Goal: Task Accomplishment & Management: Manage account settings

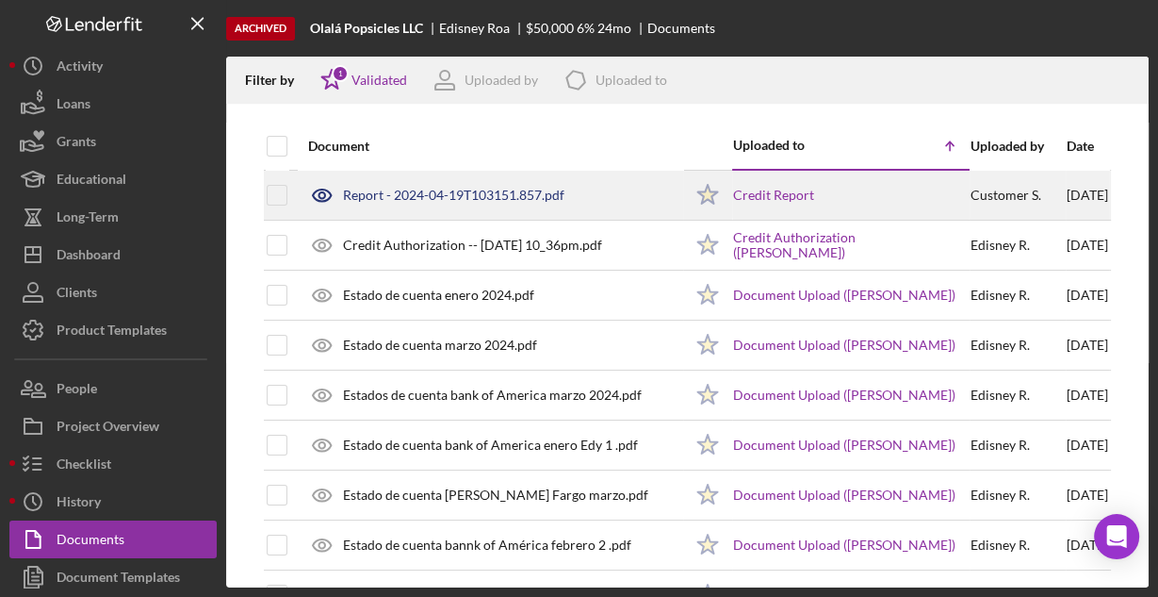
click at [463, 192] on div "Report - 2024-04-19T103151.857.pdf" at bounding box center [453, 195] width 221 height 15
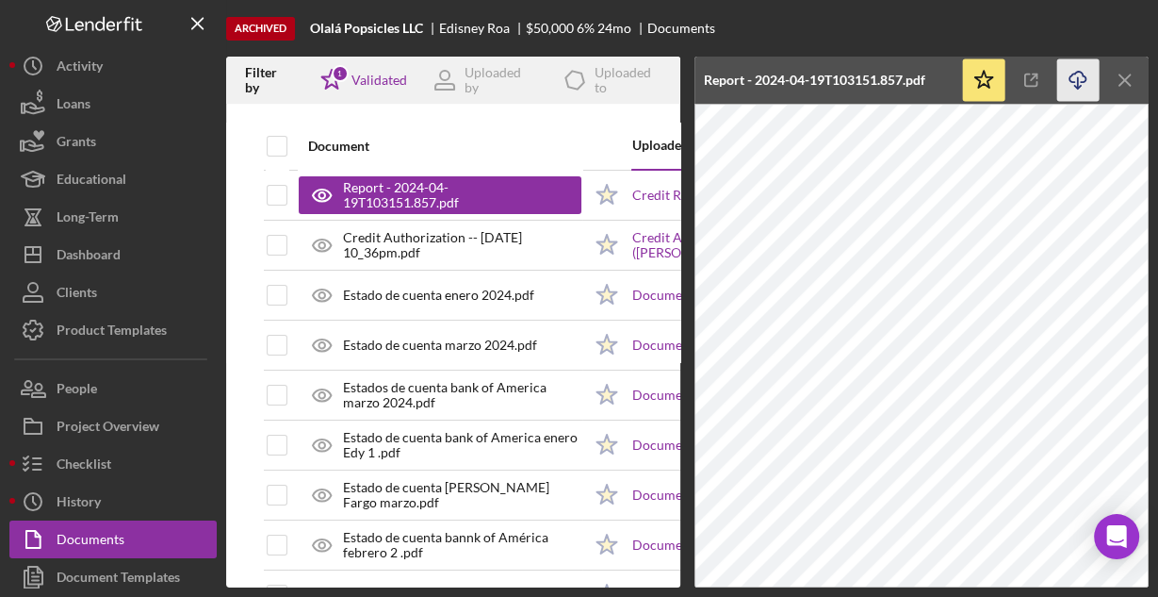
click at [1079, 77] on icon "Icon/Download" at bounding box center [1078, 80] width 42 height 42
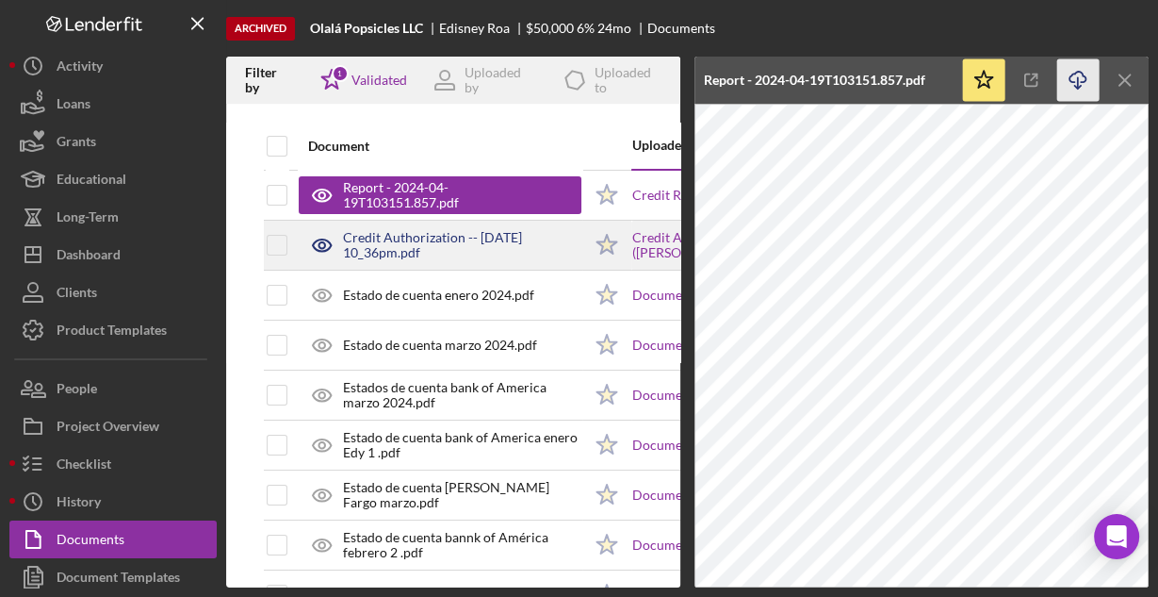
click at [383, 253] on div "Credit Authorization -- [DATE] 10_36pm.pdf" at bounding box center [462, 245] width 238 height 30
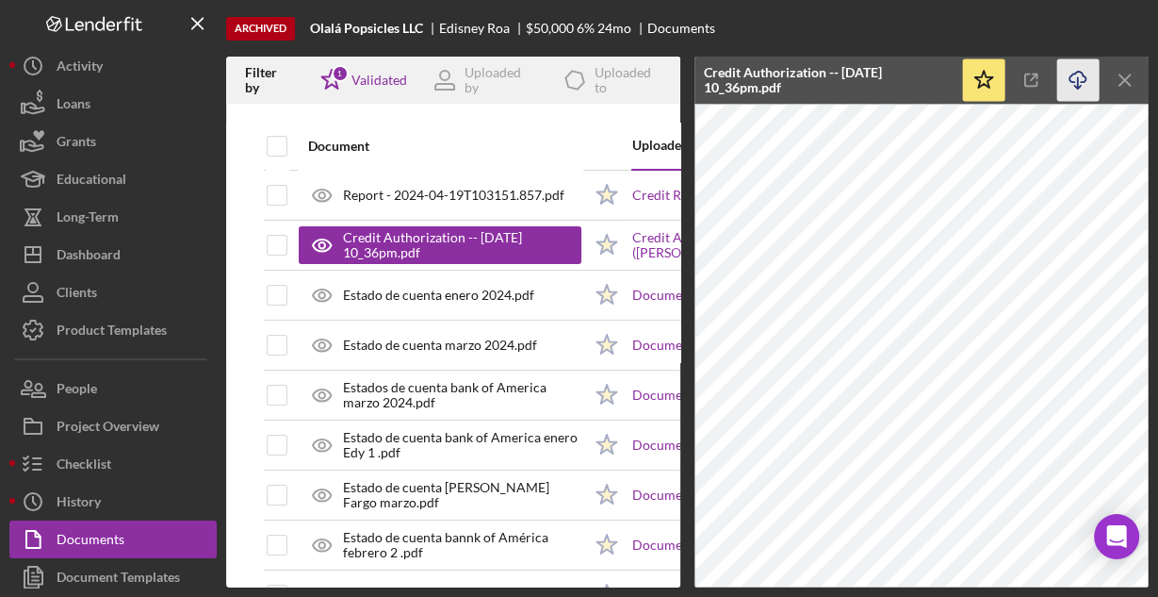
click at [1072, 76] on icon "Icon/Download" at bounding box center [1078, 80] width 42 height 42
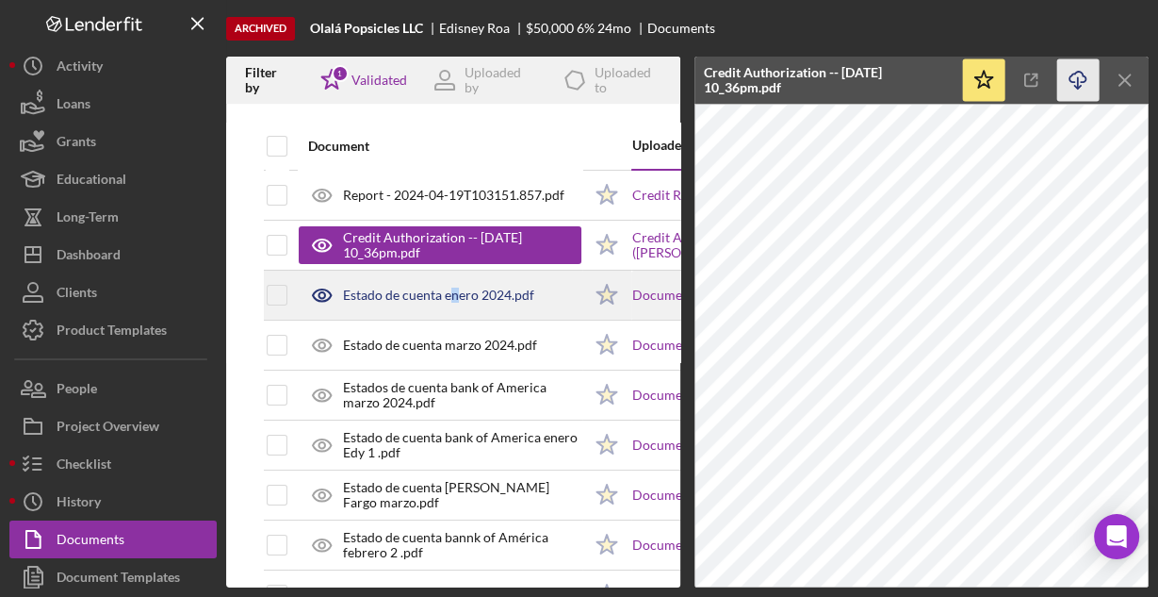
click at [453, 294] on div "Estado de cuenta enero 2024.pdf" at bounding box center [438, 294] width 191 height 15
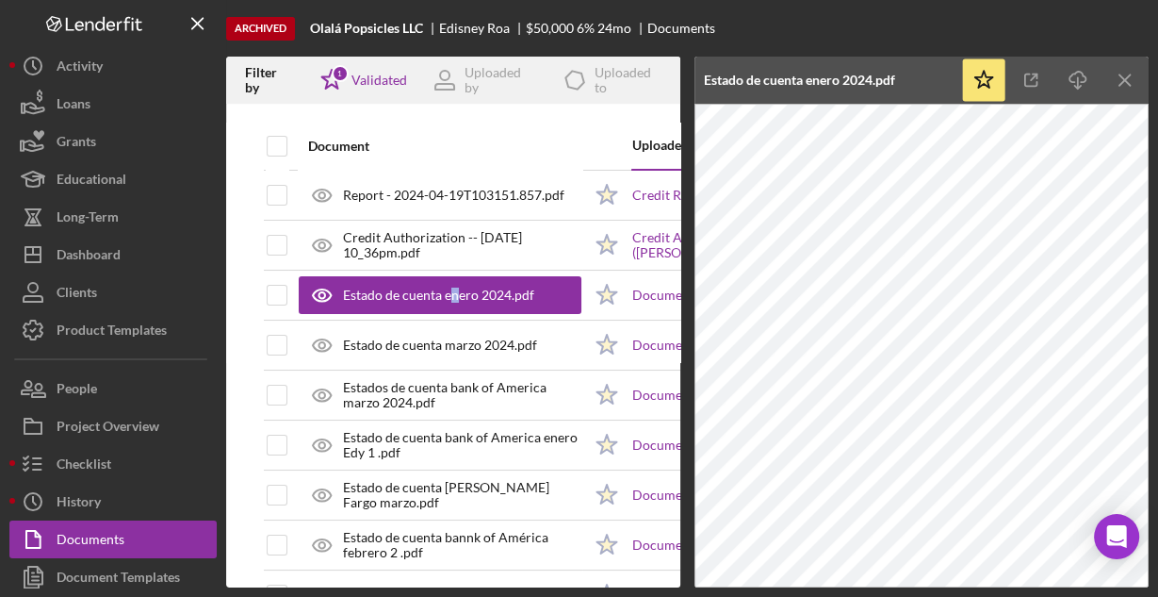
drag, startPoint x: 1074, startPoint y: 86, endPoint x: 1054, endPoint y: 88, distance: 19.9
click at [1073, 85] on icon "Icon/Download" at bounding box center [1078, 80] width 42 height 42
drag, startPoint x: 474, startPoint y: 350, endPoint x: 681, endPoint y: 290, distance: 215.7
click at [474, 350] on div "Estado de cuenta marzo 2024.pdf" at bounding box center [440, 344] width 194 height 15
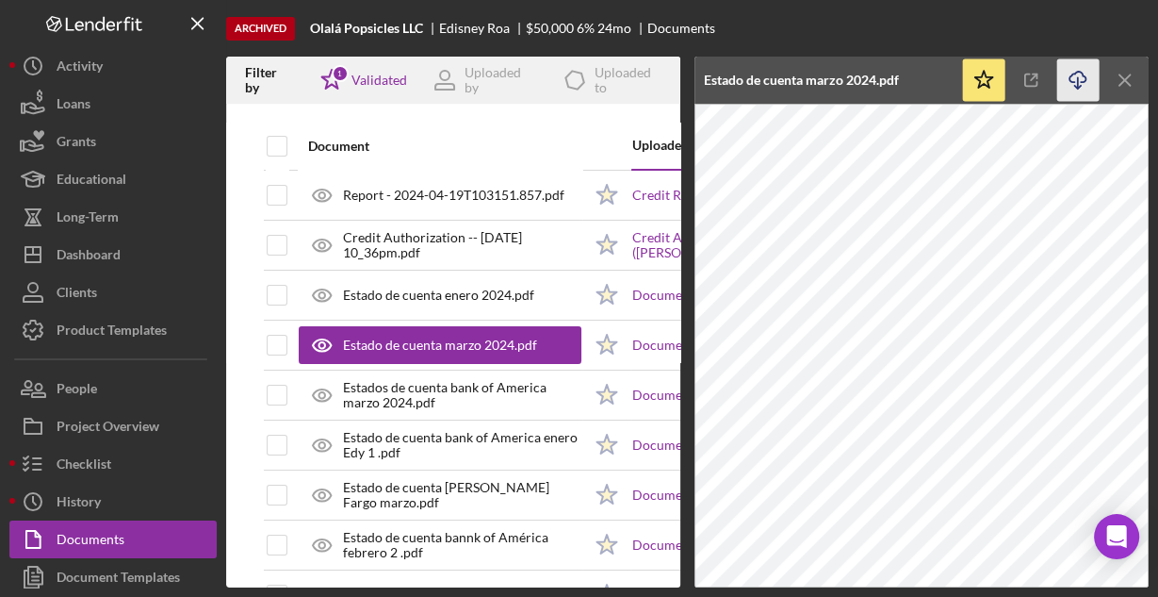
click at [1079, 81] on icon "Icon/Download" at bounding box center [1078, 80] width 42 height 42
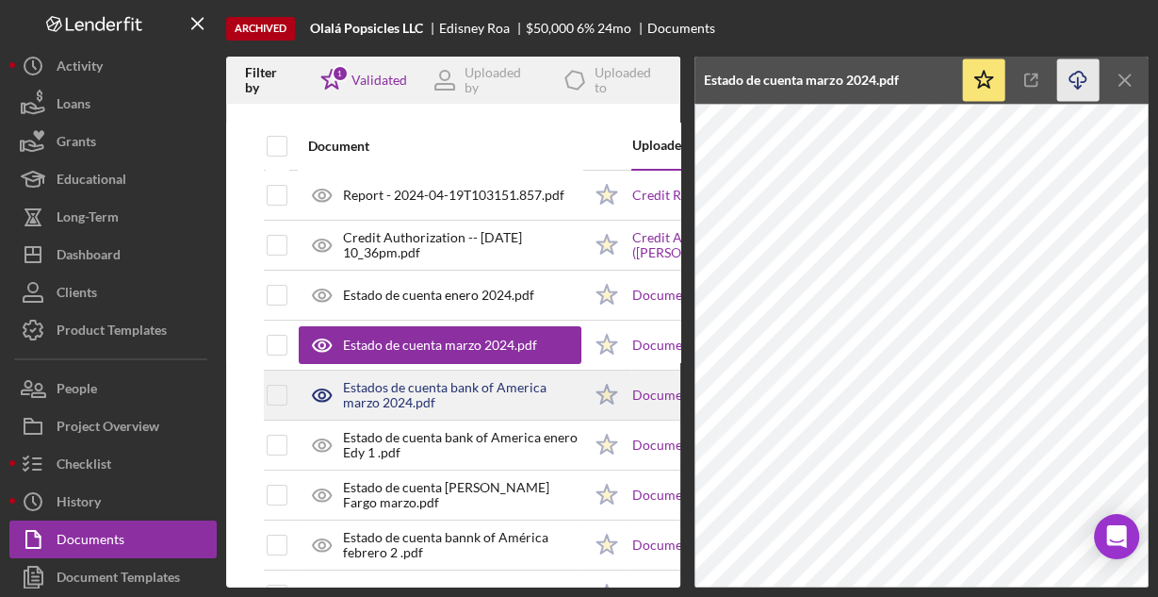
click at [464, 398] on div "Estados de cuenta bank of America marzo 2024.pdf" at bounding box center [462, 395] width 238 height 30
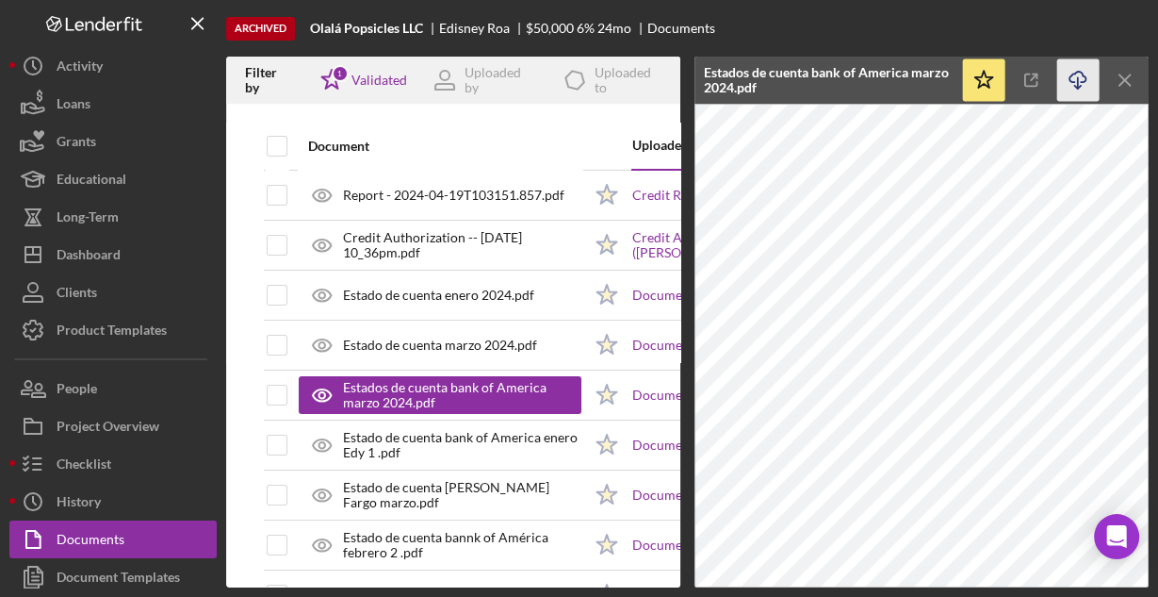
click at [1067, 81] on icon "Icon/Download" at bounding box center [1078, 80] width 42 height 42
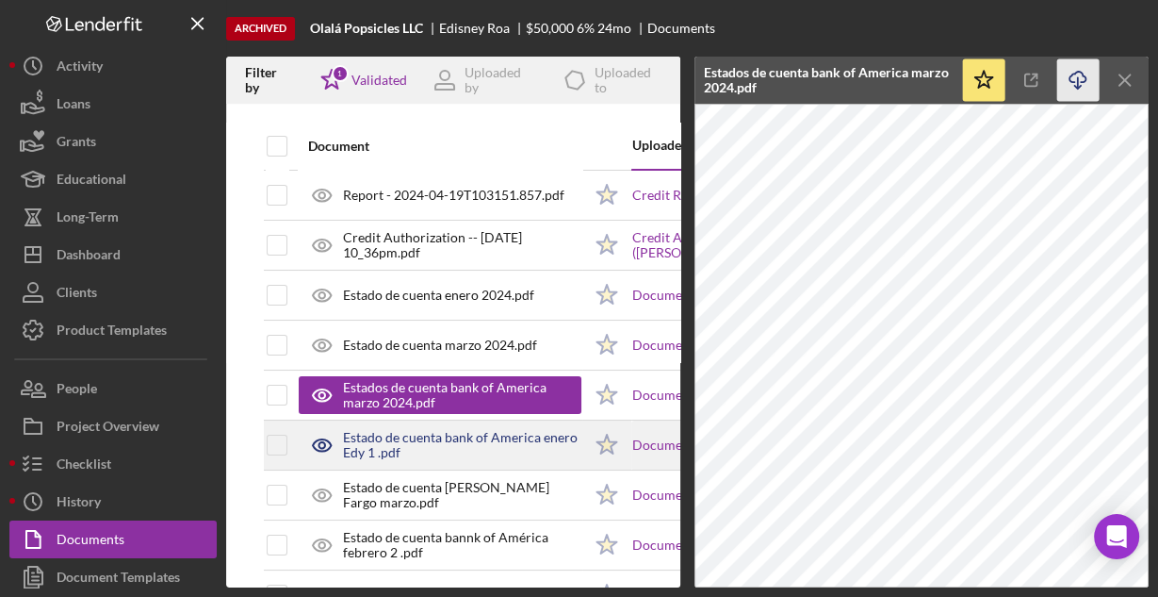
click at [452, 434] on div "Estado de cuenta bank of America enero Edy 1 .pdf" at bounding box center [462, 445] width 238 height 30
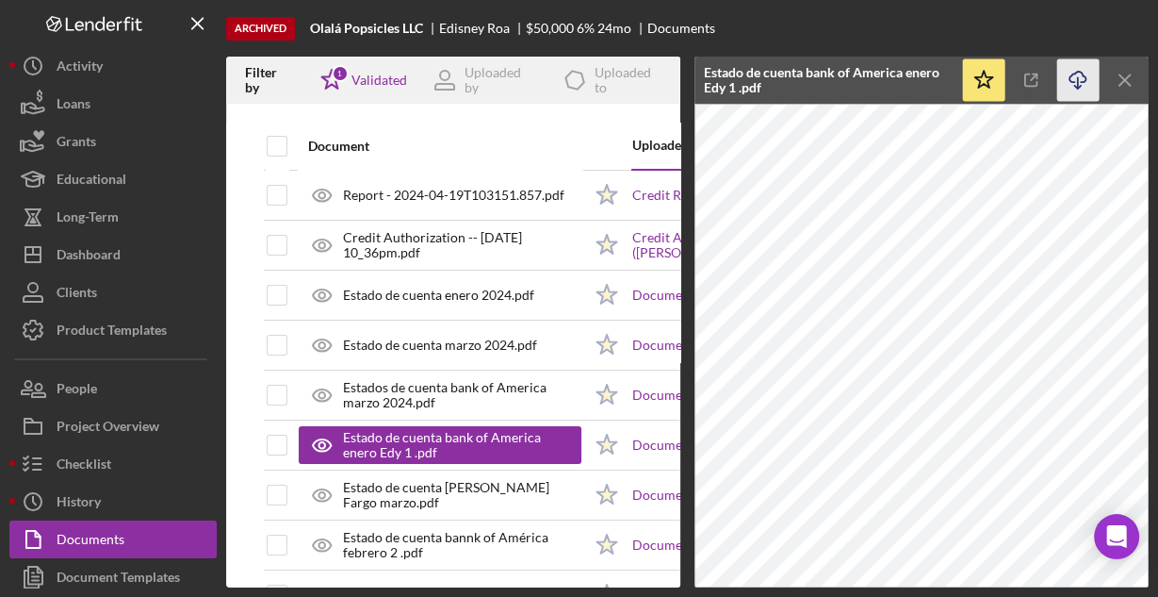
click at [1081, 77] on icon "Icon/Download" at bounding box center [1078, 80] width 42 height 42
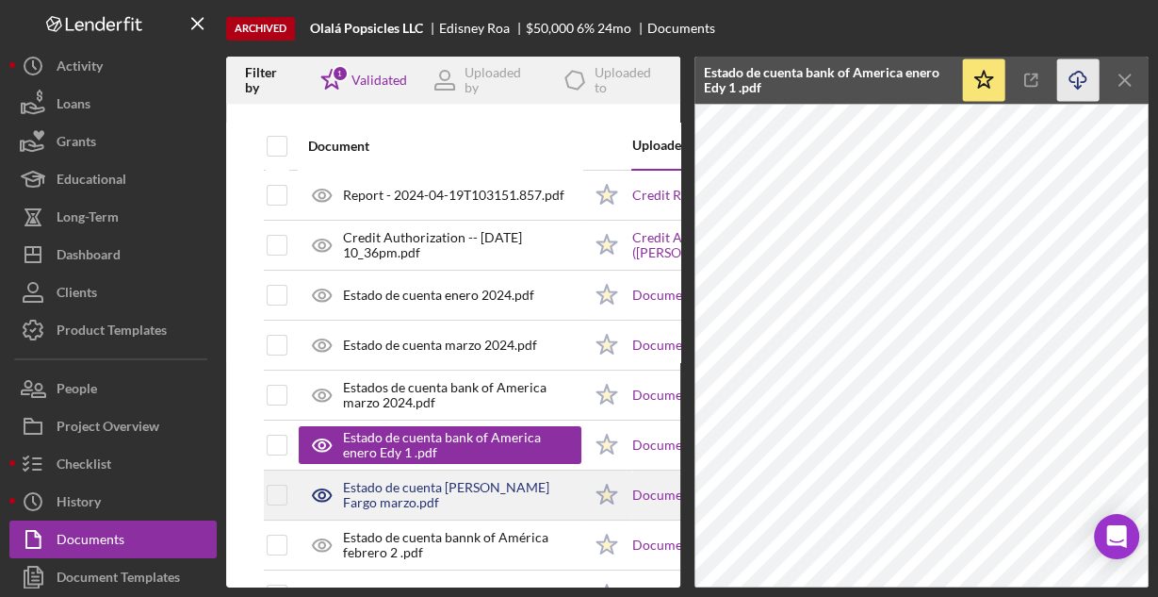
click at [478, 490] on div "Estado de cuenta [PERSON_NAME] Fargo marzo.pdf" at bounding box center [462, 495] width 238 height 30
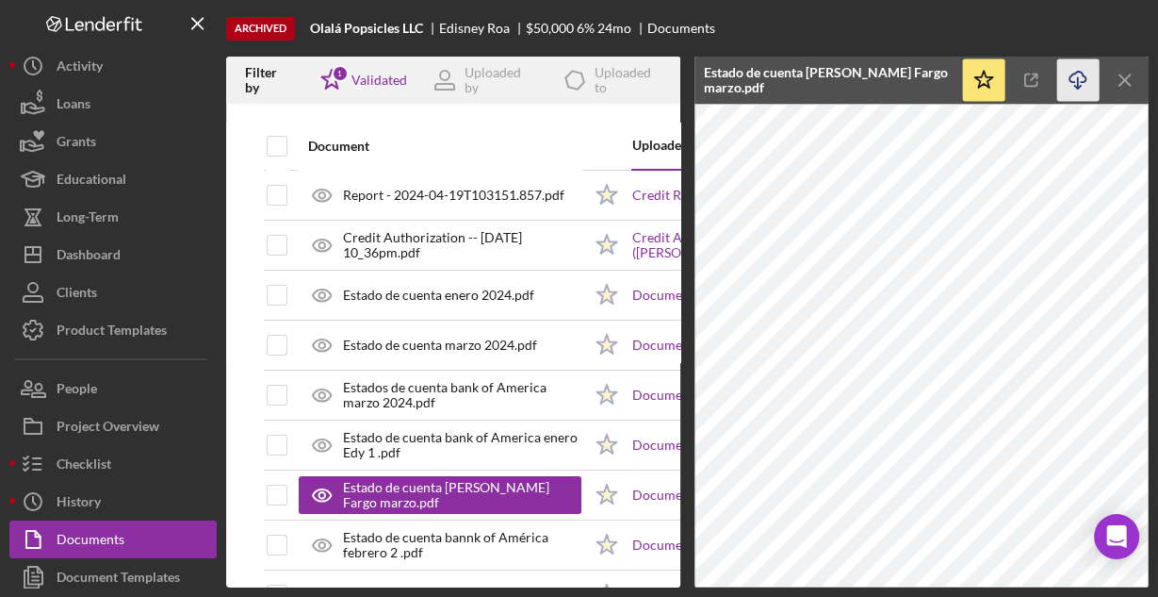
click at [1072, 78] on icon "Icon/Download" at bounding box center [1078, 80] width 42 height 42
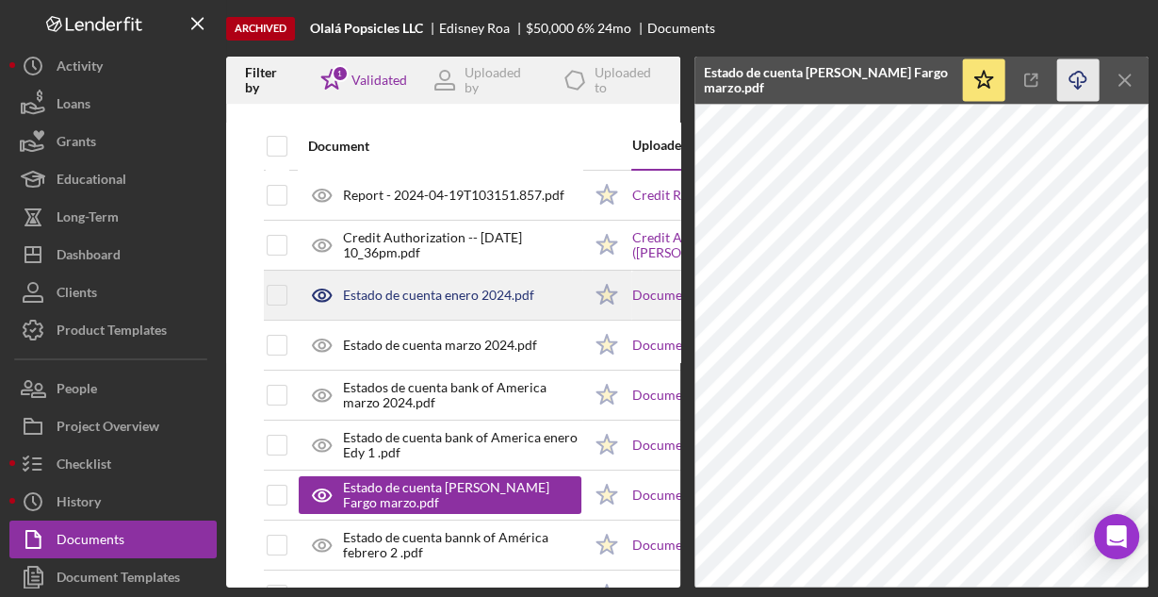
scroll to position [75, 0]
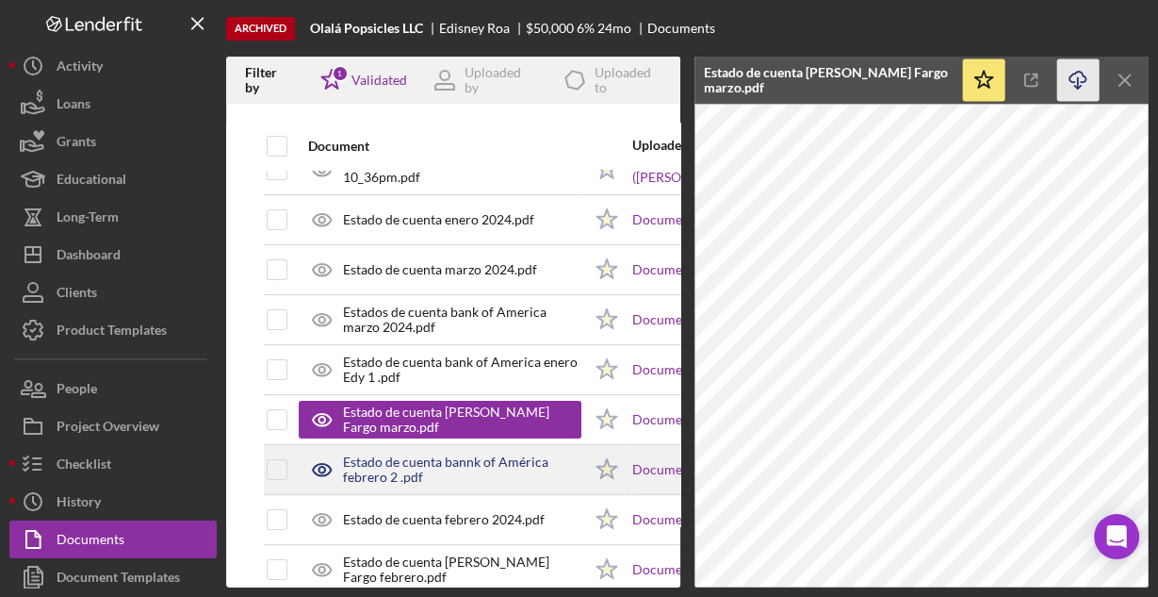
click at [466, 462] on div "Estado de cuenta bannk of América febrero 2 .pdf" at bounding box center [462, 469] width 238 height 30
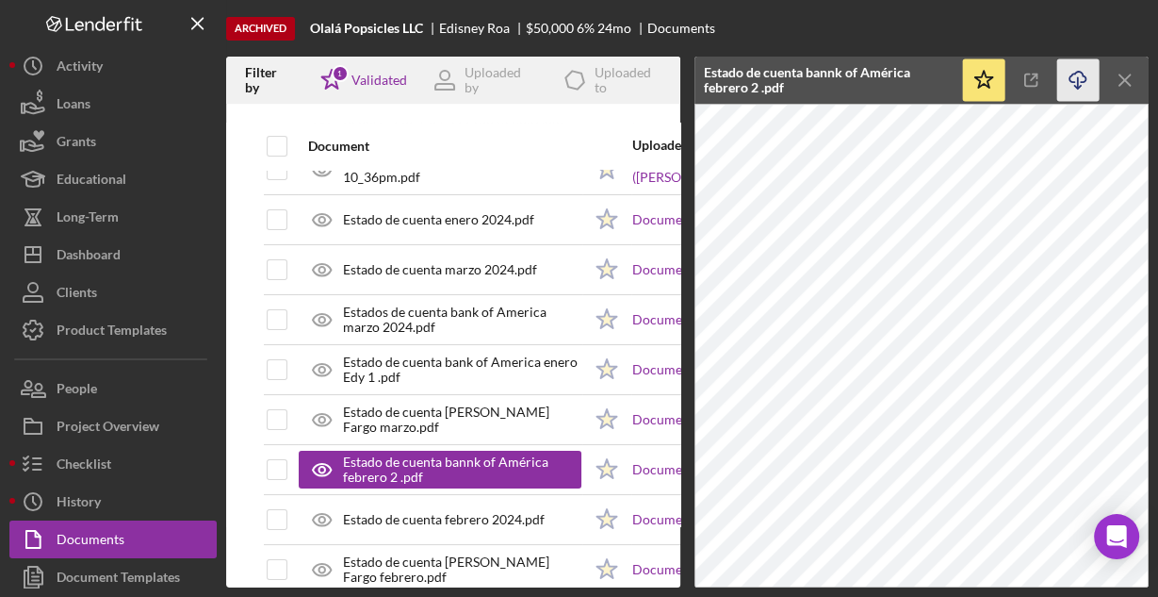
click at [1075, 79] on icon "Icon/Download" at bounding box center [1078, 80] width 42 height 42
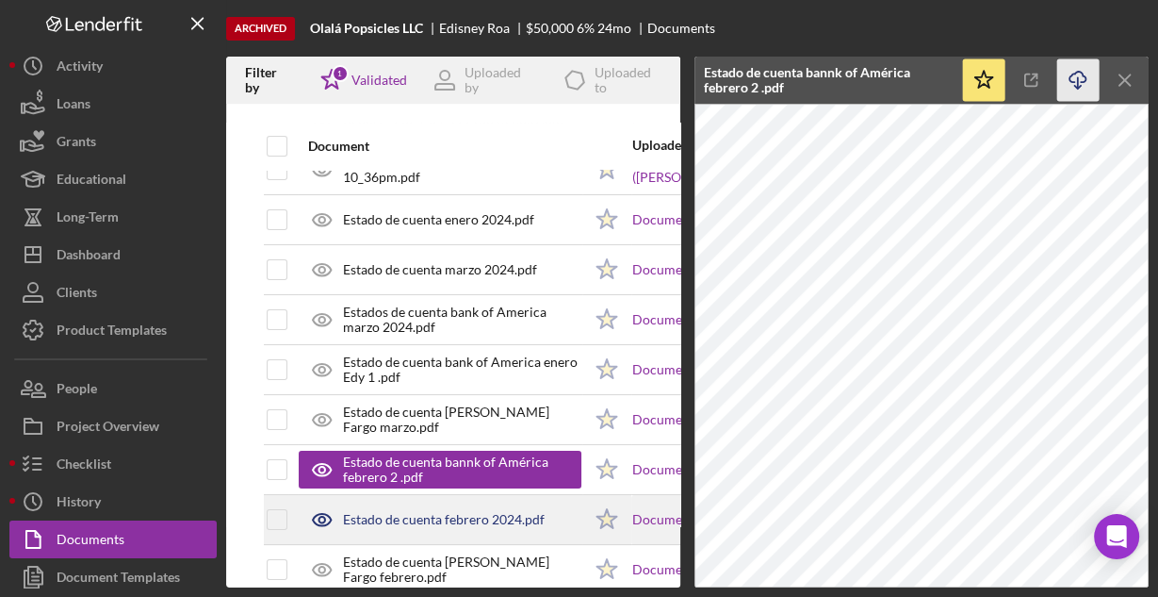
click at [404, 512] on div "Estado de cuenta febrero 2024.pdf" at bounding box center [444, 519] width 202 height 15
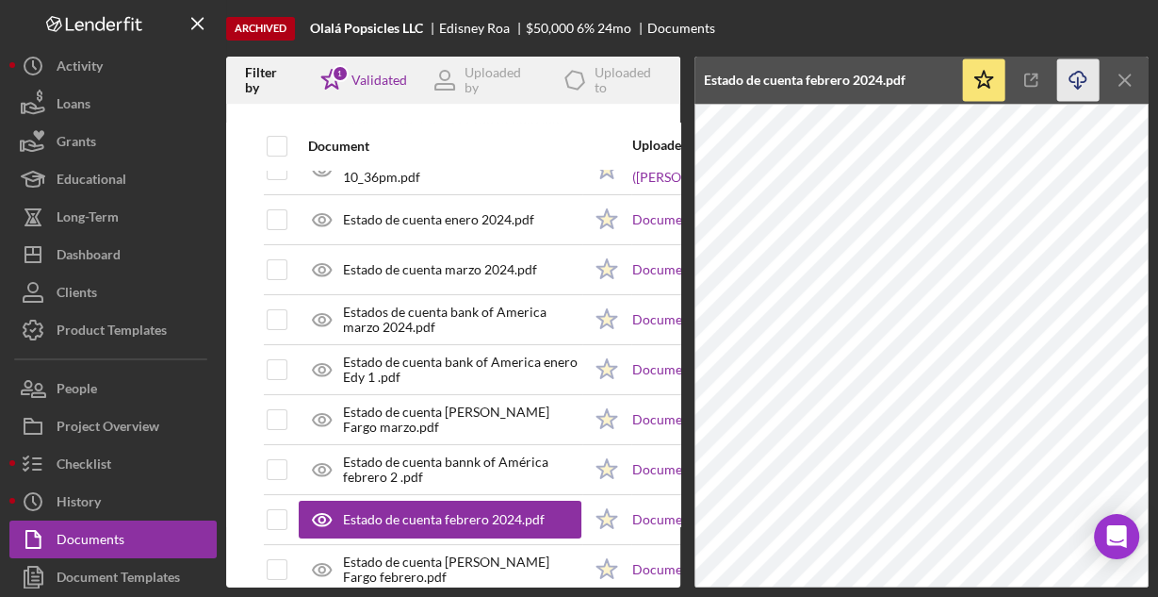
click at [1070, 77] on icon "button" at bounding box center [1078, 77] width 16 height 10
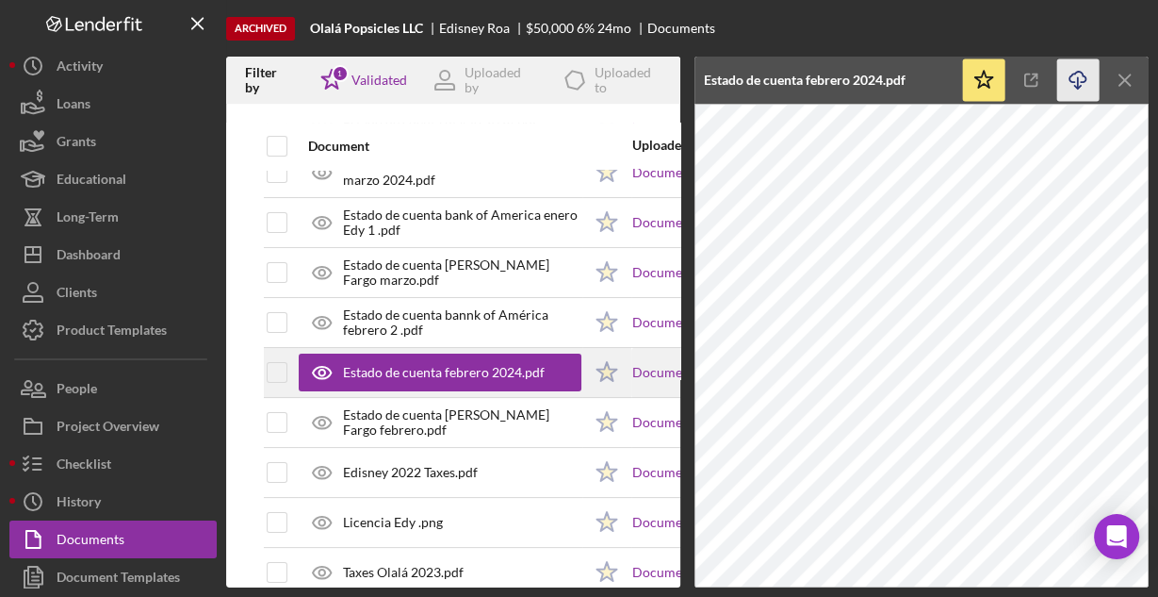
scroll to position [226, 0]
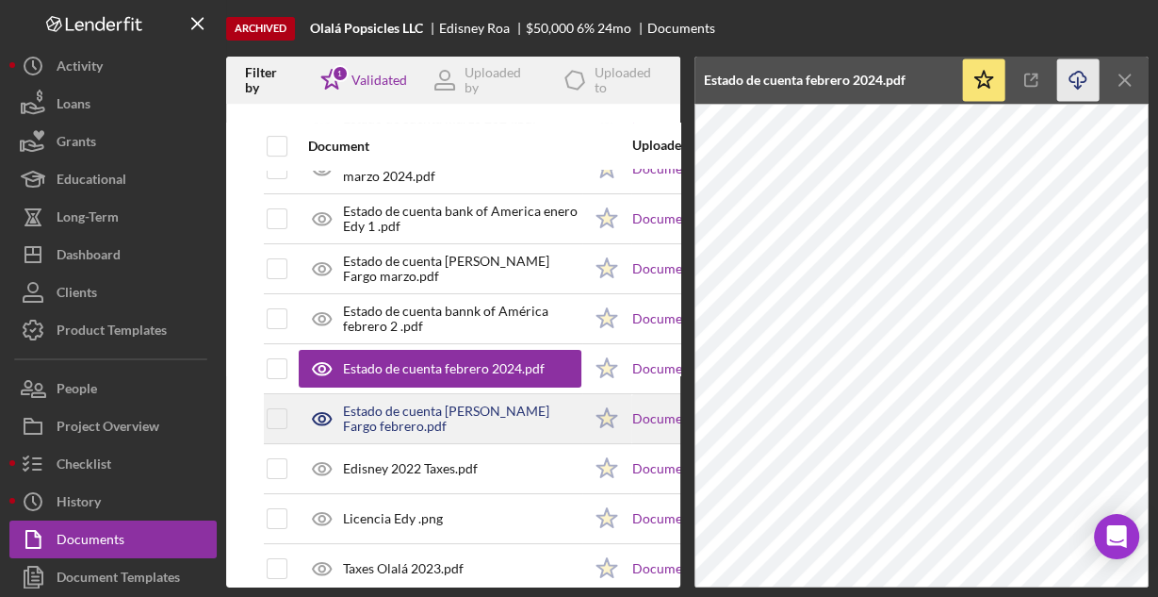
click at [395, 420] on div "Estado de cuenta [PERSON_NAME] Fargo febrero.pdf" at bounding box center [462, 418] width 238 height 30
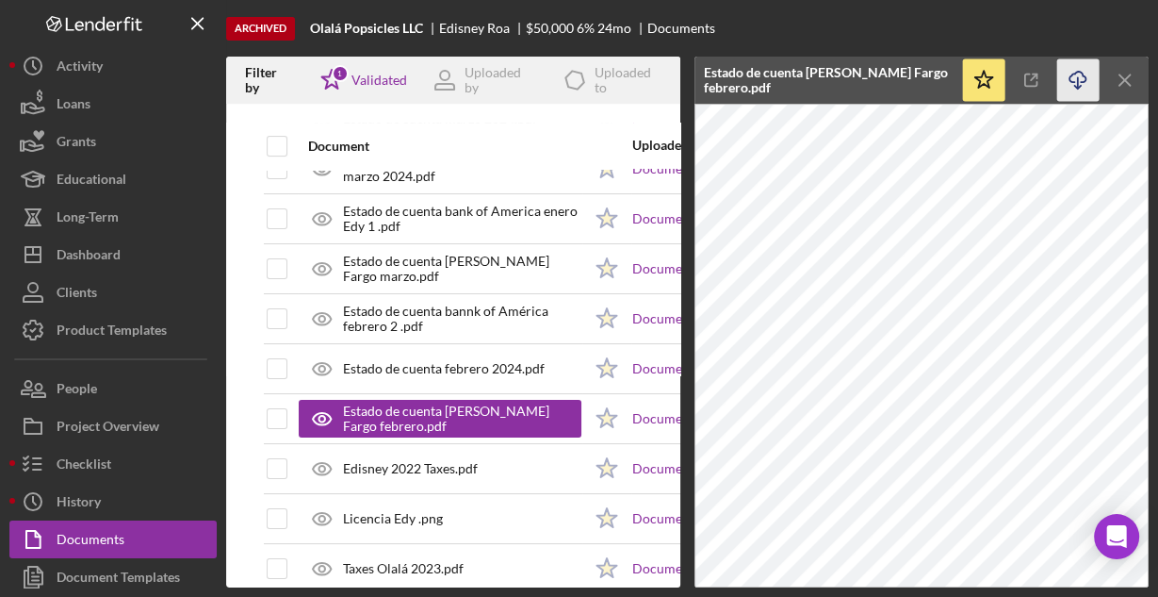
click at [1078, 81] on icon "Icon/Download" at bounding box center [1078, 80] width 42 height 42
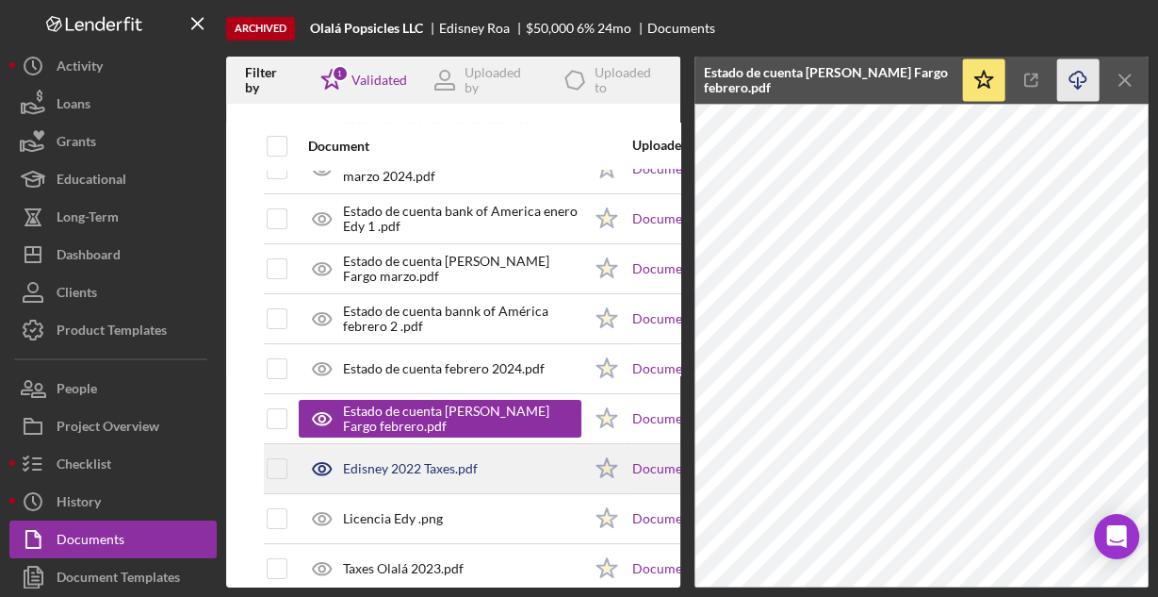
click at [393, 461] on div "Edisney 2022 Taxes.pdf" at bounding box center [410, 468] width 135 height 15
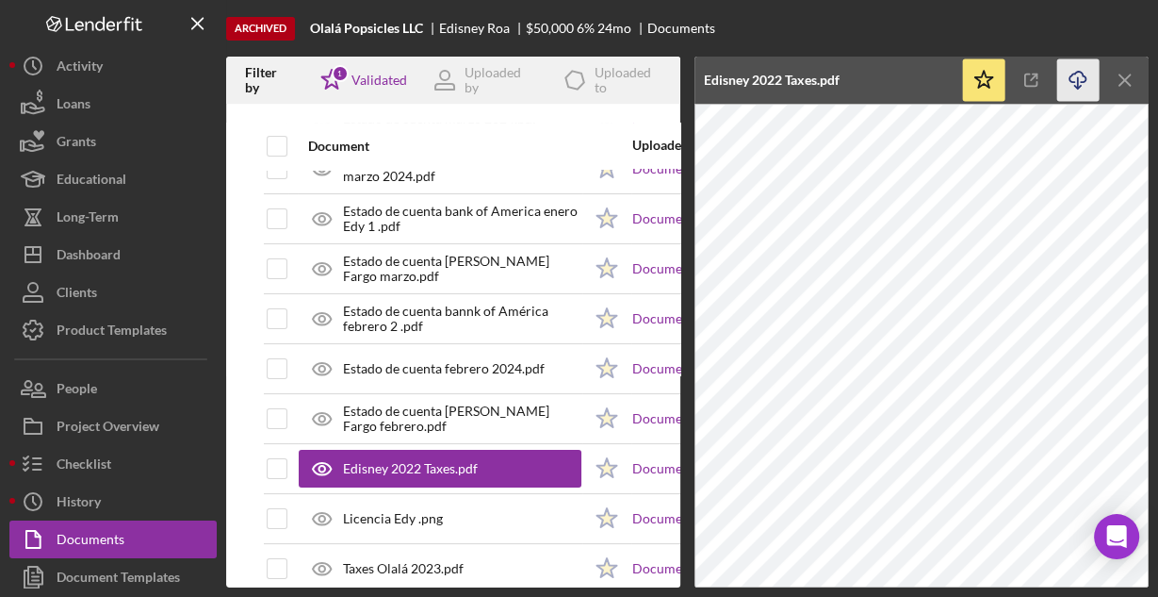
click at [1082, 75] on icon "button" at bounding box center [1078, 77] width 16 height 10
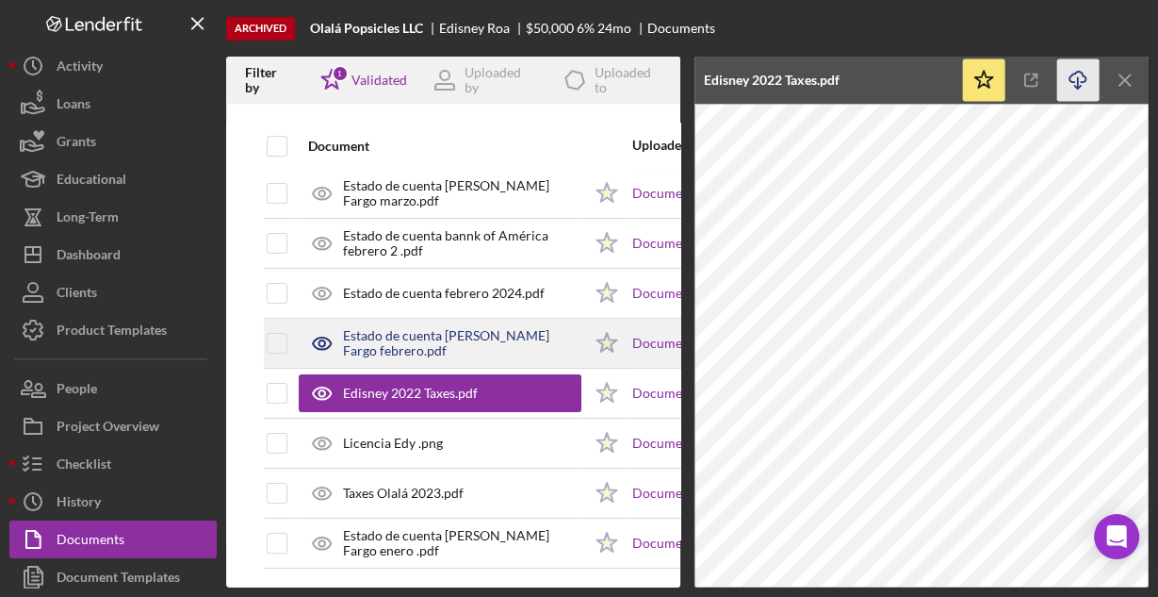
scroll to position [308, 0]
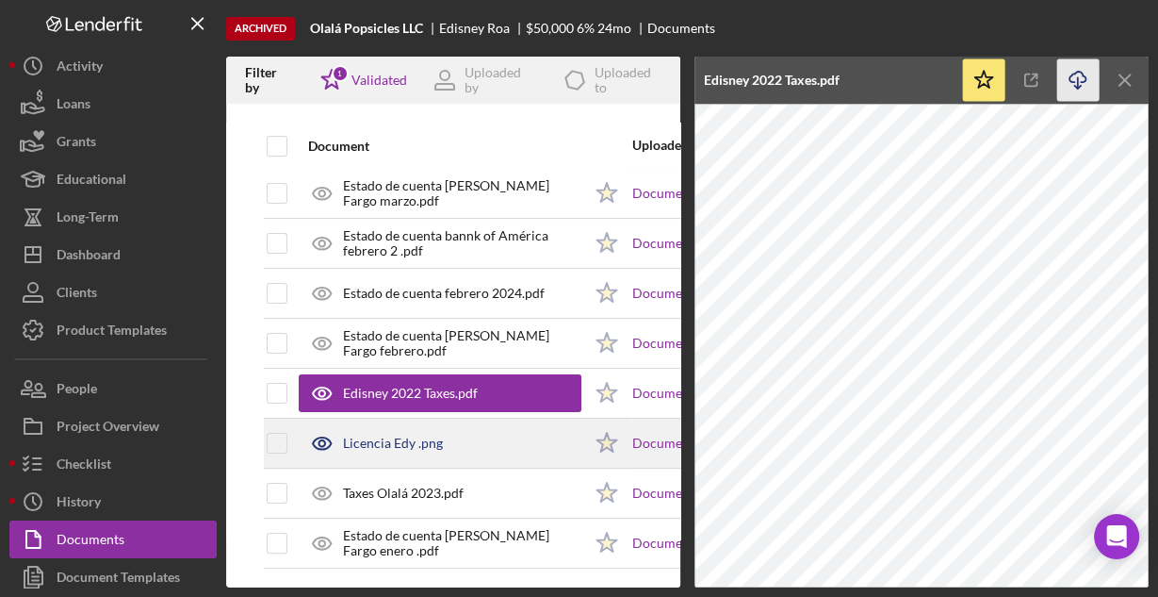
click at [364, 435] on div "Licencia Edy .png" at bounding box center [393, 442] width 100 height 15
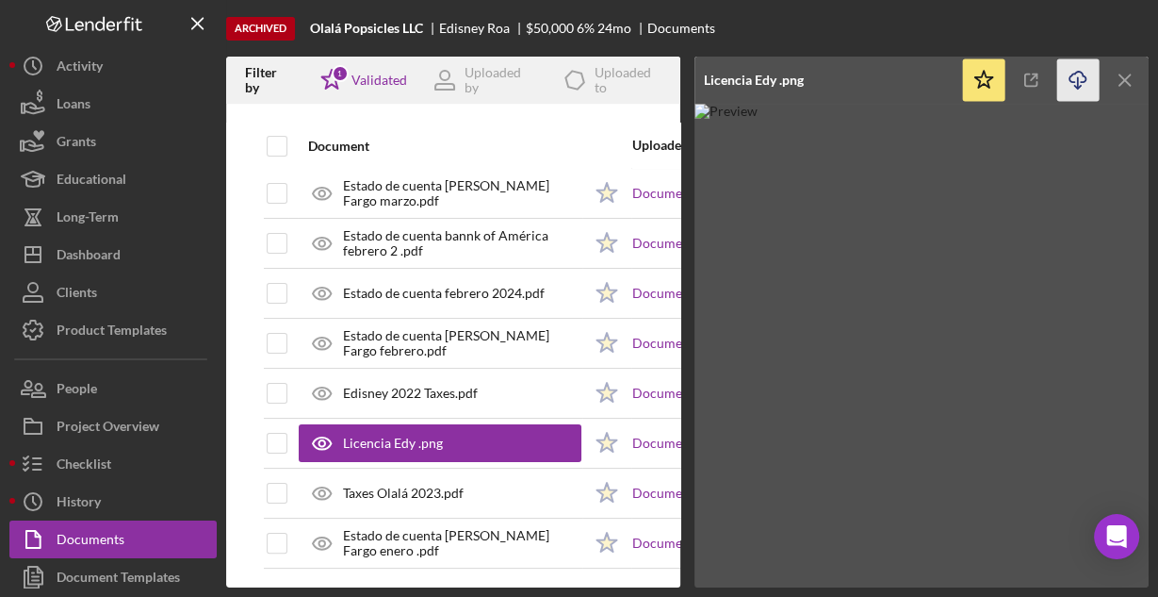
click at [1076, 78] on icon "Icon/Download" at bounding box center [1078, 80] width 42 height 42
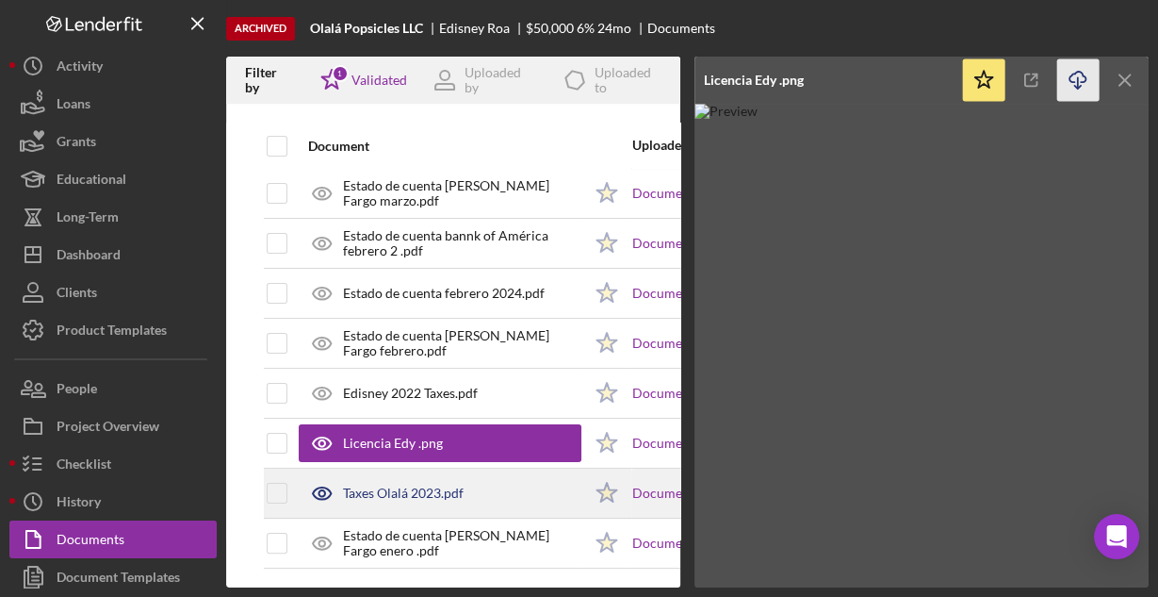
click at [420, 485] on div "Taxes Olalá 2023.pdf" at bounding box center [403, 492] width 121 height 15
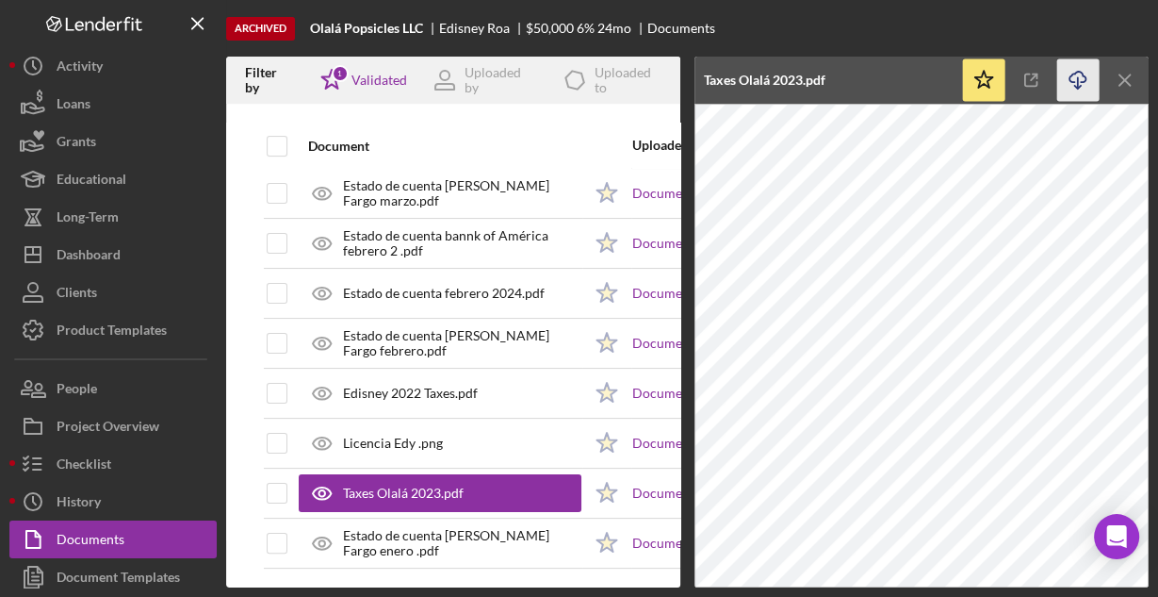
click at [1081, 72] on icon "button" at bounding box center [1078, 77] width 16 height 10
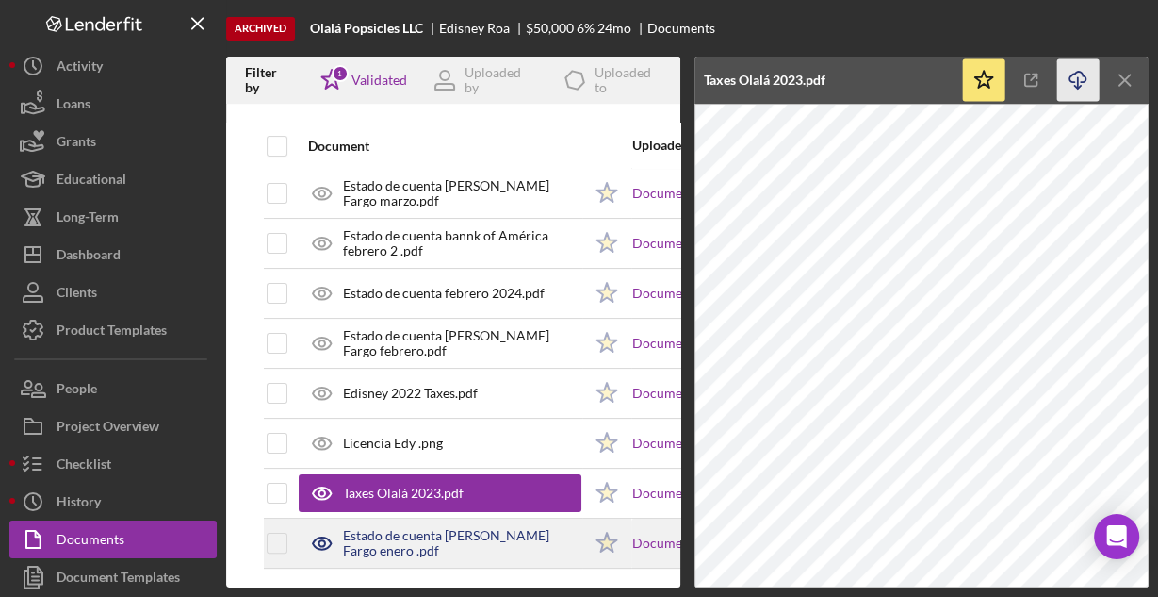
click at [385, 519] on div "Estado de cuenta [PERSON_NAME] Fargo enero .pdf" at bounding box center [440, 542] width 283 height 47
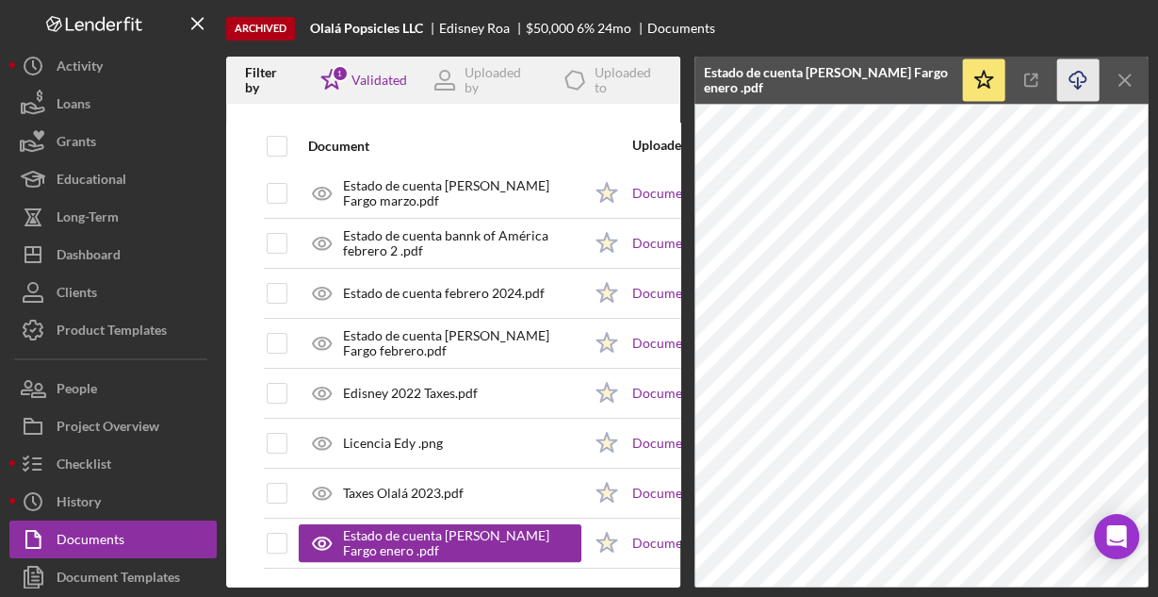
click at [1077, 72] on icon "button" at bounding box center [1078, 77] width 16 height 10
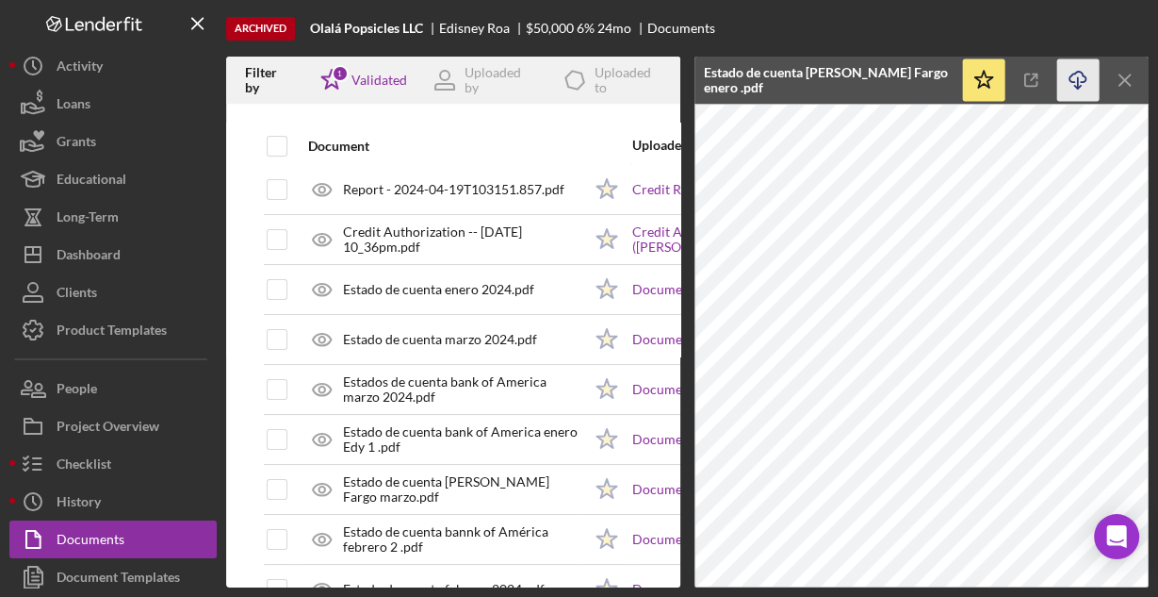
scroll to position [0, 0]
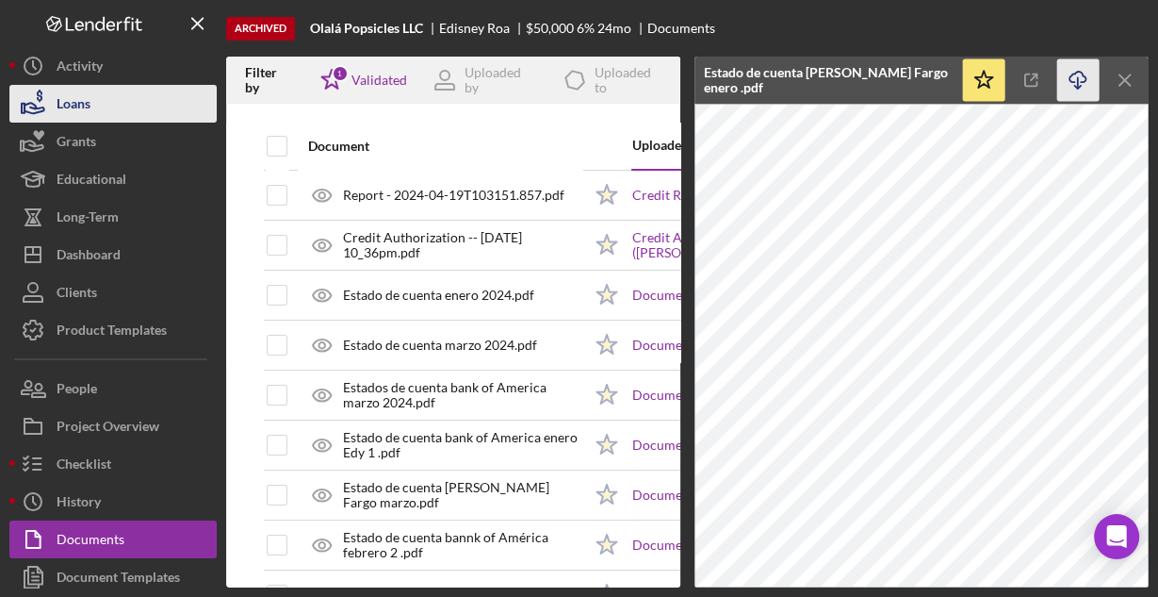
click at [97, 103] on button "Loans" at bounding box center [112, 104] width 207 height 38
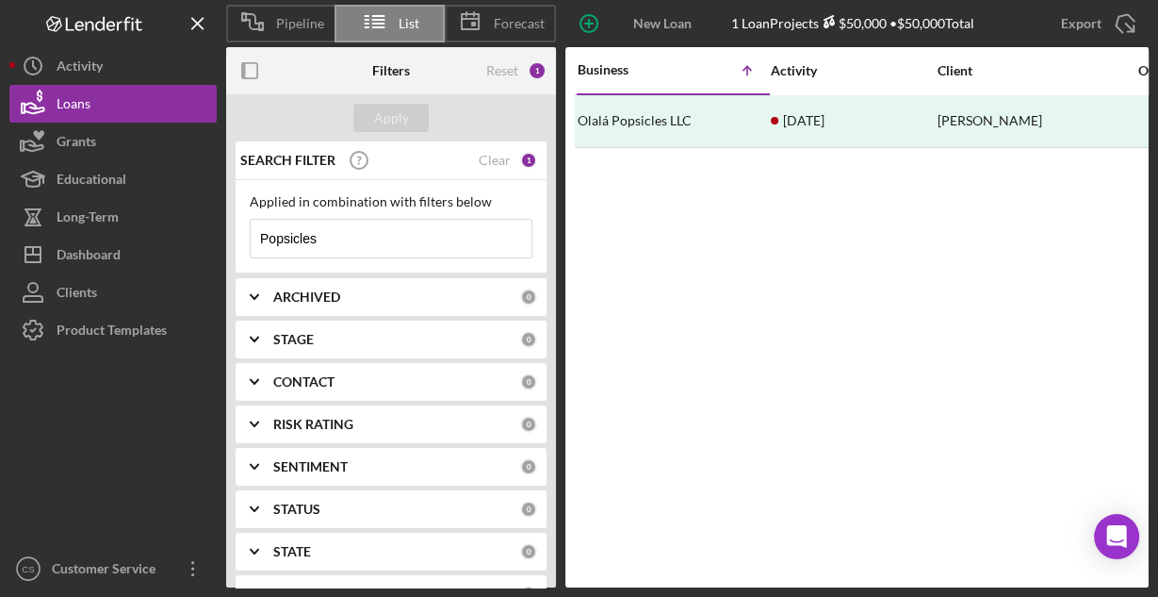
click at [363, 232] on input "Popsicles" at bounding box center [391, 239] width 281 height 38
click at [362, 232] on input "Popsicles" at bounding box center [391, 239] width 281 height 38
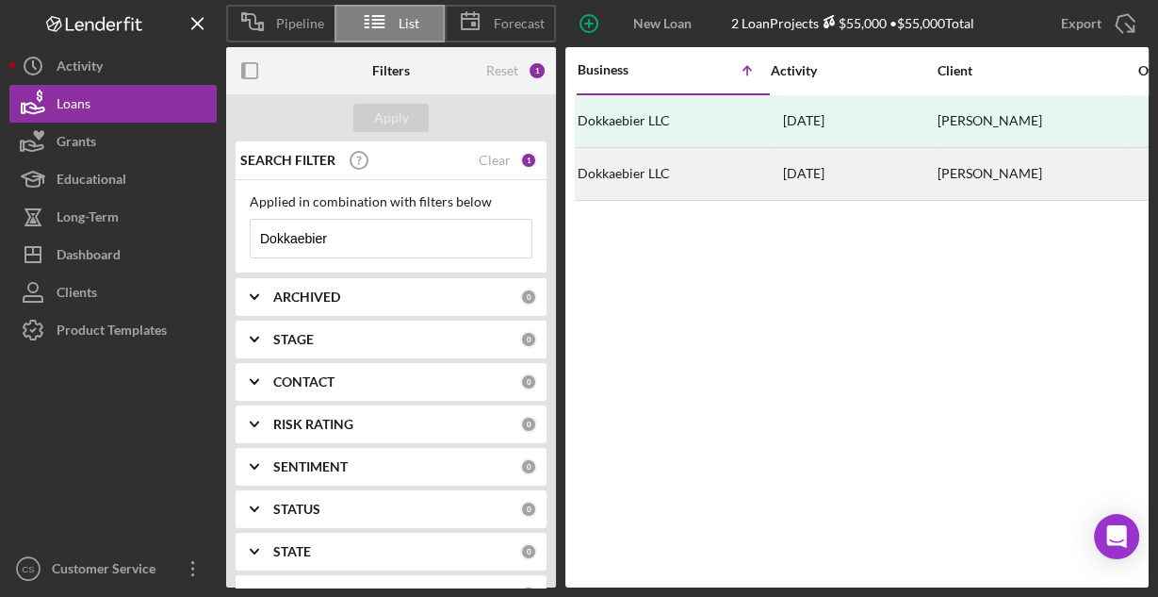
type input "Dokkaebier"
click at [725, 173] on div "Dokkaebier LLC" at bounding box center [672, 174] width 189 height 50
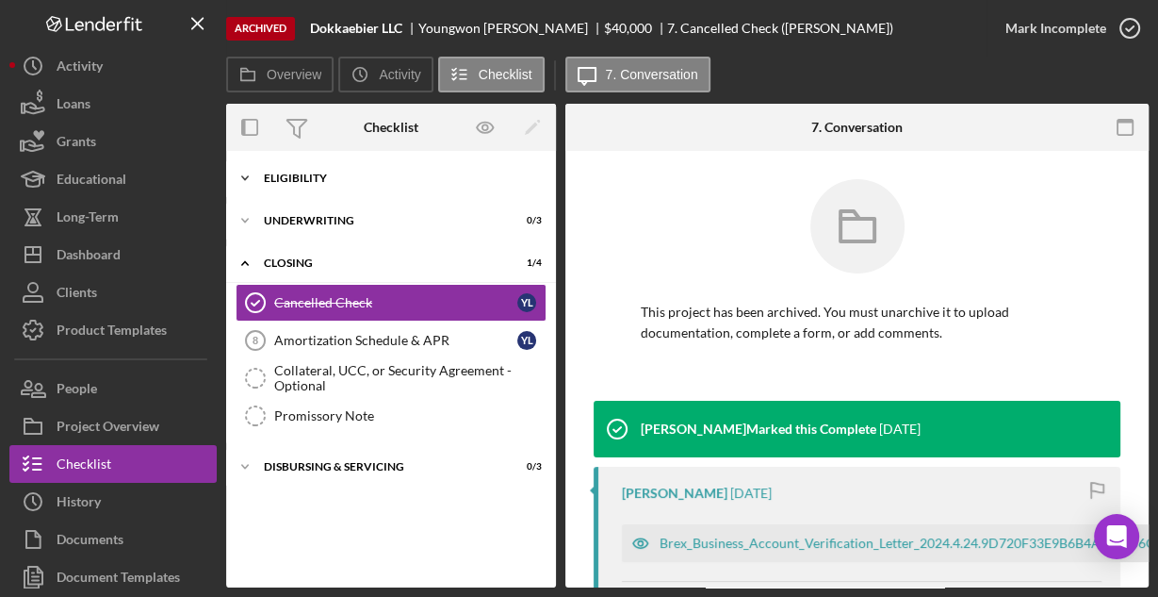
click at [341, 182] on div "Eligibility" at bounding box center [398, 177] width 269 height 11
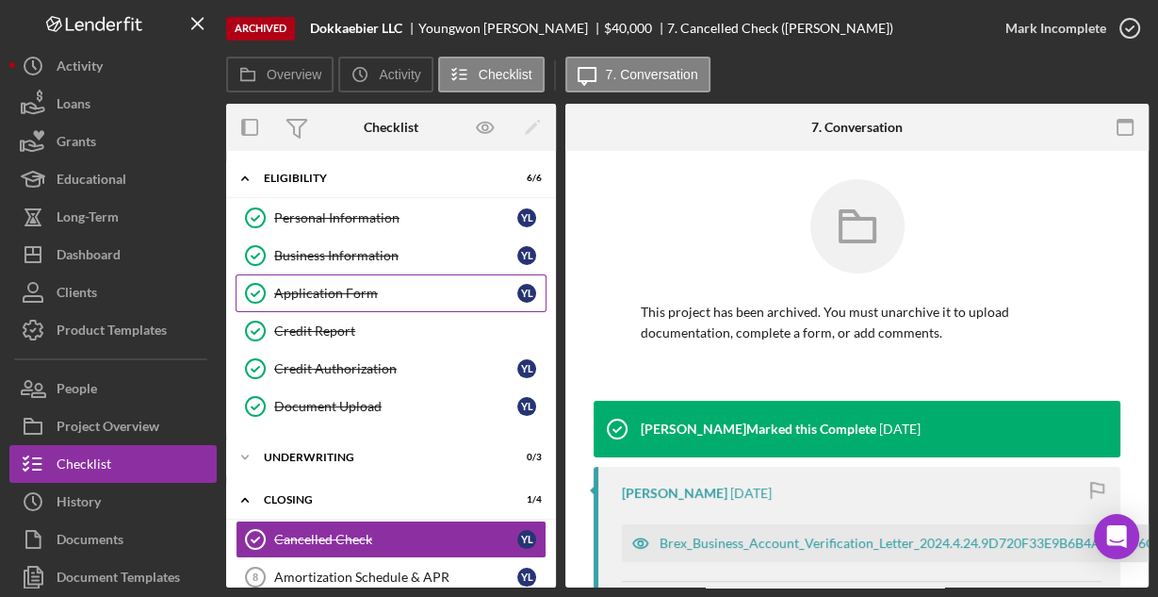
click at [309, 287] on div "Application Form" at bounding box center [395, 293] width 243 height 15
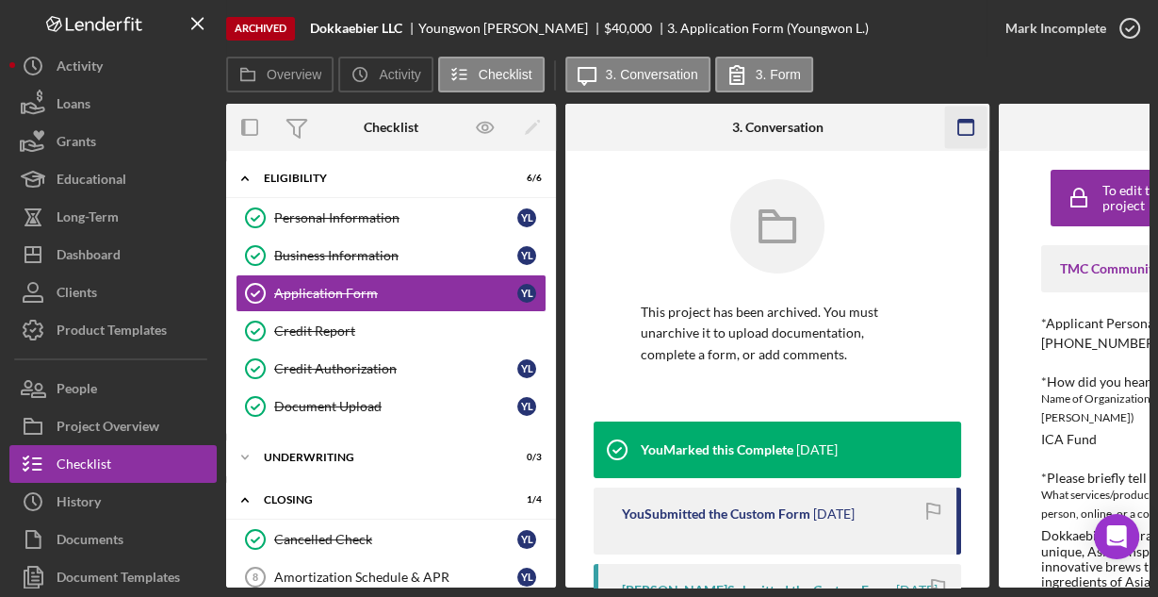
click at [961, 121] on rect "button" at bounding box center [966, 122] width 15 height 4
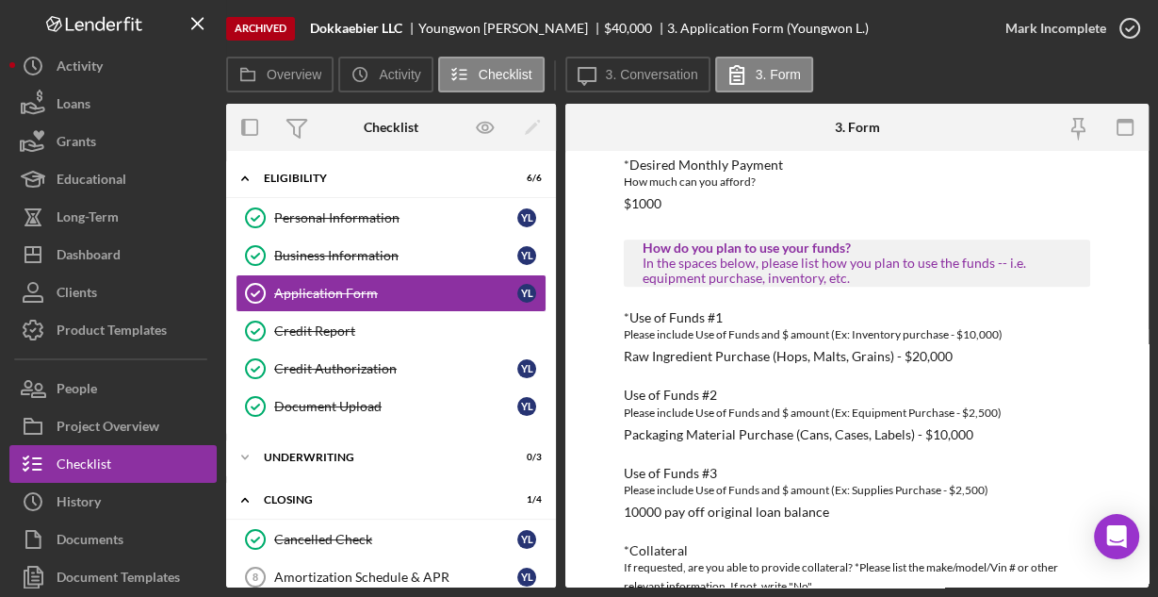
scroll to position [1061, 0]
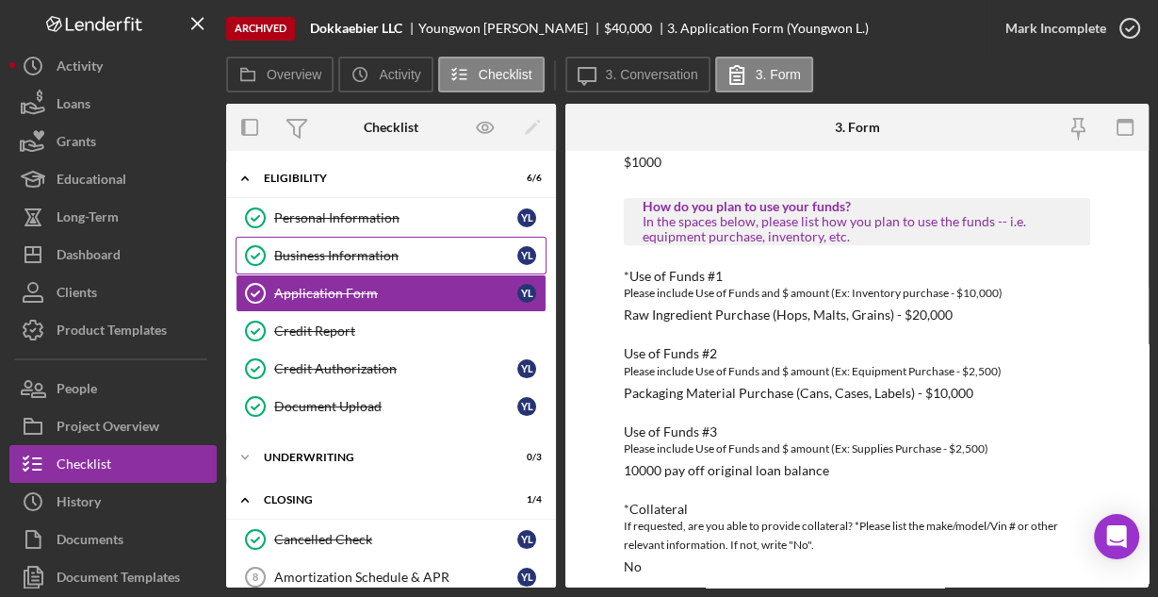
click at [311, 260] on div "Business Information" at bounding box center [395, 255] width 243 height 15
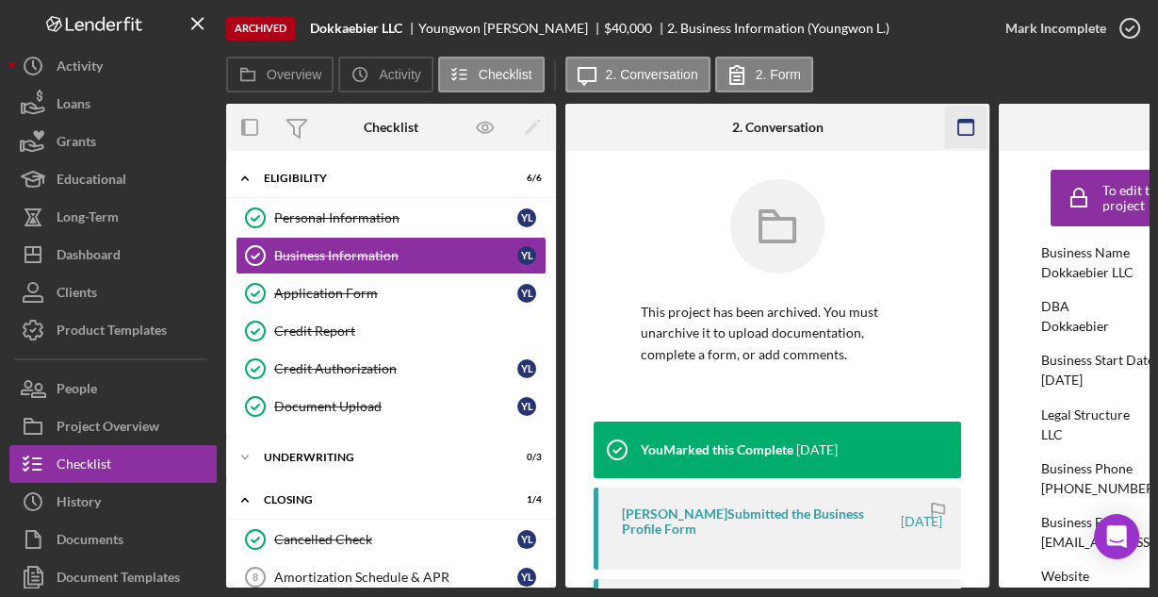
click at [975, 121] on icon "button" at bounding box center [966, 128] width 42 height 42
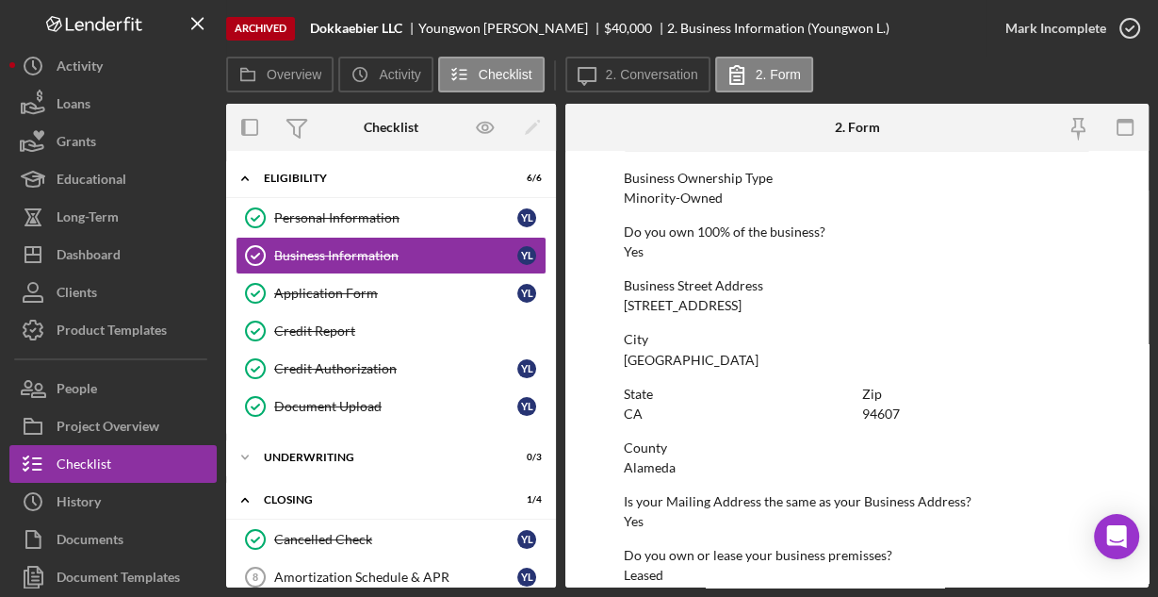
scroll to position [985, 0]
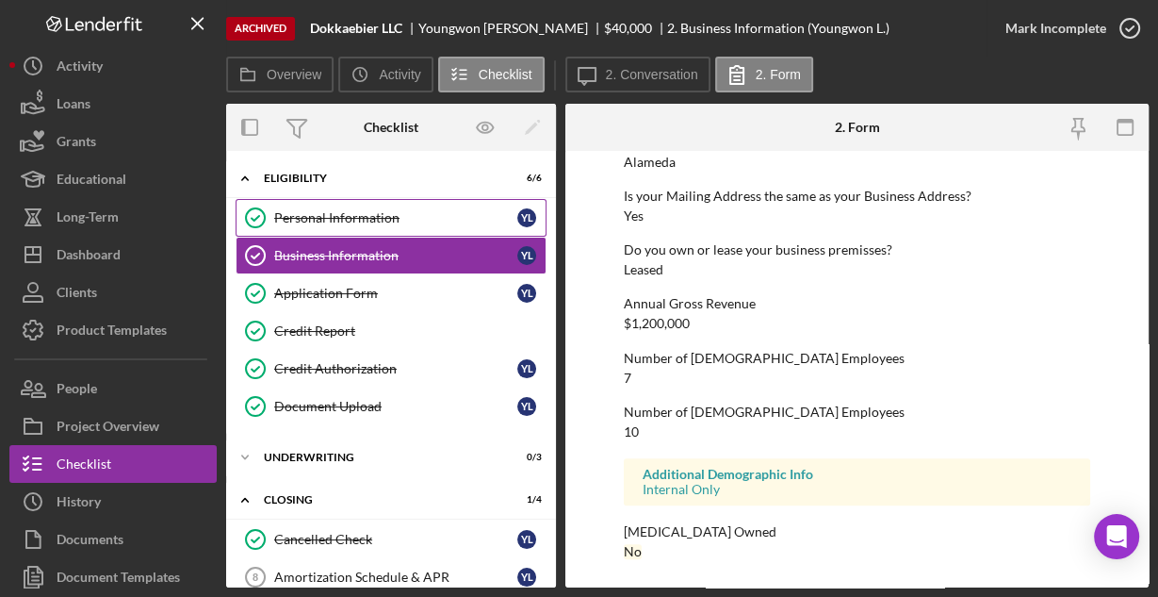
click at [333, 215] on div "Personal Information" at bounding box center [395, 217] width 243 height 15
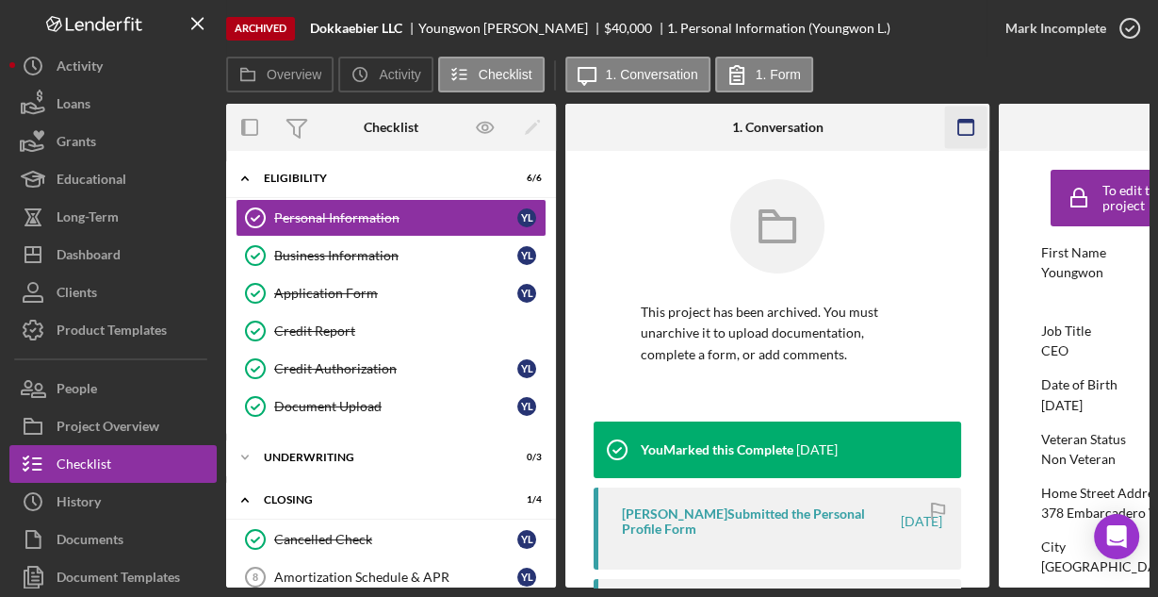
click at [964, 124] on icon "button" at bounding box center [966, 128] width 42 height 42
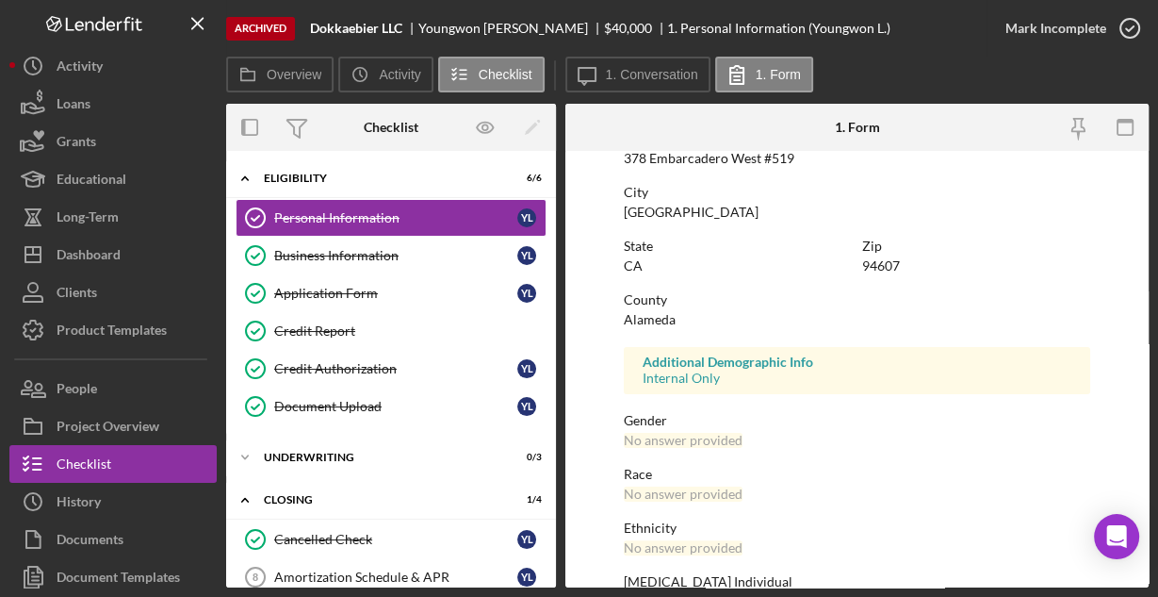
scroll to position [444, 0]
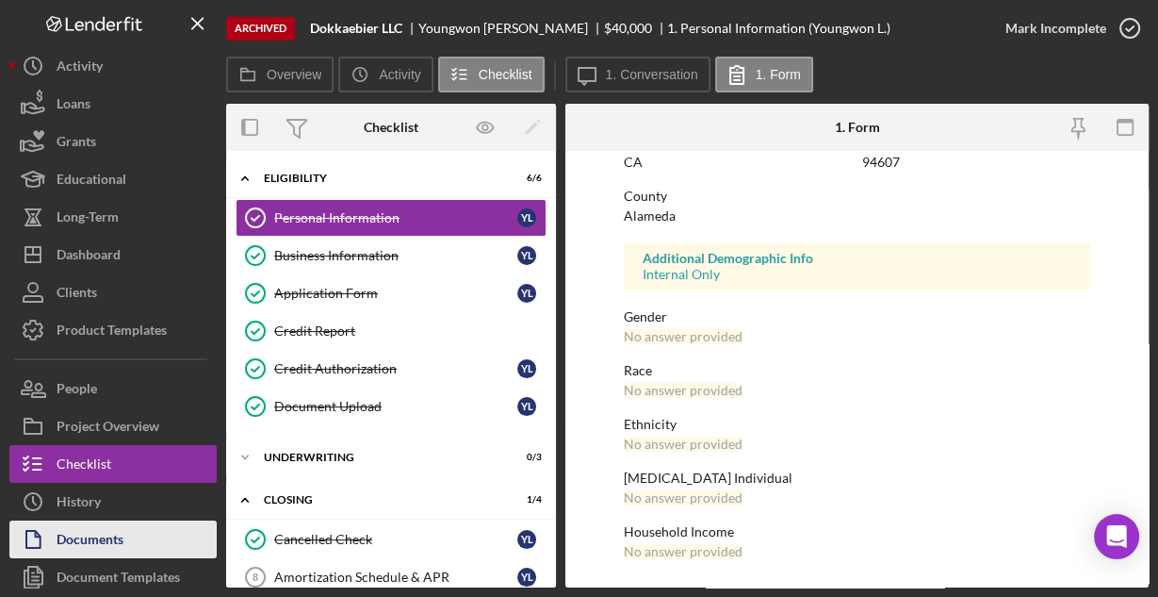
click at [97, 535] on div "Documents" at bounding box center [90, 541] width 67 height 42
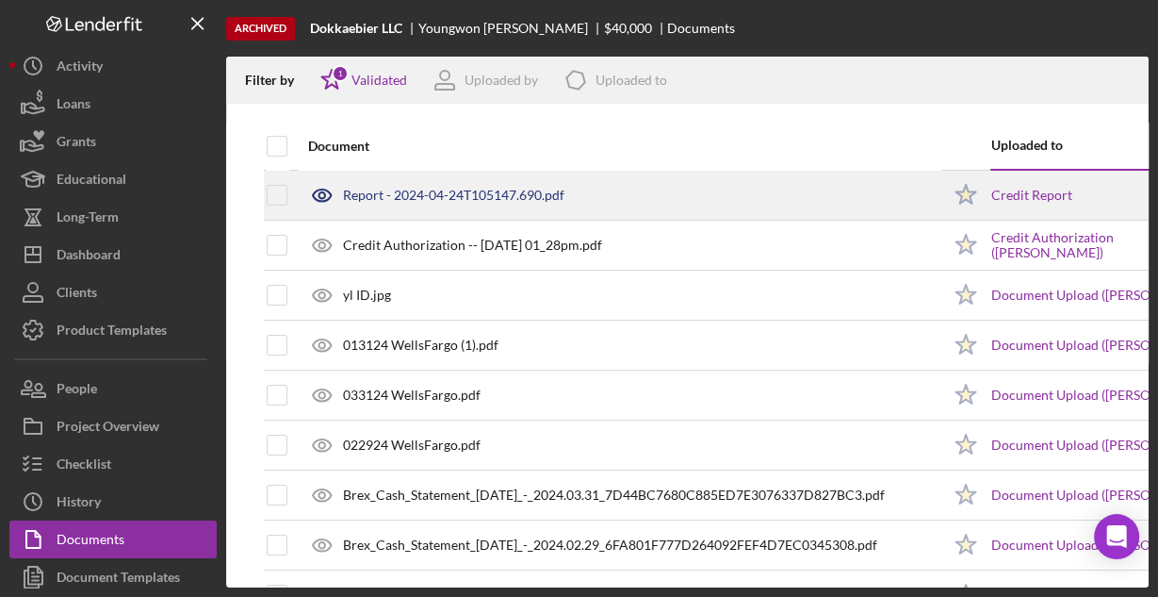
click at [468, 199] on div "Report - 2024-04-24T105147.690.pdf" at bounding box center [453, 195] width 221 height 15
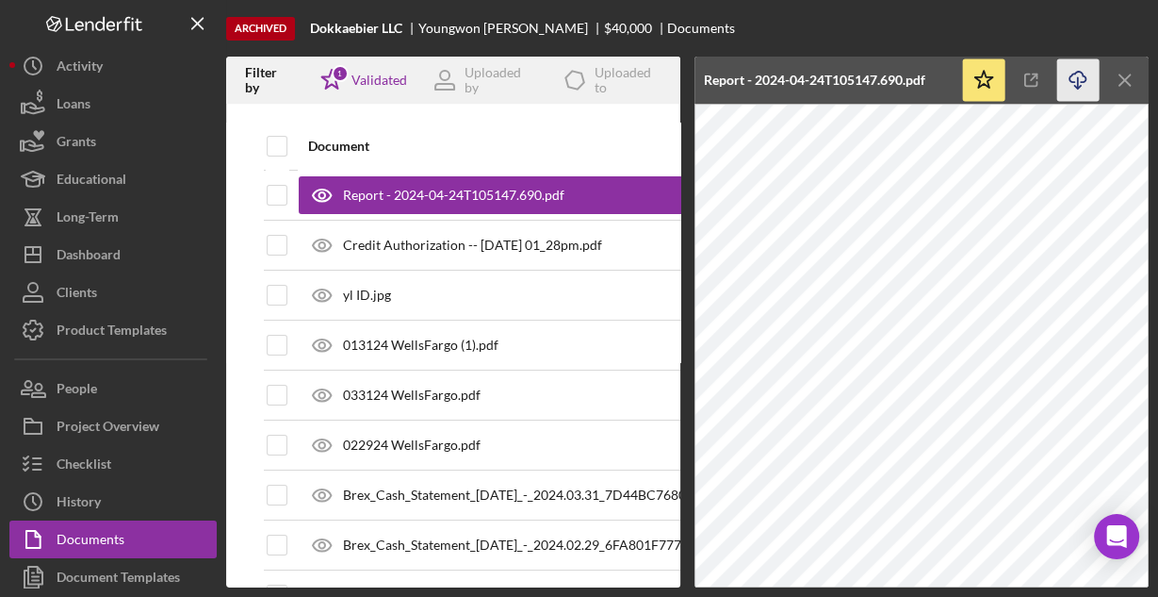
click at [1080, 74] on icon "Icon/Download" at bounding box center [1078, 80] width 42 height 42
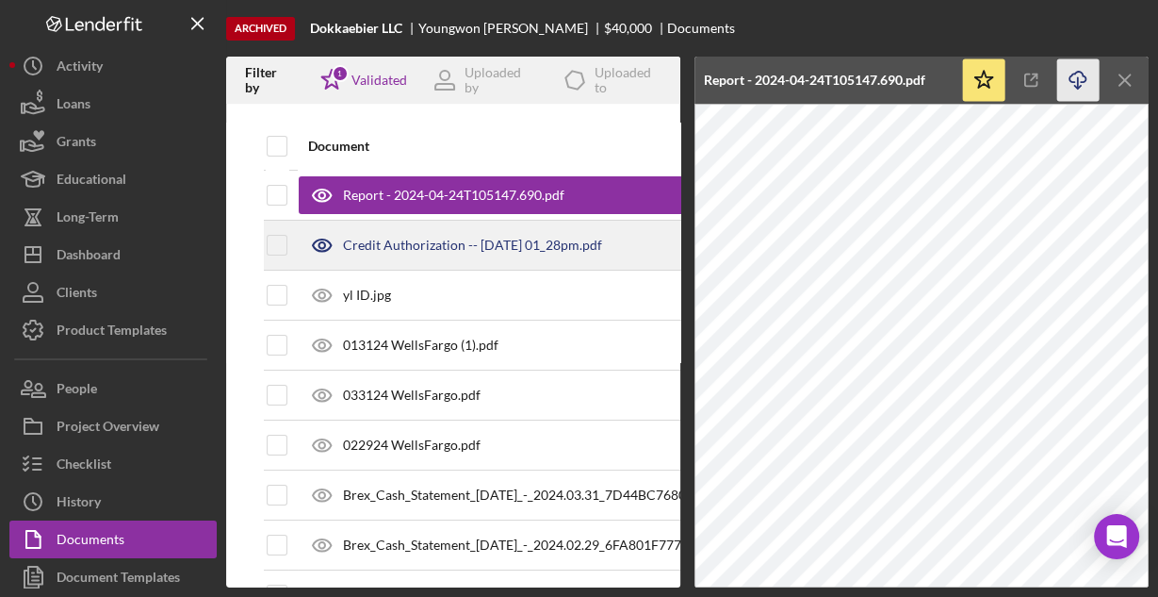
click at [489, 245] on div "Credit Authorization -- [DATE] 01_28pm.pdf" at bounding box center [472, 245] width 259 height 15
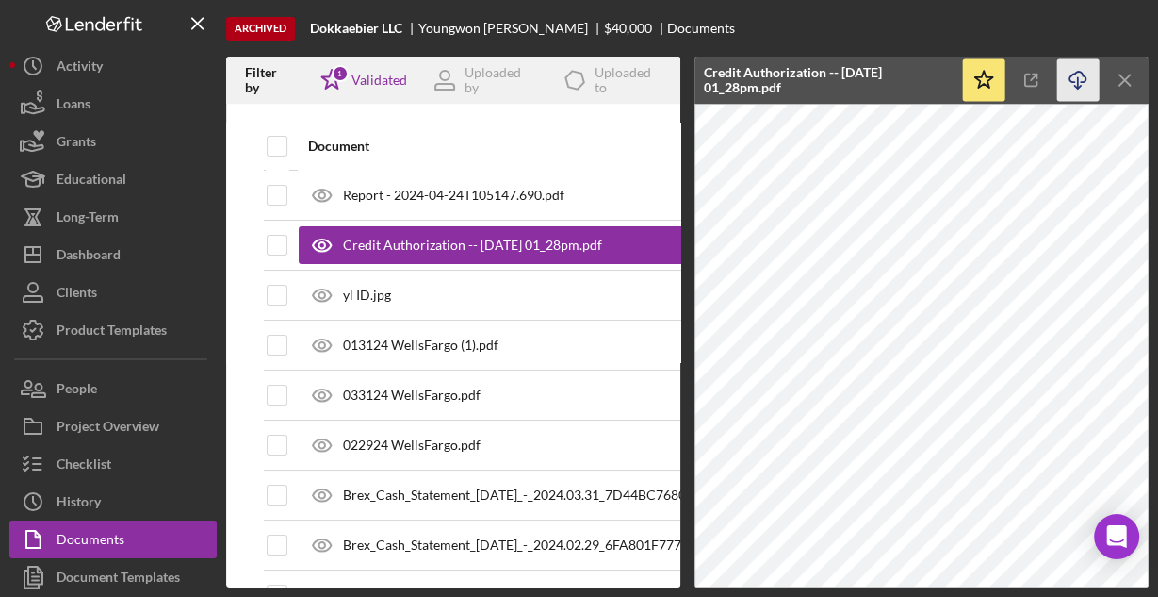
click at [1078, 82] on line "button" at bounding box center [1078, 82] width 0 height 10
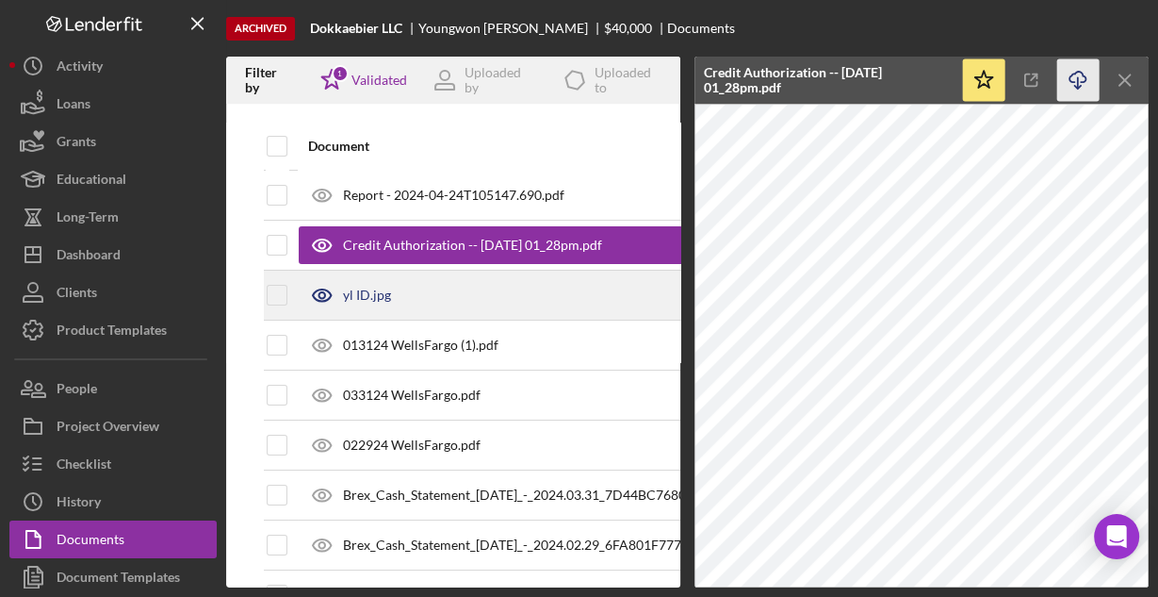
click at [470, 289] on div "yl ID.jpg" at bounding box center [620, 294] width 642 height 47
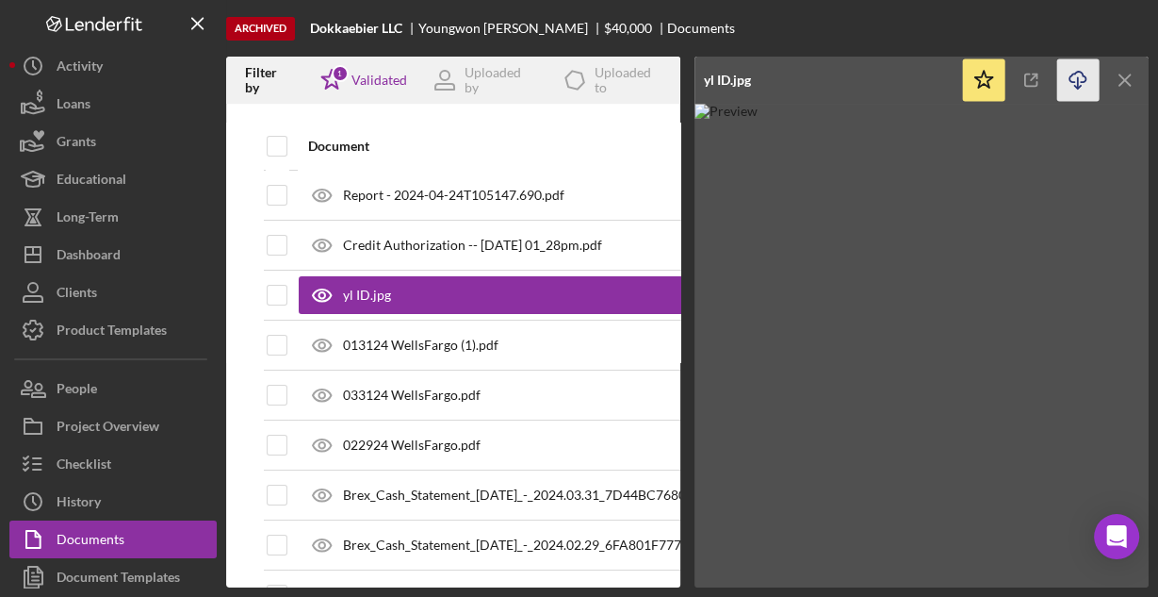
click at [1075, 74] on icon "Icon/Download" at bounding box center [1078, 80] width 42 height 42
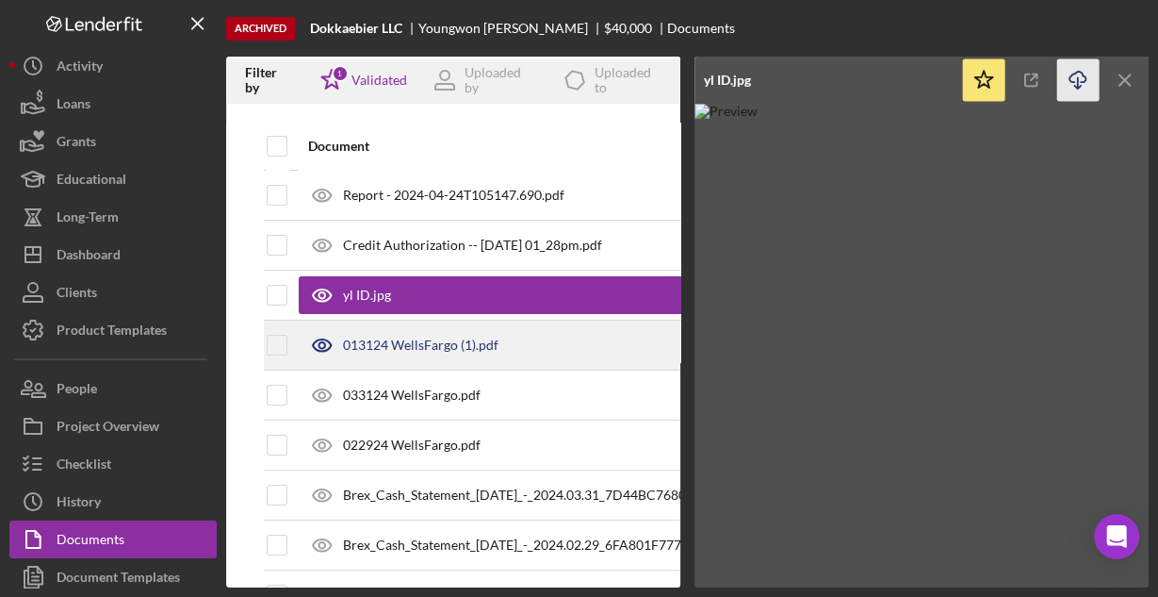
click at [395, 338] on div "013124 WellsFargo (1).pdf" at bounding box center [421, 344] width 156 height 15
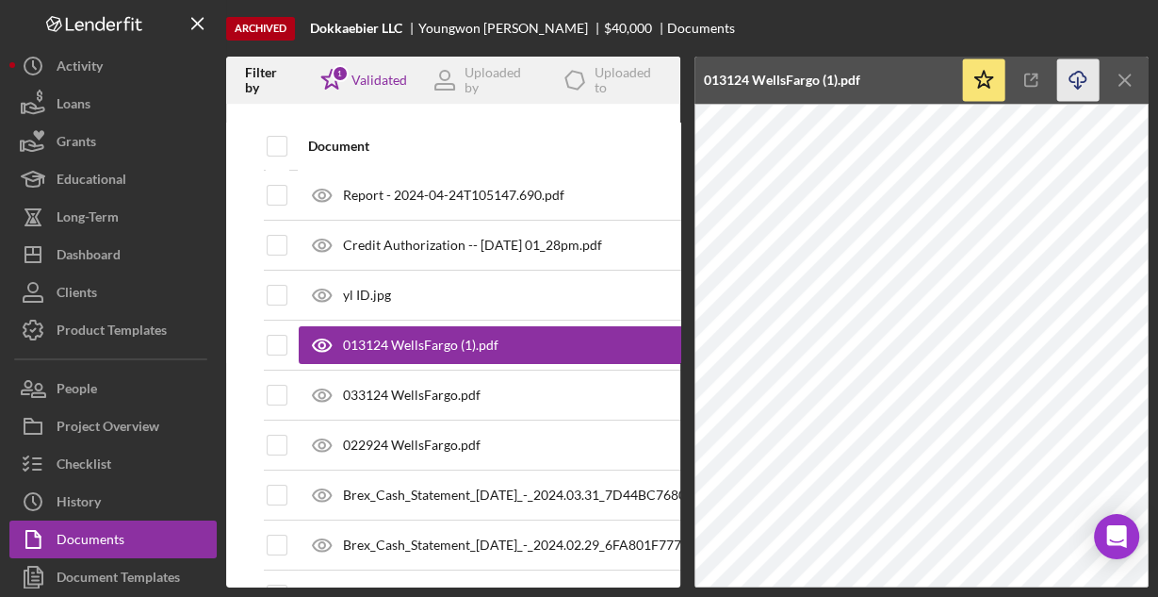
click at [1077, 74] on icon "Icon/Download" at bounding box center [1078, 80] width 42 height 42
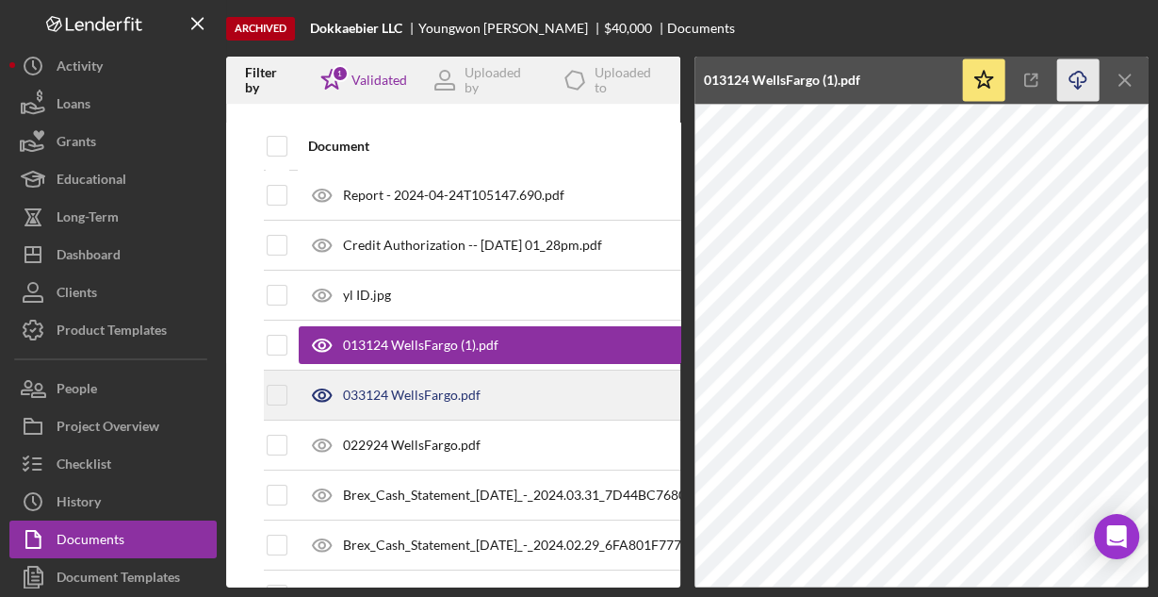
click at [472, 398] on div "033124 WellsFargo.pdf" at bounding box center [412, 394] width 138 height 15
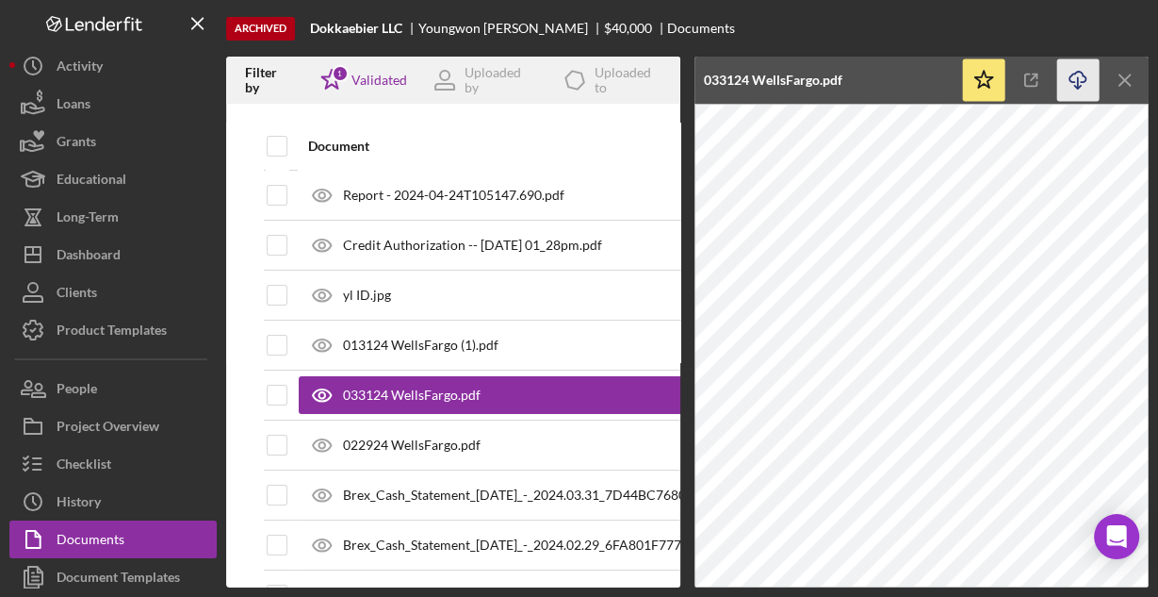
click at [1081, 82] on icon "button" at bounding box center [1078, 77] width 16 height 10
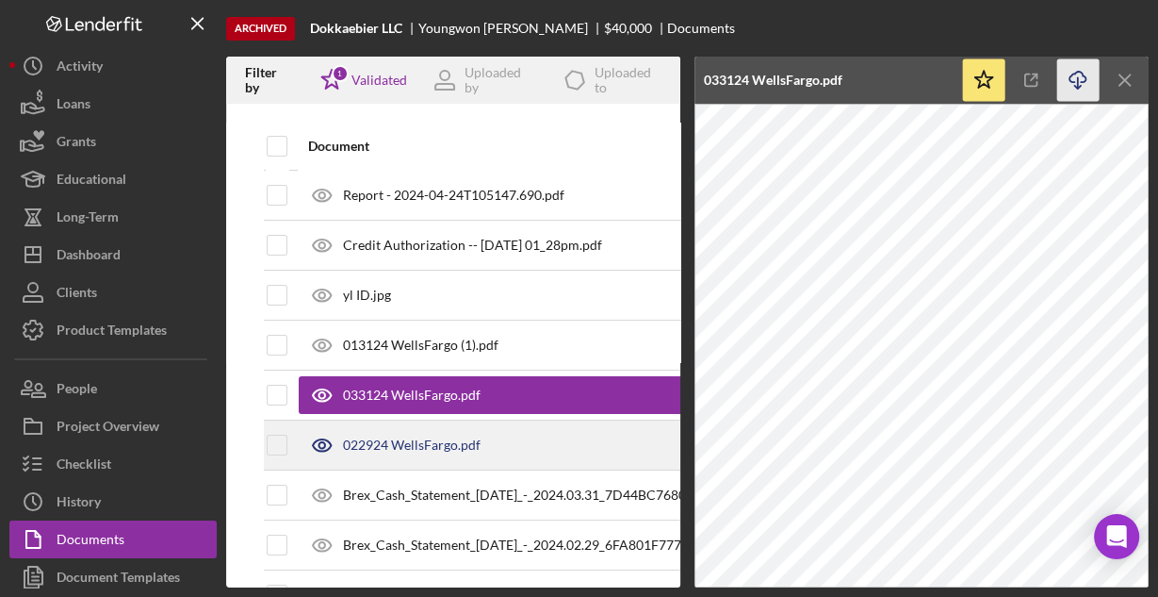
click at [495, 441] on div "022924 WellsFargo.pdf" at bounding box center [620, 444] width 642 height 47
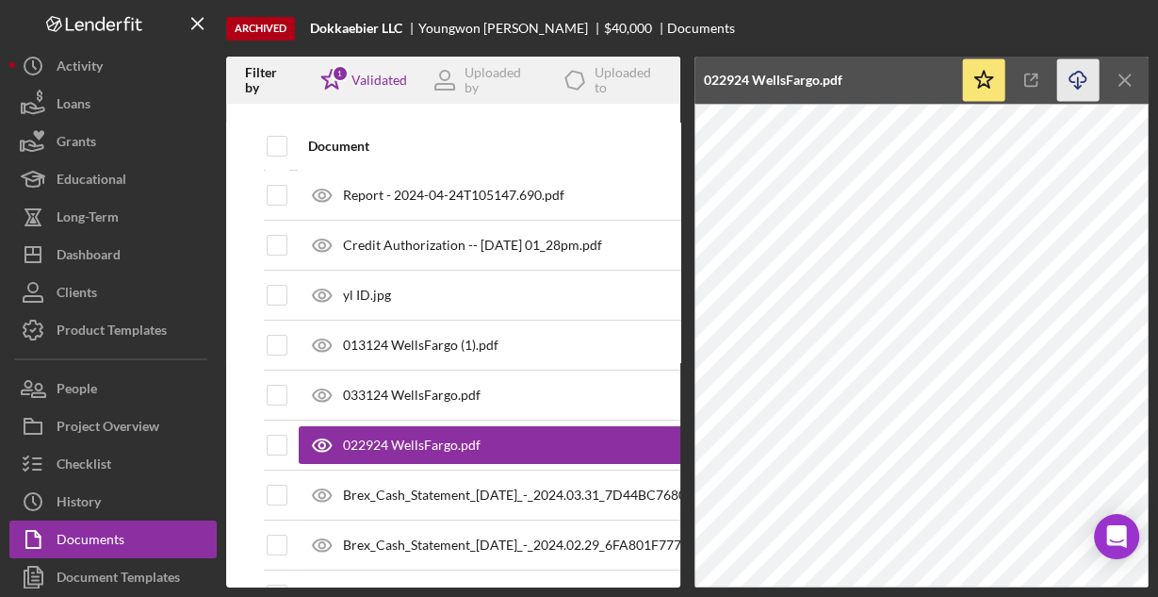
click at [1071, 79] on icon "Icon/Download" at bounding box center [1078, 80] width 42 height 42
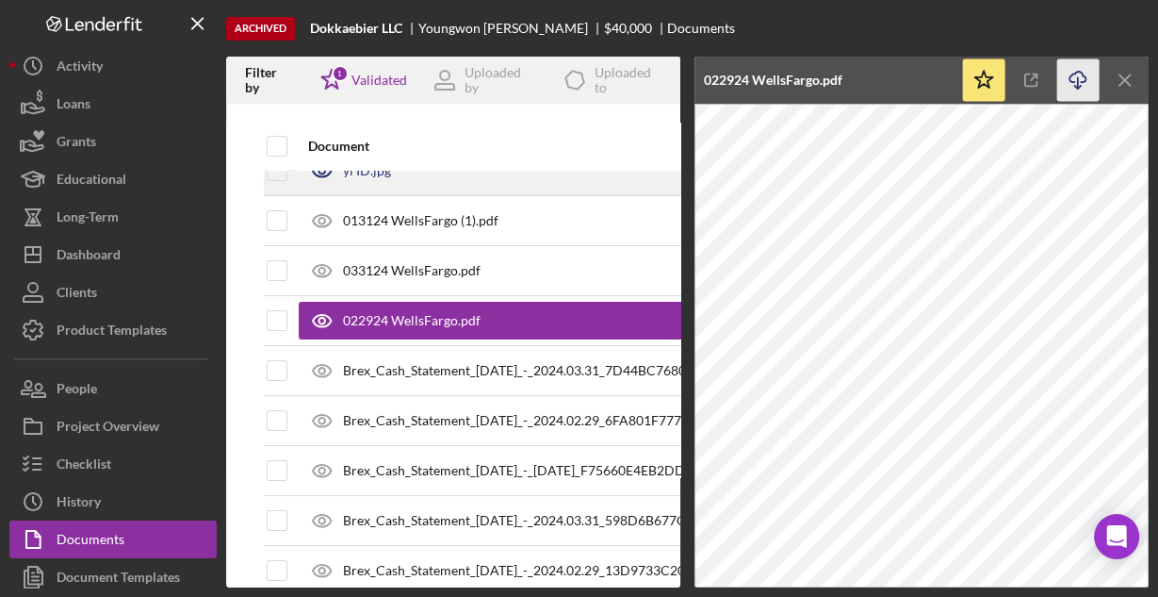
scroll to position [151, 0]
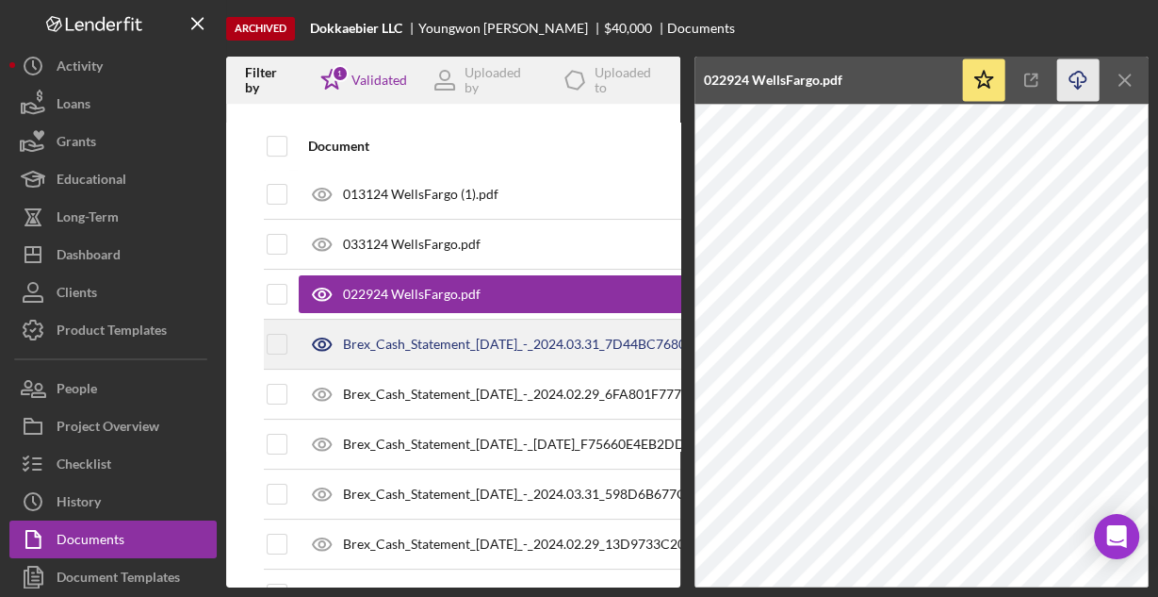
click at [373, 340] on div "Brex_Cash_Statement_[DATE]_-_2024.03.31_7D44BC7680C885ED7E3076337D827BC3.pdf" at bounding box center [614, 343] width 542 height 15
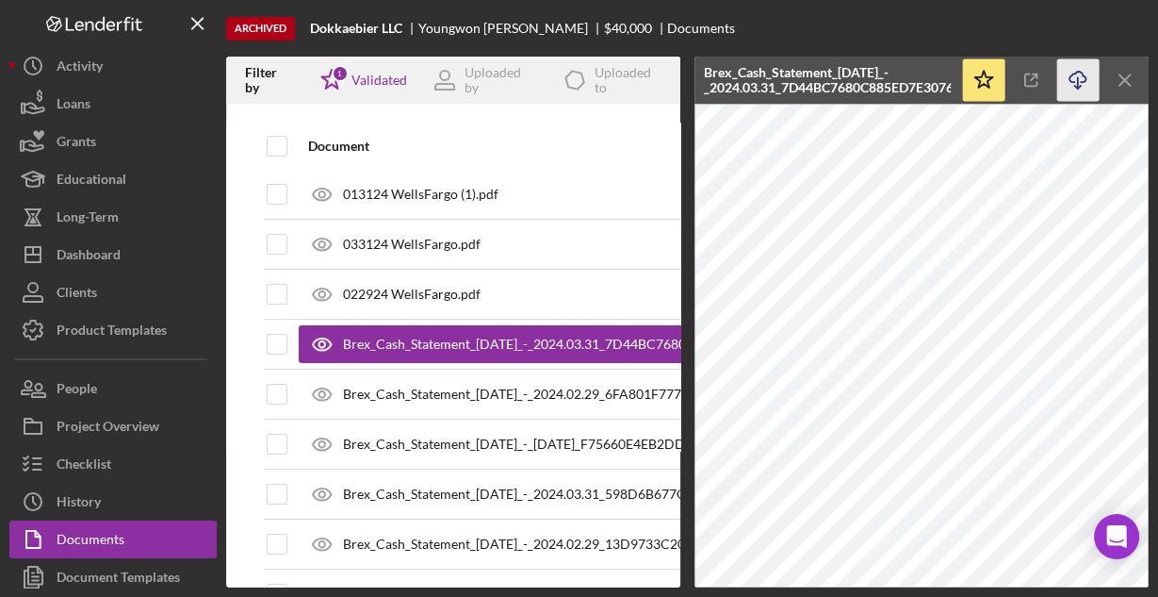
click at [1082, 79] on icon "Icon/Download" at bounding box center [1078, 80] width 42 height 42
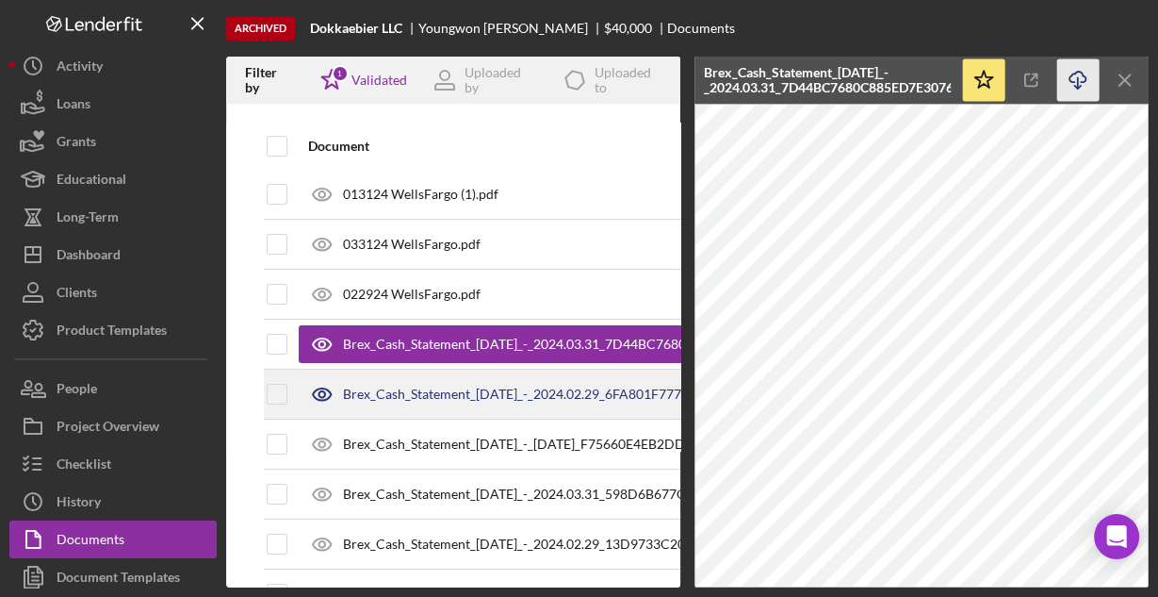
click at [446, 392] on div "Brex_Cash_Statement_[DATE]_-_2024.02.29_6FA801F777D264092FEF4D7EC0345308.pdf" at bounding box center [610, 393] width 534 height 15
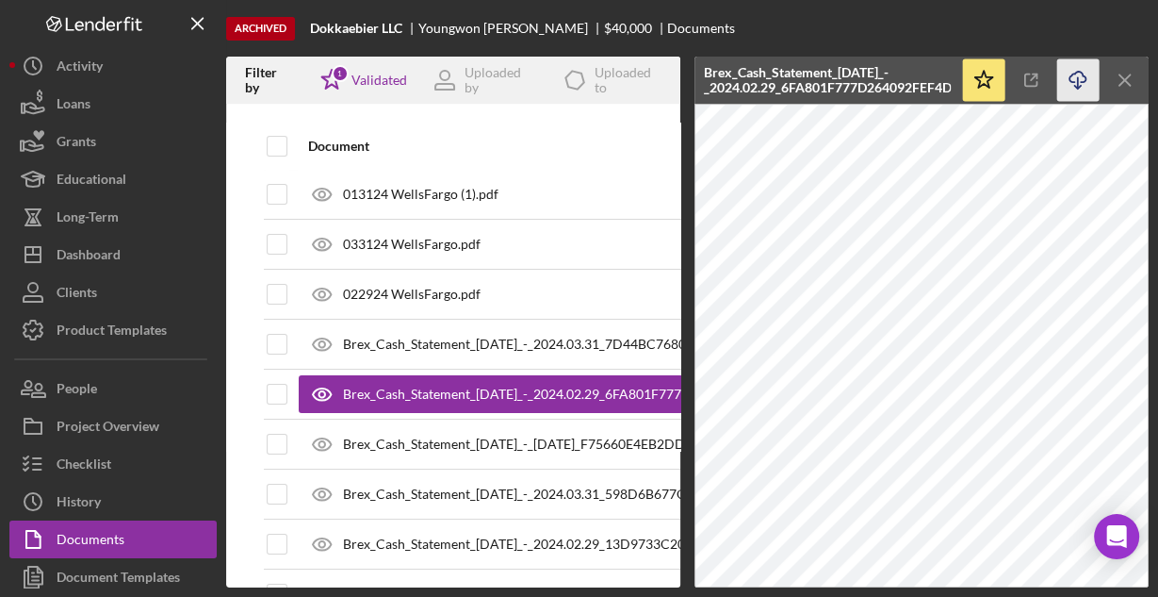
click at [1080, 74] on icon "Icon/Download" at bounding box center [1078, 80] width 42 height 42
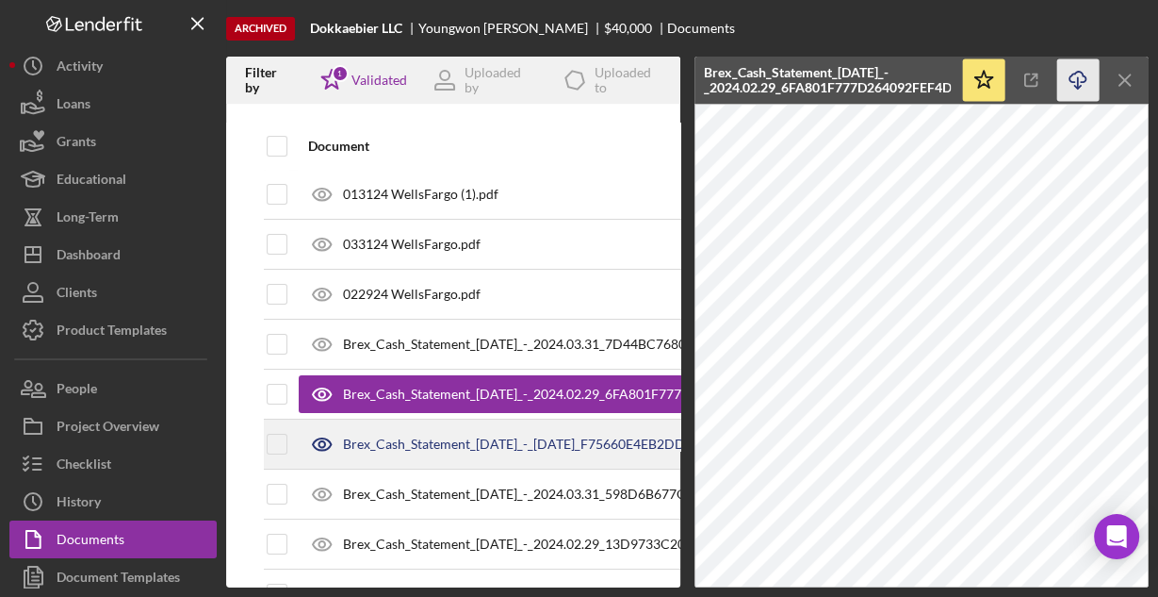
click at [467, 436] on div "Brex_Cash_Statement_[DATE]_-_[DATE]_F75660E4EB2DDC7B04A8EE4DC1242CB3.pdf" at bounding box center [603, 443] width 520 height 15
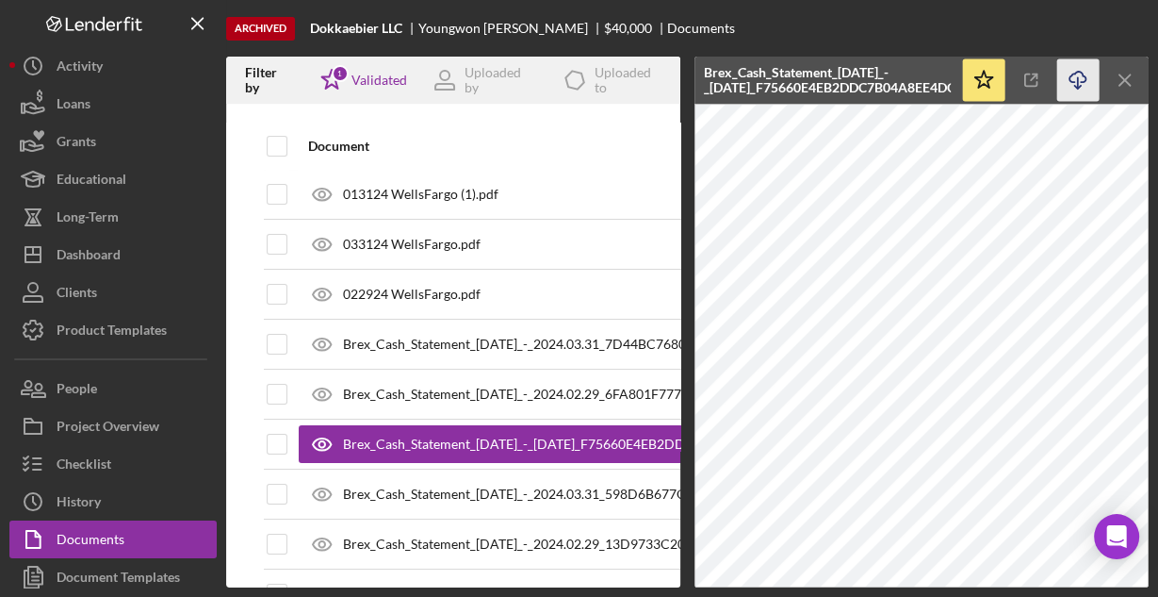
click at [1074, 84] on icon "Icon/Download" at bounding box center [1078, 80] width 42 height 42
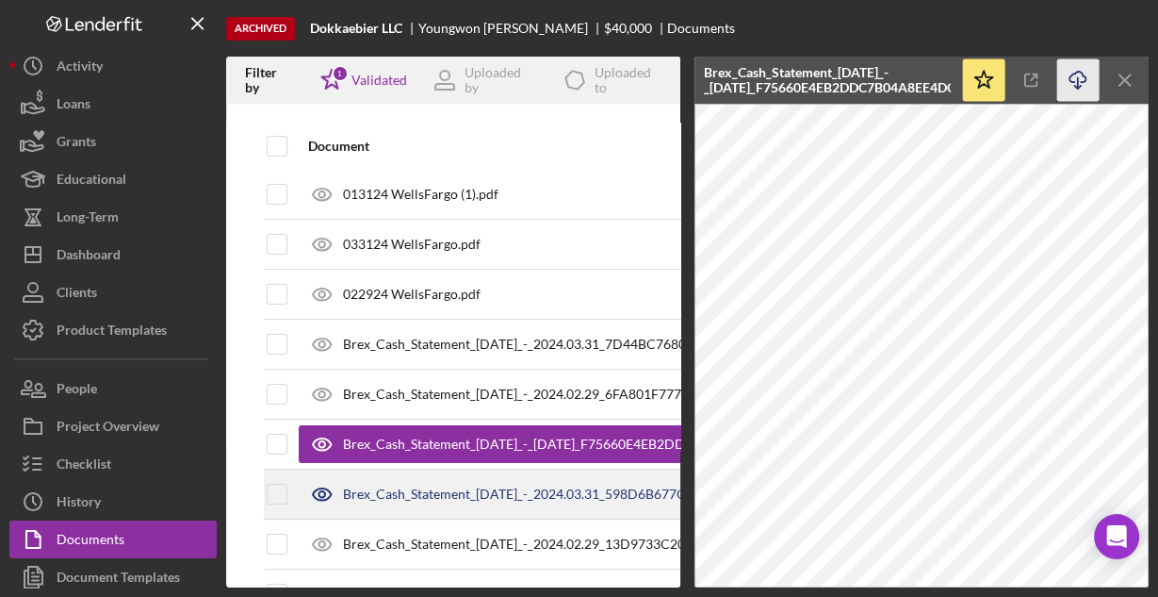
click at [407, 486] on div "Brex_Cash_Statement_[DATE]_-_2024.03.31_598D6B677C7D7108BD770ADA83485D15.pdf" at bounding box center [617, 493] width 548 height 15
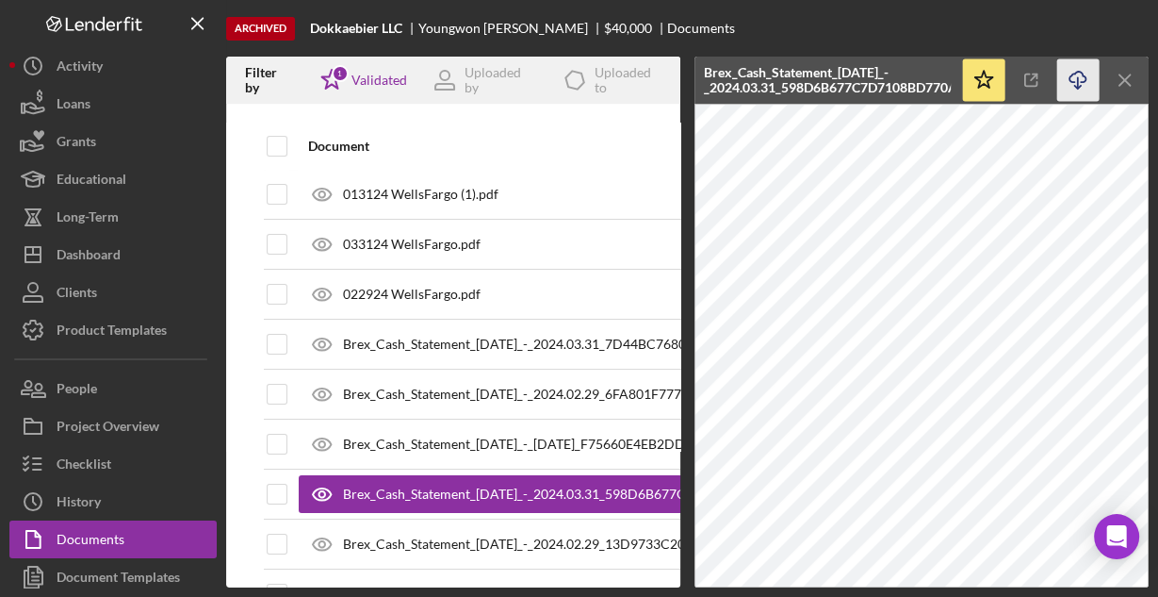
click at [1074, 81] on icon "button" at bounding box center [1078, 77] width 16 height 10
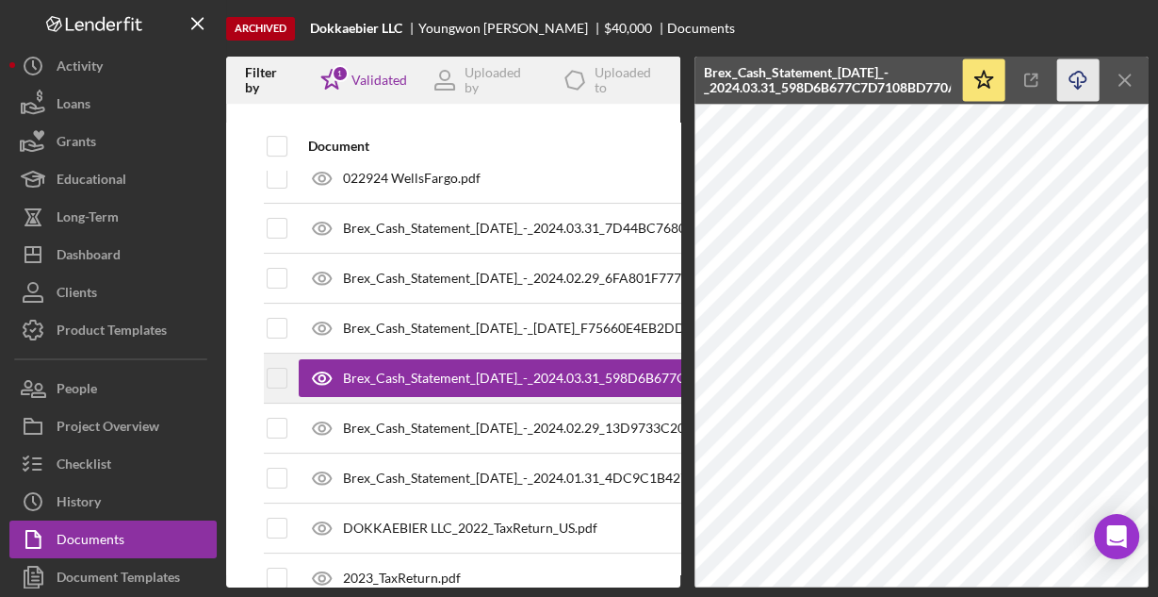
scroll to position [302, 0]
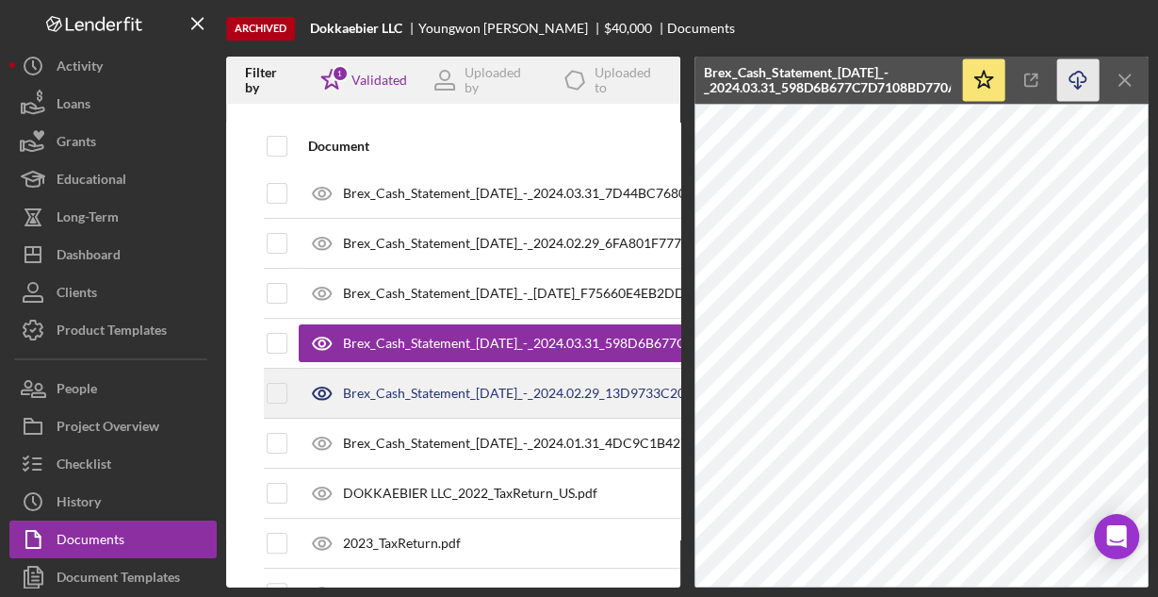
click at [425, 396] on div "Brex_Cash_Statement_[DATE]_-_2024.02.29_13D9733C201479E7ED2DB04BFB0B8A68.pdf" at bounding box center [614, 392] width 542 height 15
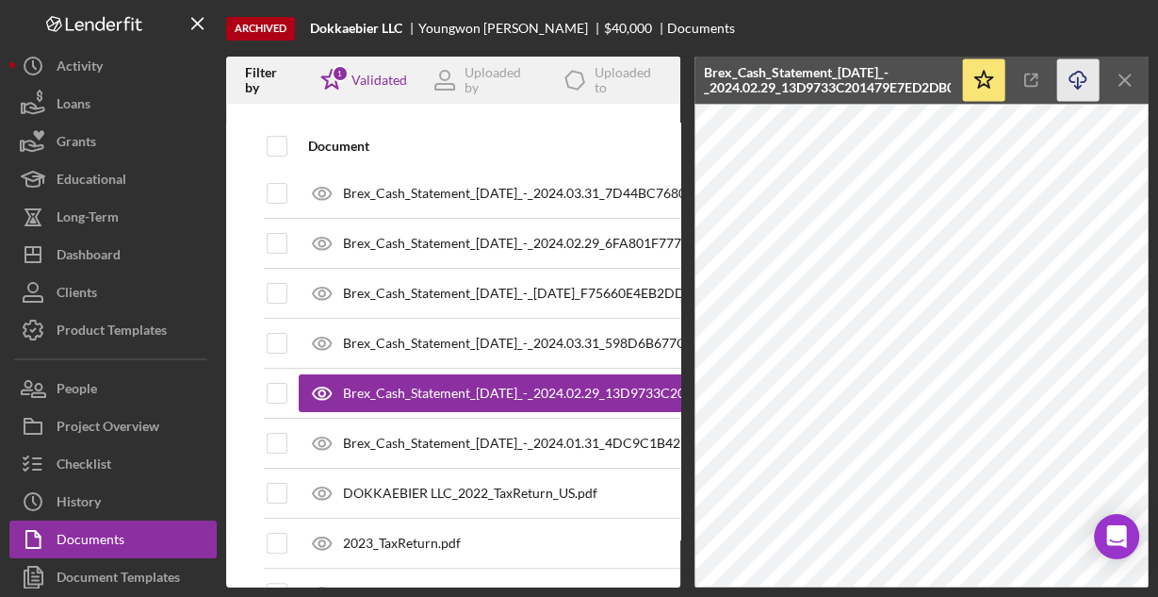
click at [1078, 82] on line "button" at bounding box center [1078, 82] width 0 height 10
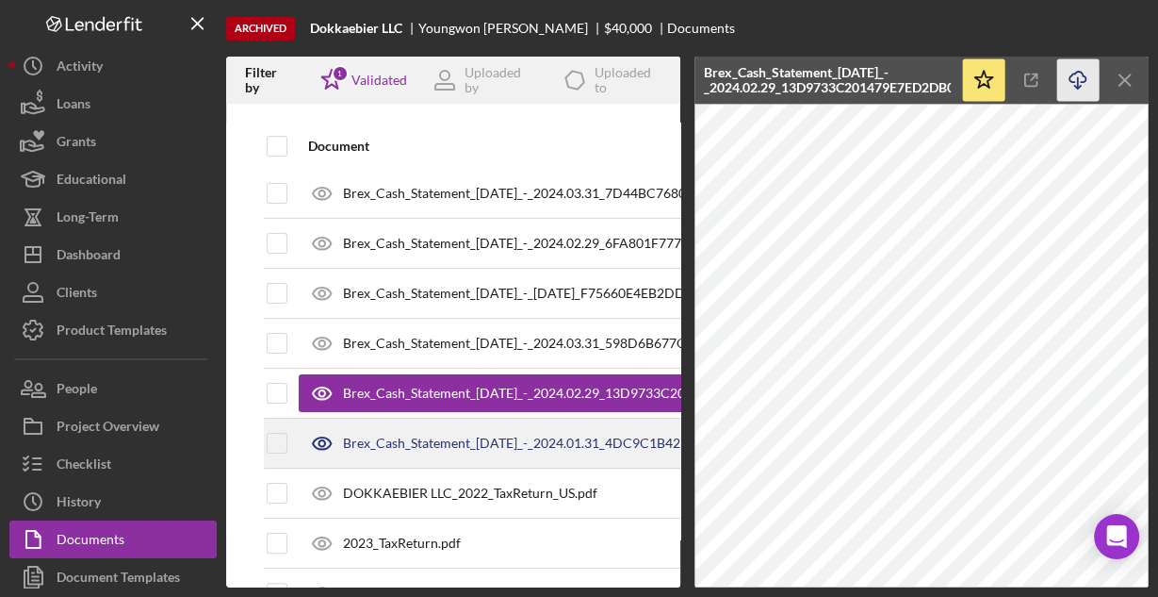
click at [430, 443] on div "Brex_Cash_Statement_[DATE]_-_2024.01.31_4DC9C1B4272A7AE10A76A40200103561.pdf" at bounding box center [613, 442] width 541 height 15
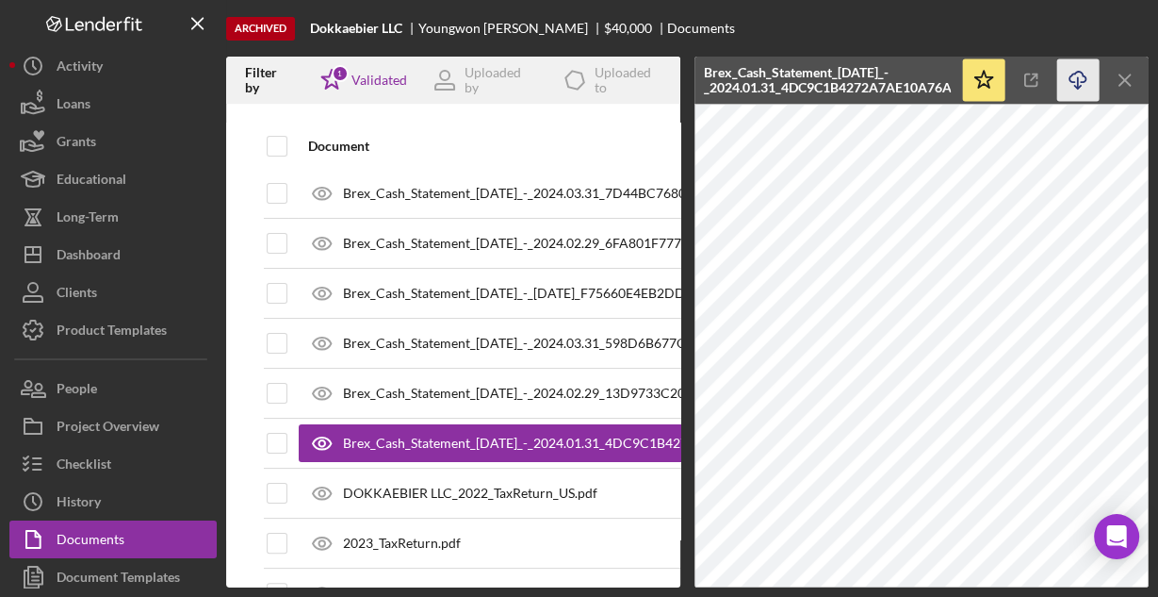
click at [1075, 76] on icon "Icon/Download" at bounding box center [1078, 80] width 42 height 42
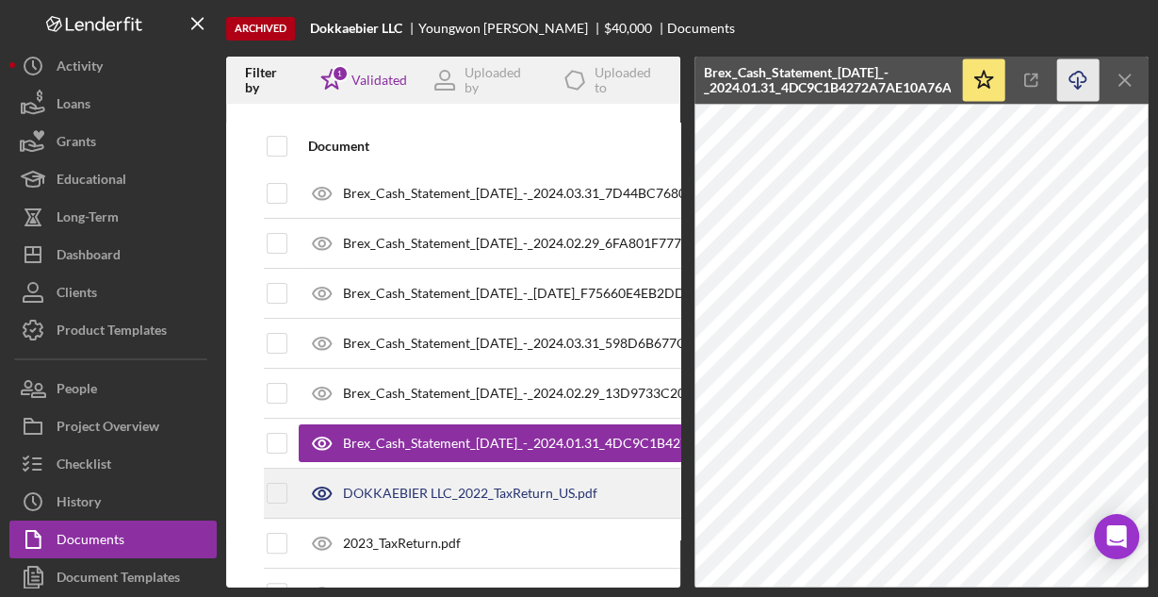
click at [502, 497] on div "DOKKAEBIER LLC_2022_TaxReturn_US.pdf" at bounding box center [620, 492] width 642 height 47
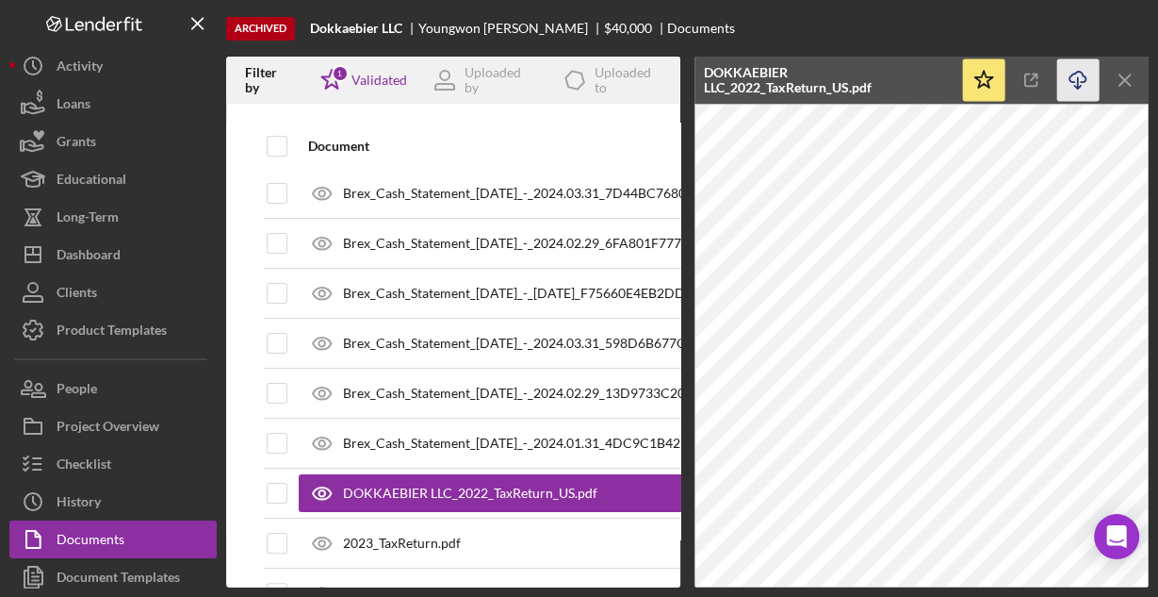
click at [1078, 78] on line "button" at bounding box center [1078, 82] width 0 height 10
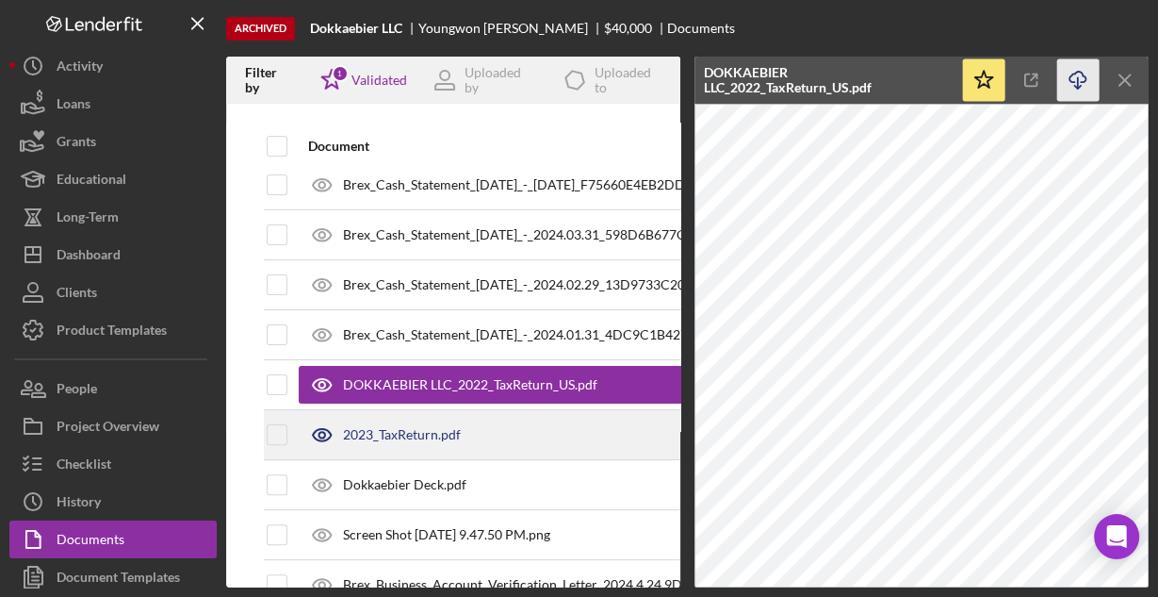
scroll to position [452, 0]
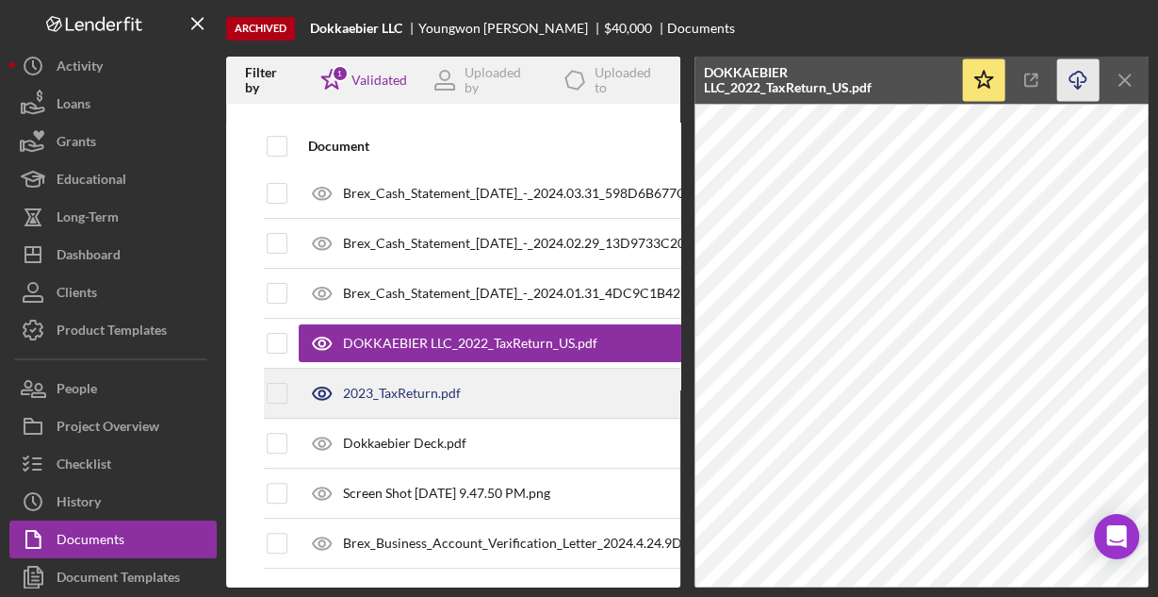
click at [493, 386] on div "2023_TaxReturn.pdf" at bounding box center [620, 392] width 642 height 47
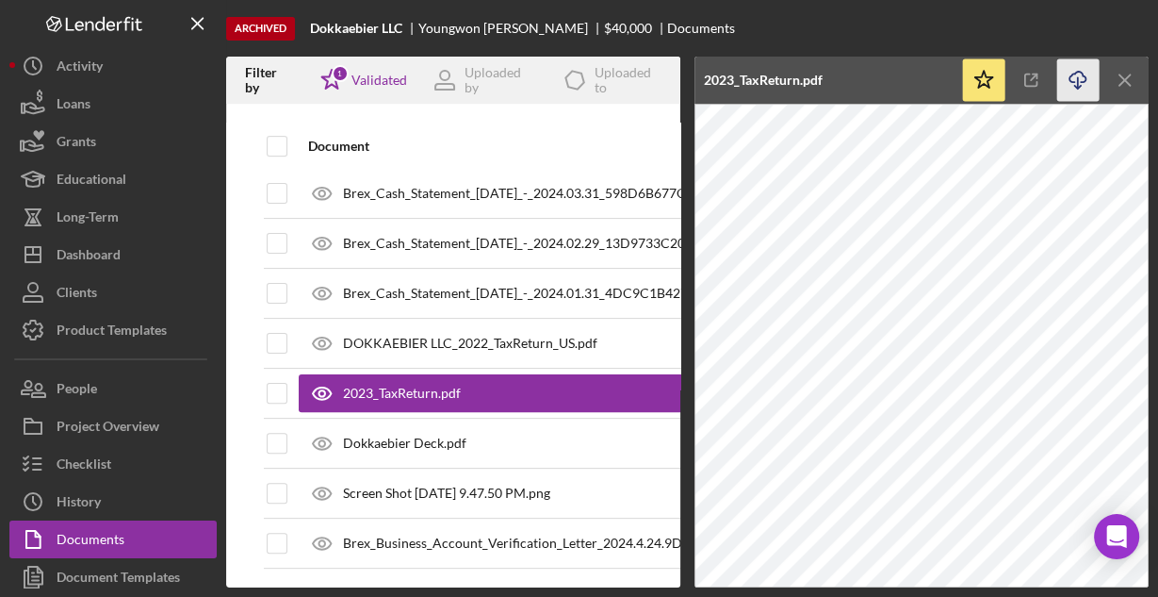
click at [1075, 79] on icon "Icon/Download" at bounding box center [1078, 80] width 42 height 42
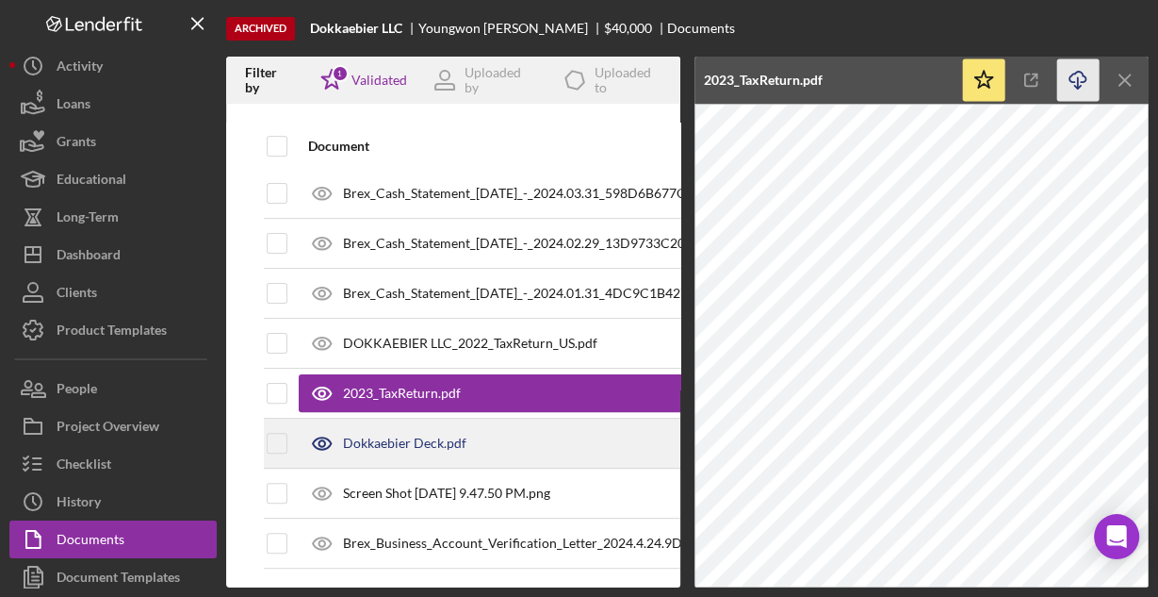
click at [517, 443] on div "Dokkaebier Deck.pdf" at bounding box center [620, 442] width 642 height 47
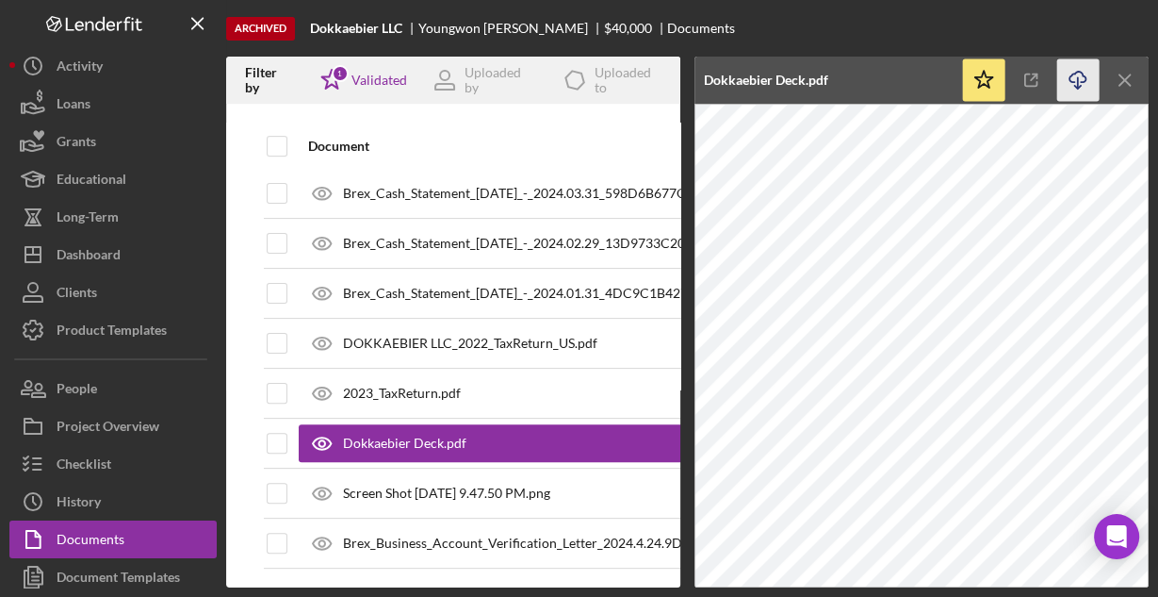
click at [1078, 77] on line "button" at bounding box center [1078, 82] width 0 height 10
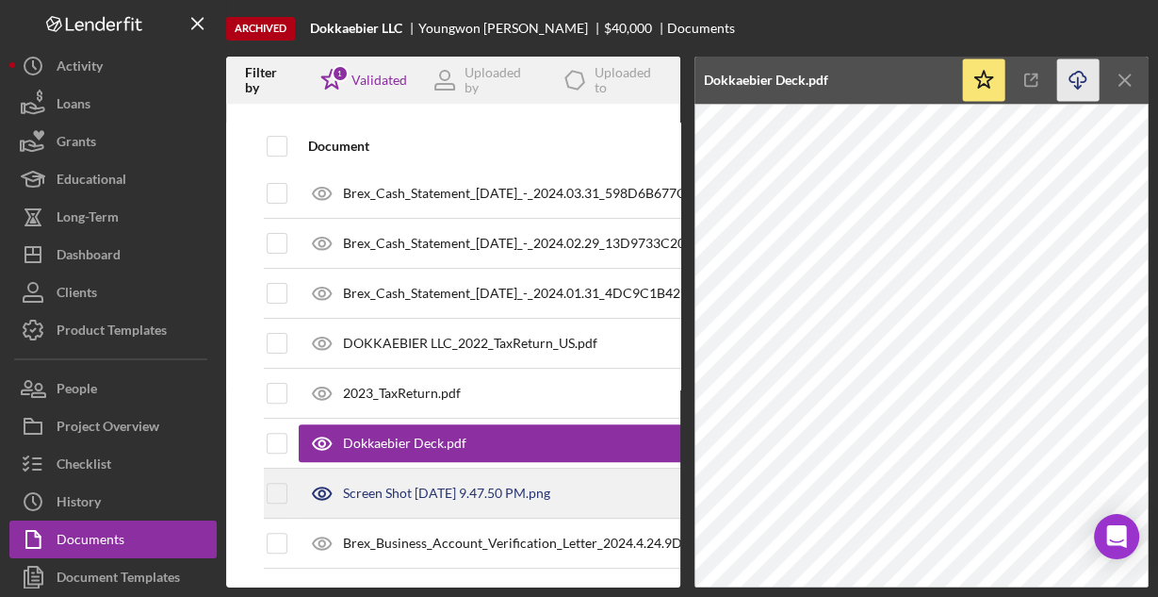
click at [455, 476] on div "Screen Shot [DATE] 9.47.50 PM.png" at bounding box center [620, 492] width 642 height 47
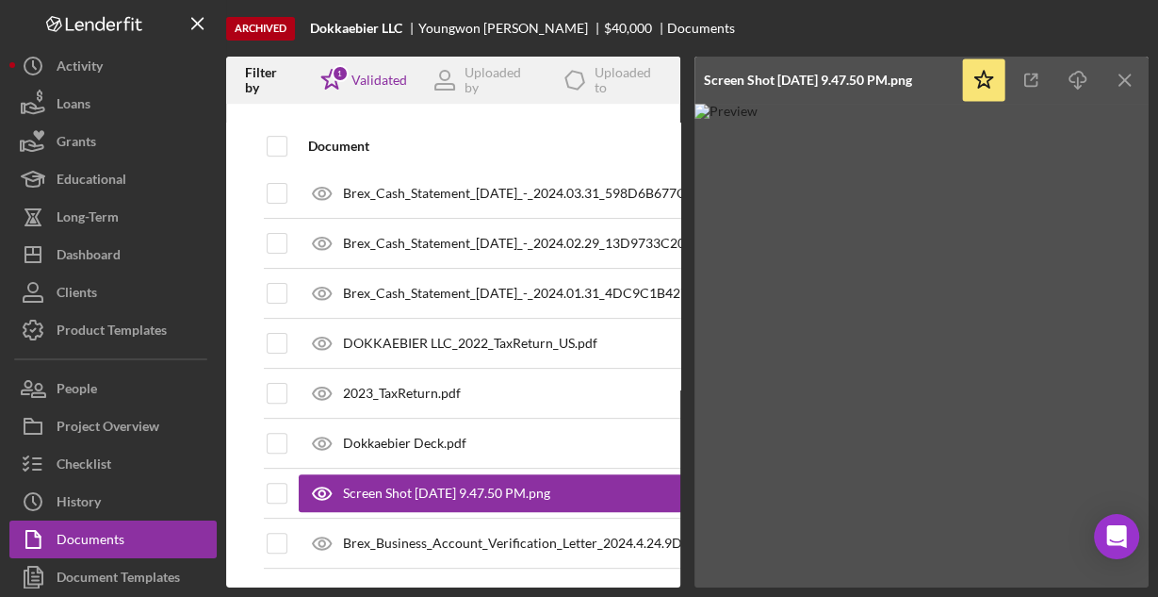
click at [1074, 167] on img at bounding box center [922, 346] width 454 height 484
click at [1076, 77] on icon "Icon/Download" at bounding box center [1078, 80] width 42 height 42
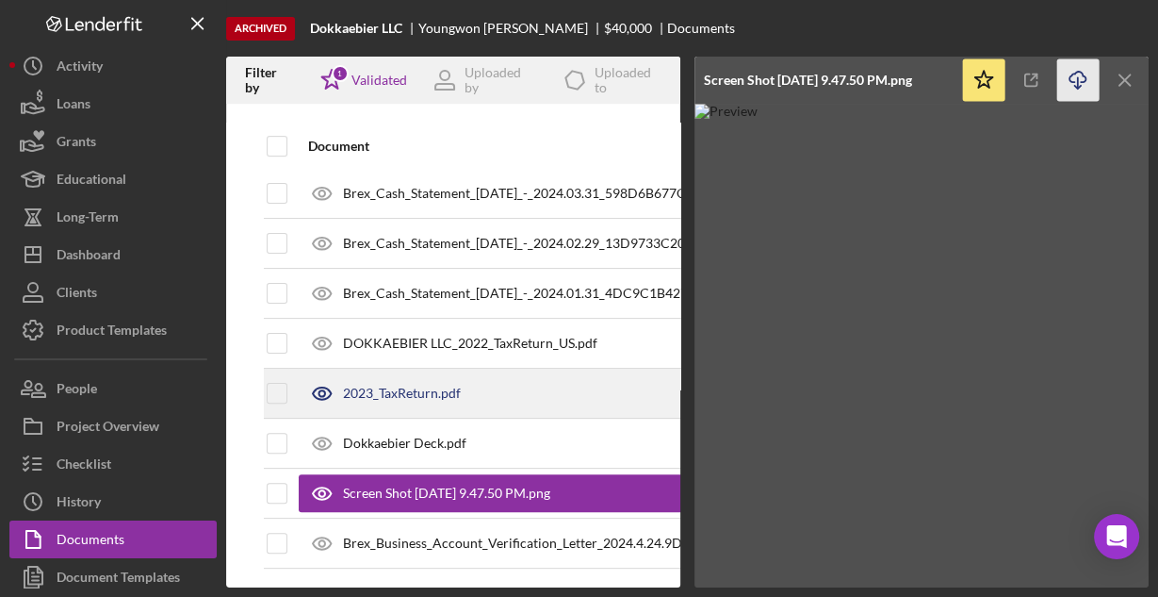
scroll to position [457, 0]
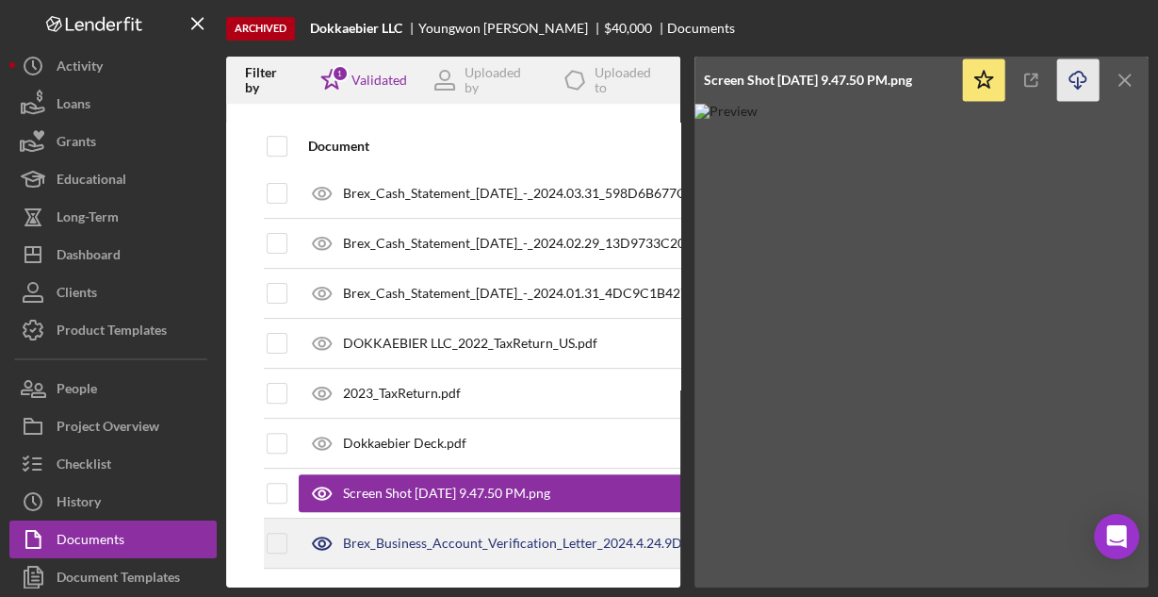
click at [469, 535] on div "Brex_Business_Account_Verification_Letter_2024.4.24.9D720F33E9B6B4A265356C70D3E…" at bounding box center [642, 542] width 598 height 15
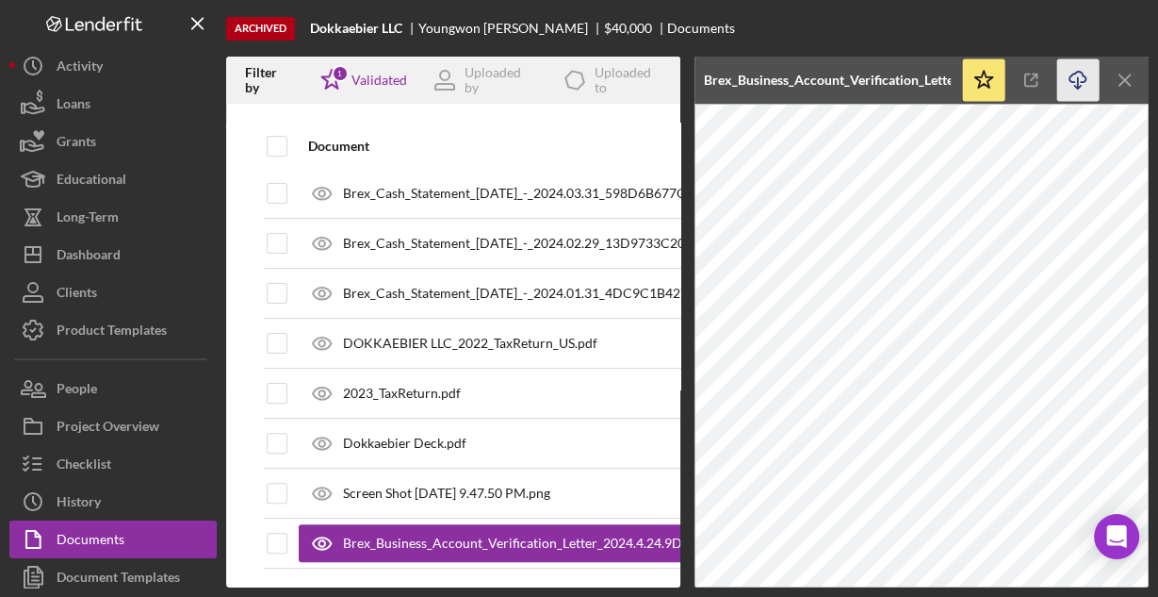
click at [1074, 80] on icon "Icon/Download" at bounding box center [1078, 80] width 42 height 42
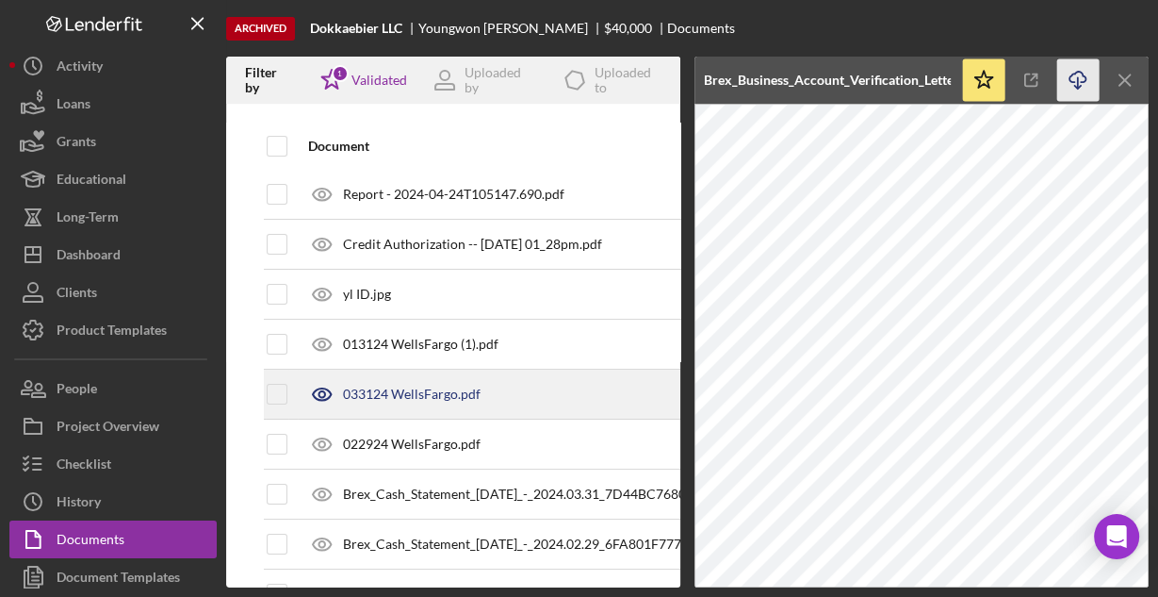
scroll to position [0, 0]
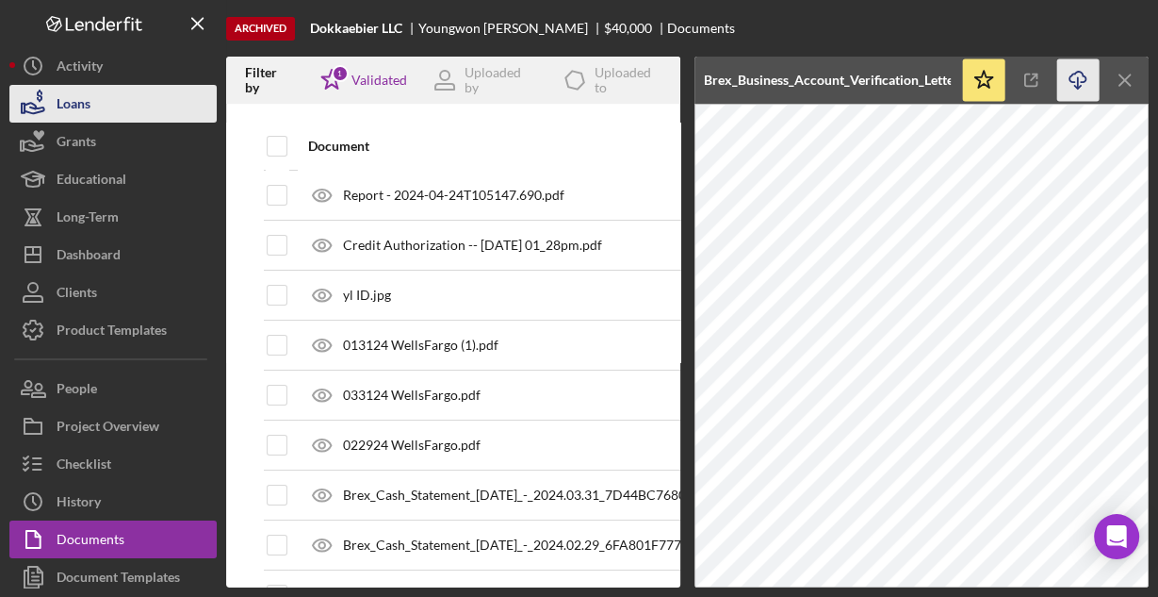
click at [89, 102] on div "Loans" at bounding box center [74, 106] width 34 height 42
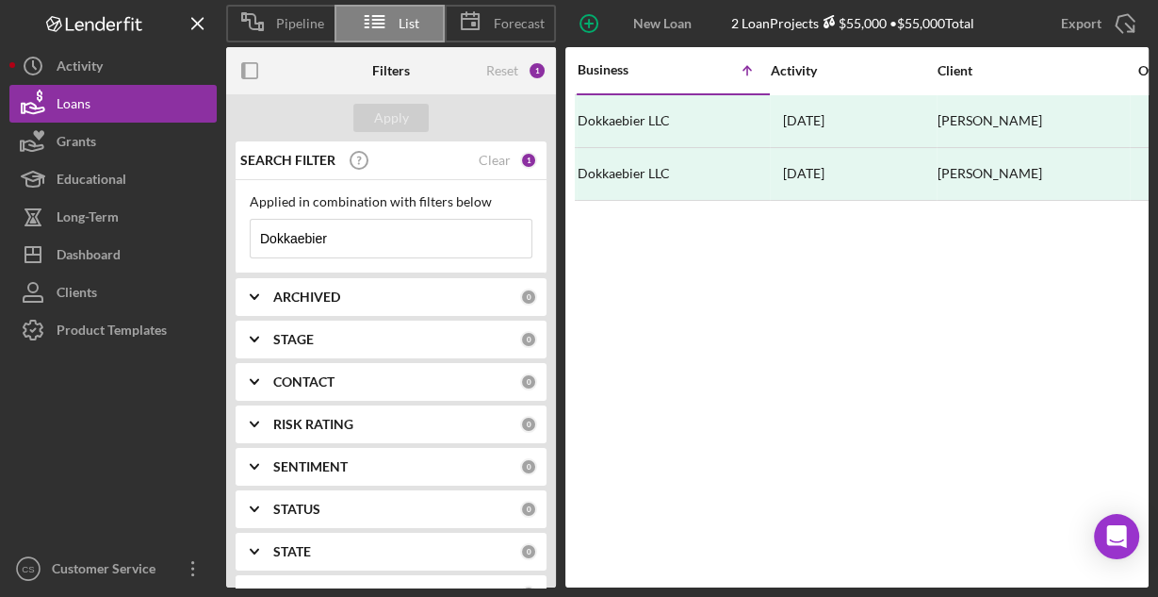
click at [345, 227] on input "Dokkaebier" at bounding box center [391, 239] width 281 height 38
click at [457, 236] on input "[PERSON_NAME]'s" at bounding box center [391, 239] width 281 height 38
type input "[PERSON_NAME]'s Party Decoration"
click at [407, 115] on div "Apply" at bounding box center [391, 118] width 35 height 28
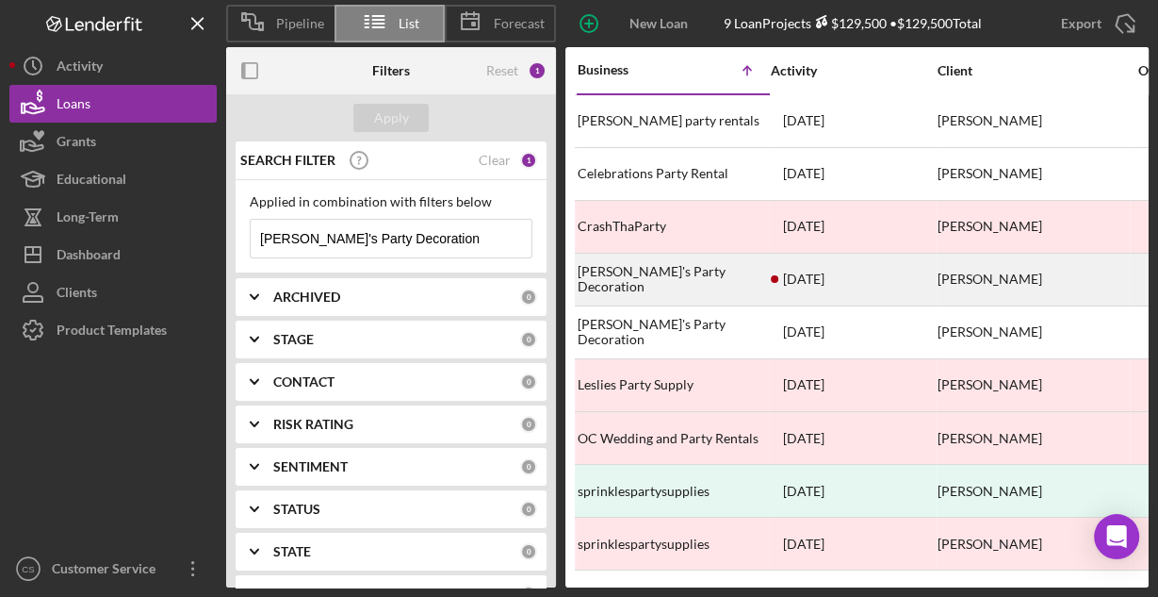
click at [666, 279] on div "[PERSON_NAME]'s Party Decoration" at bounding box center [672, 279] width 189 height 50
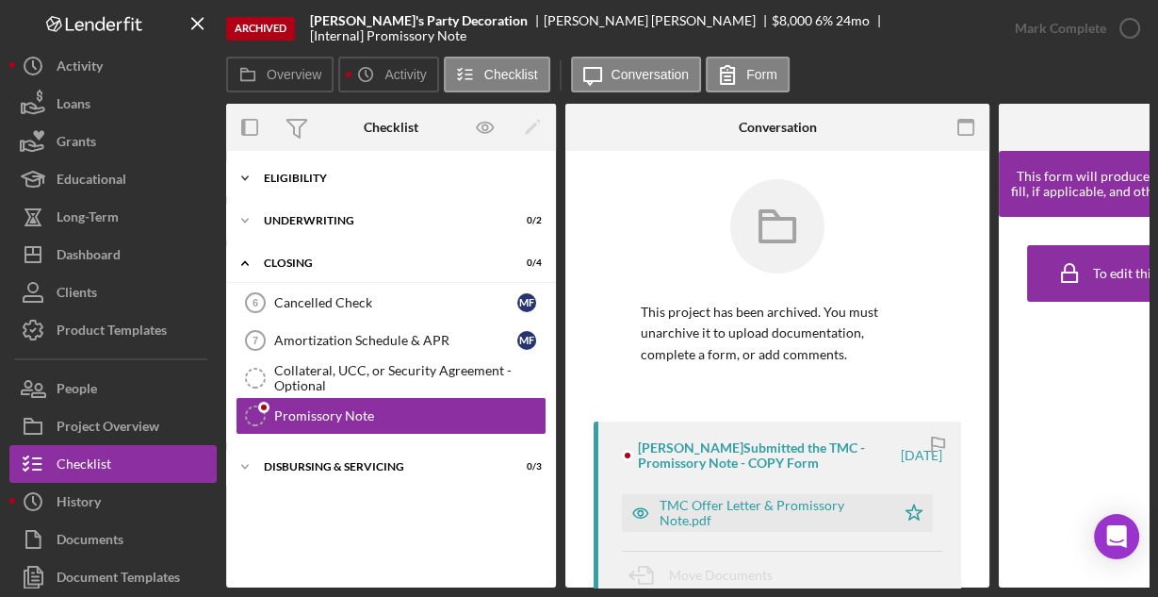
click at [307, 173] on div "Eligibility" at bounding box center [398, 177] width 269 height 11
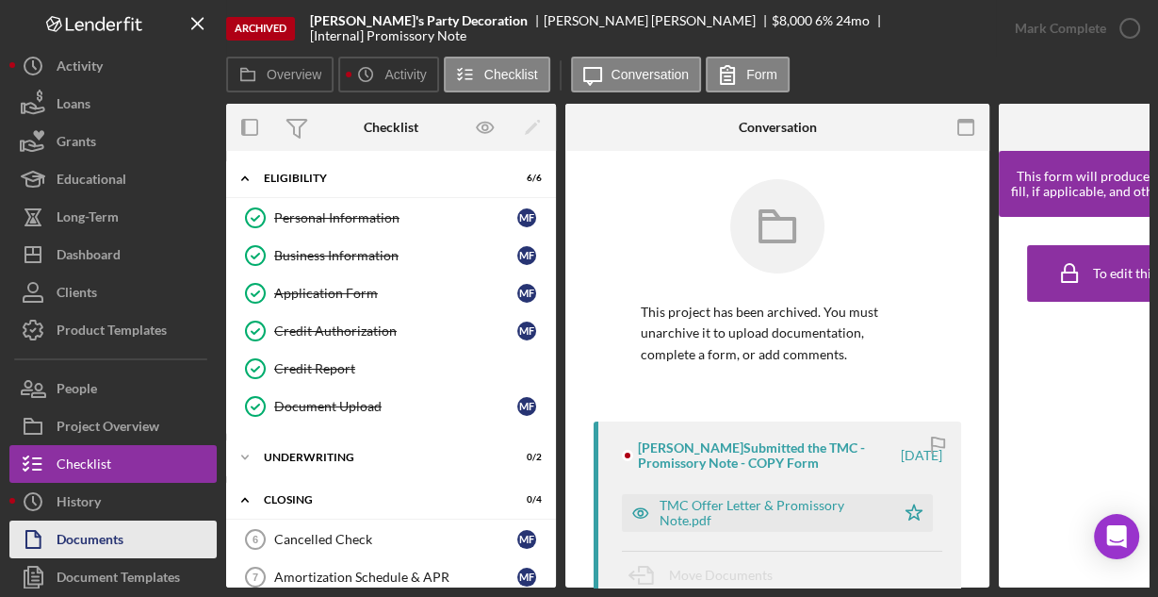
click at [132, 531] on button "Documents" at bounding box center [112, 539] width 207 height 38
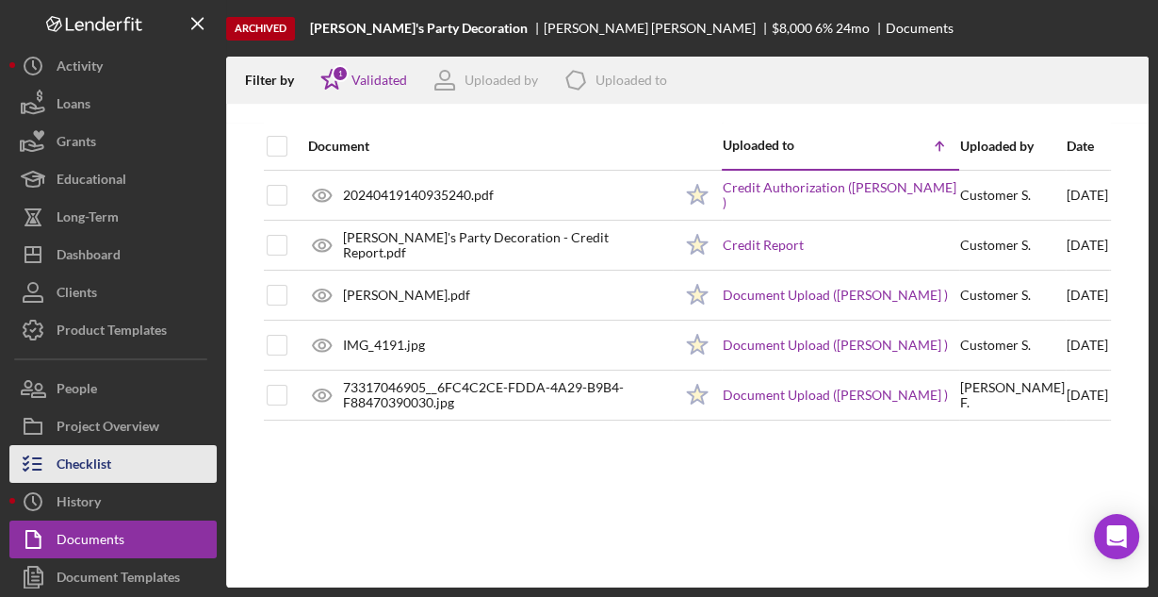
click at [70, 473] on div "Checklist" at bounding box center [84, 466] width 55 height 42
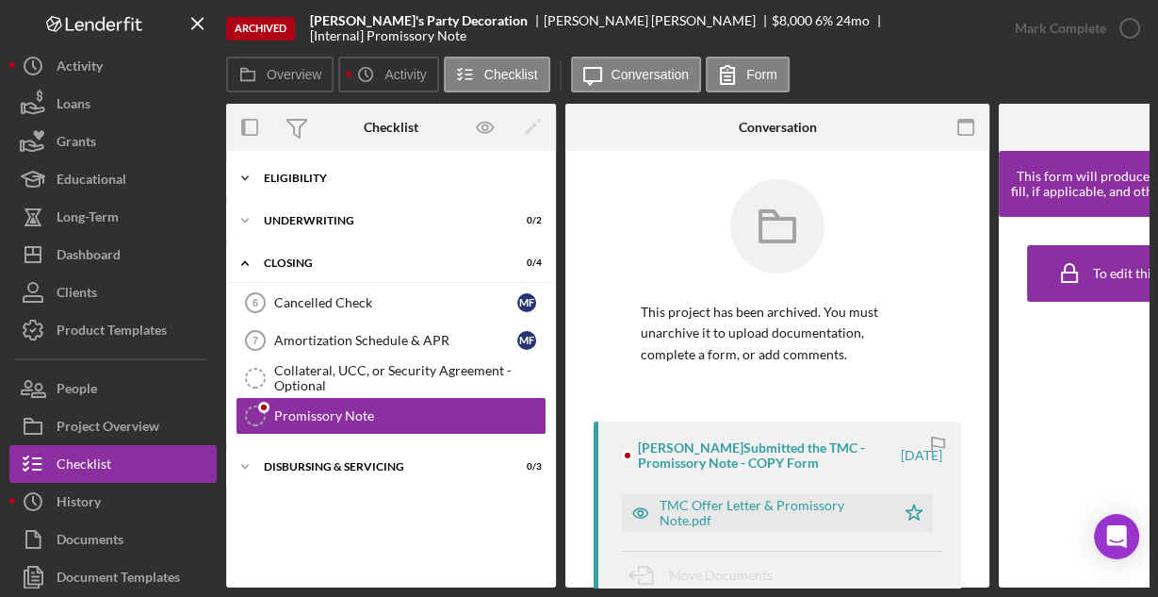
click at [350, 178] on div "Eligibility" at bounding box center [398, 177] width 269 height 11
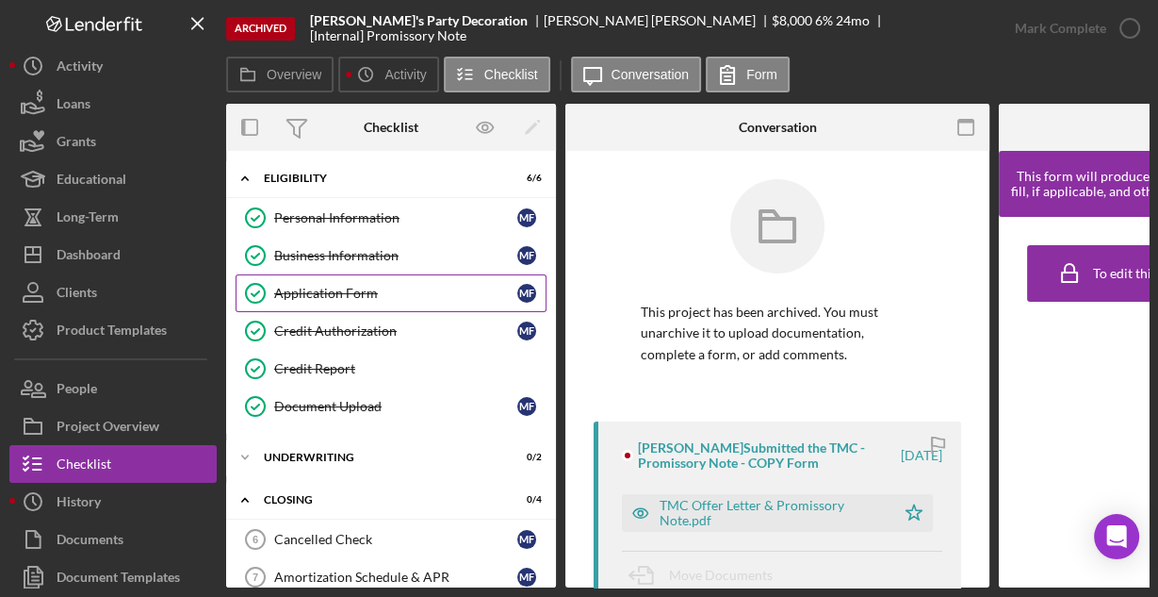
click at [313, 286] on div "Application Form" at bounding box center [395, 293] width 243 height 15
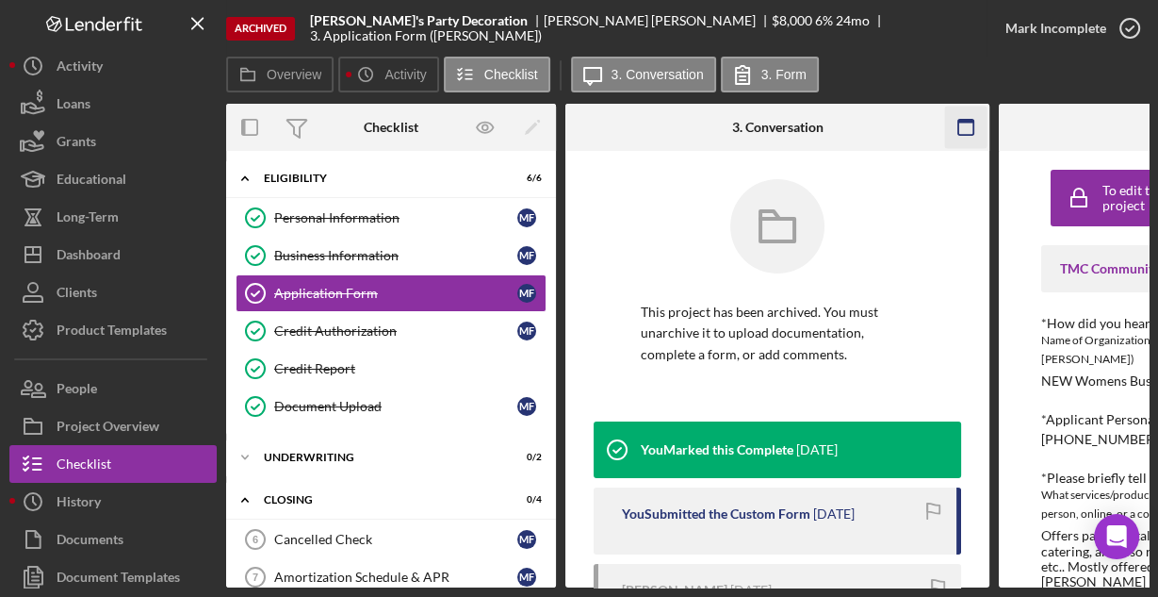
click at [963, 126] on icon "button" at bounding box center [966, 128] width 42 height 42
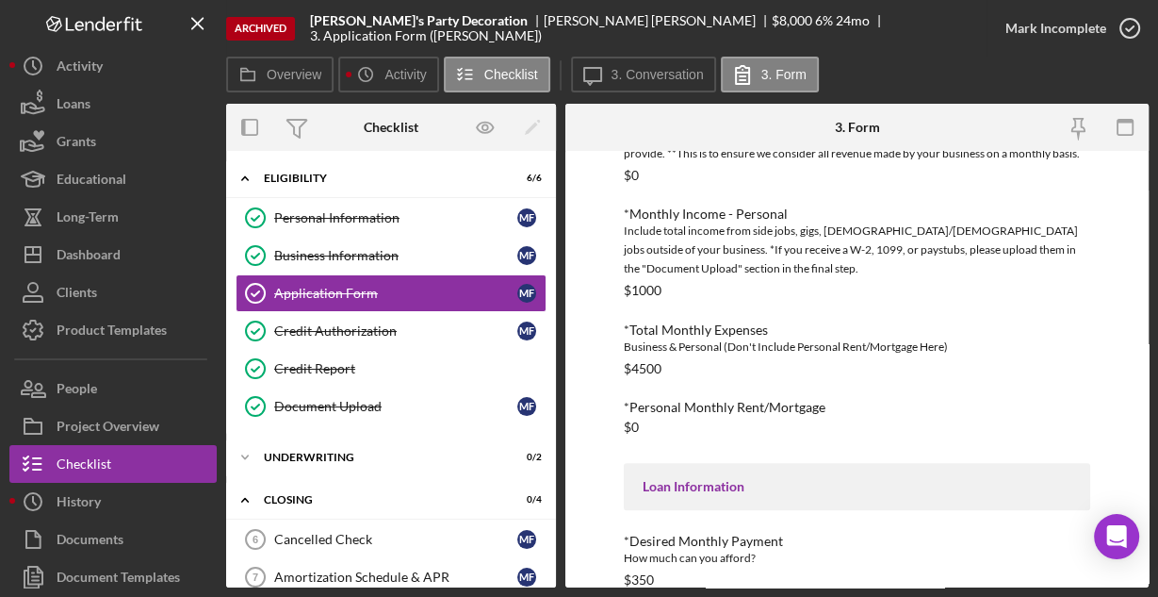
scroll to position [896, 0]
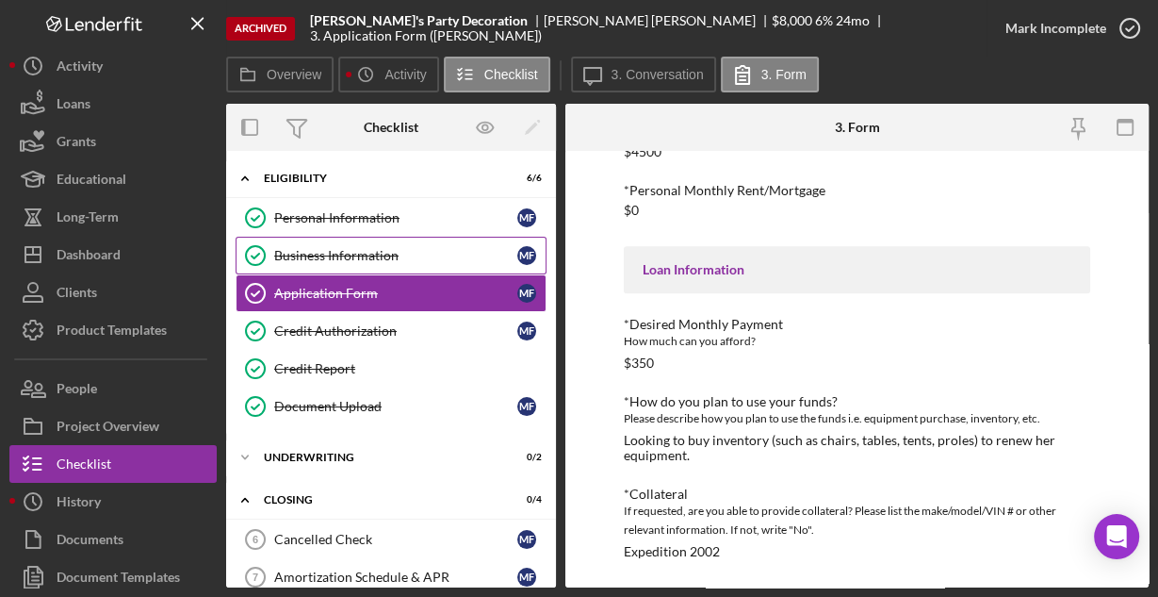
click at [326, 254] on div "Business Information" at bounding box center [395, 255] width 243 height 15
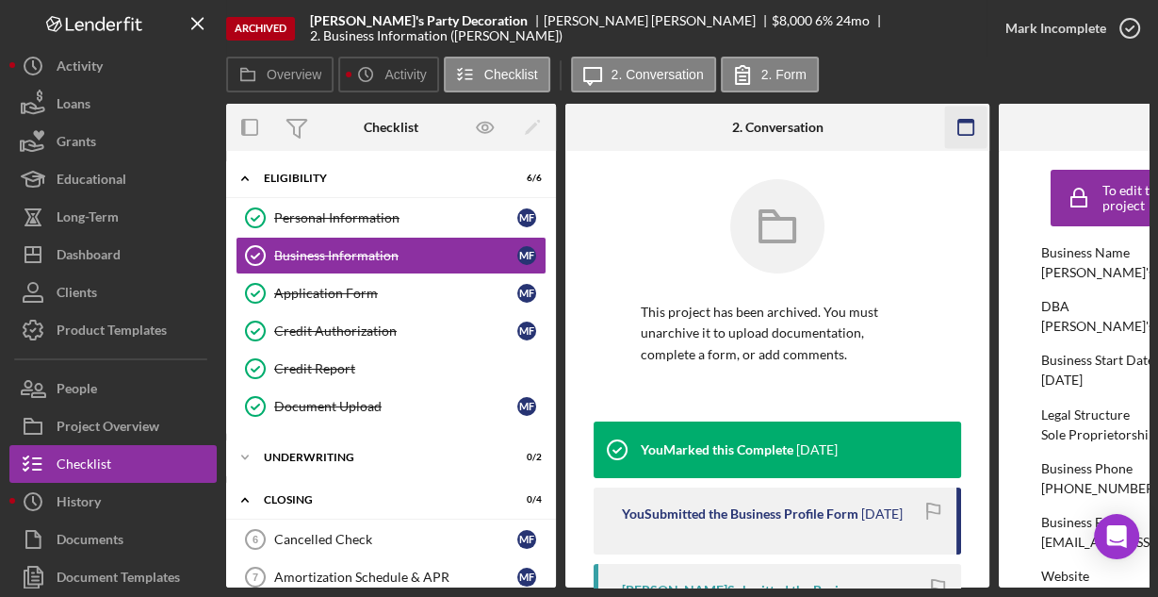
click at [966, 123] on icon "button" at bounding box center [966, 128] width 42 height 42
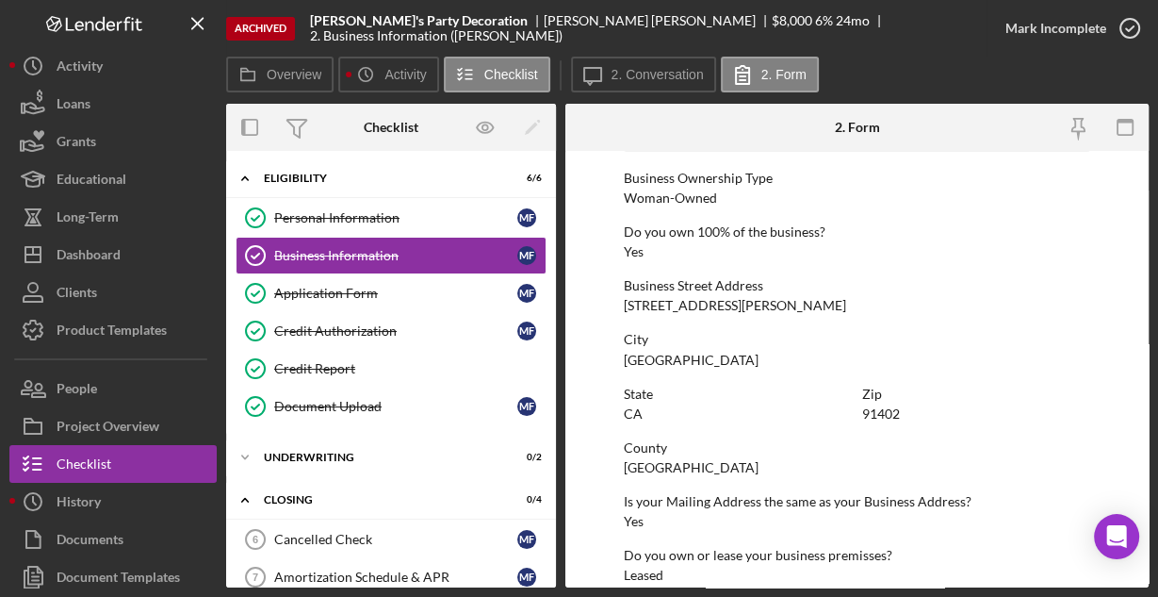
scroll to position [985, 0]
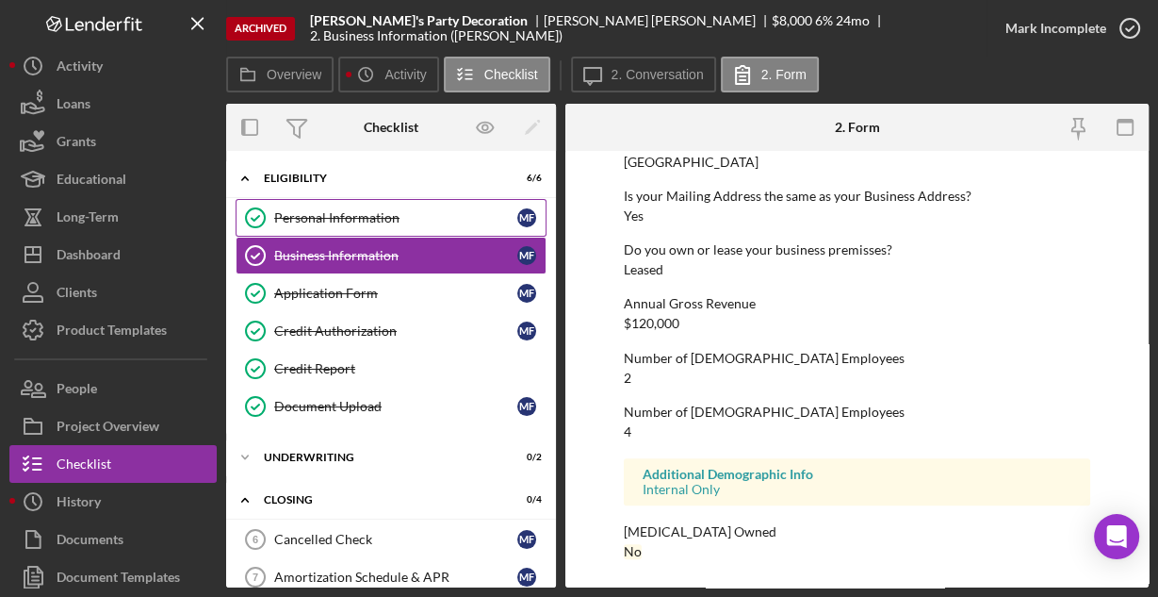
click at [329, 212] on div "Personal Information" at bounding box center [395, 217] width 243 height 15
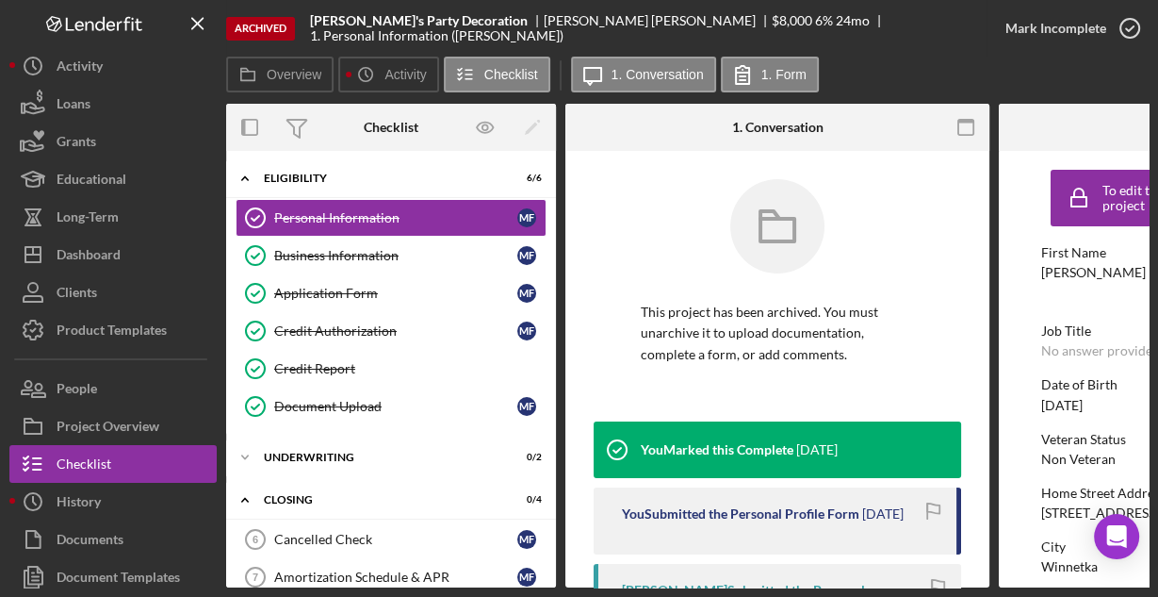
drag, startPoint x: 972, startPoint y: 124, endPoint x: 958, endPoint y: 68, distance: 58.3
click at [970, 125] on icon "button" at bounding box center [966, 128] width 42 height 42
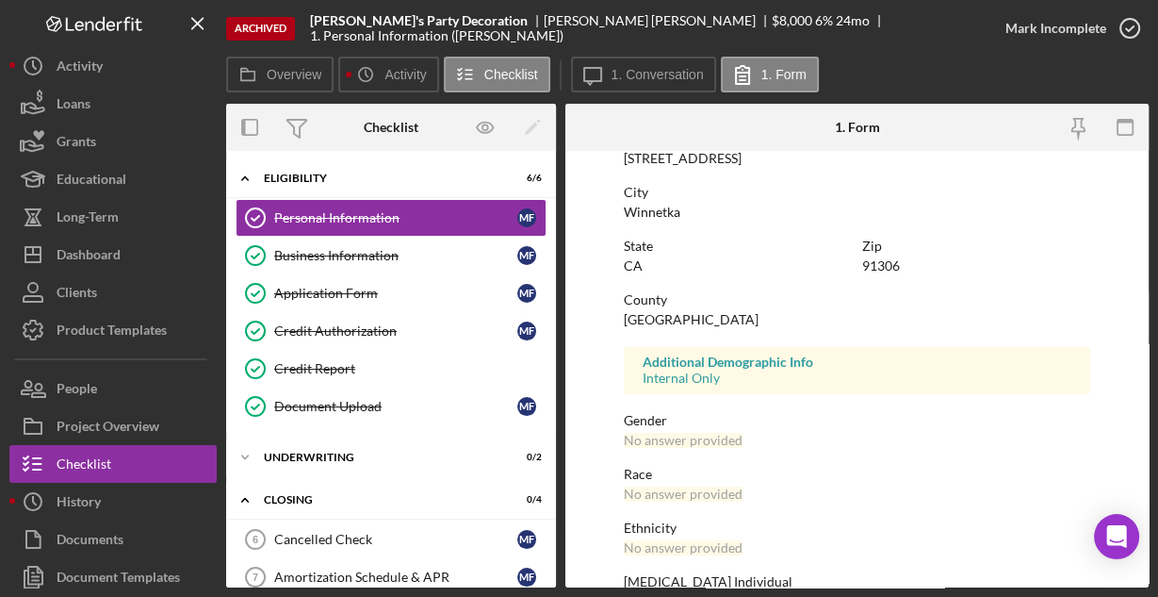
scroll to position [444, 0]
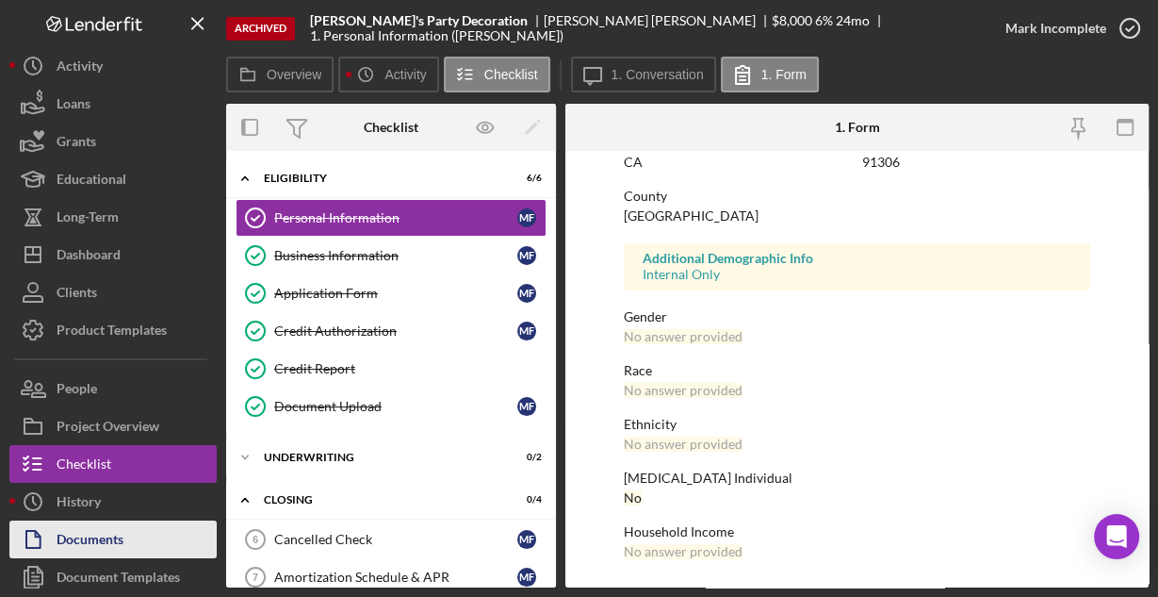
click at [81, 530] on div "Documents" at bounding box center [90, 541] width 67 height 42
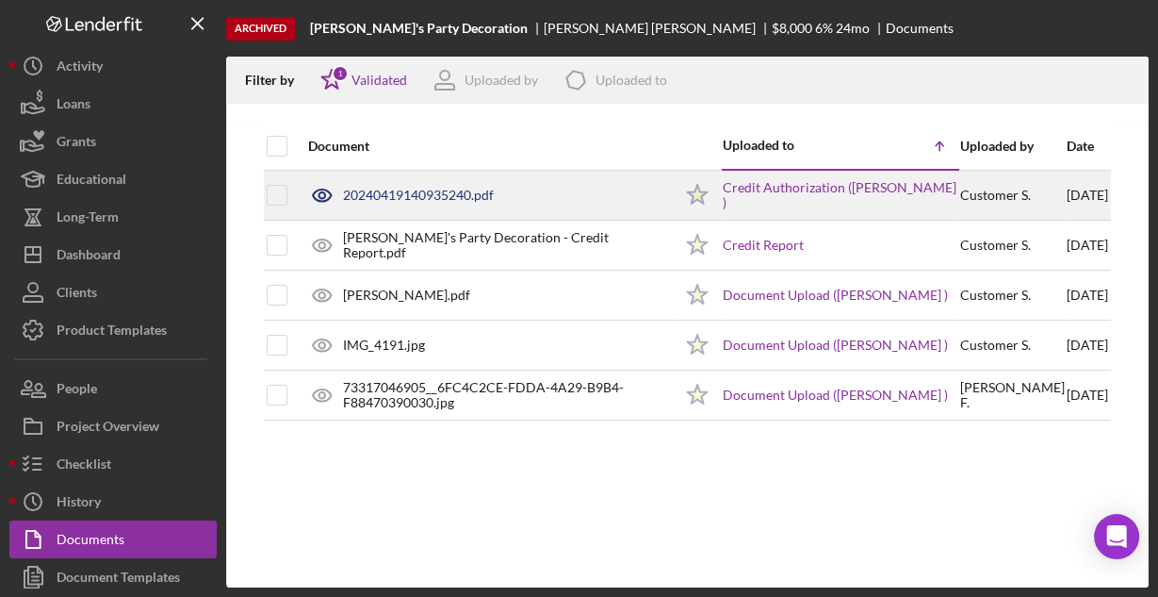
click at [414, 186] on div "20240419140935240.pdf" at bounding box center [485, 195] width 373 height 47
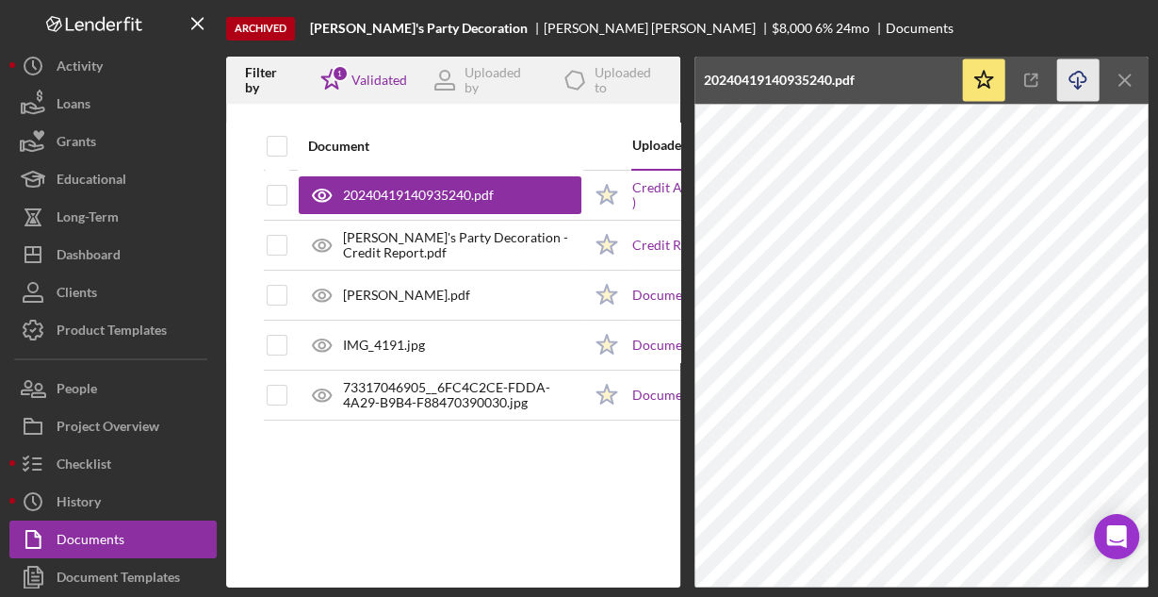
click at [1082, 81] on icon "Icon/Download" at bounding box center [1078, 80] width 42 height 42
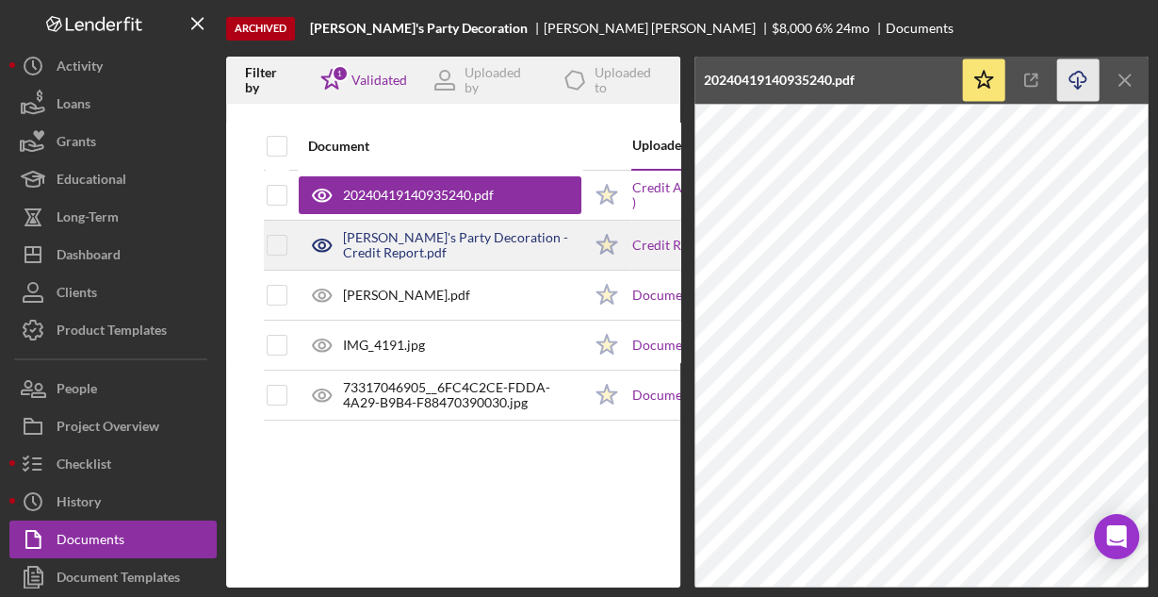
click at [455, 244] on div "[PERSON_NAME]'s Party Decoration - Credit Report.pdf" at bounding box center [462, 245] width 238 height 30
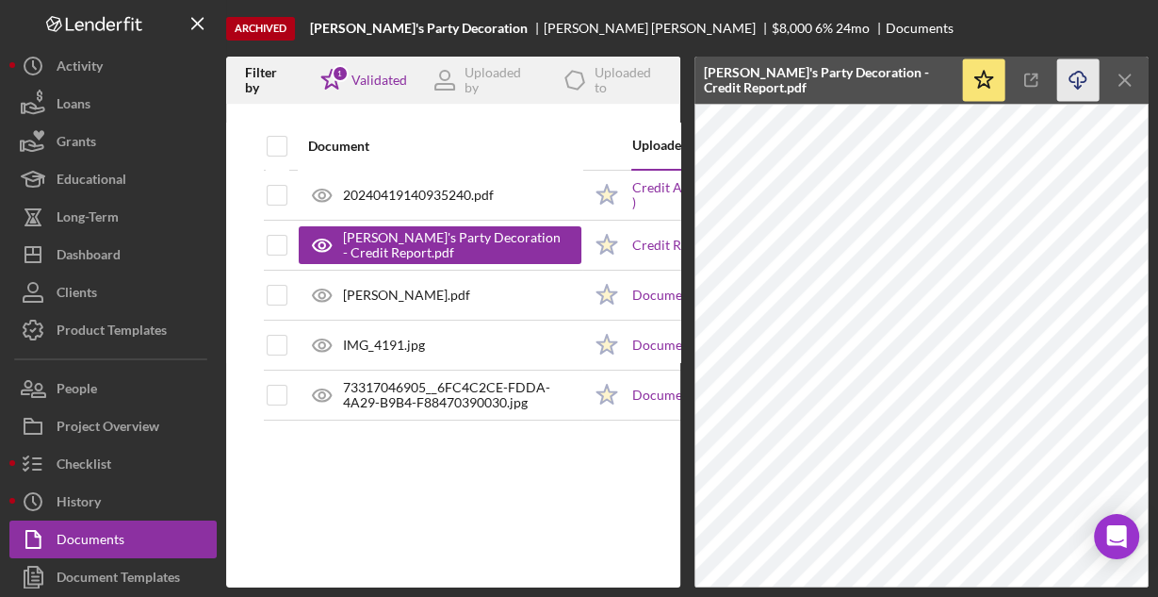
click at [1072, 78] on icon "Icon/Download" at bounding box center [1078, 80] width 42 height 42
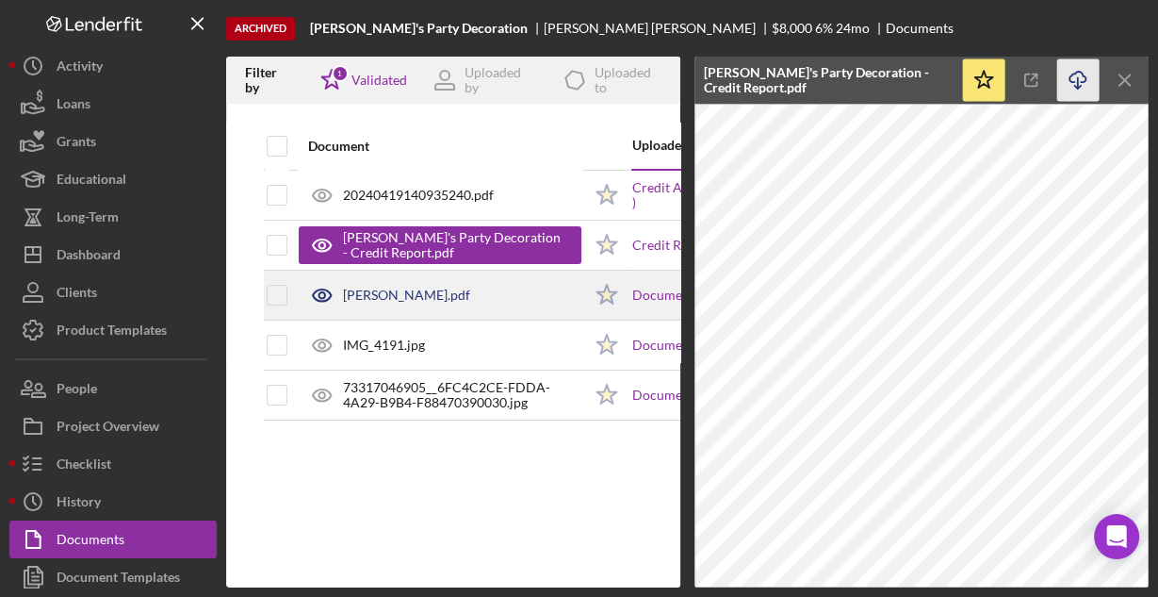
click at [516, 300] on div "[PERSON_NAME].pdf" at bounding box center [440, 294] width 283 height 47
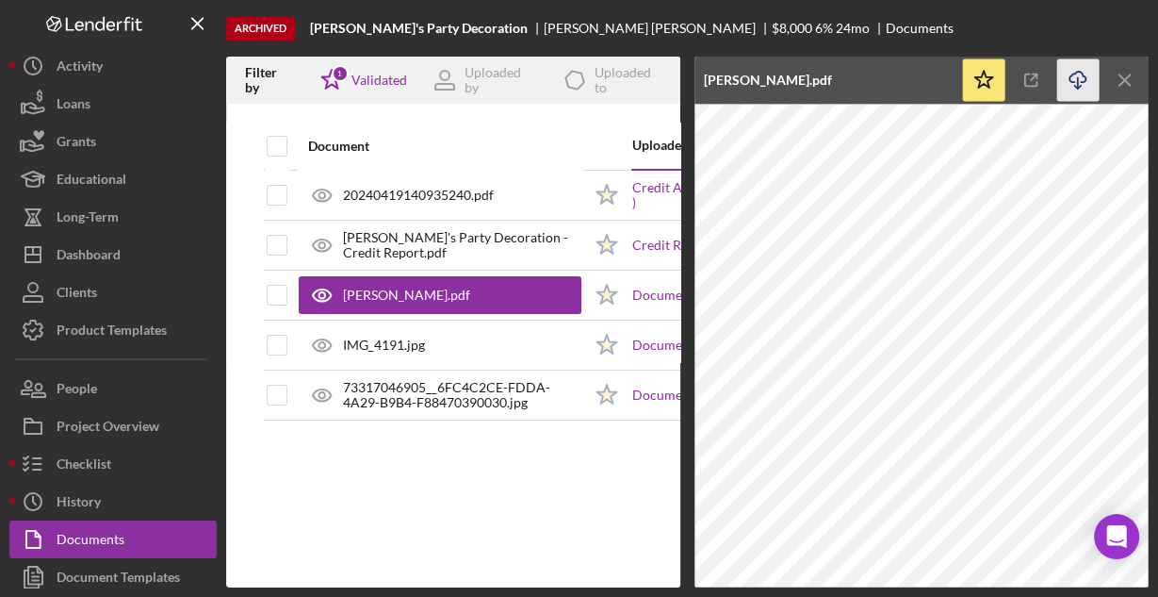
click at [1074, 76] on icon "Icon/Download" at bounding box center [1078, 80] width 42 height 42
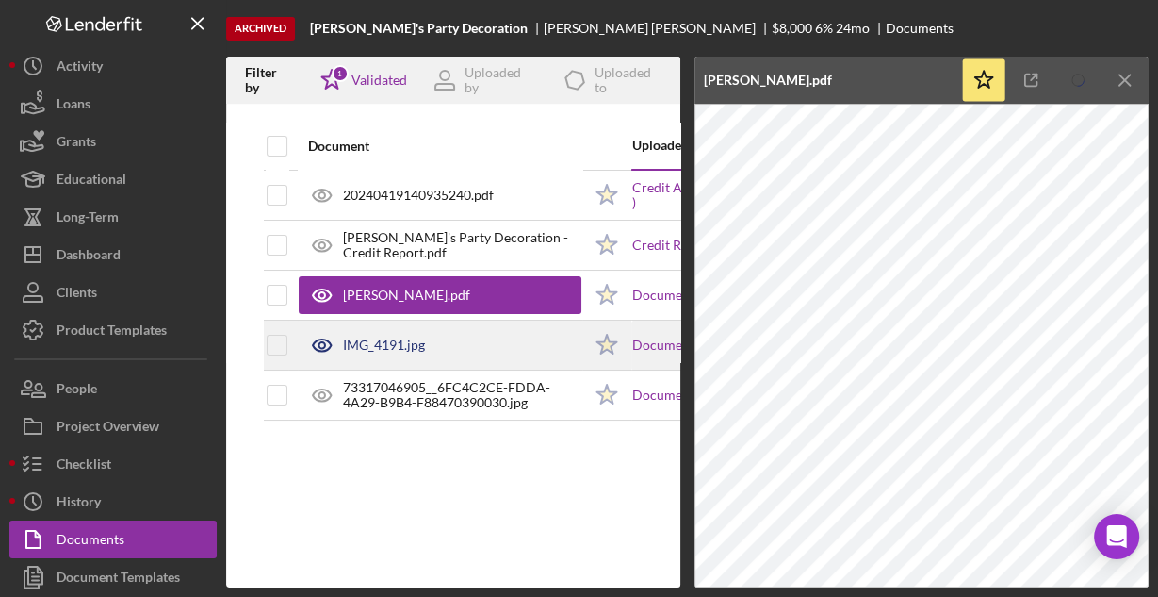
click at [487, 352] on div "IMG_4191.jpg" at bounding box center [440, 344] width 283 height 47
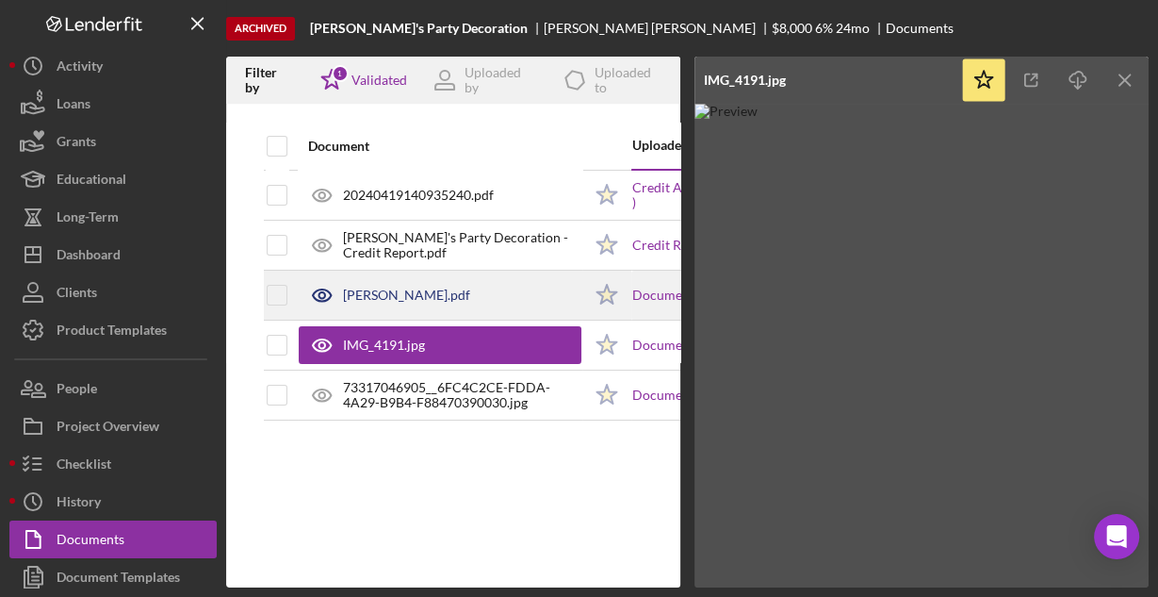
click at [444, 292] on div "[PERSON_NAME].pdf" at bounding box center [406, 294] width 127 height 15
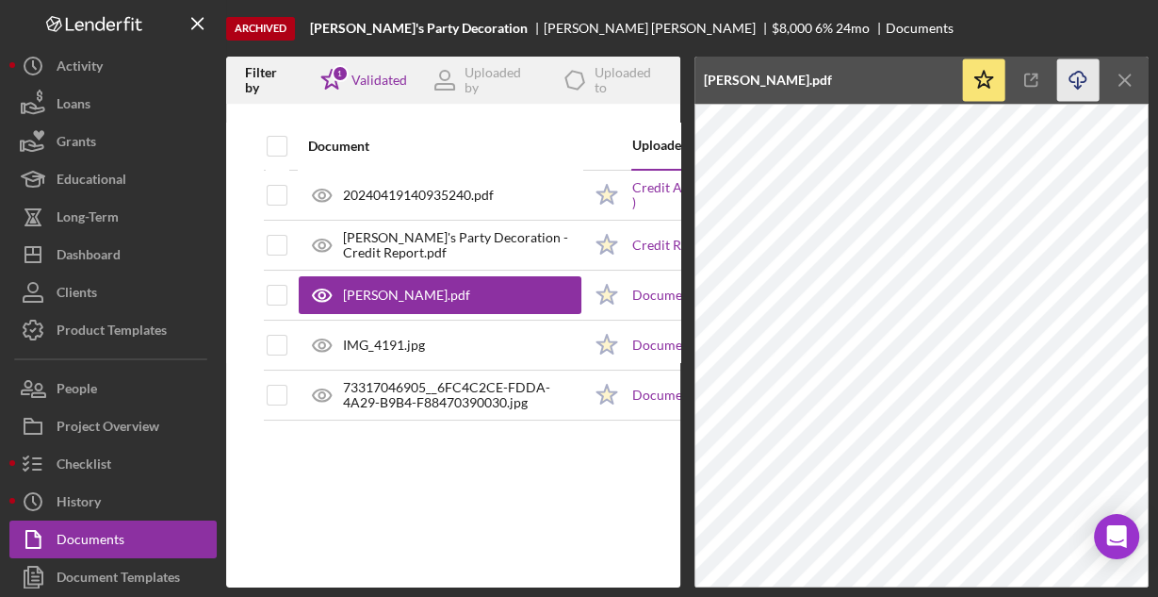
click at [1084, 76] on icon "Icon/Download" at bounding box center [1078, 80] width 42 height 42
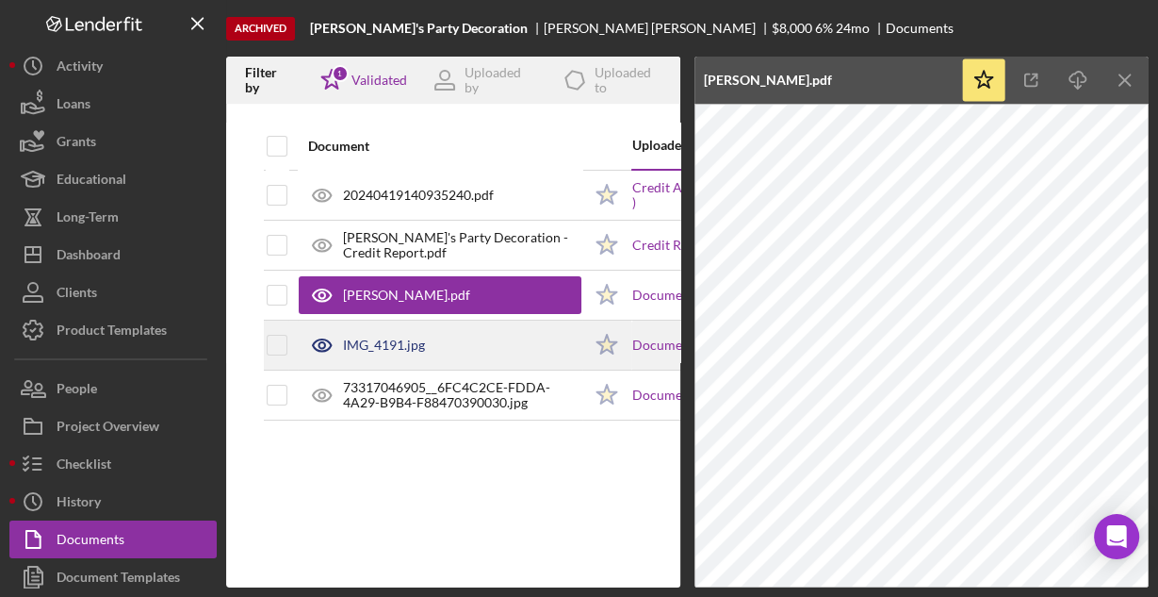
click at [445, 343] on div "IMG_4191.jpg" at bounding box center [440, 344] width 283 height 47
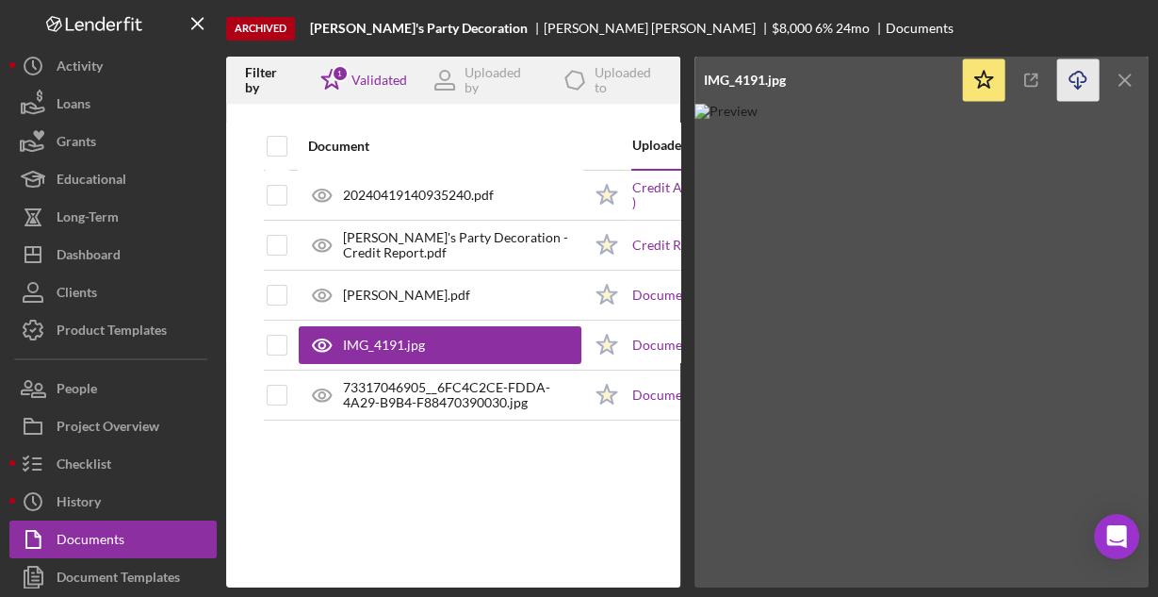
click at [1078, 72] on icon "button" at bounding box center [1078, 77] width 16 height 10
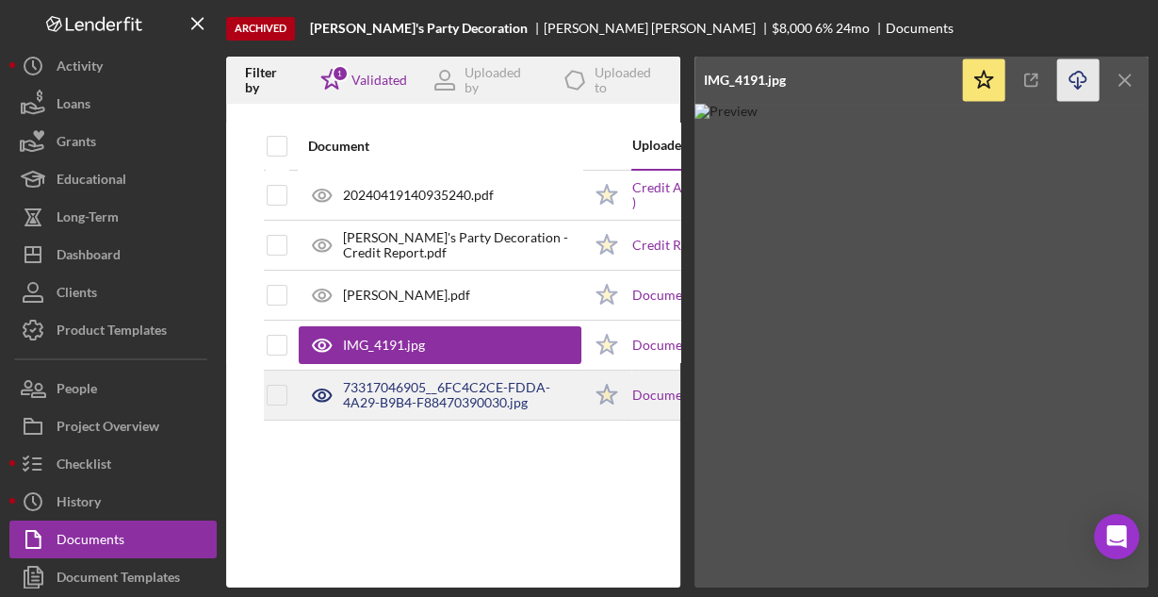
click at [450, 396] on div "73317046905__6FC4C2CE-FDDA-4A29-B9B4-F88470390030.jpg" at bounding box center [462, 395] width 238 height 30
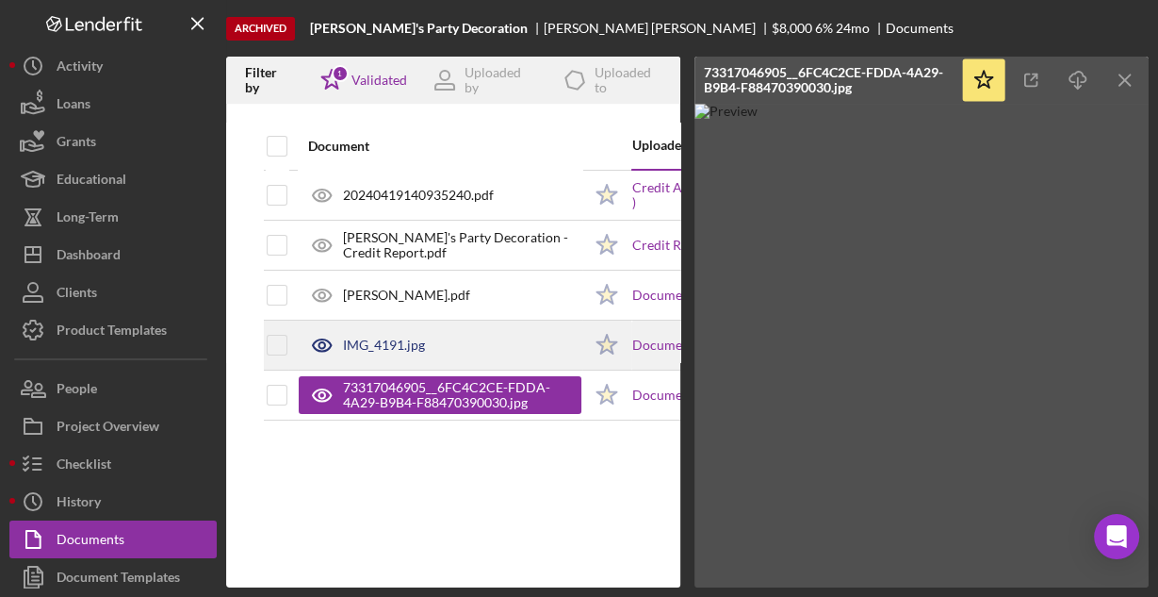
click at [444, 343] on div "IMG_4191.jpg" at bounding box center [440, 344] width 283 height 47
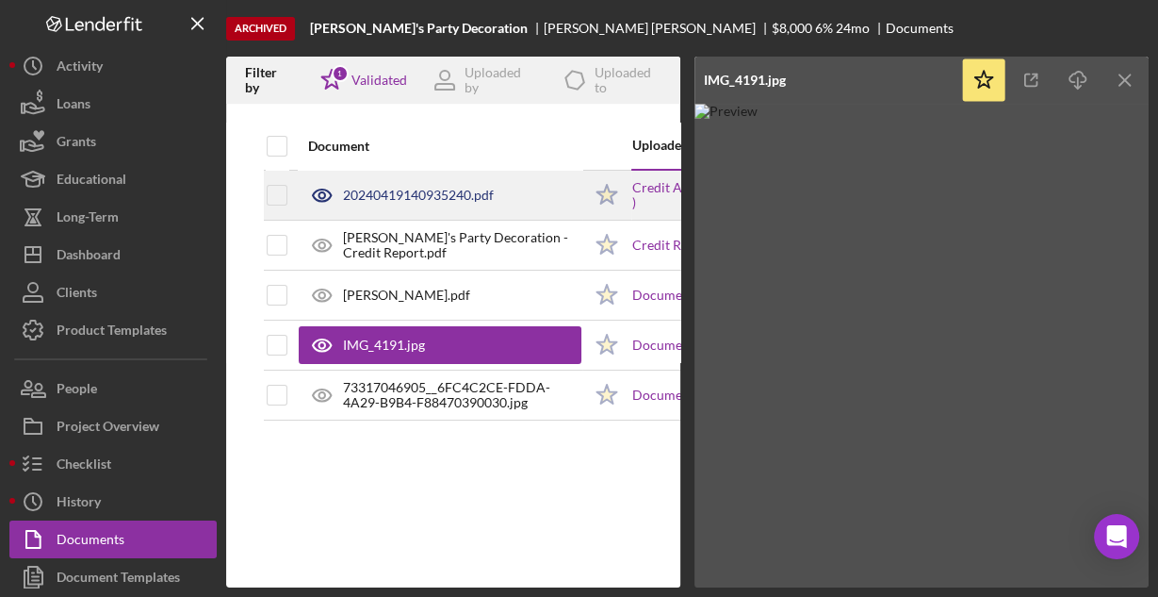
click at [385, 191] on div "20240419140935240.pdf" at bounding box center [418, 195] width 151 height 15
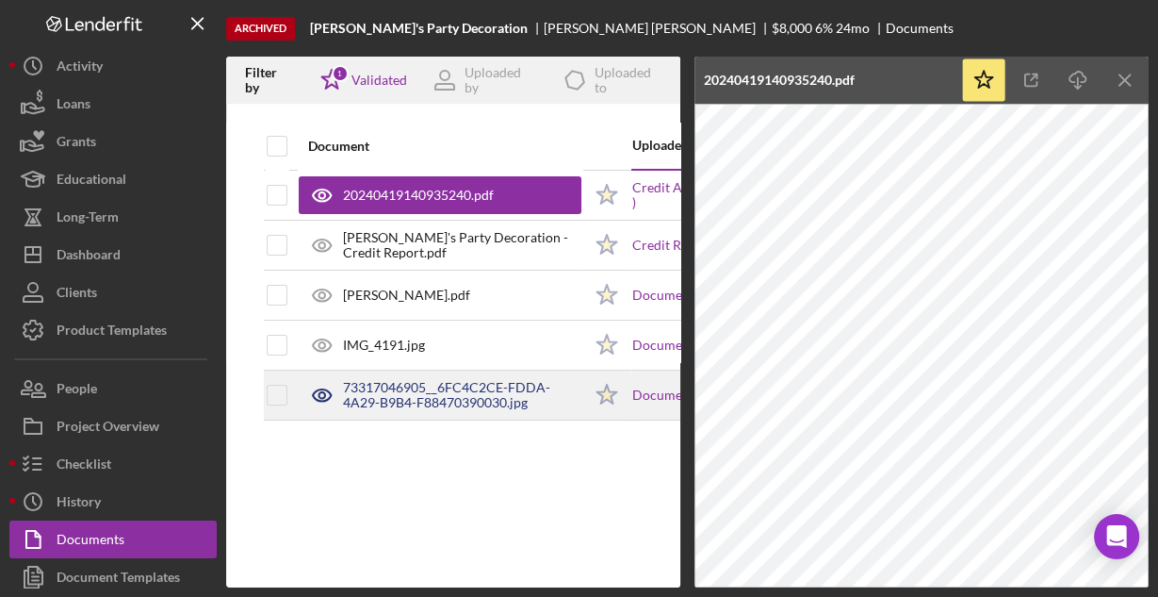
click at [496, 380] on div "73317046905__6FC4C2CE-FDDA-4A29-B9B4-F88470390030.jpg" at bounding box center [462, 395] width 238 height 30
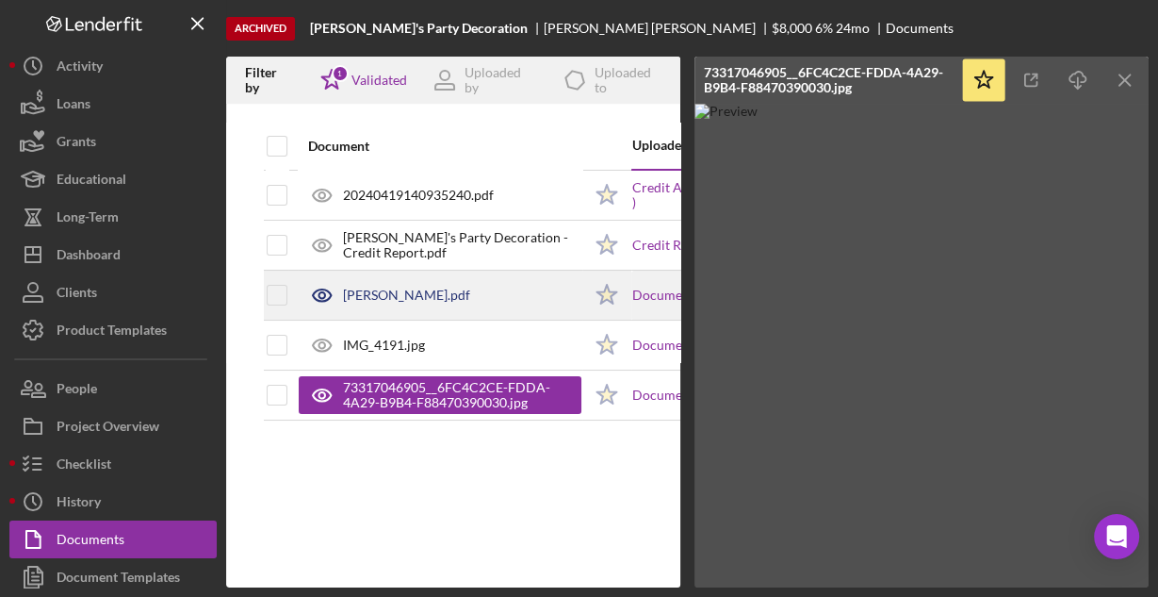
click at [462, 299] on div "[PERSON_NAME].pdf" at bounding box center [440, 294] width 283 height 47
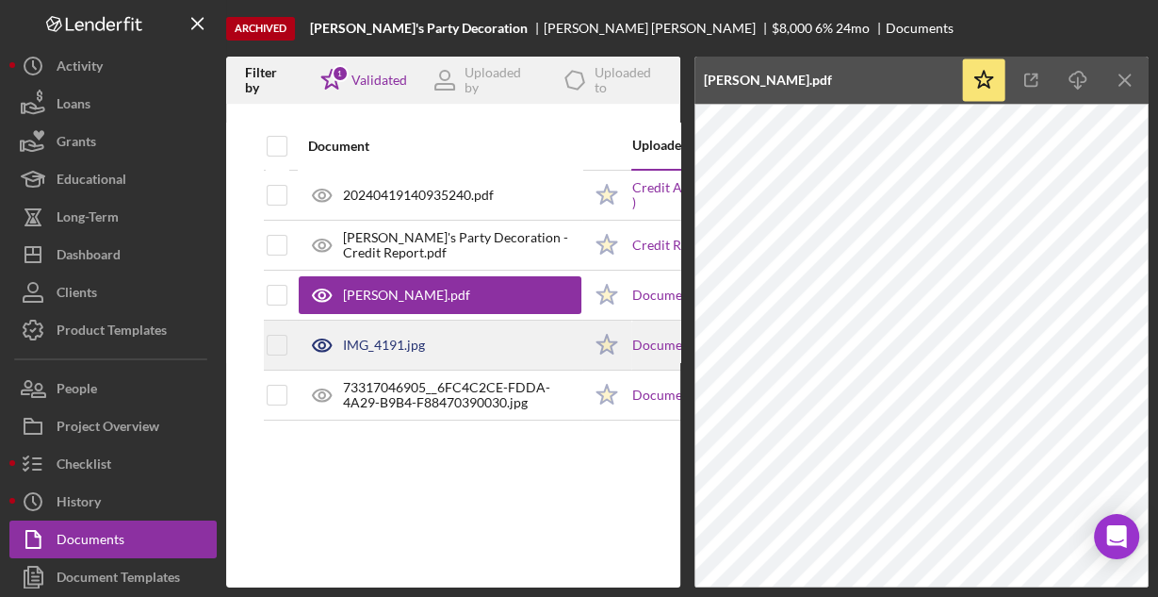
click at [450, 357] on div "IMG_4191.jpg" at bounding box center [440, 344] width 283 height 47
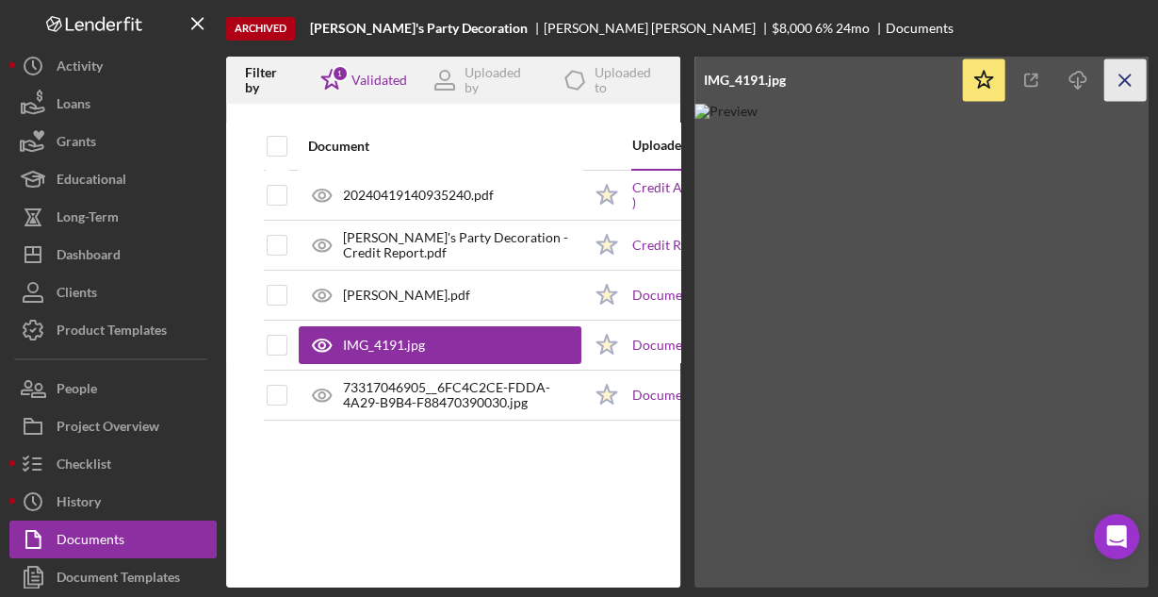
click at [1133, 86] on icon "Icon/Menu Close" at bounding box center [1126, 80] width 42 height 42
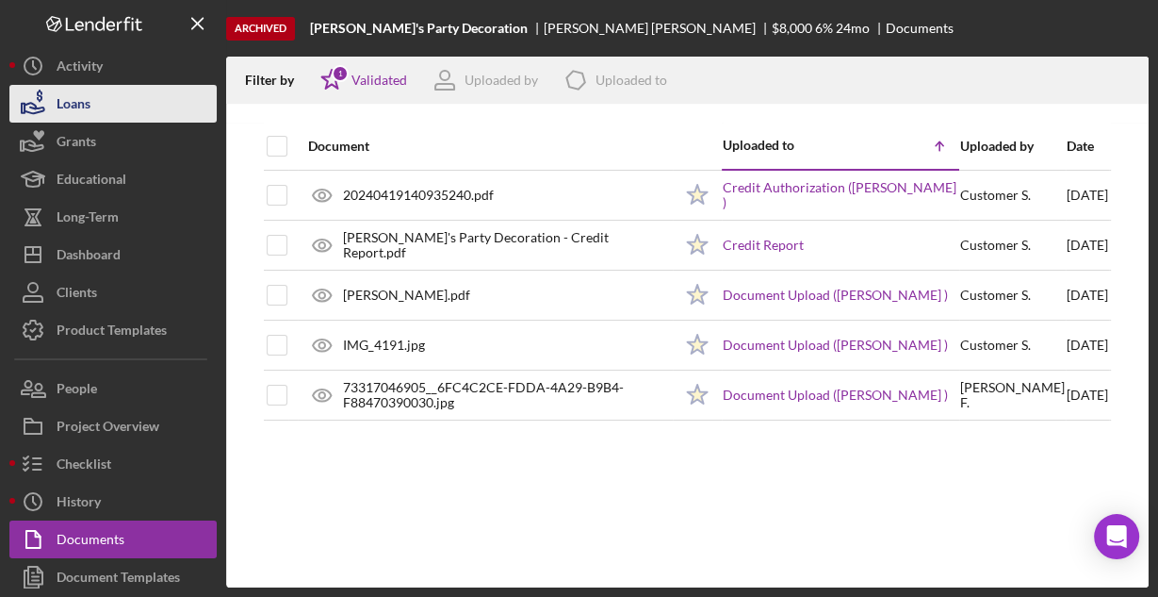
click at [93, 95] on button "Loans" at bounding box center [112, 104] width 207 height 38
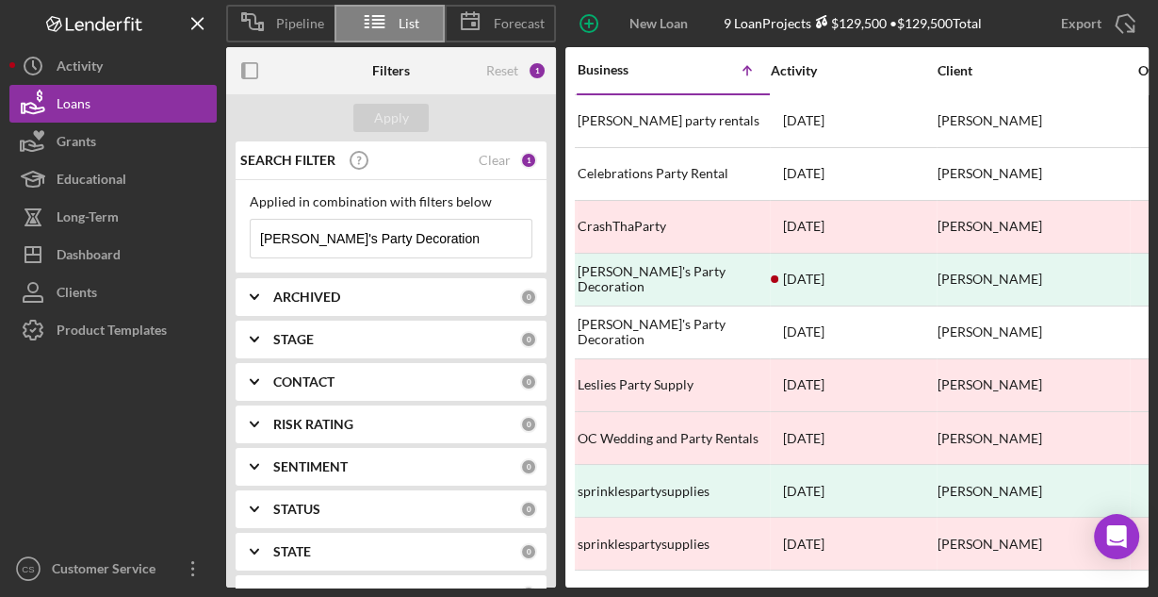
click at [364, 238] on input "[PERSON_NAME]'s Party Decoration" at bounding box center [391, 239] width 281 height 38
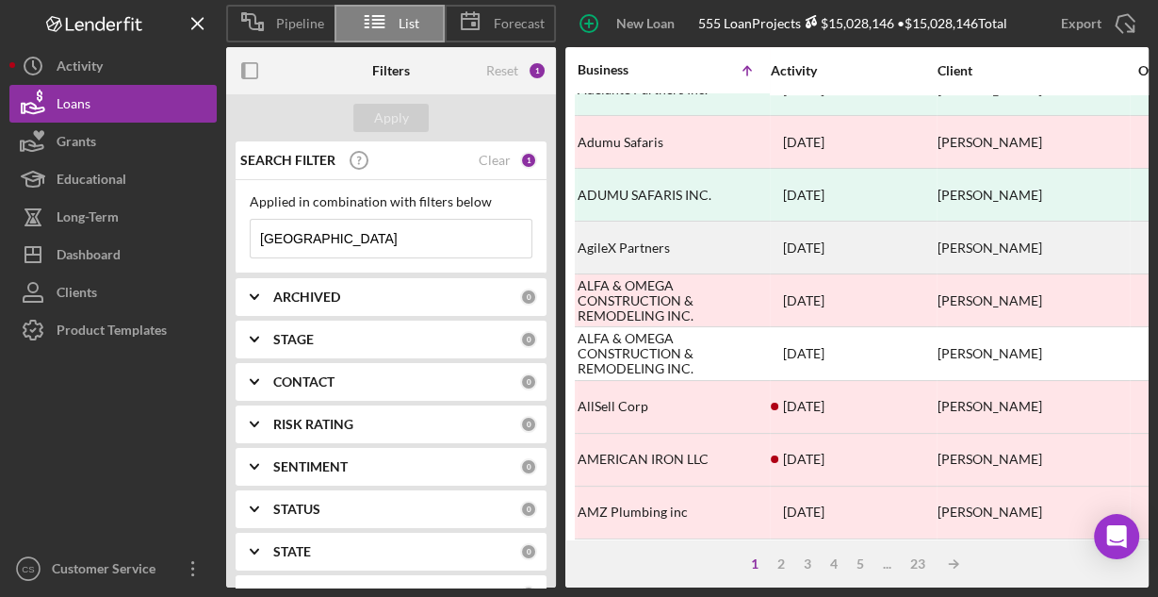
scroll to position [877, 0]
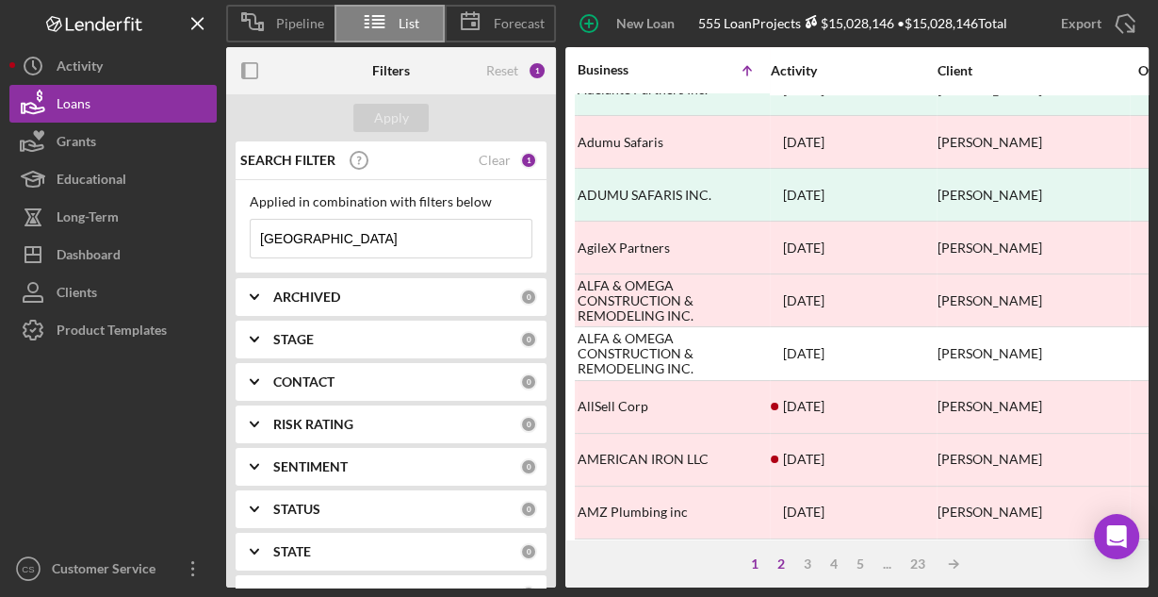
type input "[GEOGRAPHIC_DATA]"
click at [780, 562] on div "2" at bounding box center [781, 563] width 26 height 15
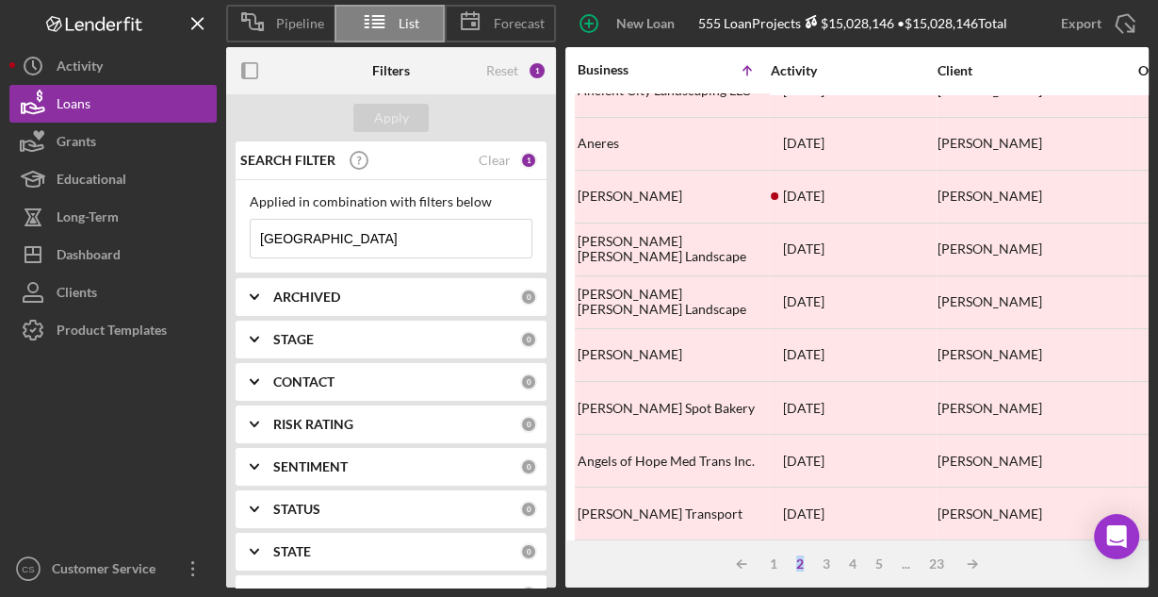
scroll to position [0, 0]
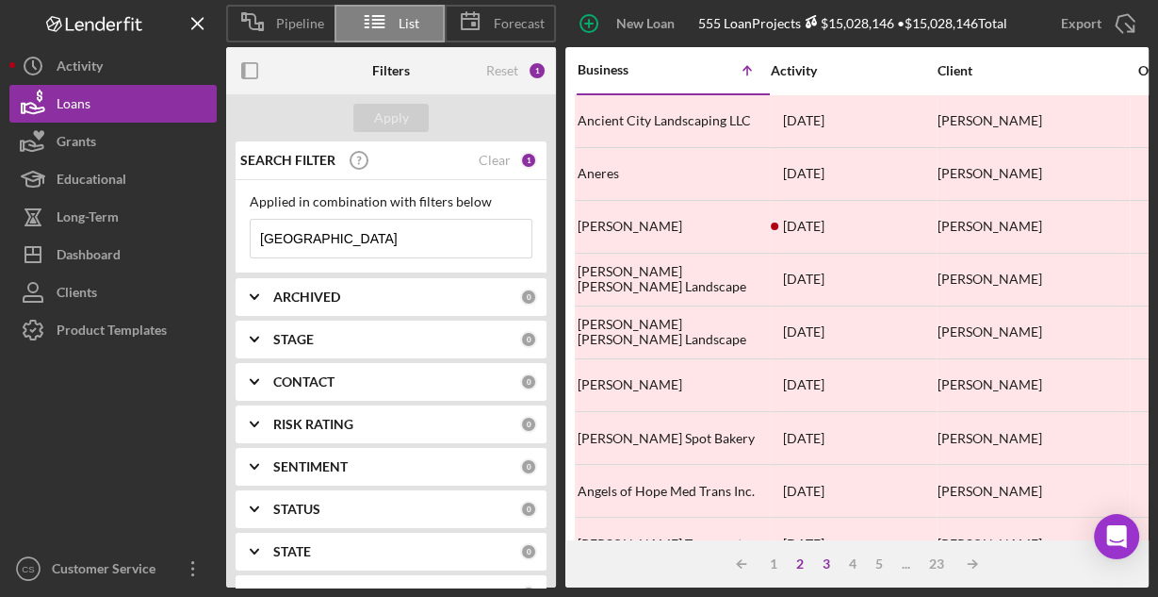
click at [828, 563] on div "3" at bounding box center [826, 563] width 26 height 15
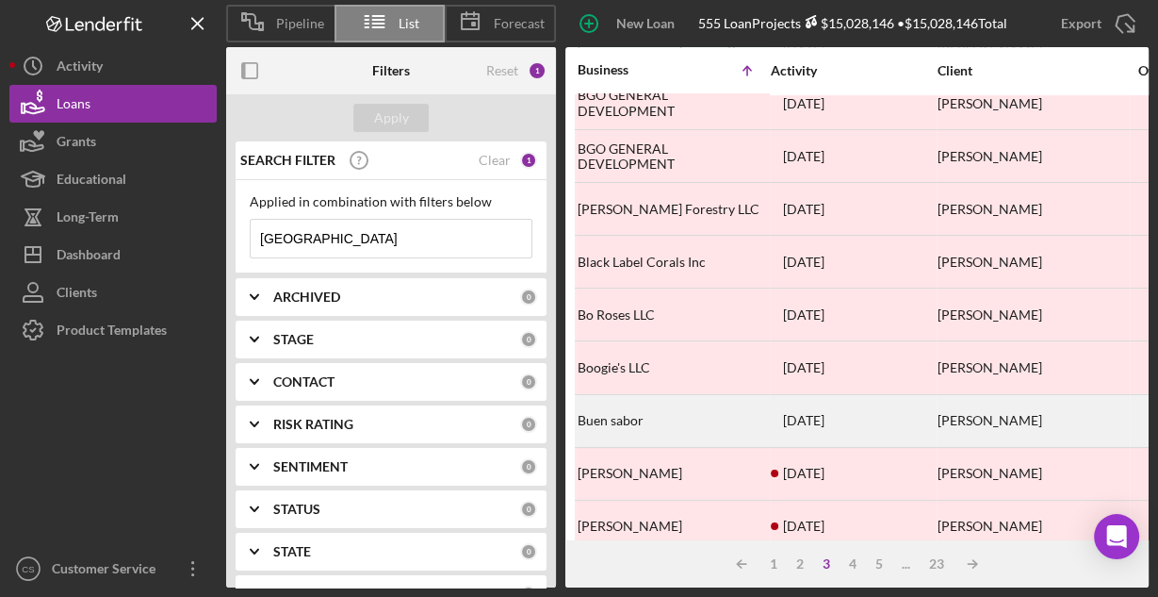
scroll to position [877, 0]
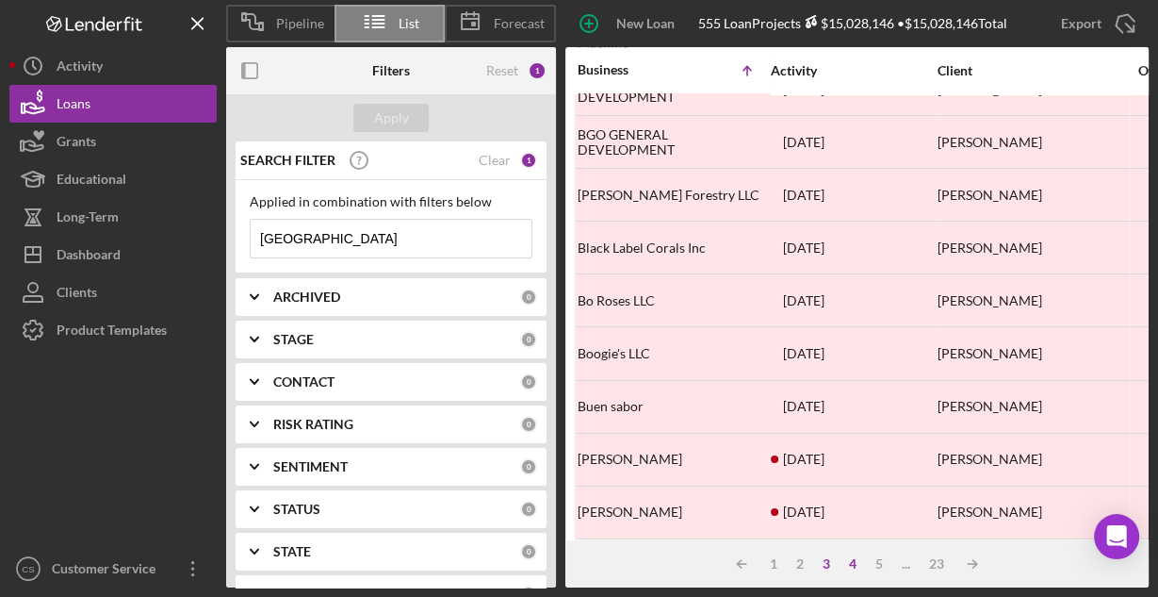
click at [855, 569] on div "4" at bounding box center [853, 563] width 26 height 15
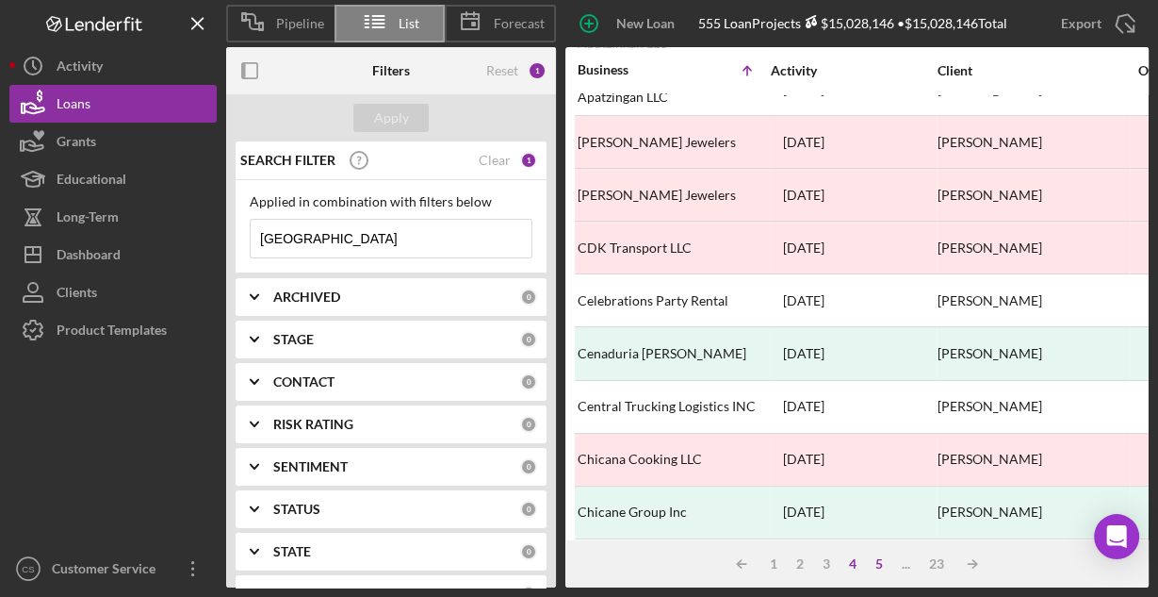
click at [875, 564] on div "5" at bounding box center [879, 563] width 26 height 15
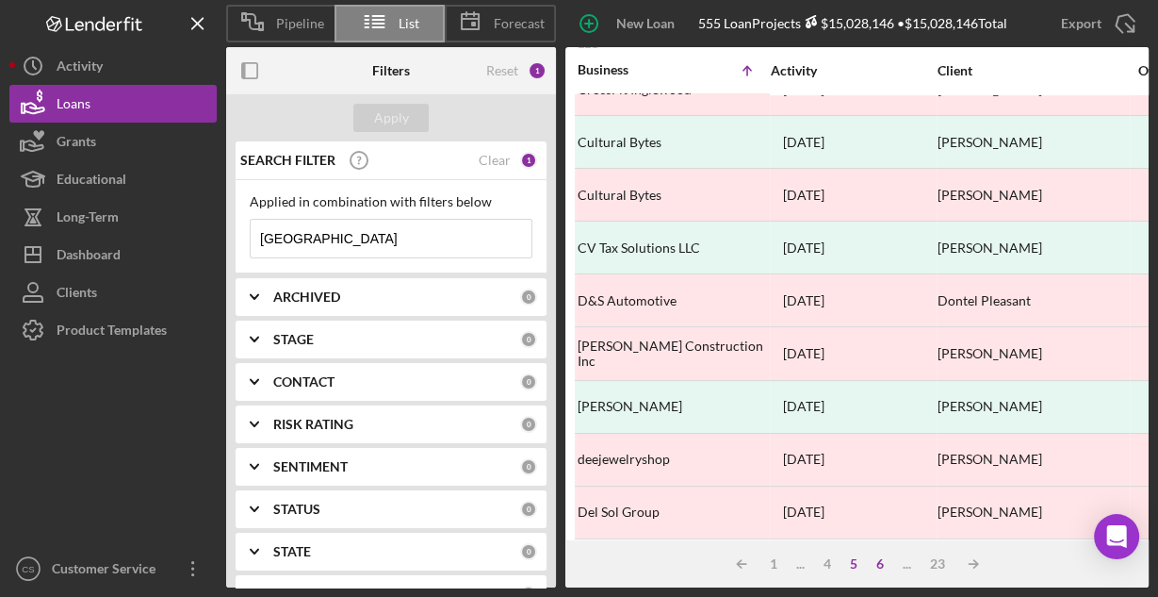
click at [876, 564] on div "6" at bounding box center [880, 563] width 26 height 15
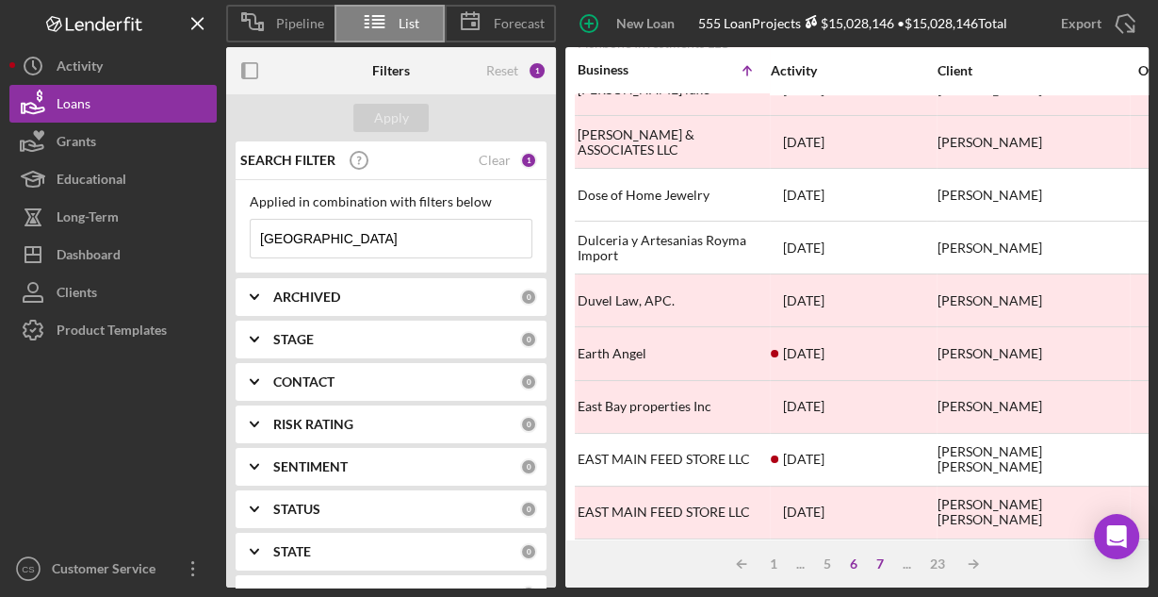
click at [877, 564] on div "7" at bounding box center [880, 563] width 26 height 15
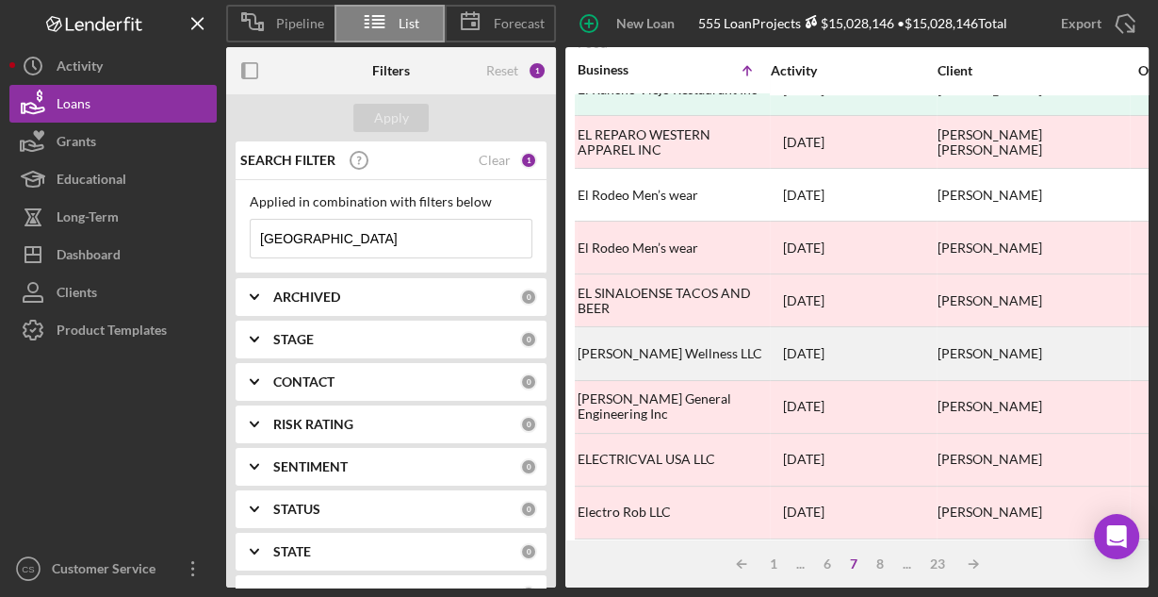
scroll to position [651, 0]
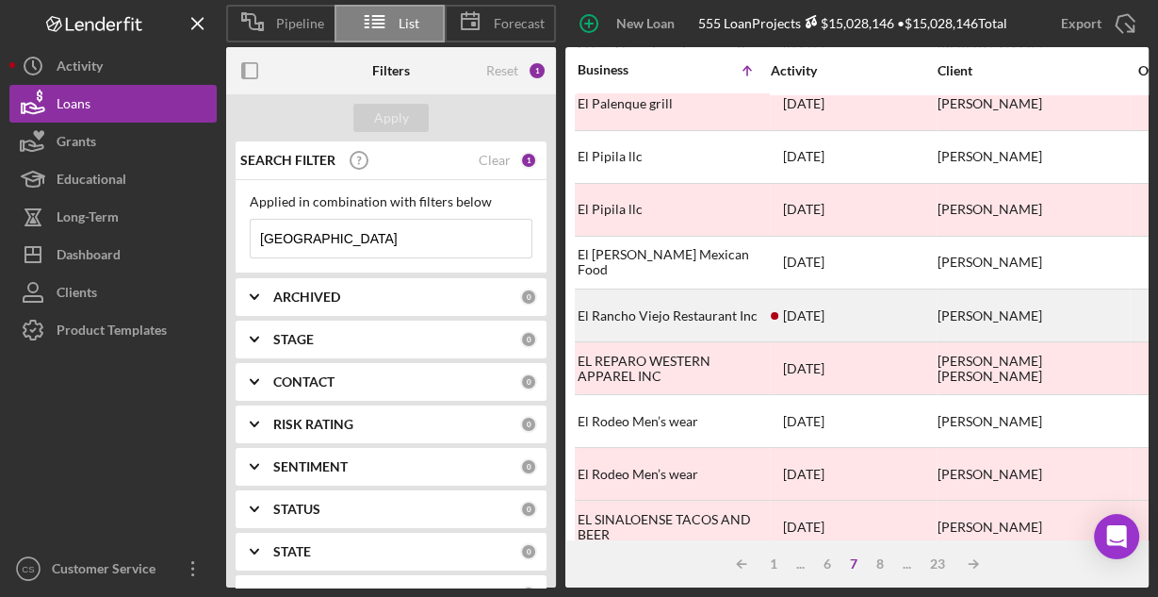
click at [695, 299] on div "El Rancho Viejo Restaurant Inc" at bounding box center [672, 315] width 189 height 50
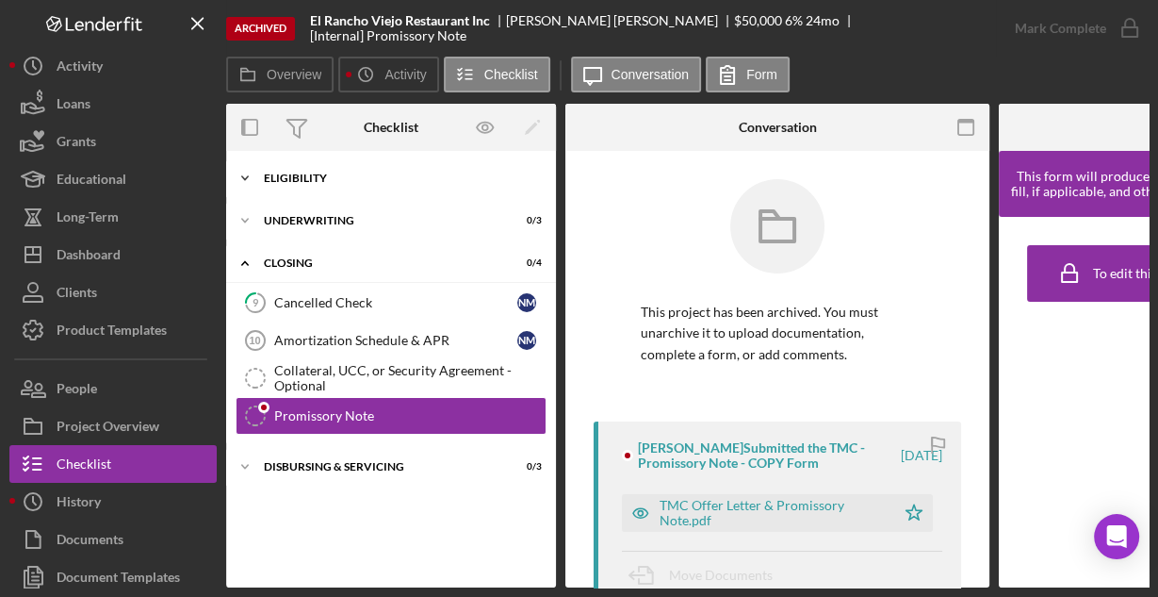
click at [310, 178] on div "Eligibility" at bounding box center [398, 177] width 269 height 11
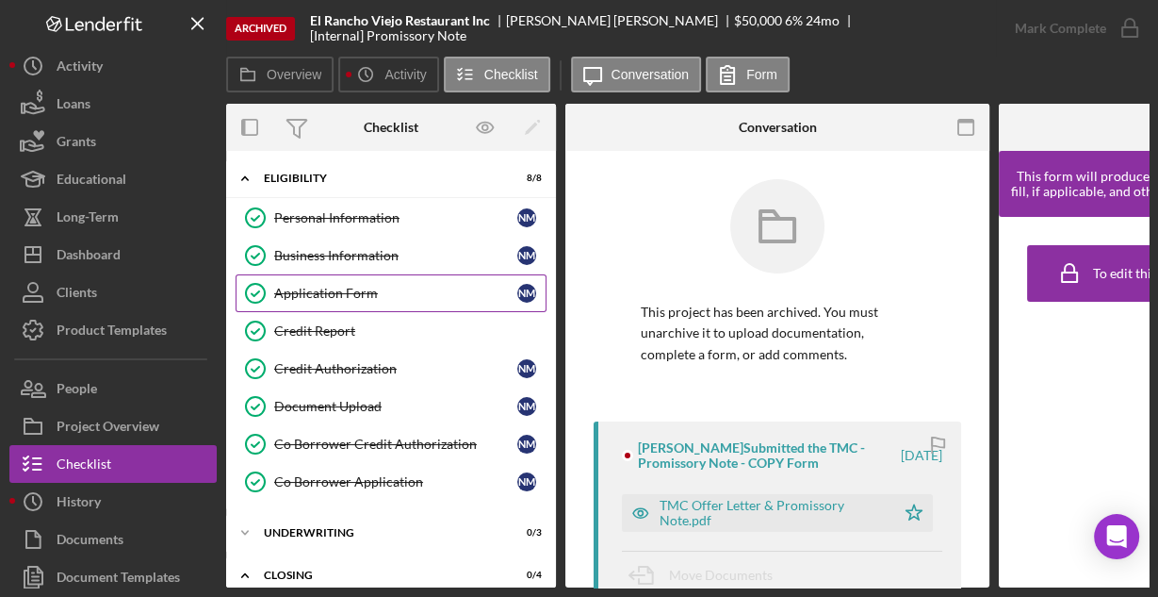
click at [313, 287] on div "Application Form" at bounding box center [395, 293] width 243 height 15
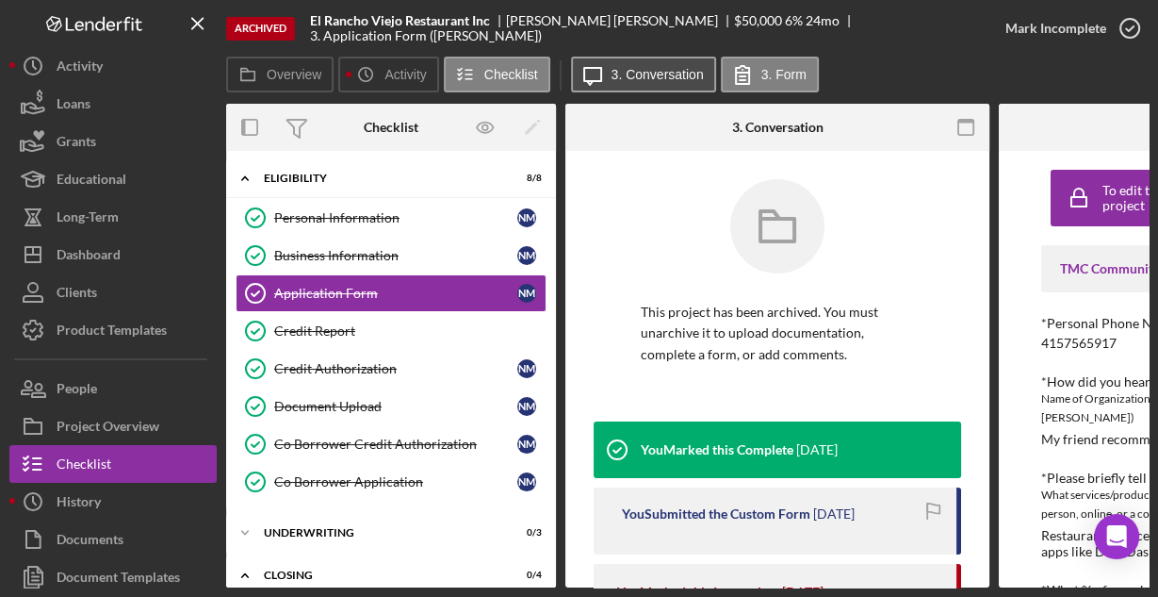
click at [656, 68] on label "3. Conversation" at bounding box center [658, 74] width 92 height 15
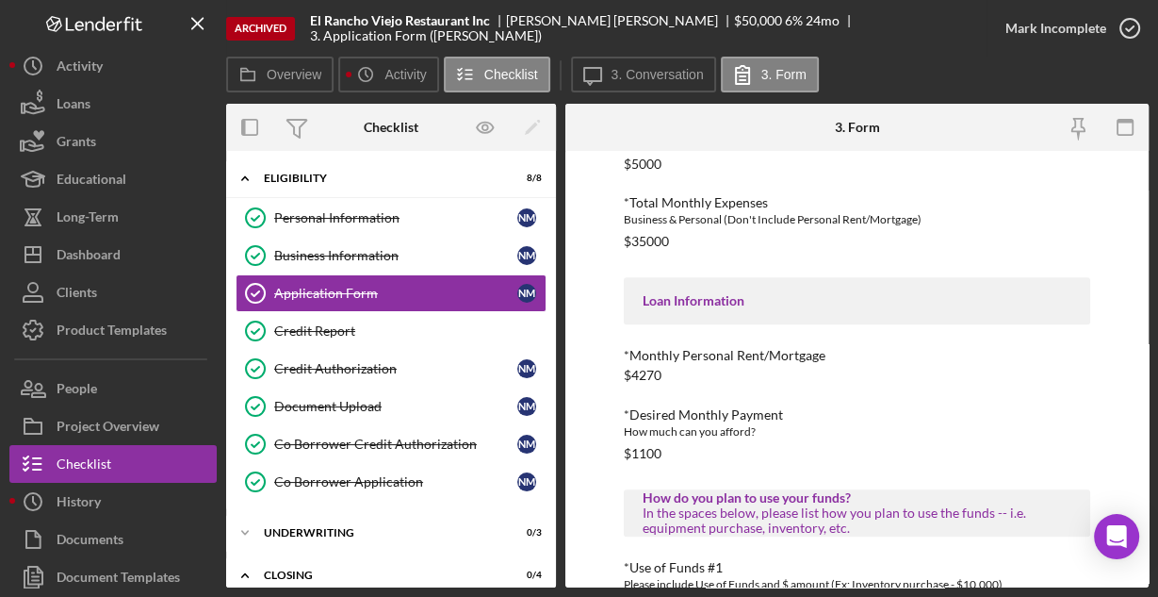
scroll to position [985, 0]
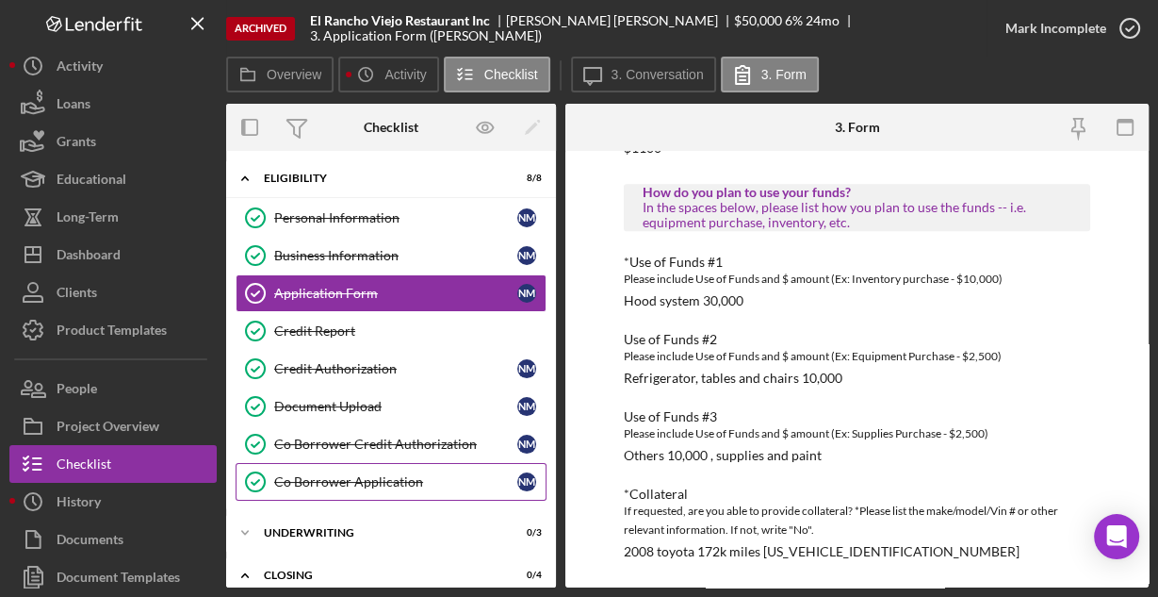
click at [346, 476] on div "Co Borrower Application" at bounding box center [395, 481] width 243 height 15
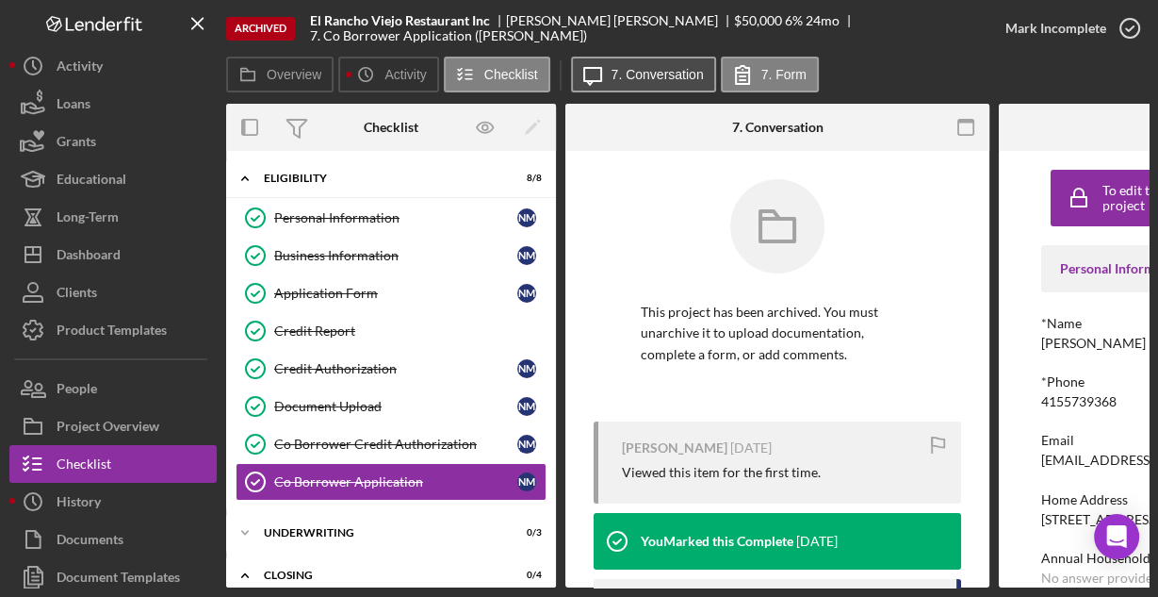
click at [647, 73] on label "7. Conversation" at bounding box center [658, 74] width 92 height 15
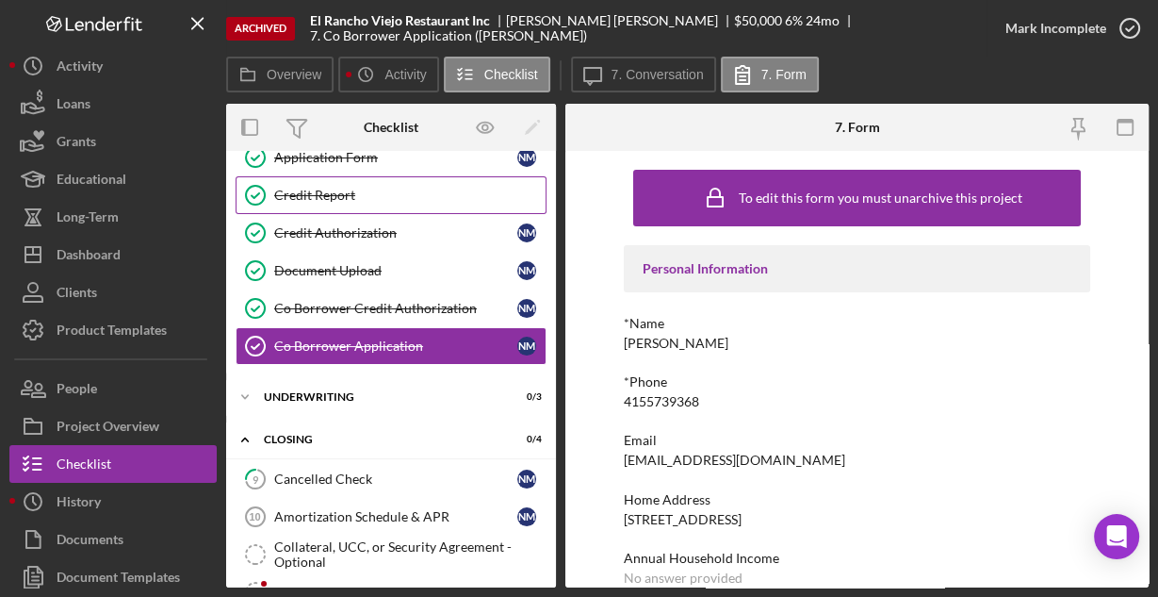
scroll to position [60, 0]
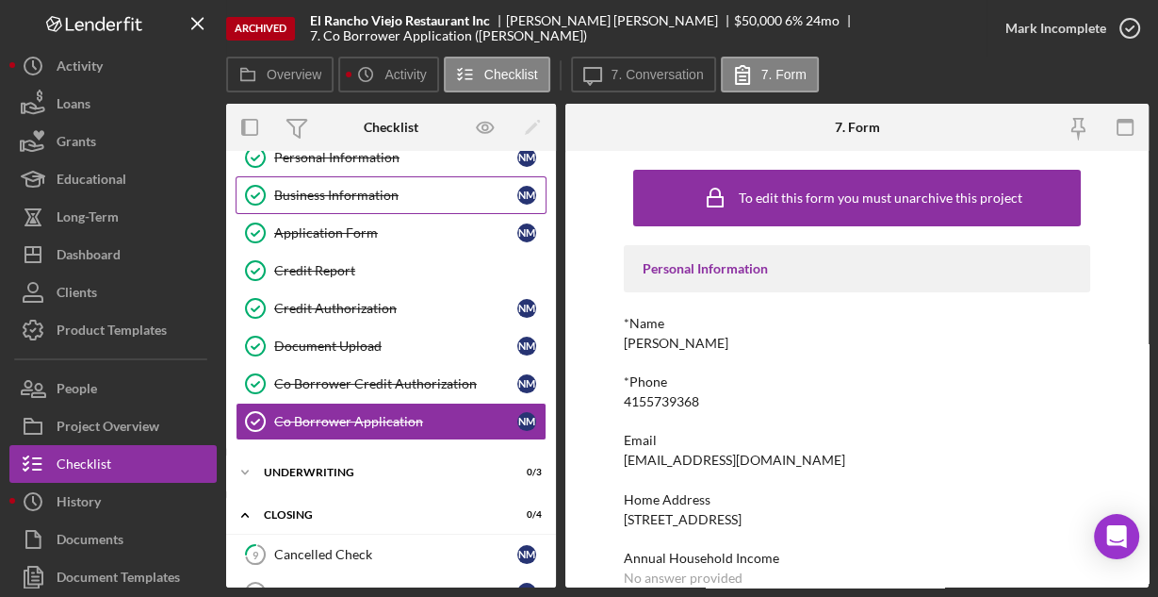
click at [339, 200] on div "Business Information" at bounding box center [395, 195] width 243 height 15
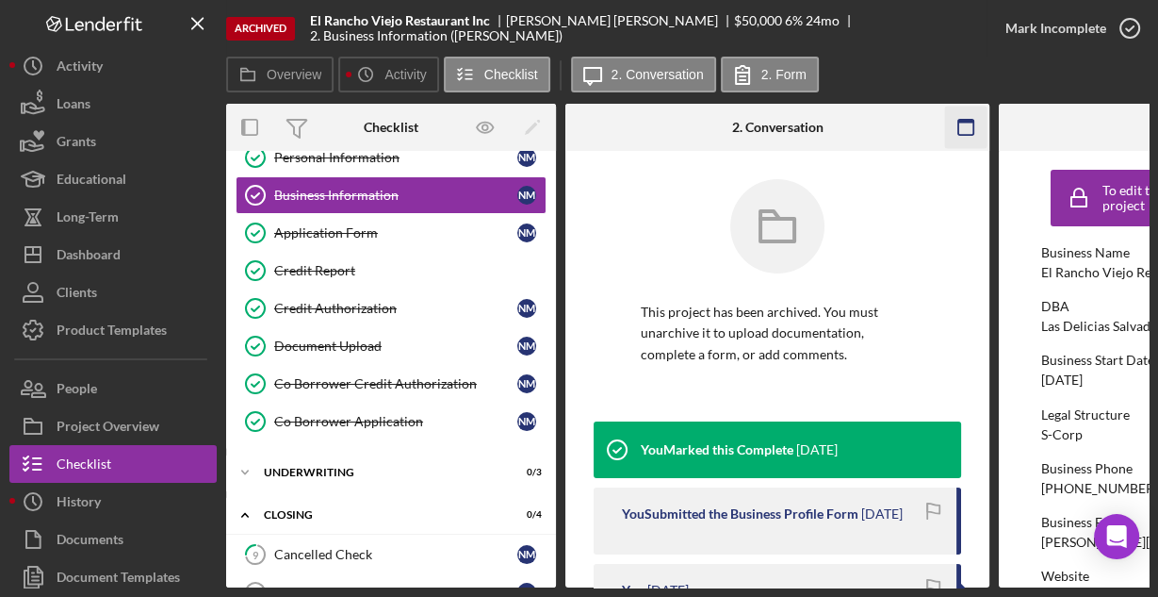
click at [959, 124] on rect "button" at bounding box center [966, 127] width 15 height 15
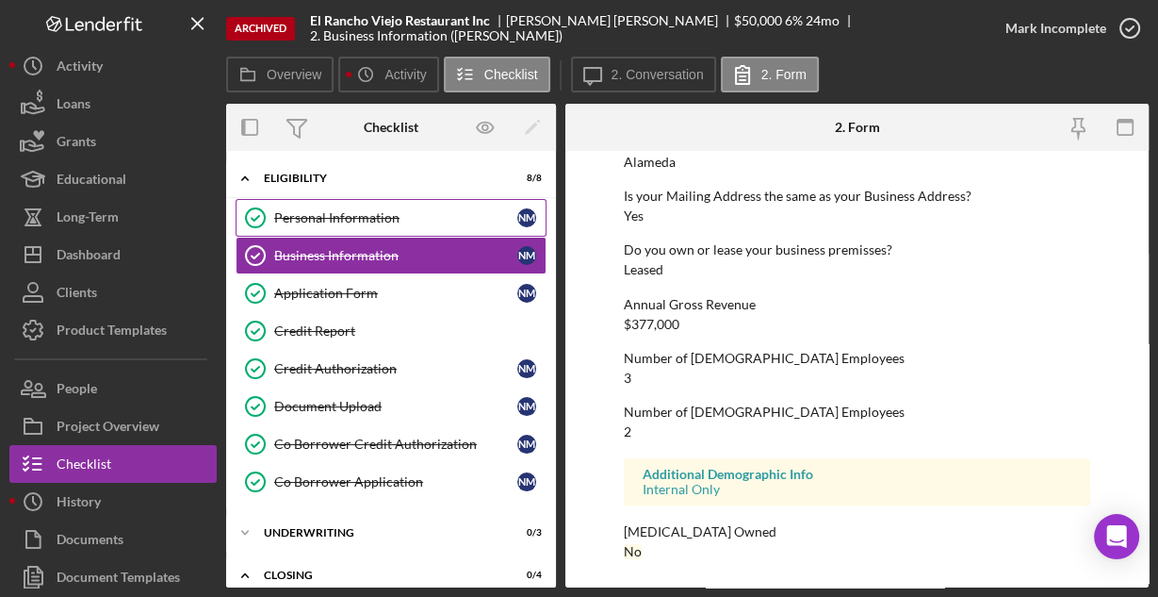
click at [336, 217] on div "Personal Information" at bounding box center [395, 217] width 243 height 15
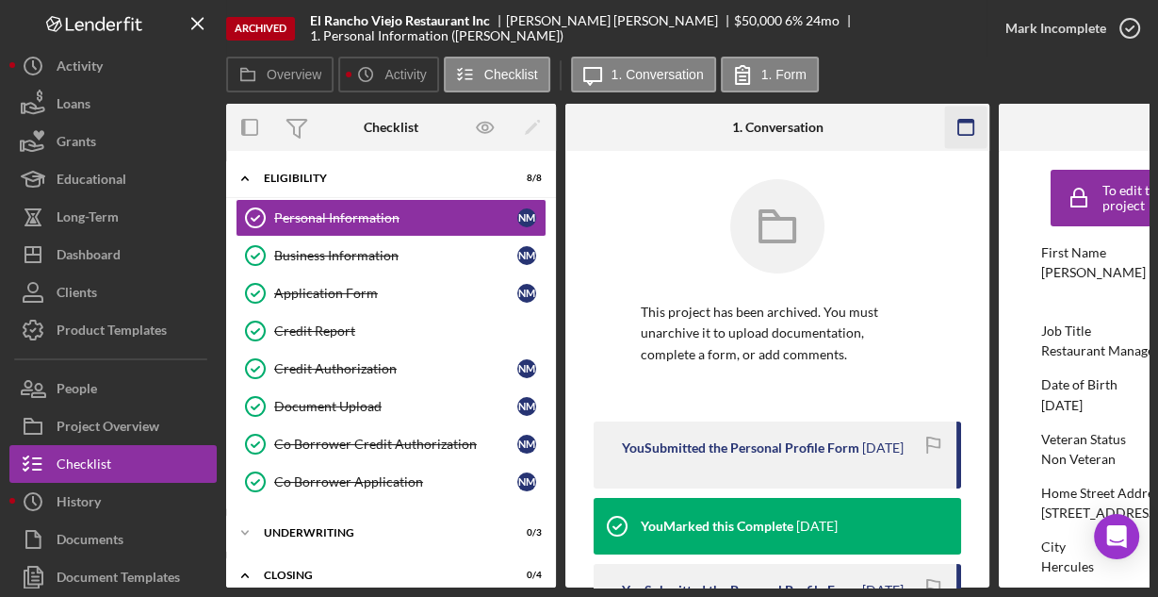
click at [961, 125] on icon "button" at bounding box center [966, 128] width 42 height 42
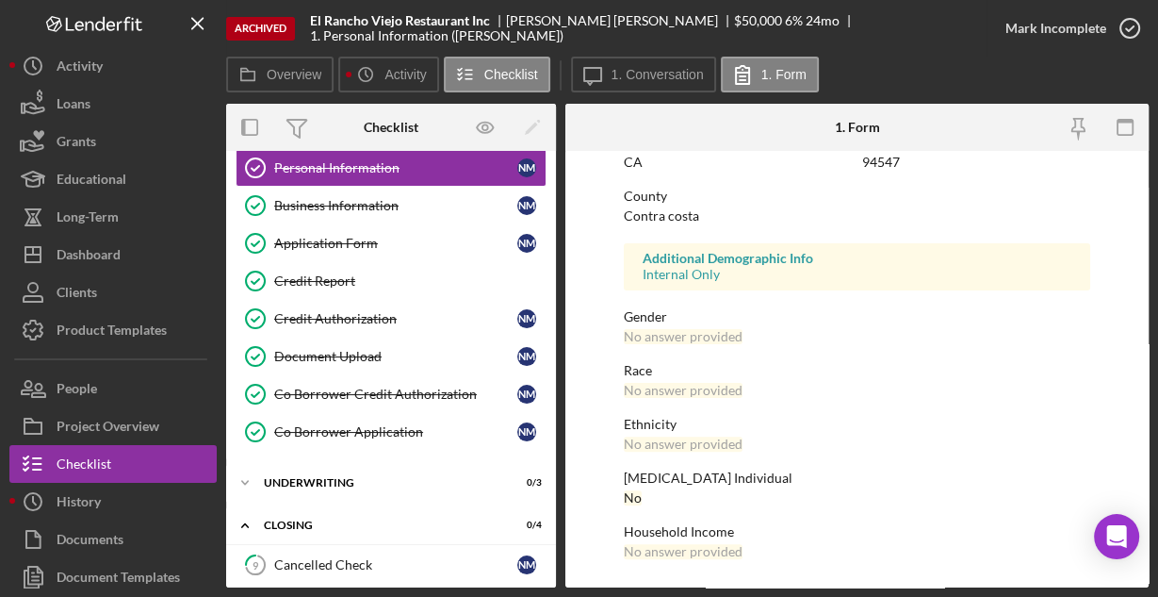
scroll to position [75, 0]
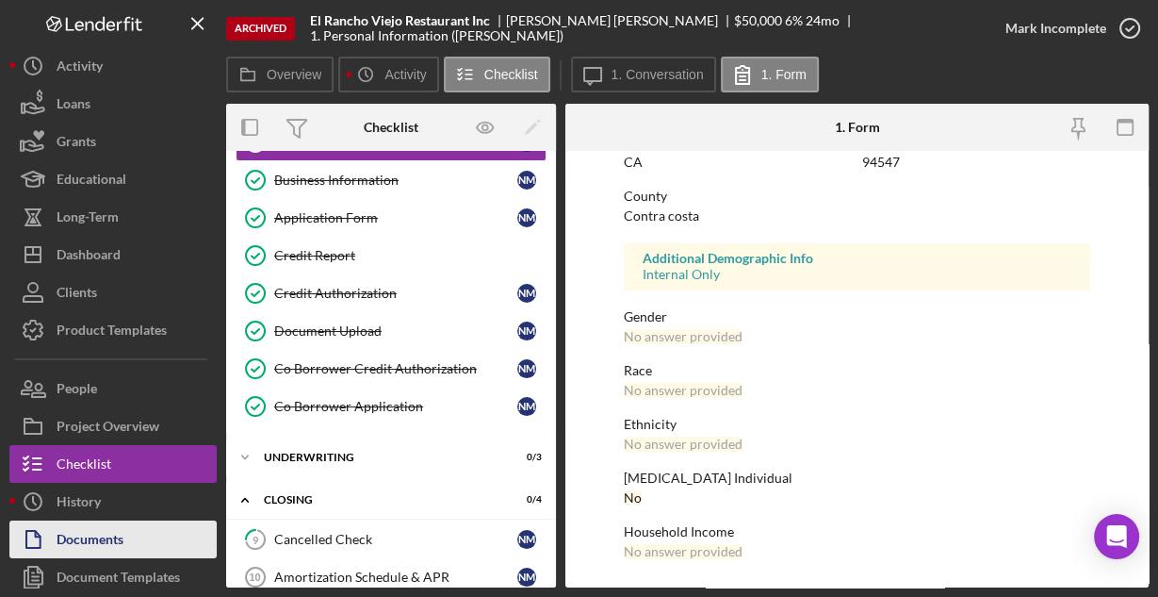
click at [119, 540] on div "Documents" at bounding box center [90, 541] width 67 height 42
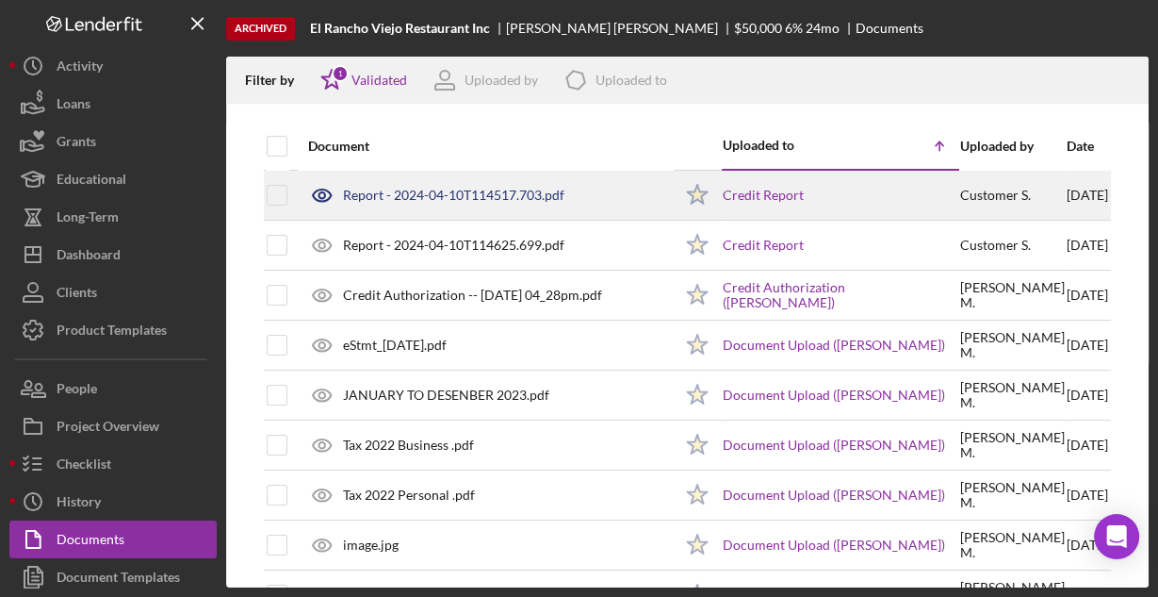
click at [431, 196] on div "Report - 2024-04-10T114517.703.pdf" at bounding box center [453, 195] width 221 height 15
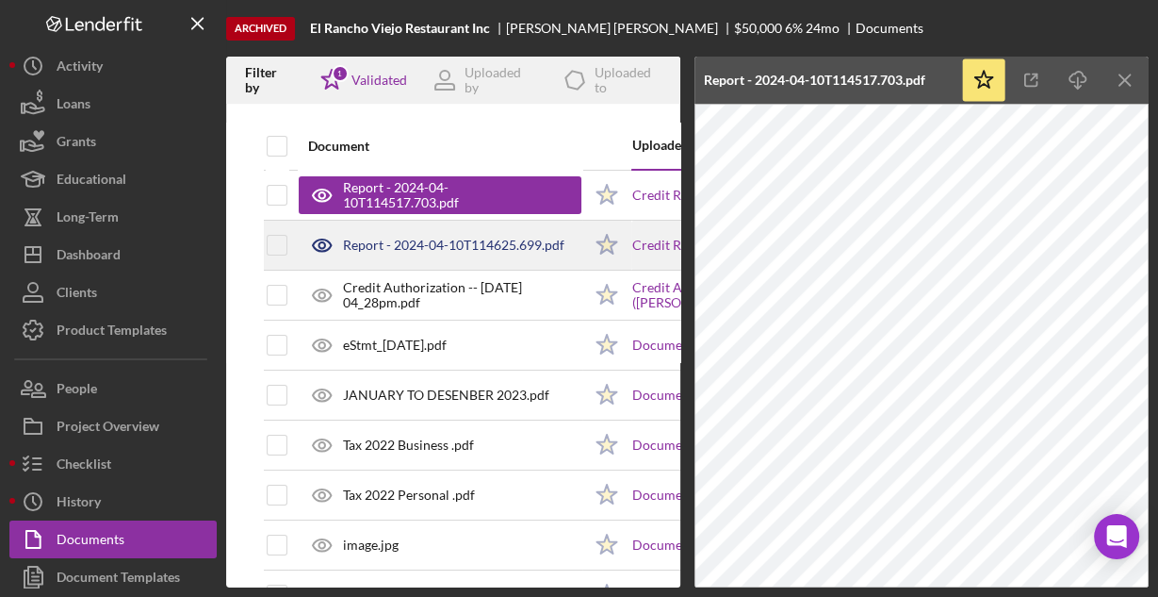
click at [487, 240] on div "Report - 2024-04-10T114625.699.pdf" at bounding box center [453, 245] width 221 height 15
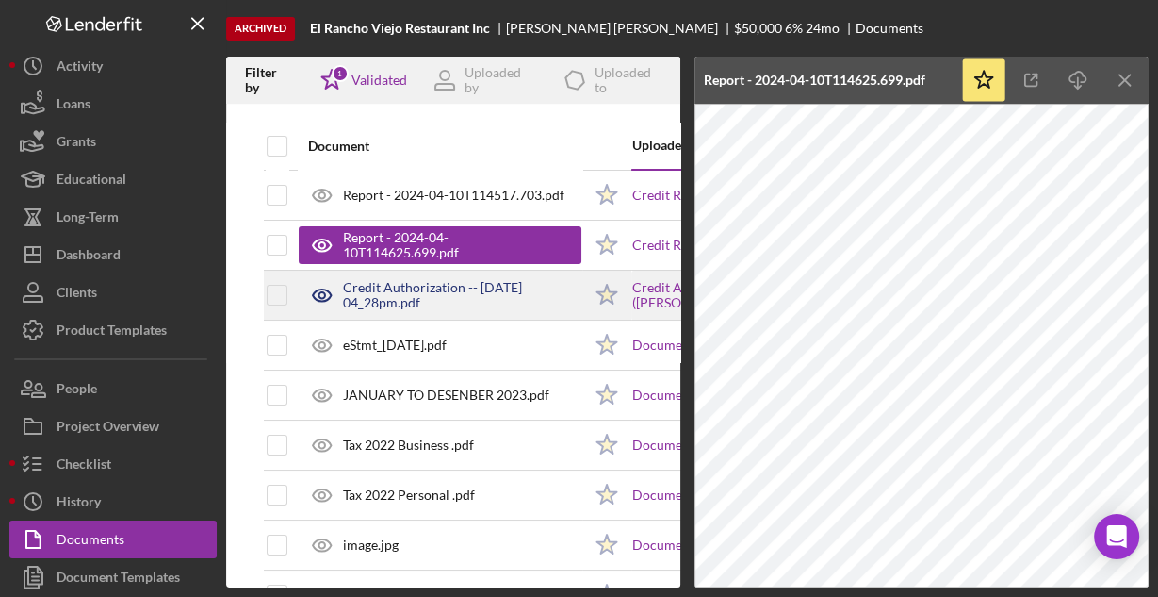
click at [460, 283] on div "Credit Authorization -- [DATE] 04_28pm.pdf" at bounding box center [462, 295] width 238 height 30
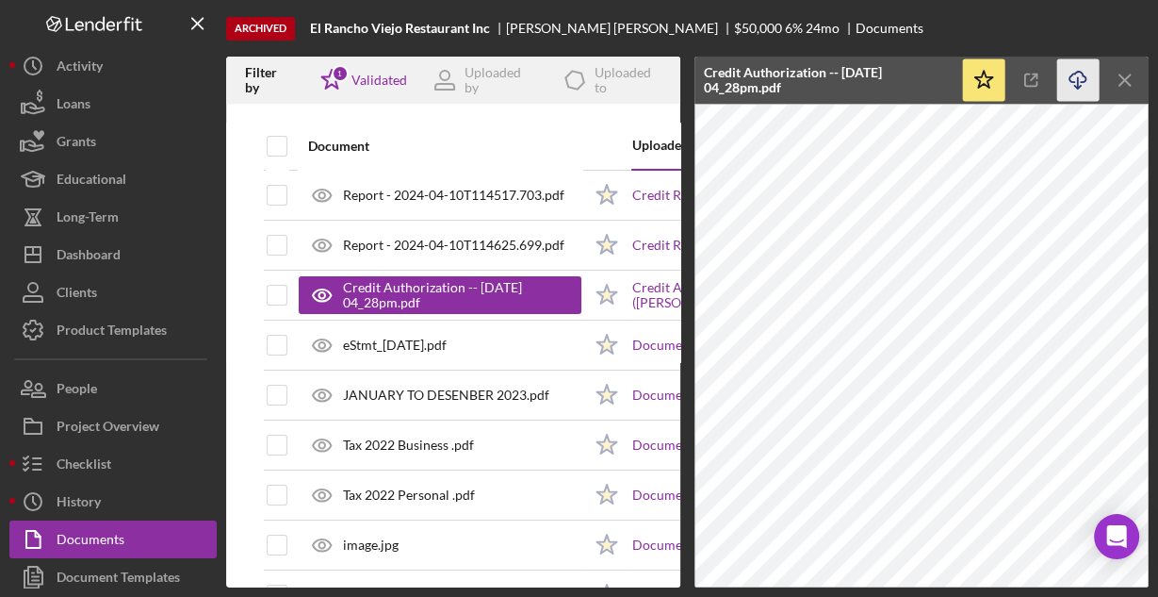
click at [1078, 78] on icon "Icon/Download" at bounding box center [1078, 80] width 42 height 42
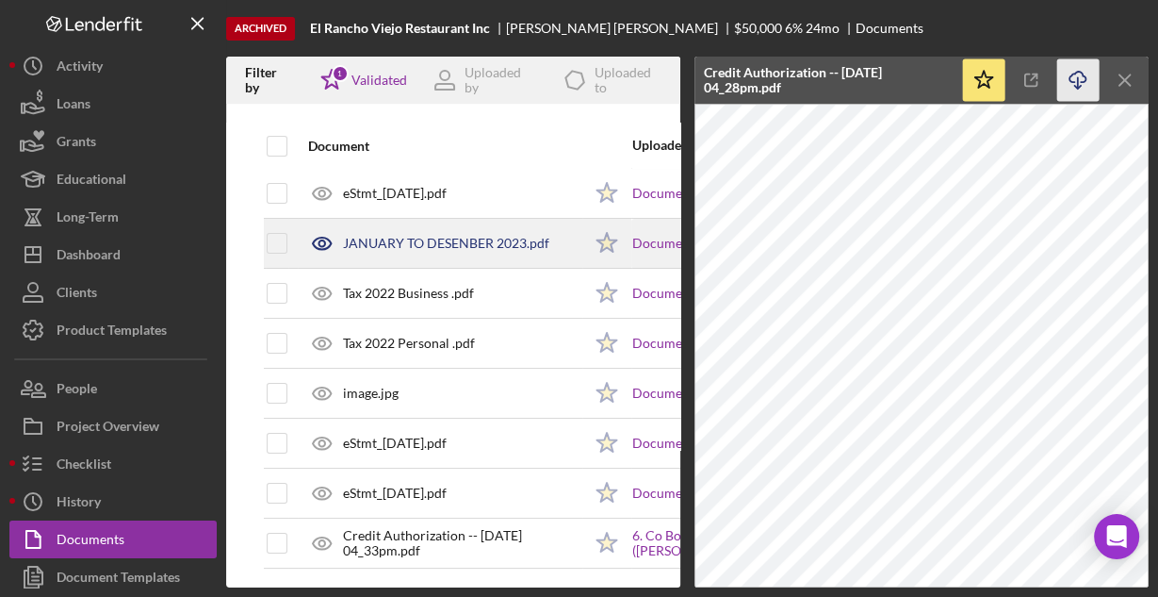
scroll to position [159, 0]
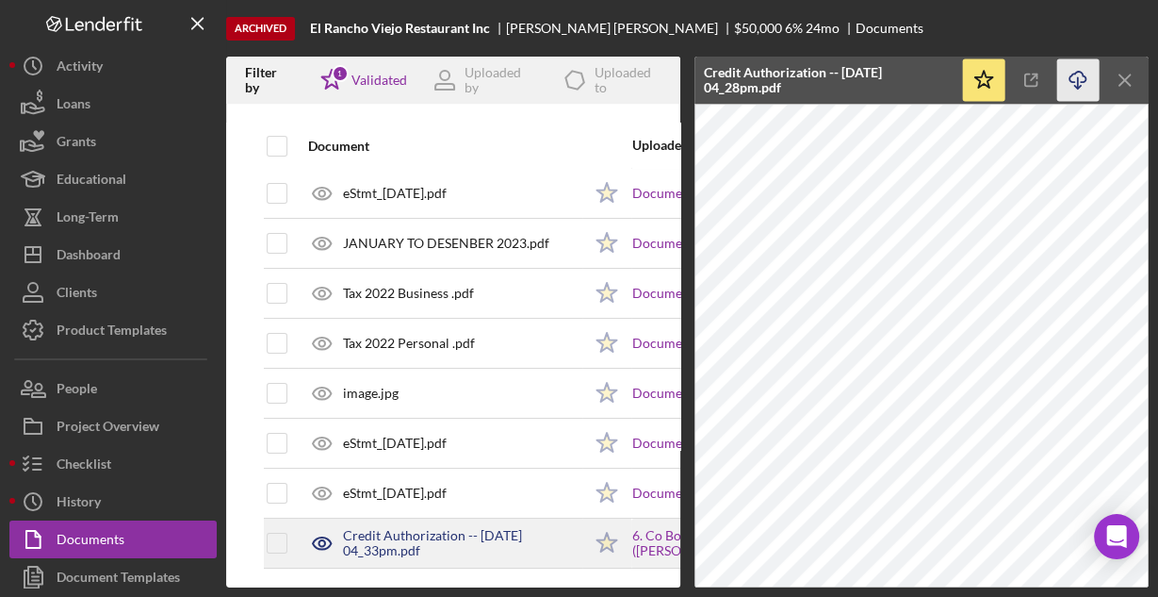
click at [472, 528] on div "Credit Authorization -- [DATE] 04_33pm.pdf" at bounding box center [462, 543] width 238 height 30
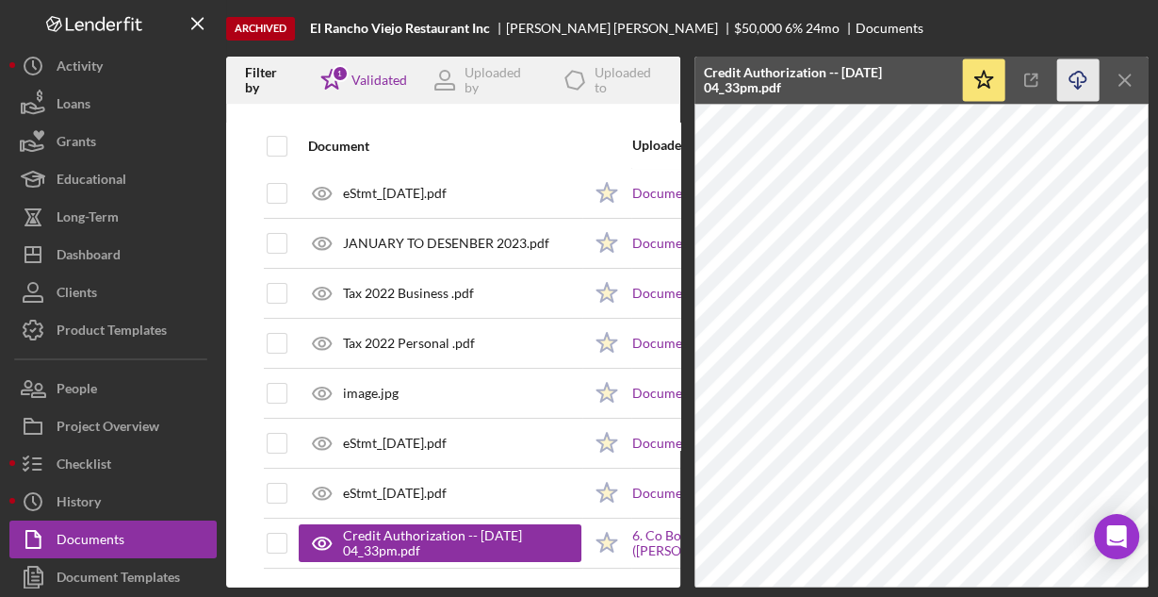
click at [1074, 73] on icon "Icon/Download" at bounding box center [1078, 80] width 42 height 42
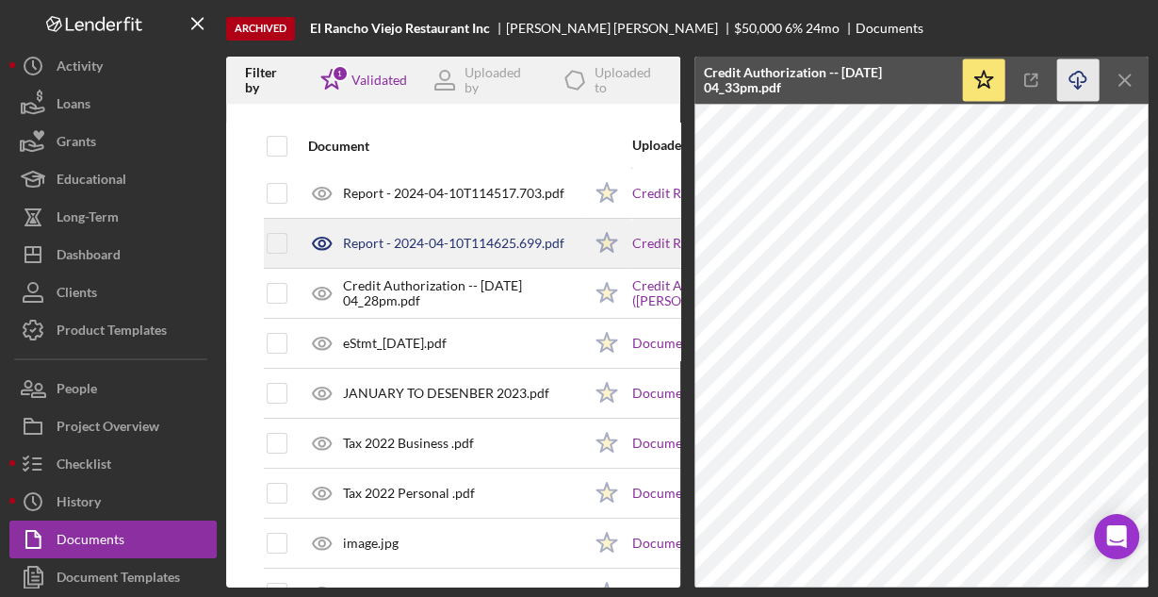
scroll to position [0, 0]
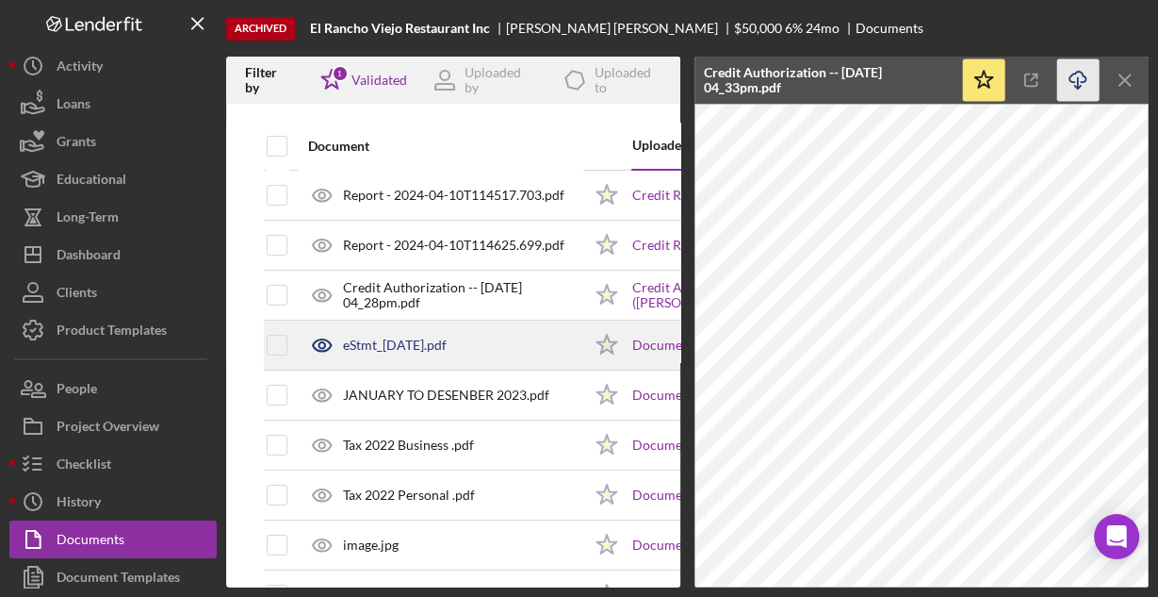
click at [407, 345] on div "eStmt_[DATE].pdf" at bounding box center [395, 344] width 104 height 15
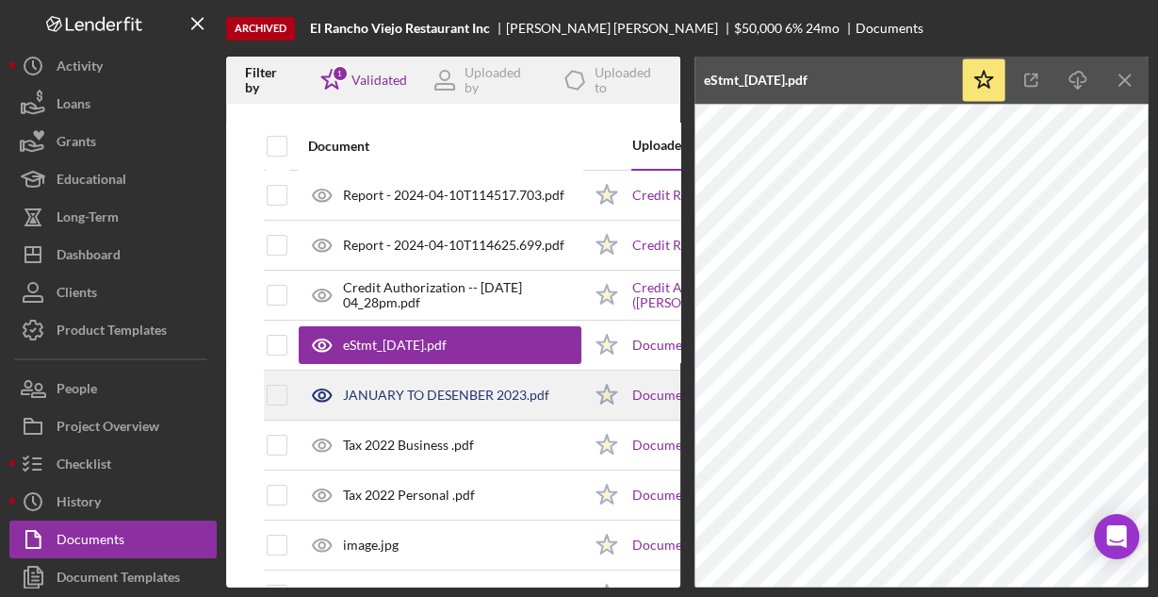
click at [390, 394] on div "JANUARY TO DESENBER 2023.pdf" at bounding box center [446, 394] width 206 height 15
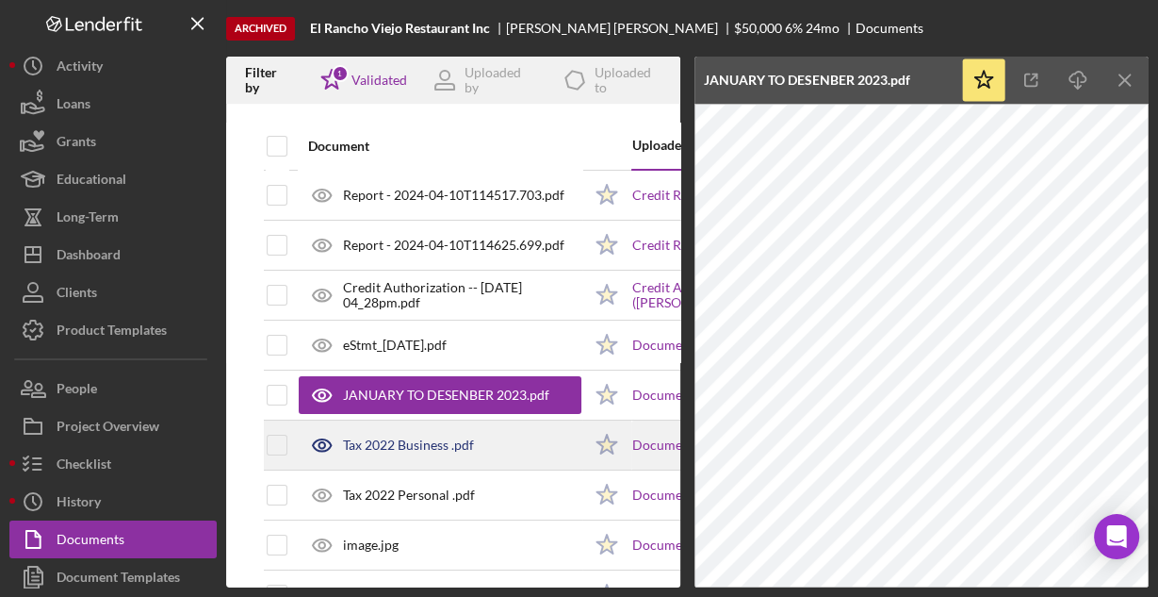
click at [438, 434] on div "Tax 2022 Business .pdf" at bounding box center [440, 444] width 283 height 47
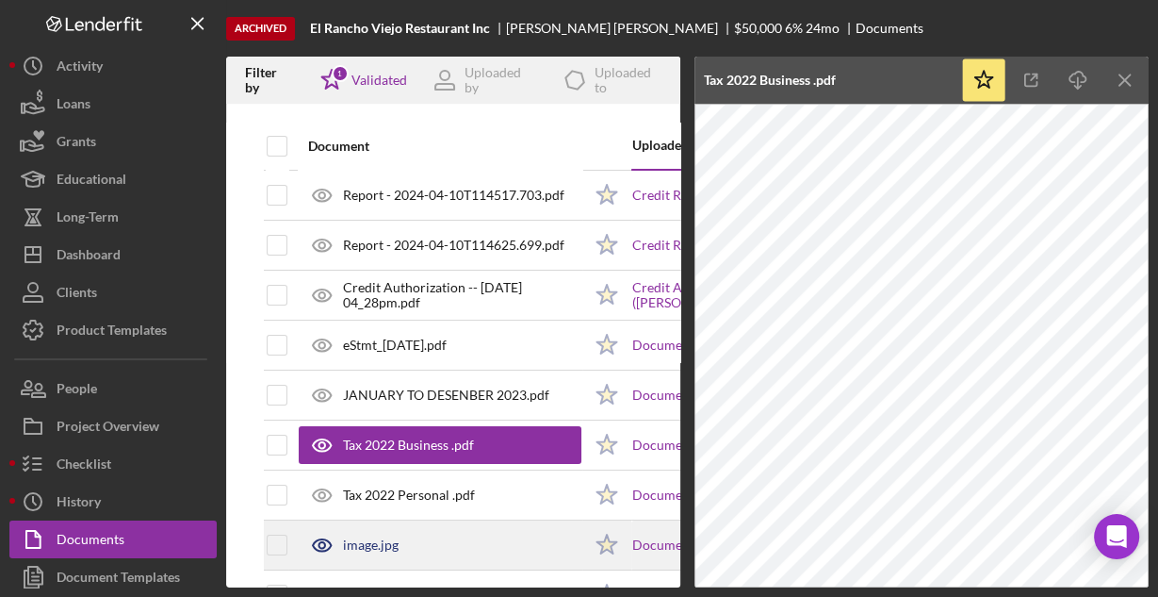
click at [385, 537] on div "image.jpg" at bounding box center [371, 544] width 56 height 15
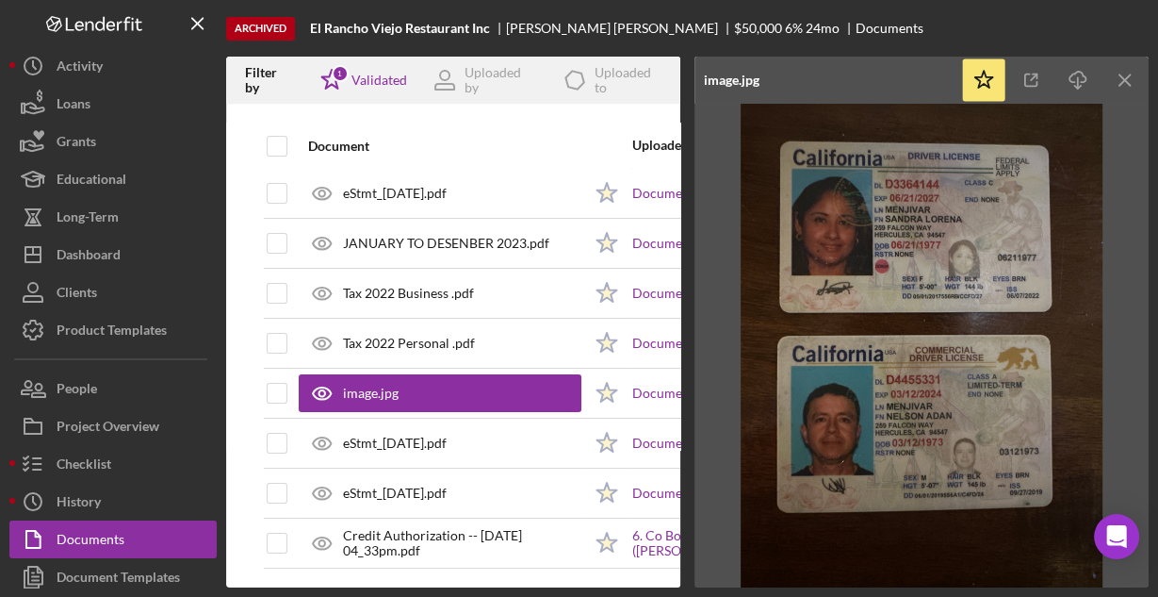
scroll to position [159, 0]
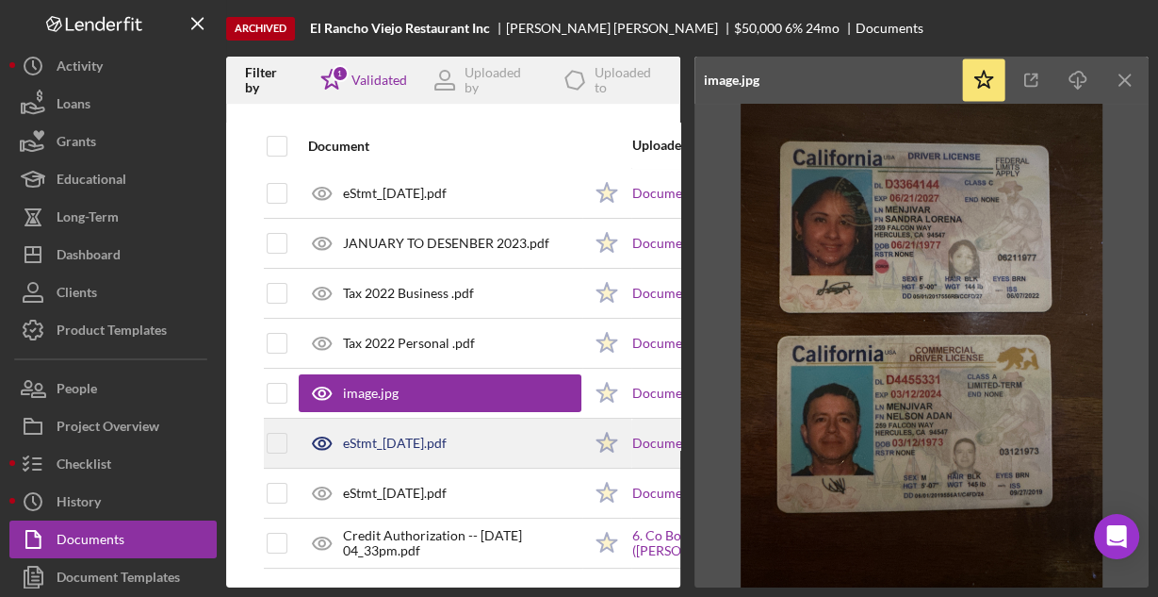
click at [415, 439] on div "eStmt_[DATE].pdf" at bounding box center [395, 442] width 104 height 15
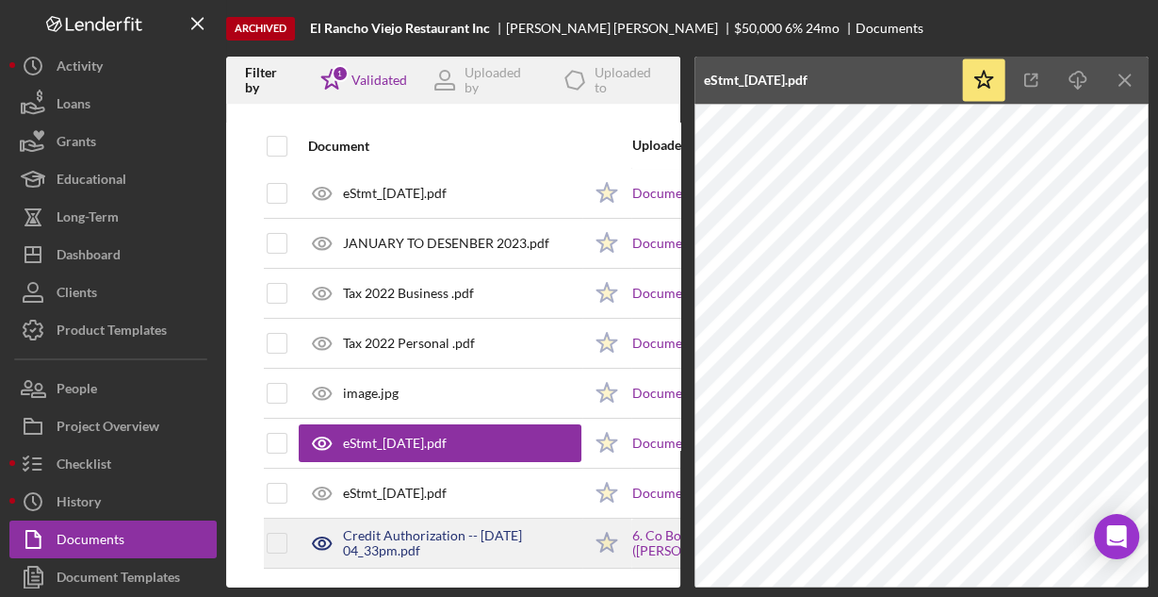
click at [402, 541] on div "Credit Authorization -- [DATE] 04_33pm.pdf" at bounding box center [462, 543] width 238 height 30
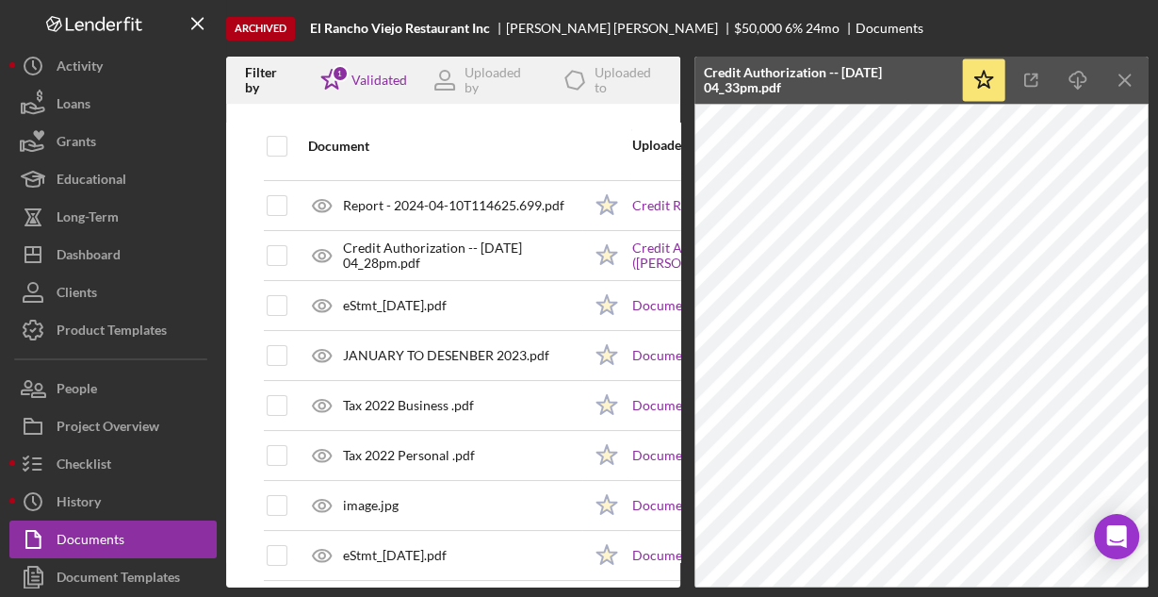
scroll to position [0, 0]
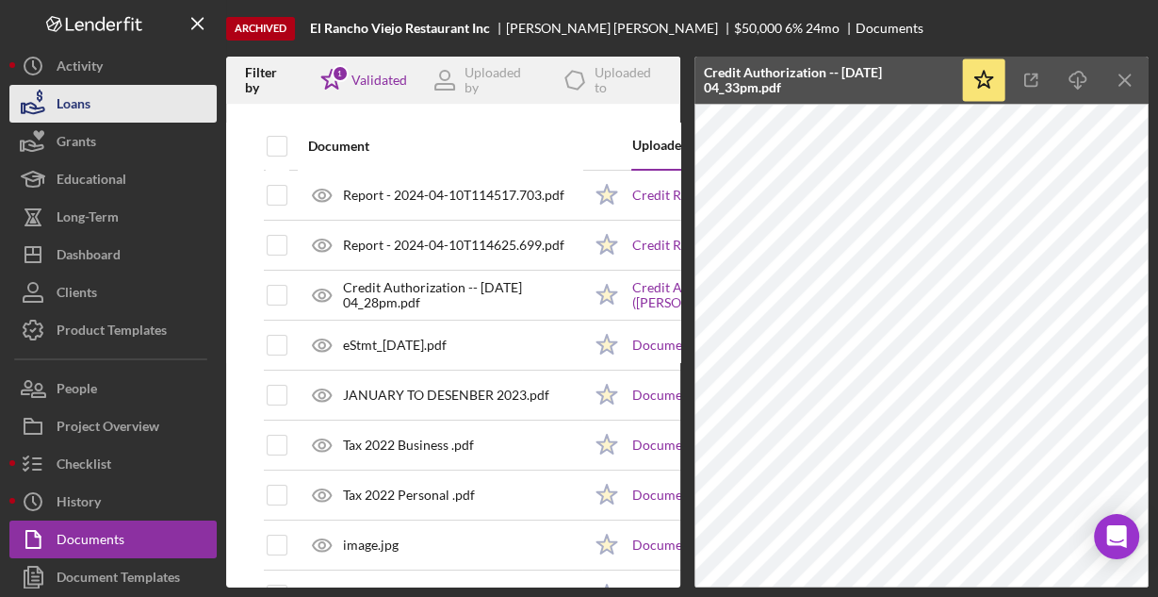
click at [74, 90] on div "Loans" at bounding box center [74, 106] width 34 height 42
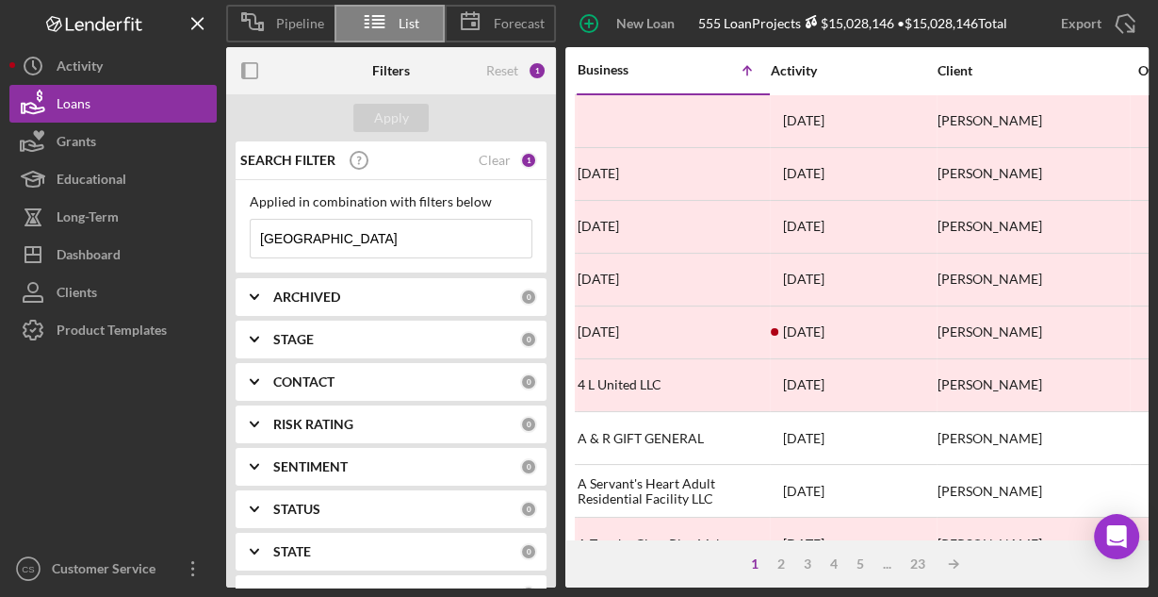
click at [417, 249] on input "[GEOGRAPHIC_DATA]" at bounding box center [391, 239] width 281 height 38
click at [418, 249] on input "[GEOGRAPHIC_DATA]" at bounding box center [391, 239] width 281 height 38
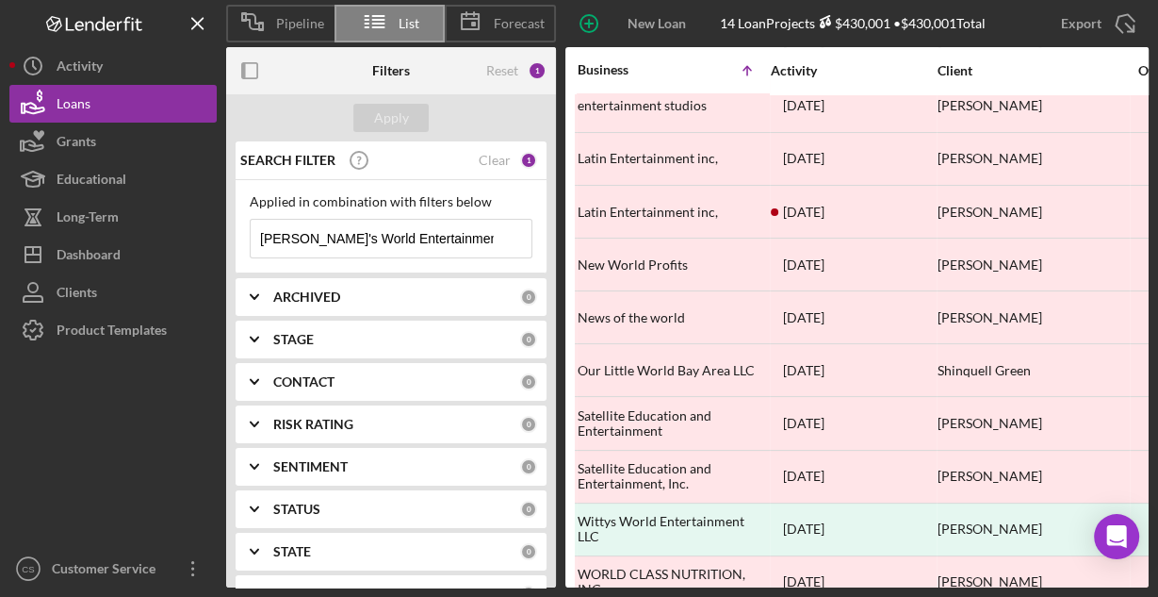
scroll to position [257, 0]
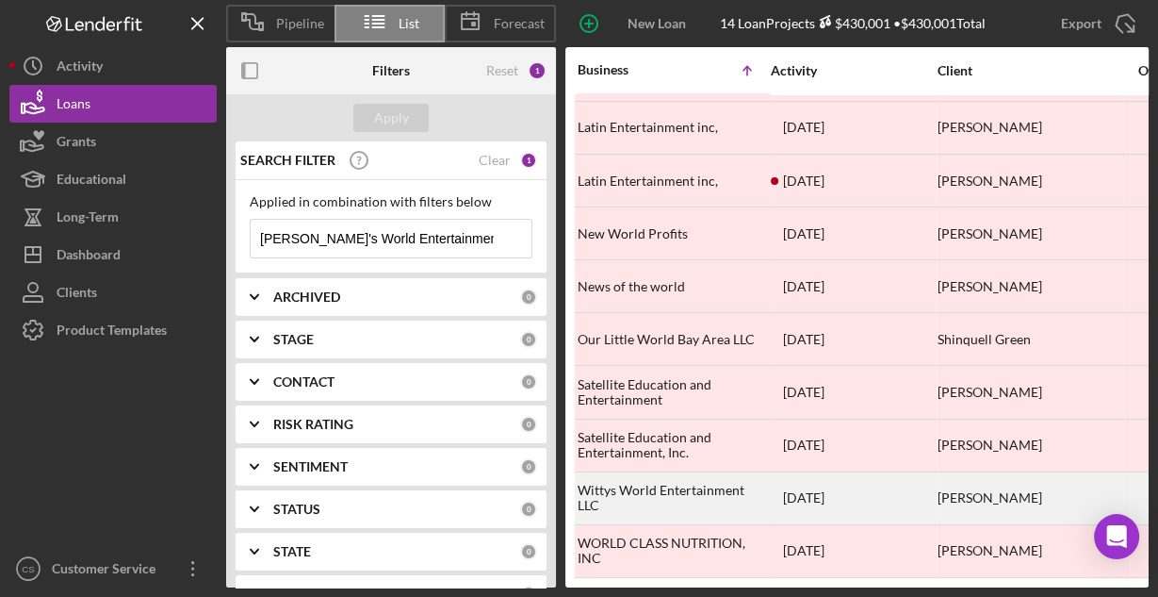
type input "[PERSON_NAME]'s World Entertainment"
click at [731, 481] on div "Wittys World Entertainment LLC" at bounding box center [672, 498] width 189 height 50
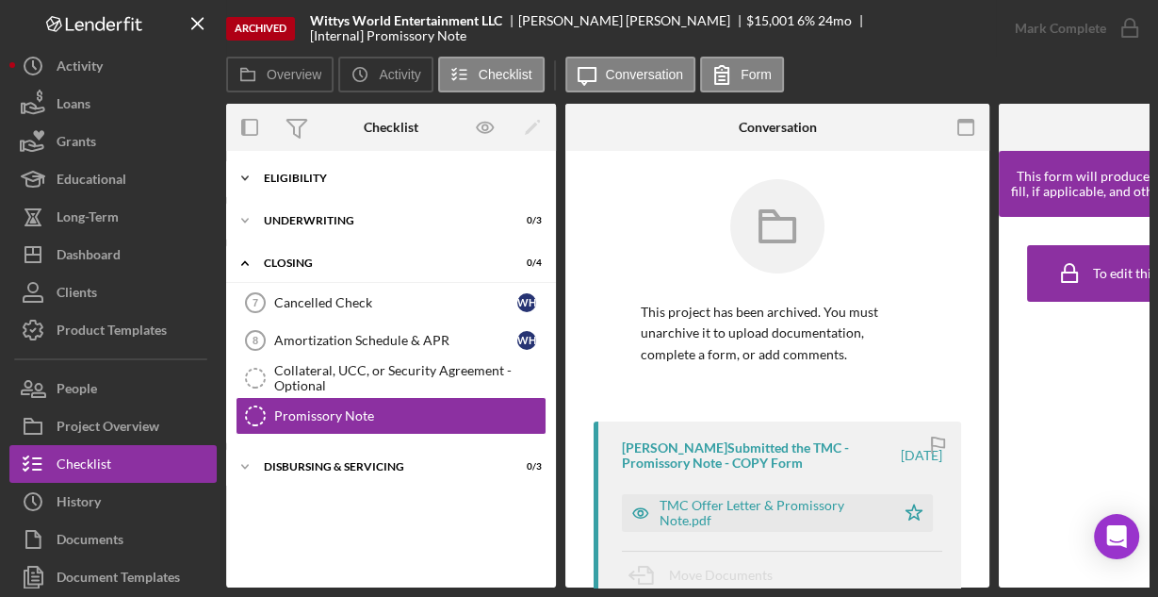
click at [318, 178] on div "Eligibility" at bounding box center [398, 177] width 269 height 11
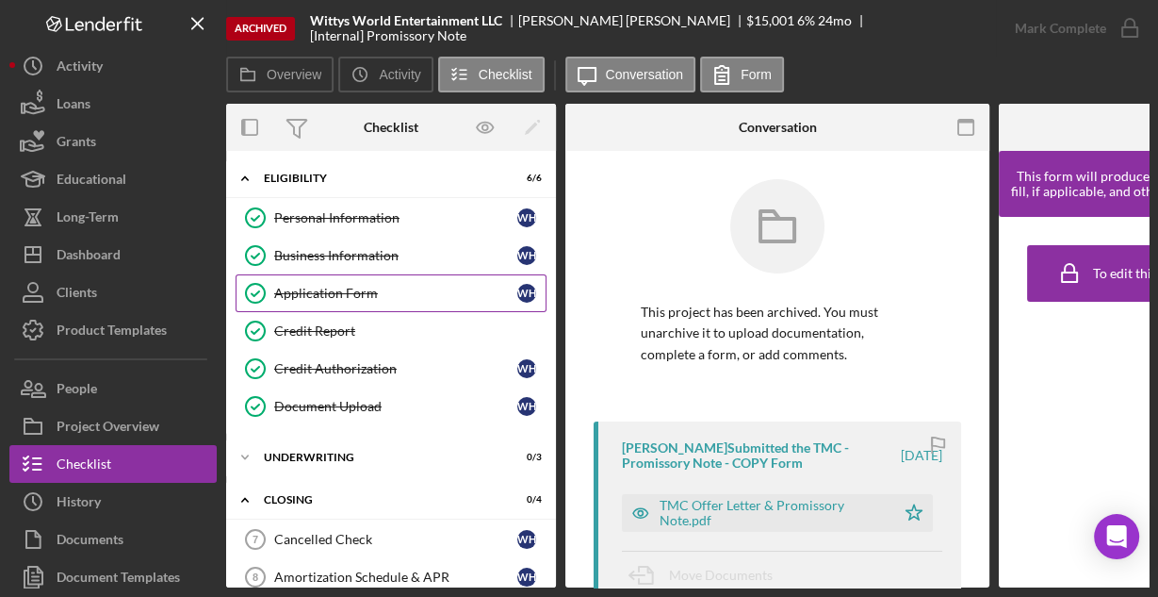
click at [304, 286] on div "Application Form" at bounding box center [395, 293] width 243 height 15
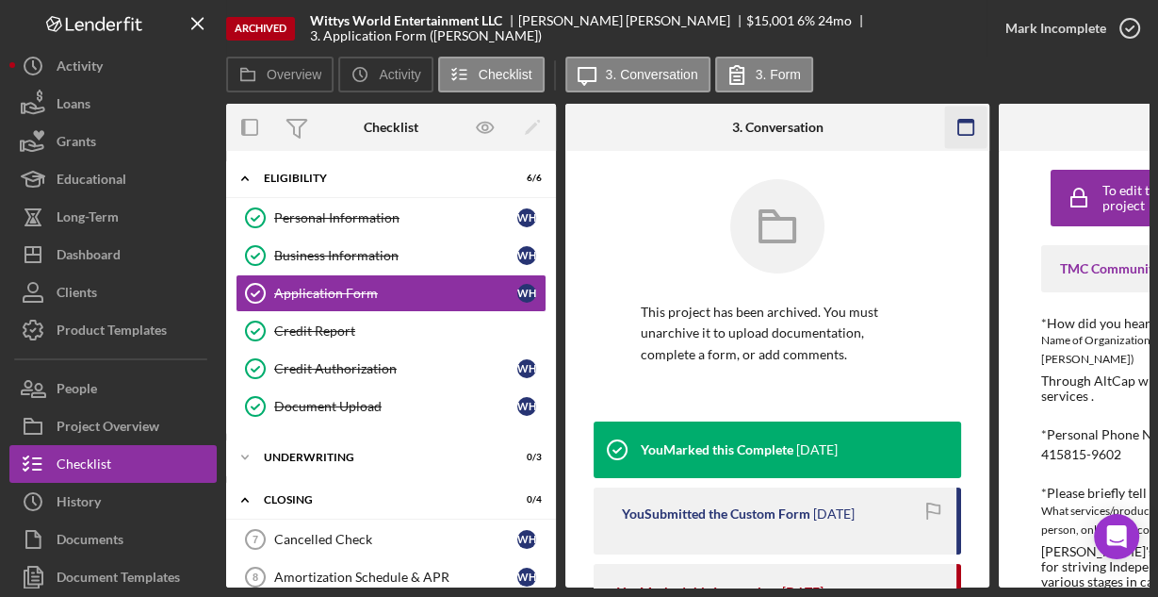
click at [961, 123] on icon "button" at bounding box center [966, 128] width 42 height 42
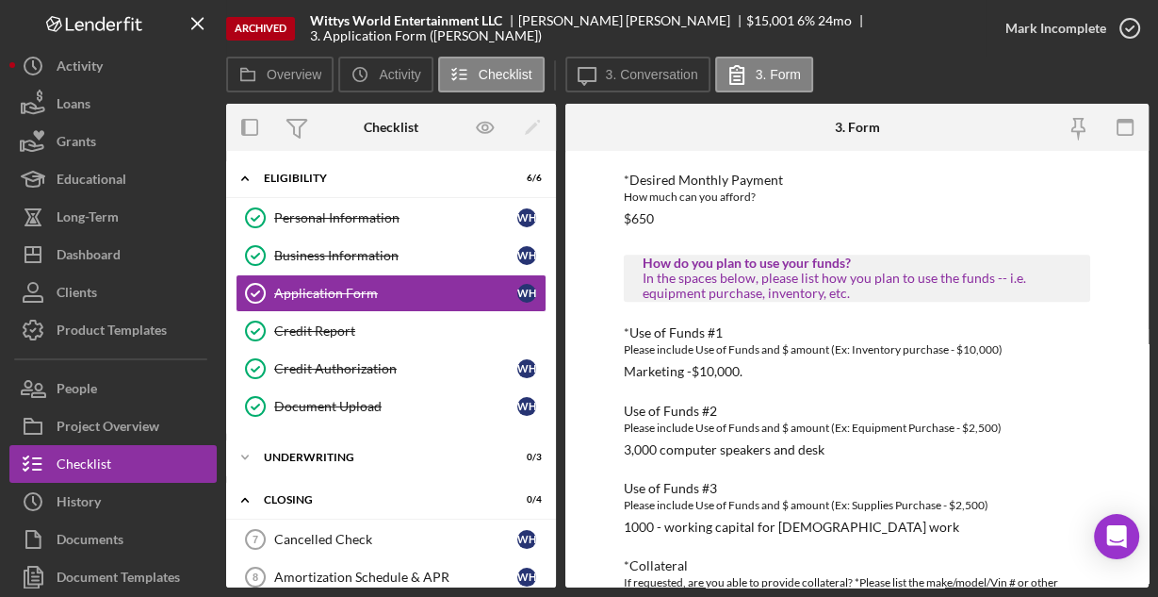
scroll to position [1091, 0]
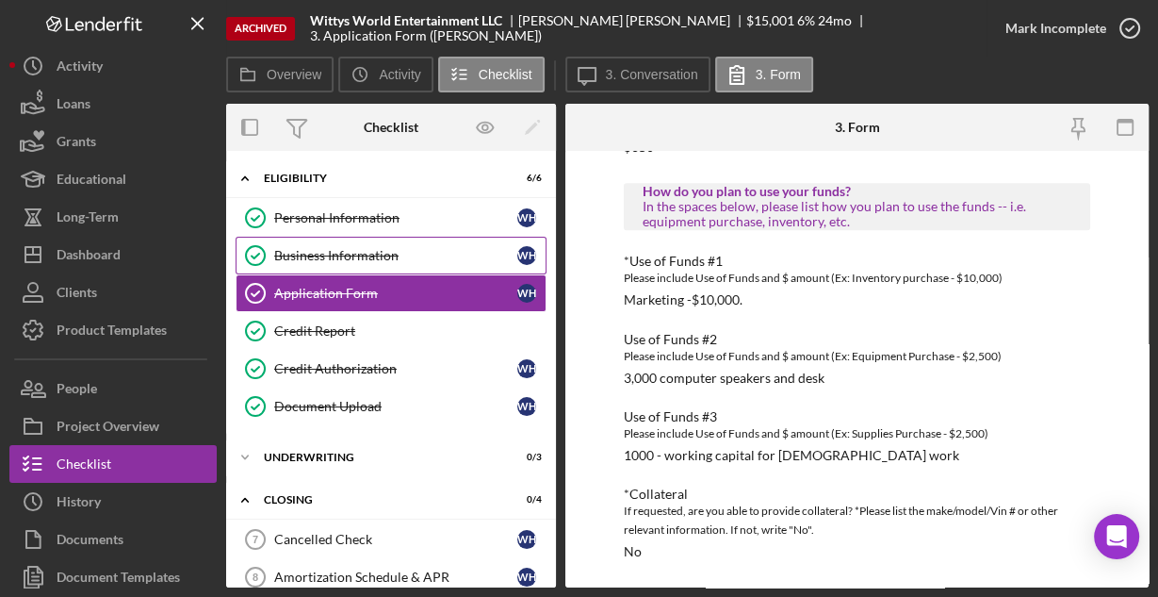
click at [355, 251] on div "Business Information" at bounding box center [395, 255] width 243 height 15
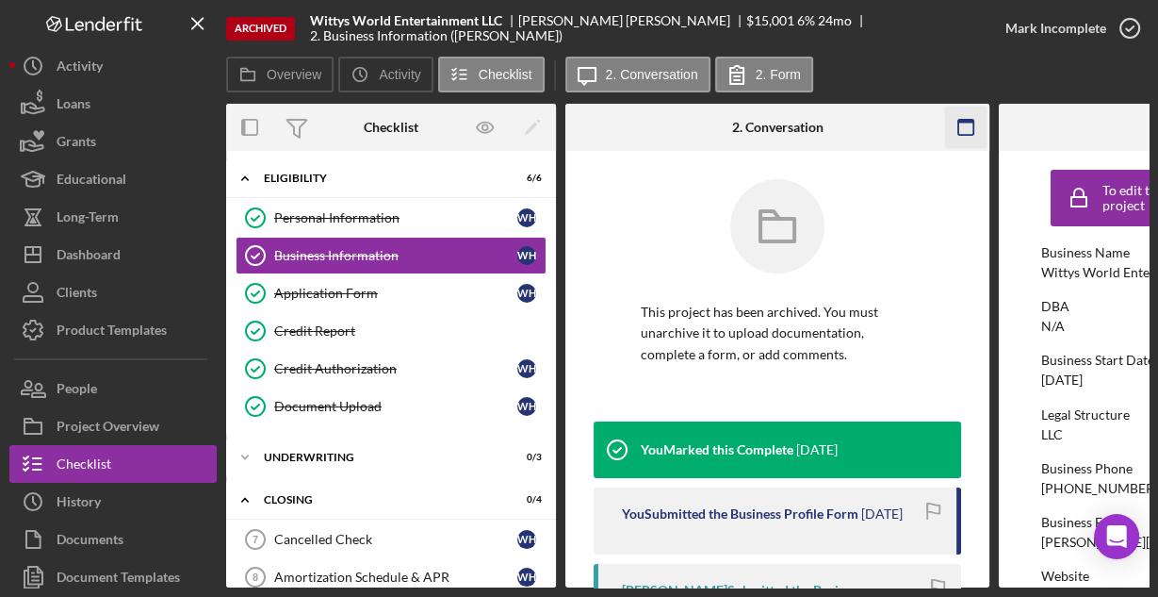
click at [960, 121] on rect "button" at bounding box center [966, 122] width 15 height 4
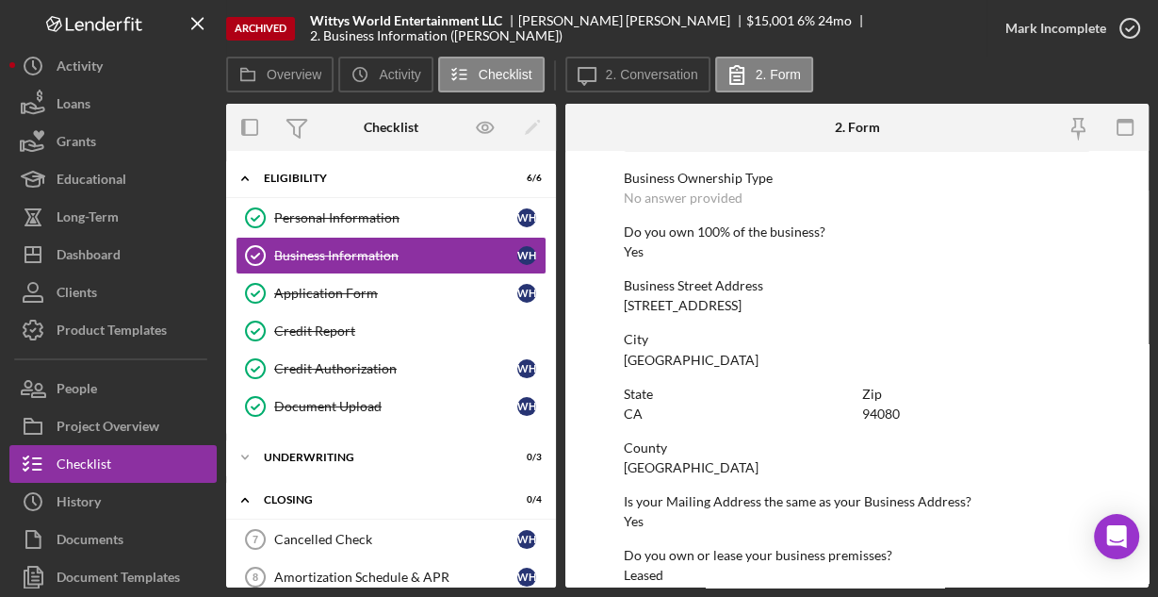
scroll to position [985, 0]
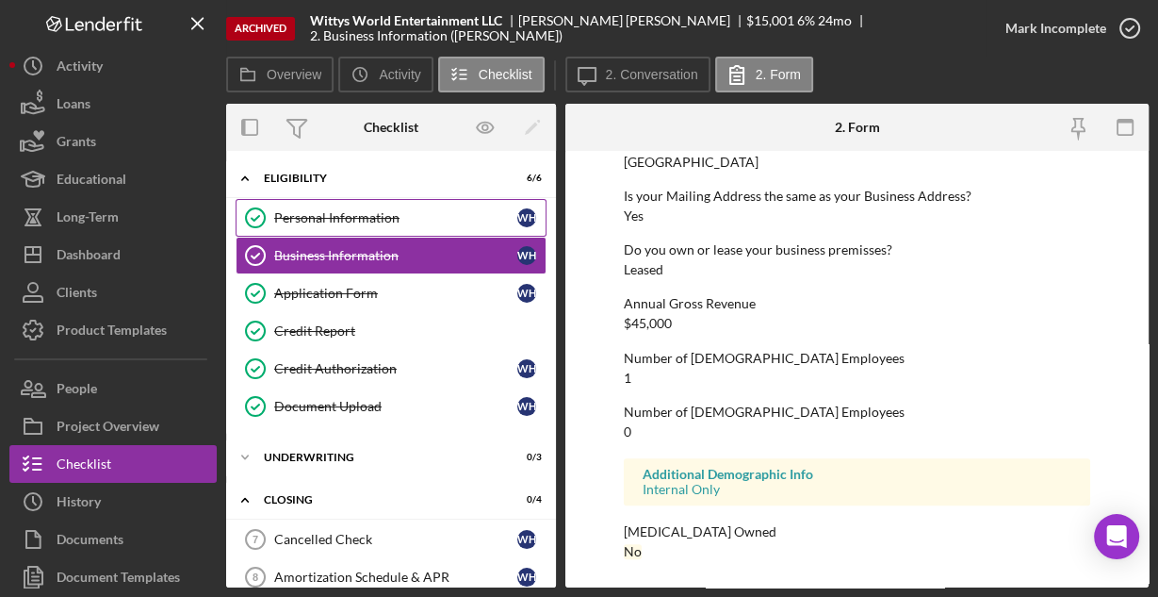
click at [335, 214] on div "Personal Information" at bounding box center [395, 217] width 243 height 15
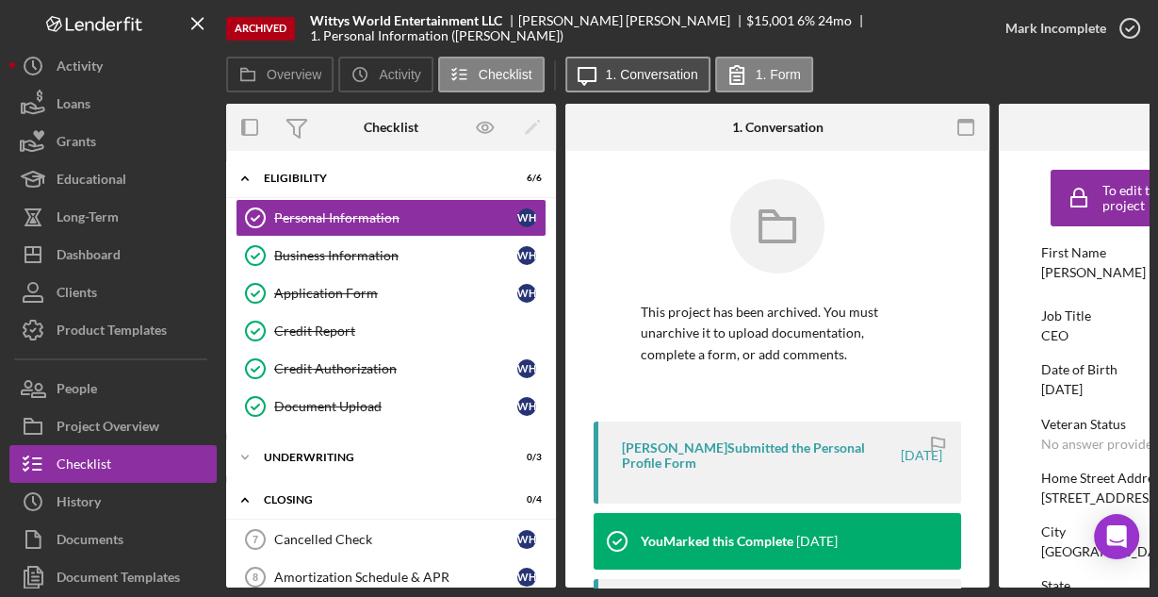
click at [664, 69] on label "1. Conversation" at bounding box center [652, 74] width 92 height 15
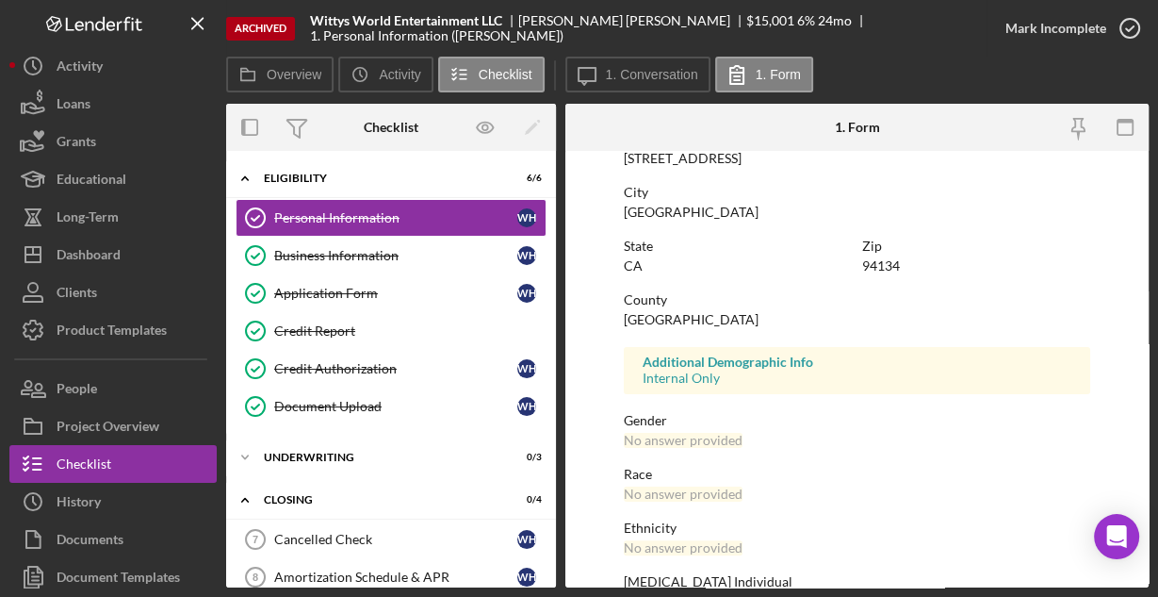
scroll to position [444, 0]
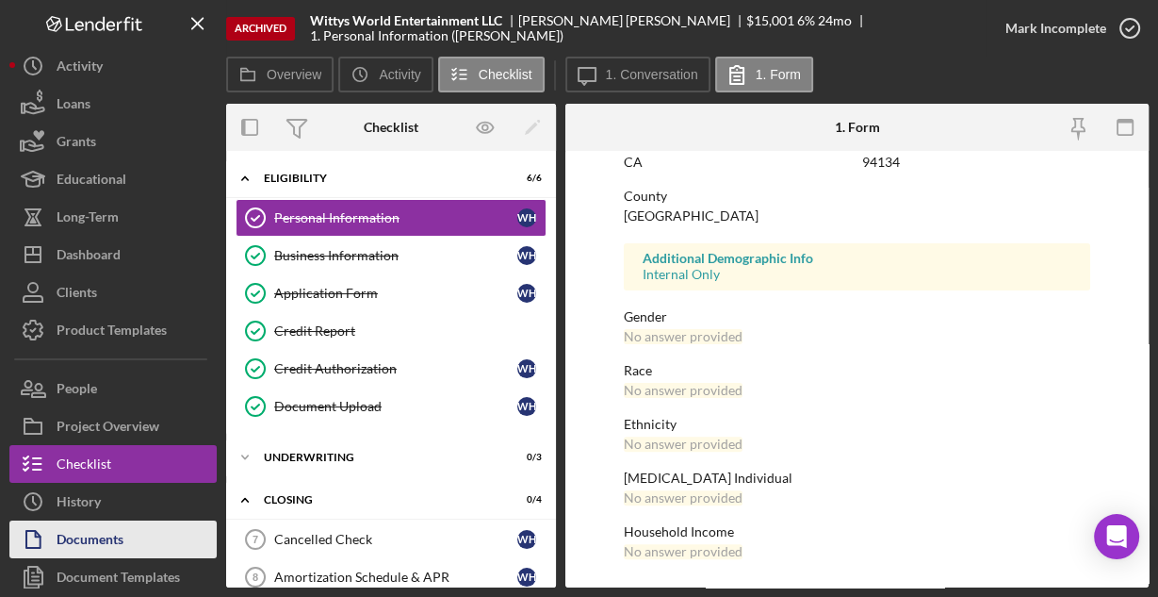
click at [125, 532] on button "Documents" at bounding box center [112, 539] width 207 height 38
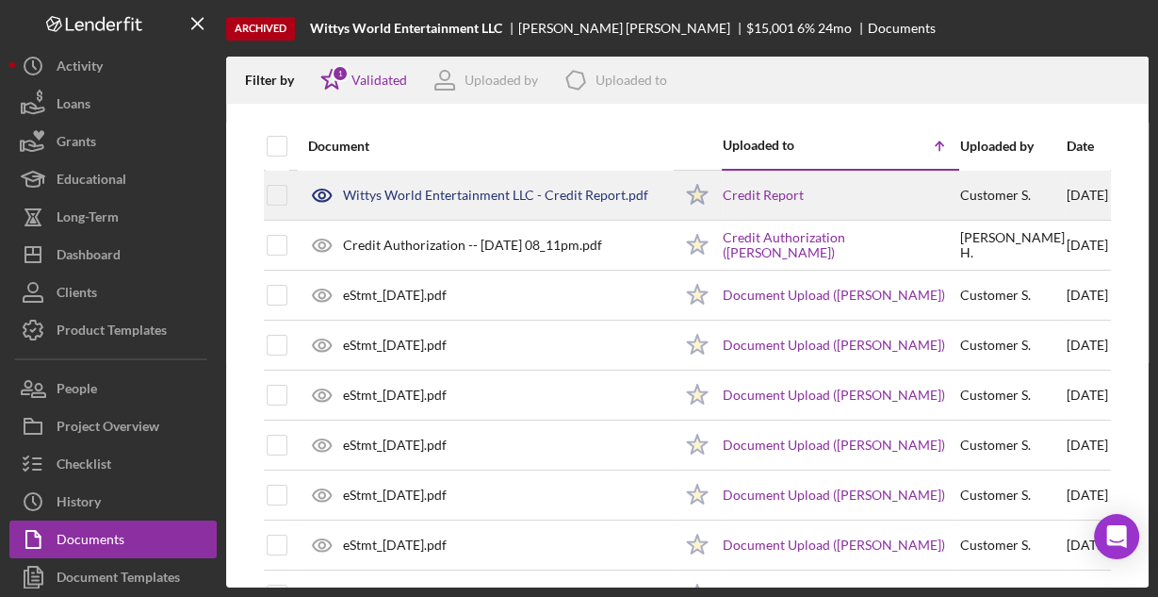
click at [462, 179] on div "Wittys World Entertainment LLC - Credit Report.pdf" at bounding box center [485, 195] width 373 height 47
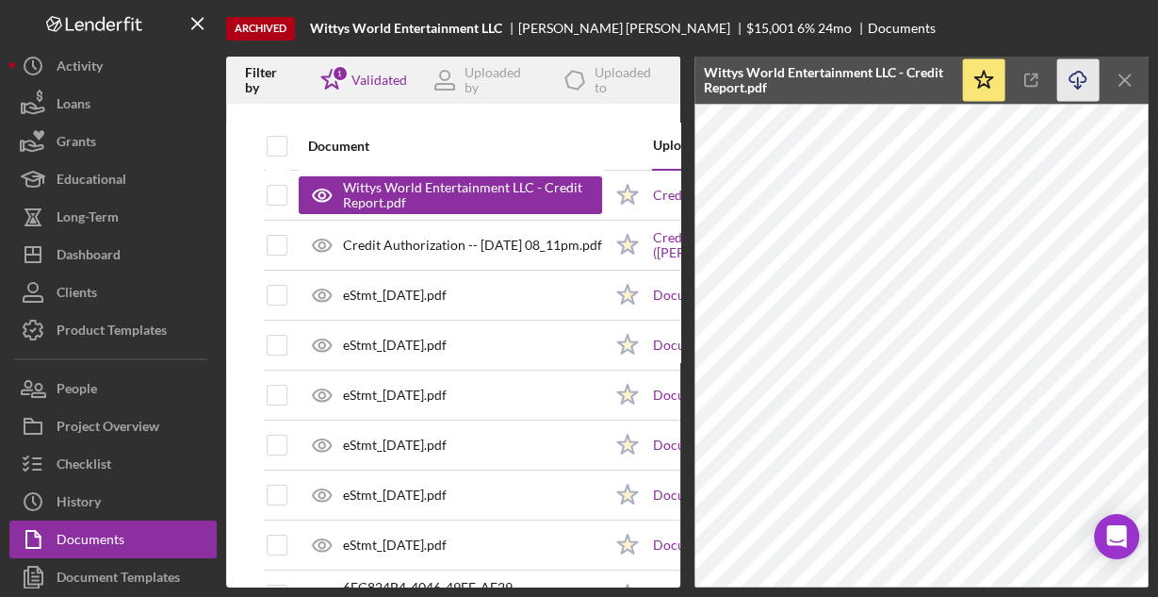
click at [1067, 79] on icon "Icon/Download" at bounding box center [1078, 80] width 42 height 42
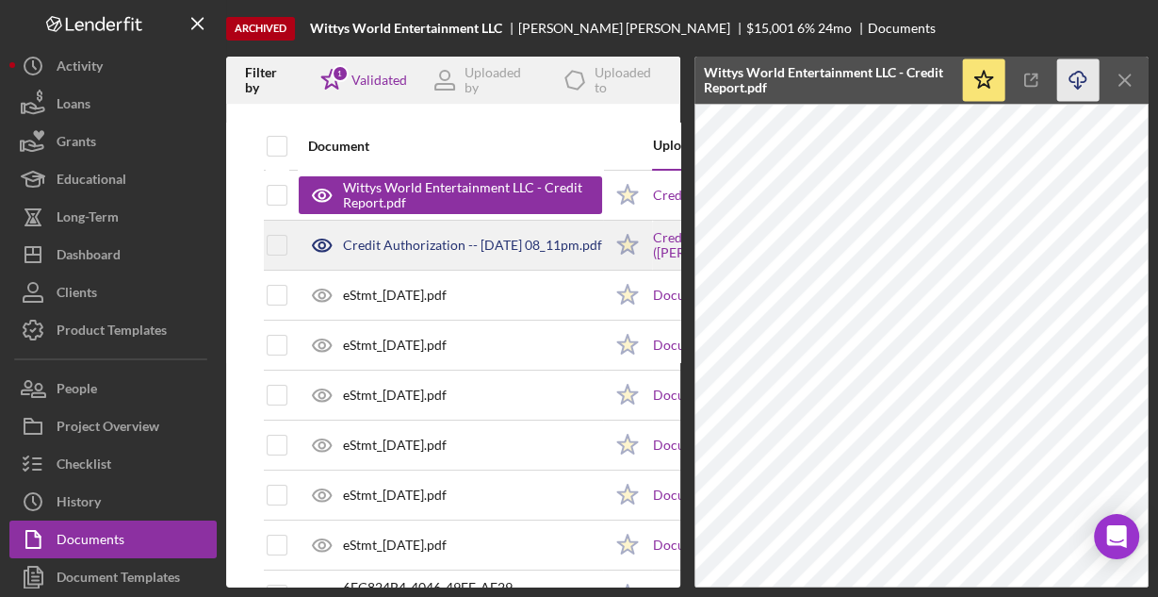
click at [558, 244] on div "Credit Authorization -- [DATE] 08_11pm.pdf" at bounding box center [472, 245] width 259 height 15
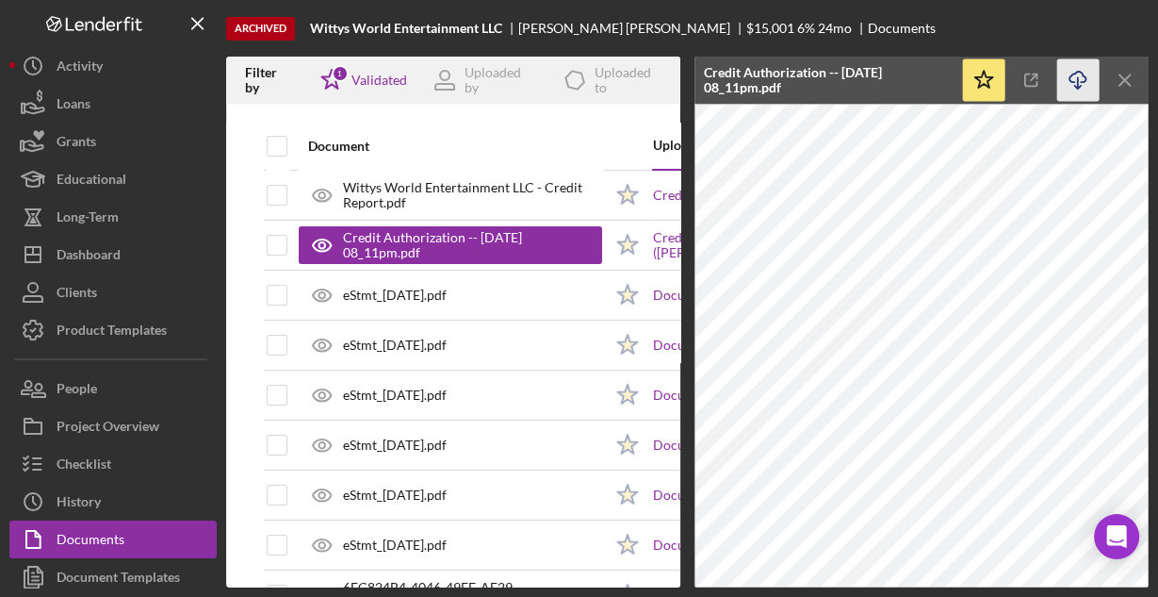
click at [1078, 81] on icon "Icon/Download" at bounding box center [1078, 80] width 42 height 42
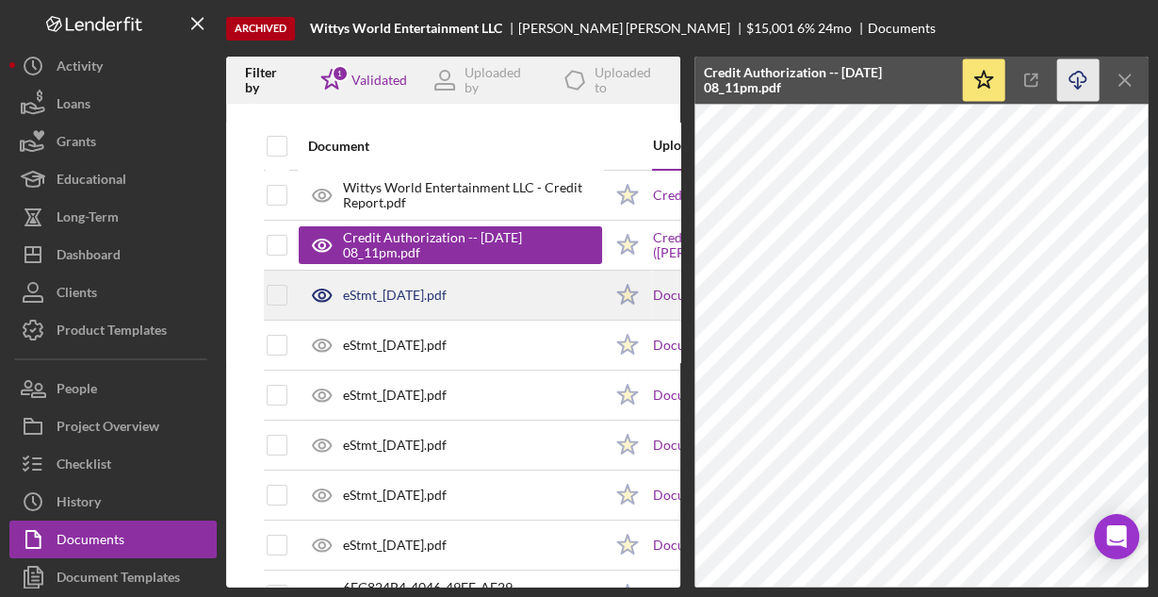
click at [524, 284] on div "eStmt_[DATE].pdf" at bounding box center [450, 294] width 303 height 47
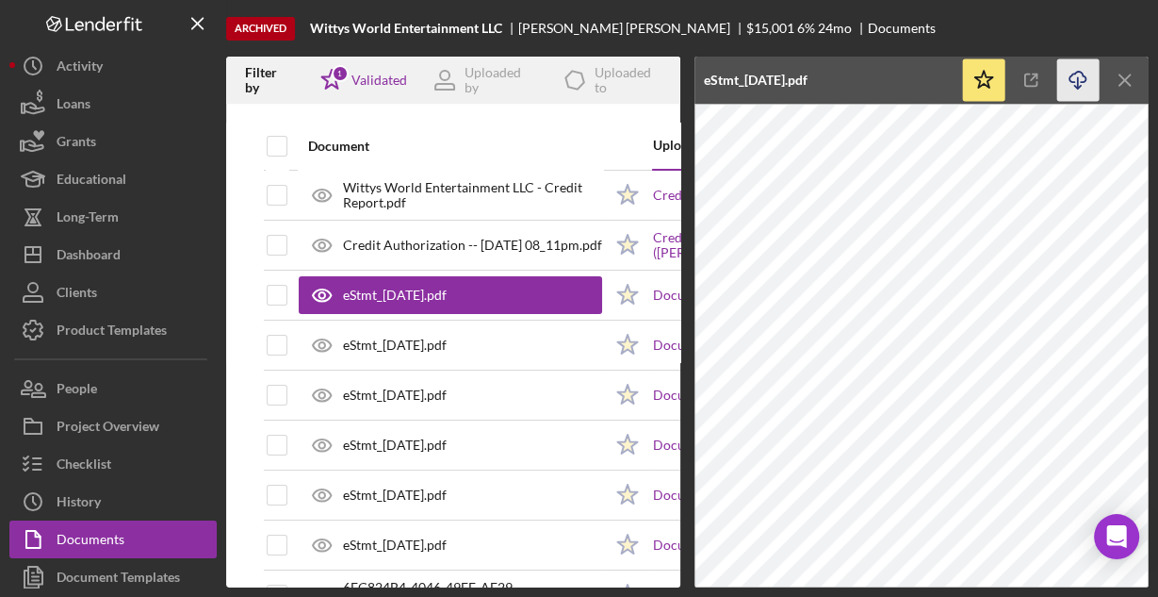
click at [1076, 79] on icon "Icon/Download" at bounding box center [1078, 80] width 42 height 42
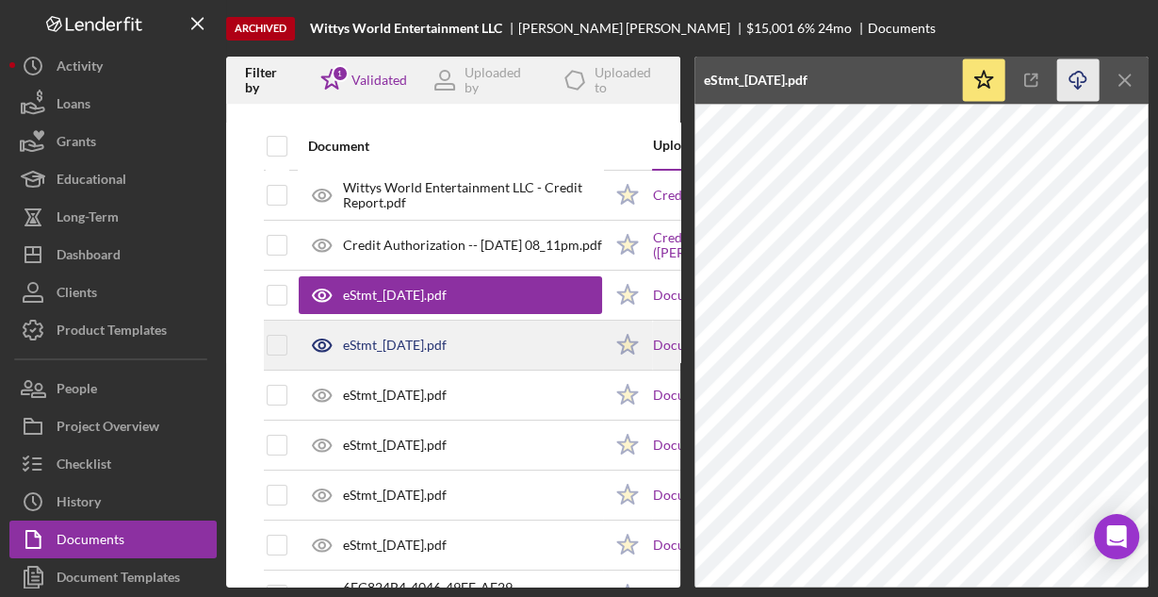
click at [559, 352] on div "eStmt_[DATE].pdf" at bounding box center [450, 344] width 303 height 47
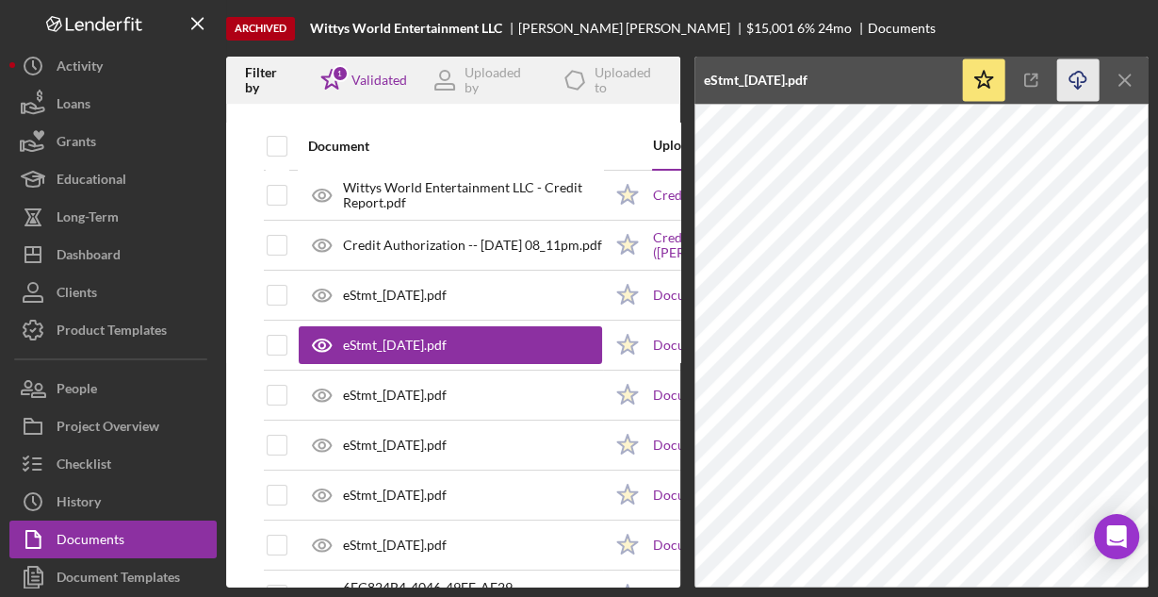
click at [1084, 78] on icon "Icon/Download" at bounding box center [1078, 80] width 42 height 42
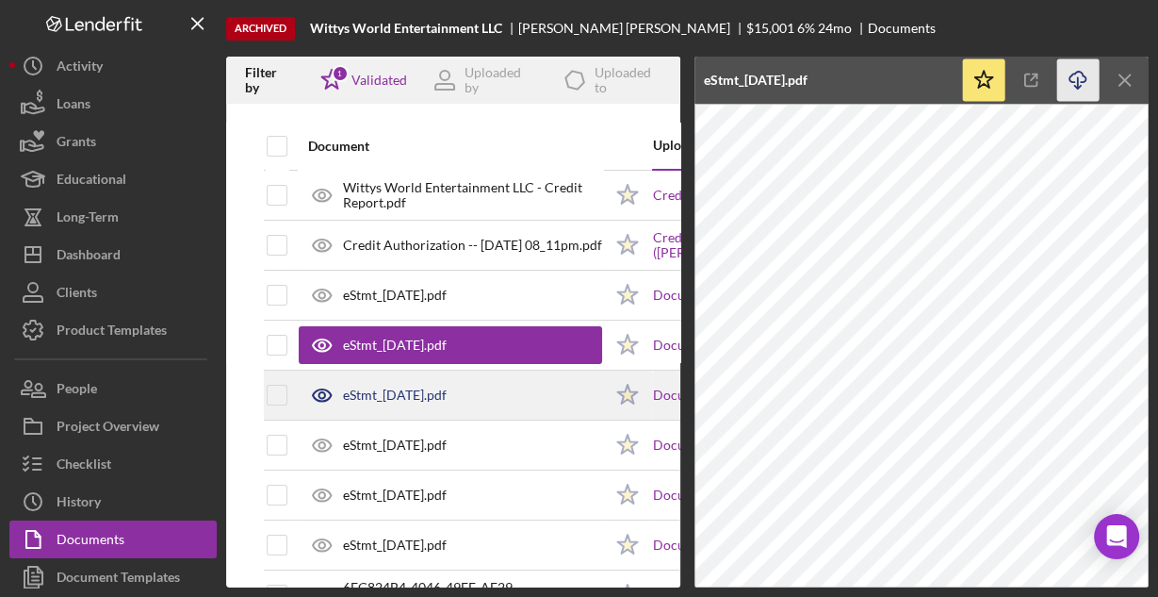
click at [546, 405] on div "eStmt_[DATE].pdf" at bounding box center [450, 394] width 303 height 47
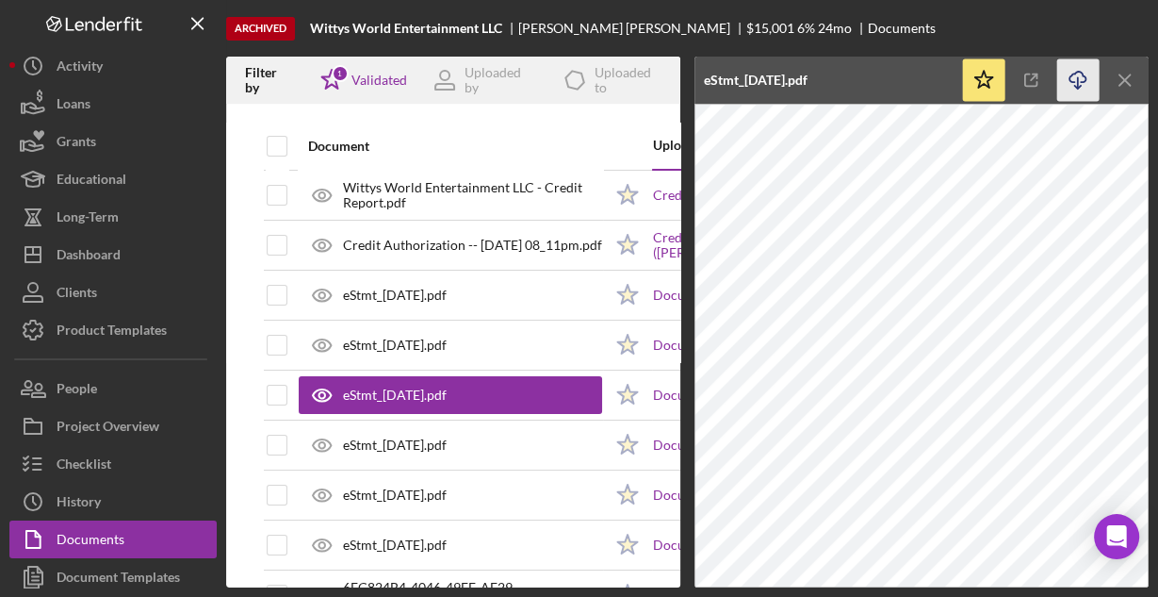
click at [1074, 81] on icon "Icon/Download" at bounding box center [1078, 80] width 42 height 42
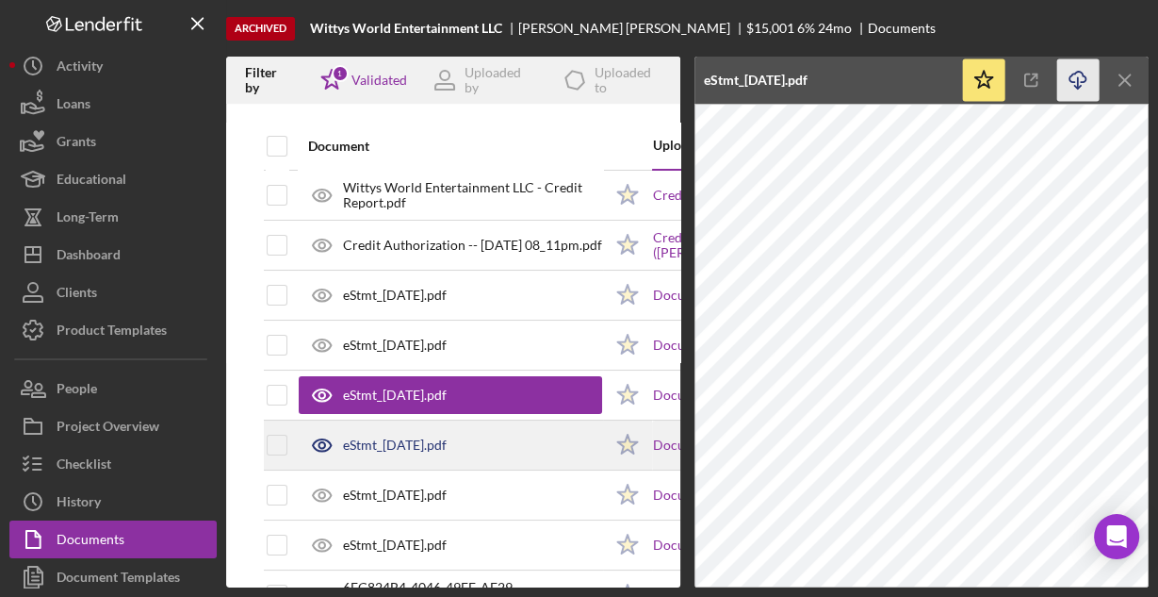
click at [483, 462] on div "eStmt_[DATE].pdf" at bounding box center [450, 444] width 303 height 47
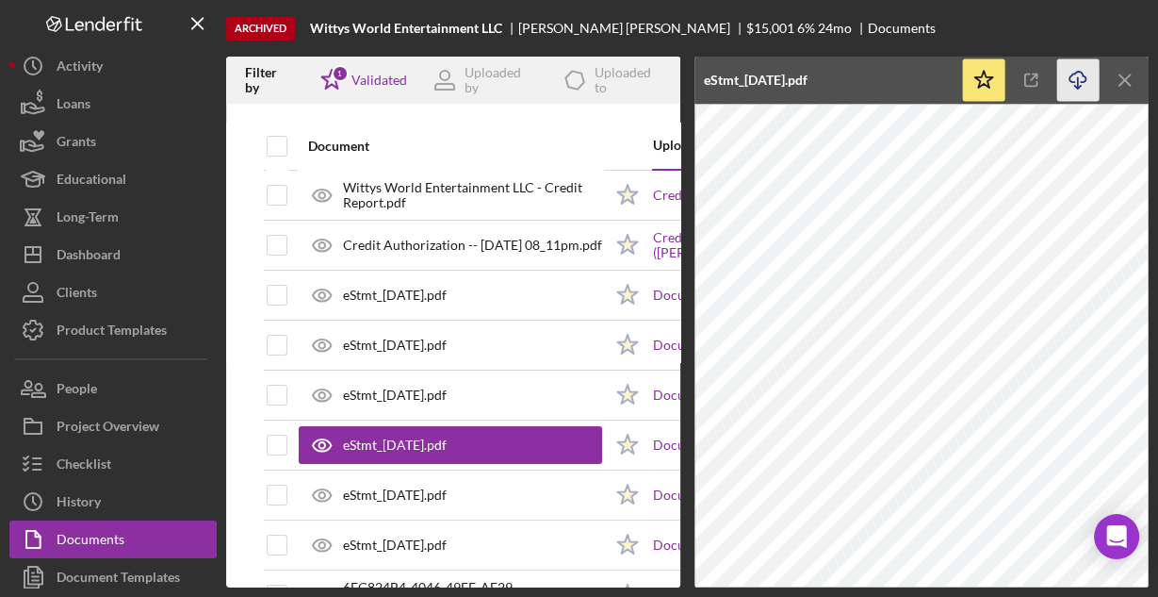
click at [1068, 82] on icon "Icon/Download" at bounding box center [1078, 80] width 42 height 42
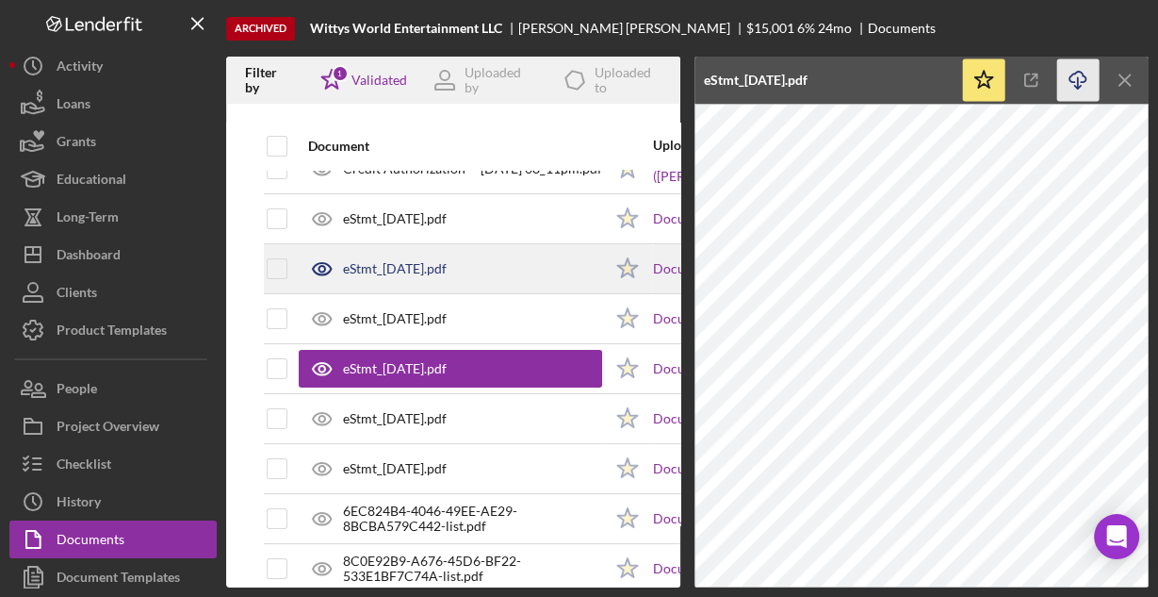
scroll to position [151, 0]
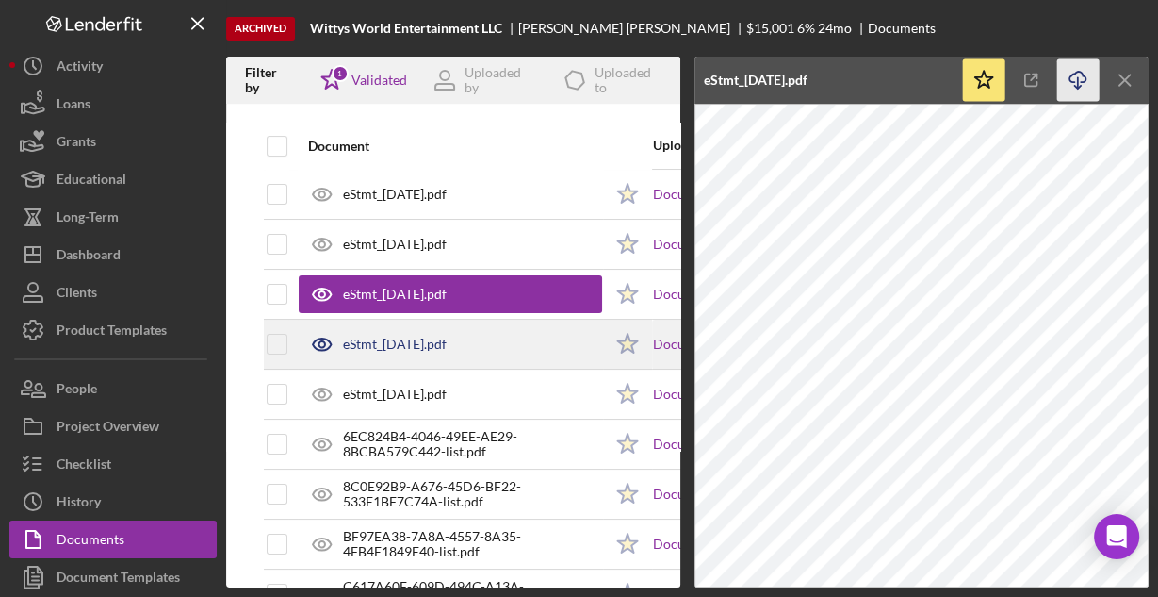
click at [490, 337] on div "eStmt_[DATE].pdf" at bounding box center [450, 343] width 303 height 47
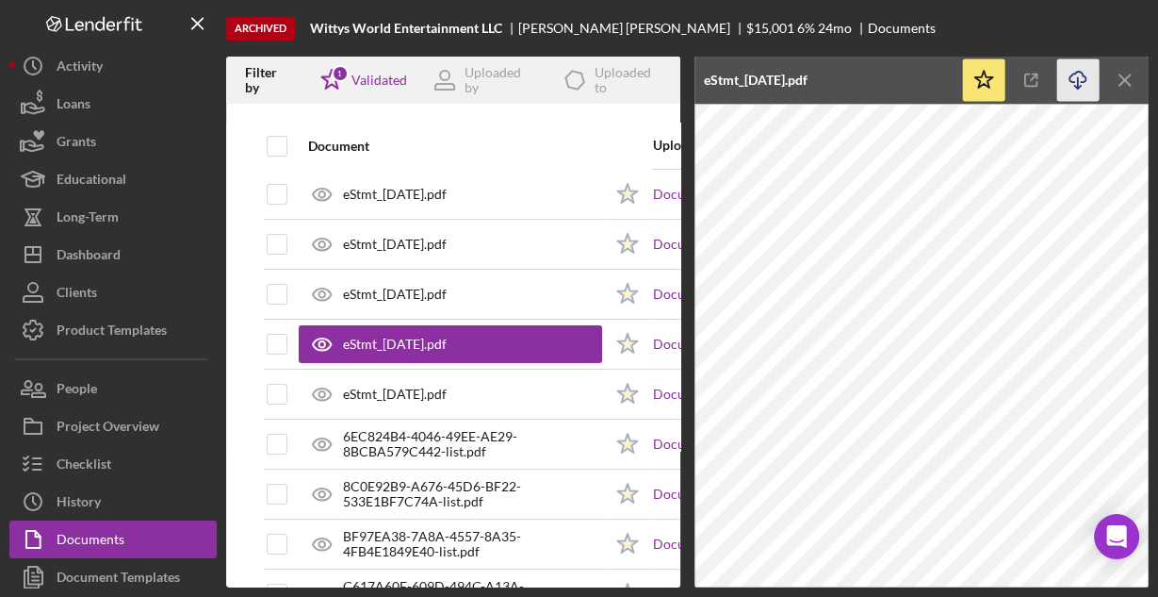
click at [1078, 81] on icon "Icon/Download" at bounding box center [1078, 80] width 42 height 42
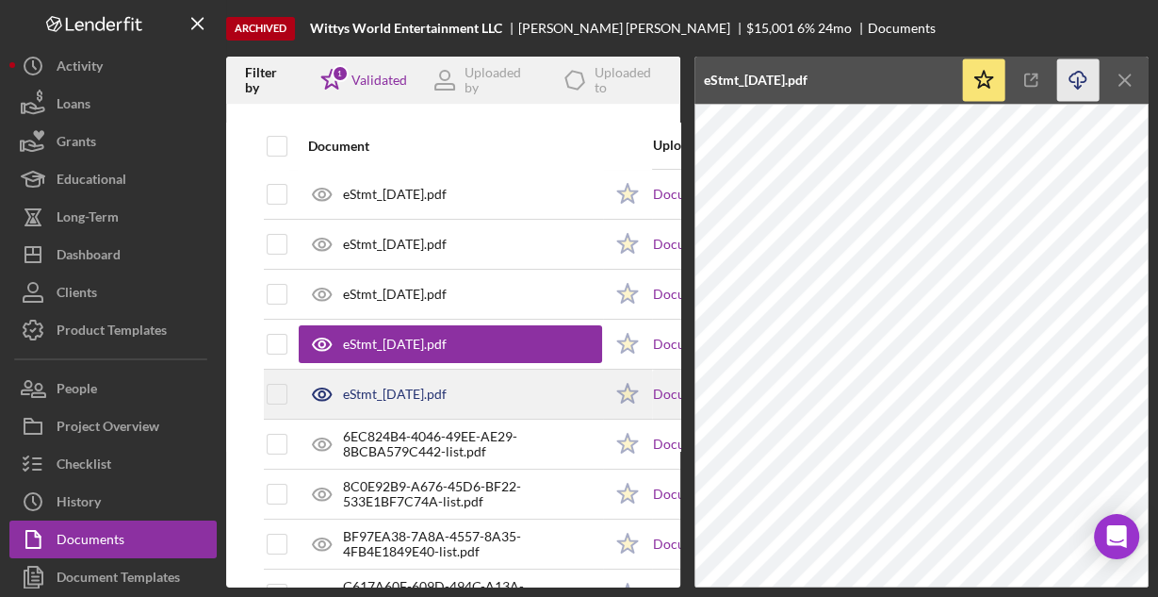
click at [543, 398] on div "eStmt_[DATE].pdf" at bounding box center [450, 393] width 303 height 47
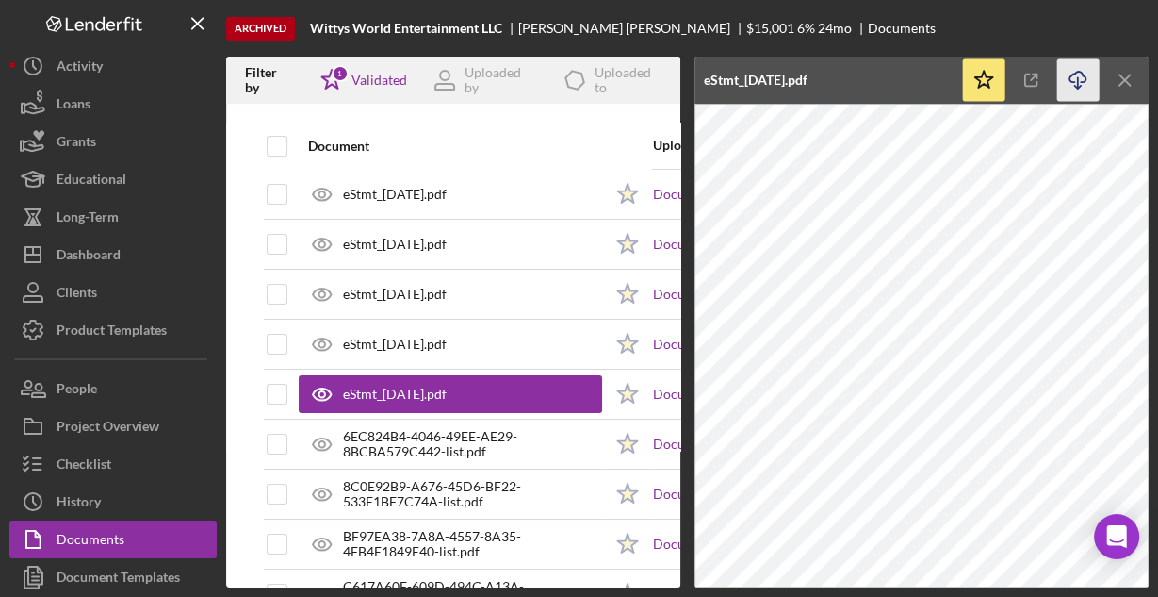
click at [1075, 74] on icon "Icon/Download" at bounding box center [1078, 80] width 42 height 42
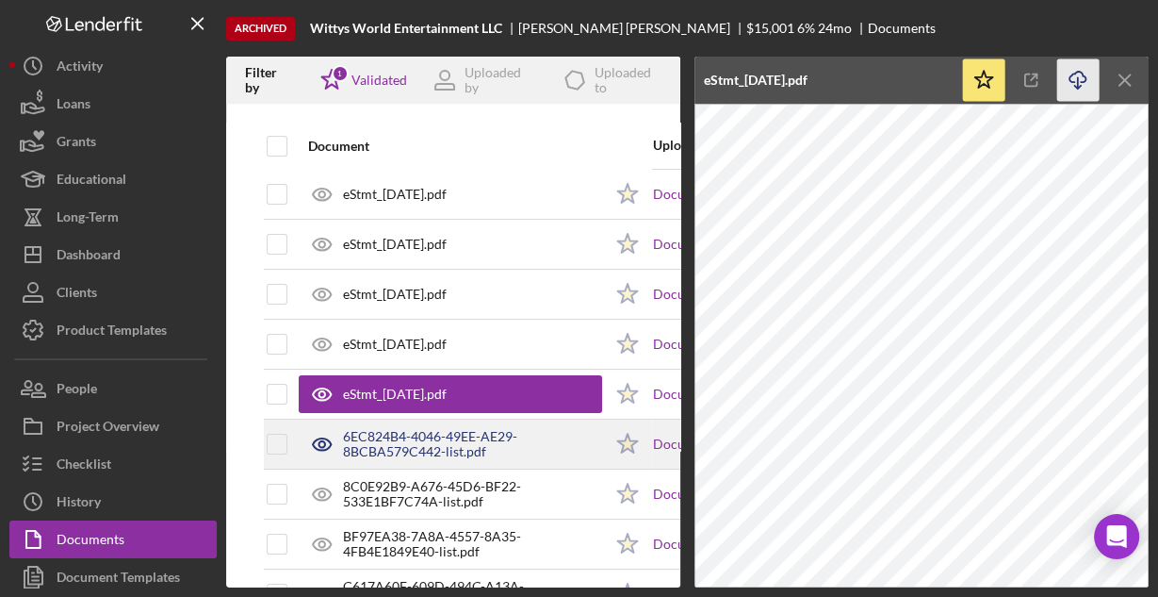
click at [490, 436] on div "6EC824B4-4046-49EE-AE29-8BCBA579C442-list.pdf" at bounding box center [472, 444] width 259 height 30
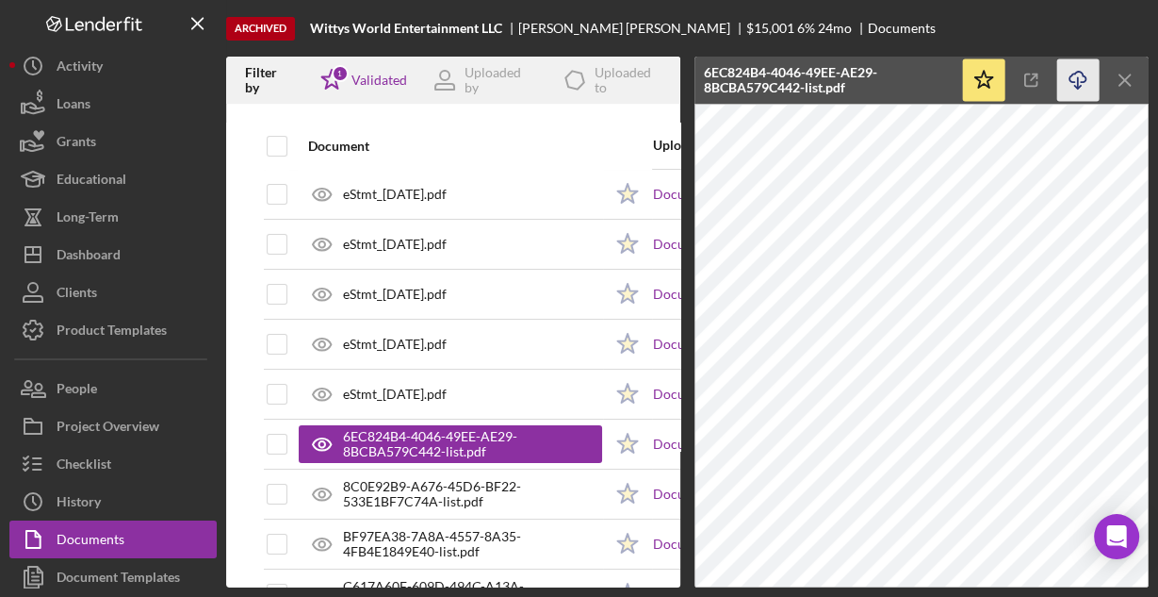
click at [1074, 76] on icon "Icon/Download" at bounding box center [1078, 80] width 42 height 42
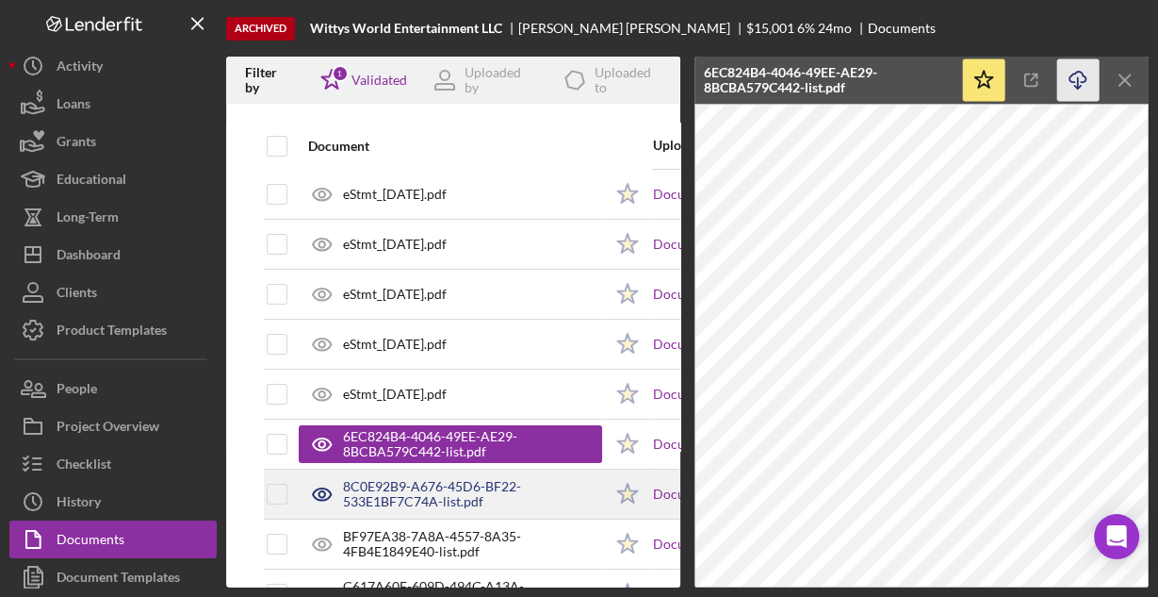
click at [481, 488] on div "8C0E92B9-A676-45D6-BF22-533E1BF7C74A-list.pdf" at bounding box center [472, 494] width 259 height 30
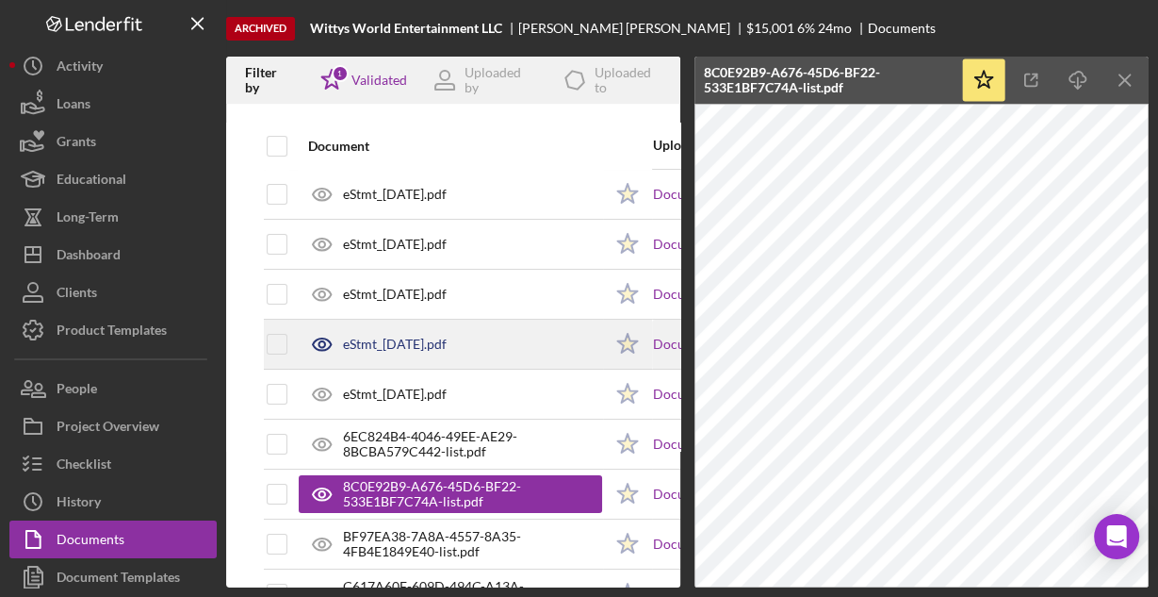
click at [405, 346] on div "eStmt_[DATE].pdf" at bounding box center [395, 343] width 104 height 15
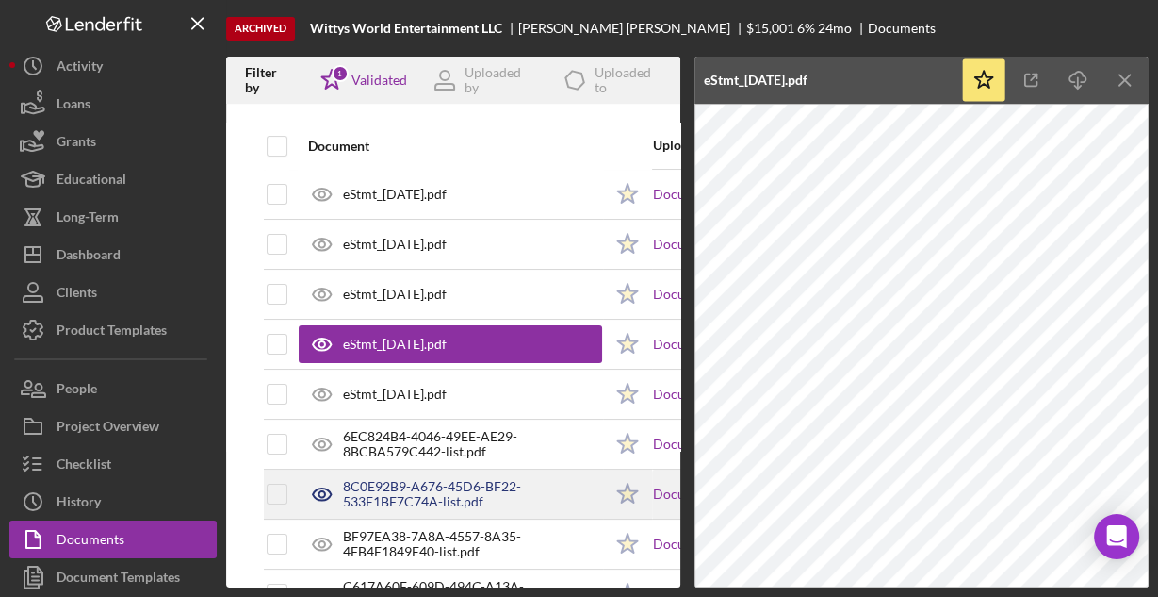
click at [407, 490] on div "8C0E92B9-A676-45D6-BF22-533E1BF7C74A-list.pdf" at bounding box center [472, 494] width 259 height 30
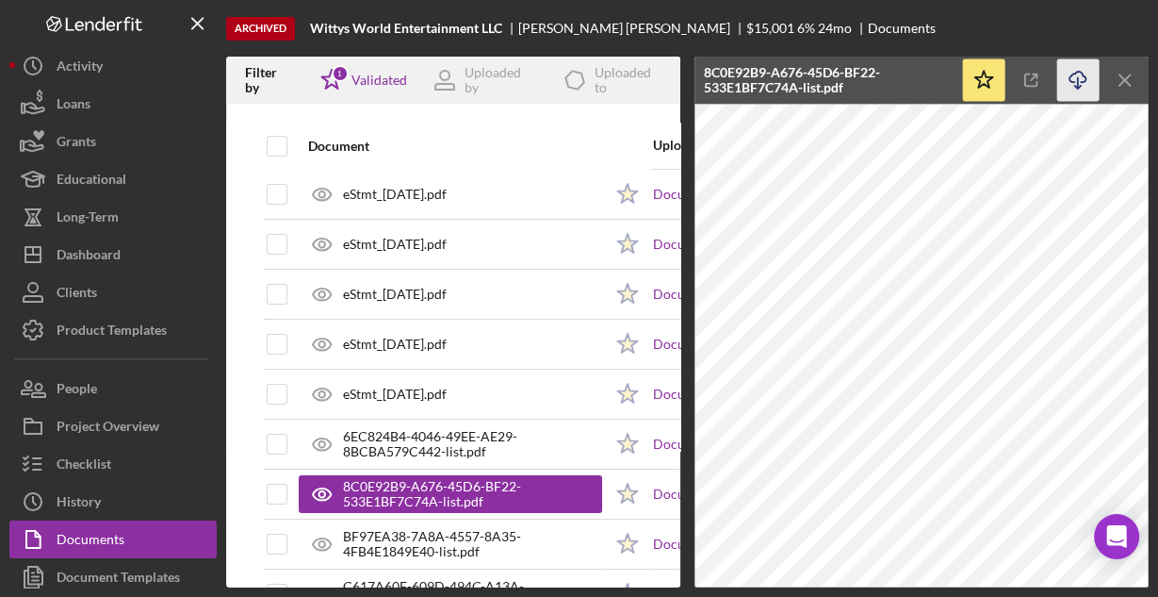
click at [1071, 75] on icon "button" at bounding box center [1078, 77] width 16 height 10
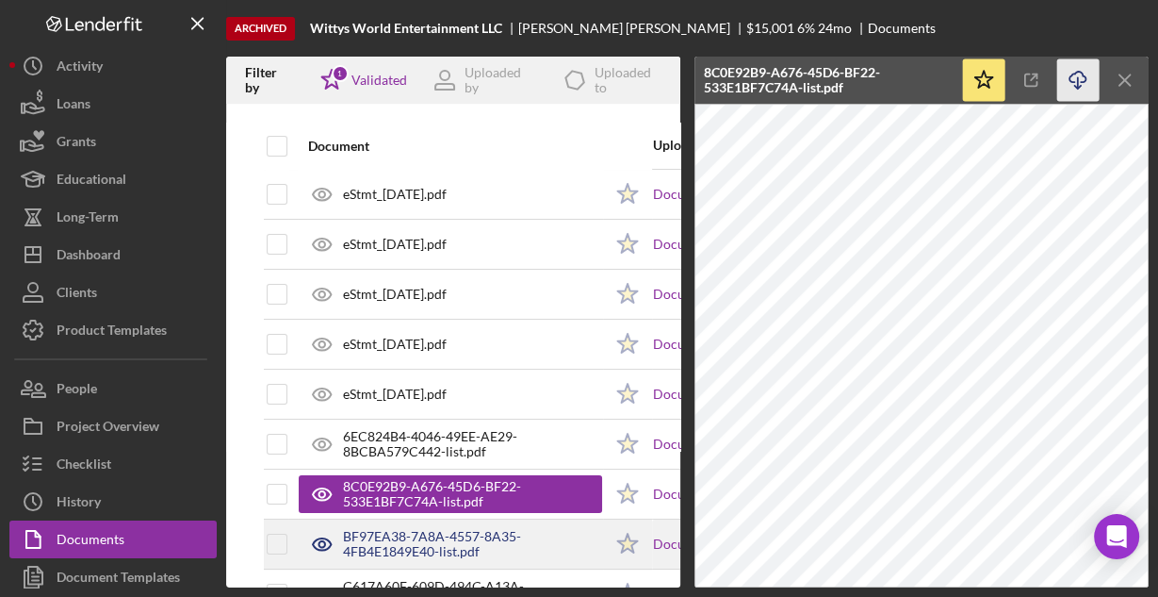
click at [487, 529] on div "BF97EA38-7A8A-4557-8A35-4FB4E1849E40-list.pdf" at bounding box center [472, 544] width 259 height 30
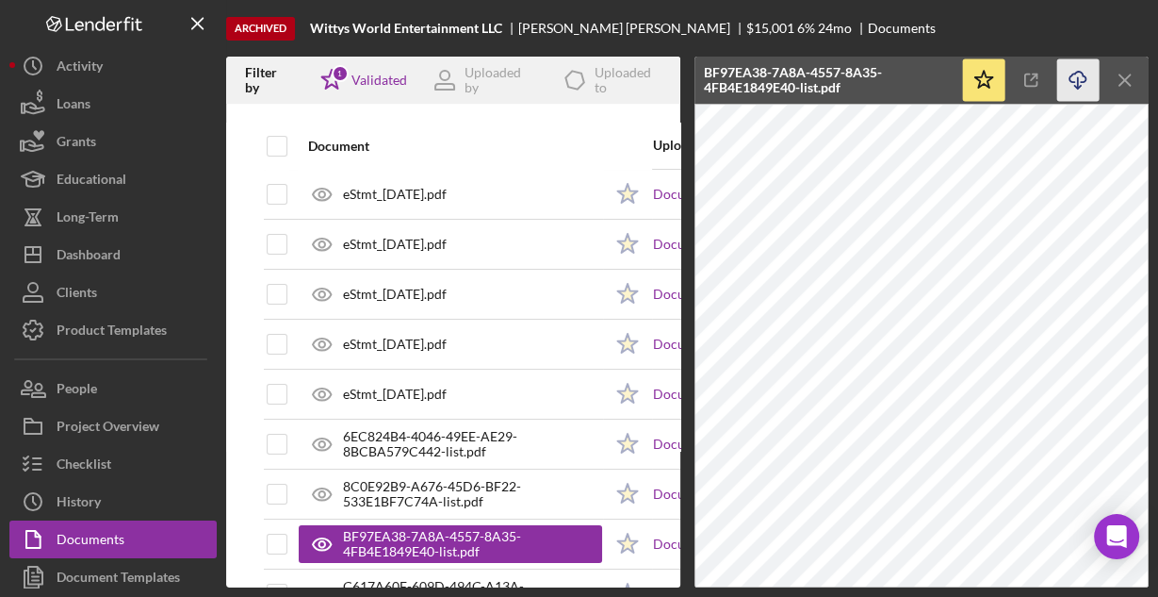
click at [1083, 79] on icon "Icon/Download" at bounding box center [1078, 80] width 42 height 42
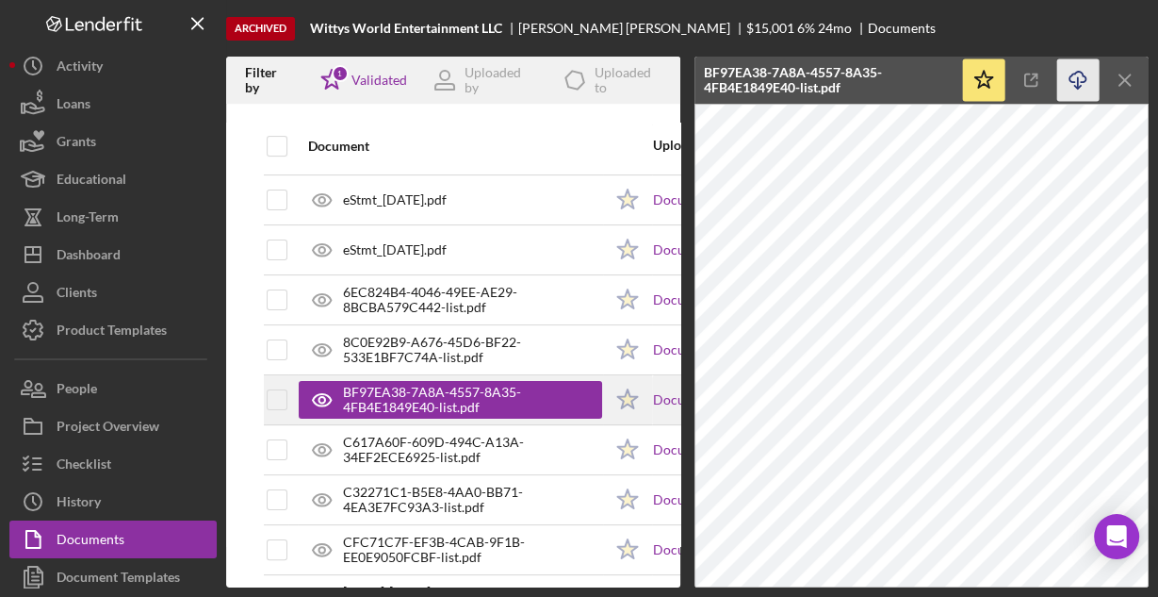
scroll to position [302, 0]
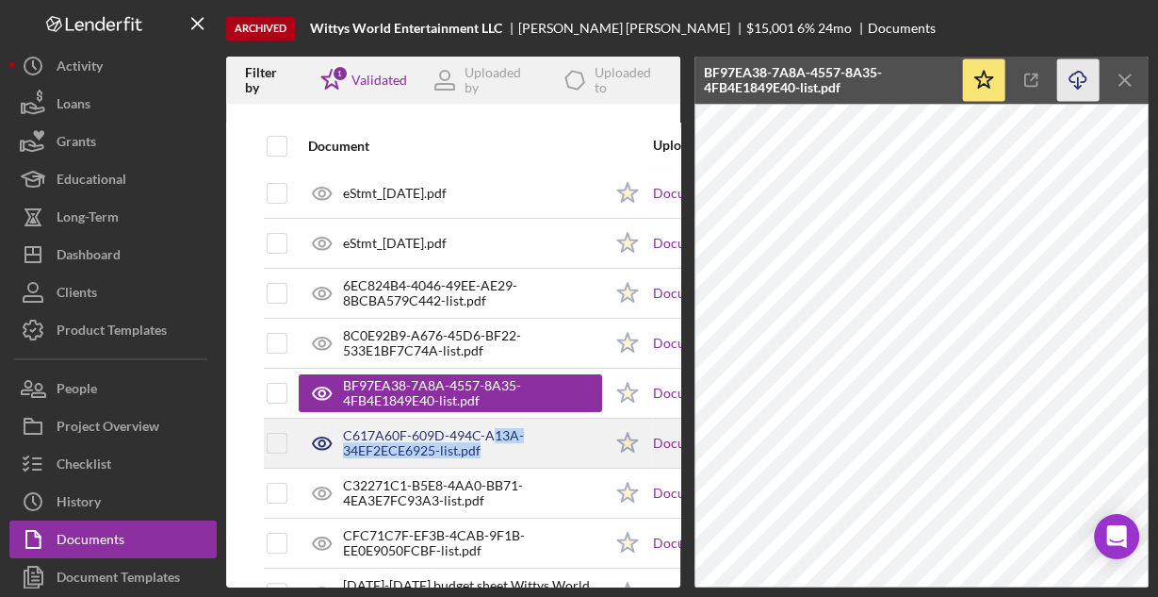
click at [494, 440] on div "C617A60F-609D-494C-A13A-34EF2ECE6925-list.pdf" at bounding box center [472, 443] width 259 height 30
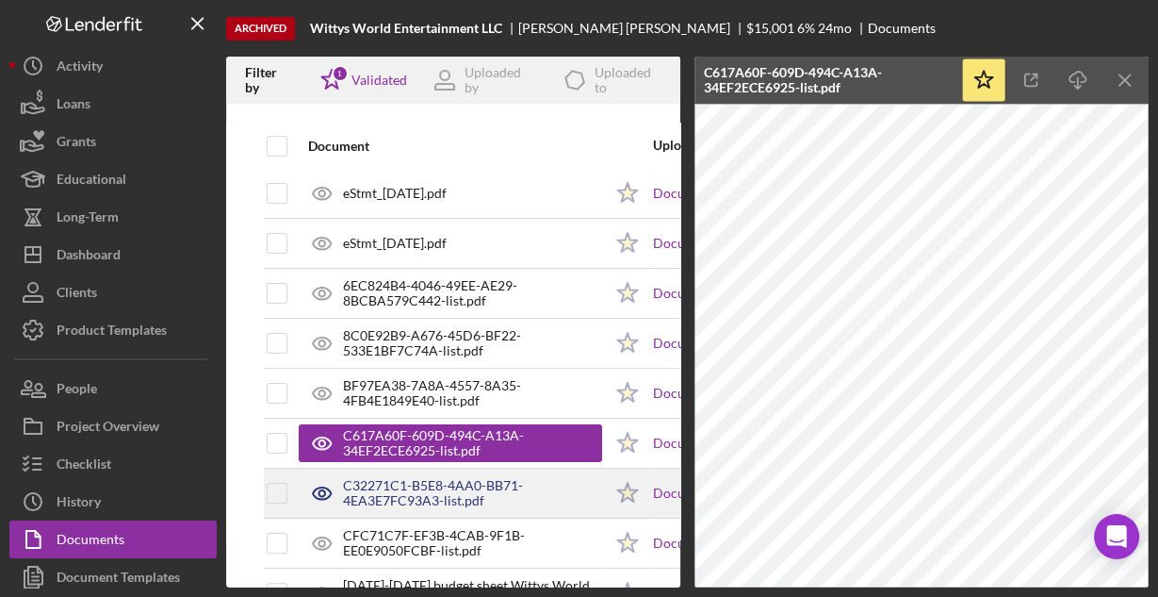
click at [534, 491] on div "C32271C1-B5E8-4AA0-BB71-4EA3E7FC93A3-list.pdf" at bounding box center [472, 493] width 259 height 30
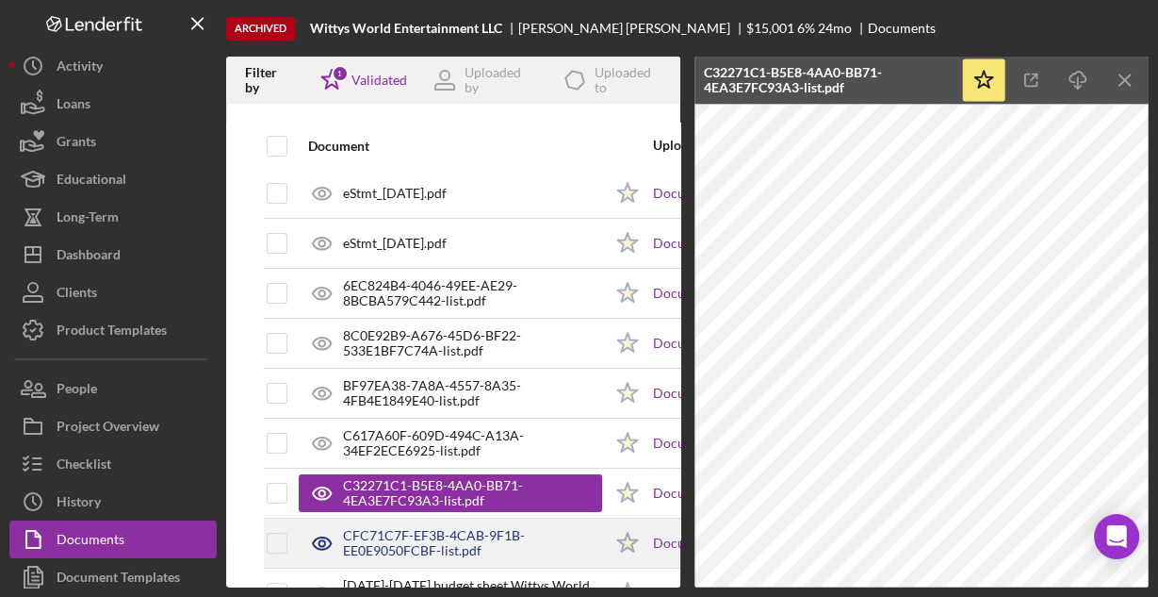
click at [503, 542] on div "CFC71C7F-EF3B-4CAB-9F1B-EE0E9050FCBF-list.pdf" at bounding box center [472, 543] width 259 height 30
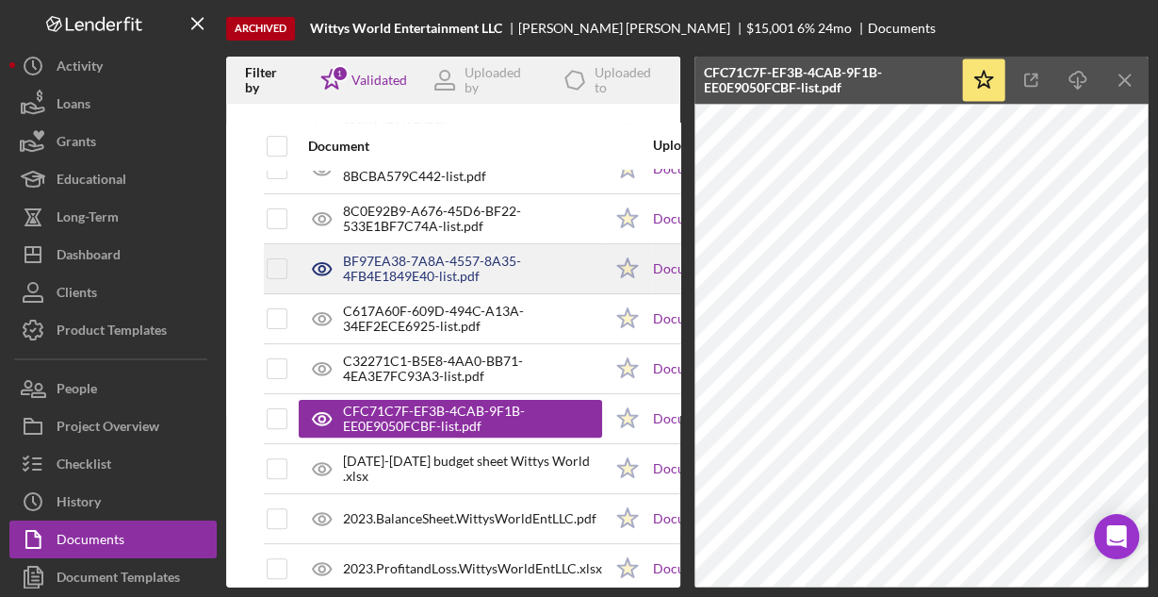
scroll to position [452, 0]
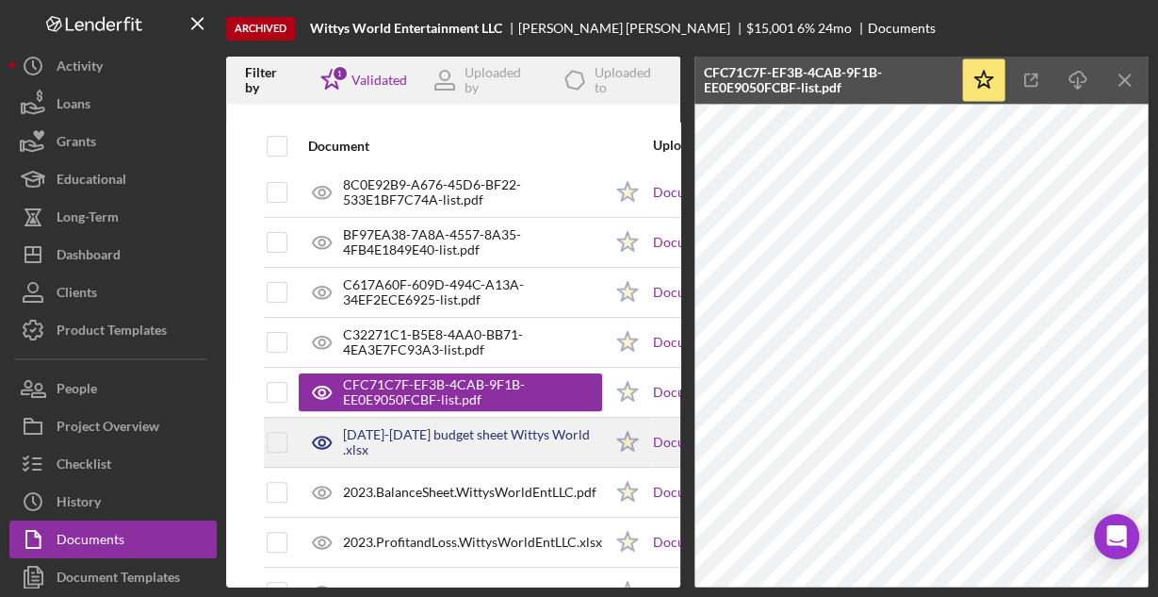
click at [446, 434] on div "[DATE]-[DATE] budget sheet Wittys World .xlsx" at bounding box center [472, 442] width 259 height 30
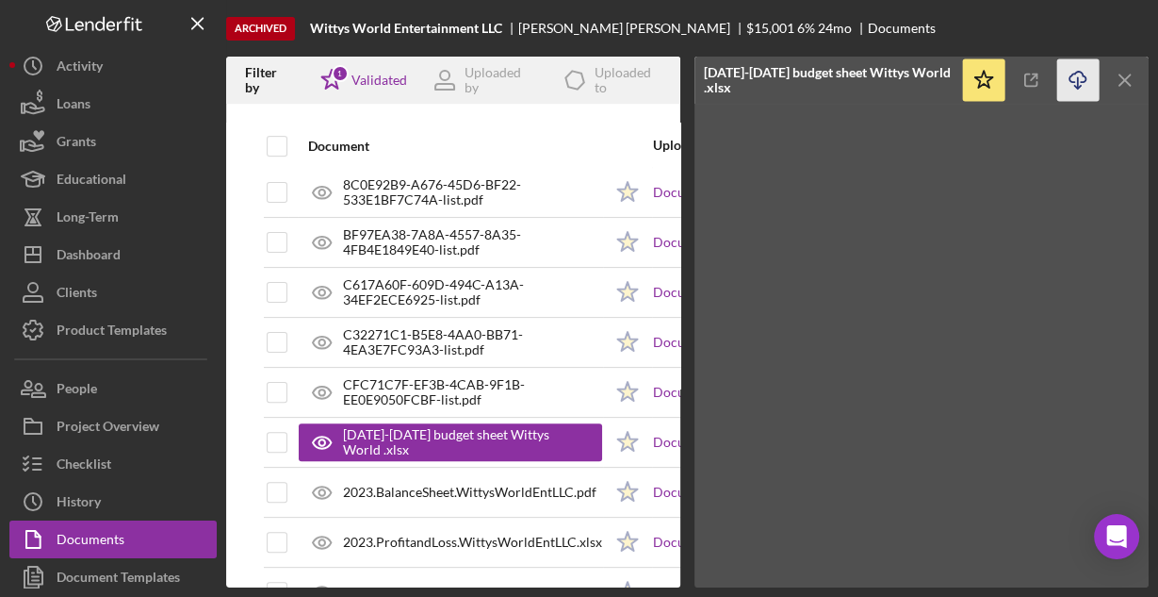
click at [1084, 73] on icon "Icon/Download" at bounding box center [1078, 80] width 42 height 42
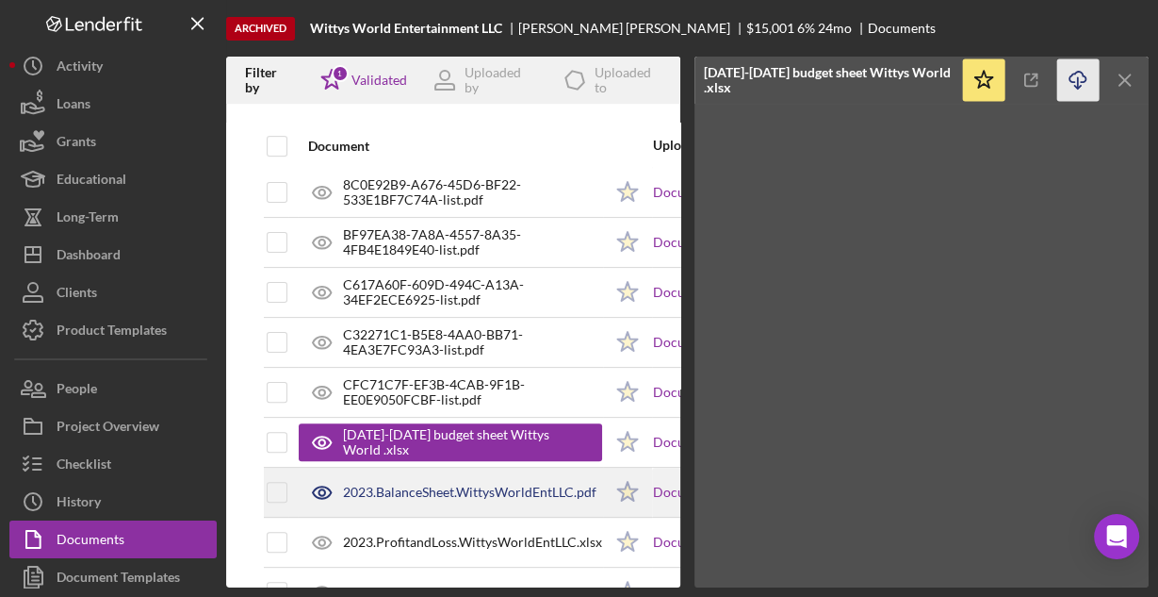
click at [454, 490] on div "2023.BalanceSheet.WittysWorldEntLLC.pdf" at bounding box center [470, 491] width 254 height 15
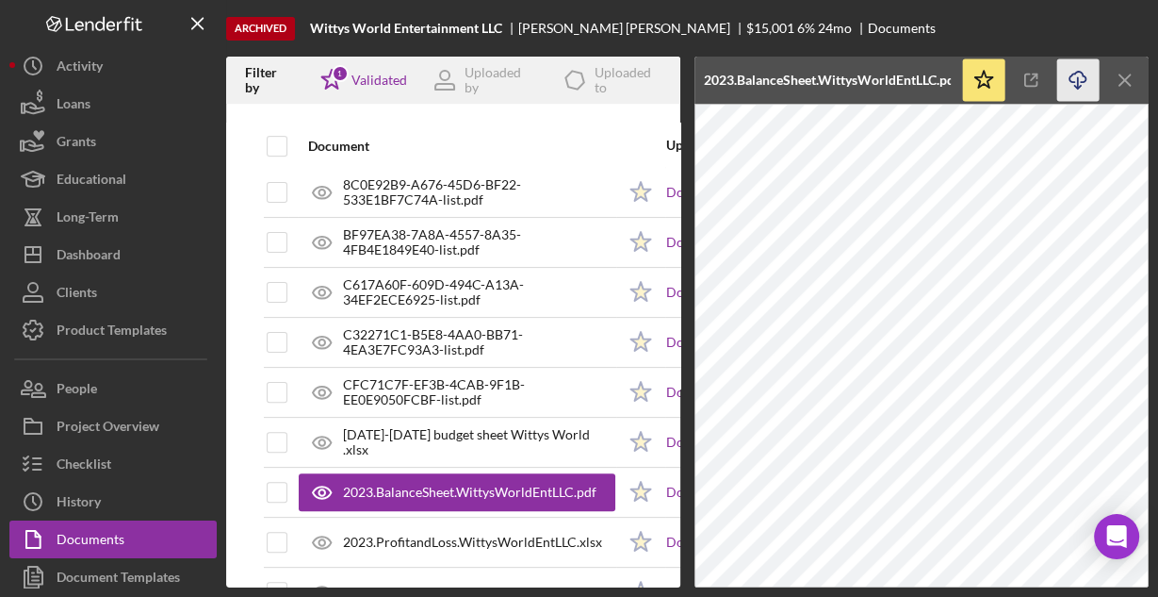
click at [1070, 77] on icon "button" at bounding box center [1078, 77] width 16 height 10
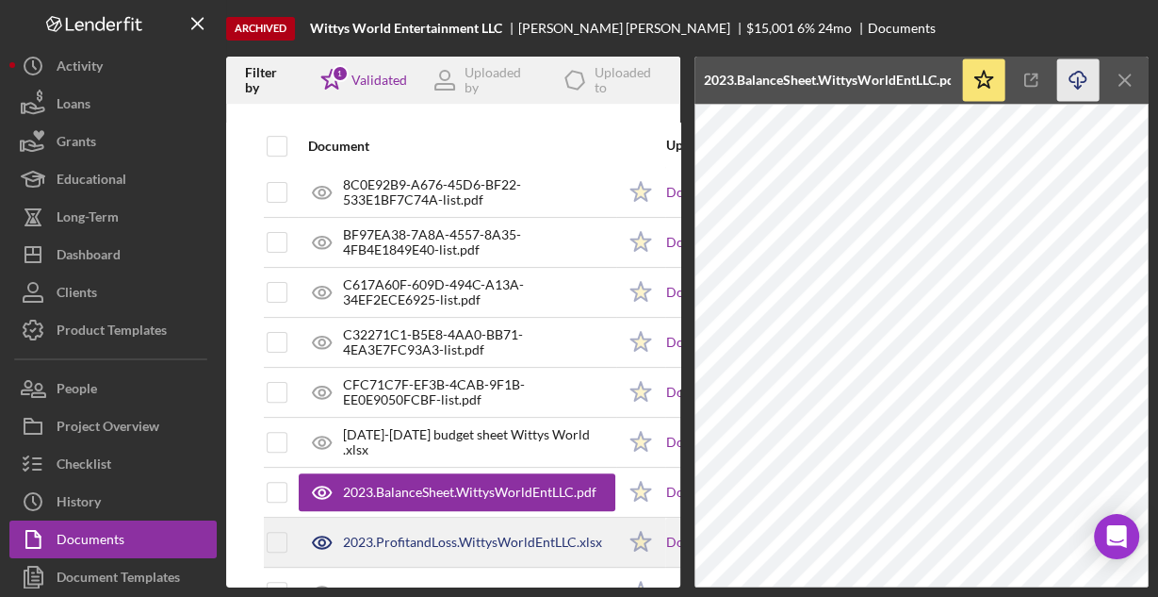
click at [455, 534] on div "2023.ProfitandLoss.WittysWorldEntLLC.xlsx" at bounding box center [472, 541] width 259 height 15
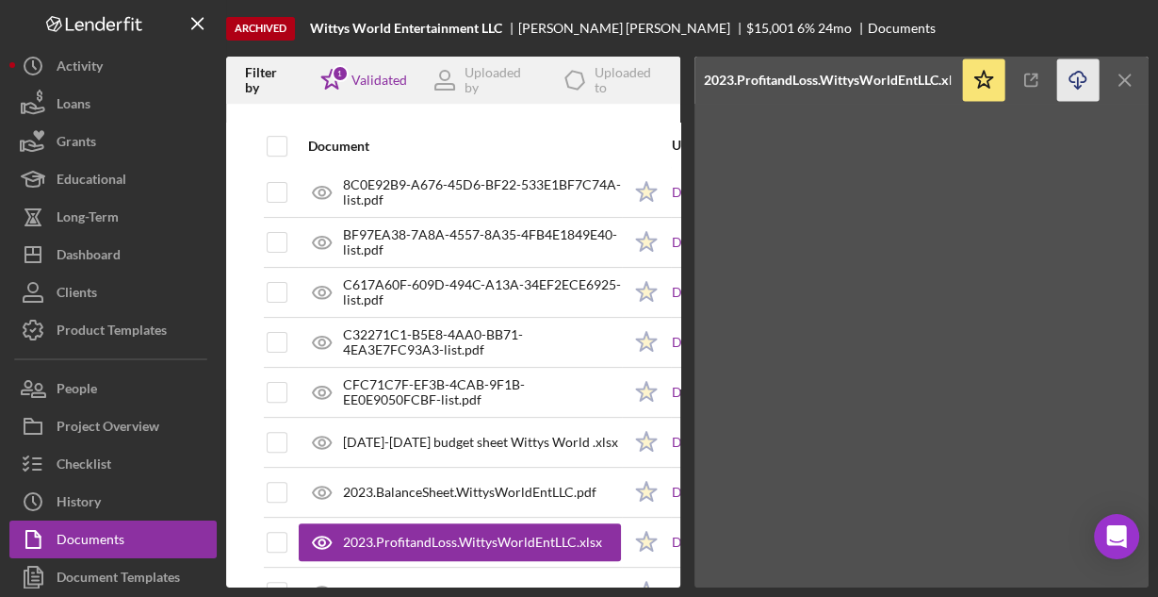
click at [1077, 74] on icon "Icon/Download" at bounding box center [1078, 80] width 42 height 42
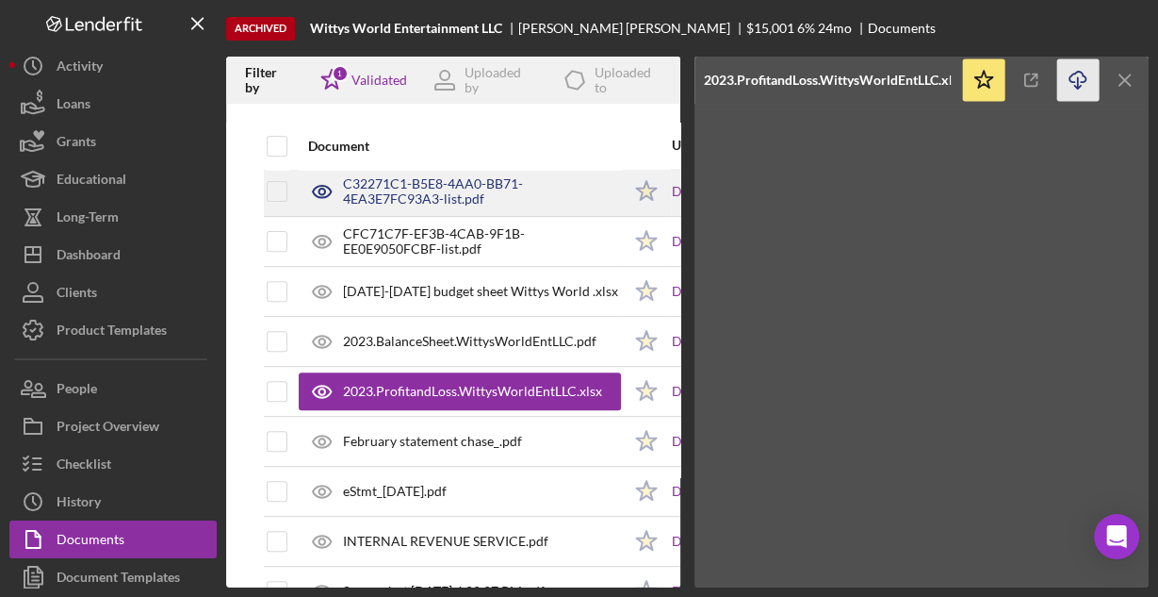
scroll to position [679, 0]
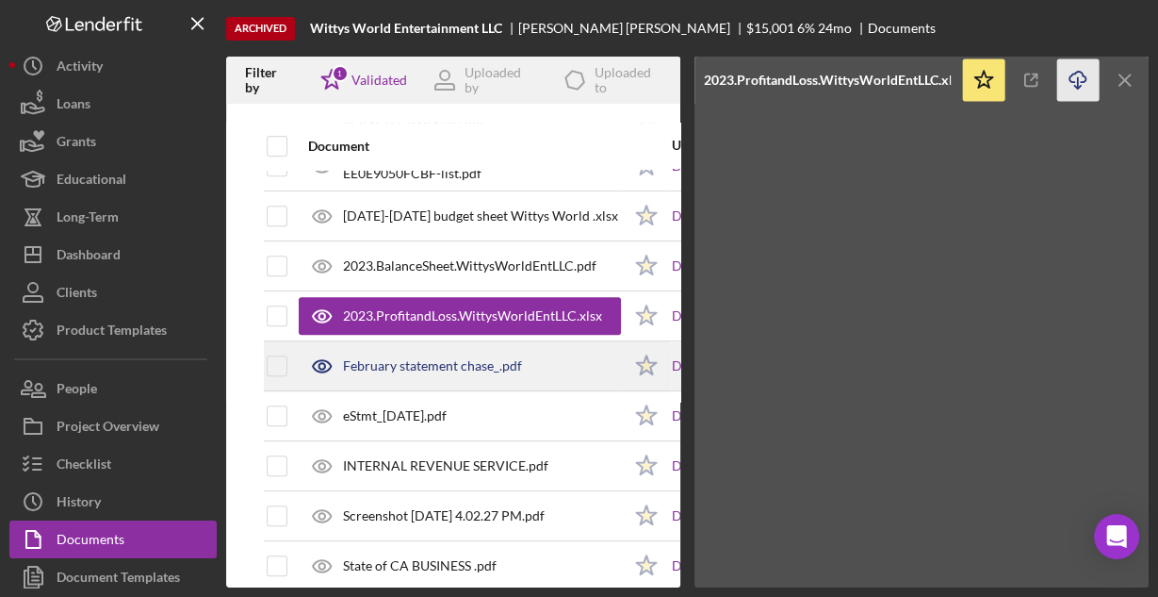
click at [410, 361] on div "February statement chase_.pdf" at bounding box center [432, 365] width 179 height 15
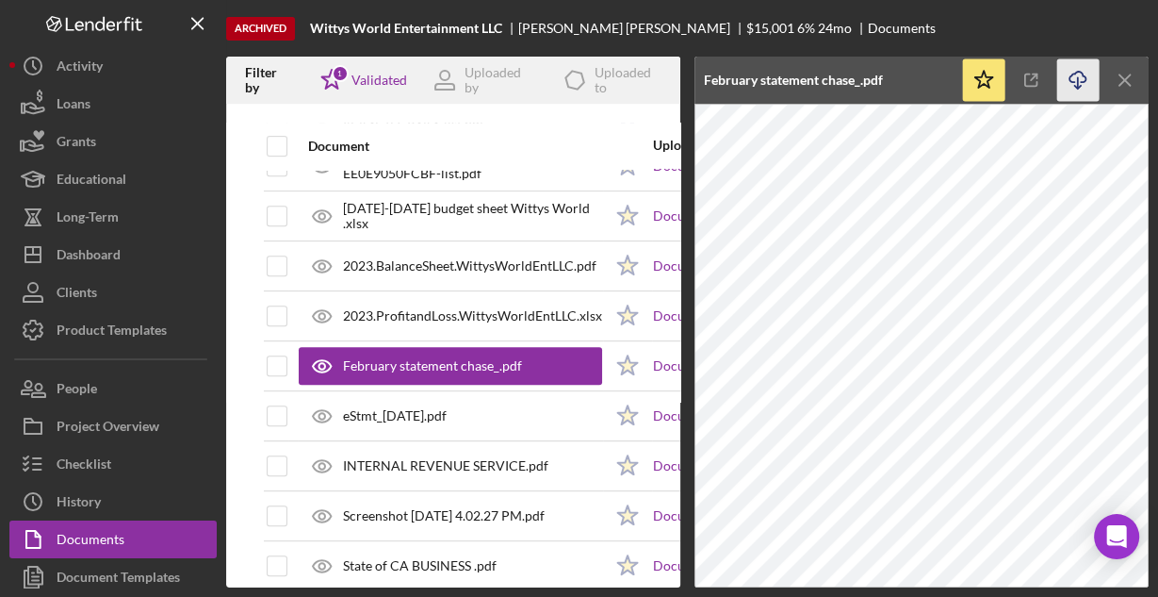
click at [1076, 77] on icon "Icon/Download" at bounding box center [1078, 80] width 42 height 42
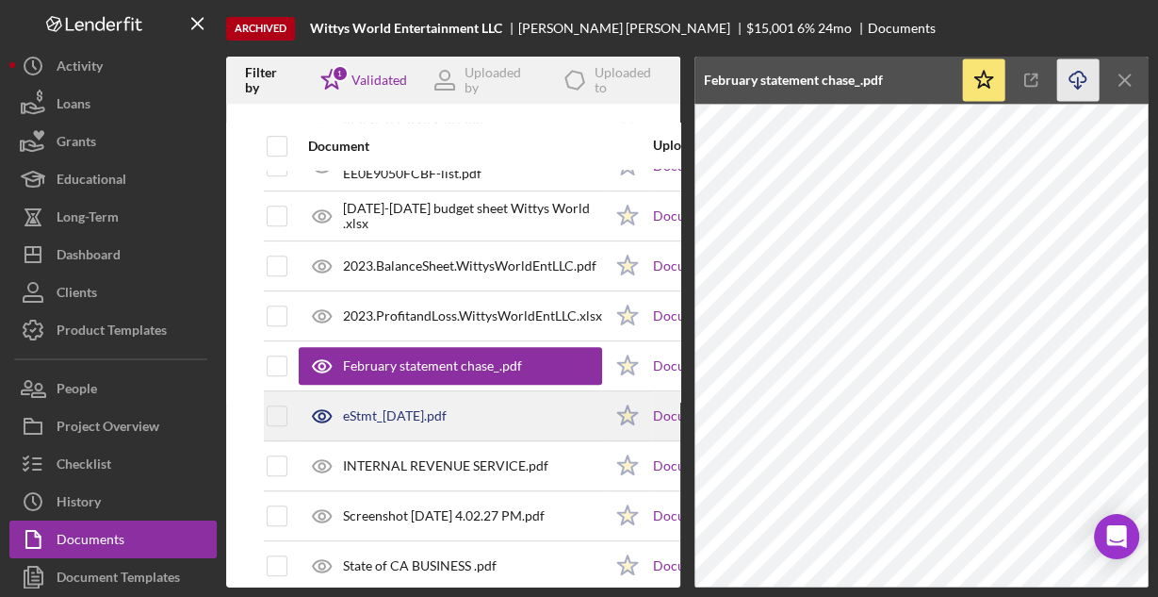
click at [447, 409] on div "eStmt_[DATE].pdf" at bounding box center [395, 415] width 104 height 15
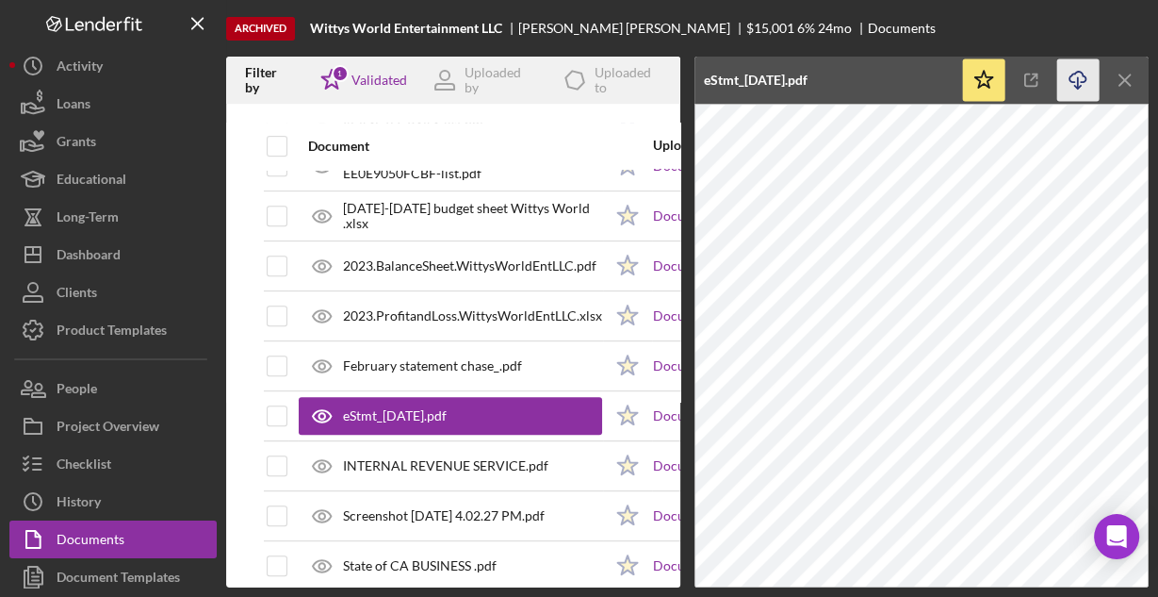
click at [1072, 79] on icon "Icon/Download" at bounding box center [1078, 80] width 42 height 42
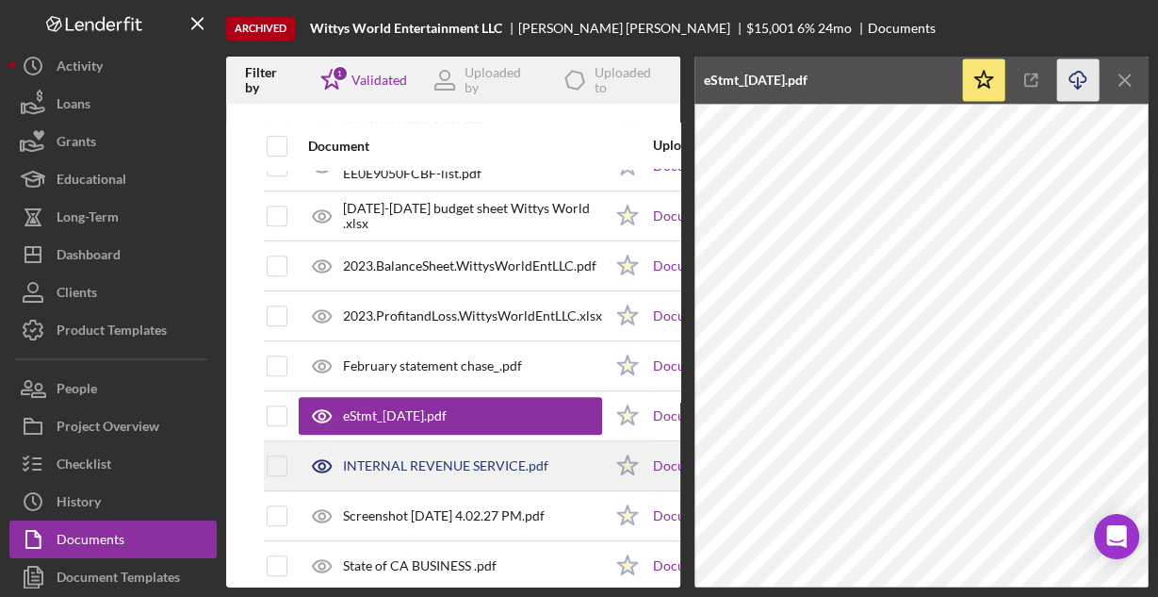
click at [471, 458] on div "INTERNAL REVENUE SERVICE.pdf" at bounding box center [445, 465] width 205 height 15
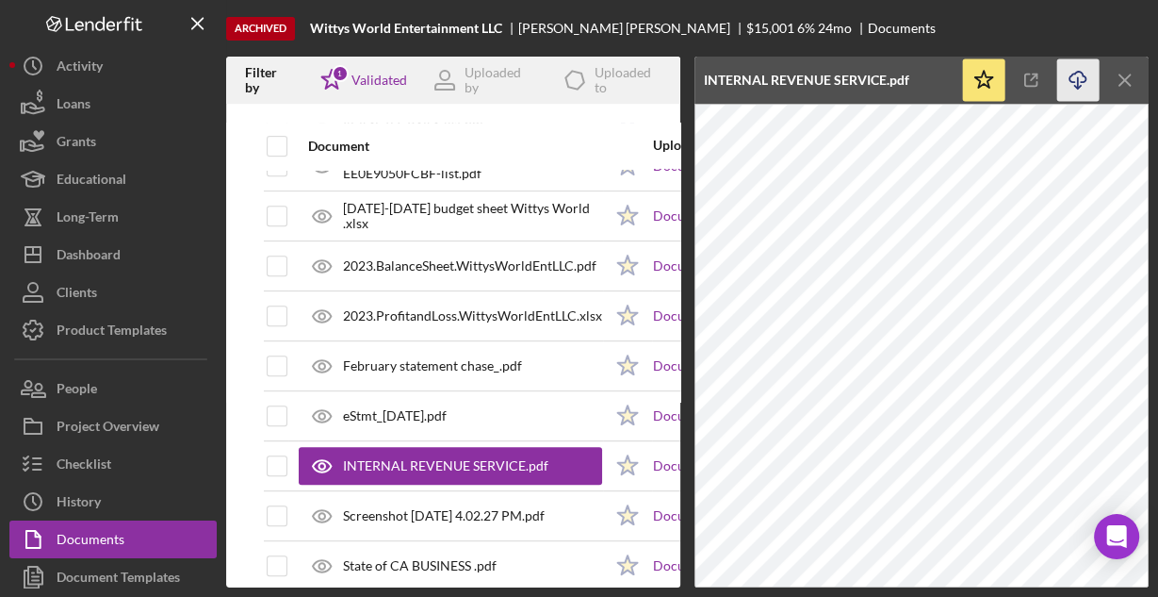
click at [1077, 74] on icon "Icon/Download" at bounding box center [1078, 80] width 42 height 42
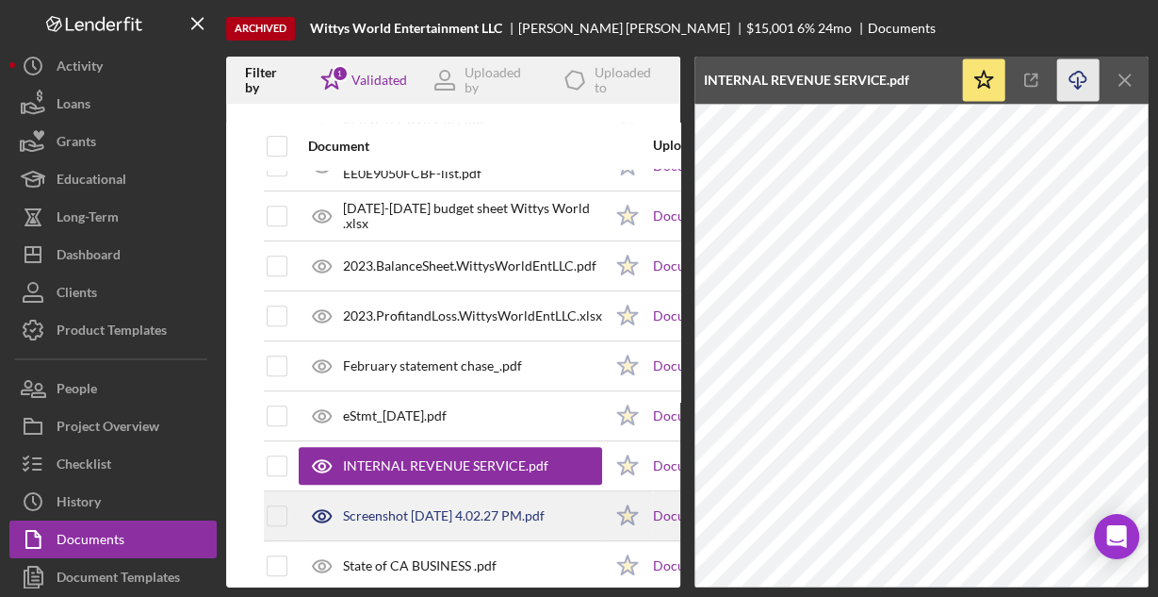
click at [466, 508] on div "Screenshot [DATE] 4.02.27 PM.pdf" at bounding box center [444, 515] width 202 height 15
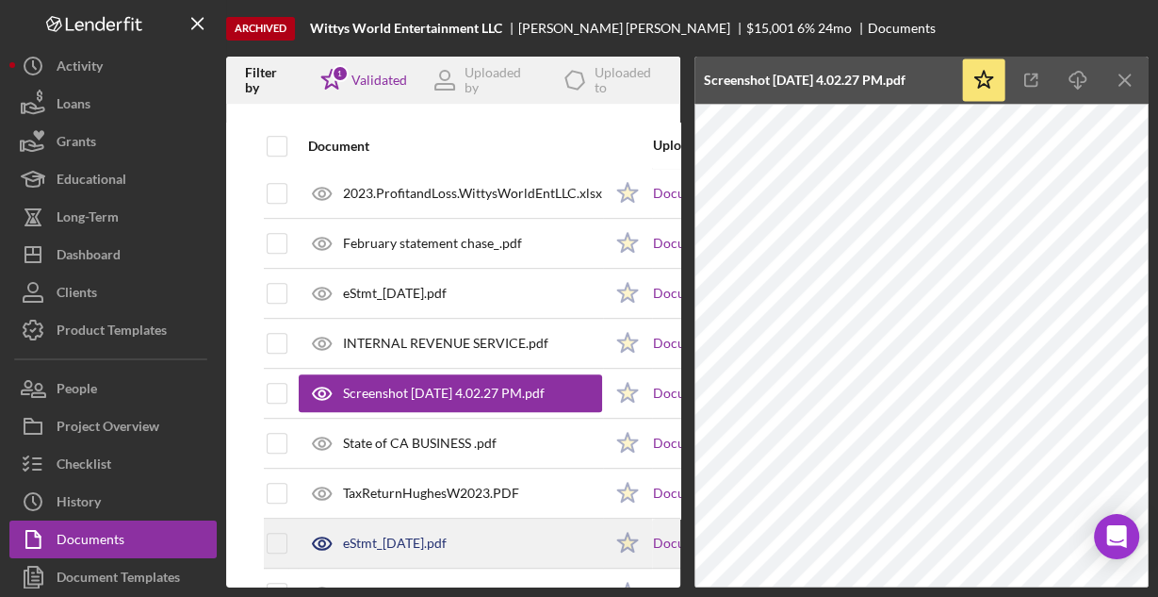
scroll to position [829, 0]
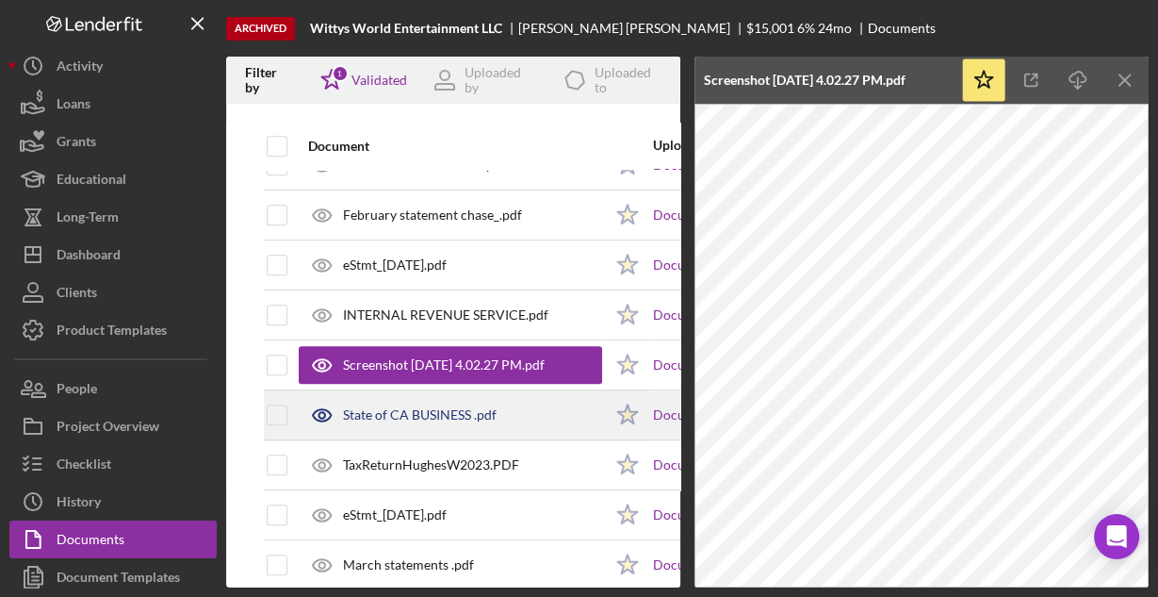
click at [406, 407] on div "State of CA BUSINESS .pdf" at bounding box center [420, 414] width 154 height 15
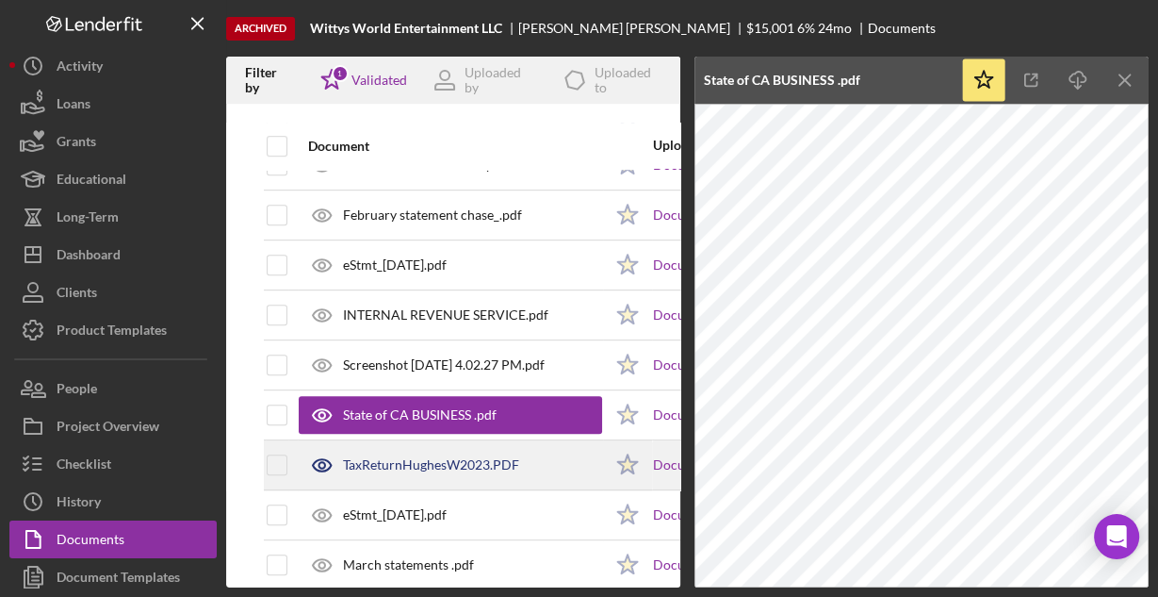
click at [404, 457] on div "TaxReturnHughesW2023.PDF" at bounding box center [431, 464] width 176 height 15
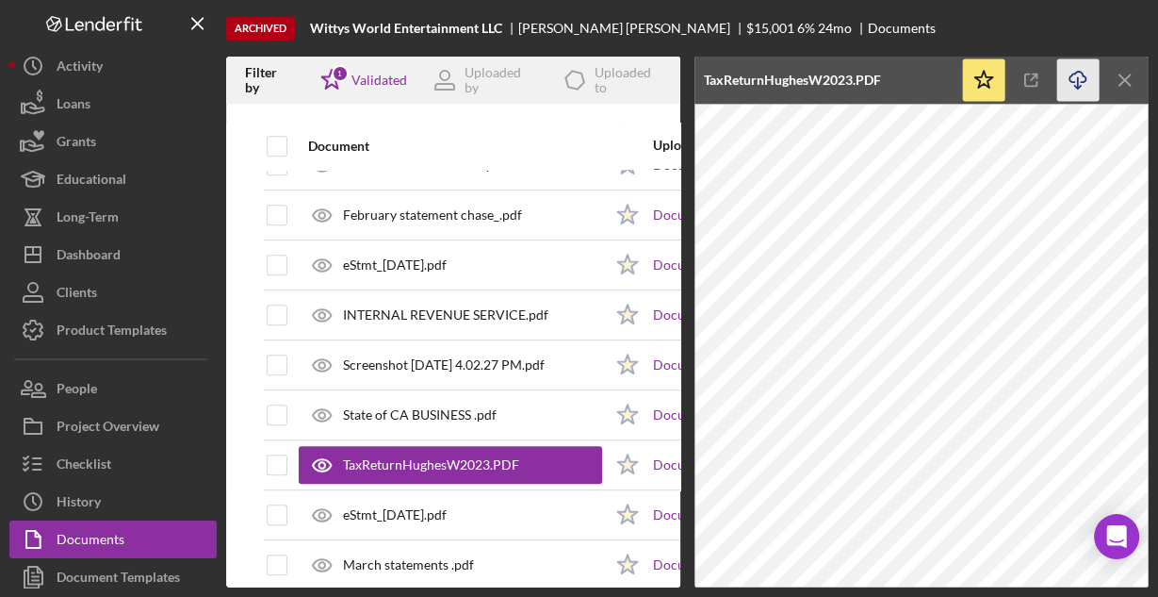
click at [1084, 79] on icon "Icon/Download" at bounding box center [1078, 80] width 42 height 42
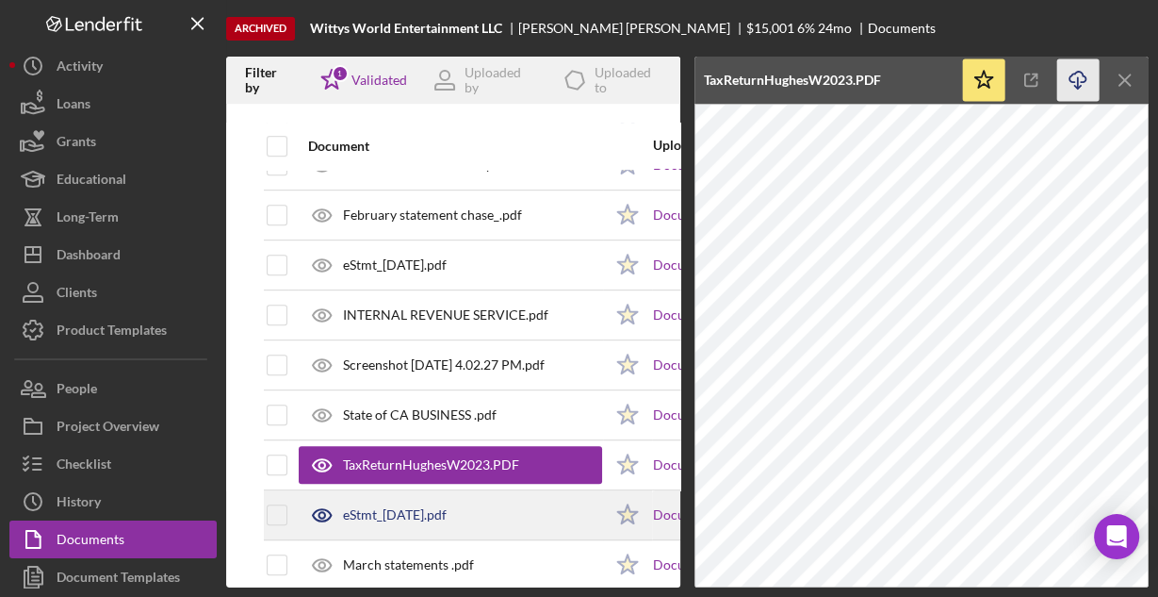
click at [452, 516] on div "eStmt_[DATE].pdf" at bounding box center [450, 514] width 303 height 47
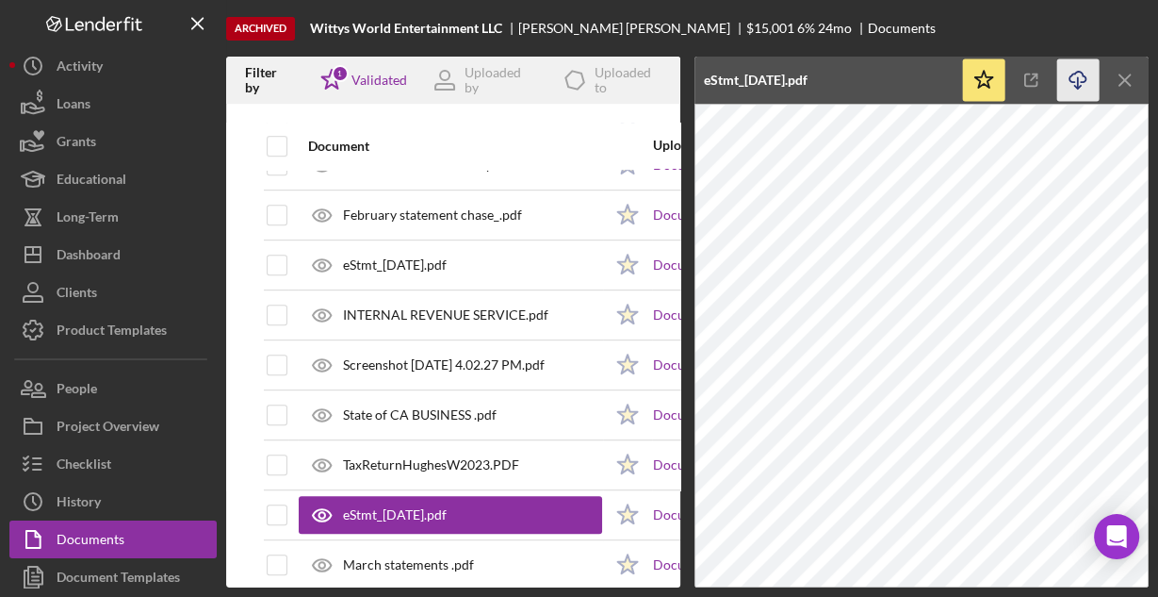
click at [1074, 87] on polyline "button" at bounding box center [1077, 87] width 7 height 3
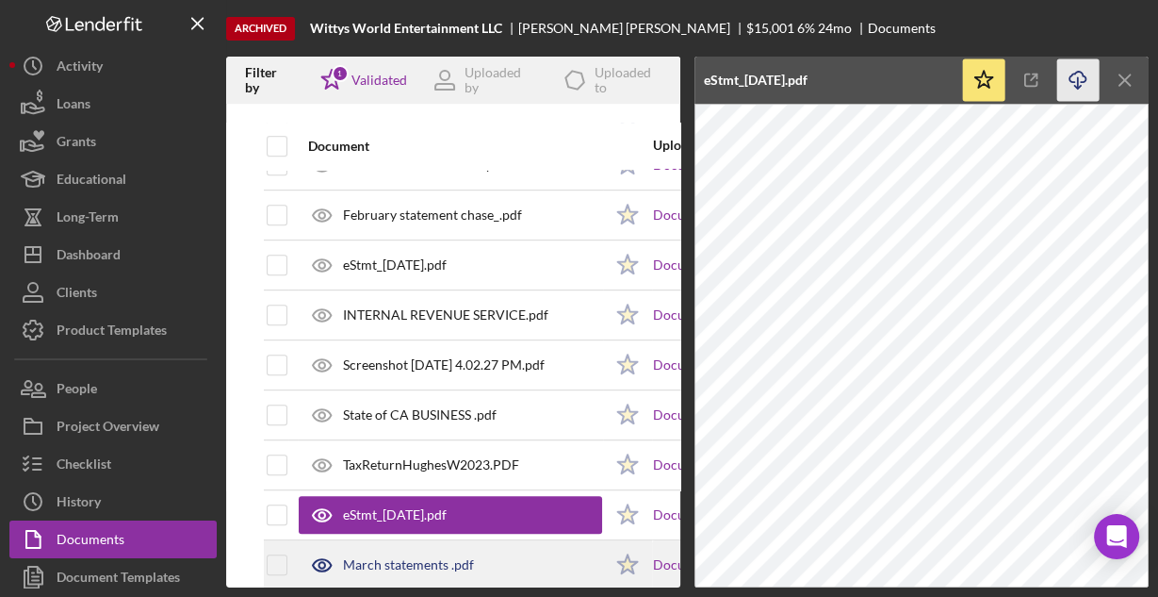
click at [442, 557] on div "March statements .pdf" at bounding box center [408, 564] width 131 height 15
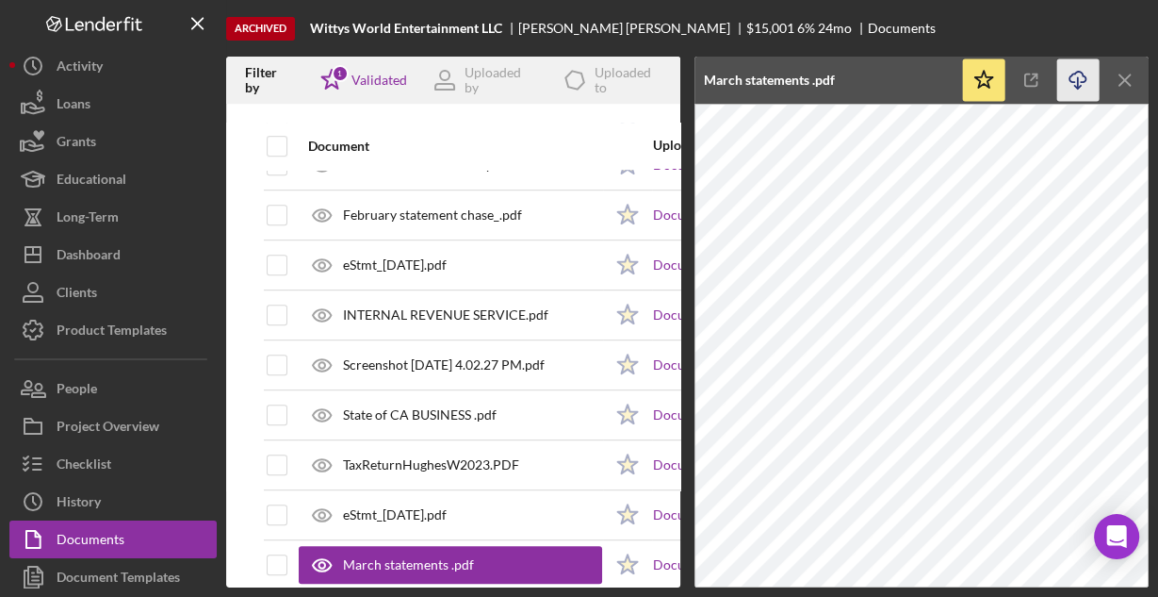
click at [1085, 81] on icon "button" at bounding box center [1078, 77] width 16 height 10
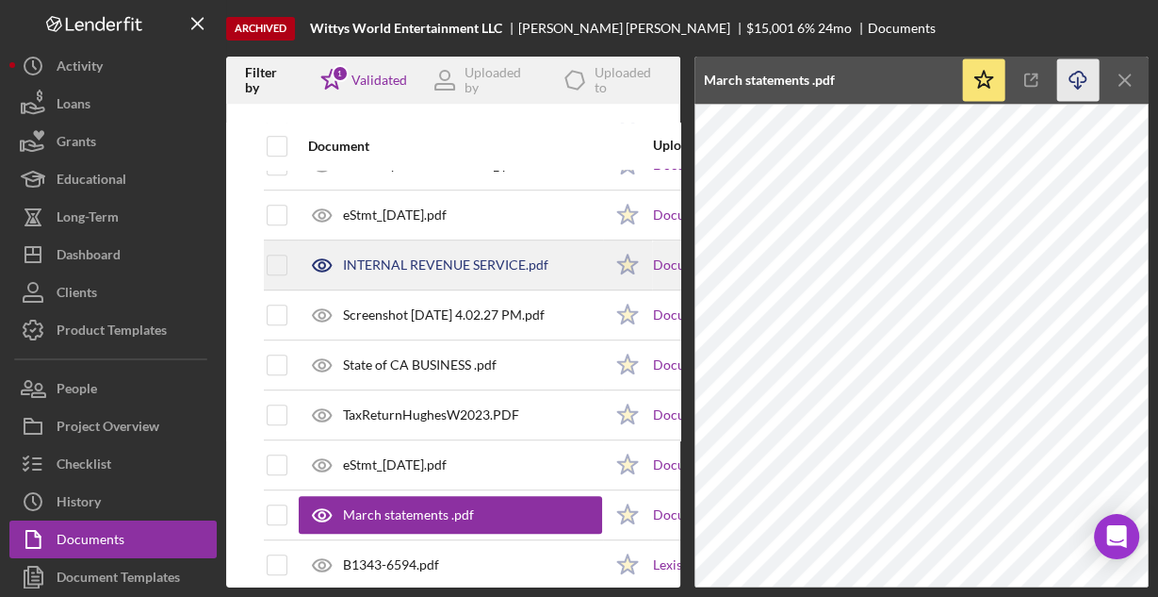
scroll to position [953, 0]
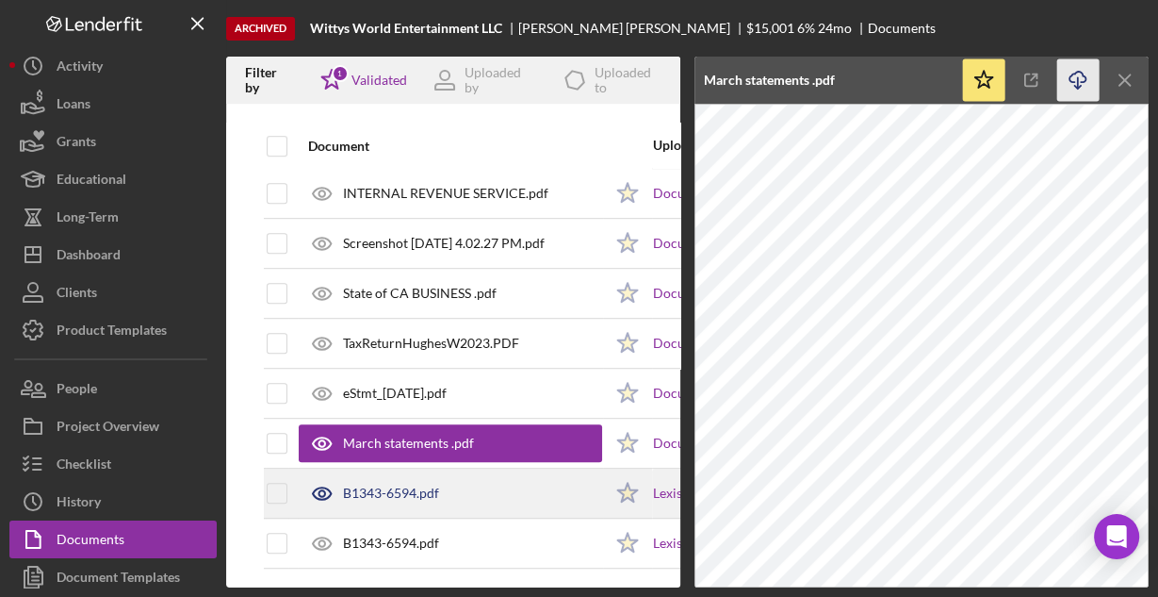
click at [405, 485] on div "B1343-6594.pdf" at bounding box center [391, 492] width 96 height 15
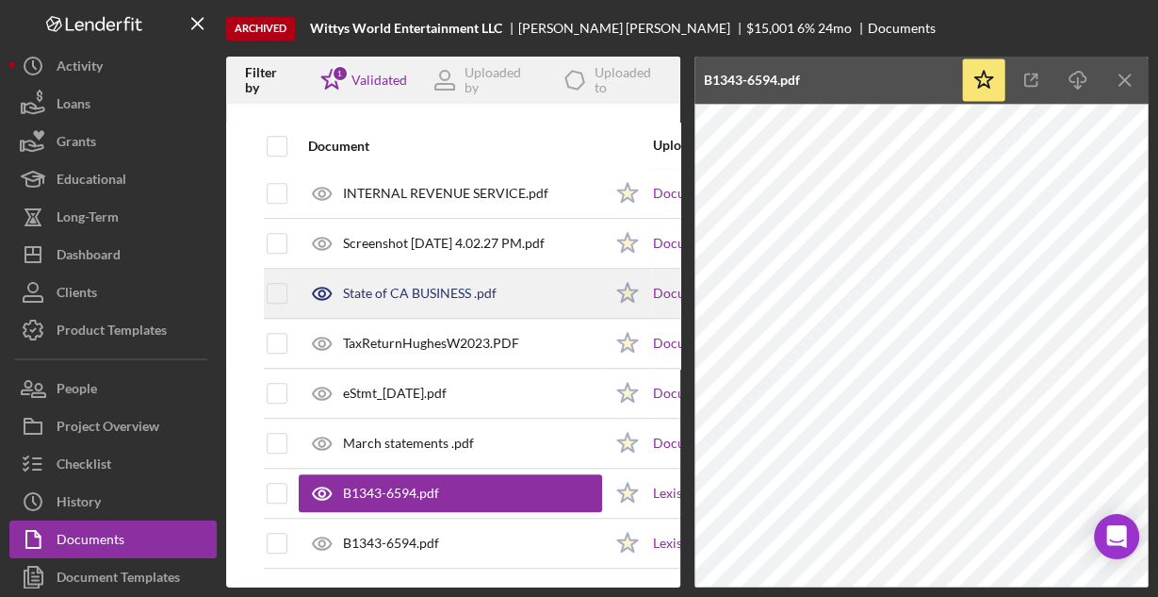
click at [403, 286] on div "State of CA BUSINESS .pdf" at bounding box center [420, 293] width 154 height 15
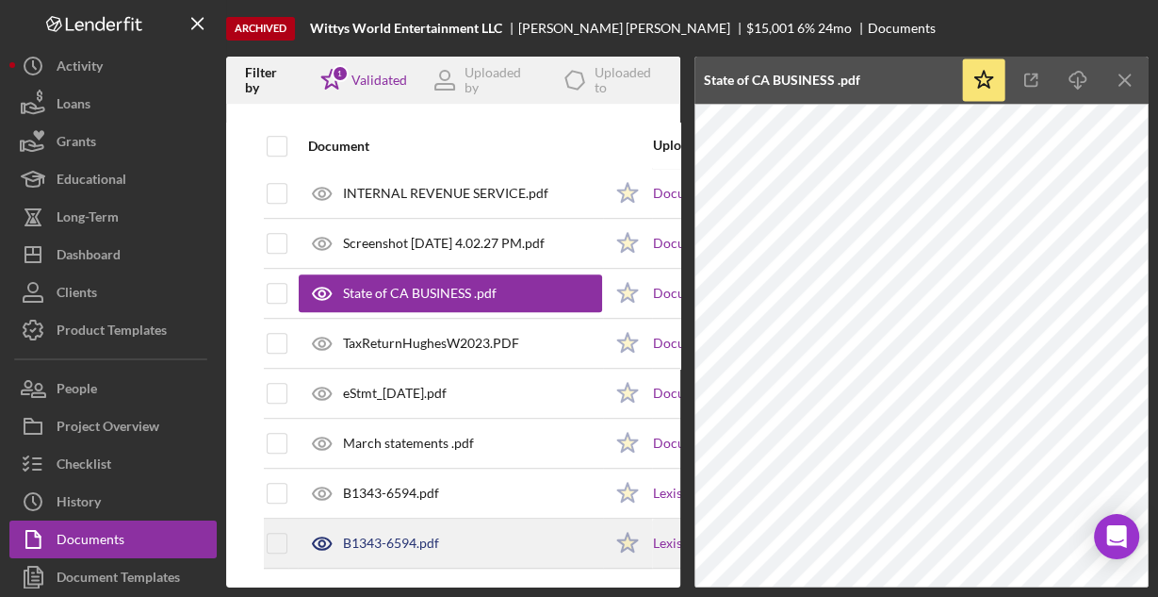
click at [407, 535] on div "B1343-6594.pdf" at bounding box center [391, 542] width 96 height 15
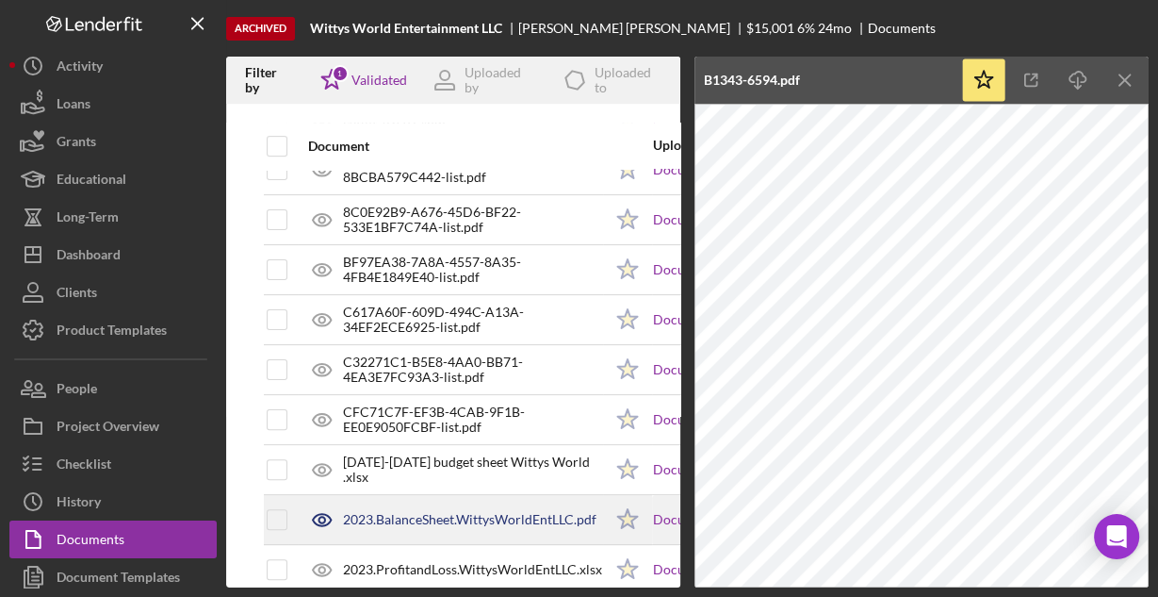
scroll to position [350, 0]
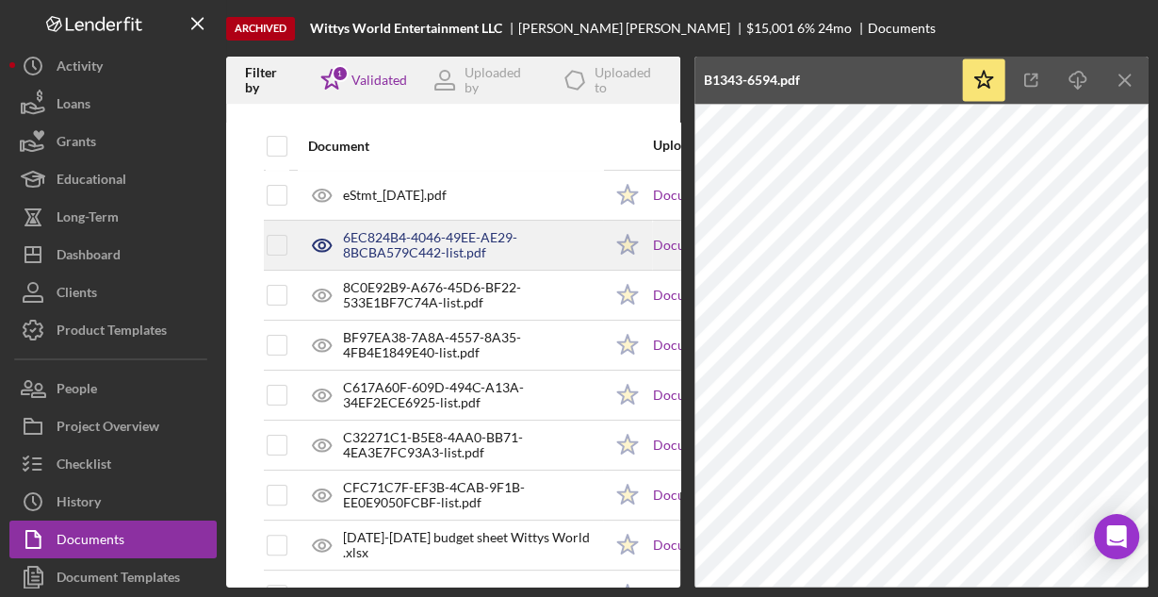
click at [470, 241] on div "6EC824B4-4046-49EE-AE29-8BCBA579C442-list.pdf" at bounding box center [472, 245] width 259 height 30
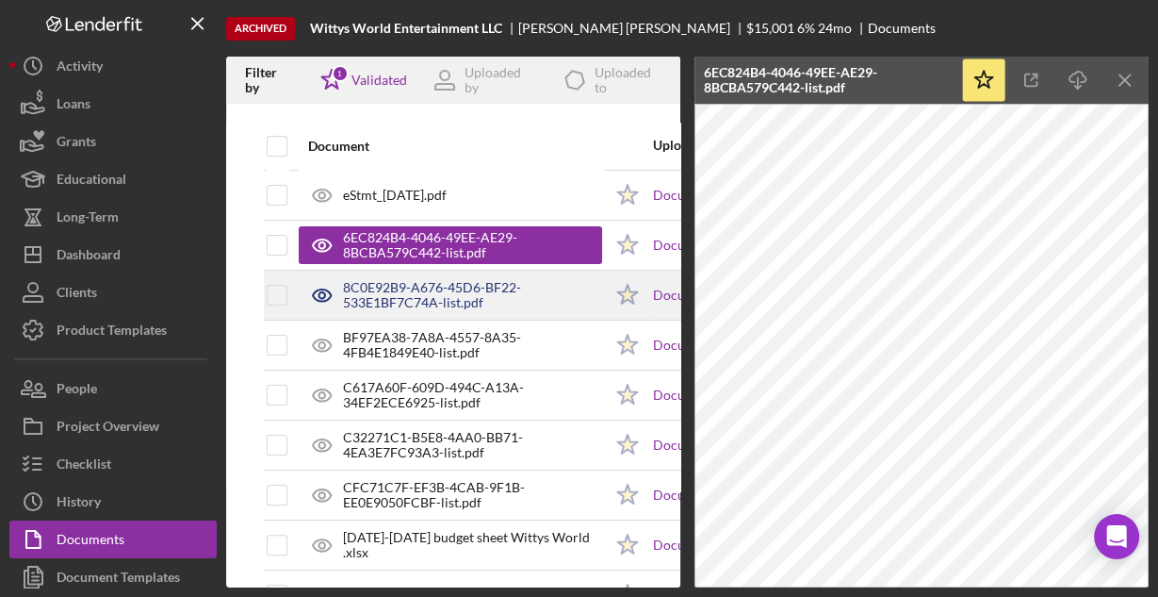
scroll to position [274, 0]
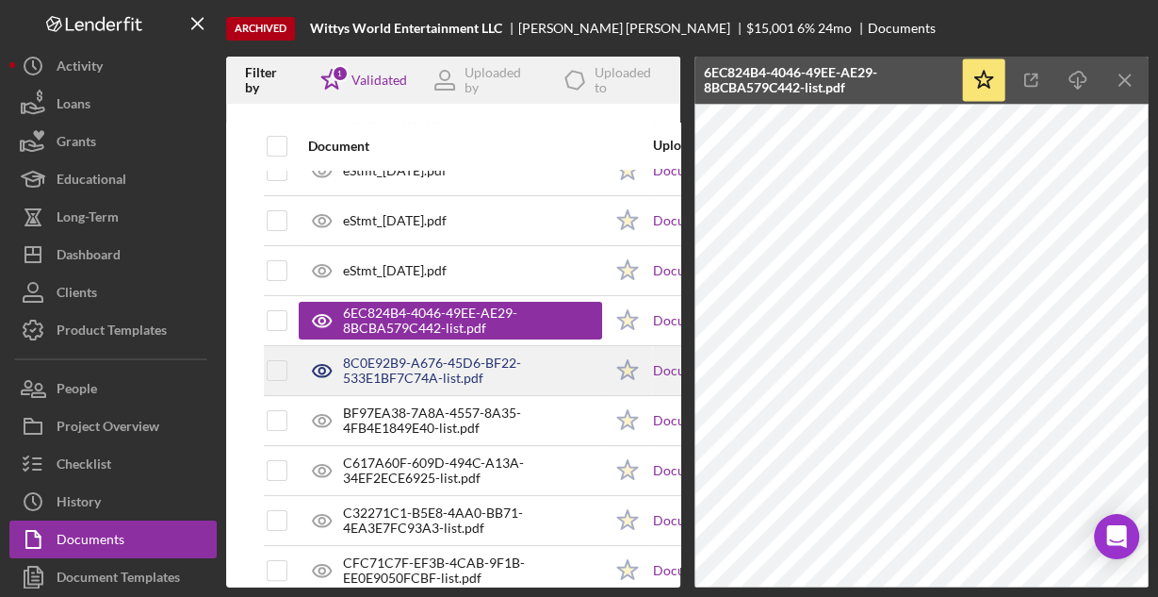
click at [435, 355] on div "8C0E92B9-A676-45D6-BF22-533E1BF7C74A-list.pdf" at bounding box center [472, 370] width 259 height 30
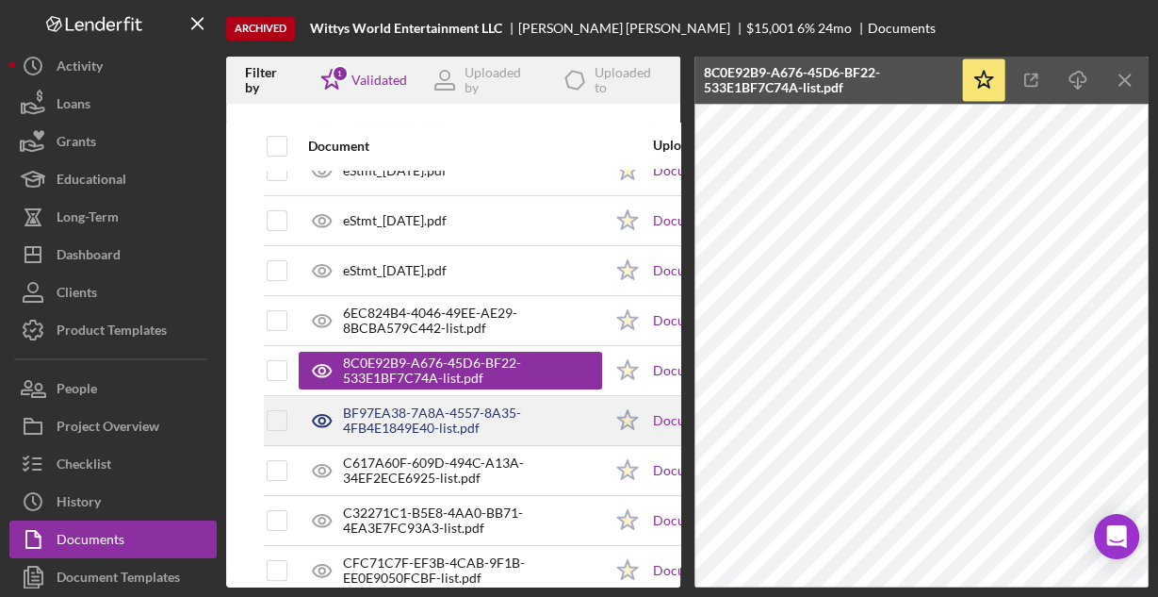
click at [400, 420] on div "BF97EA38-7A8A-4557-8A35-4FB4E1849E40-list.pdf" at bounding box center [472, 420] width 259 height 30
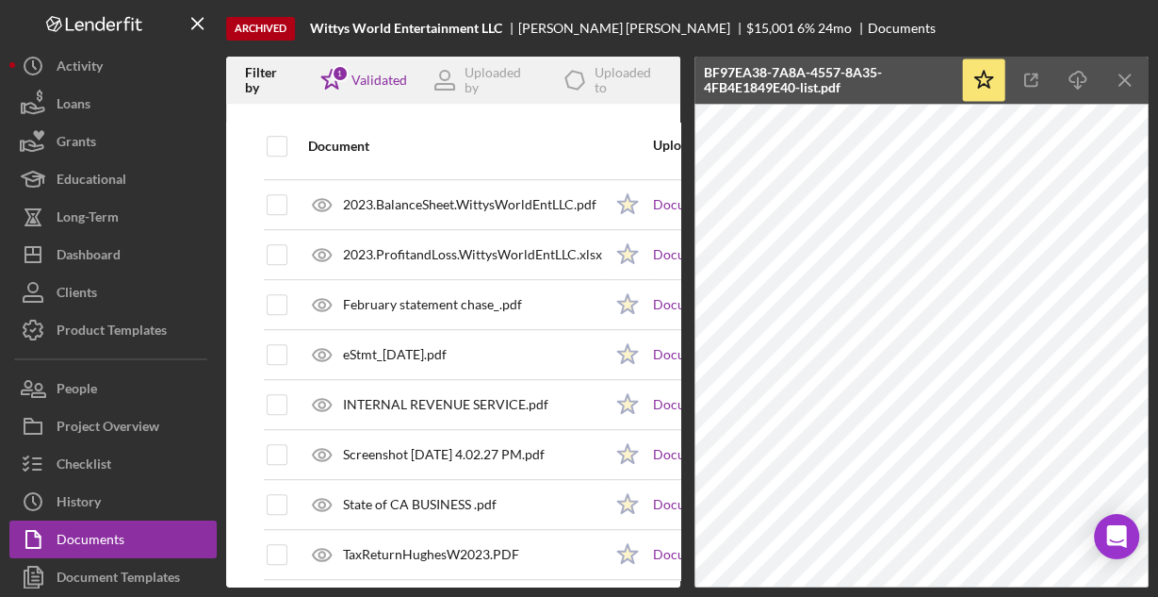
scroll to position [802, 0]
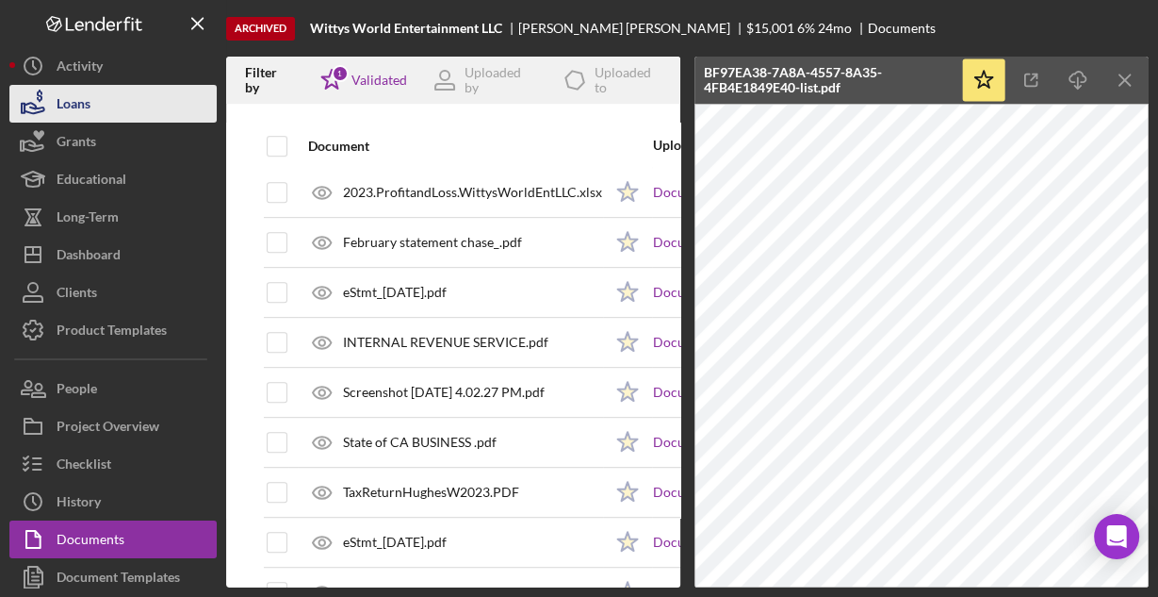
click at [78, 107] on div "Loans" at bounding box center [74, 106] width 34 height 42
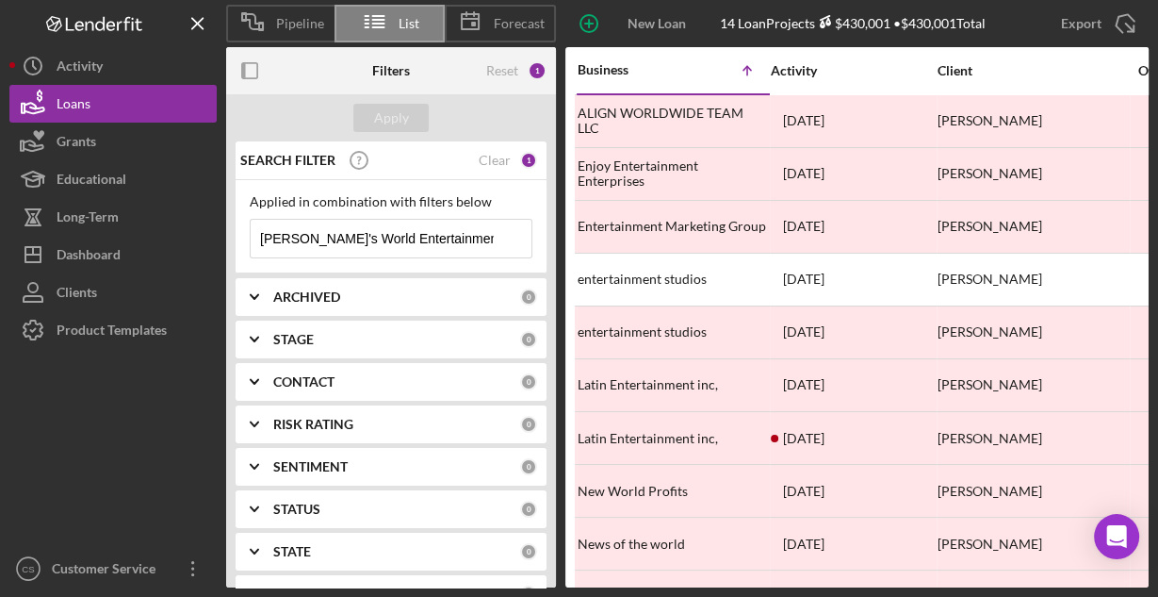
click at [451, 242] on input "[PERSON_NAME]'s World Entertainment" at bounding box center [391, 239] width 281 height 38
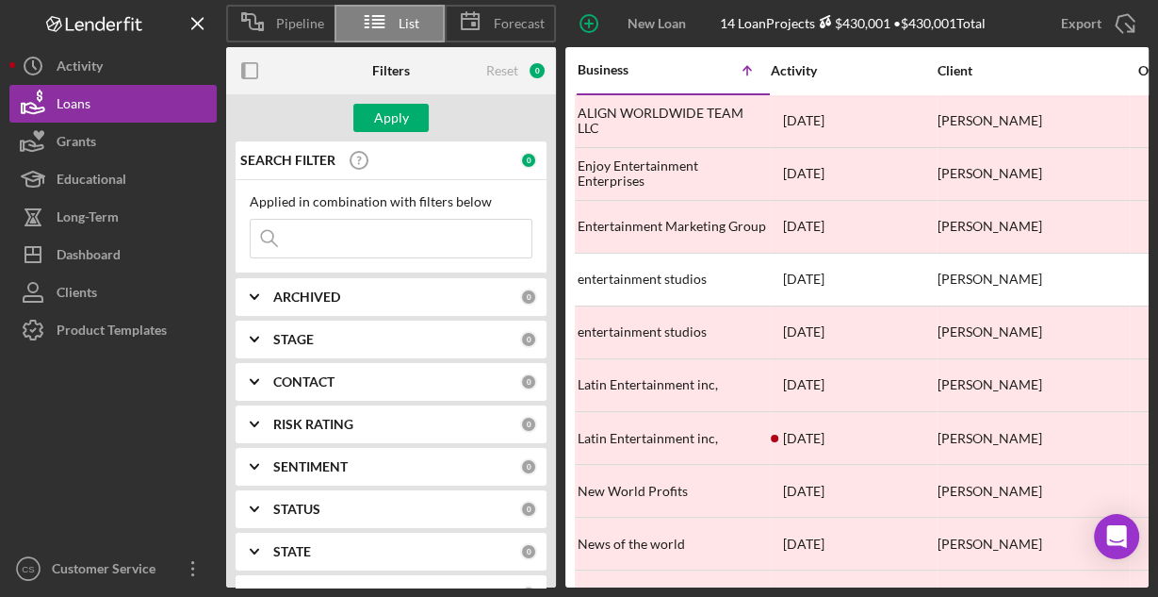
click at [370, 248] on input at bounding box center [391, 239] width 281 height 38
click at [408, 117] on button "Apply" at bounding box center [390, 118] width 75 height 28
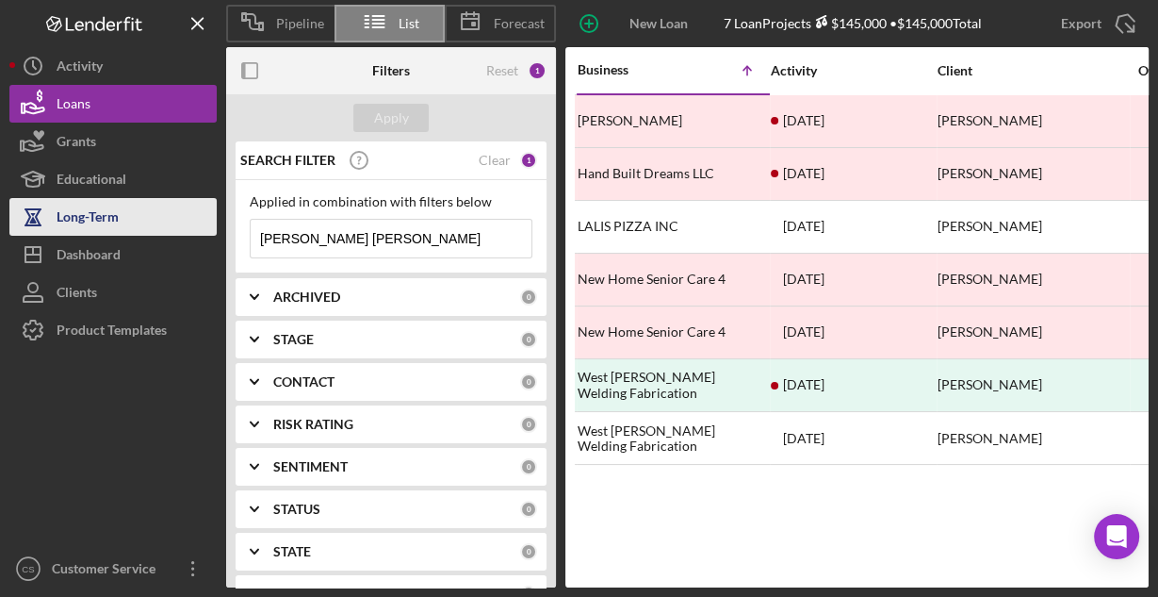
drag, startPoint x: 435, startPoint y: 234, endPoint x: 186, endPoint y: 230, distance: 249.8
click at [186, 230] on div "Pipeline List Forecast New Loan Project 7 Loan Projects $145,000 • $145,000 Tot…" at bounding box center [578, 293] width 1139 height 587
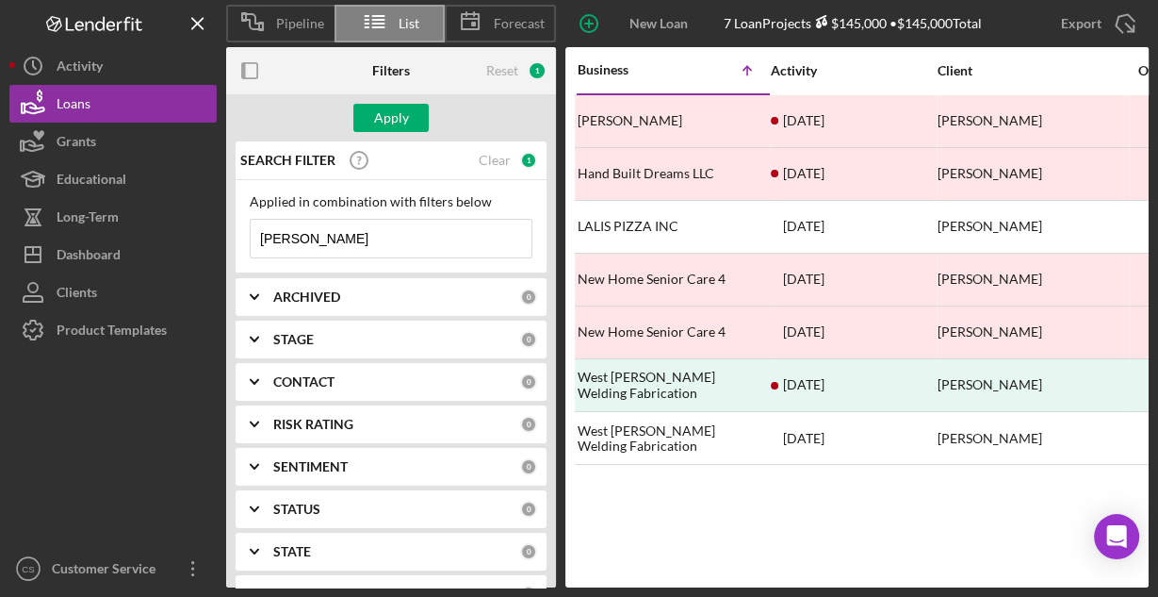
type input "West [PERSON_NAME] Welding Fabrication"
click at [395, 128] on div "Apply" at bounding box center [391, 118] width 35 height 28
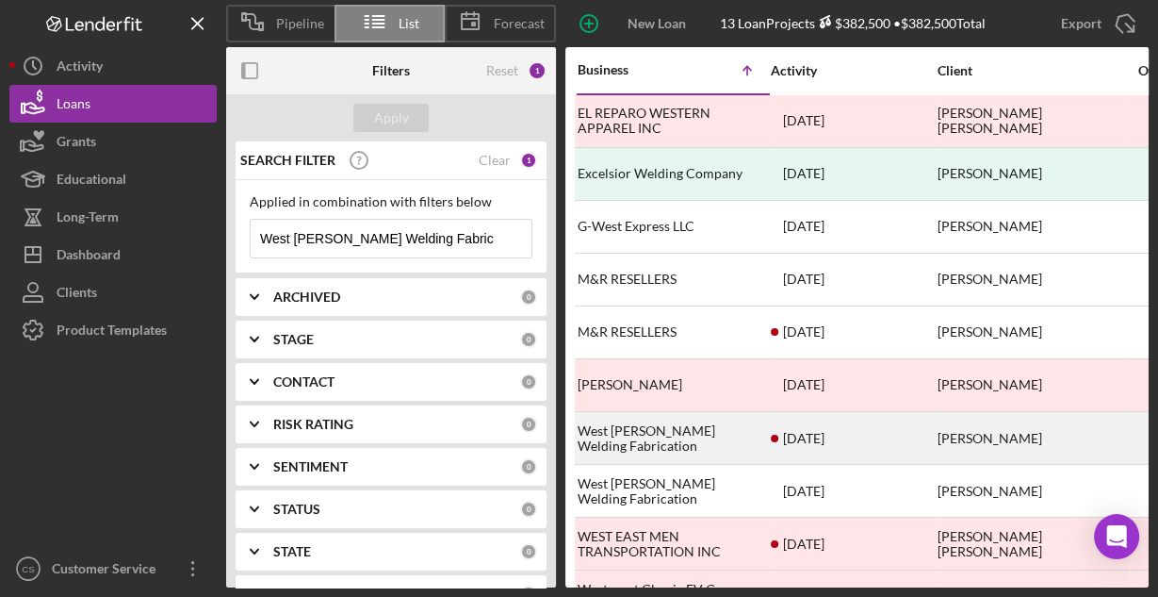
click at [615, 441] on div "West [PERSON_NAME] Welding Fabrication" at bounding box center [672, 438] width 189 height 50
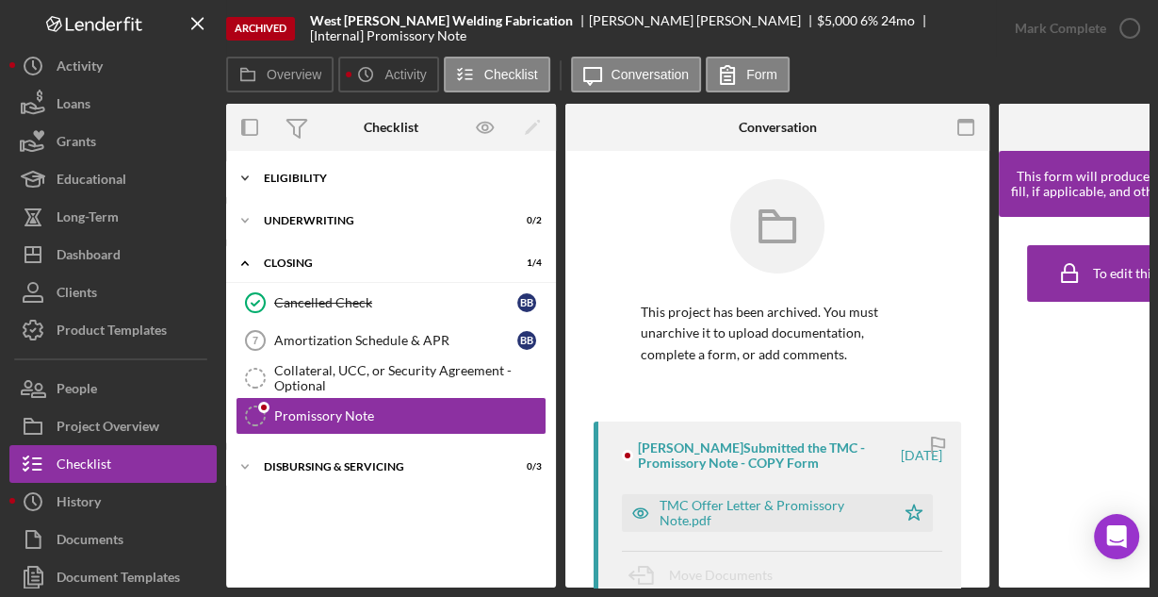
click at [330, 181] on div "Eligibility" at bounding box center [398, 177] width 269 height 11
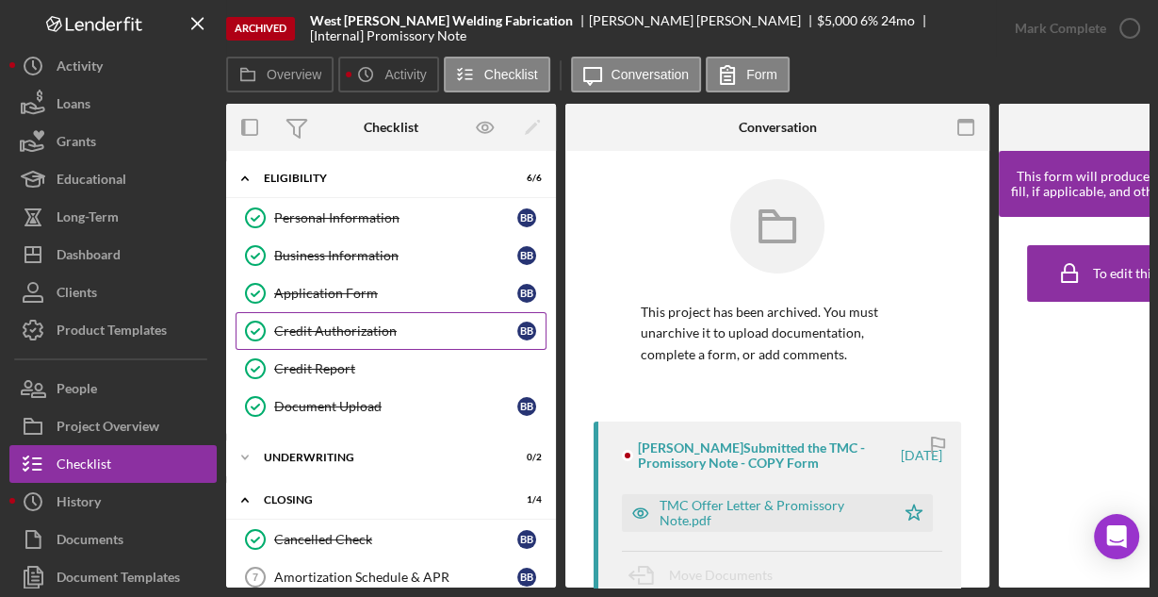
click at [323, 318] on link "Credit Authorization Credit Authorization B B" at bounding box center [391, 331] width 311 height 38
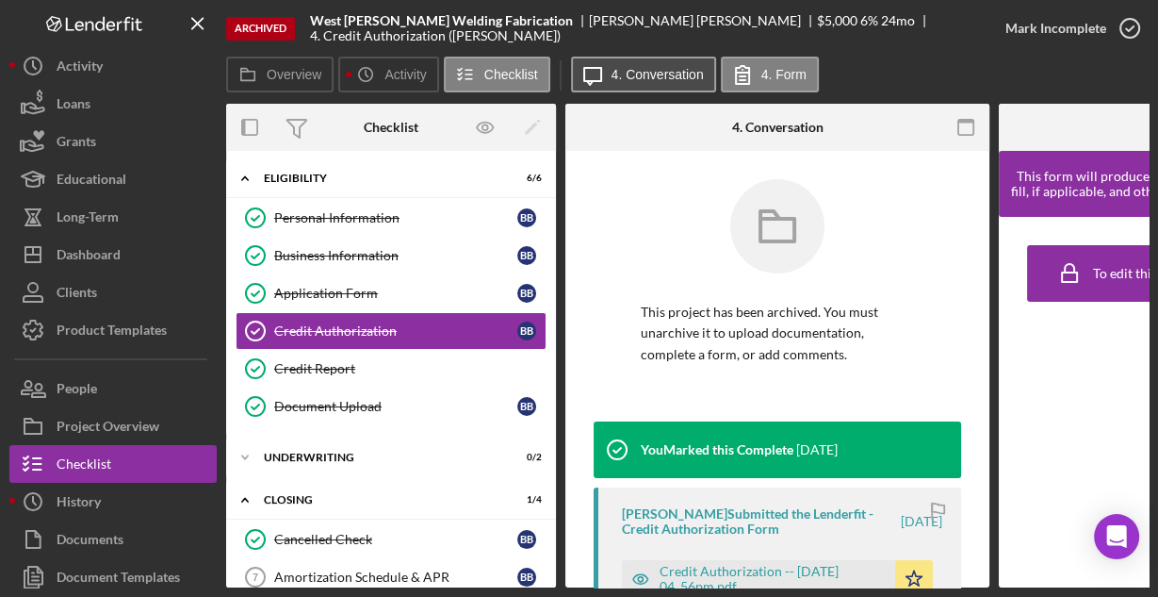
click at [685, 75] on label "4. Conversation" at bounding box center [658, 74] width 92 height 15
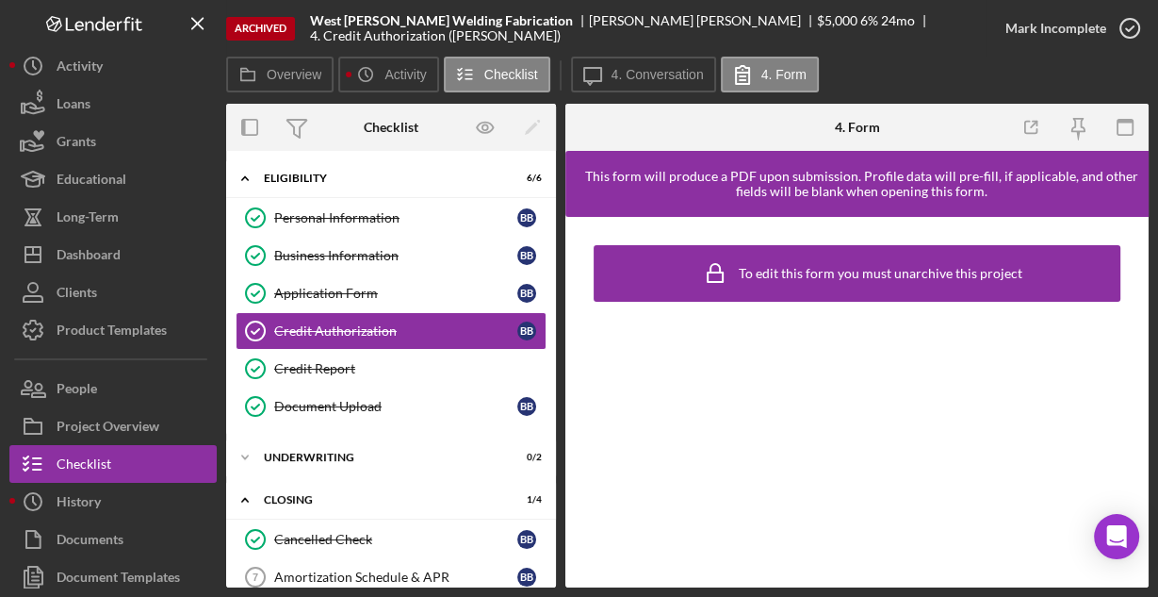
scroll to position [46, 0]
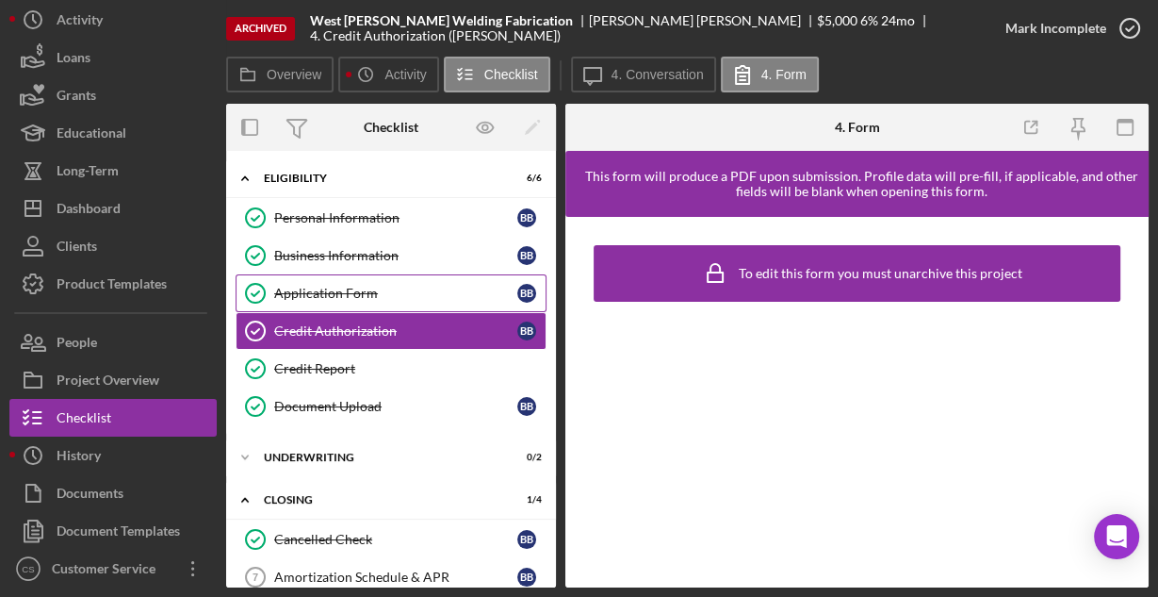
click at [332, 290] on div "Application Form" at bounding box center [395, 293] width 243 height 15
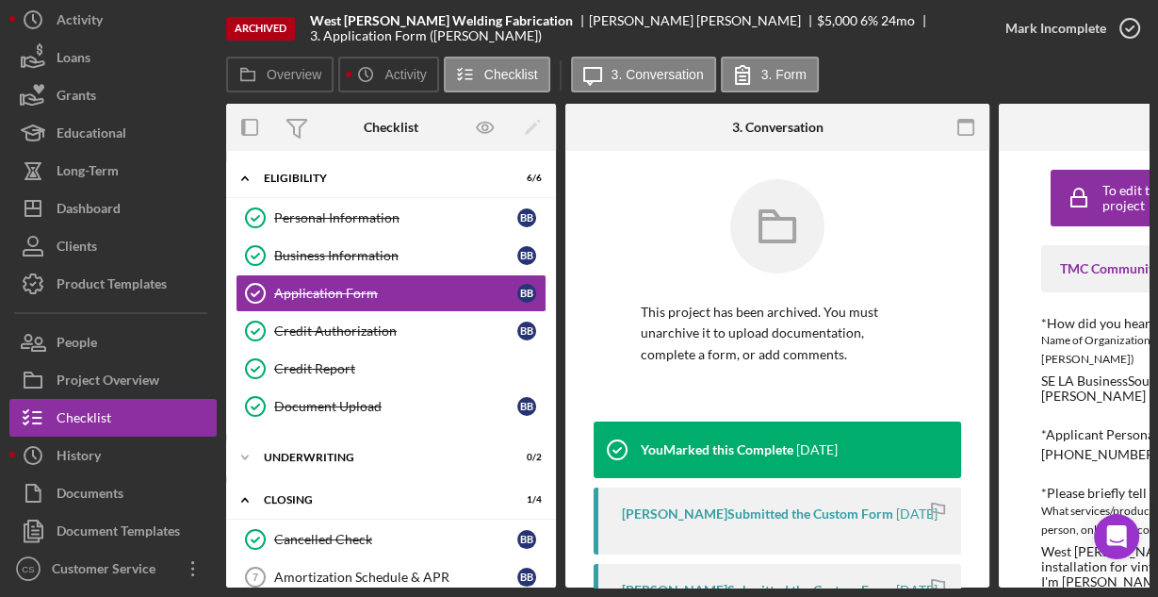
click at [970, 120] on rect "button" at bounding box center [966, 127] width 15 height 15
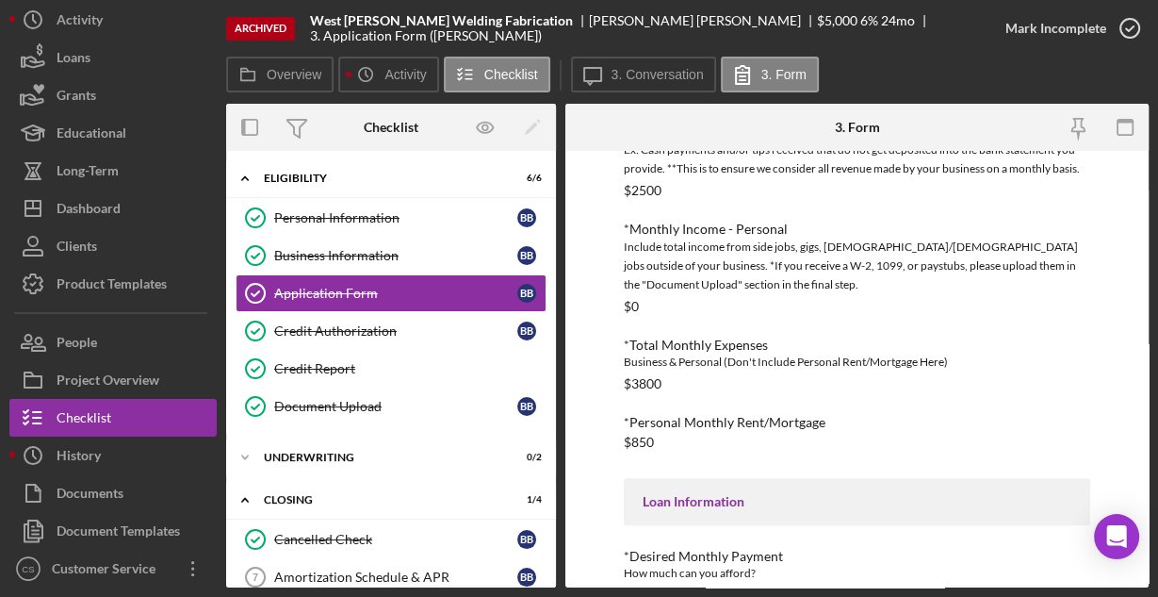
scroll to position [896, 0]
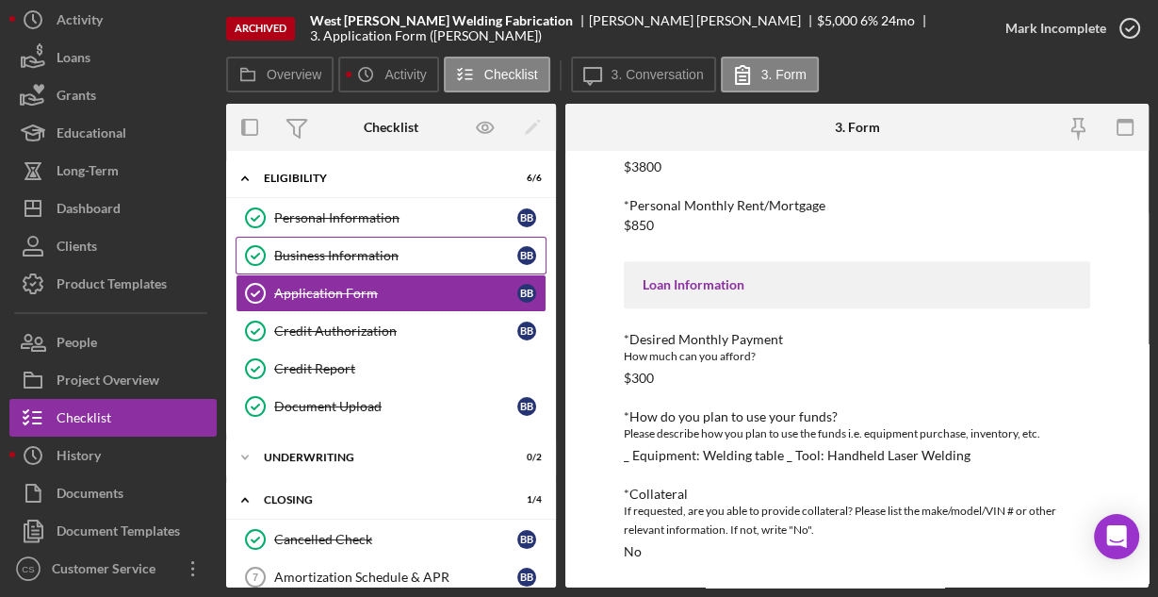
click at [332, 254] on div "Business Information" at bounding box center [395, 255] width 243 height 15
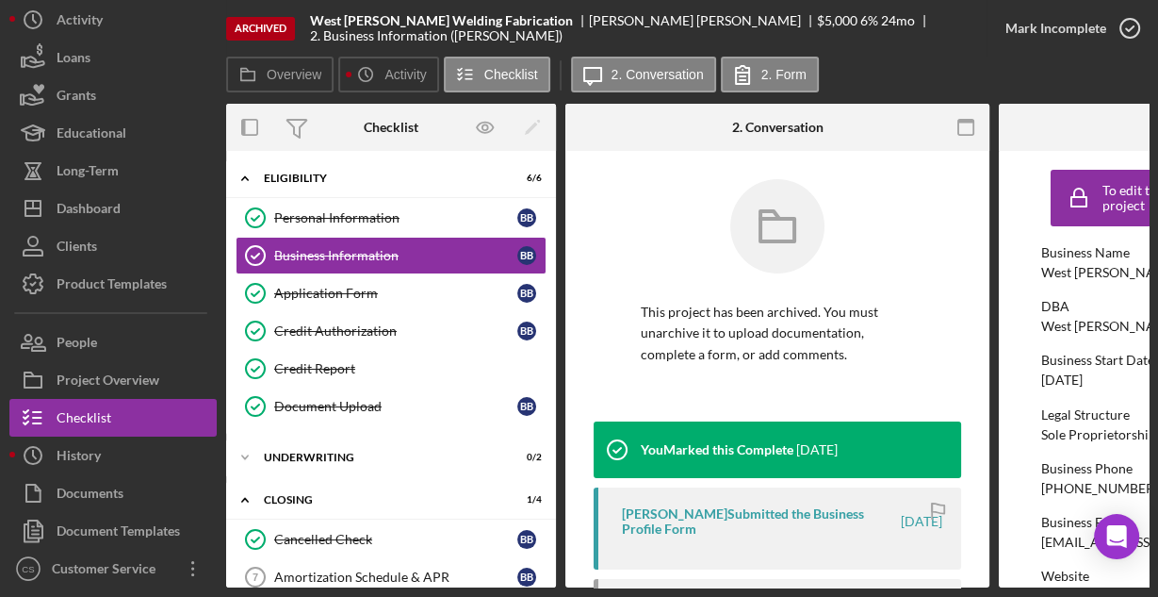
click at [969, 123] on icon "button" at bounding box center [966, 128] width 42 height 42
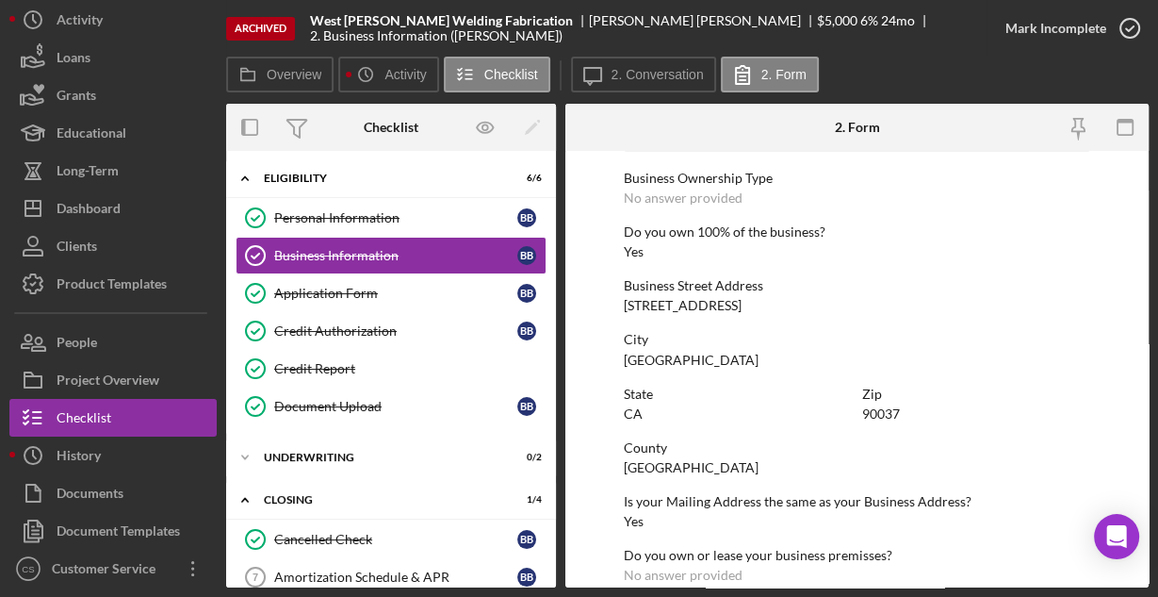
scroll to position [985, 0]
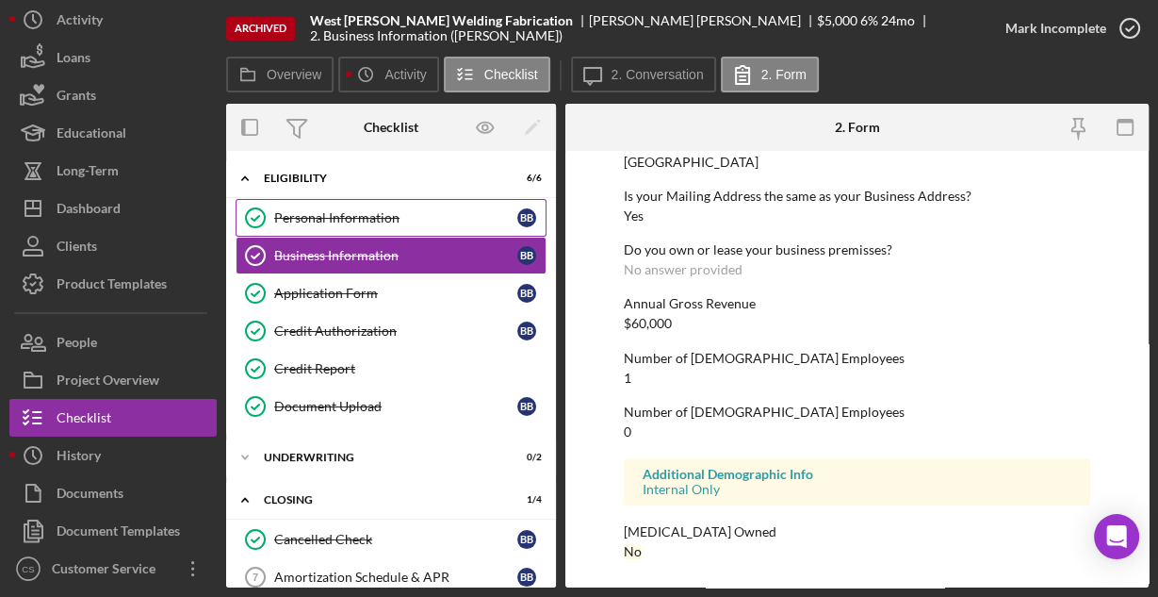
click at [320, 222] on div "Personal Information" at bounding box center [395, 217] width 243 height 15
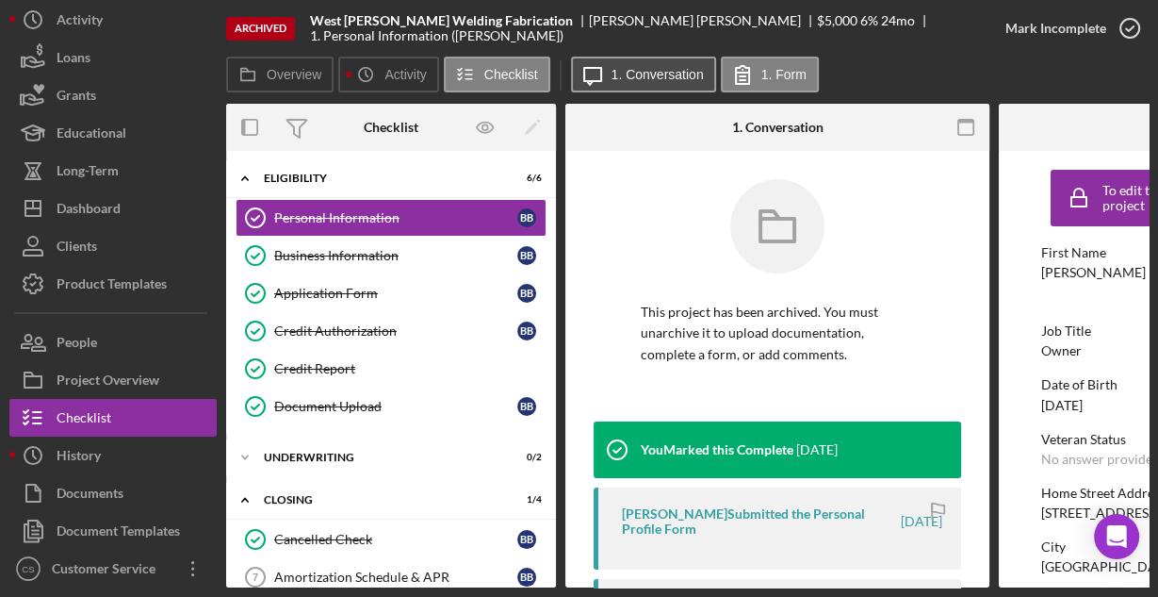
click at [654, 78] on label "1. Conversation" at bounding box center [658, 74] width 92 height 15
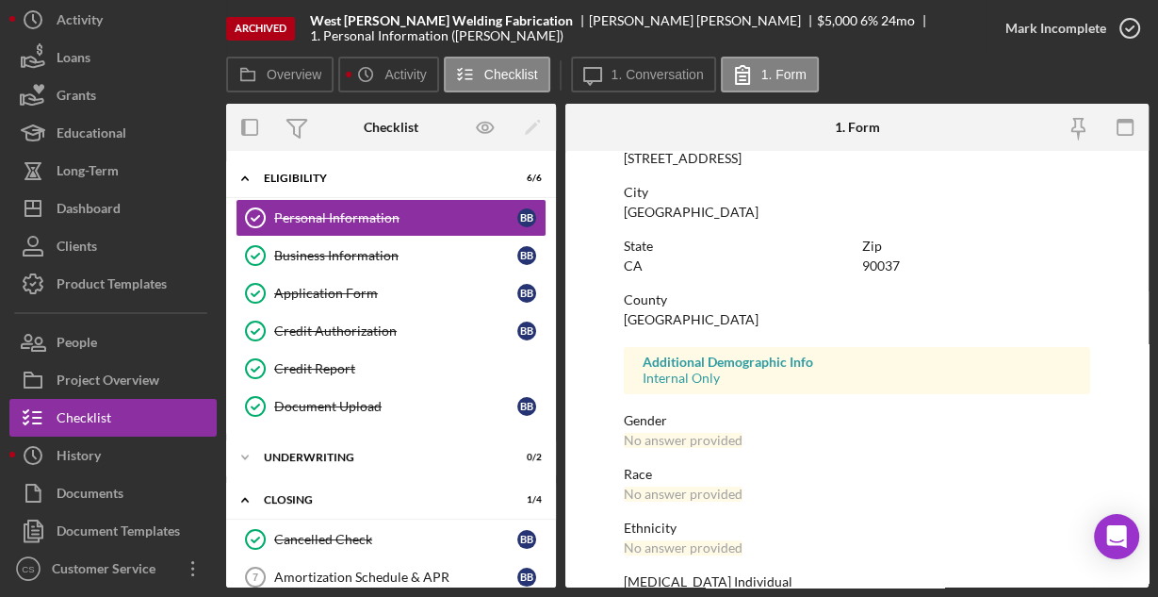
scroll to position [444, 0]
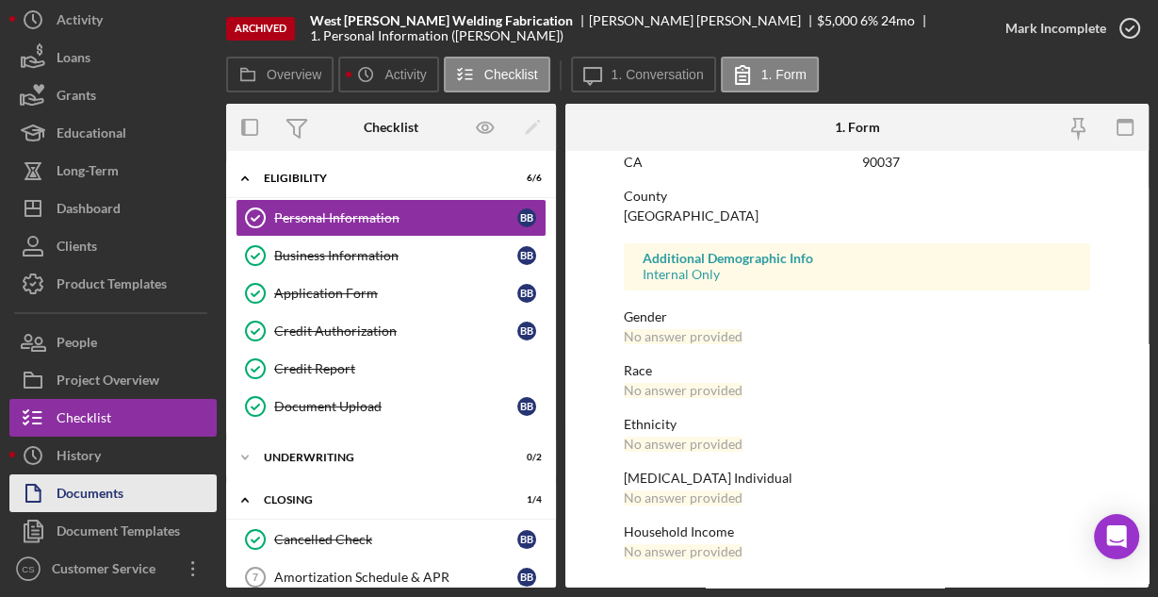
click at [100, 485] on div "Documents" at bounding box center [90, 495] width 67 height 42
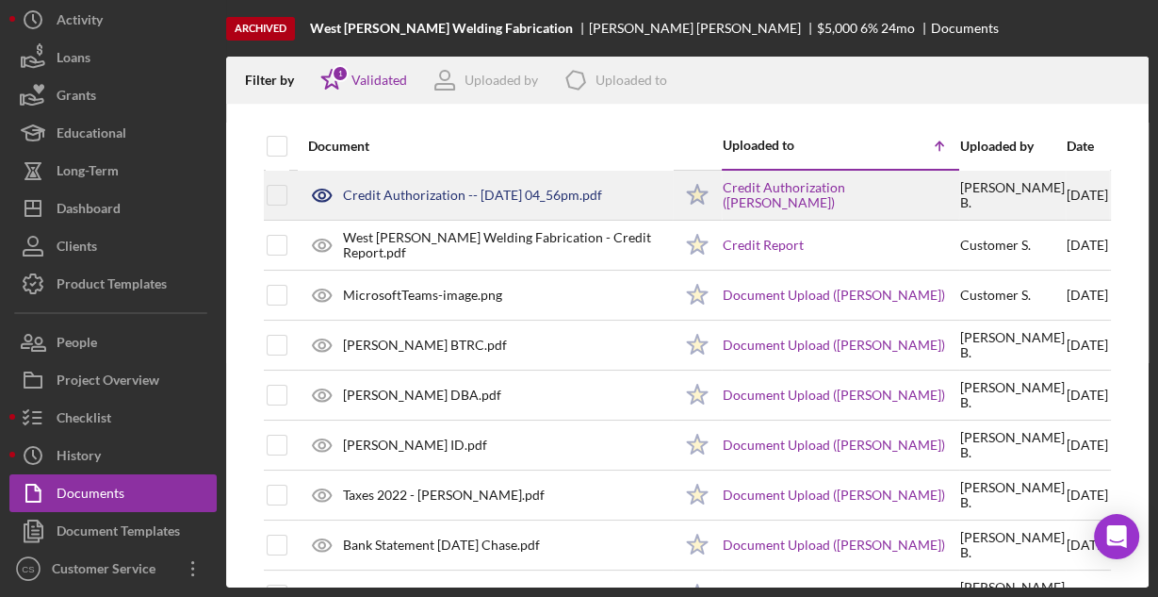
click at [481, 189] on div "Credit Authorization -- [DATE] 04_56pm.pdf" at bounding box center [472, 195] width 259 height 15
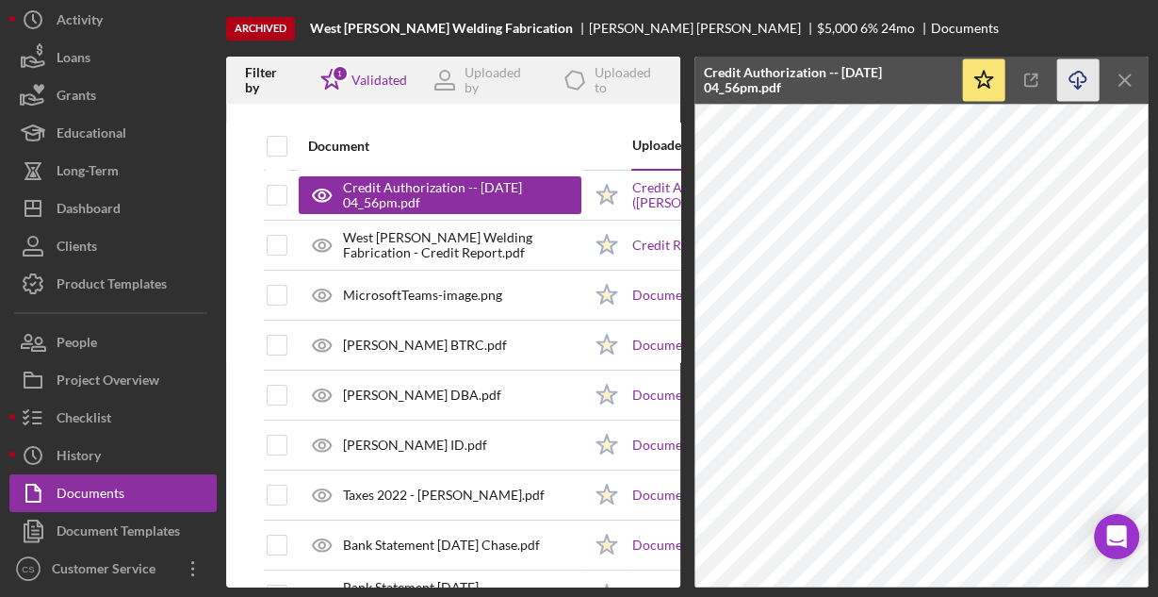
click at [1071, 88] on icon "Icon/Download" at bounding box center [1078, 80] width 42 height 42
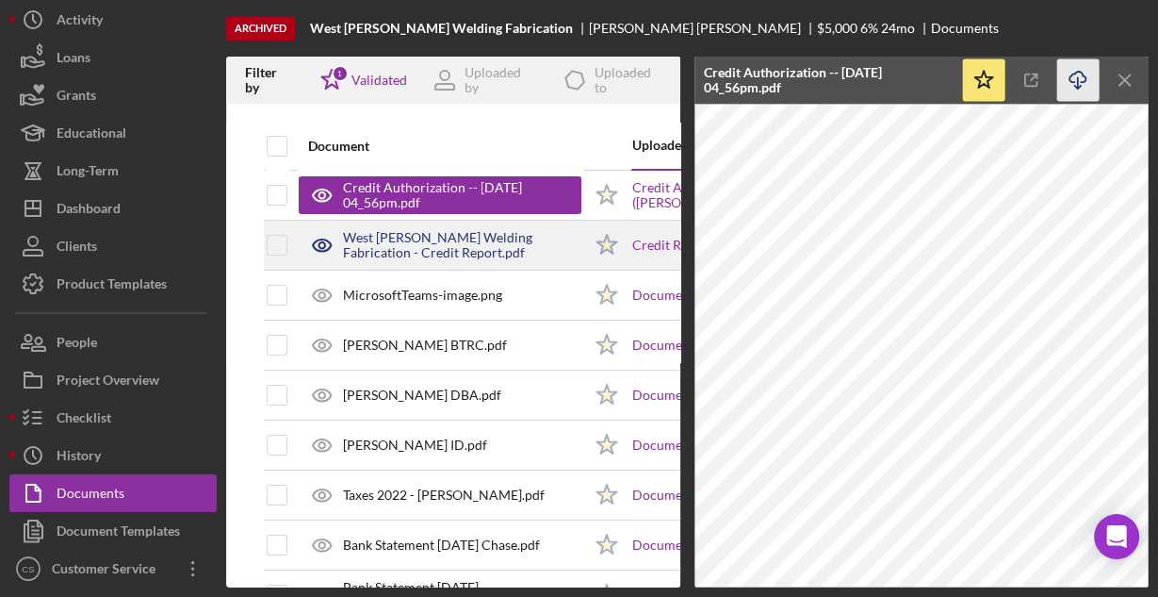
click at [491, 230] on div "West [PERSON_NAME] Welding Fabrication - Credit Report.pdf" at bounding box center [462, 245] width 238 height 30
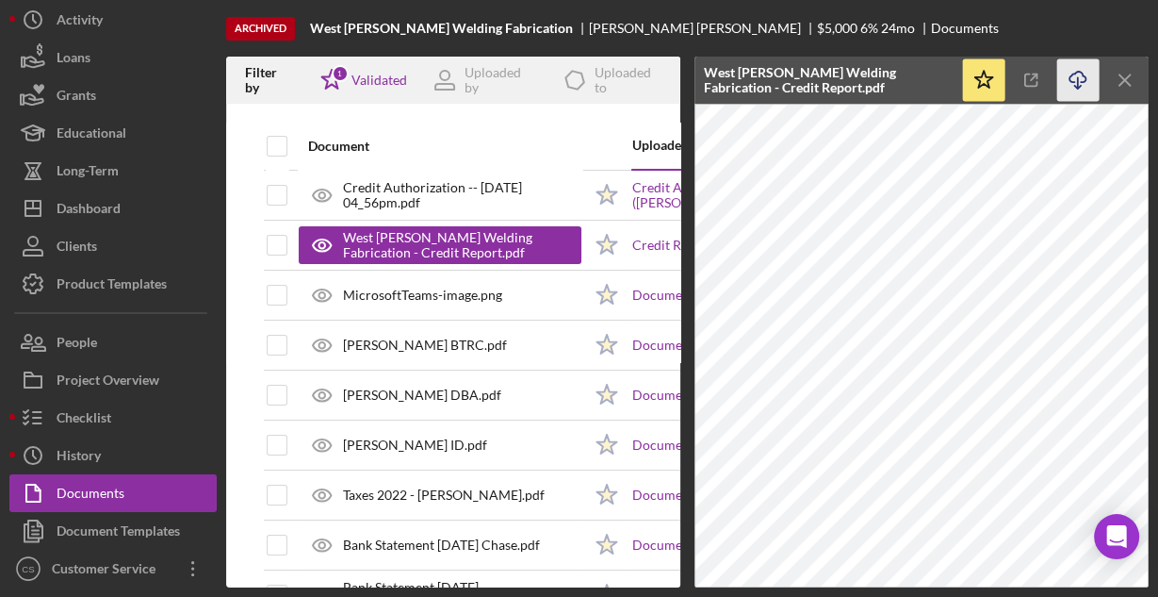
click at [1077, 63] on icon "Icon/Download" at bounding box center [1078, 80] width 42 height 42
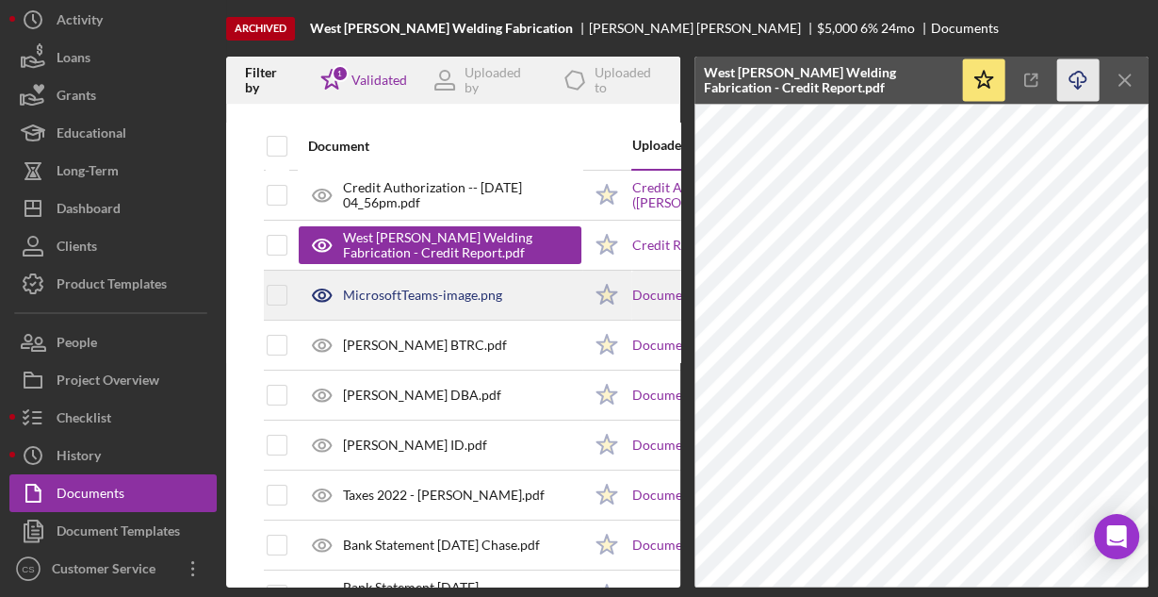
click at [472, 294] on div "MicrosoftTeams-image.png" at bounding box center [422, 294] width 159 height 15
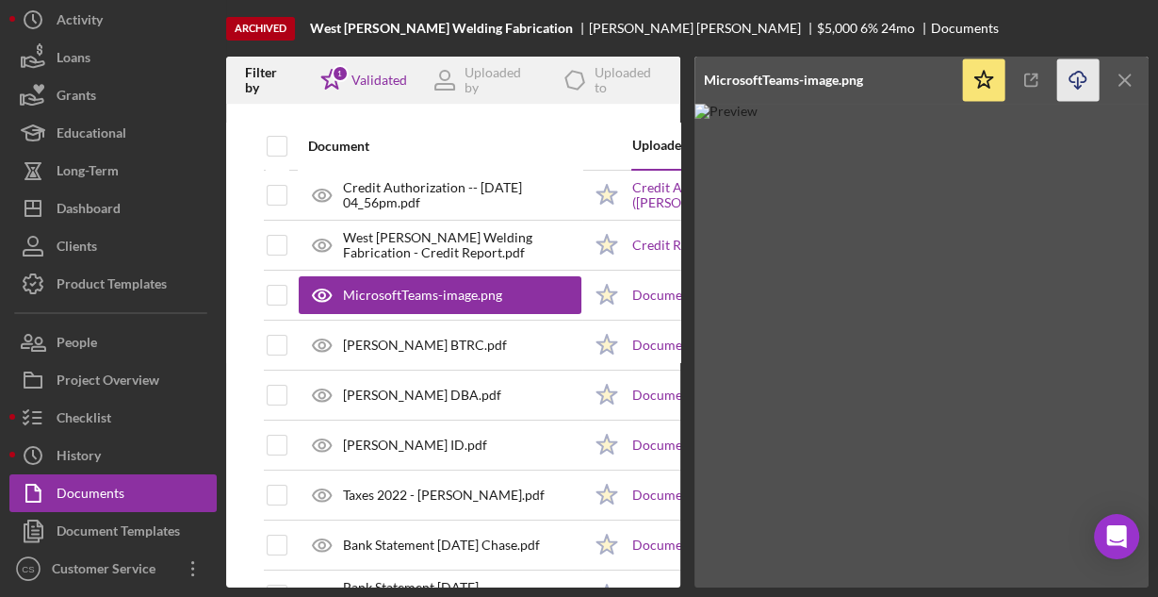
click at [1075, 79] on icon "Icon/Download" at bounding box center [1078, 80] width 42 height 42
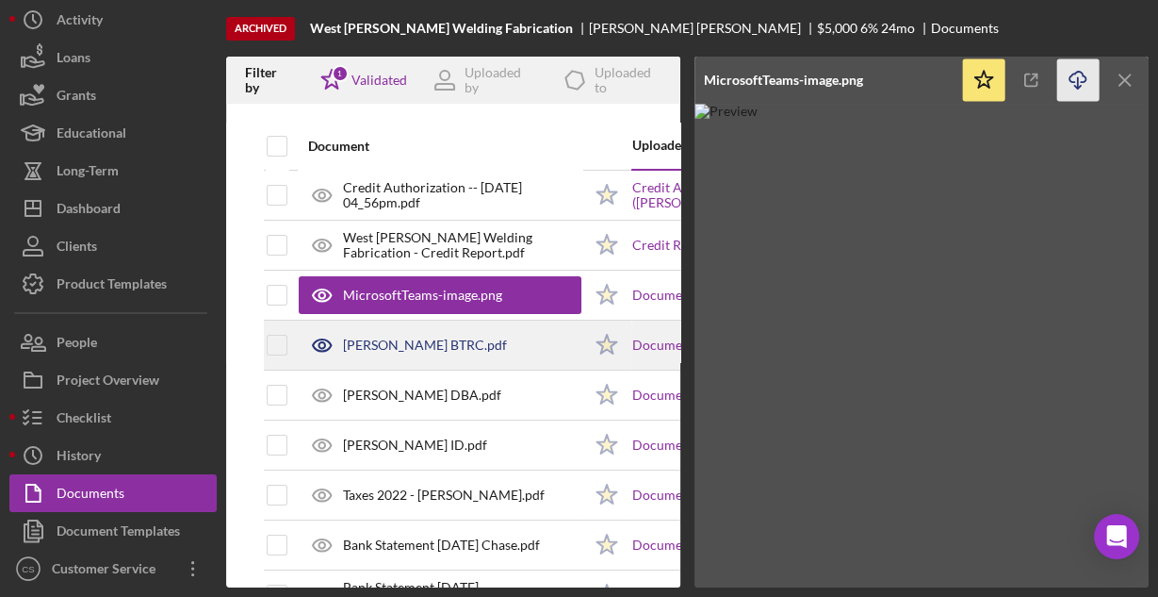
click at [469, 339] on div "[PERSON_NAME] BTRC.pdf" at bounding box center [425, 344] width 164 height 15
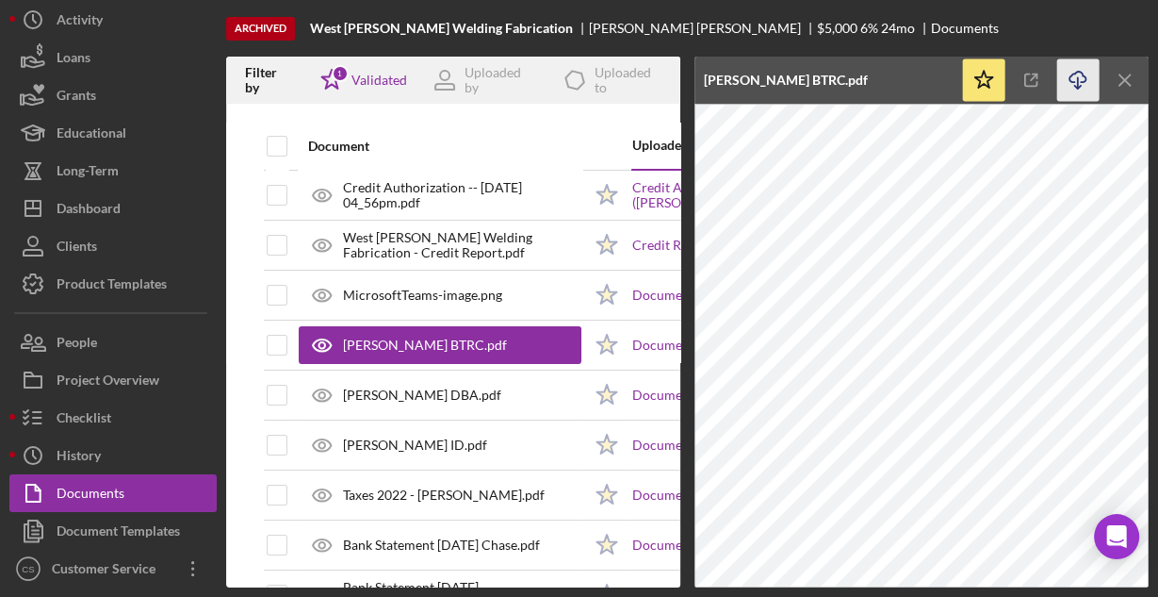
click at [1076, 77] on icon "Icon/Download" at bounding box center [1078, 80] width 42 height 42
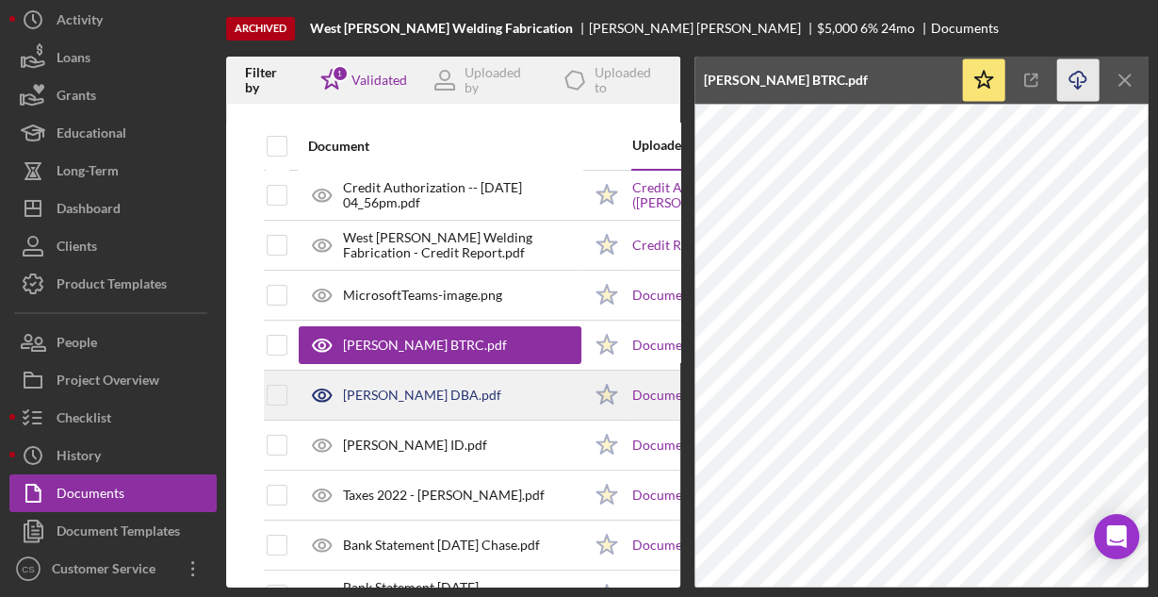
click at [395, 392] on div "[PERSON_NAME] DBA.pdf" at bounding box center [422, 394] width 158 height 15
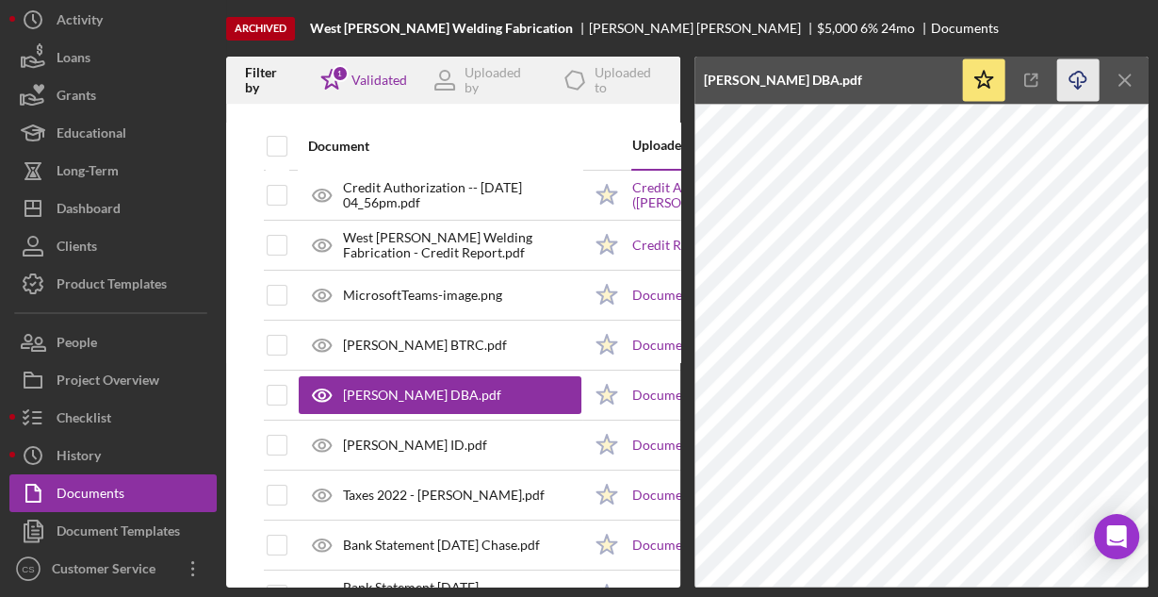
click at [1072, 81] on icon "Icon/Download" at bounding box center [1078, 80] width 42 height 42
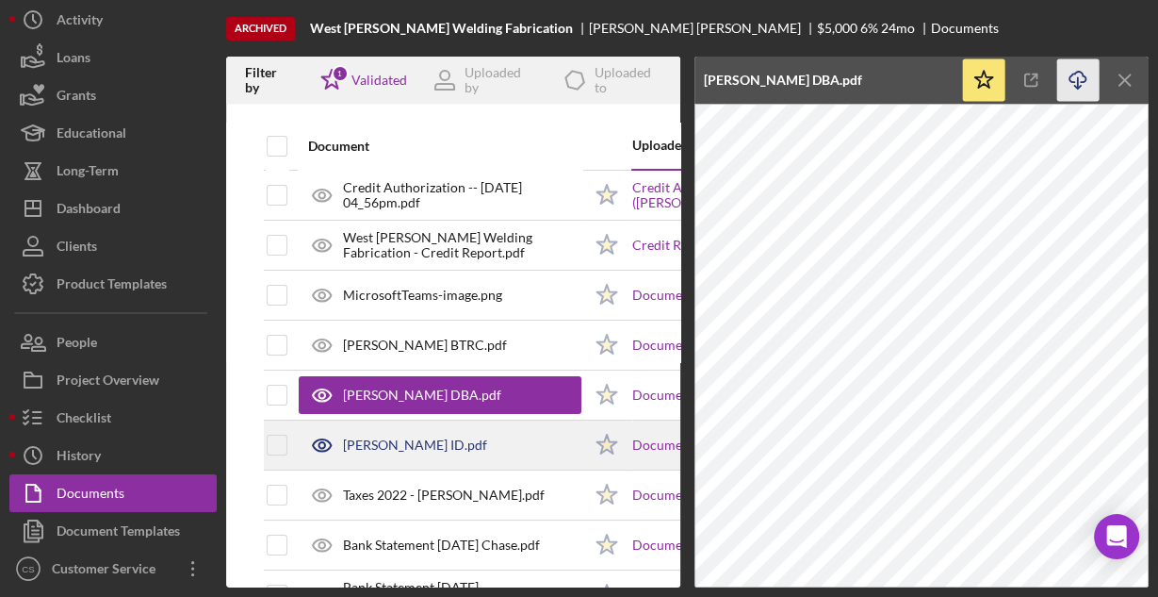
click at [388, 445] on div "[PERSON_NAME] ID.pdf" at bounding box center [415, 444] width 144 height 15
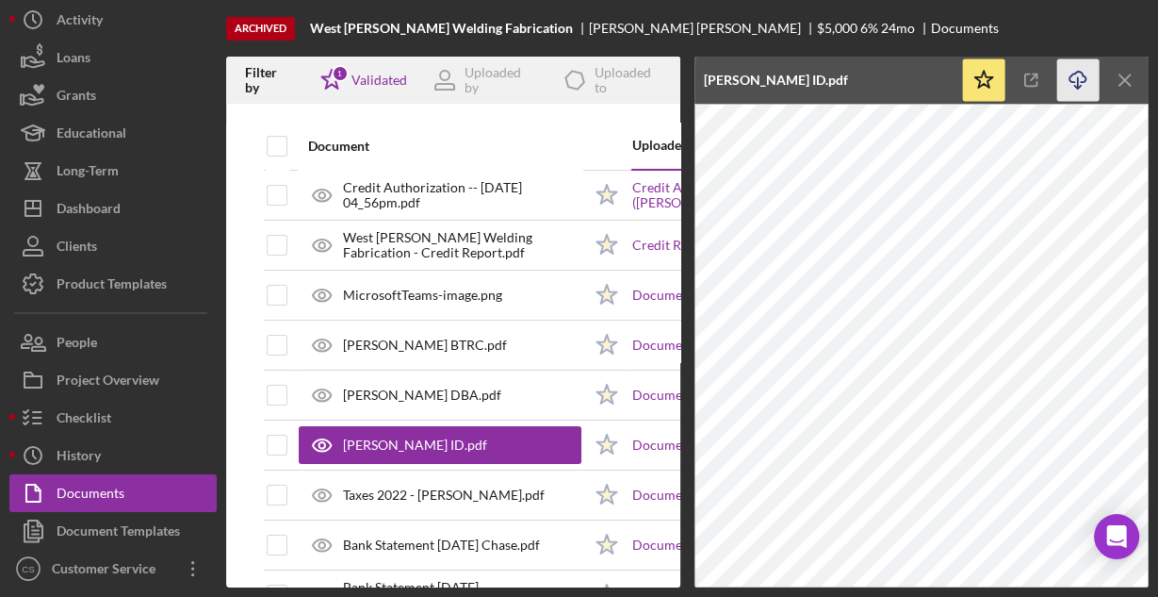
click at [1071, 86] on icon "Icon/Download" at bounding box center [1078, 80] width 42 height 42
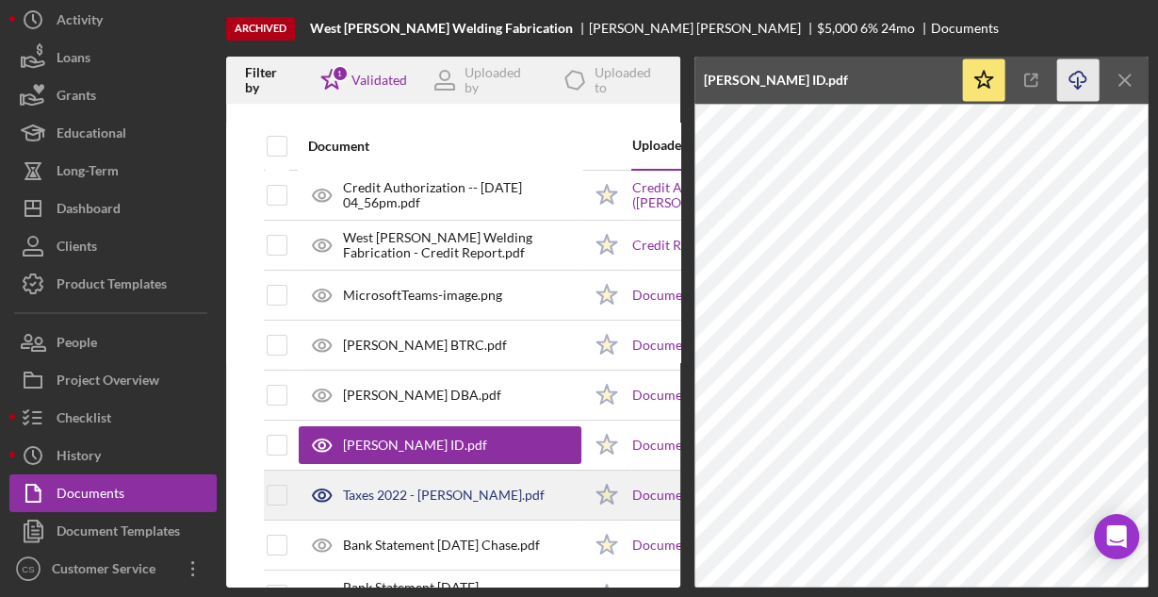
click at [465, 493] on div "Taxes 2022 - [PERSON_NAME].pdf" at bounding box center [444, 494] width 202 height 15
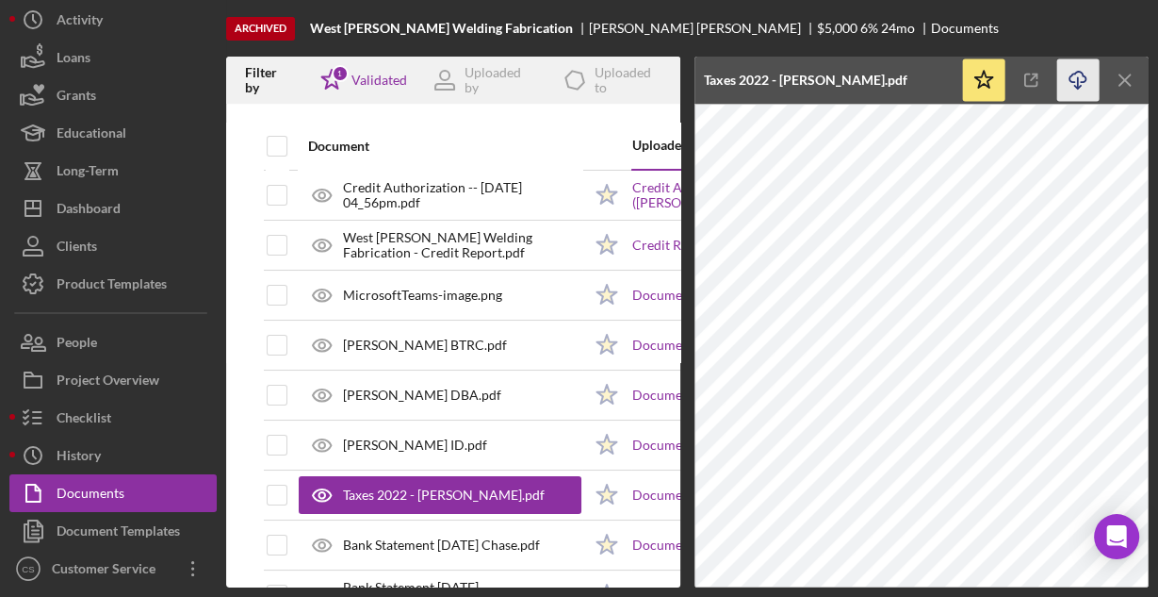
click at [1087, 78] on icon "Icon/Download" at bounding box center [1078, 80] width 42 height 42
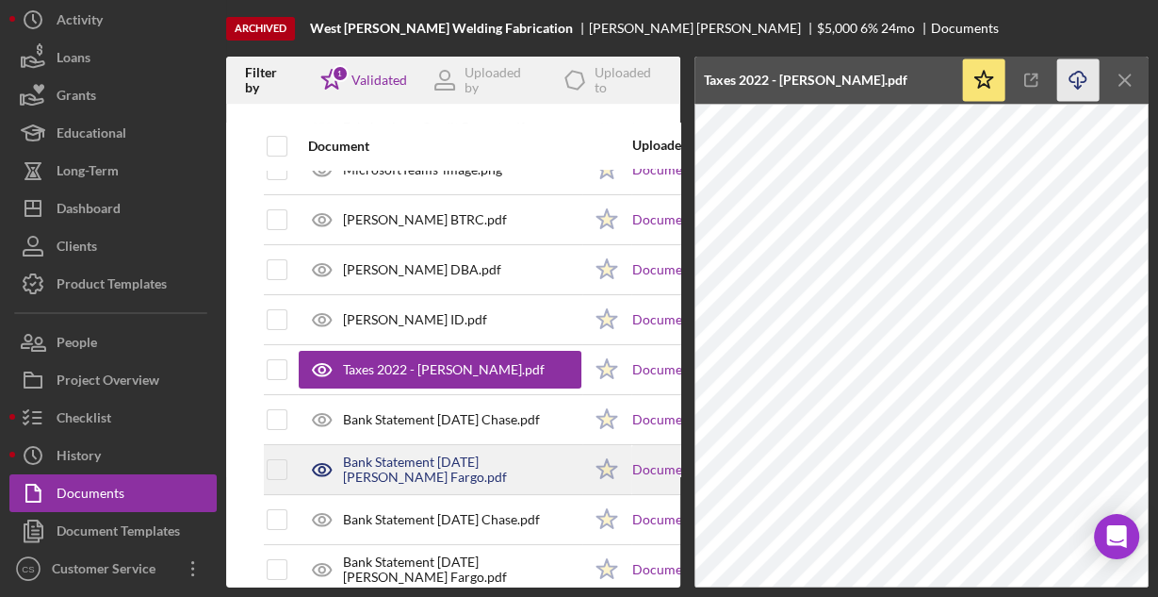
scroll to position [151, 0]
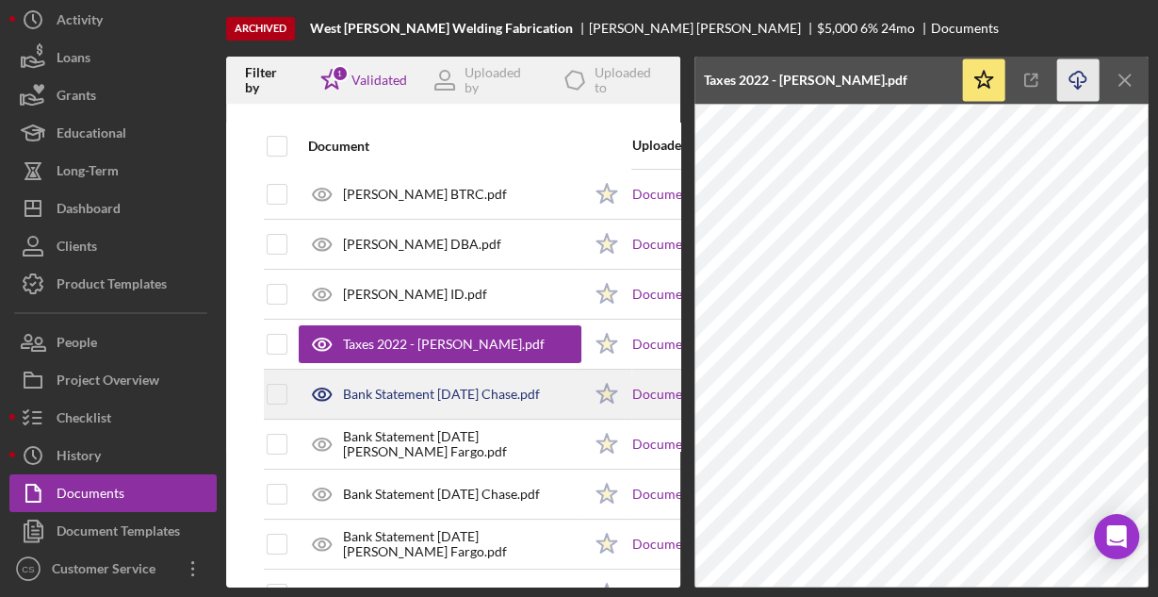
click at [410, 391] on div "Bank Statement [DATE] Chase.pdf" at bounding box center [441, 393] width 197 height 15
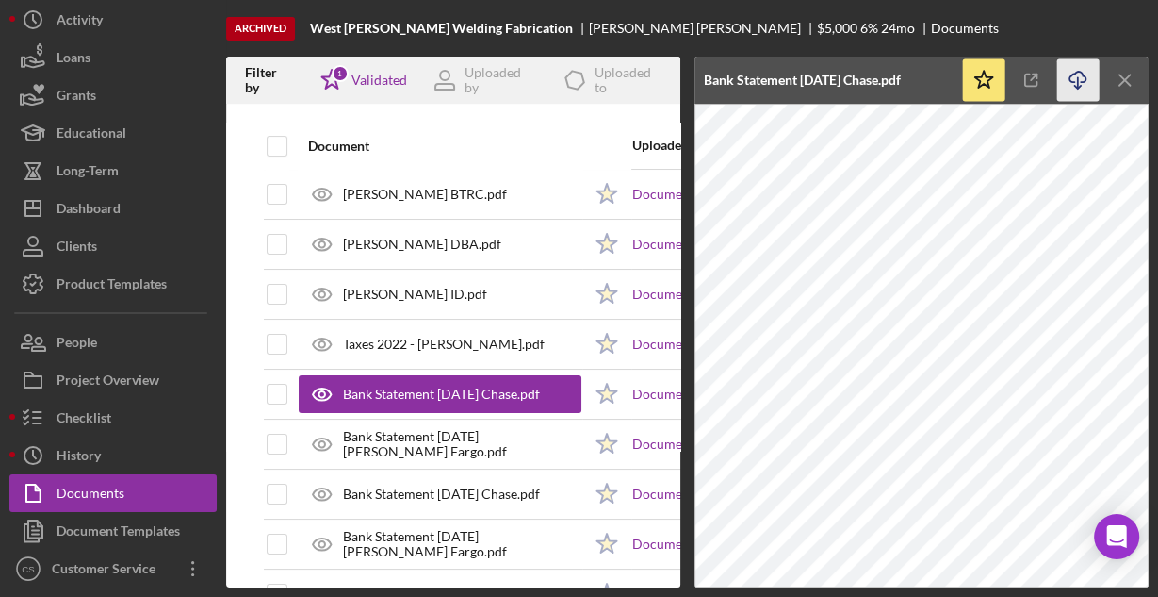
click at [1078, 79] on icon "Icon/Download" at bounding box center [1078, 80] width 42 height 42
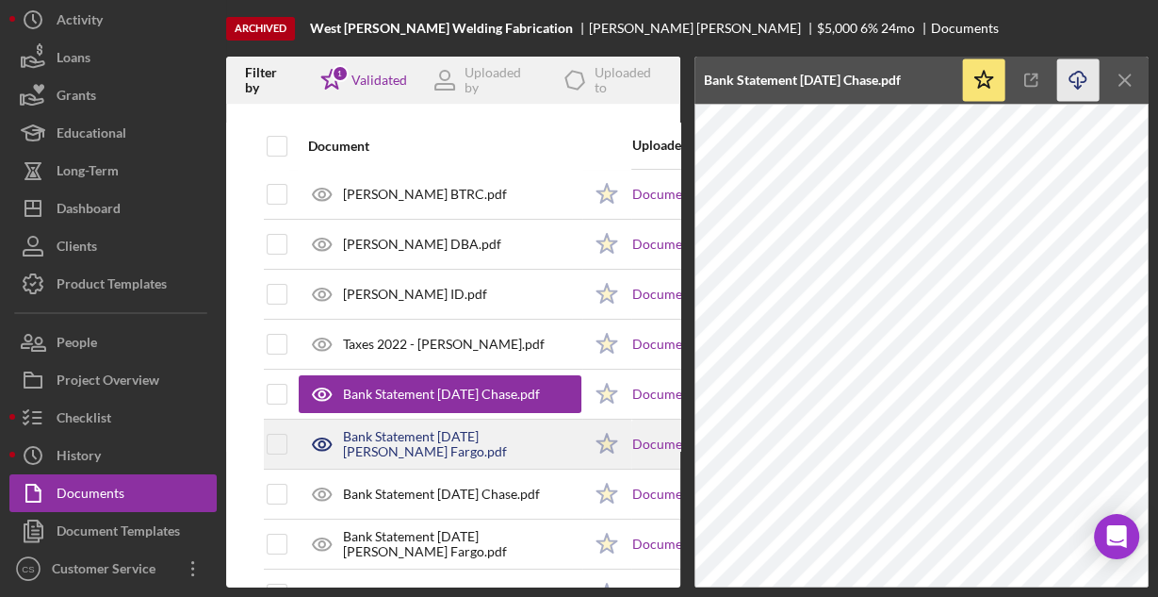
click at [380, 432] on div "Bank Statement [DATE] [PERSON_NAME] Fargo.pdf" at bounding box center [462, 444] width 238 height 30
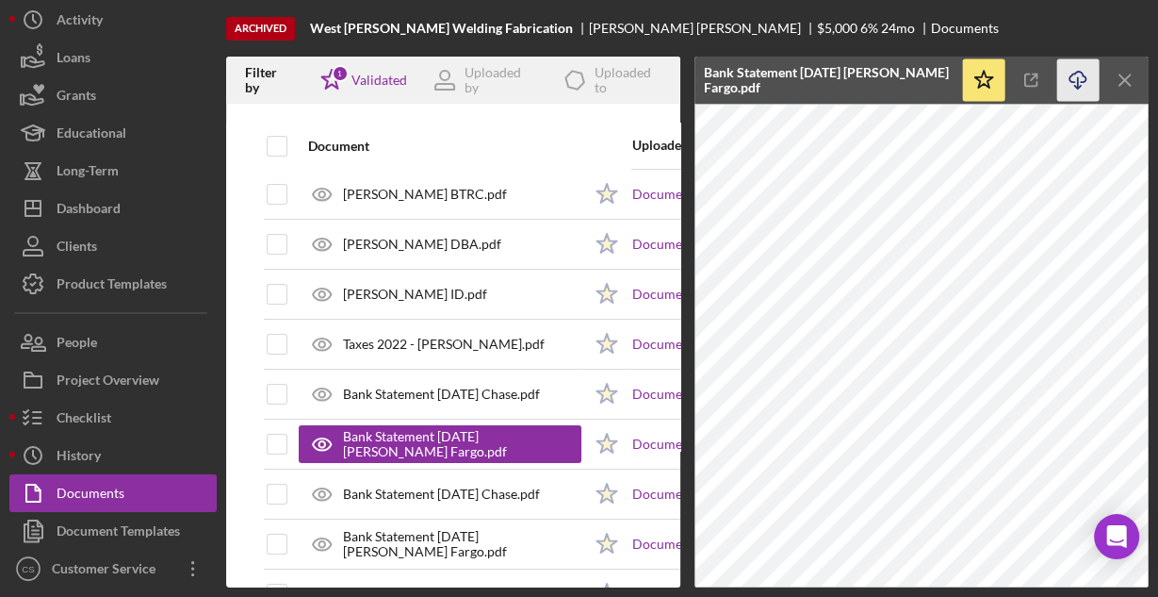
click at [1078, 79] on line "button" at bounding box center [1078, 82] width 0 height 10
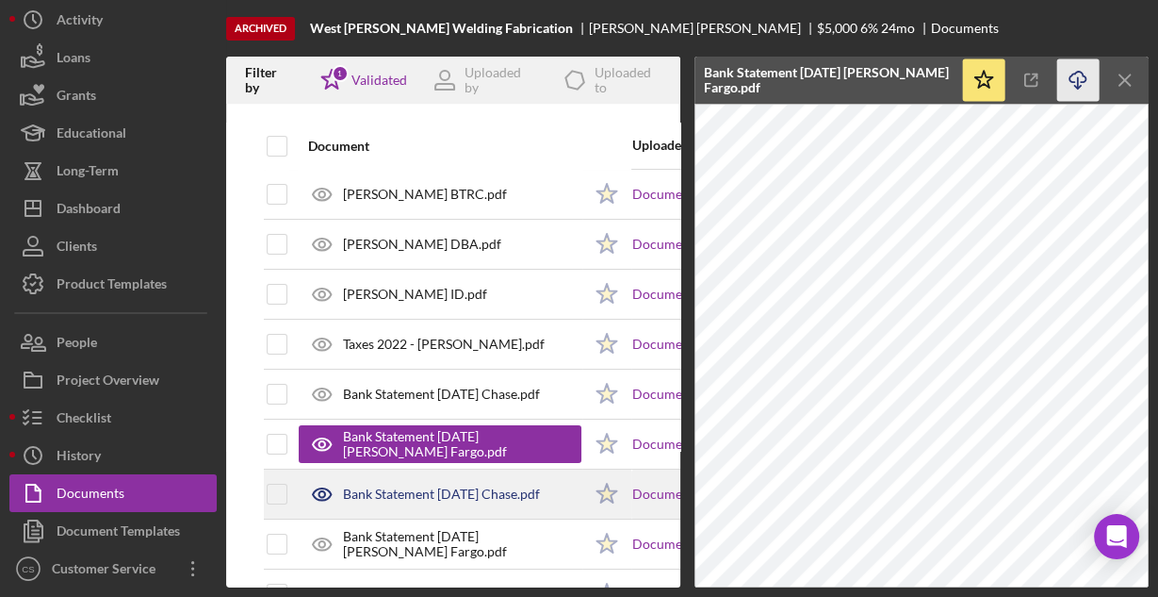
click at [506, 486] on div "Bank Statement [DATE] Chase.pdf" at bounding box center [441, 493] width 197 height 15
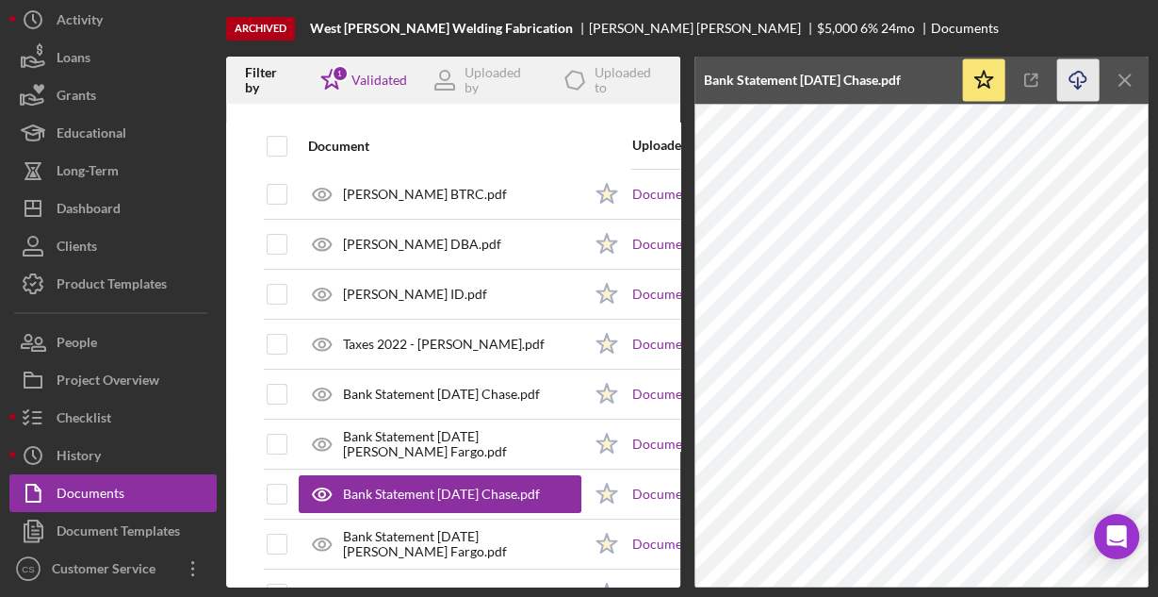
click at [1075, 78] on icon "Icon/Download" at bounding box center [1078, 80] width 42 height 42
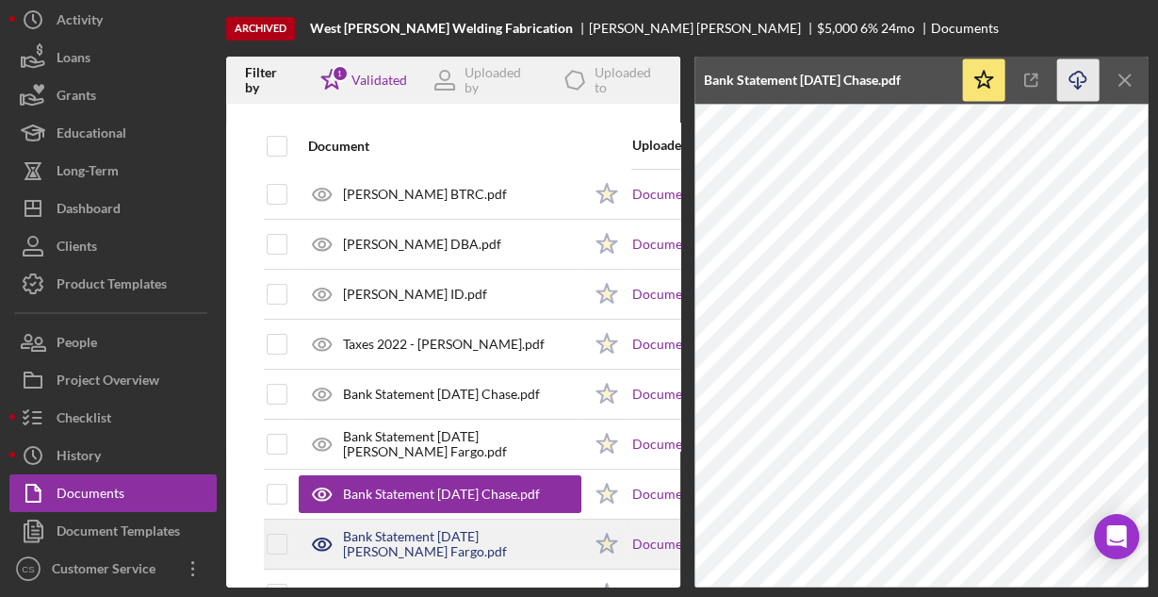
click at [426, 529] on div "Bank Statement [DATE] [PERSON_NAME] Fargo.pdf" at bounding box center [462, 544] width 238 height 30
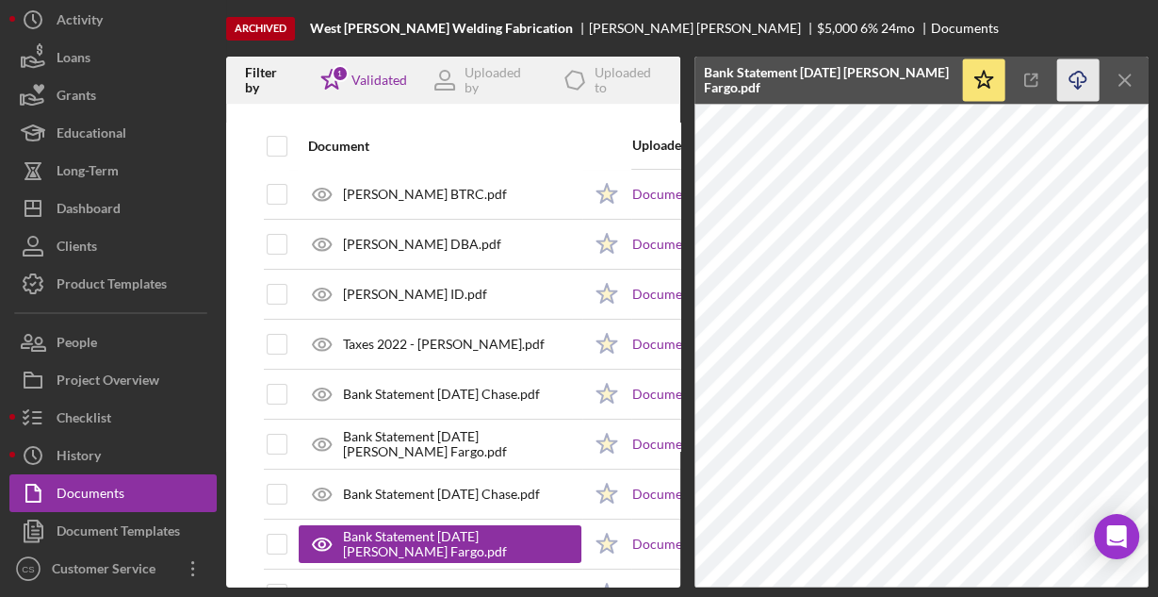
click at [1074, 72] on icon "Icon/Download" at bounding box center [1078, 80] width 42 height 42
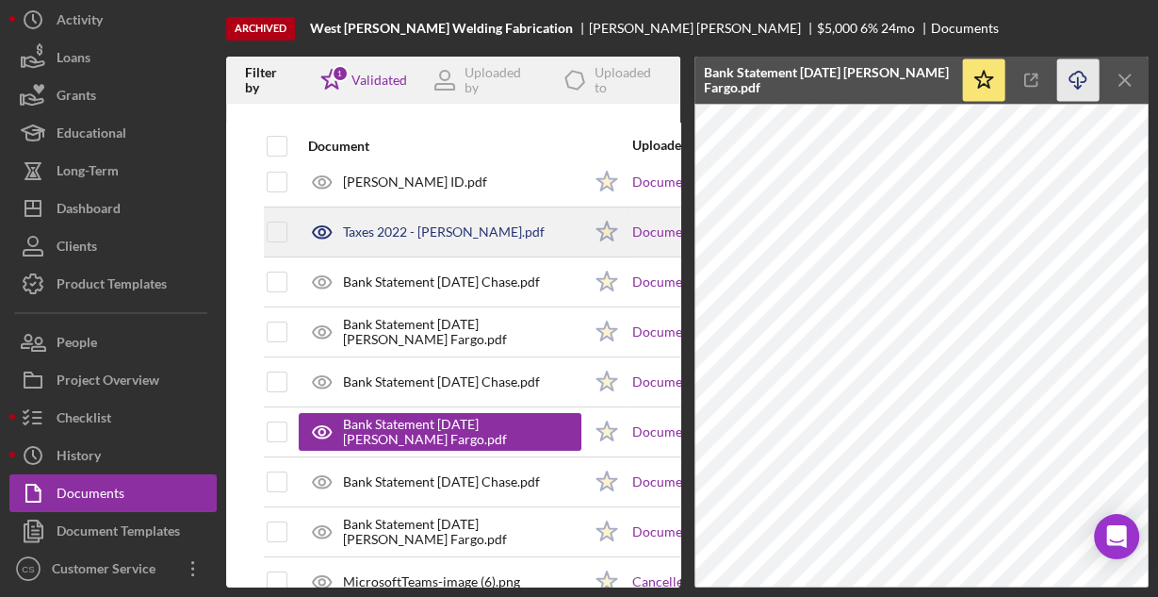
scroll to position [302, 0]
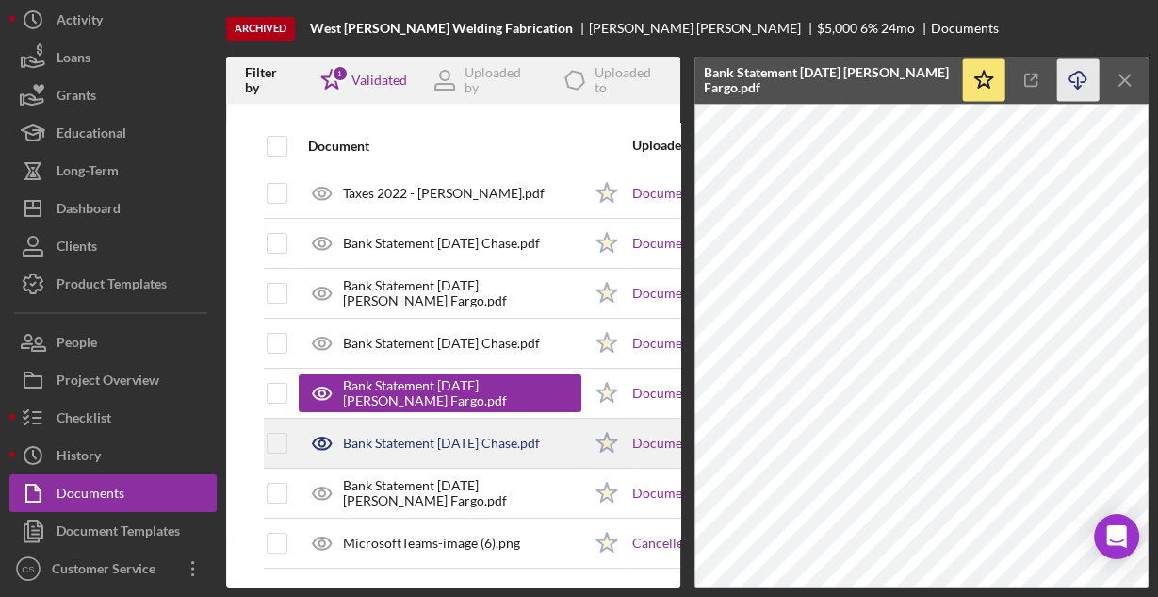
click at [408, 440] on div "Bank Statement [DATE] Chase.pdf" at bounding box center [441, 442] width 197 height 15
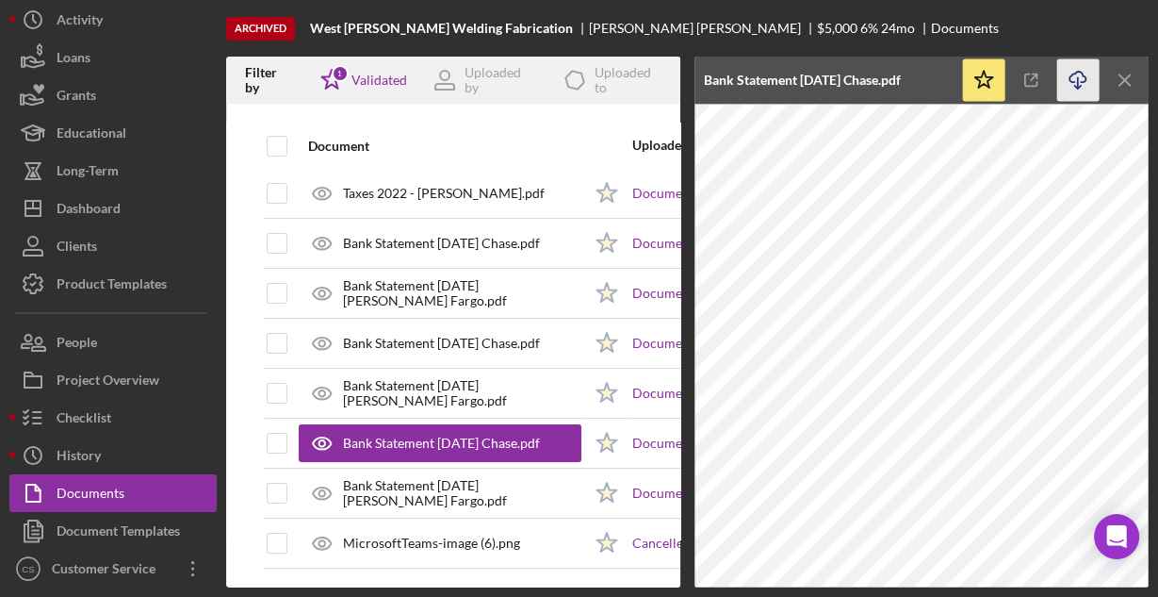
click at [1081, 81] on icon "Icon/Download" at bounding box center [1078, 80] width 42 height 42
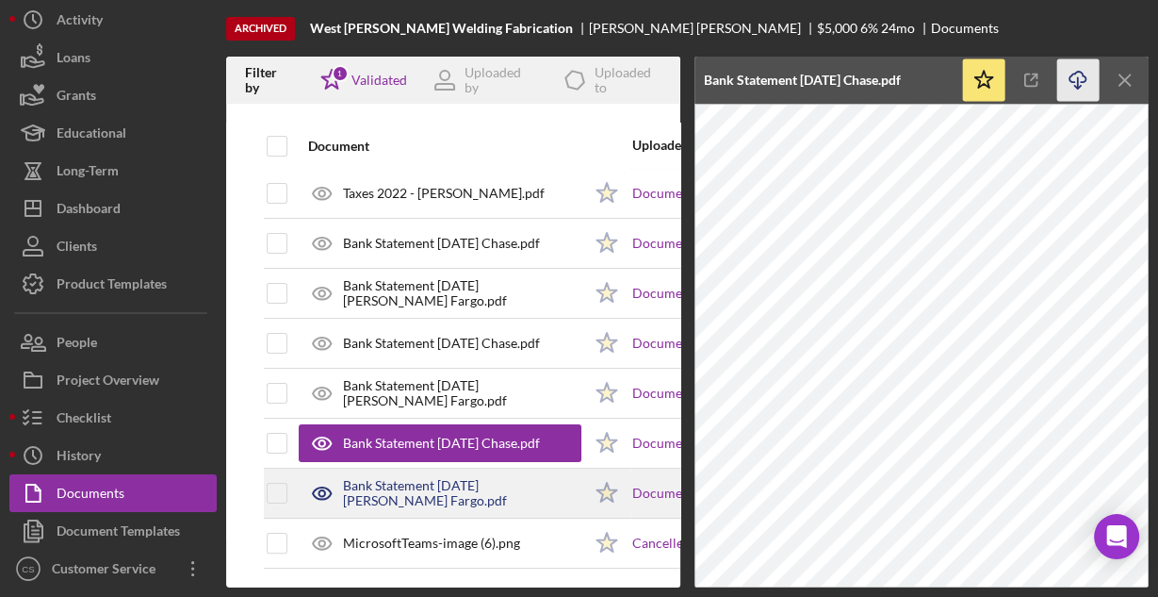
click at [467, 478] on div "Bank Statement [DATE] [PERSON_NAME] Fargo.pdf" at bounding box center [462, 493] width 238 height 30
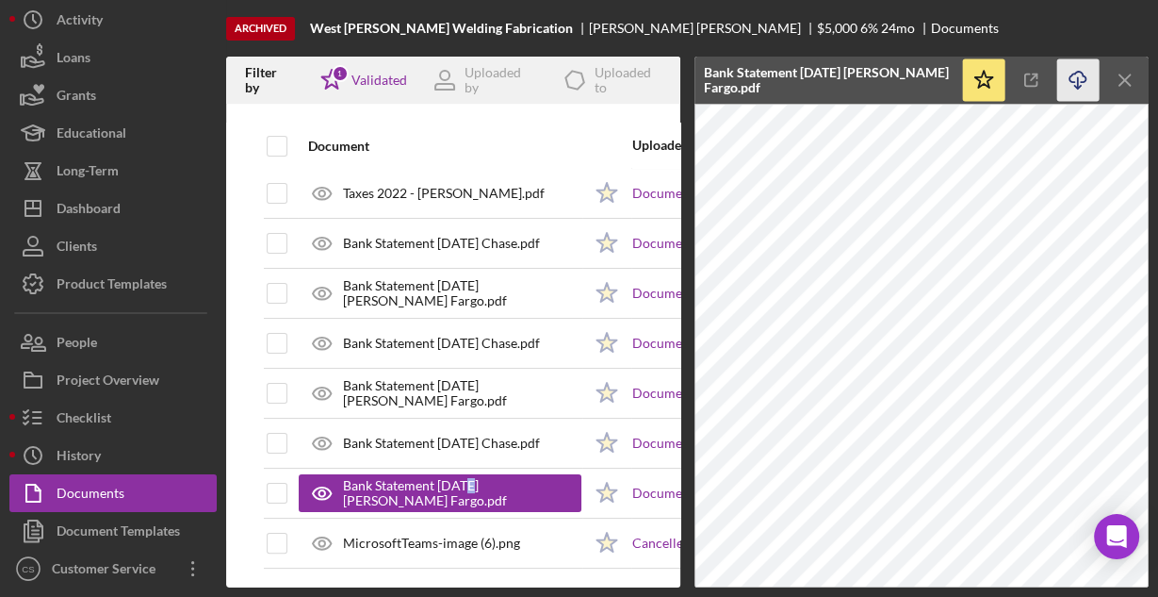
click at [1081, 82] on icon "button" at bounding box center [1078, 77] width 16 height 10
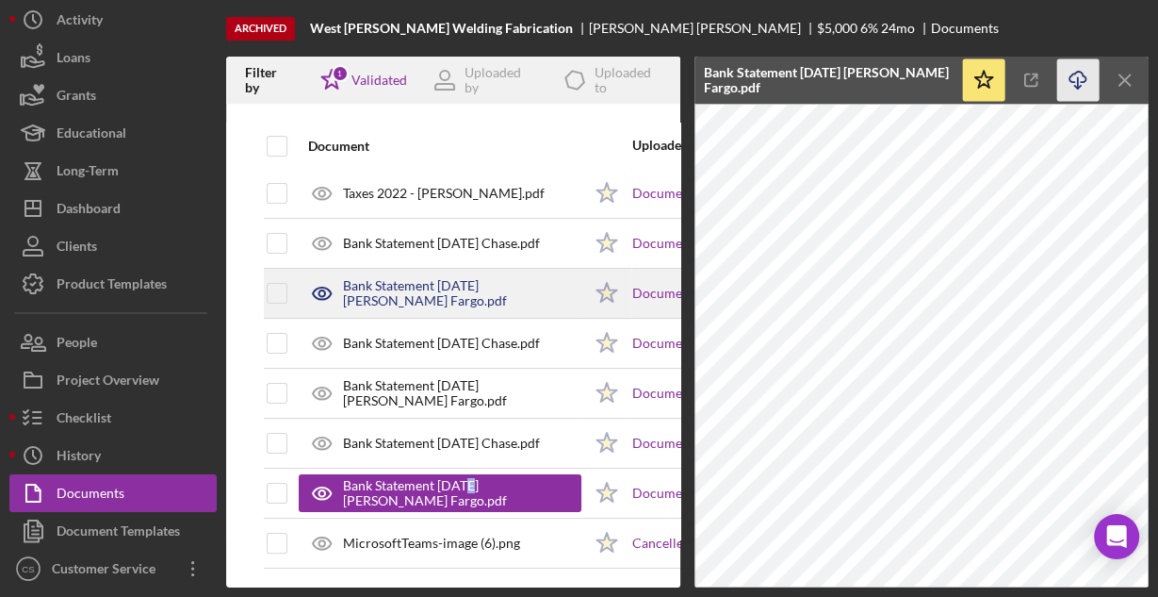
scroll to position [308, 0]
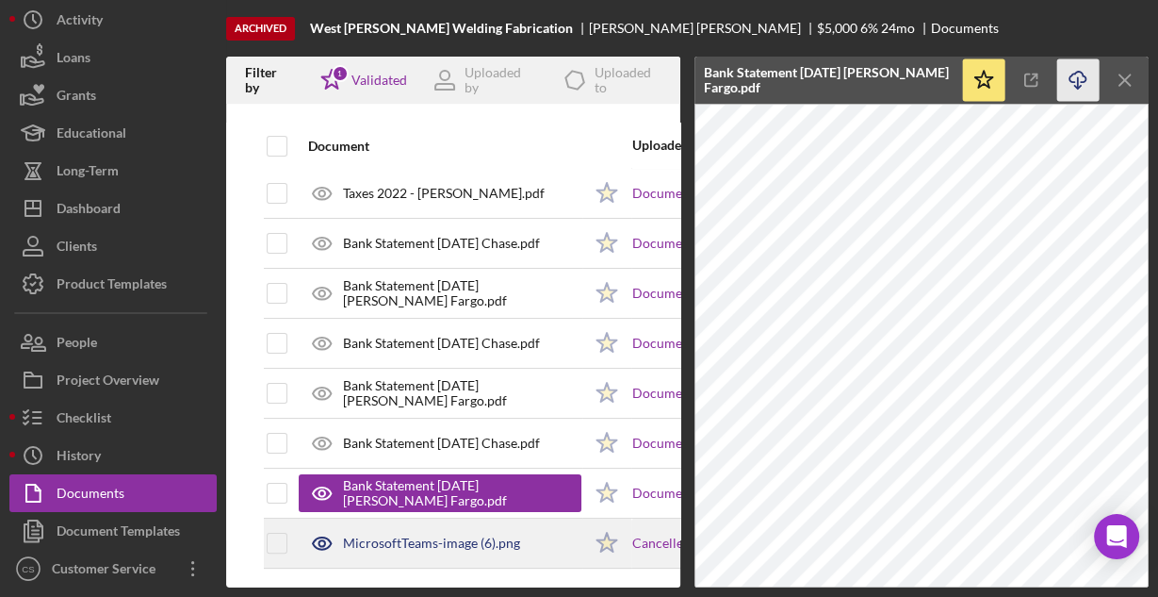
click at [407, 535] on div "MicrosoftTeams-image (6).png" at bounding box center [431, 542] width 177 height 15
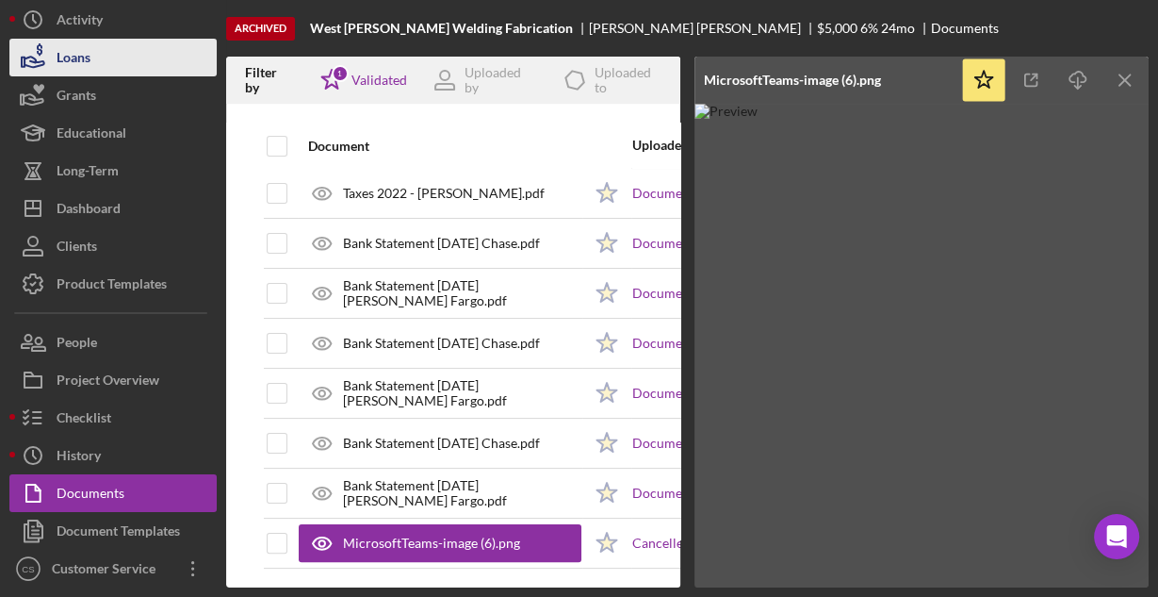
click at [78, 60] on div "Loans" at bounding box center [74, 60] width 34 height 42
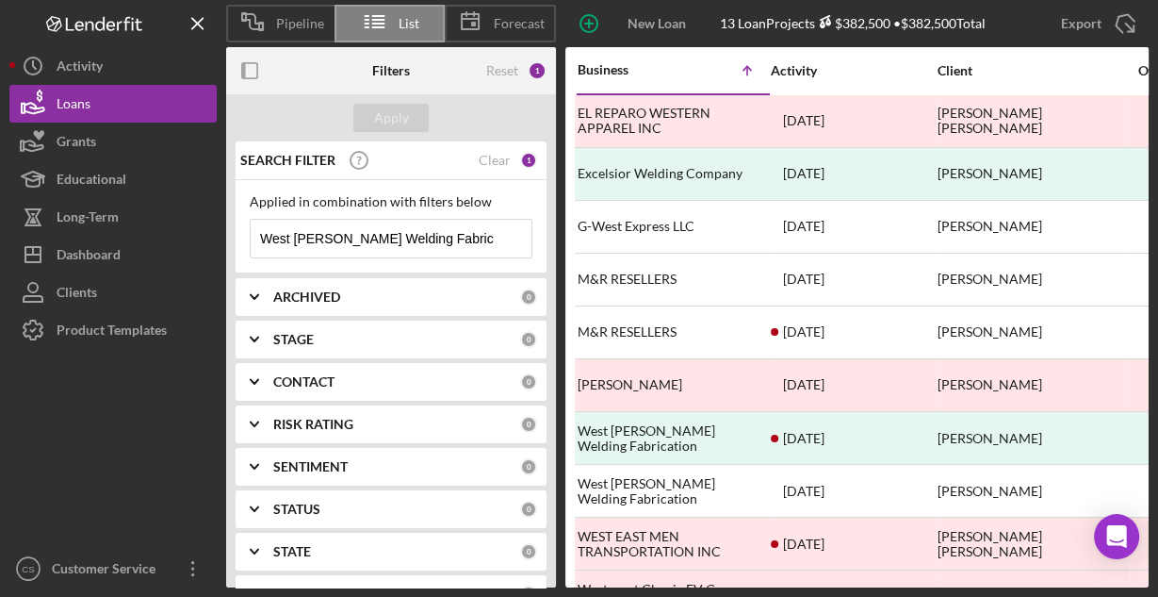
click at [381, 238] on input "West [PERSON_NAME] Welding Fabrication" at bounding box center [391, 239] width 281 height 38
click at [383, 238] on input "West [PERSON_NAME] Welding Fabrication" at bounding box center [391, 239] width 281 height 38
click at [440, 234] on input "West [PERSON_NAME] Welding Fabrication" at bounding box center [391, 239] width 281 height 38
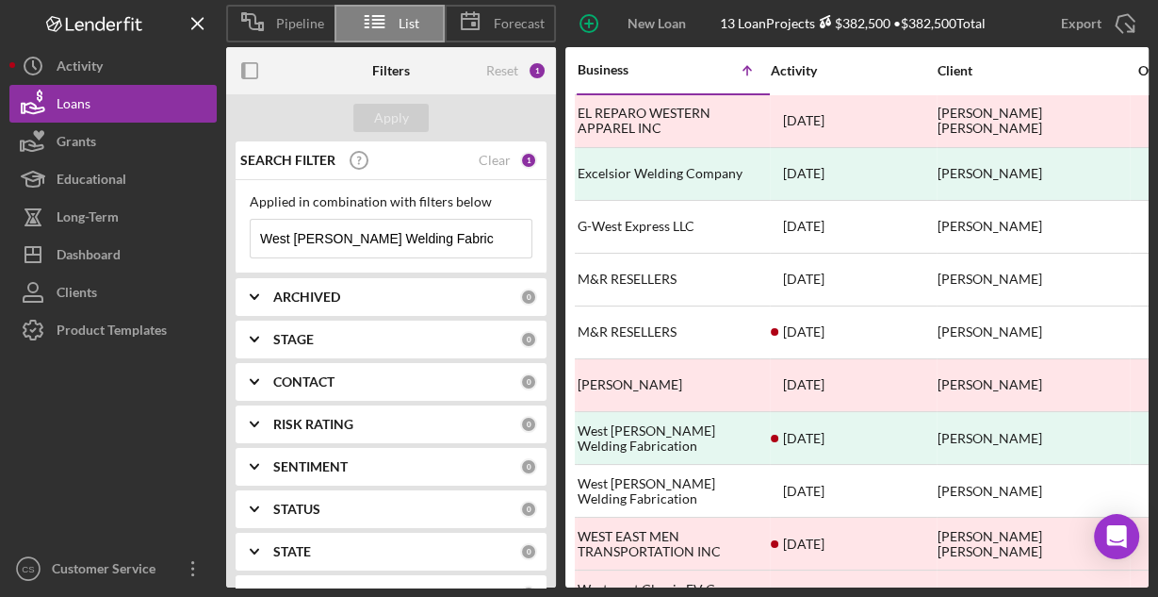
click at [440, 234] on input "West [PERSON_NAME] Welding Fabrication" at bounding box center [391, 239] width 281 height 38
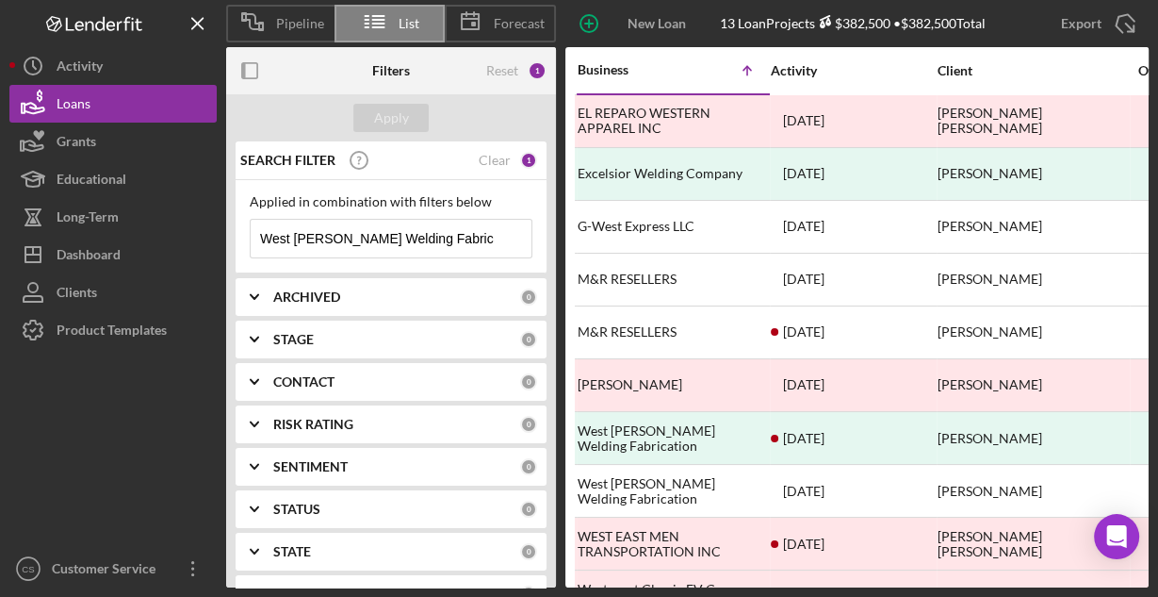
click at [440, 234] on input "West [PERSON_NAME] Welding Fabrication" at bounding box center [391, 239] width 281 height 38
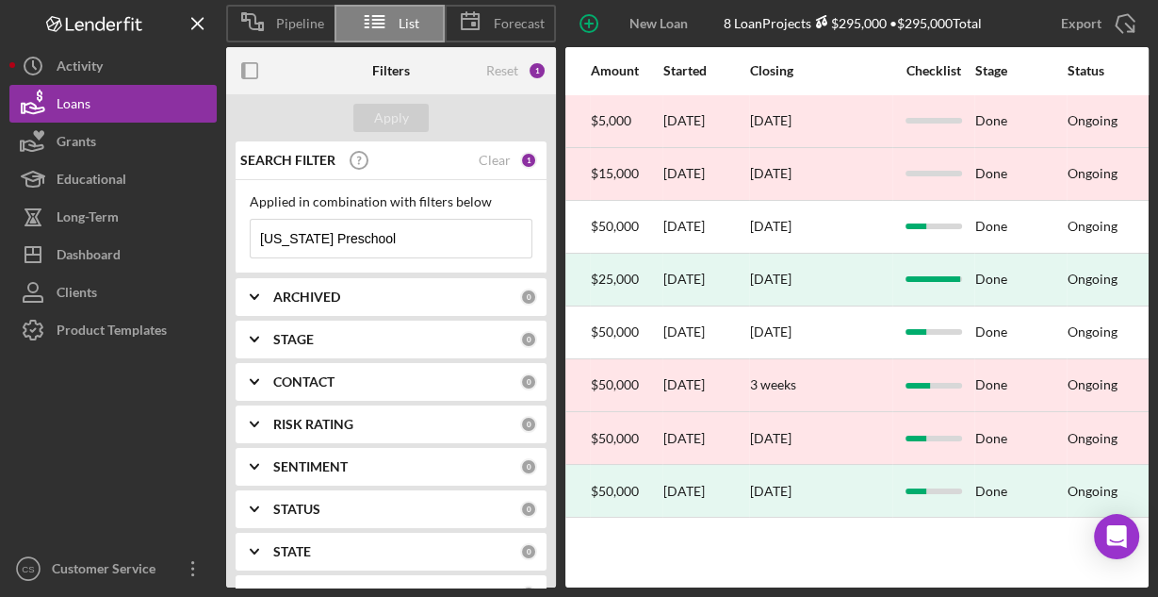
scroll to position [0, 869]
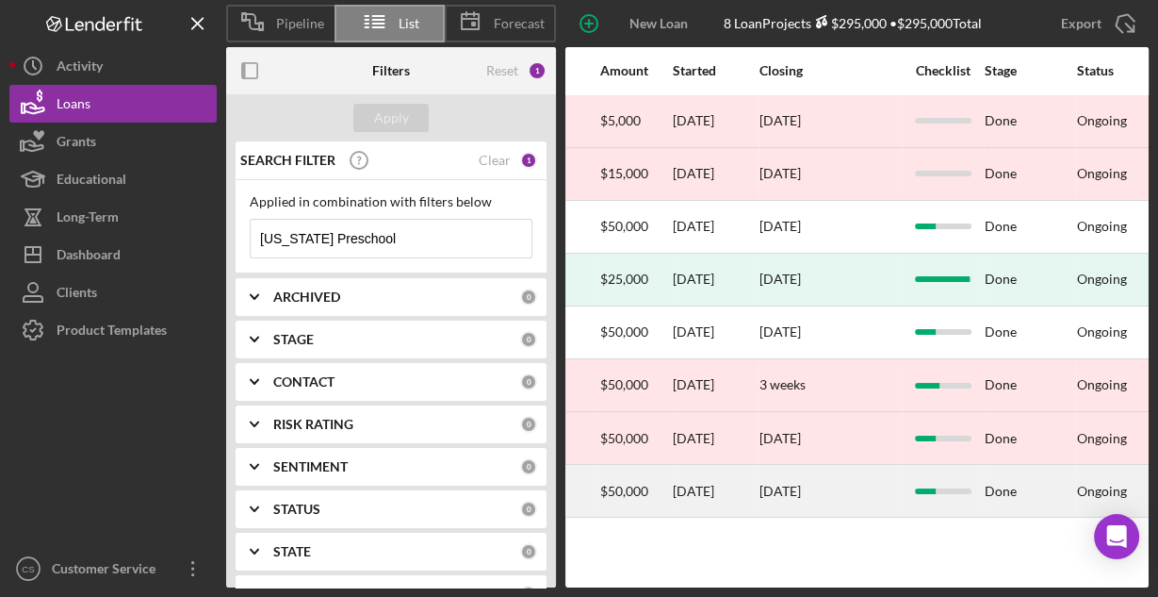
type input "[US_STATE] Preschool"
click at [707, 480] on div "[DATE]" at bounding box center [715, 491] width 85 height 50
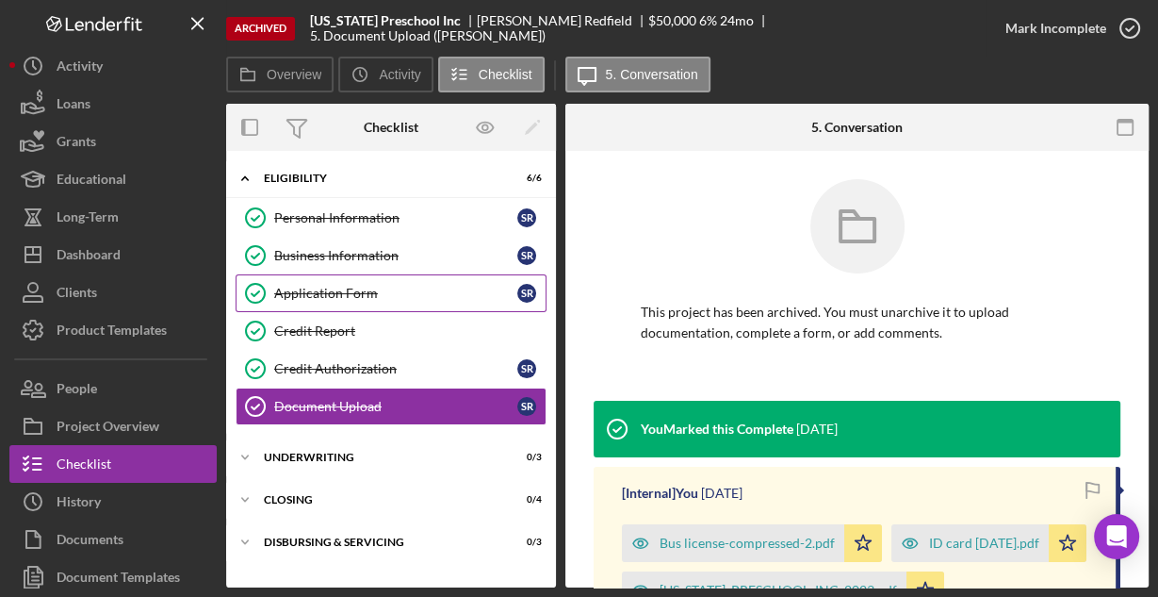
click at [386, 297] on div "Application Form" at bounding box center [395, 293] width 243 height 15
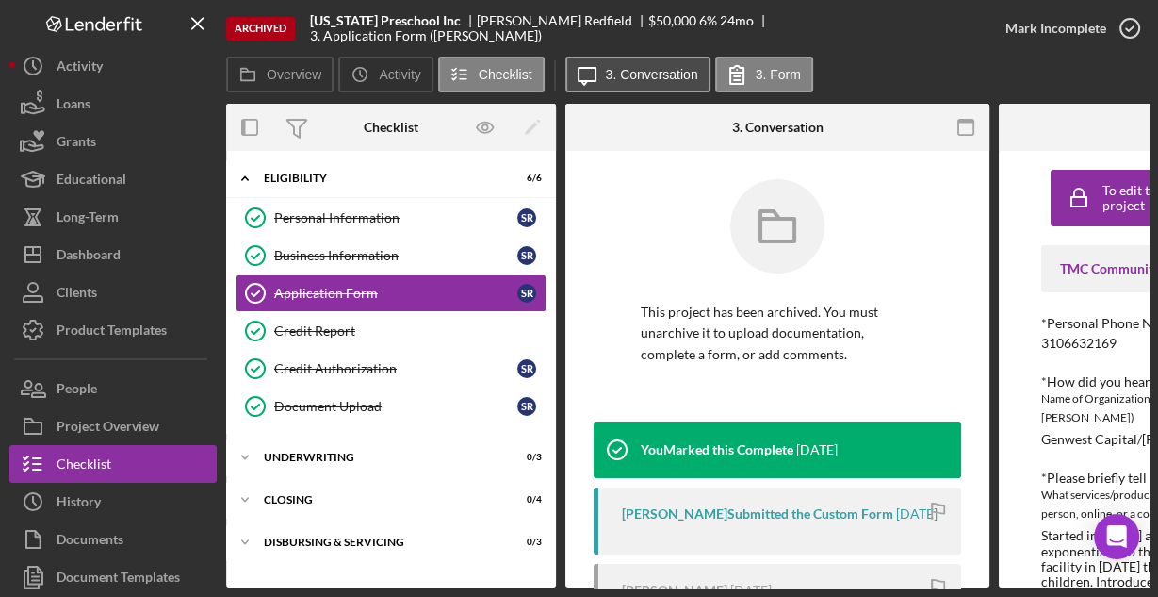
click at [671, 69] on label "3. Conversation" at bounding box center [652, 74] width 92 height 15
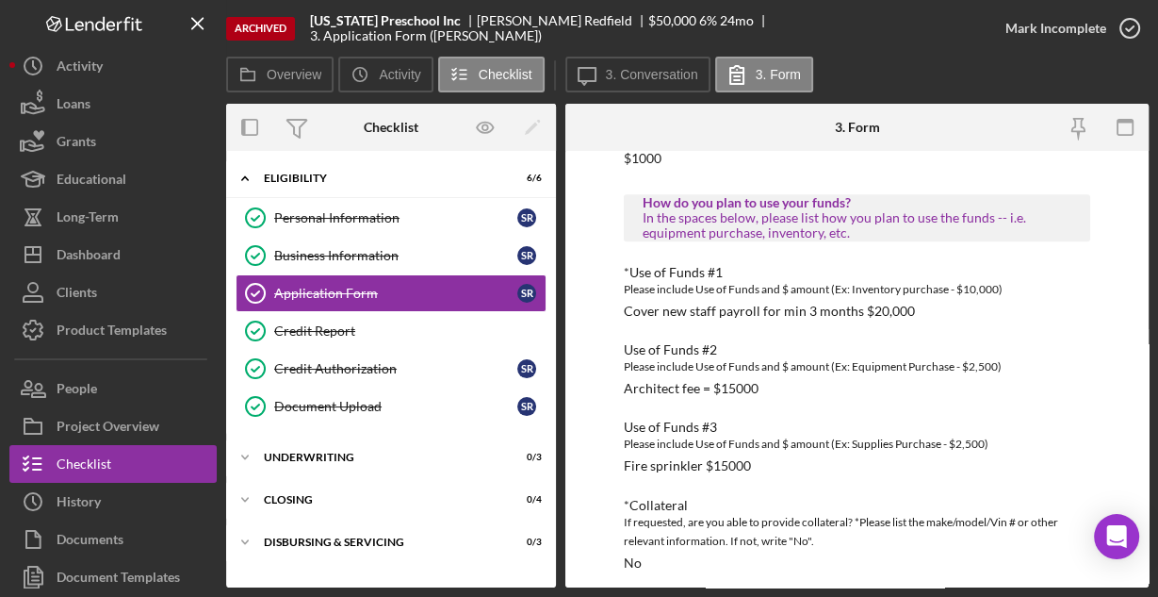
scroll to position [1031, 0]
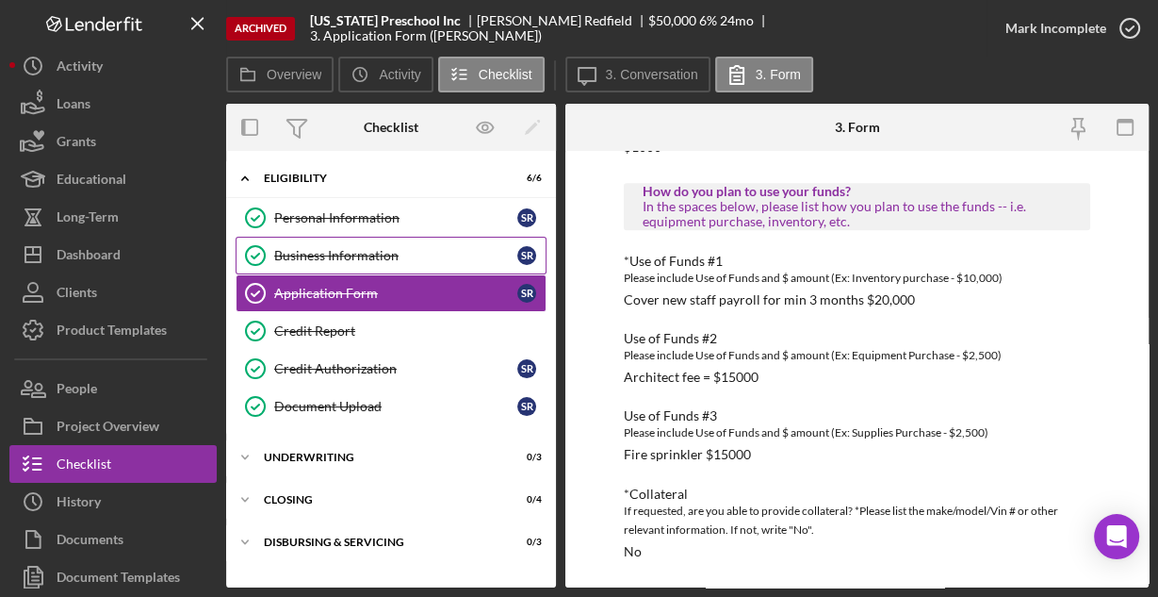
click at [386, 258] on div "Business Information" at bounding box center [395, 255] width 243 height 15
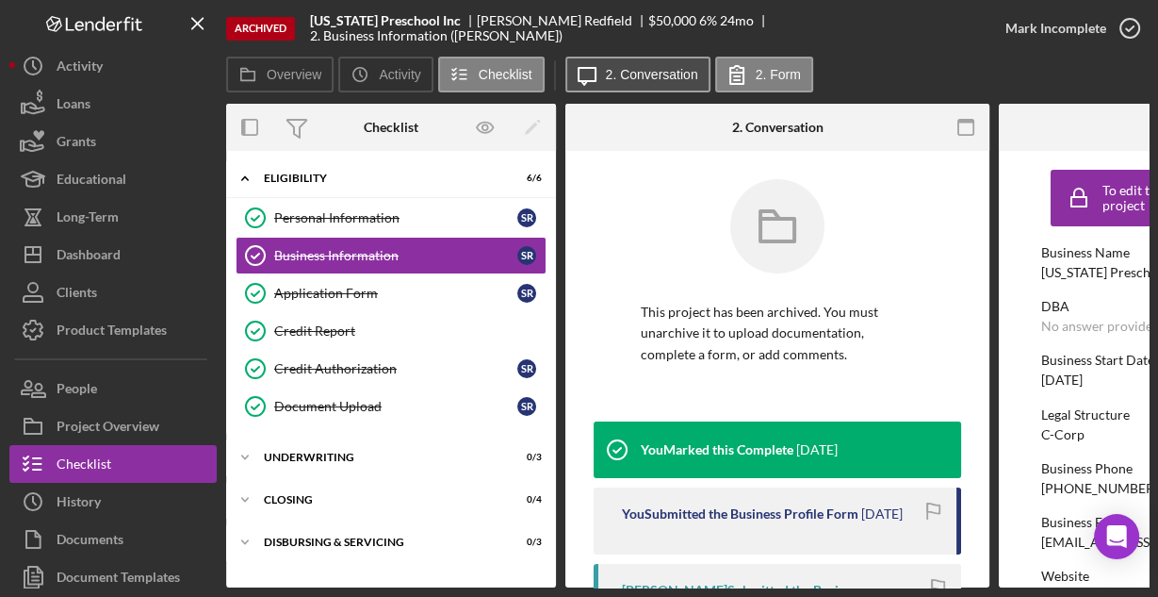
click at [639, 91] on div "Icon/Message 2. Conversation 2. Form" at bounding box center [692, 76] width 253 height 38
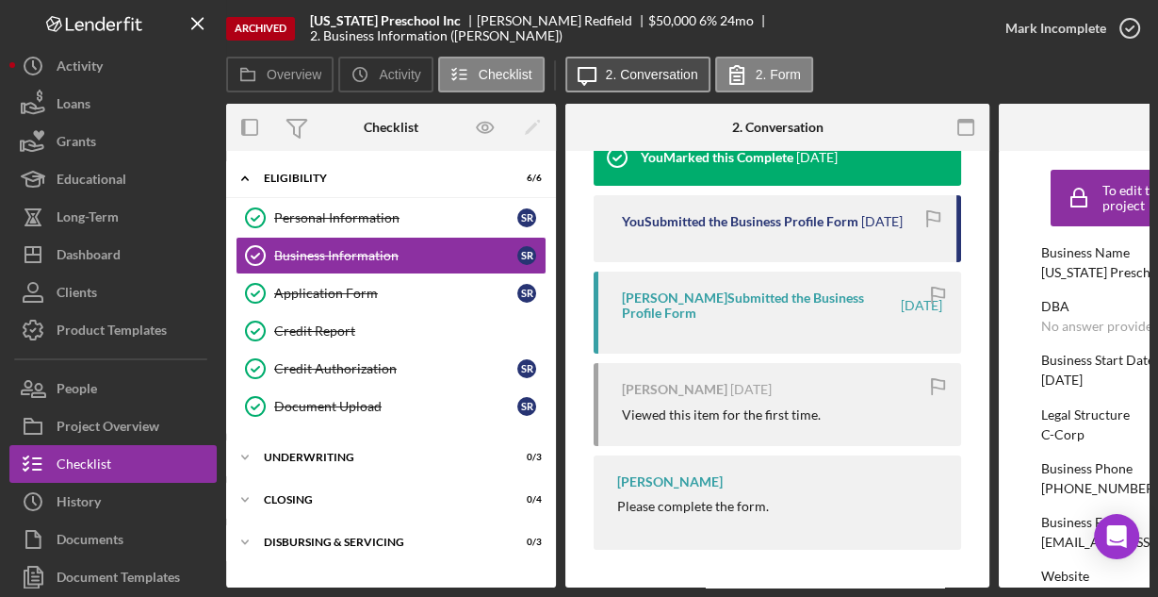
click at [651, 76] on label "2. Conversation" at bounding box center [652, 74] width 92 height 15
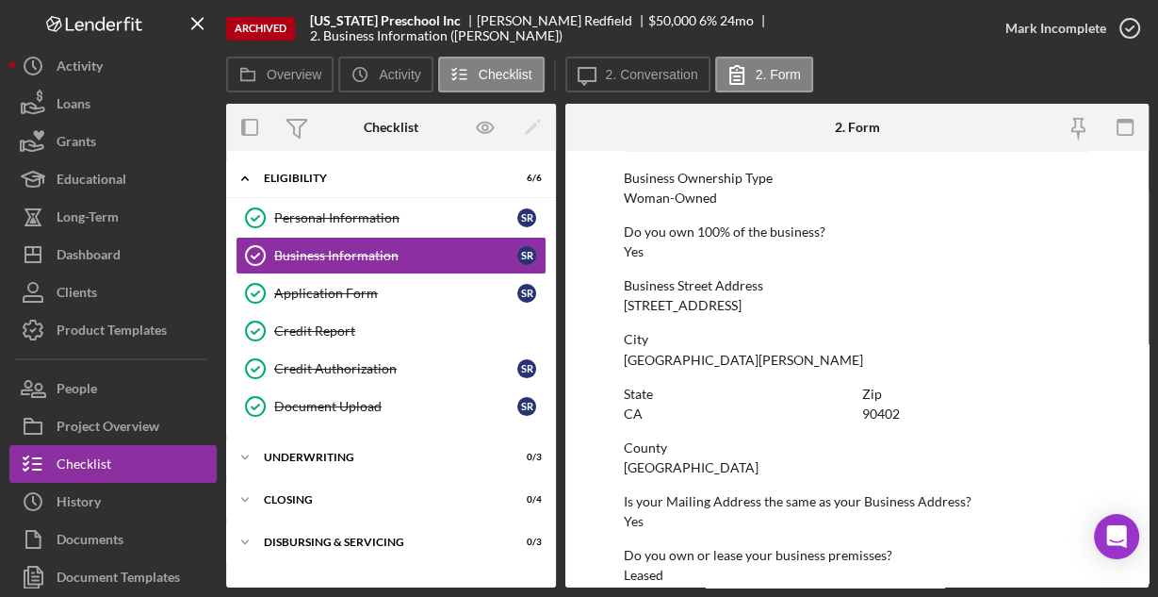
scroll to position [985, 0]
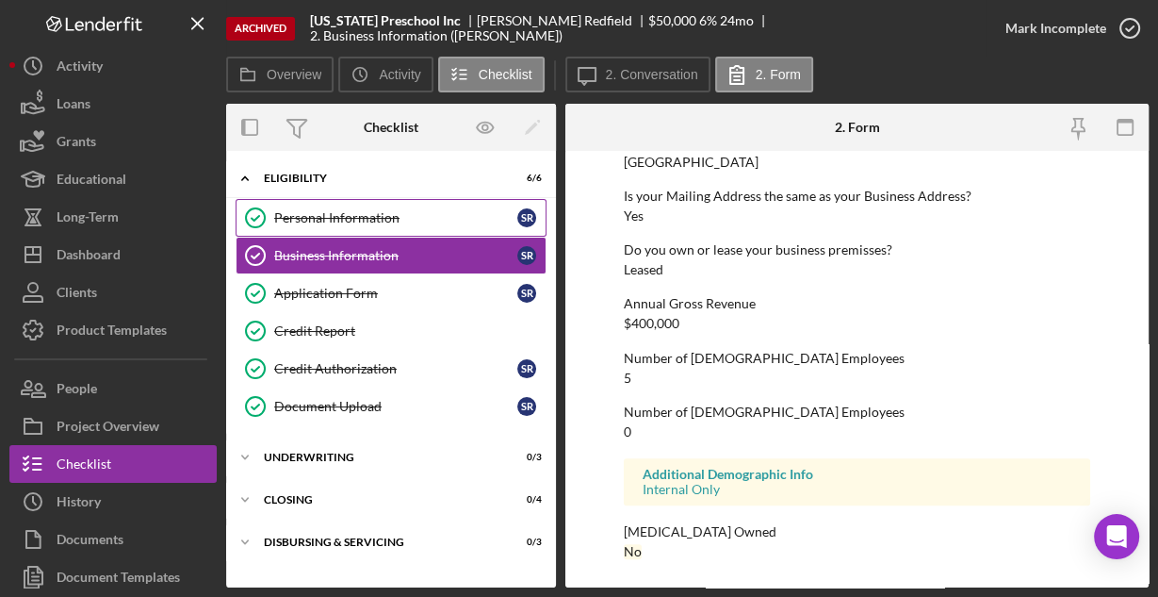
click at [390, 214] on div "Personal Information" at bounding box center [395, 217] width 243 height 15
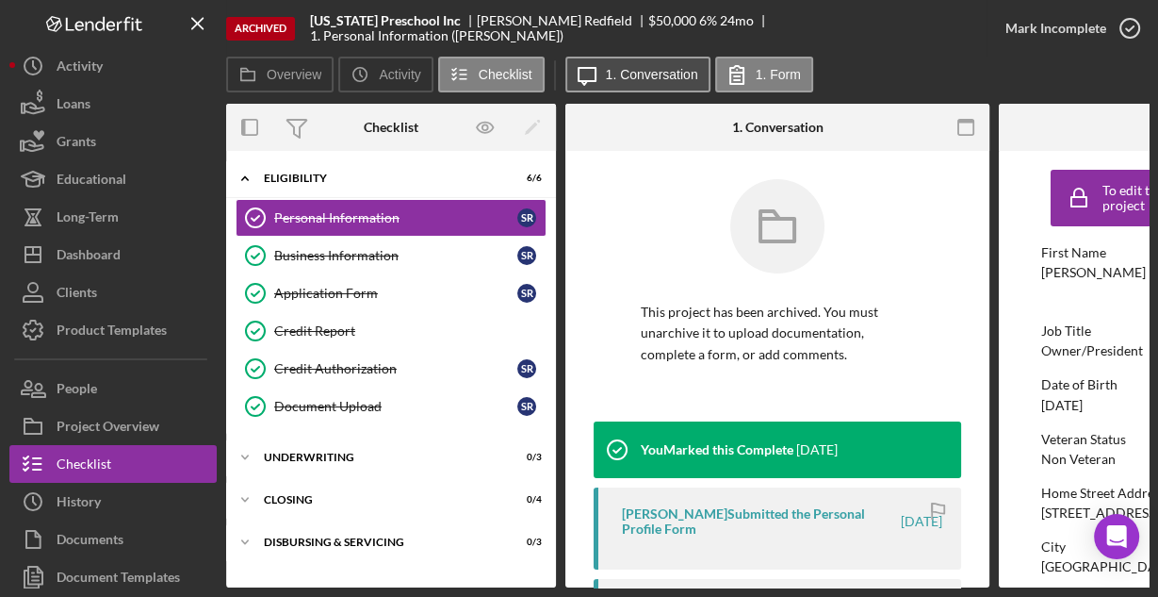
click at [613, 81] on label "1. Conversation" at bounding box center [652, 74] width 92 height 15
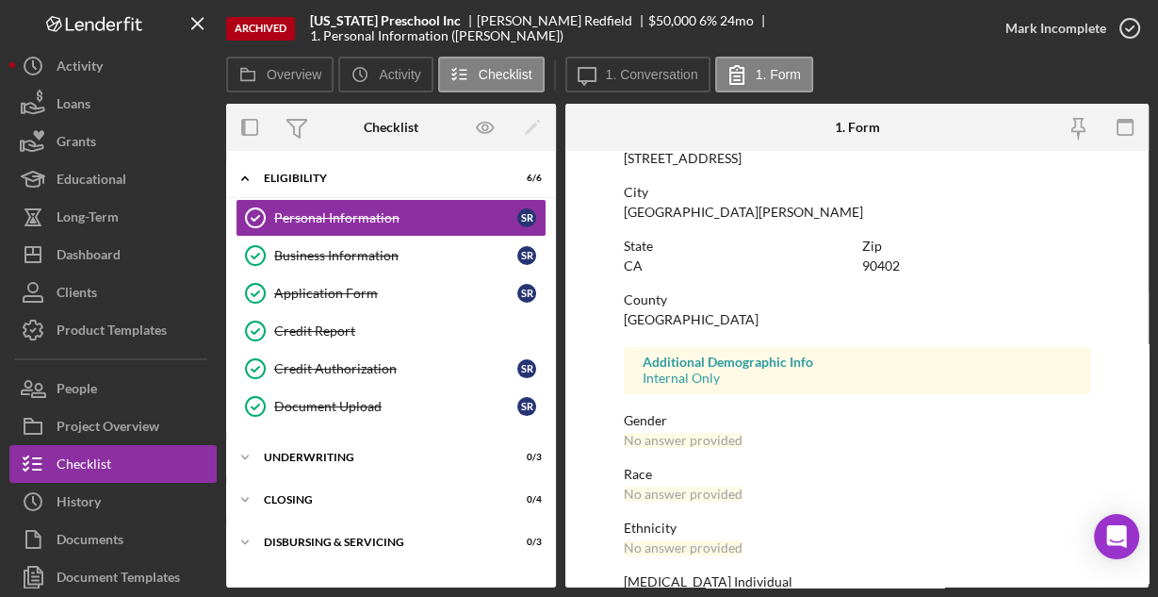
scroll to position [444, 0]
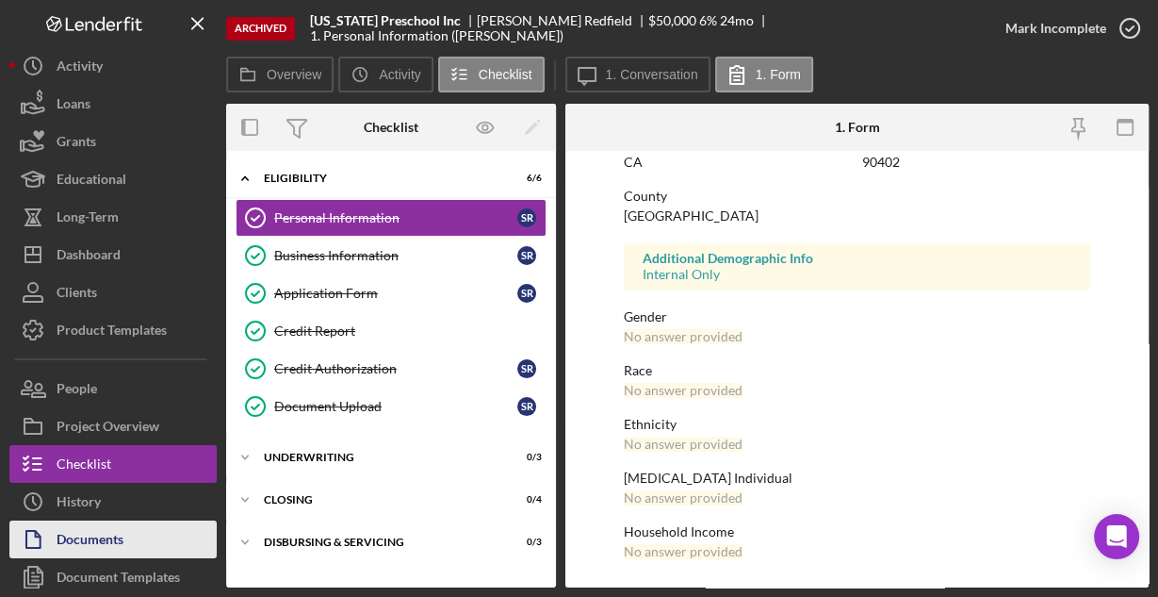
click at [90, 537] on div "Documents" at bounding box center [90, 541] width 67 height 42
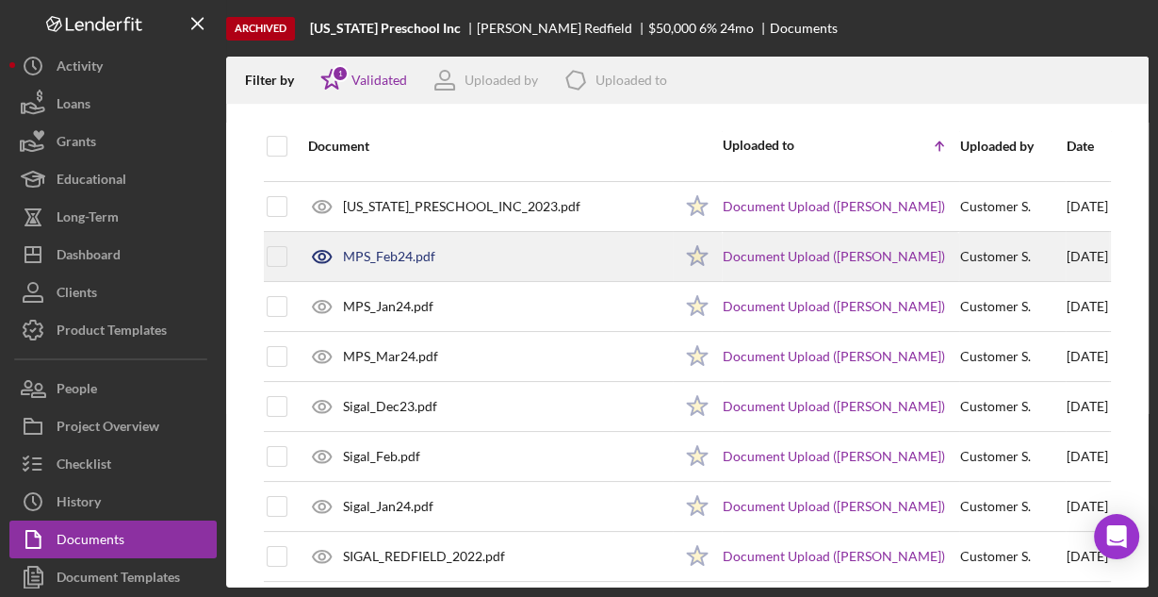
scroll to position [197, 0]
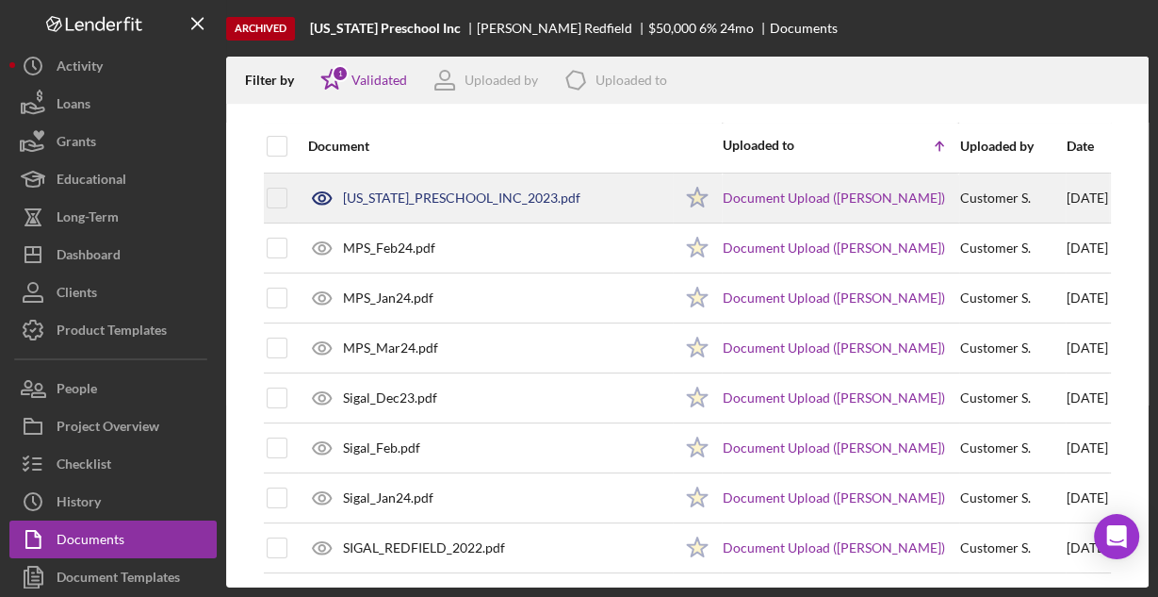
click at [434, 193] on div "[US_STATE]_PRESCHOOL_INC_2023.pdf" at bounding box center [462, 197] width 238 height 15
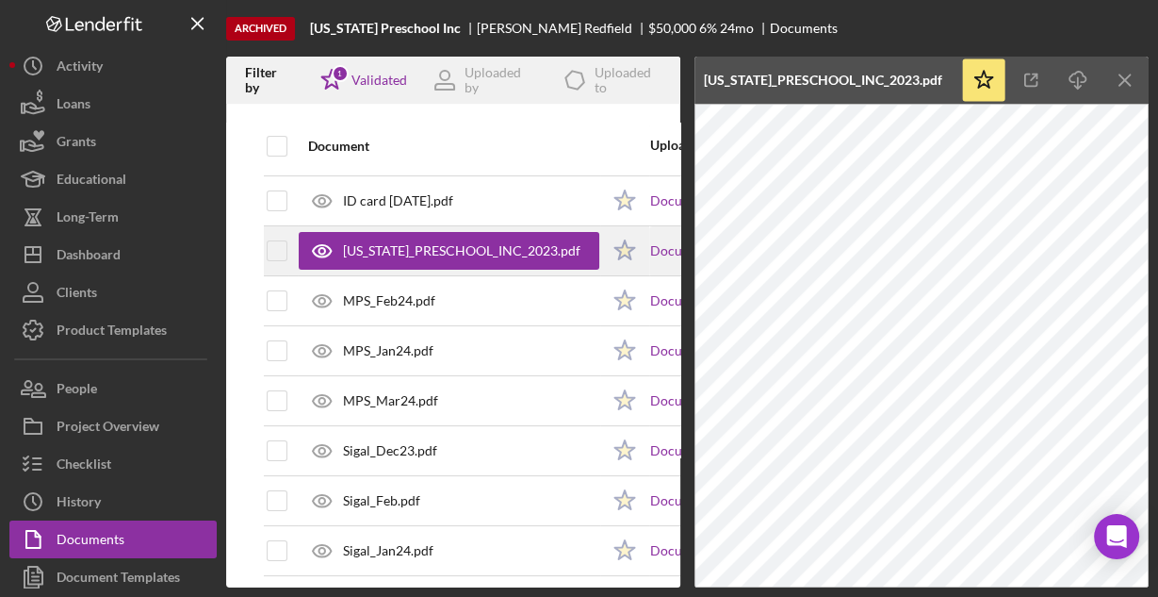
scroll to position [122, 0]
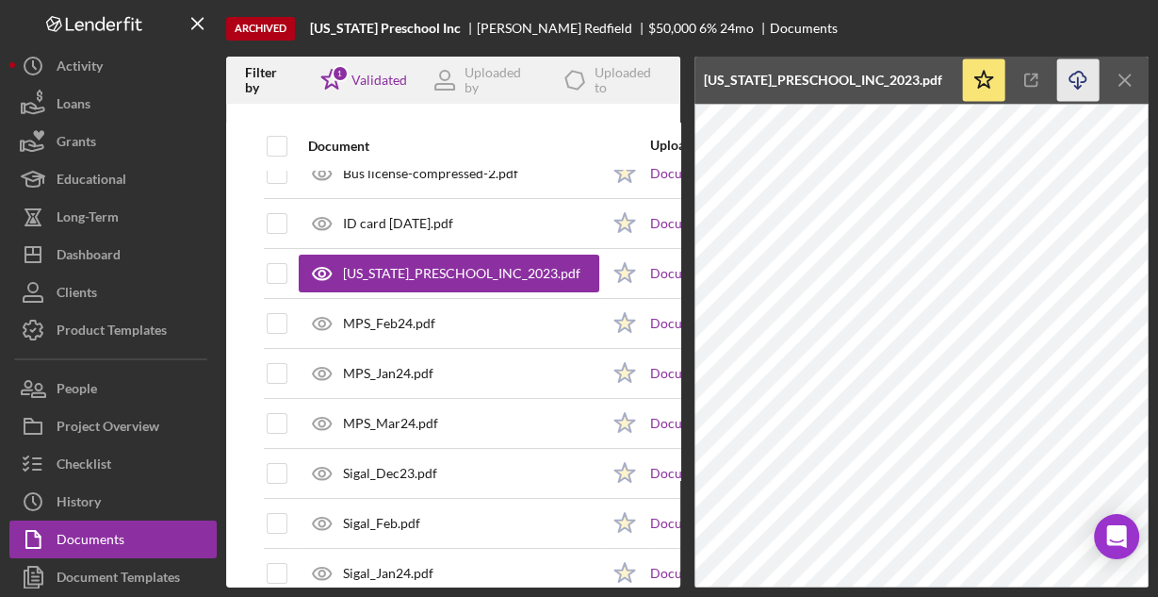
click at [1075, 79] on icon "Icon/Download" at bounding box center [1078, 80] width 42 height 42
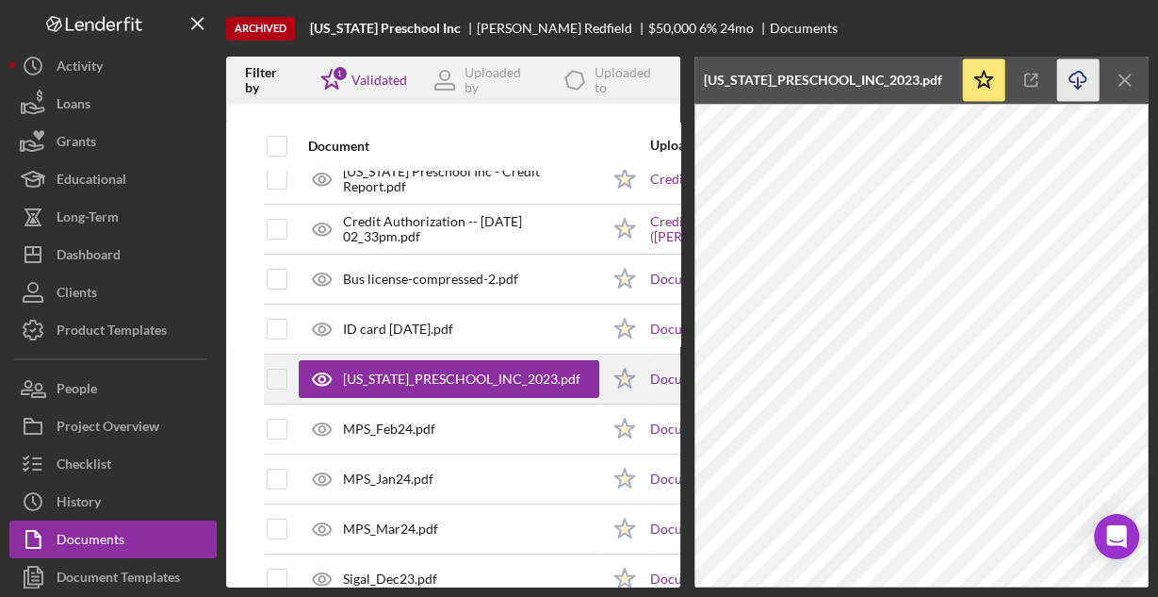
scroll to position [0, 0]
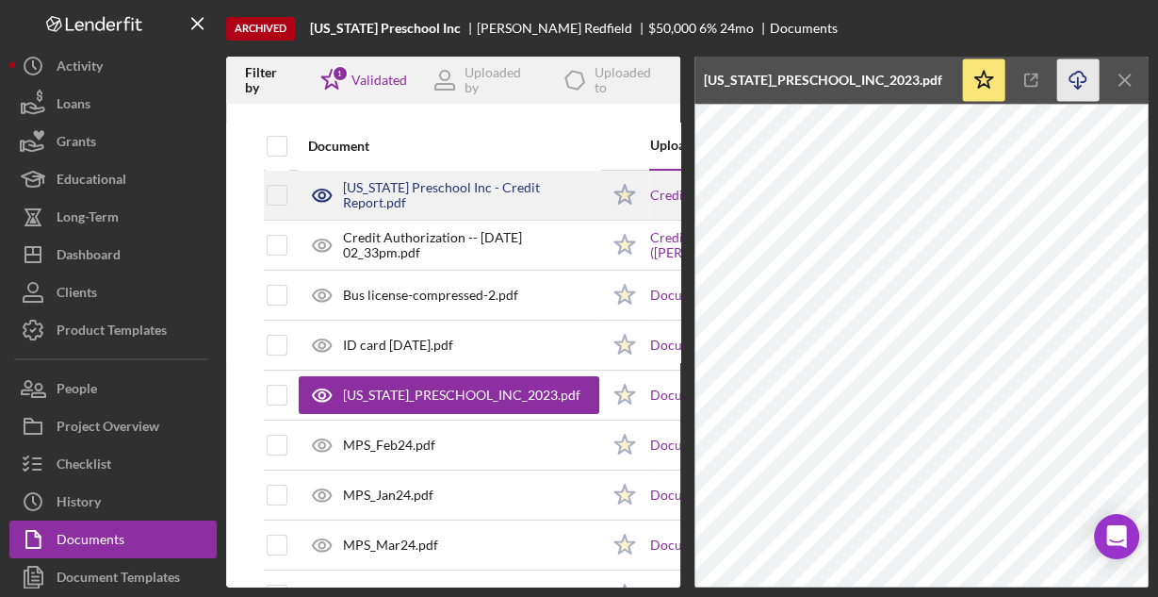
click at [453, 202] on div "[US_STATE] Preschool Inc - Credit Report.pdf" at bounding box center [471, 195] width 256 height 30
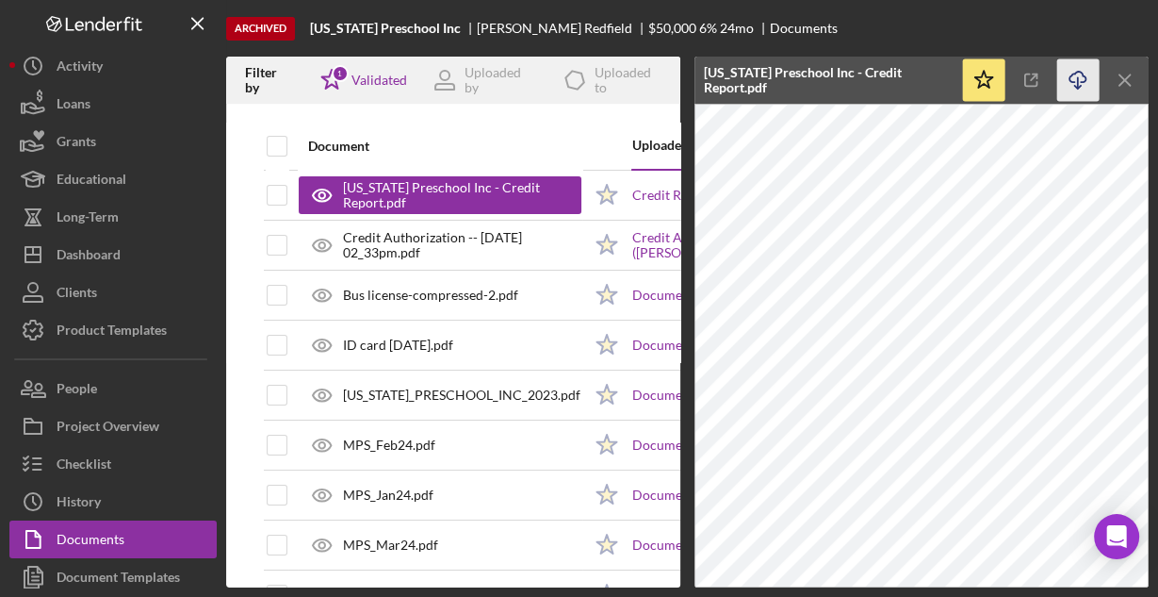
click at [1086, 87] on icon "Icon/Download" at bounding box center [1078, 80] width 42 height 42
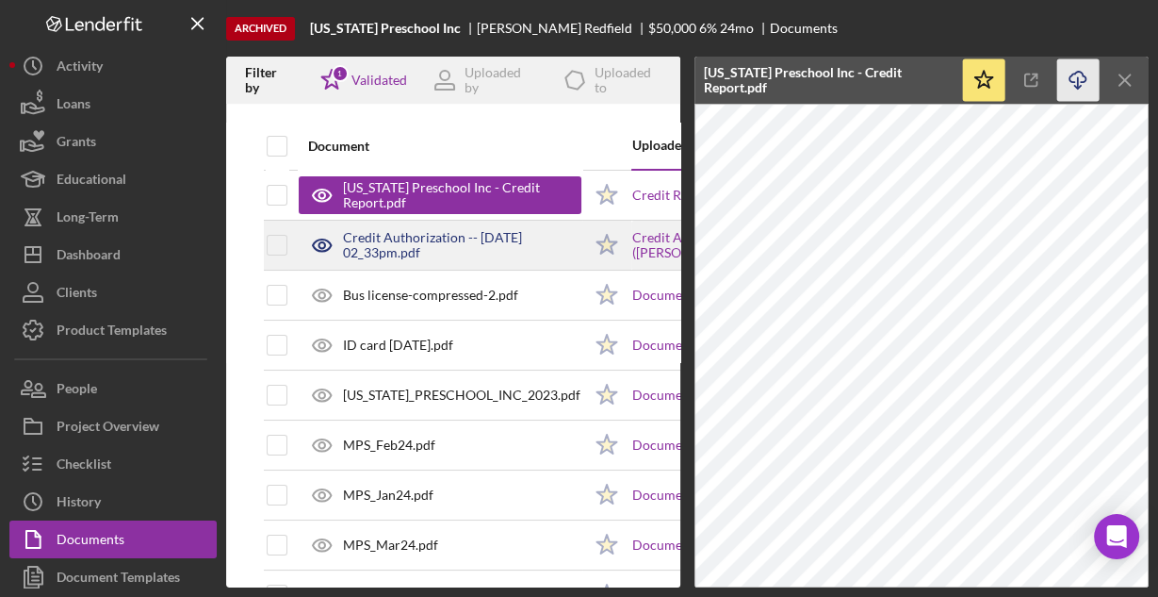
click at [523, 247] on div "Credit Authorization -- [DATE] 02_33pm.pdf" at bounding box center [462, 245] width 238 height 30
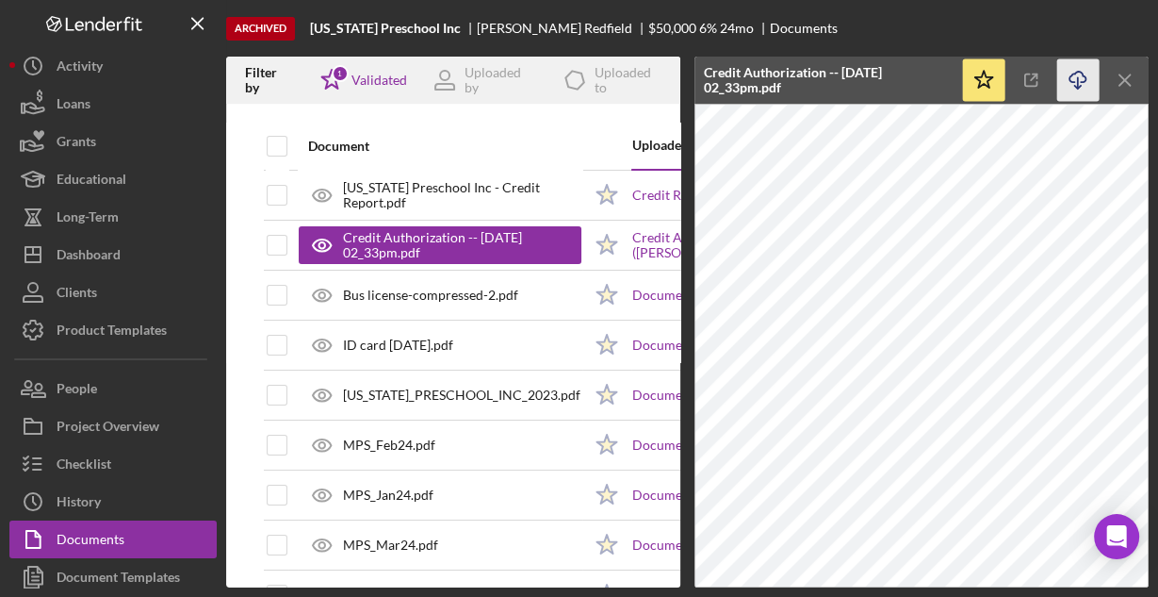
click at [1071, 72] on icon "Icon/Download" at bounding box center [1078, 80] width 42 height 42
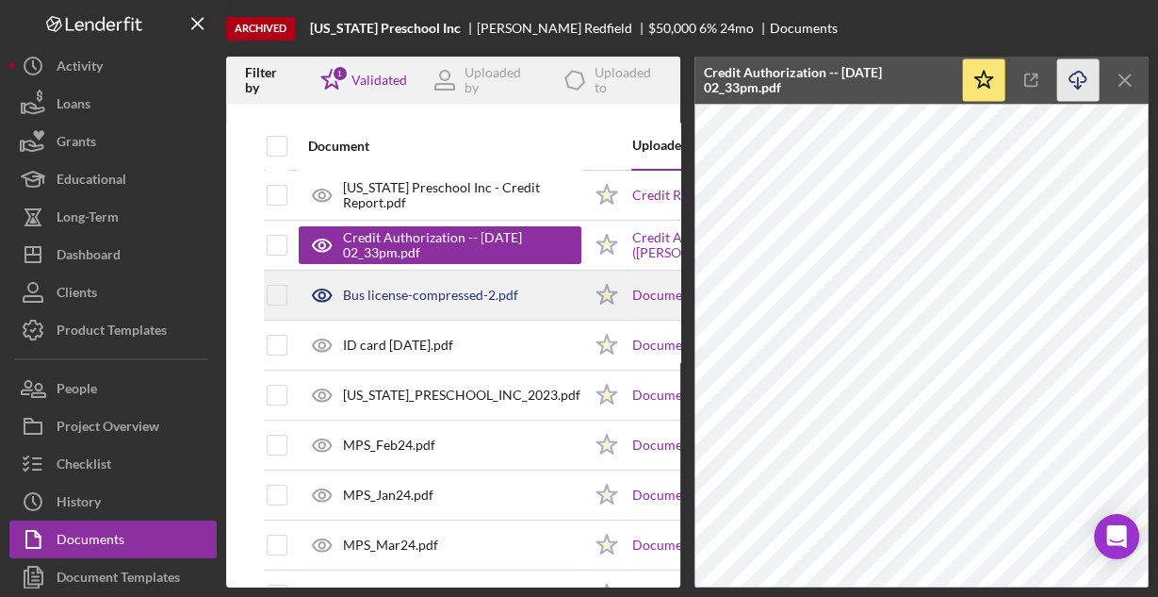
click at [399, 292] on div "Bus license-compressed-2.pdf" at bounding box center [430, 294] width 175 height 15
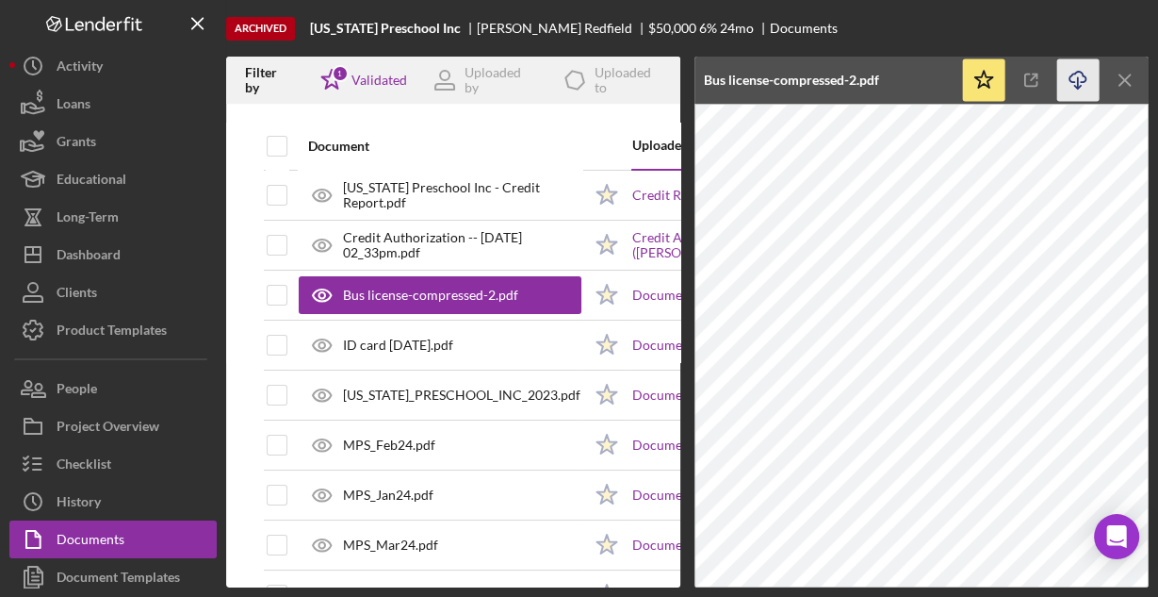
click at [1082, 84] on icon "Icon/Download" at bounding box center [1078, 80] width 42 height 42
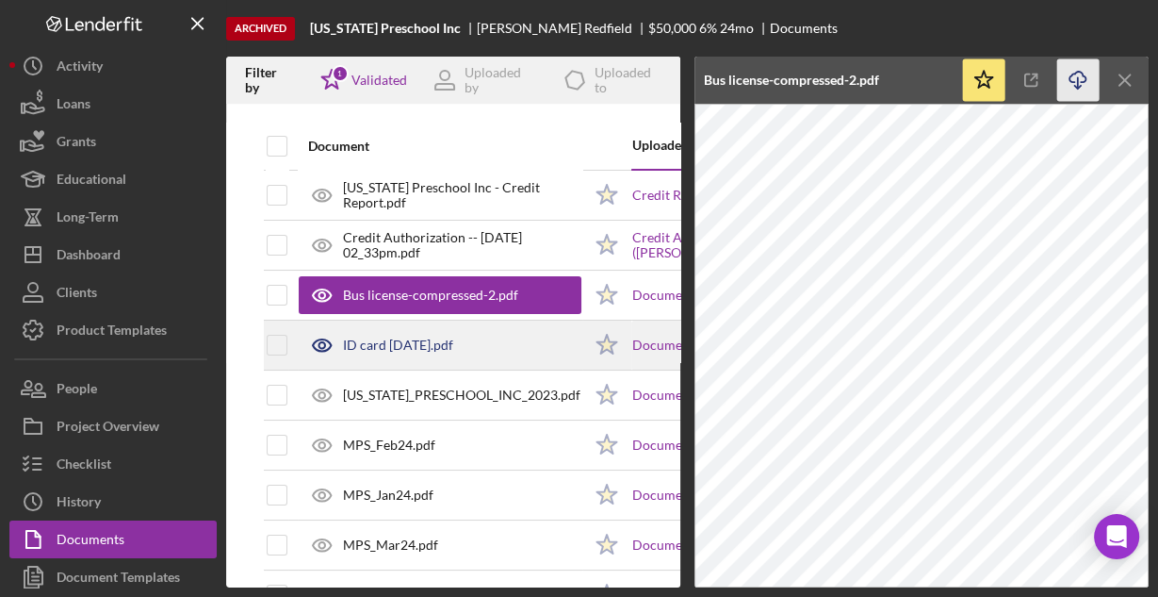
click at [418, 351] on div "ID card [DATE].pdf" at bounding box center [440, 344] width 283 height 47
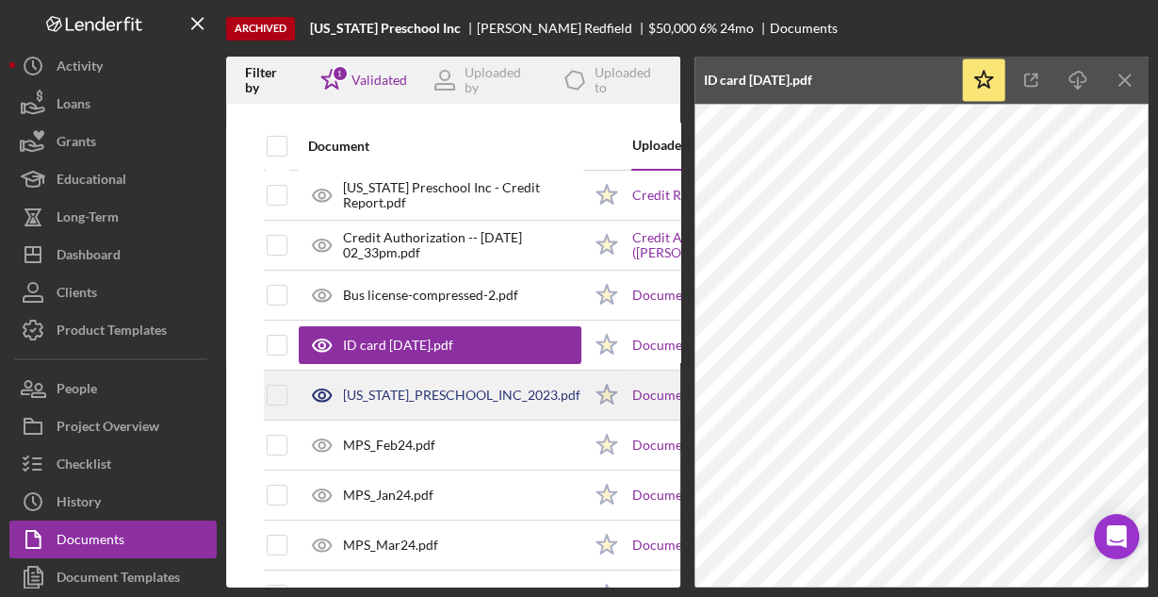
click at [488, 389] on div "[US_STATE]_PRESCHOOL_INC_2023.pdf" at bounding box center [462, 394] width 238 height 15
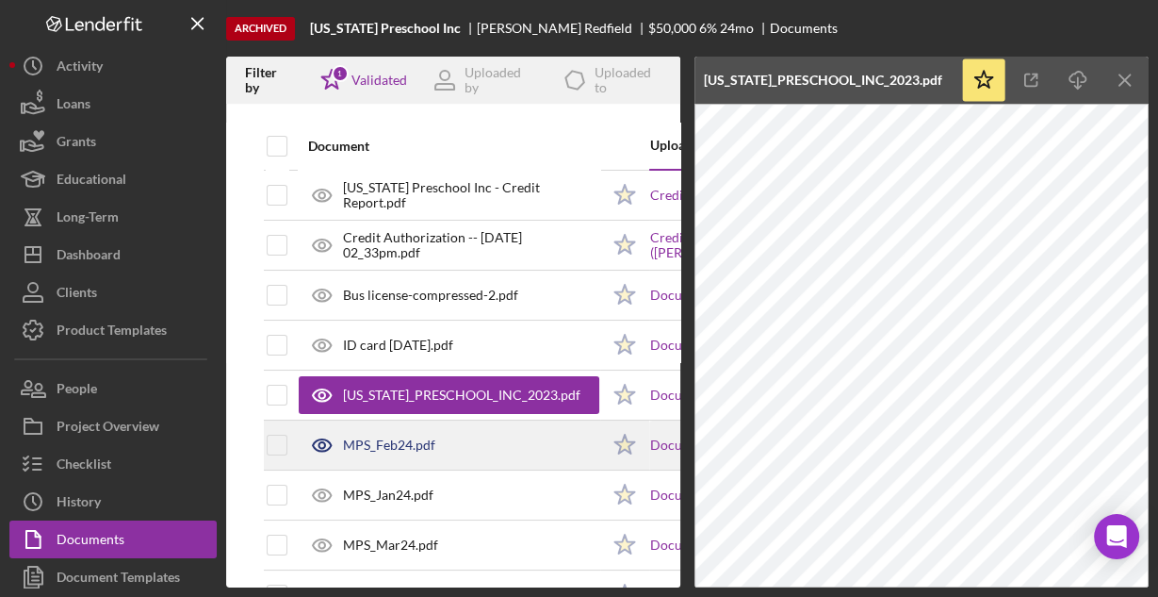
click at [419, 448] on div "MPS_Feb24.pdf" at bounding box center [389, 444] width 92 height 15
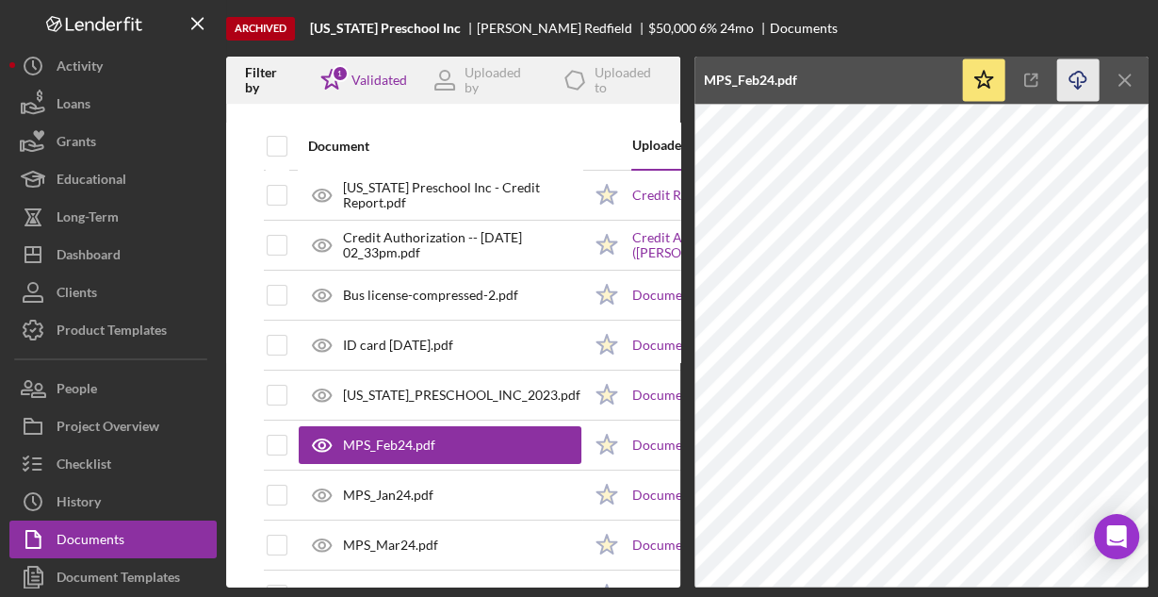
click at [1084, 81] on icon "button" at bounding box center [1078, 77] width 16 height 10
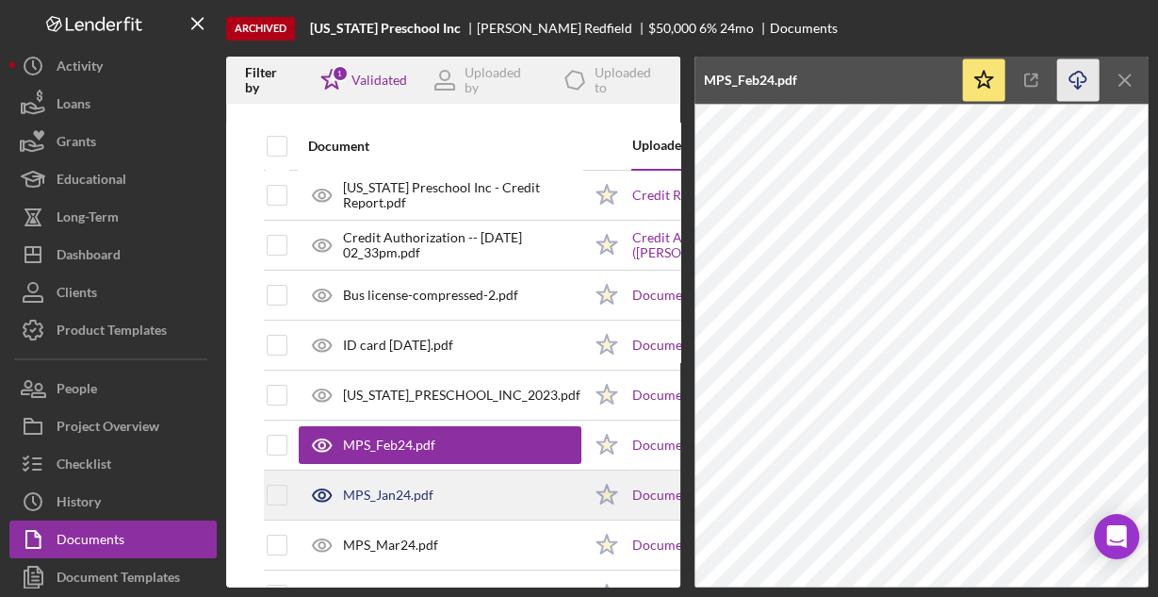
click at [497, 476] on div "MPS_Jan24.pdf" at bounding box center [440, 494] width 283 height 47
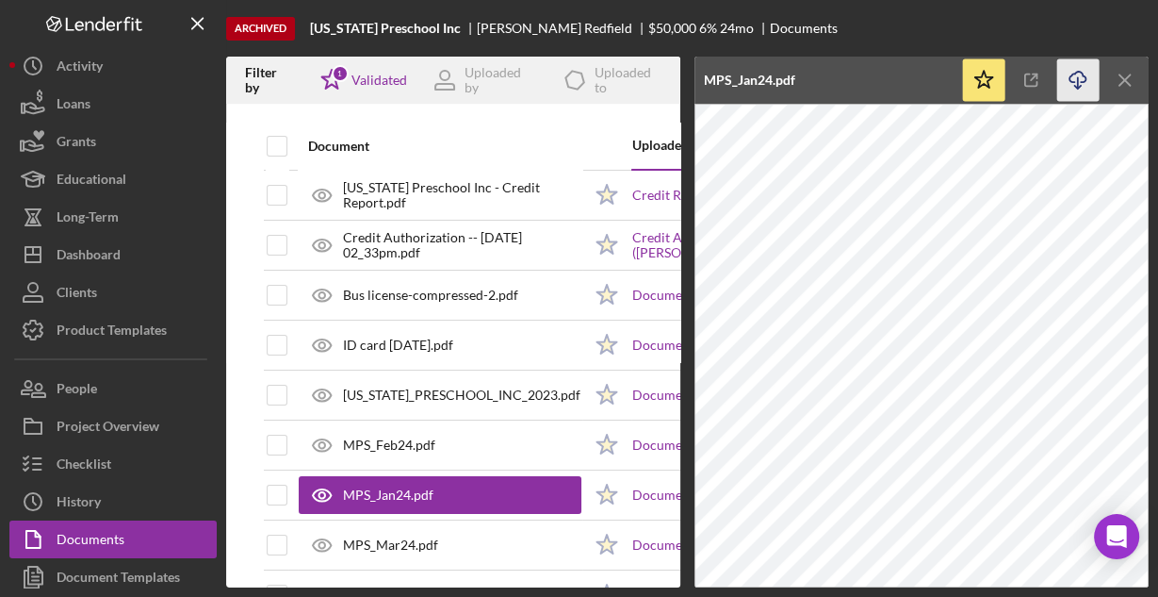
click at [1078, 81] on line "button" at bounding box center [1078, 82] width 0 height 10
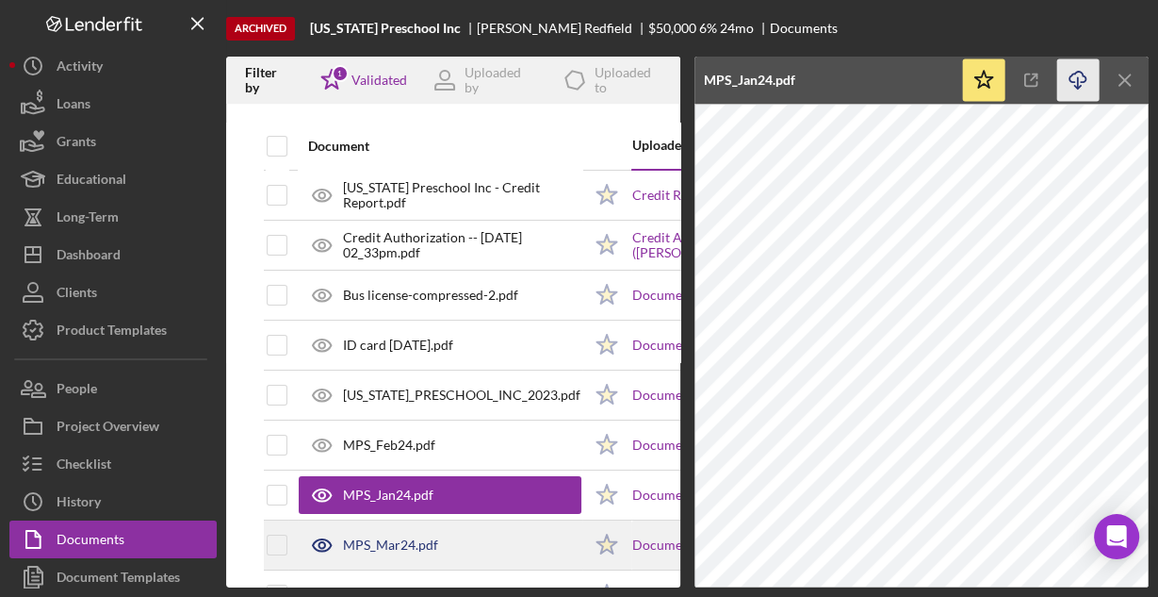
click at [477, 540] on div "MPS_Mar24.pdf" at bounding box center [440, 544] width 283 height 47
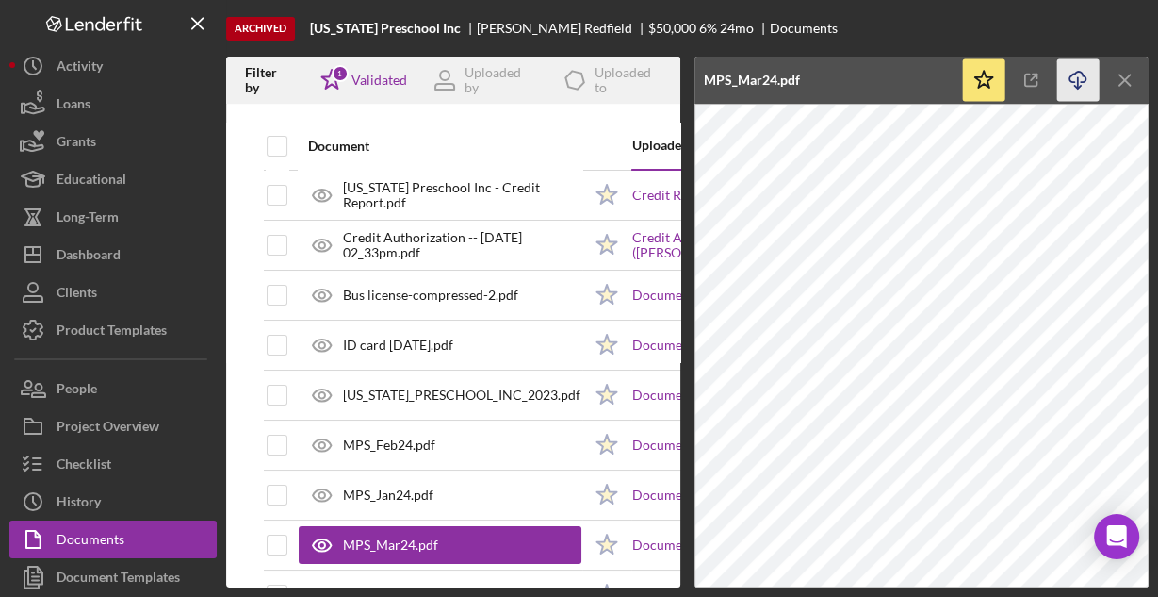
click at [1074, 86] on polyline "button" at bounding box center [1077, 87] width 7 height 3
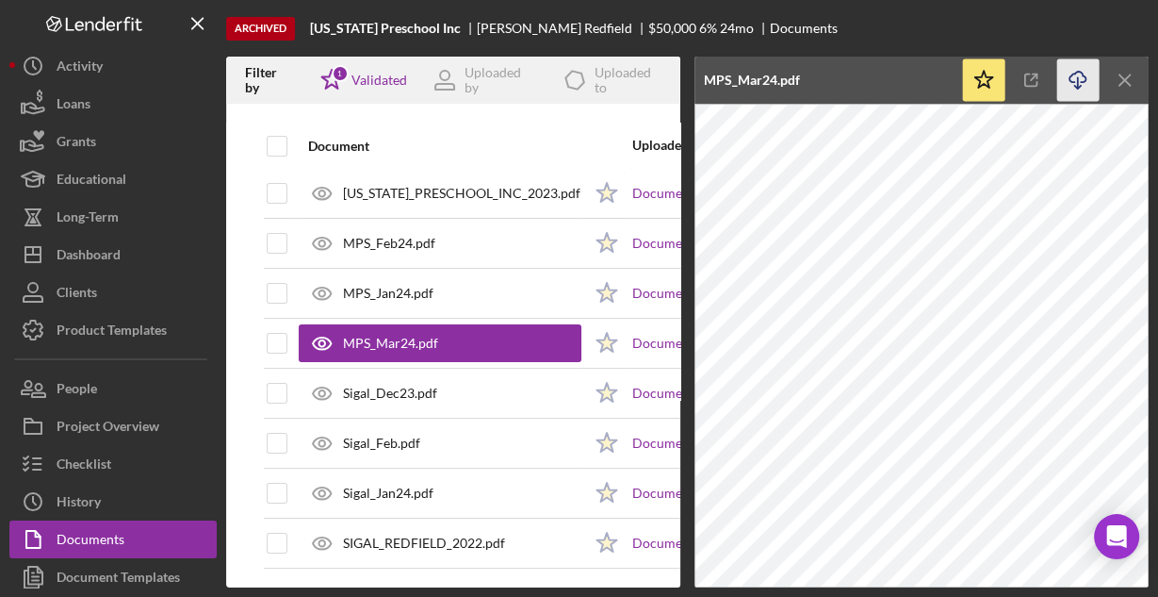
scroll to position [209, 0]
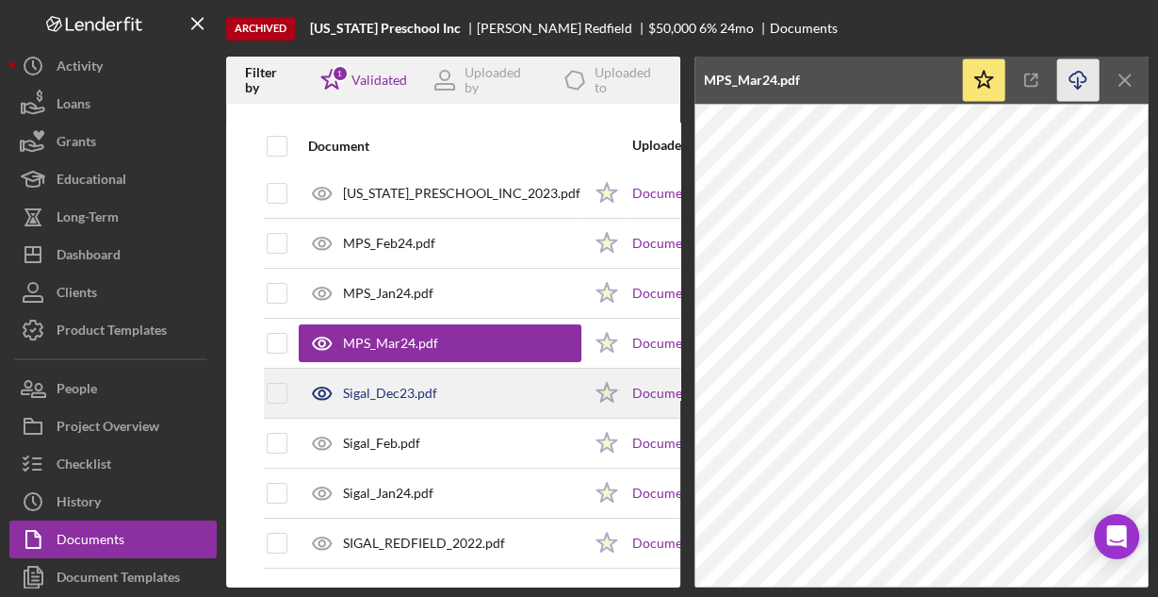
click at [449, 380] on div "Sigal_Dec23.pdf" at bounding box center [440, 392] width 283 height 47
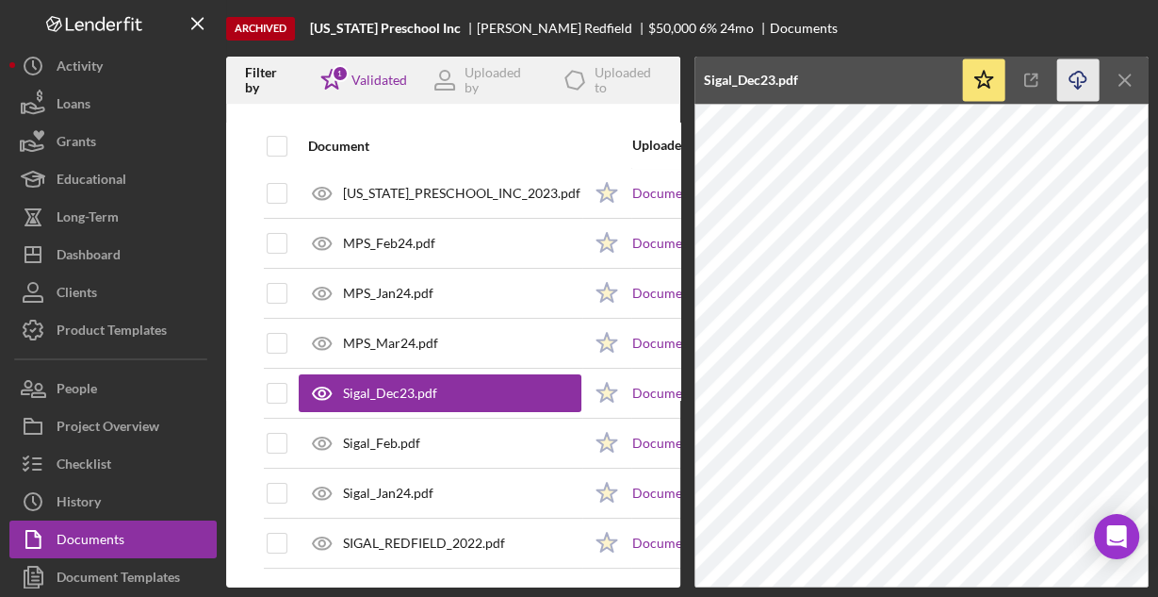
click at [1078, 88] on polyline "button" at bounding box center [1077, 87] width 7 height 3
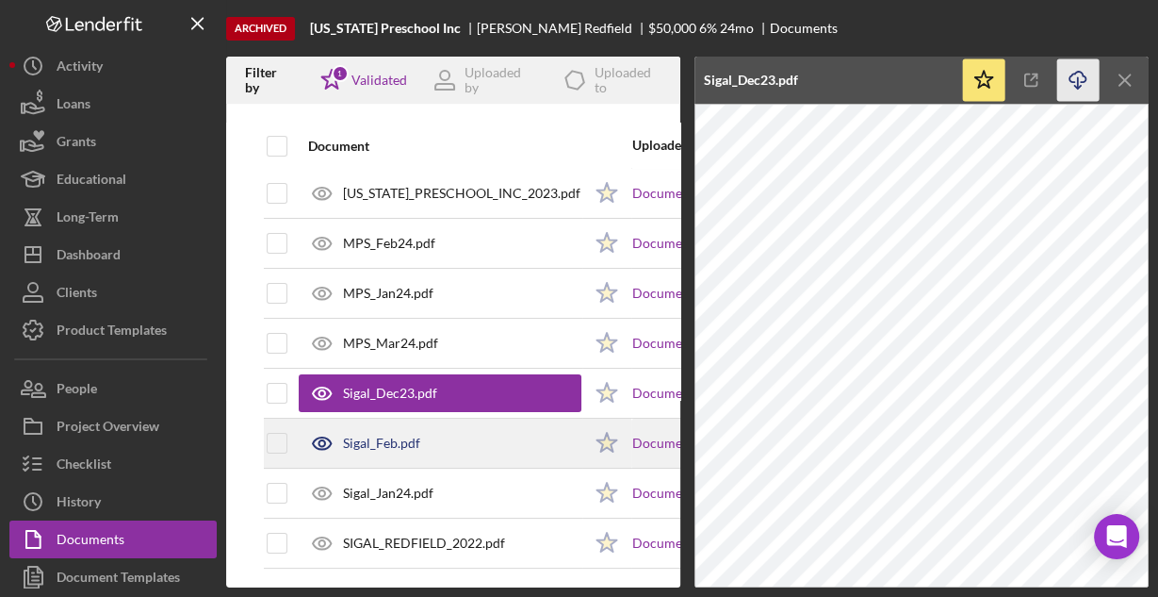
click at [465, 428] on div "Sigal_Feb.pdf" at bounding box center [440, 442] width 283 height 47
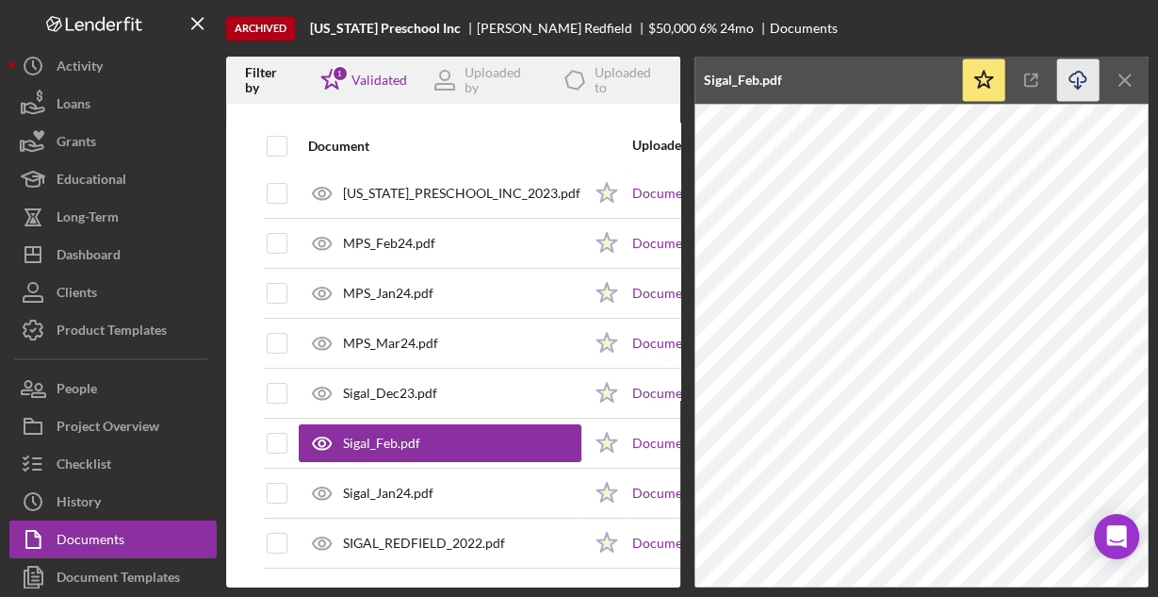
click at [1079, 84] on icon "Icon/Download" at bounding box center [1078, 80] width 42 height 42
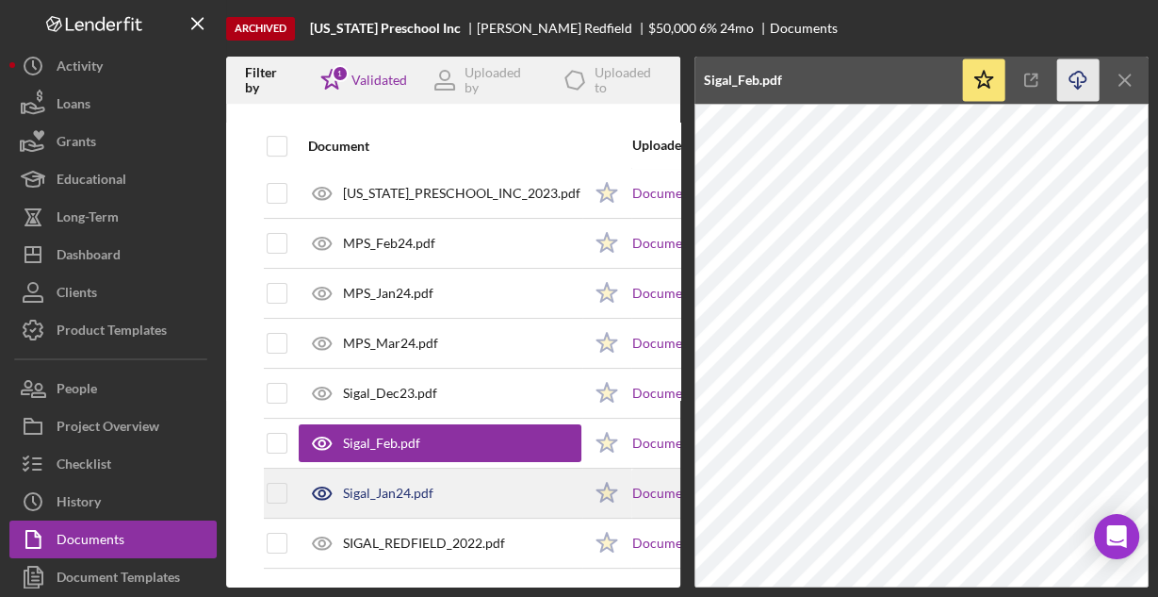
click at [456, 484] on div "Sigal_Jan24.pdf" at bounding box center [440, 492] width 283 height 47
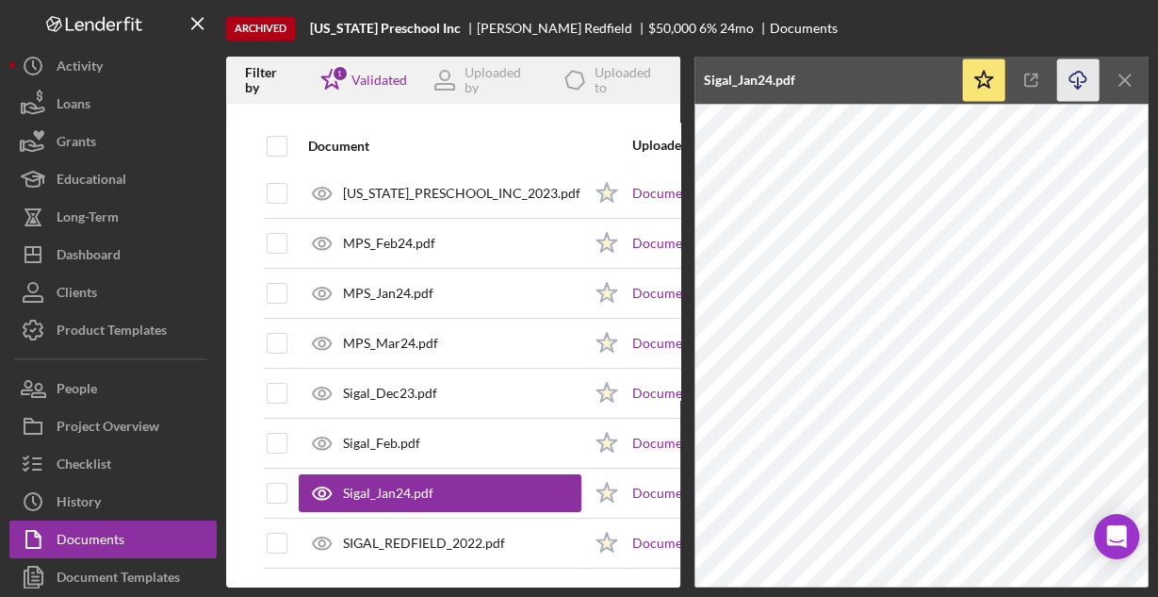
click at [1077, 75] on icon "Icon/Download" at bounding box center [1078, 80] width 42 height 42
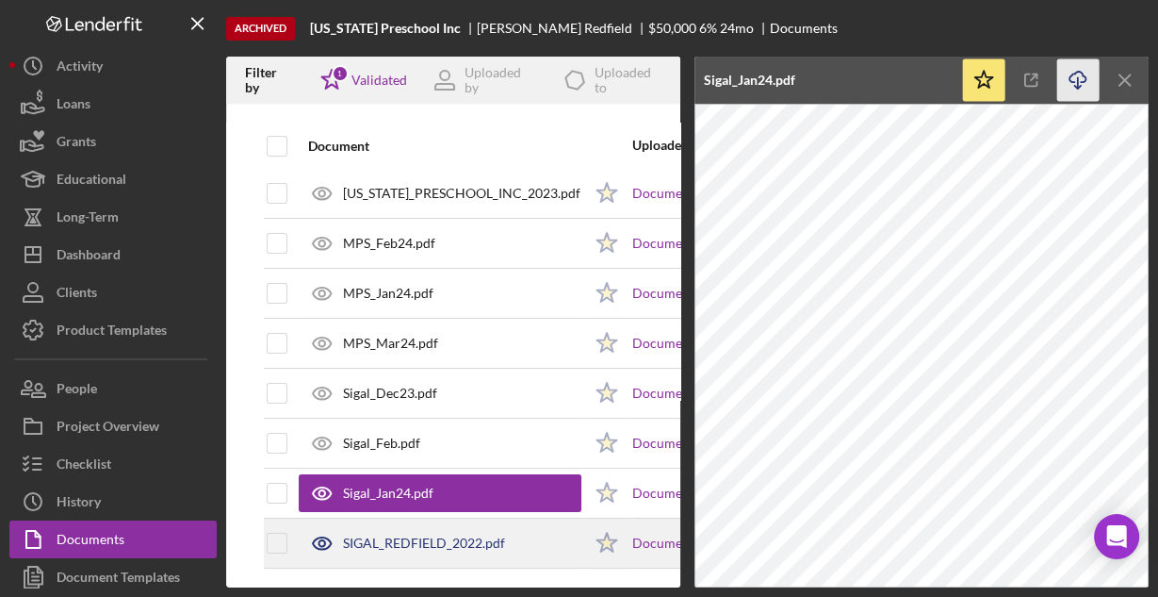
click at [399, 535] on div "SIGAL_REDFIELD_2022.pdf" at bounding box center [424, 542] width 162 height 15
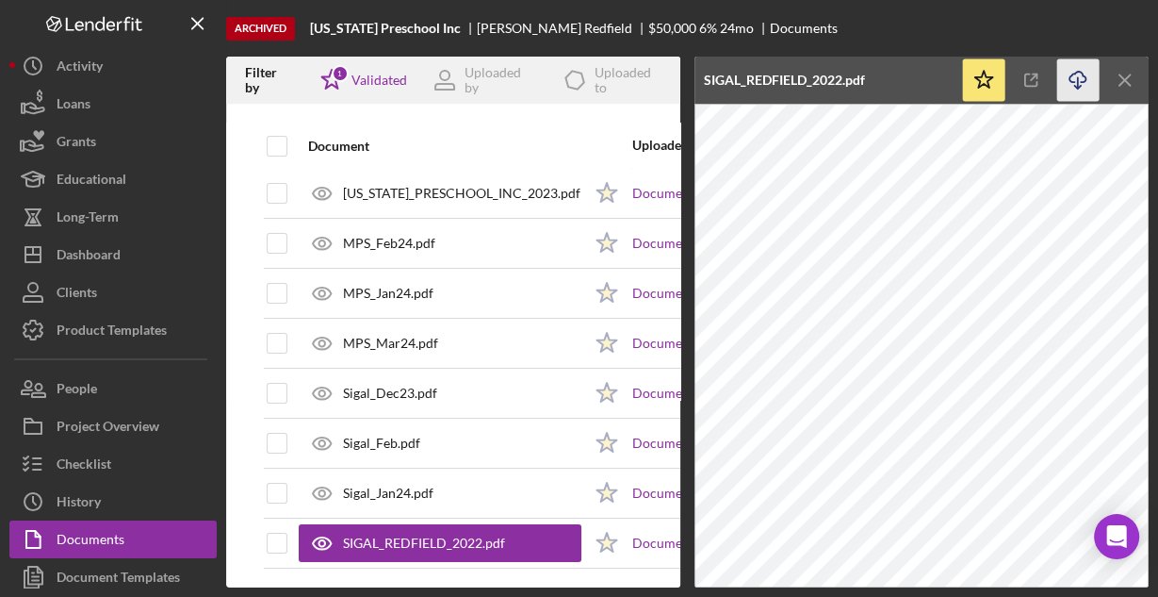
click at [1076, 80] on icon "Icon/Download" at bounding box center [1078, 80] width 42 height 42
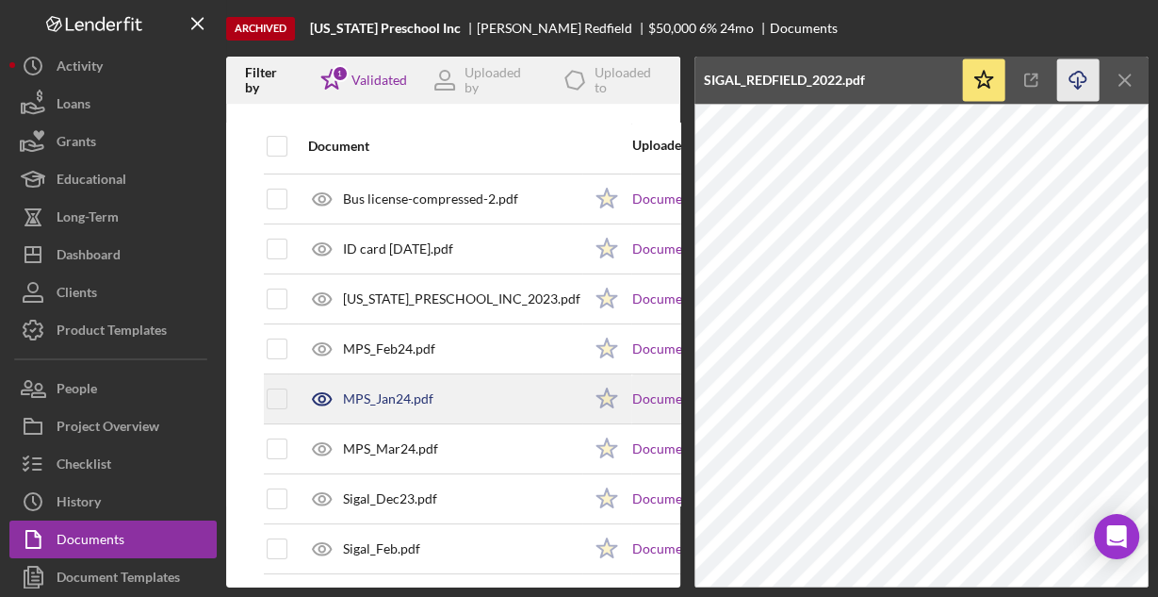
scroll to position [58, 0]
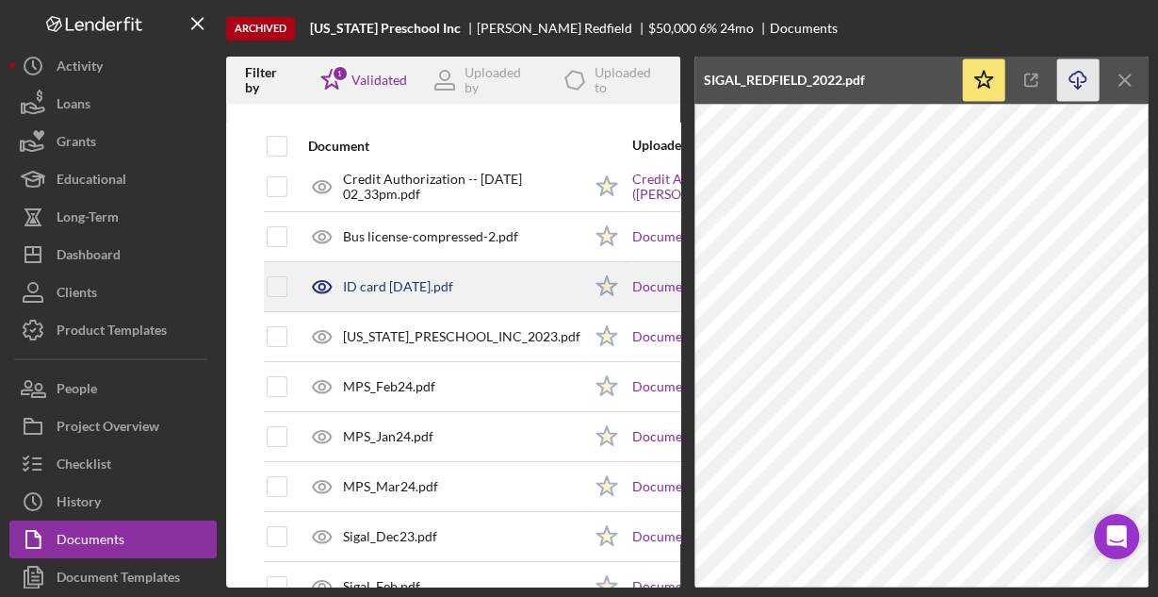
click at [416, 292] on div "ID card [DATE].pdf" at bounding box center [398, 286] width 110 height 15
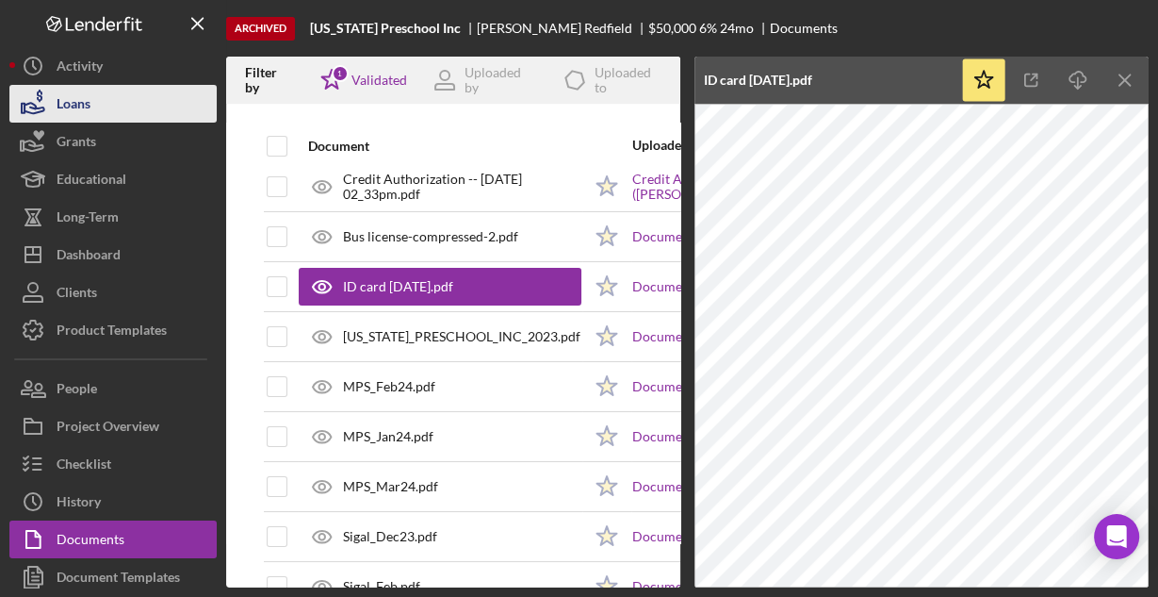
click at [72, 106] on div "Loans" at bounding box center [74, 106] width 34 height 42
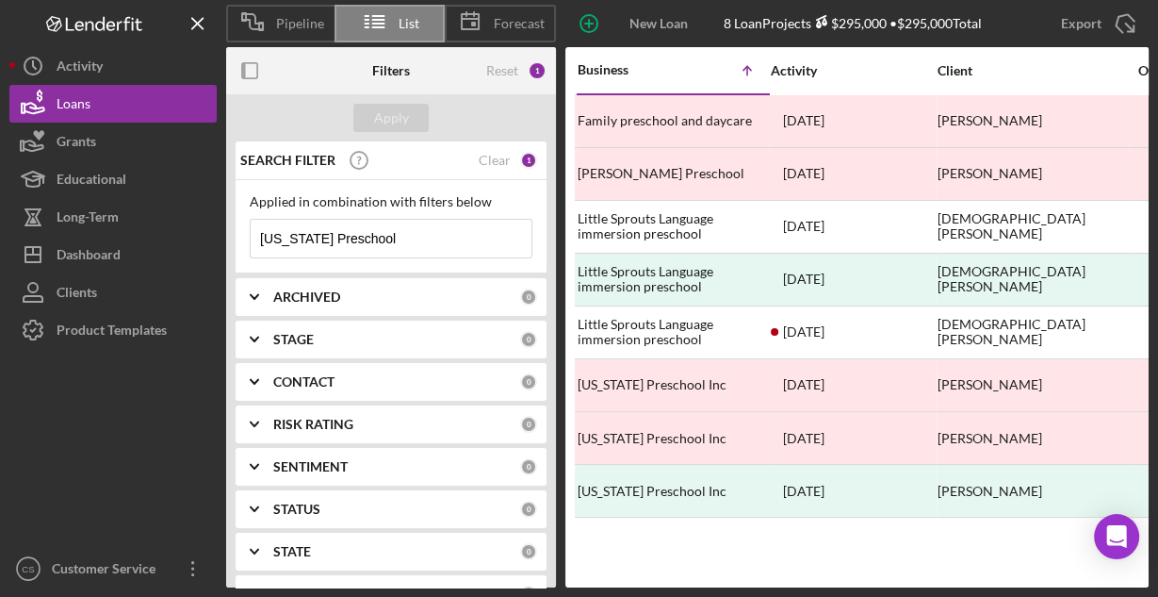
click at [393, 236] on input "[US_STATE] Preschool" at bounding box center [391, 239] width 281 height 38
click at [394, 236] on input "[US_STATE] Preschool" at bounding box center [391, 239] width 281 height 38
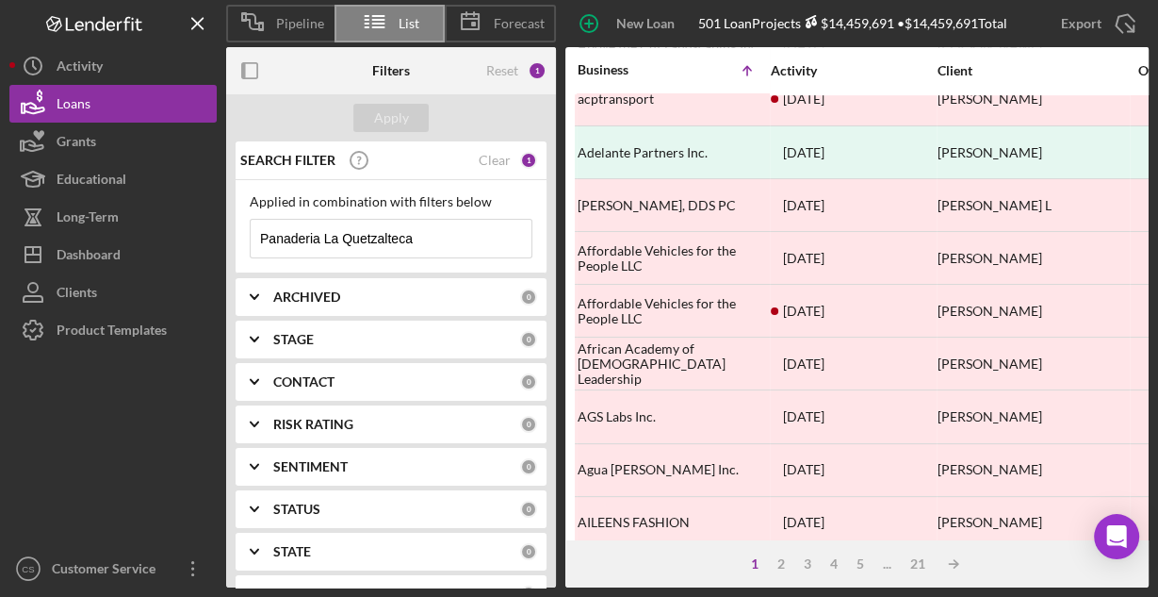
scroll to position [877, 0]
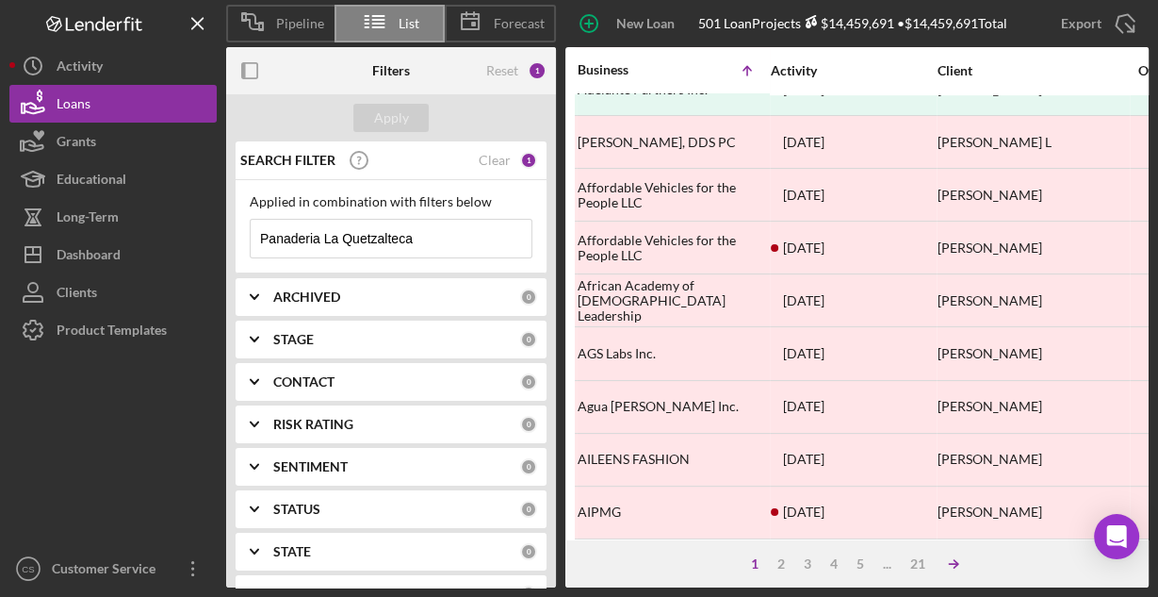
type input "Panaderia La Quetzalteca"
click at [948, 566] on icon "Icon/Table Sort Arrow" at bounding box center [954, 564] width 38 height 38
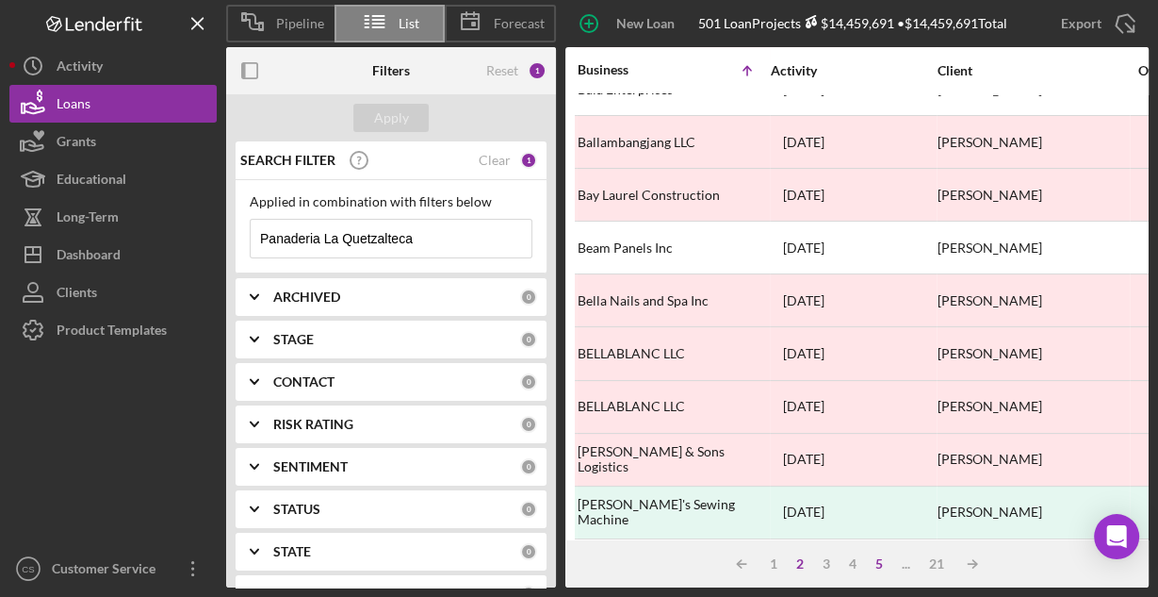
click at [877, 559] on div "5" at bounding box center [879, 563] width 26 height 15
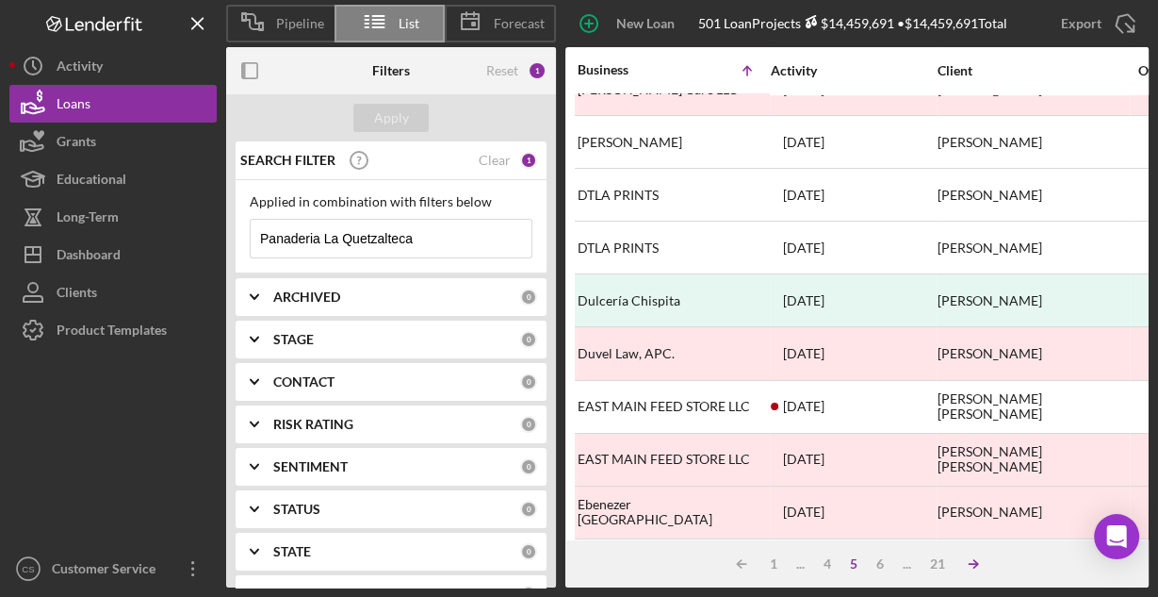
click at [968, 560] on icon "Icon/Table Sort Arrow" at bounding box center [974, 564] width 38 height 38
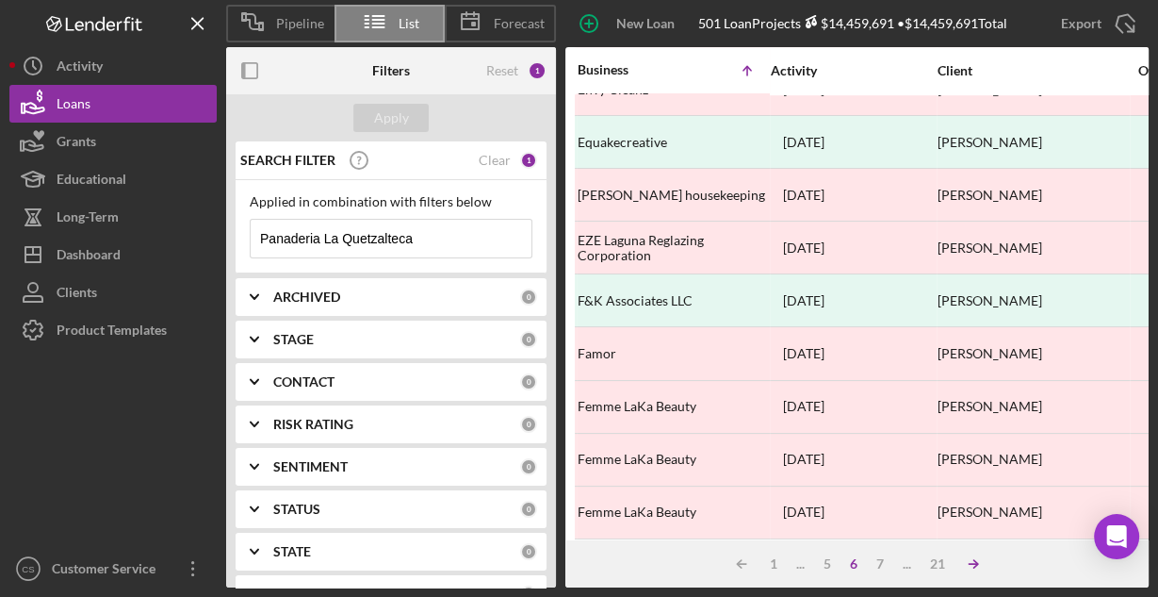
click at [972, 561] on icon "Icon/Table Sort Arrow" at bounding box center [974, 564] width 38 height 38
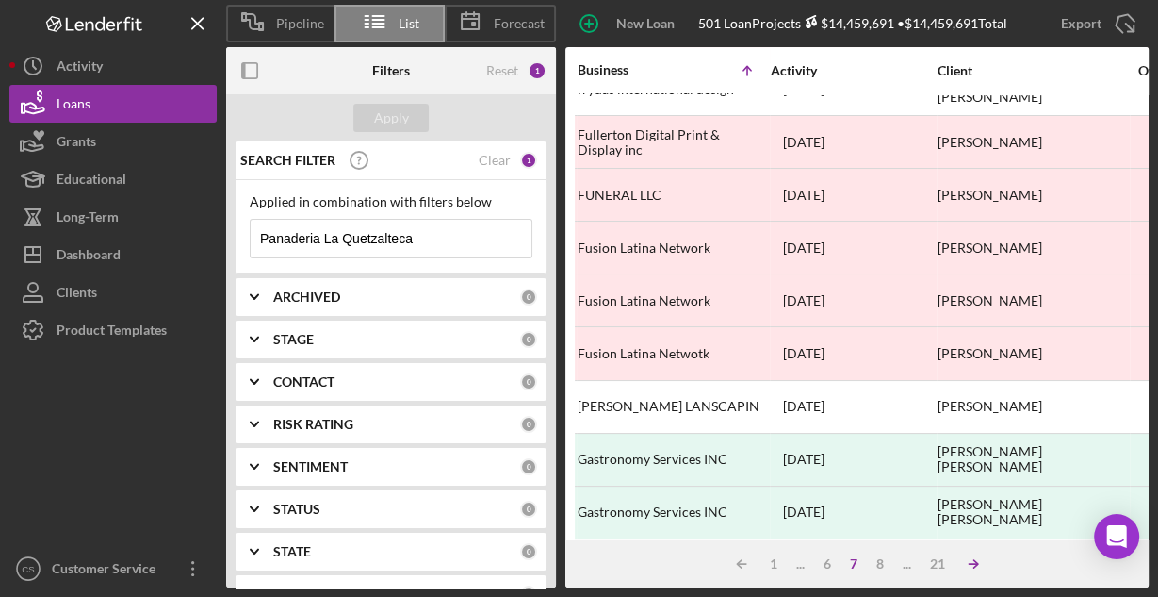
click at [972, 556] on icon "Icon/Table Sort Arrow" at bounding box center [974, 564] width 38 height 38
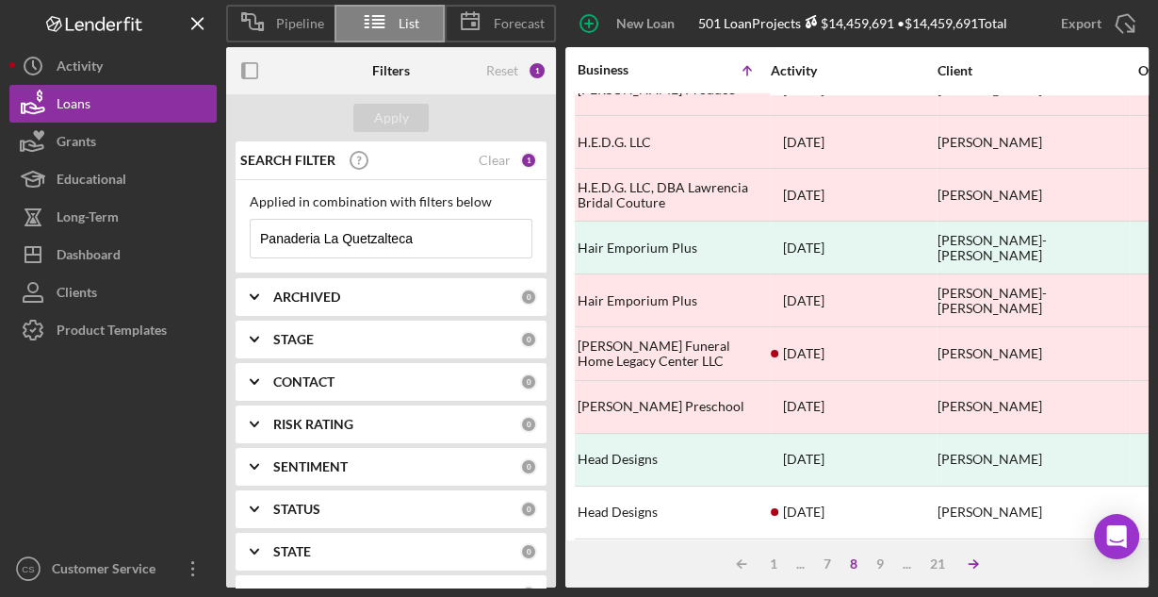
click at [972, 556] on icon "Icon/Table Sort Arrow" at bounding box center [974, 564] width 38 height 38
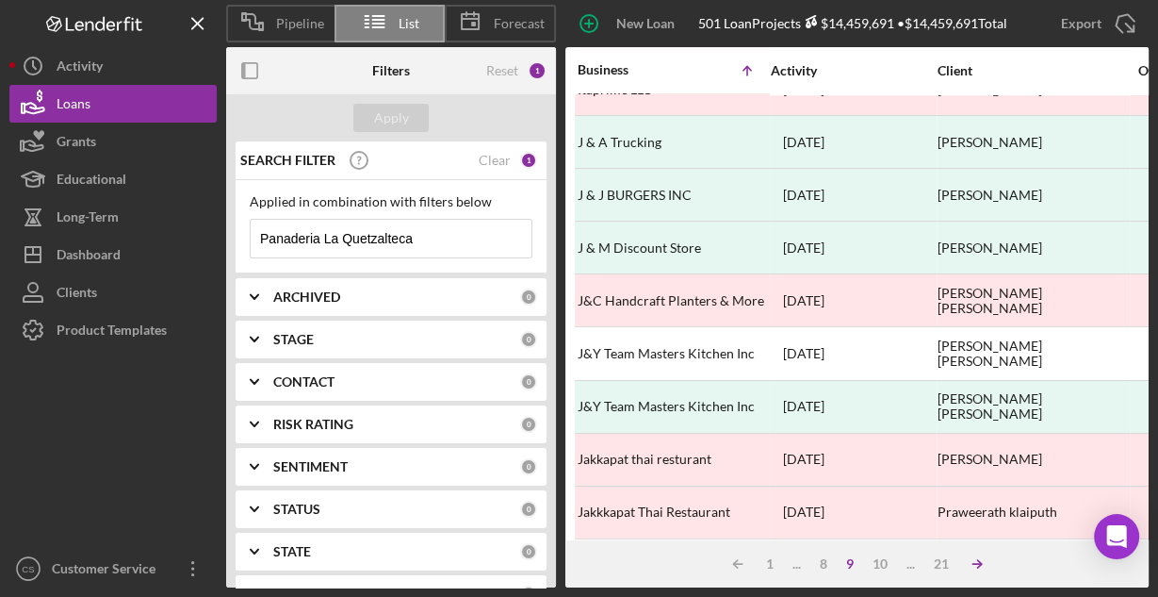
click at [972, 556] on icon "Icon/Table Sort Arrow" at bounding box center [978, 564] width 38 height 38
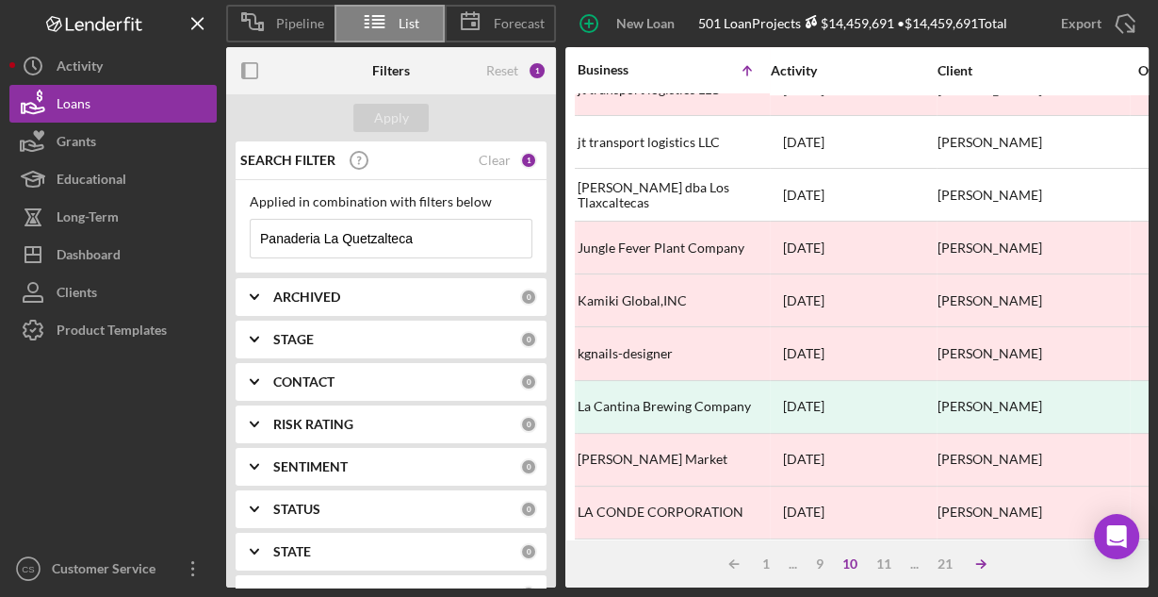
click at [972, 556] on icon "Icon/Table Sort Arrow" at bounding box center [981, 564] width 38 height 38
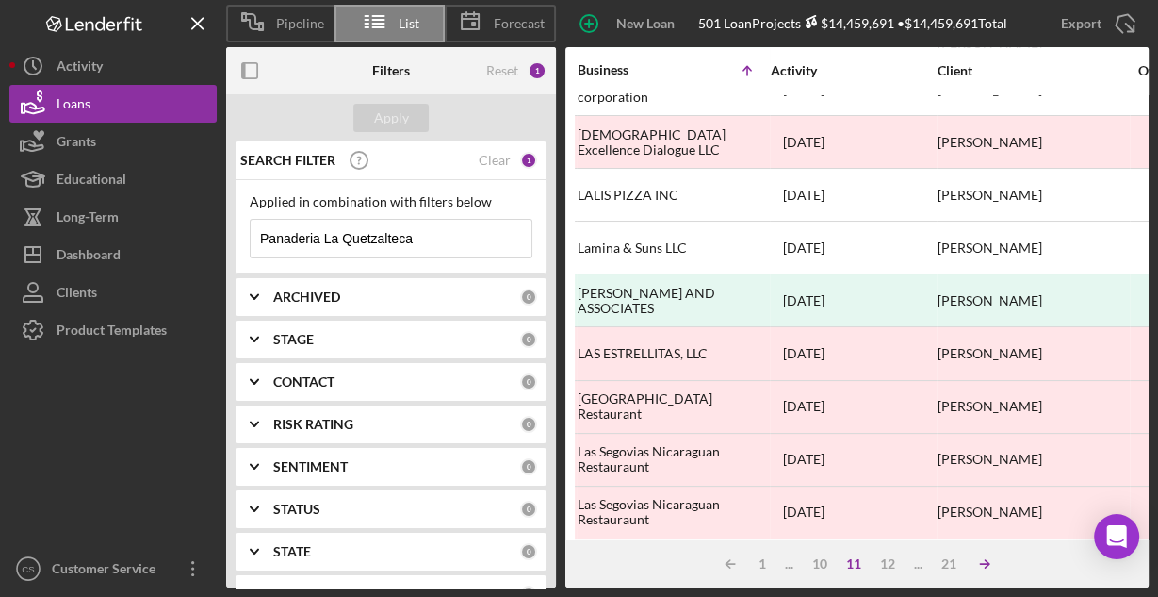
click at [972, 556] on icon "Icon/Table Sort Arrow" at bounding box center [985, 564] width 38 height 38
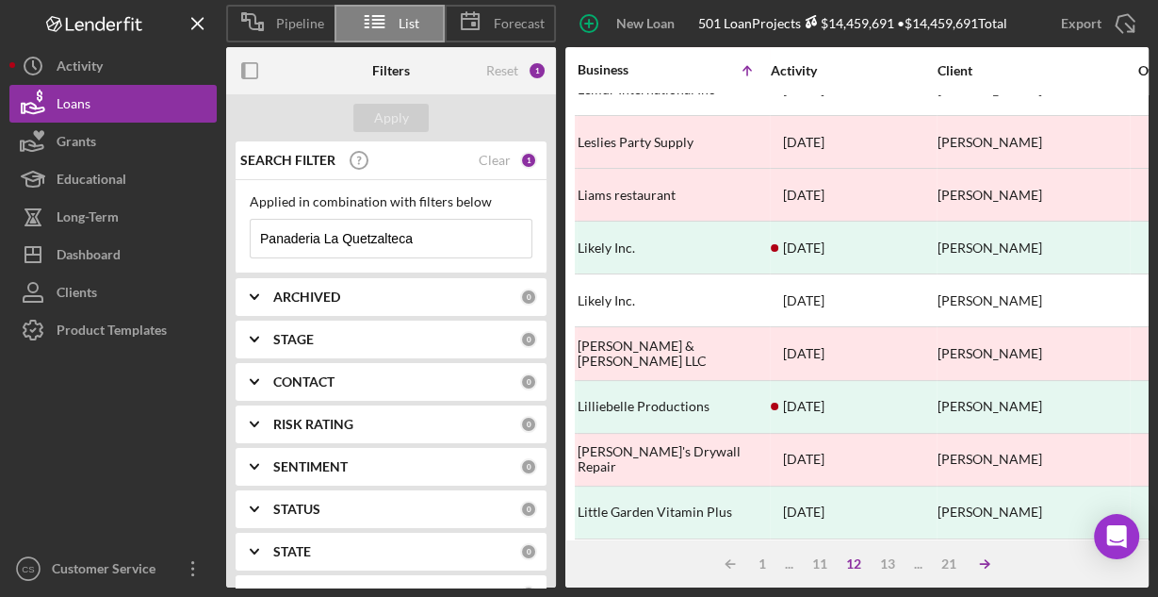
click at [977, 559] on icon "Icon/Table Sort Arrow" at bounding box center [985, 564] width 38 height 38
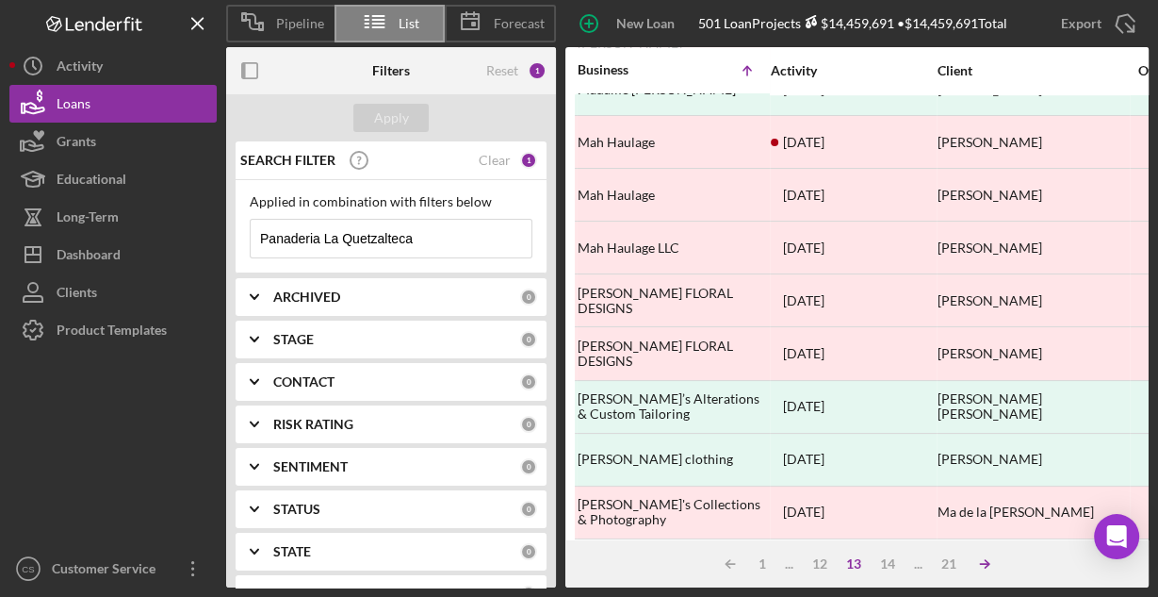
click at [990, 562] on icon "Icon/Table Sort Arrow" at bounding box center [985, 564] width 38 height 38
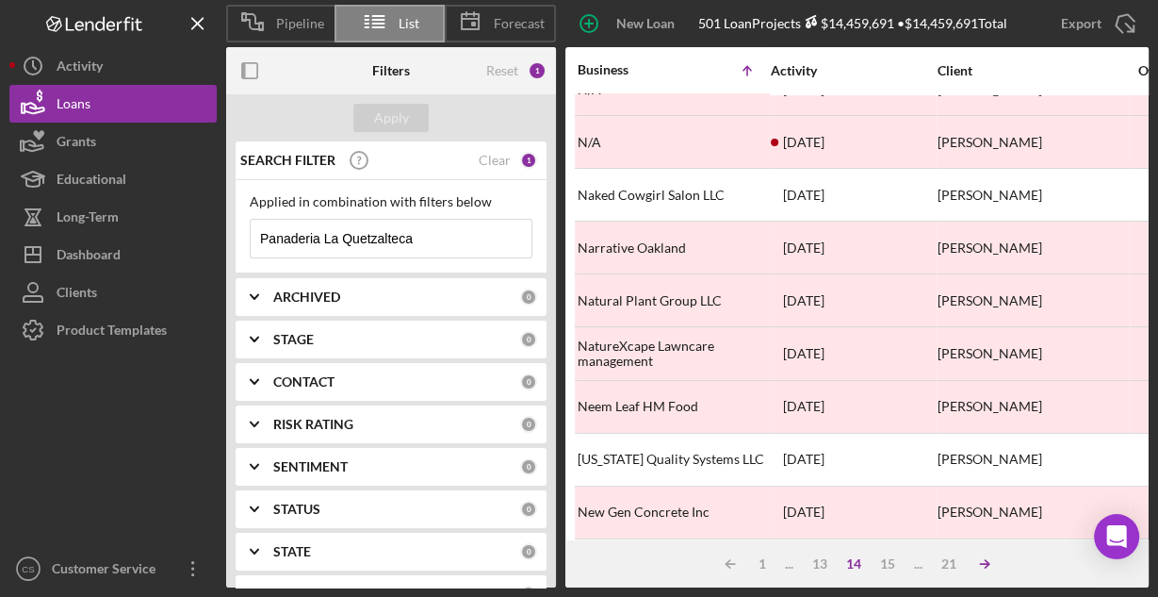
click at [990, 562] on icon "Icon/Table Sort Arrow" at bounding box center [985, 564] width 38 height 38
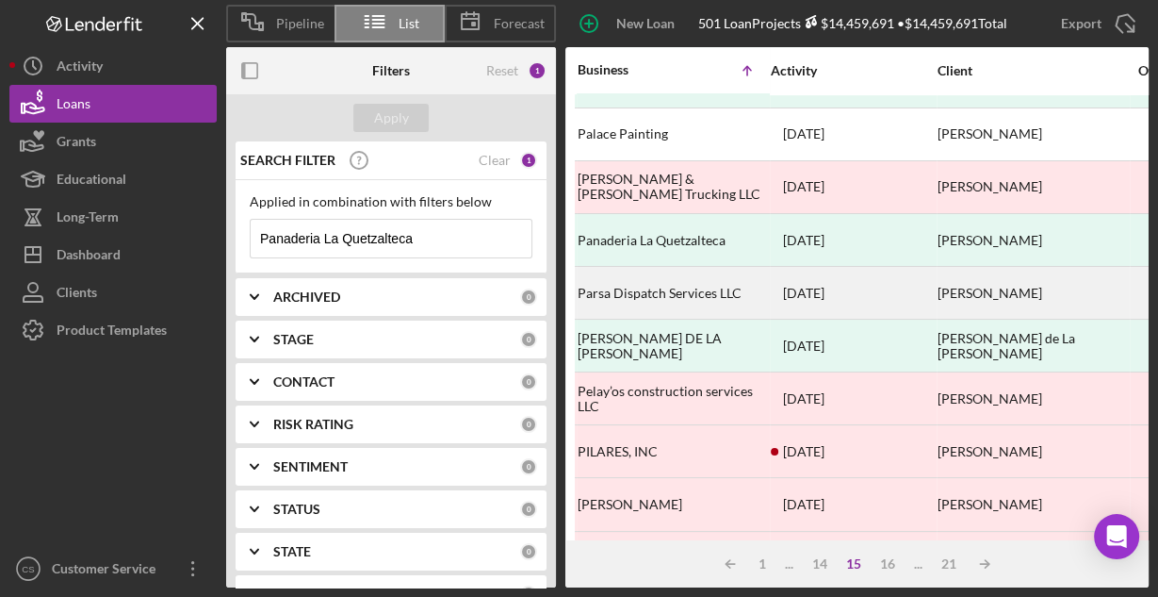
scroll to position [651, 0]
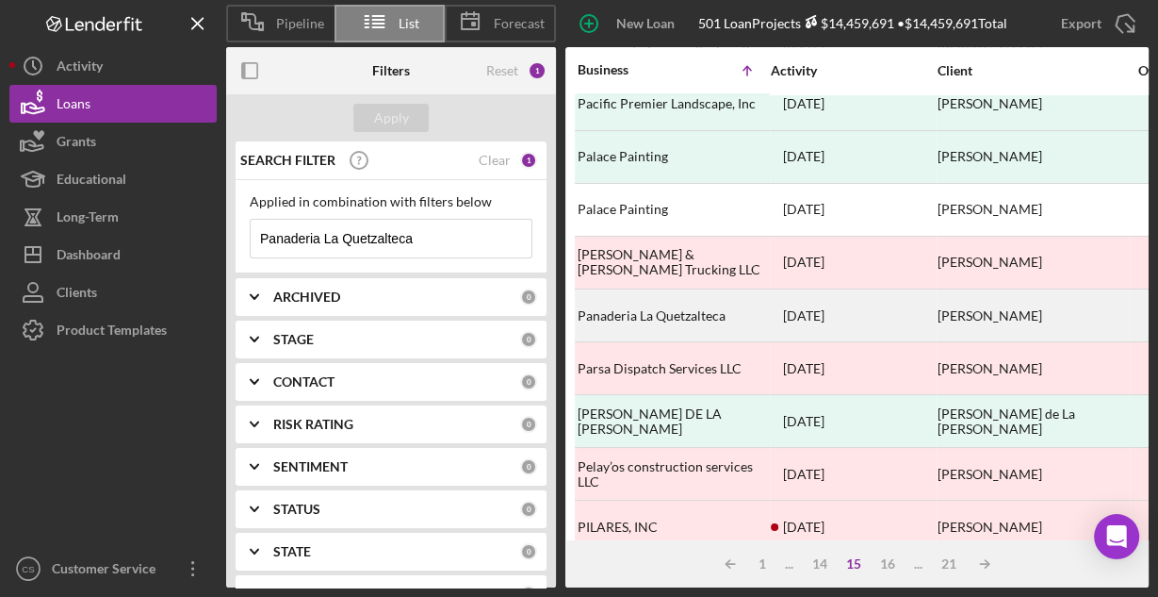
drag, startPoint x: 935, startPoint y: 299, endPoint x: 1032, endPoint y: 303, distance: 97.2
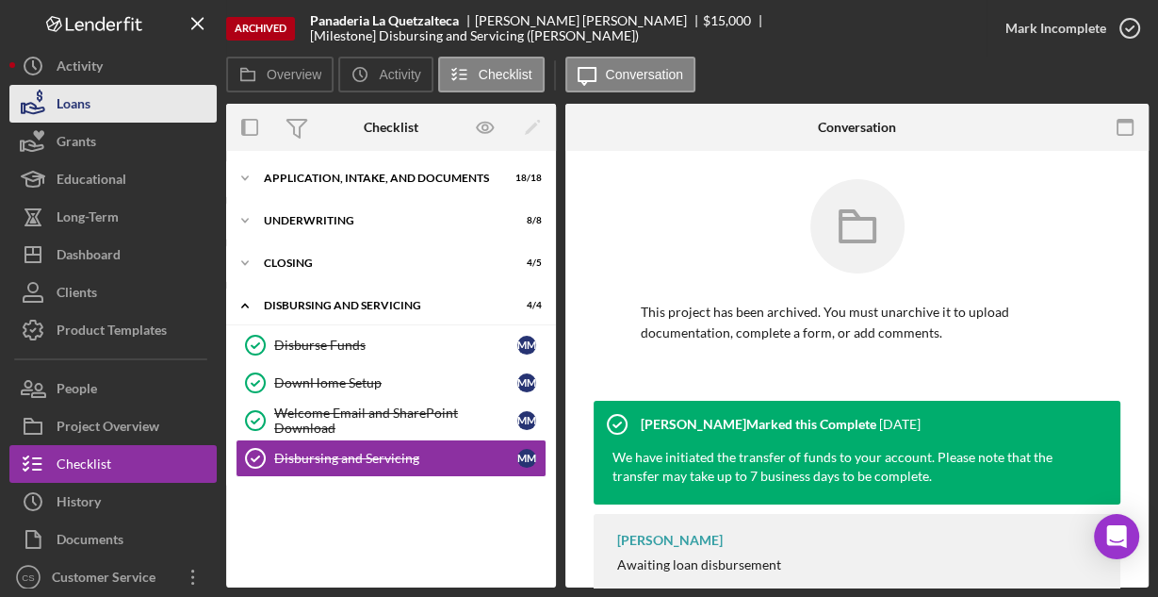
click at [76, 91] on div "Loans" at bounding box center [74, 106] width 34 height 42
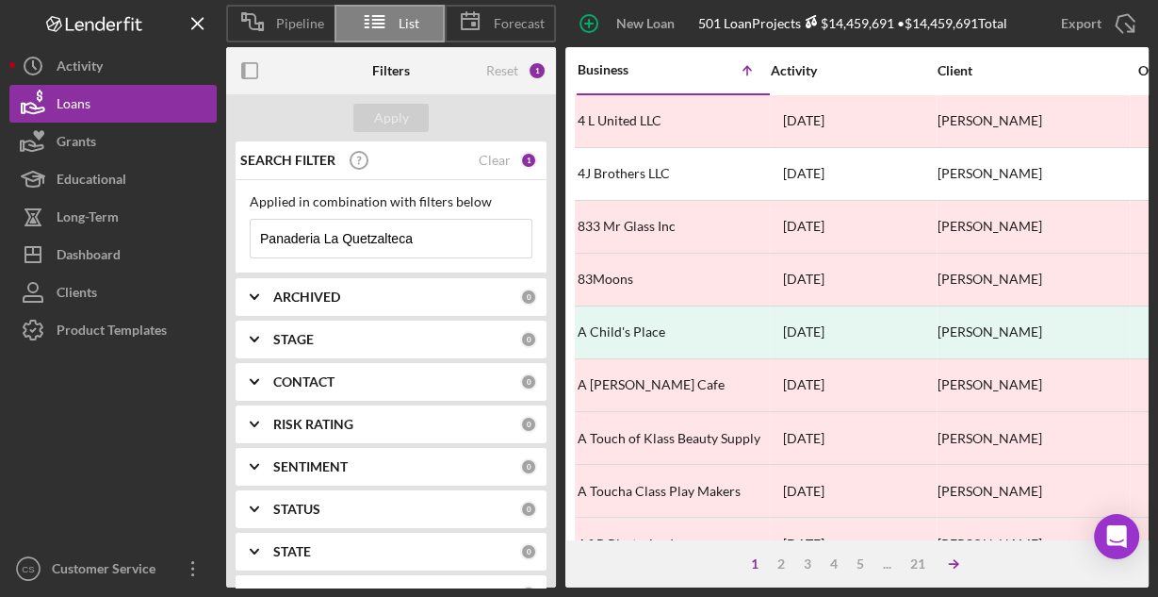
click at [959, 559] on icon "Icon/Table Sort Arrow" at bounding box center [954, 564] width 38 height 38
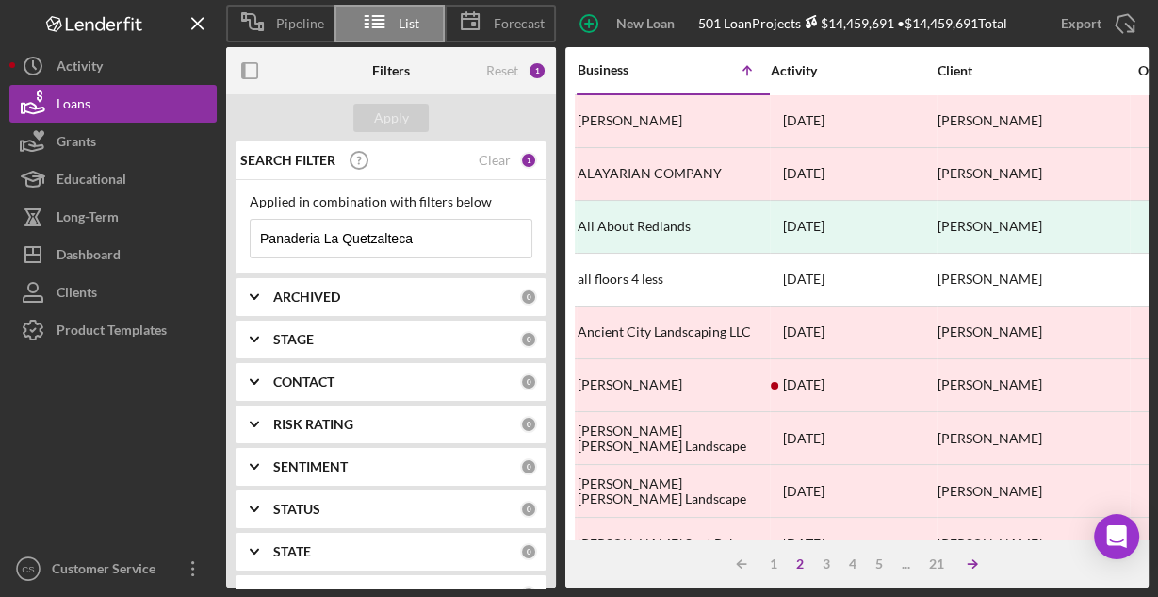
click at [975, 565] on icon "Icon/Table Sort Arrow" at bounding box center [973, 564] width 38 height 38
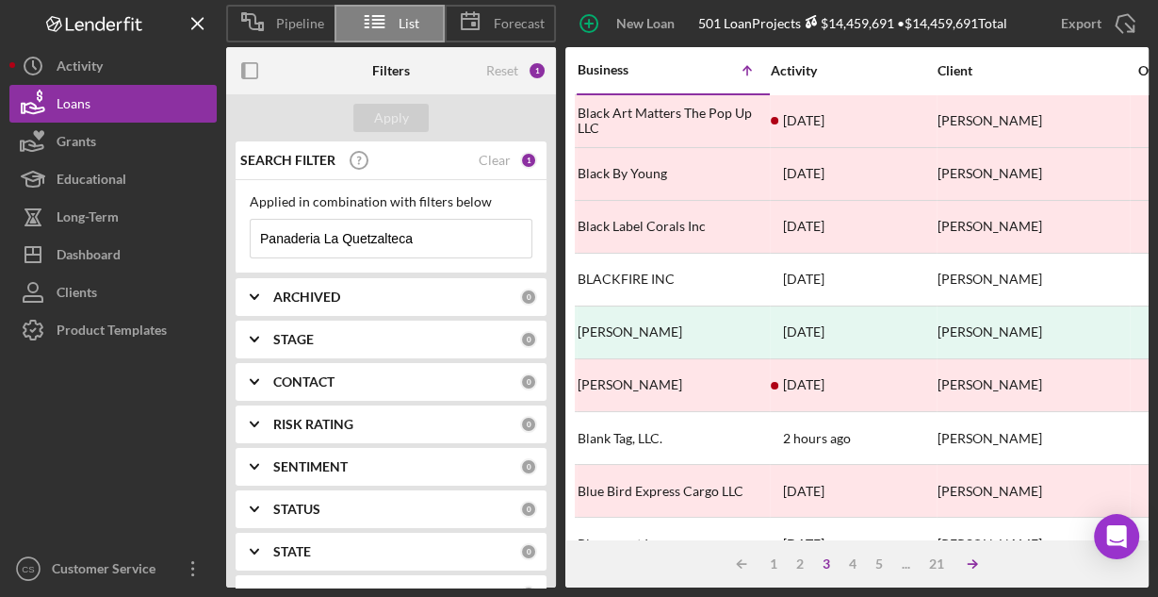
click at [975, 565] on icon "Icon/Table Sort Arrow" at bounding box center [973, 564] width 38 height 38
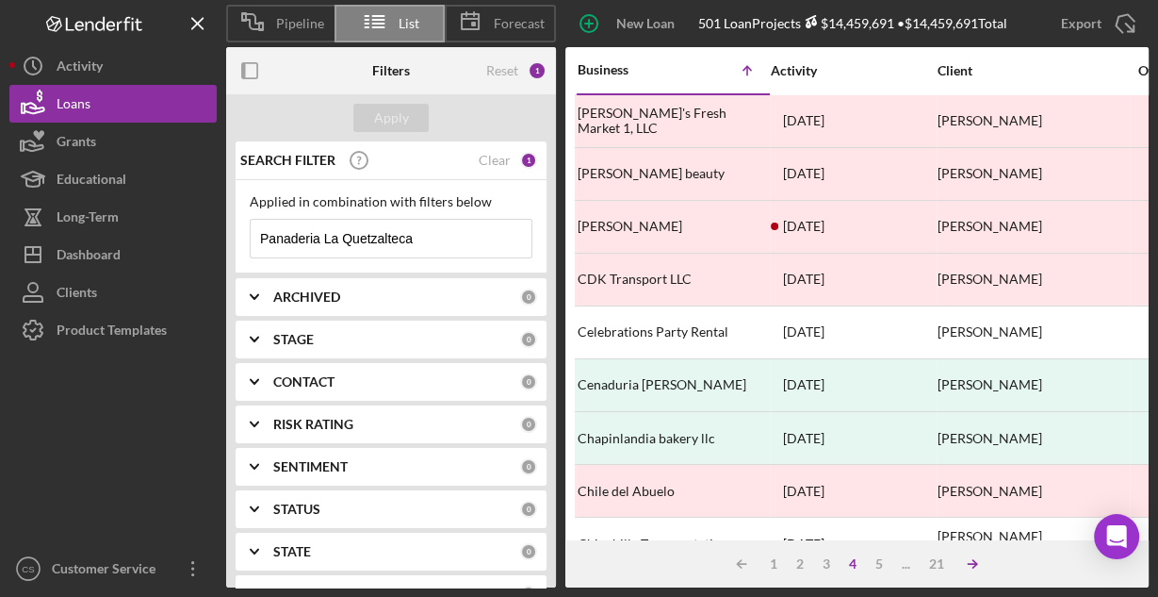
click at [975, 565] on icon "Icon/Table Sort Arrow" at bounding box center [973, 564] width 38 height 38
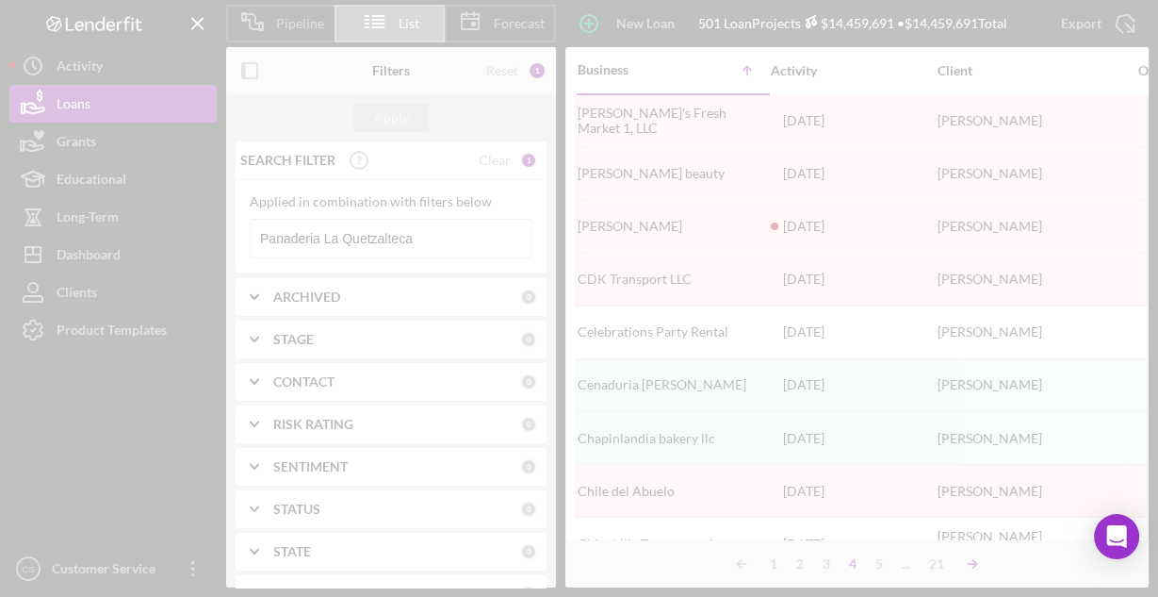
click at [975, 565] on div at bounding box center [579, 298] width 1158 height 597
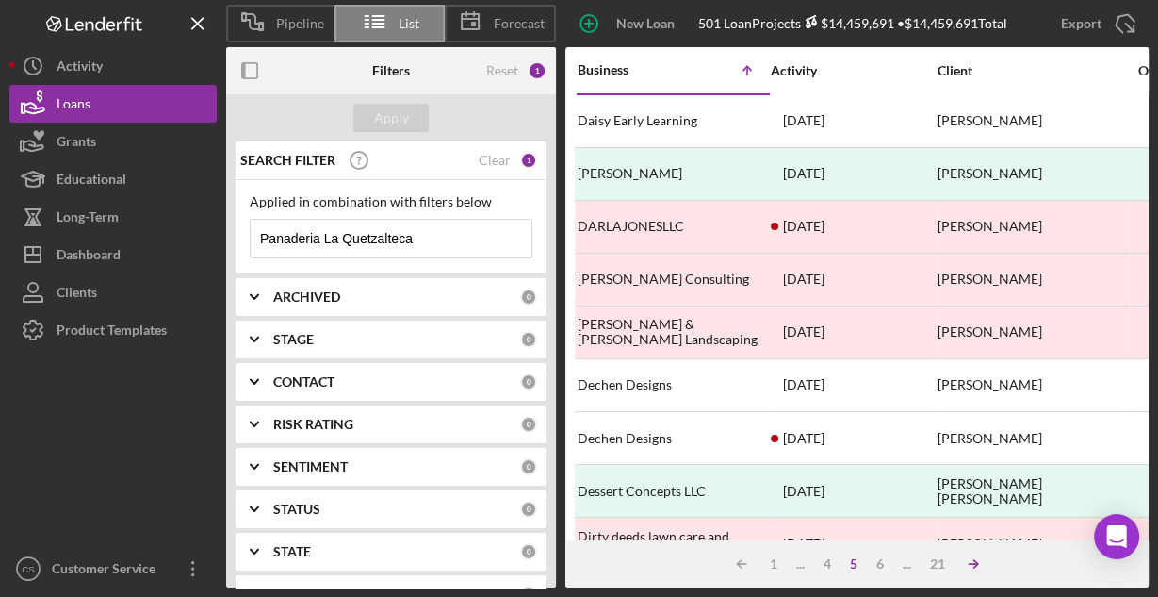
click at [975, 565] on icon "Icon/Table Sort Arrow" at bounding box center [974, 564] width 38 height 38
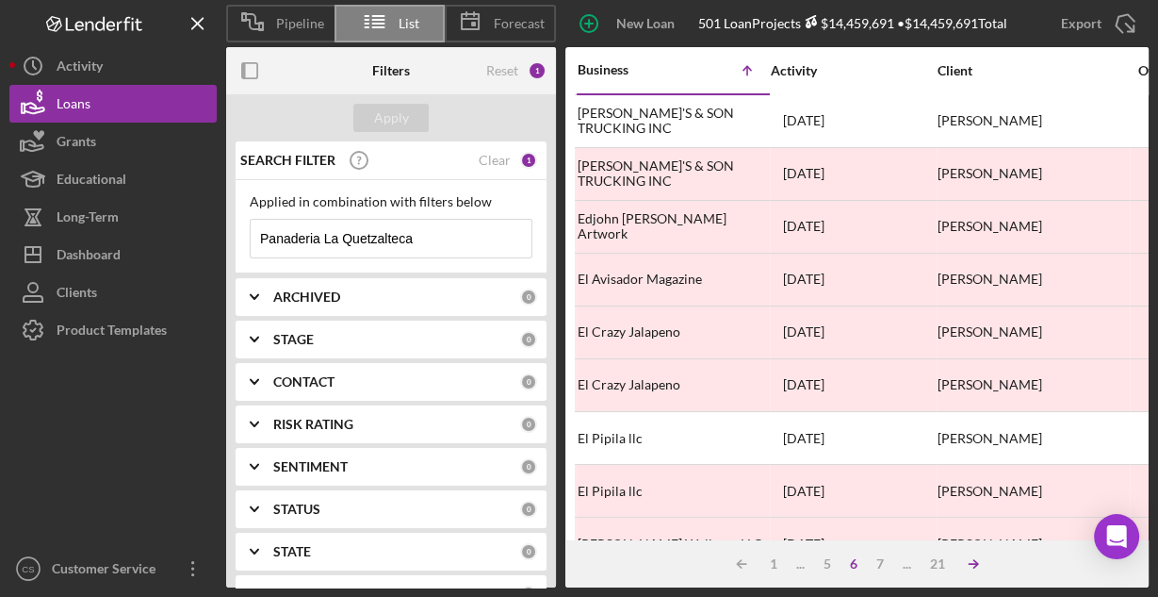
click at [975, 565] on icon "Icon/Table Sort Arrow" at bounding box center [974, 564] width 38 height 38
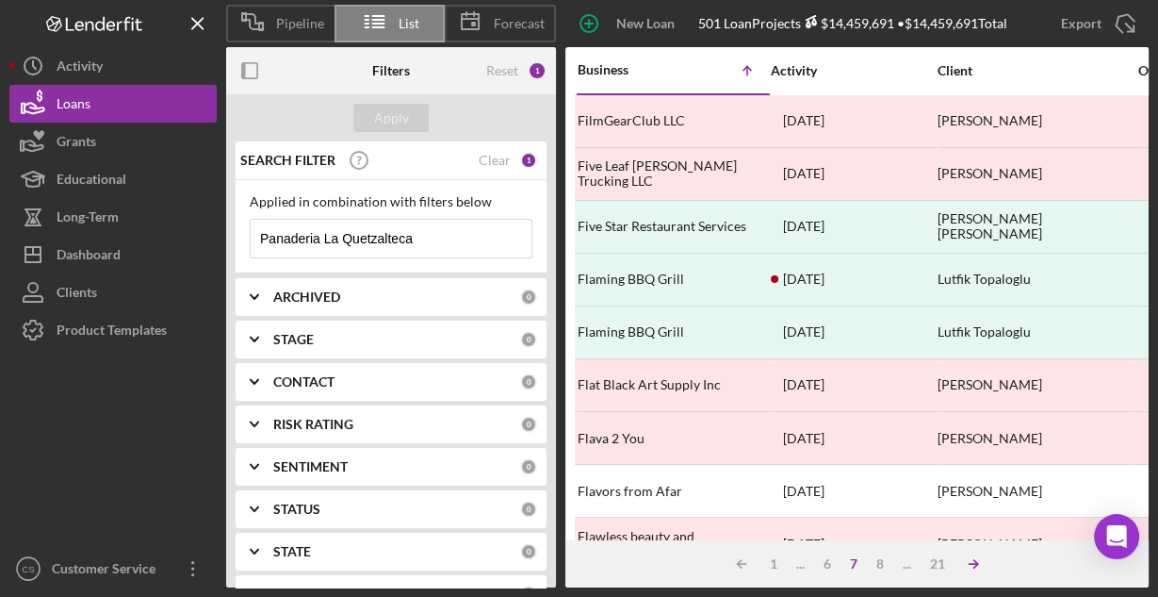
click at [975, 565] on icon "Icon/Table Sort Arrow" at bounding box center [974, 564] width 38 height 38
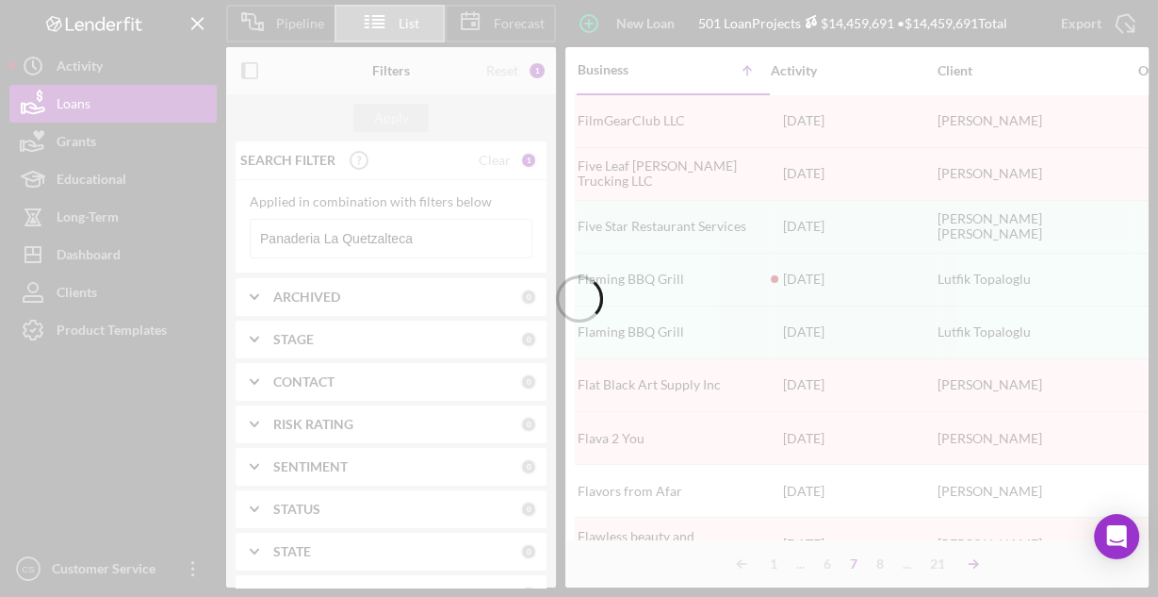
click at [975, 565] on icon "Icon/Table Sort Arrow" at bounding box center [974, 564] width 38 height 38
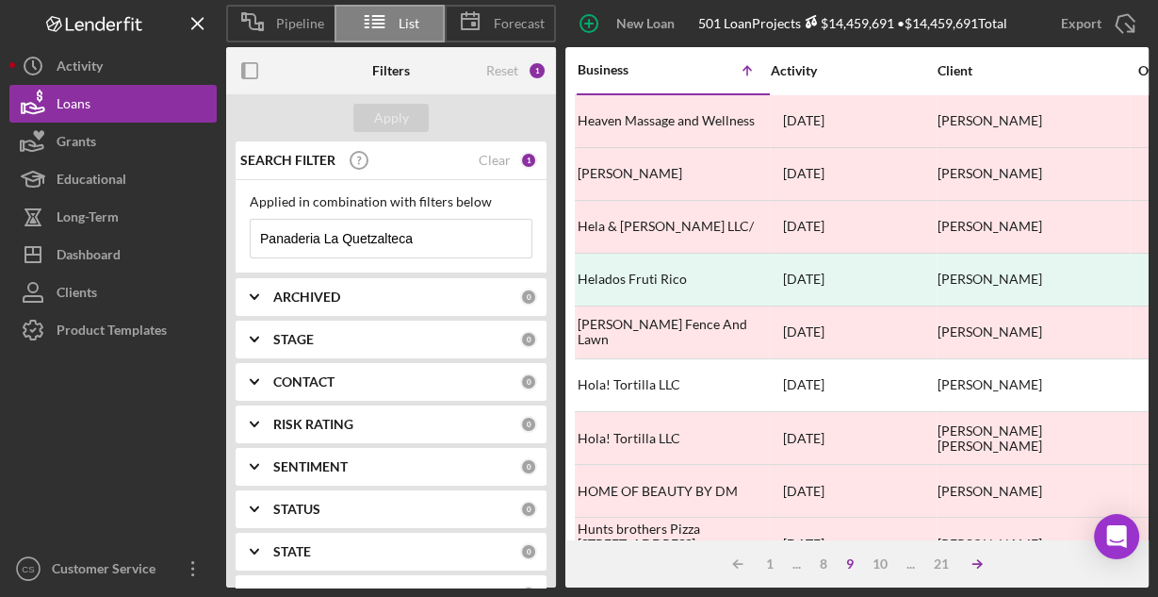
click at [975, 565] on icon "Icon/Table Sort Arrow" at bounding box center [978, 564] width 38 height 38
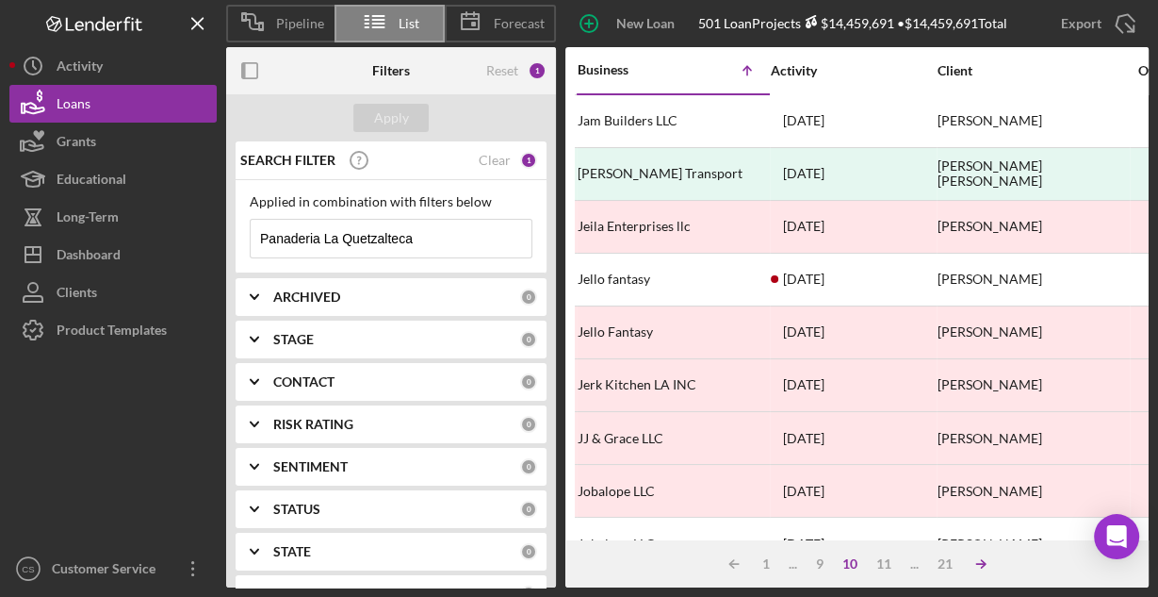
click at [975, 565] on icon "Icon/Table Sort Arrow" at bounding box center [981, 564] width 38 height 38
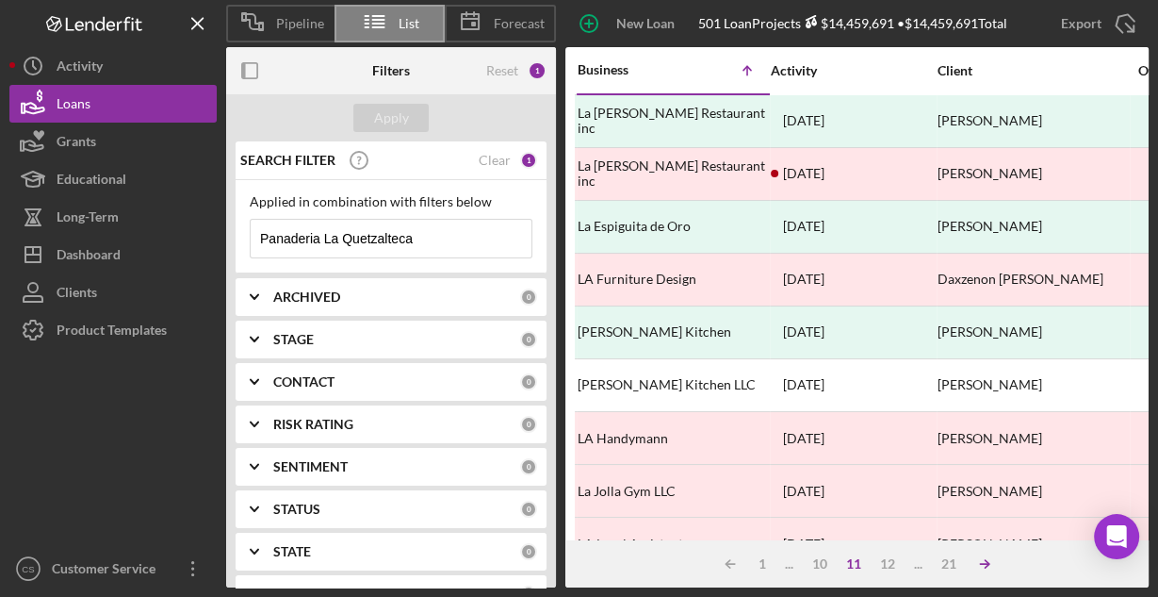
click at [975, 565] on icon "Icon/Table Sort Arrow" at bounding box center [985, 564] width 38 height 38
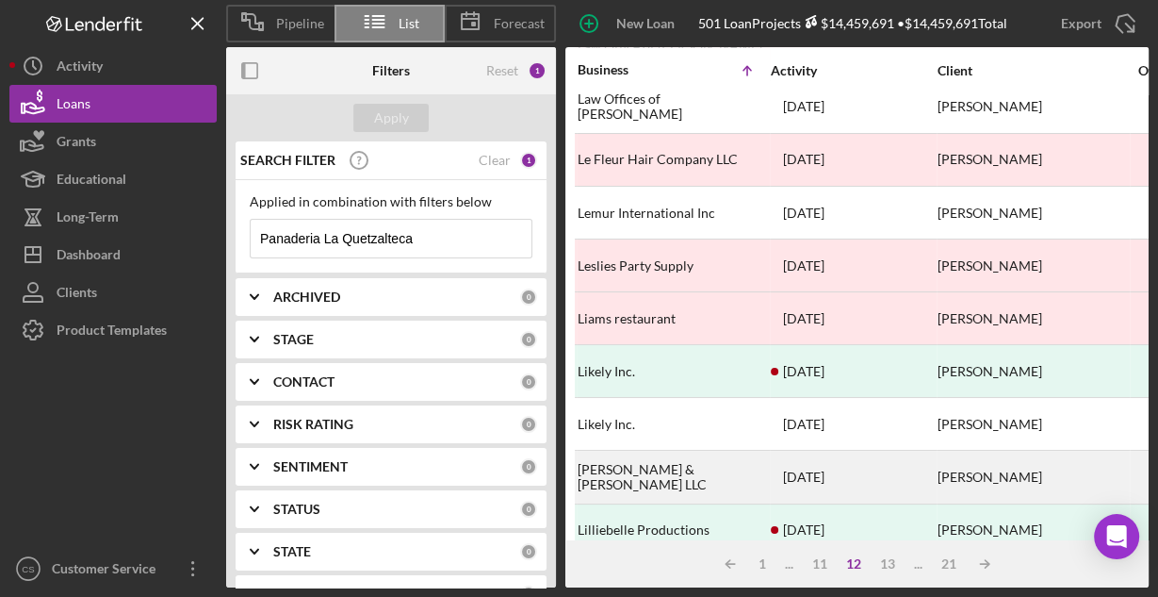
scroll to position [877, 0]
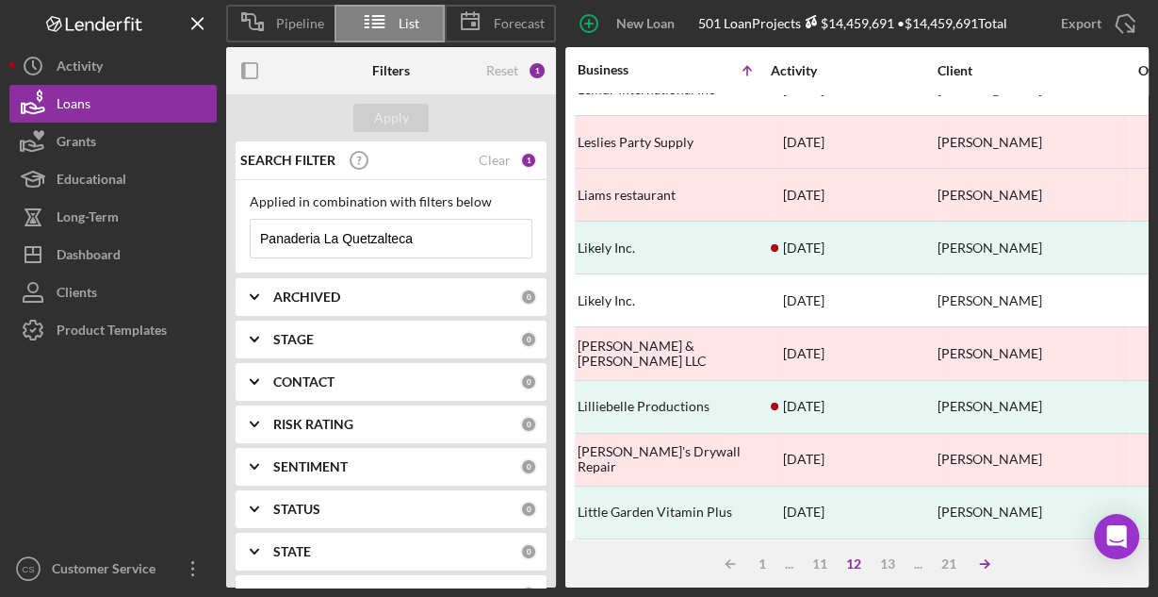
click at [981, 566] on icon "Icon/Table Sort Arrow" at bounding box center [985, 564] width 38 height 38
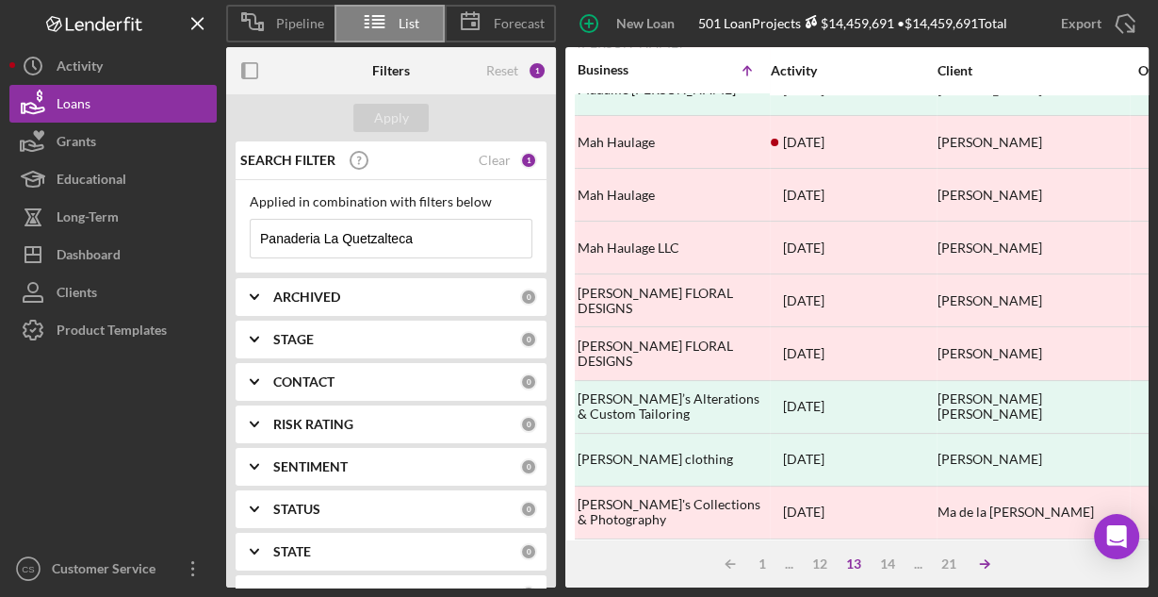
click at [981, 566] on icon "Icon/Table Sort Arrow" at bounding box center [985, 564] width 38 height 38
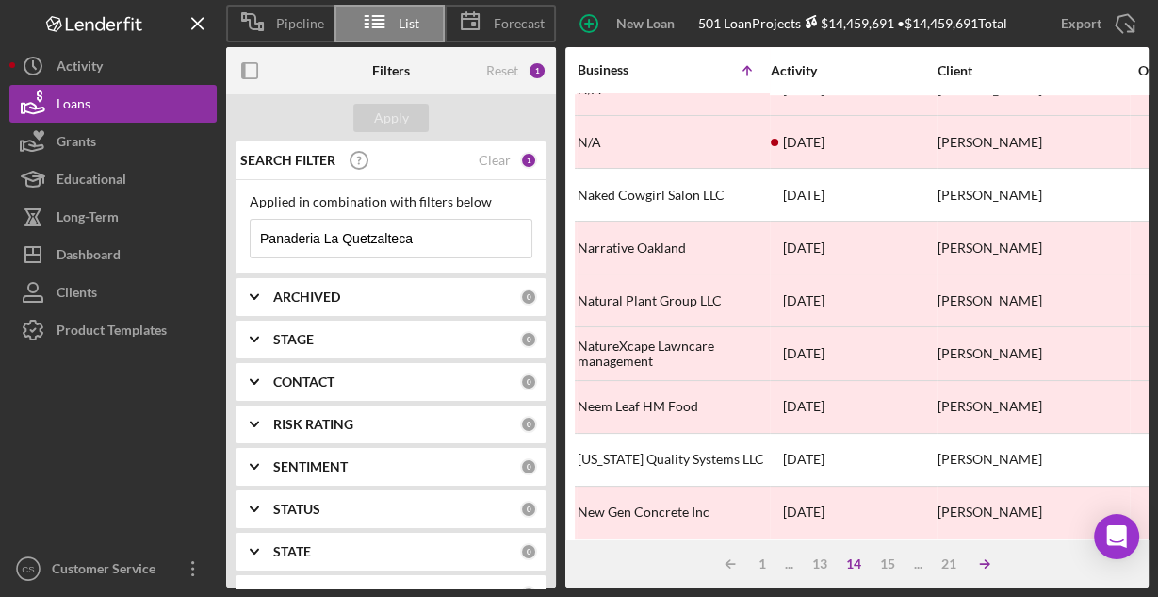
click at [981, 566] on icon "Icon/Table Sort Arrow" at bounding box center [985, 564] width 38 height 38
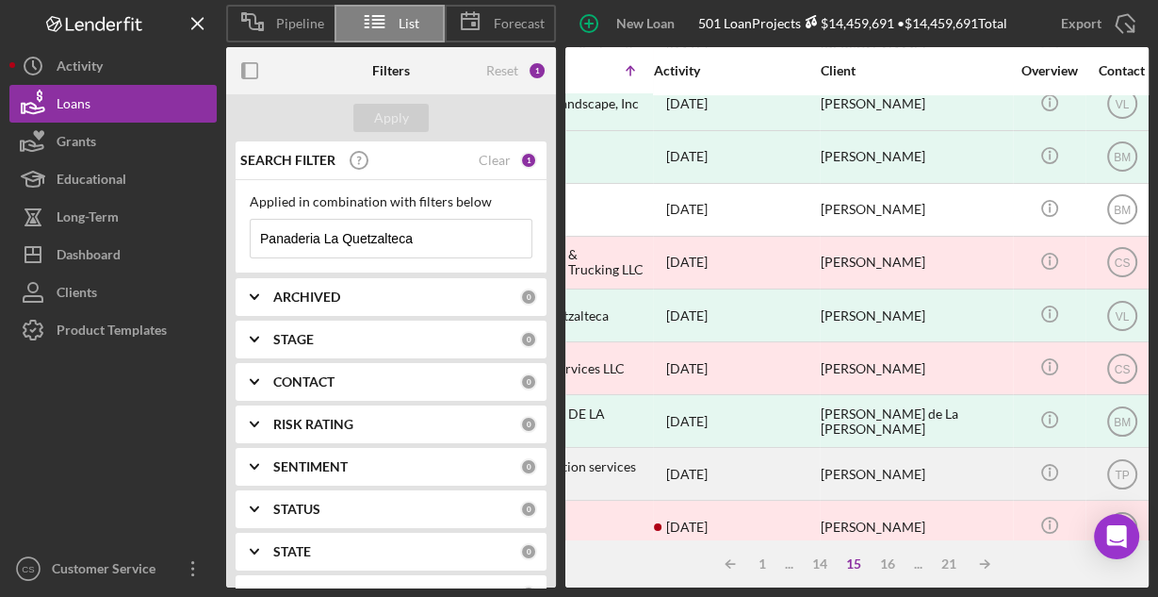
scroll to position [651, 114]
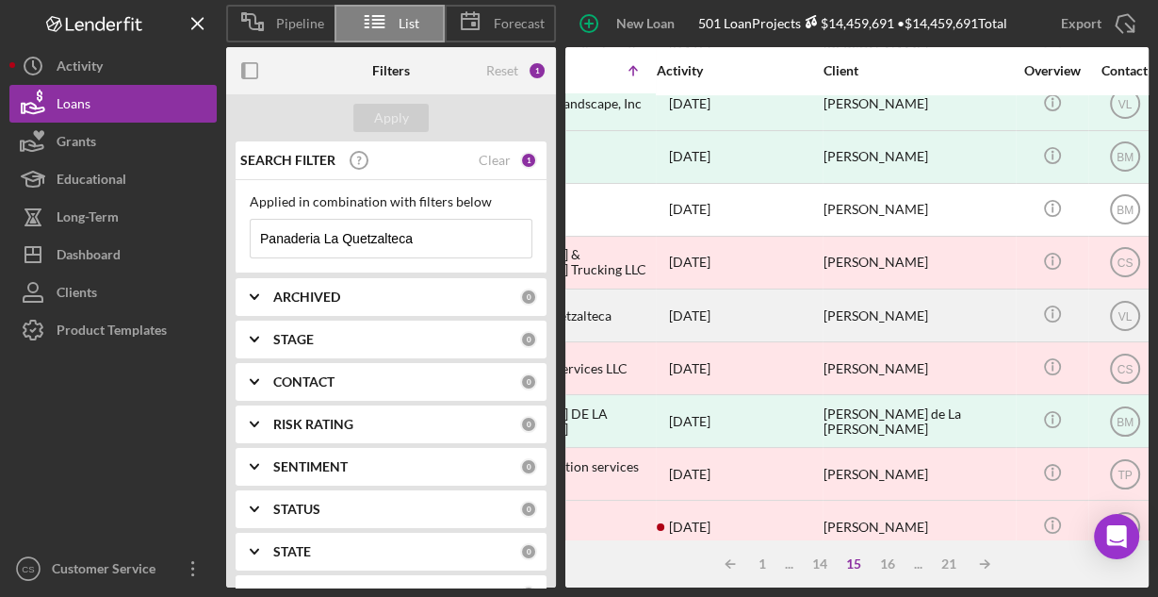
drag, startPoint x: 815, startPoint y: 301, endPoint x: 914, endPoint y: 311, distance: 99.5
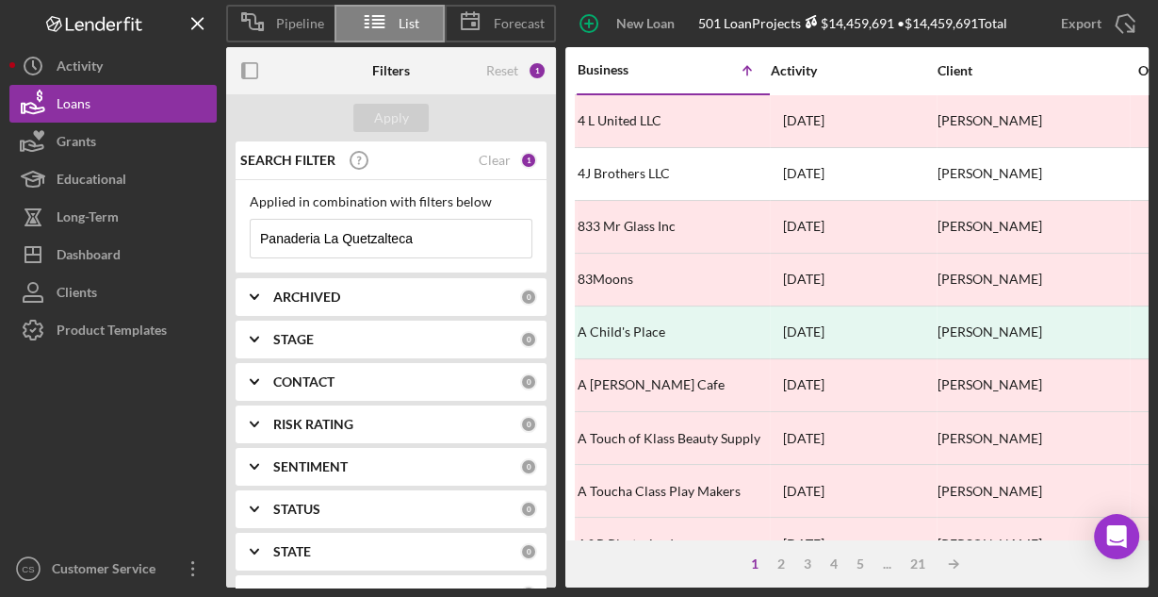
drag, startPoint x: 443, startPoint y: 233, endPoint x: 226, endPoint y: 225, distance: 216.9
click at [226, 225] on div "SEARCH FILTER Clear 1 Applied in combination with filters below Panaderia La Qu…" at bounding box center [391, 364] width 330 height 446
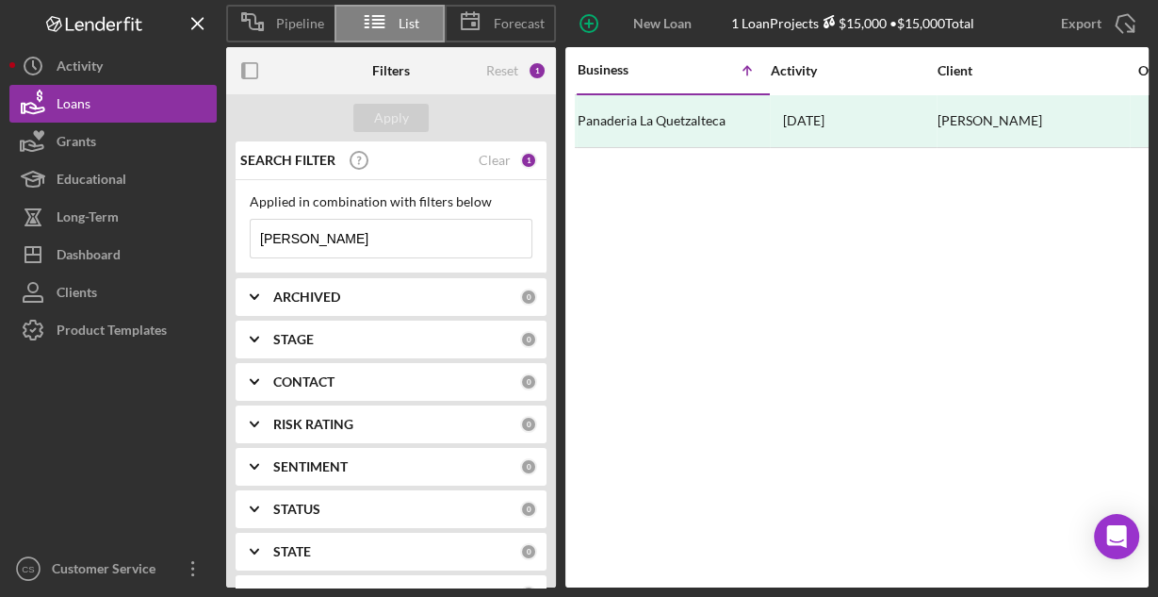
click at [349, 233] on input "[PERSON_NAME]" at bounding box center [391, 239] width 281 height 38
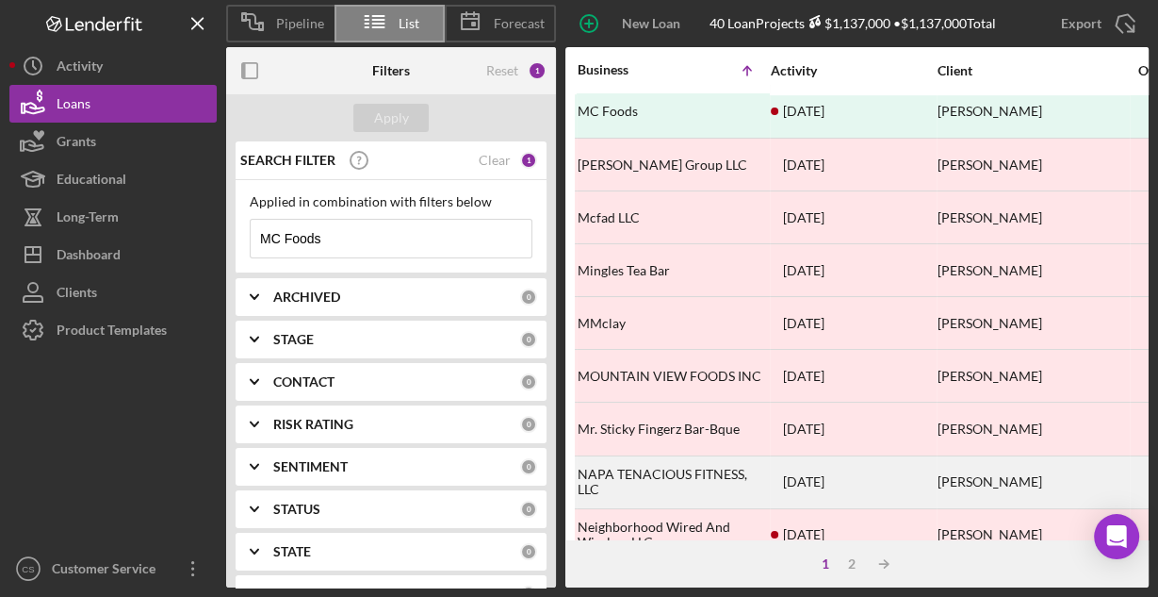
scroll to position [727, 0]
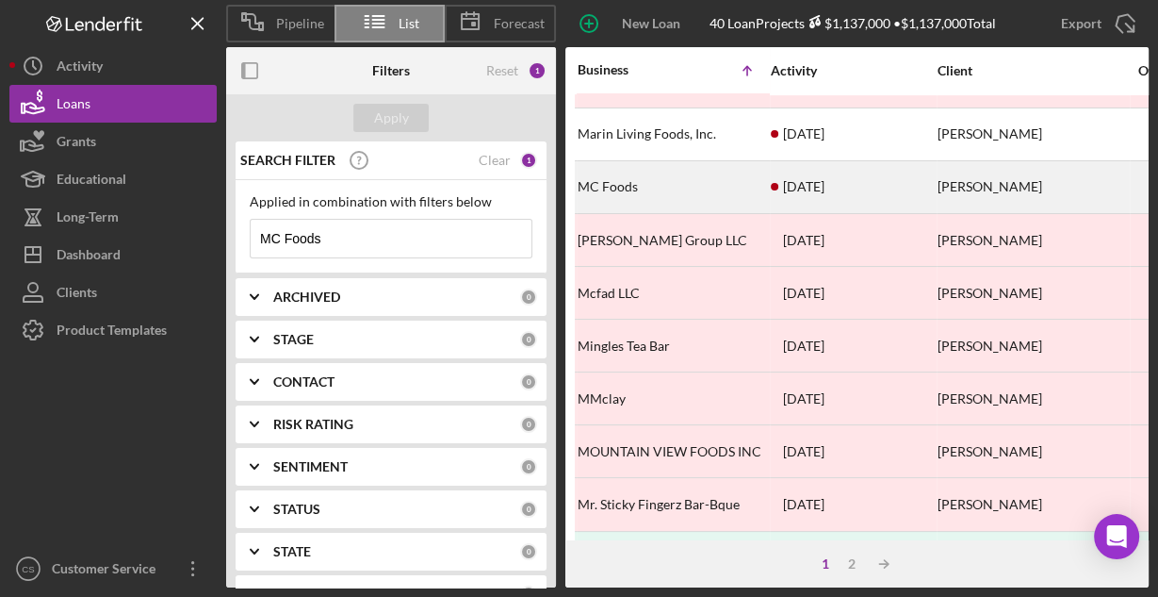
type input "MC Foods"
click at [619, 175] on div "MC Foods" at bounding box center [672, 187] width 189 height 50
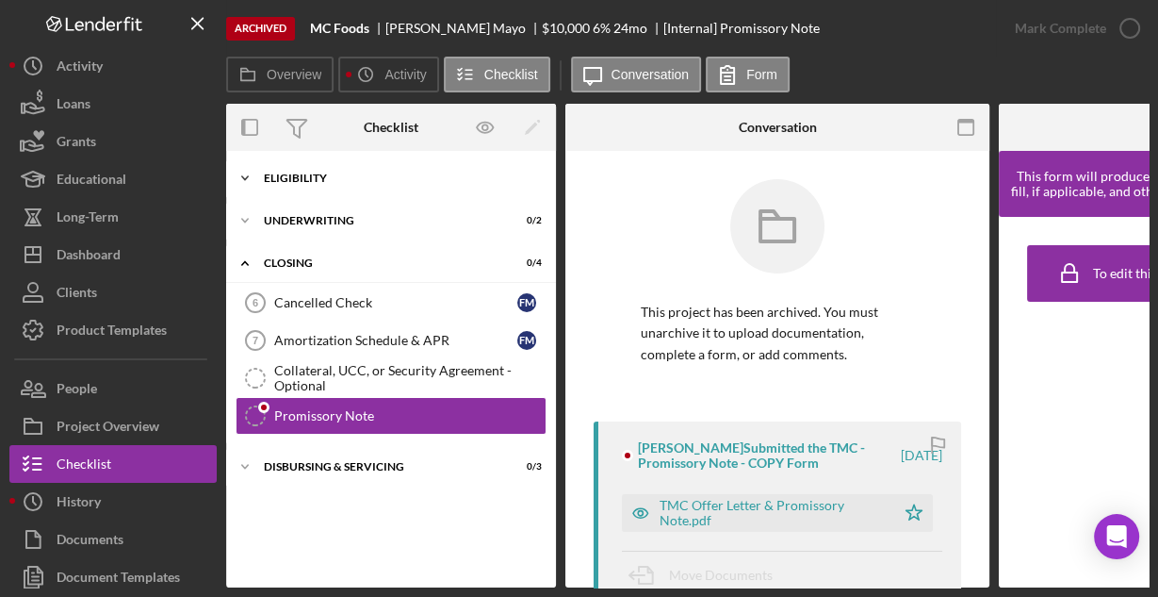
click at [305, 178] on div "Eligibility" at bounding box center [398, 177] width 269 height 11
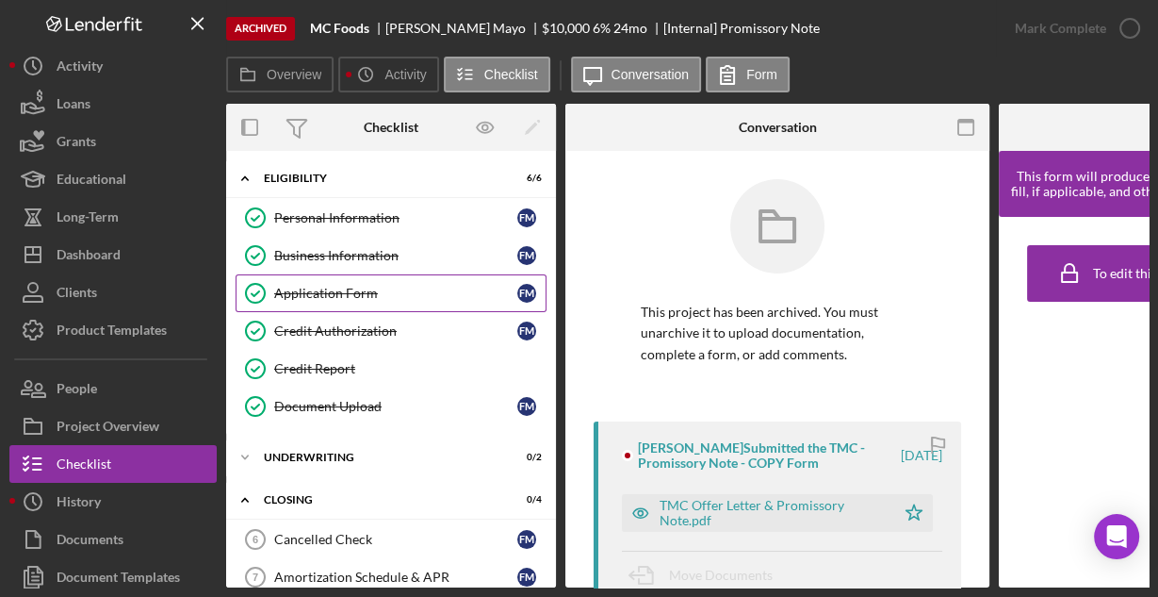
click at [317, 286] on div "Application Form" at bounding box center [395, 293] width 243 height 15
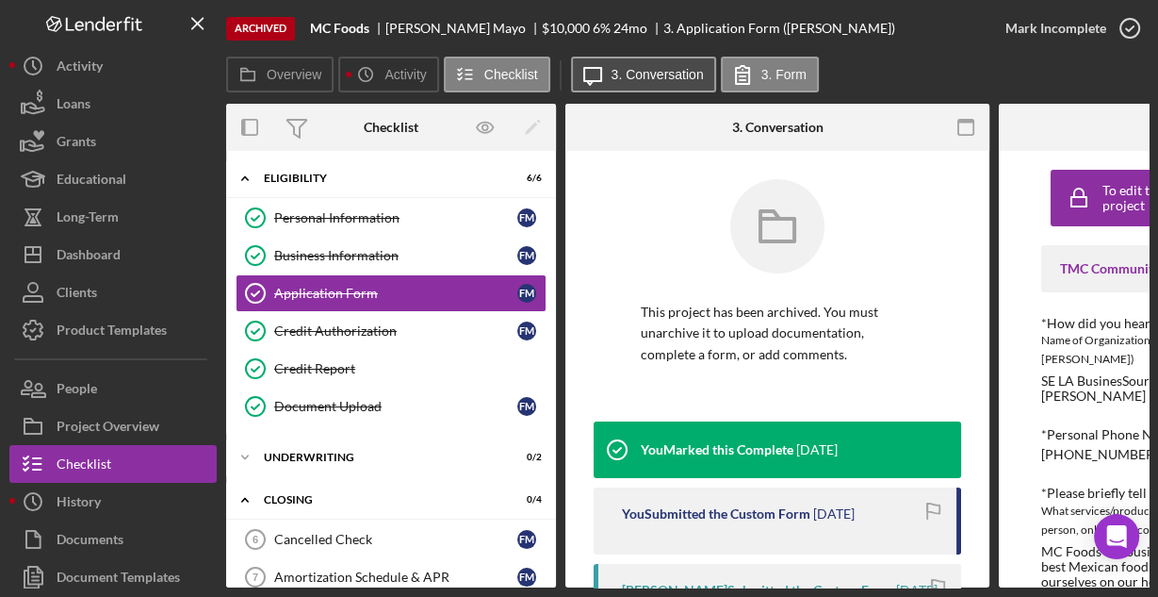
click at [656, 75] on label "3. Conversation" at bounding box center [658, 74] width 92 height 15
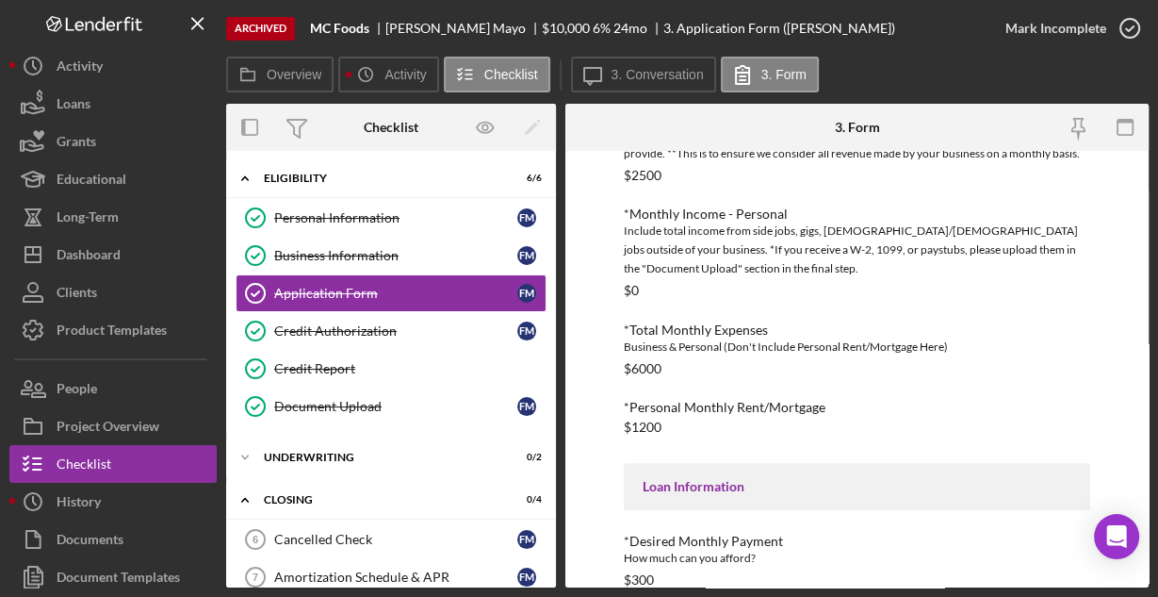
scroll to position [881, 0]
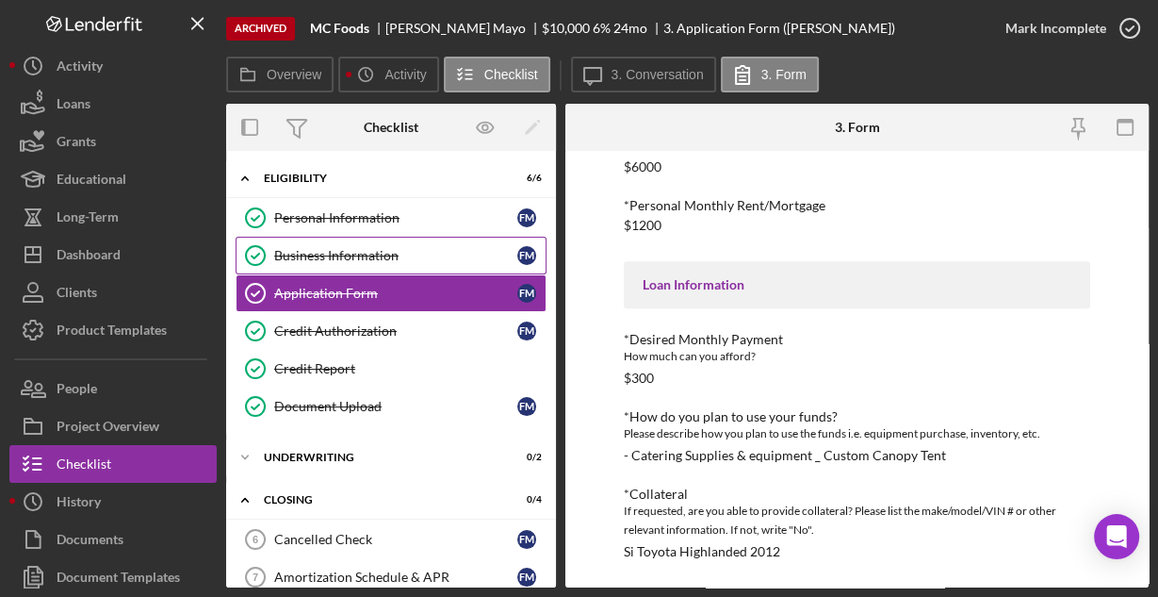
click at [357, 253] on div "Business Information" at bounding box center [395, 255] width 243 height 15
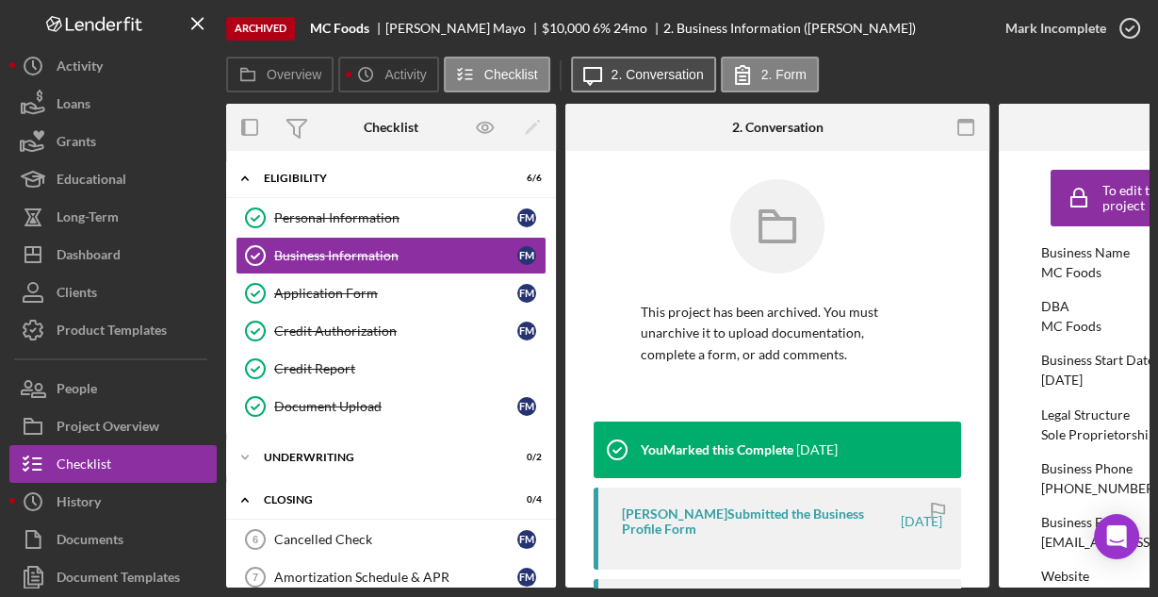
click at [624, 65] on button "Icon/Message 2. Conversation" at bounding box center [643, 75] width 145 height 36
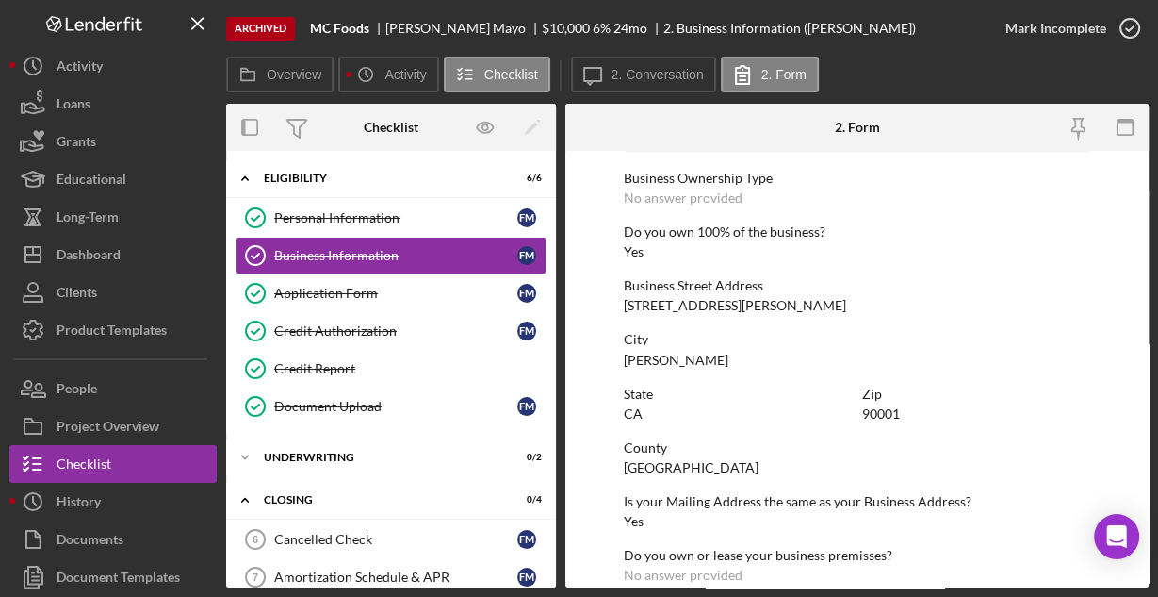
scroll to position [985, 0]
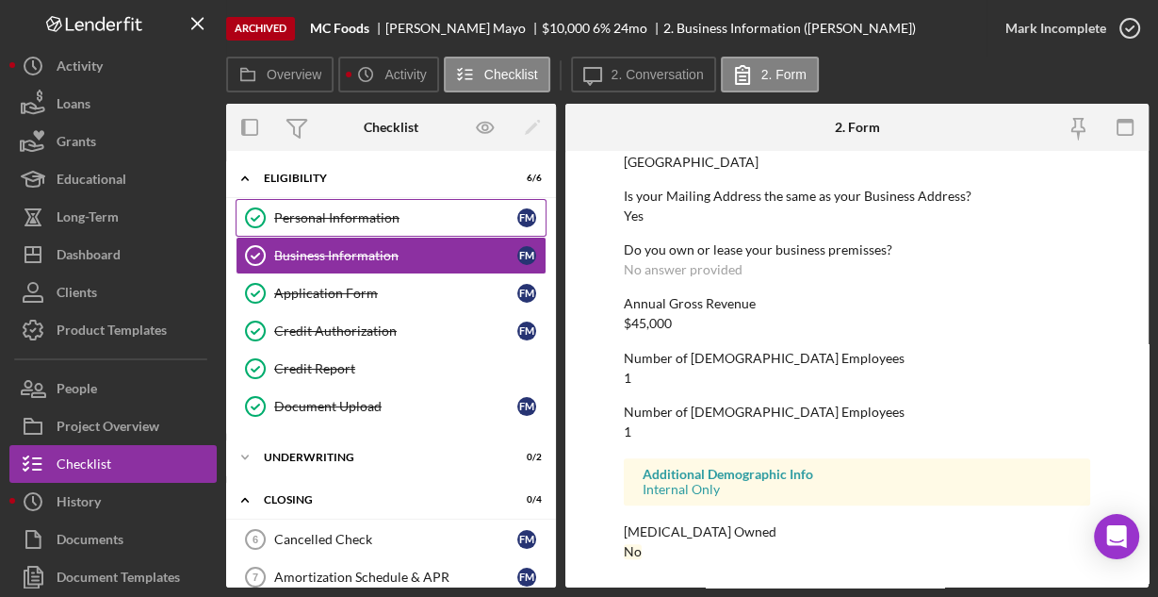
click at [382, 221] on div "Personal Information" at bounding box center [395, 217] width 243 height 15
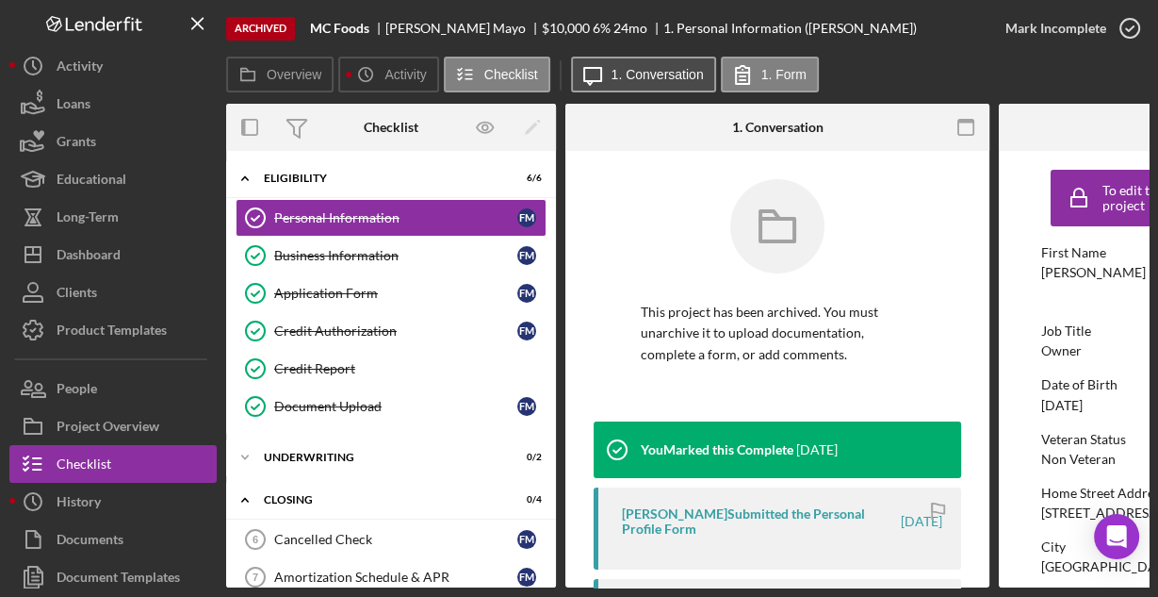
click at [660, 90] on button "Icon/Message 1. Conversation" at bounding box center [643, 75] width 145 height 36
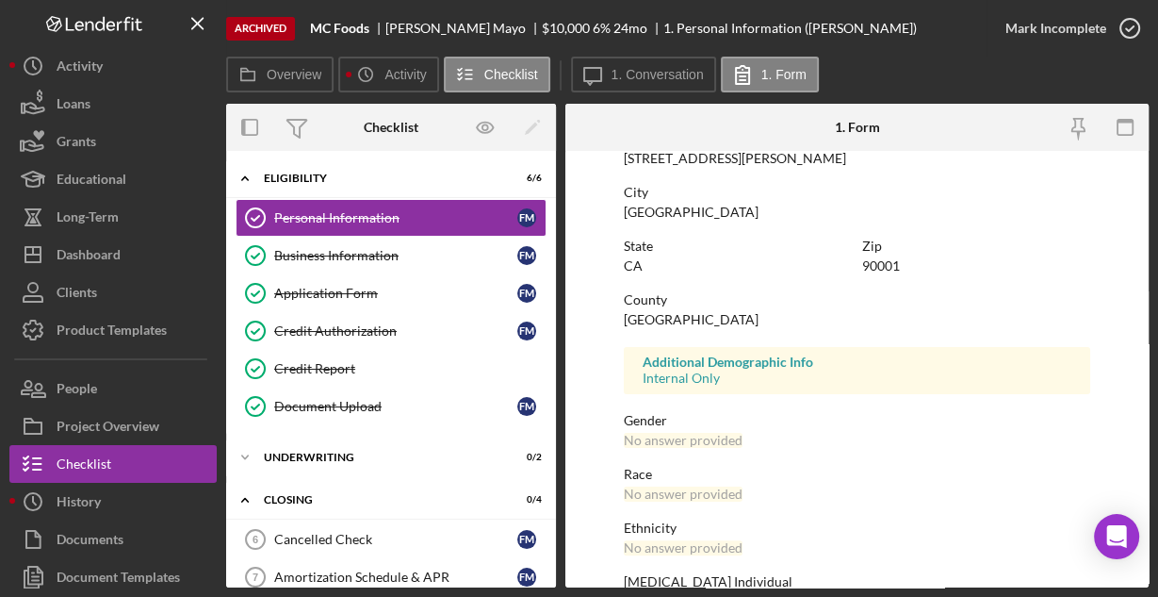
scroll to position [444, 0]
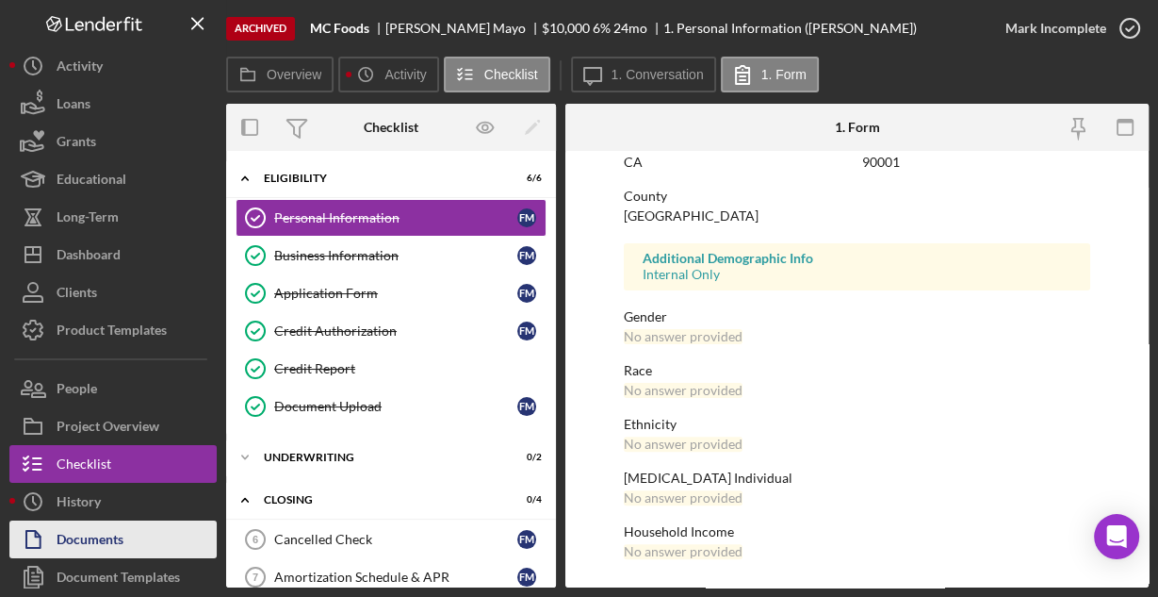
click at [107, 529] on div "Documents" at bounding box center [90, 541] width 67 height 42
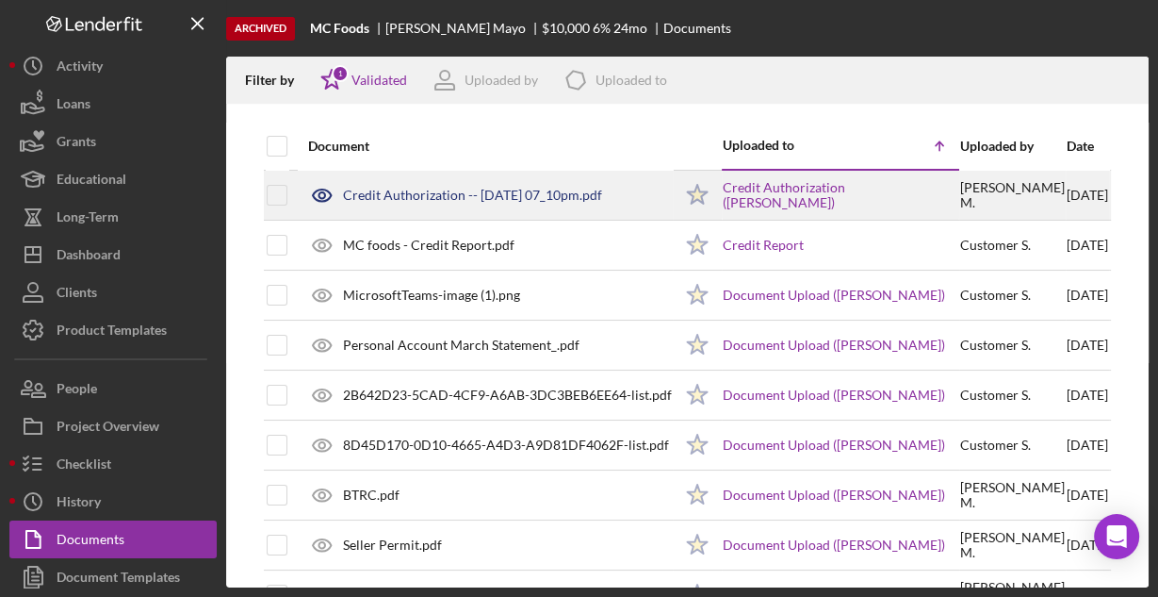
click at [390, 192] on div "Credit Authorization -- [DATE] 07_10pm.pdf" at bounding box center [472, 195] width 259 height 15
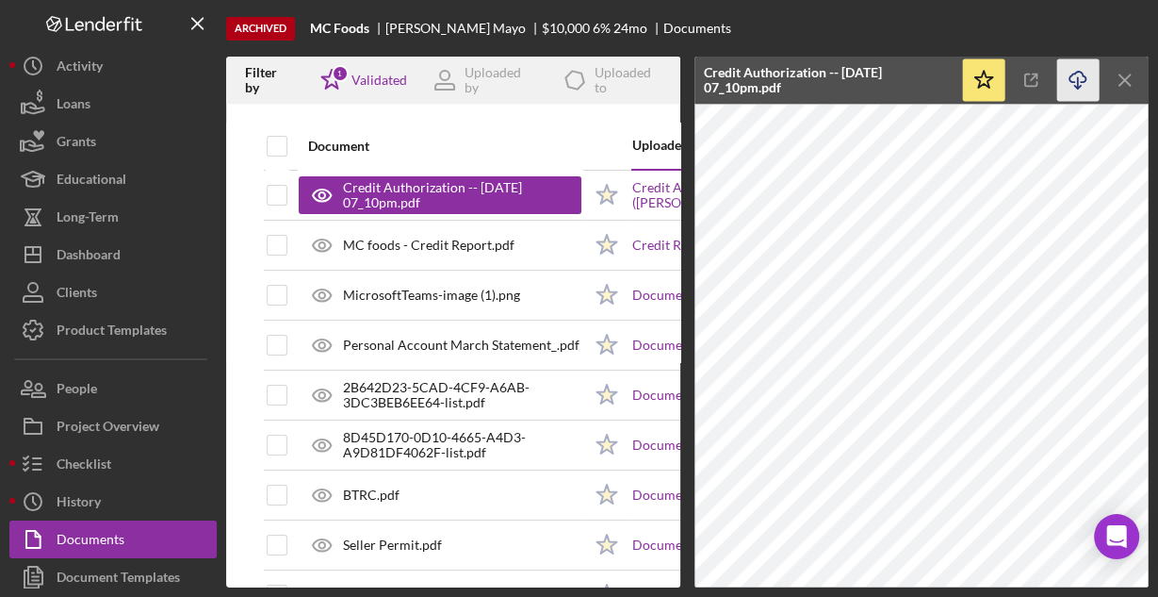
click at [1078, 83] on line "button" at bounding box center [1078, 82] width 0 height 10
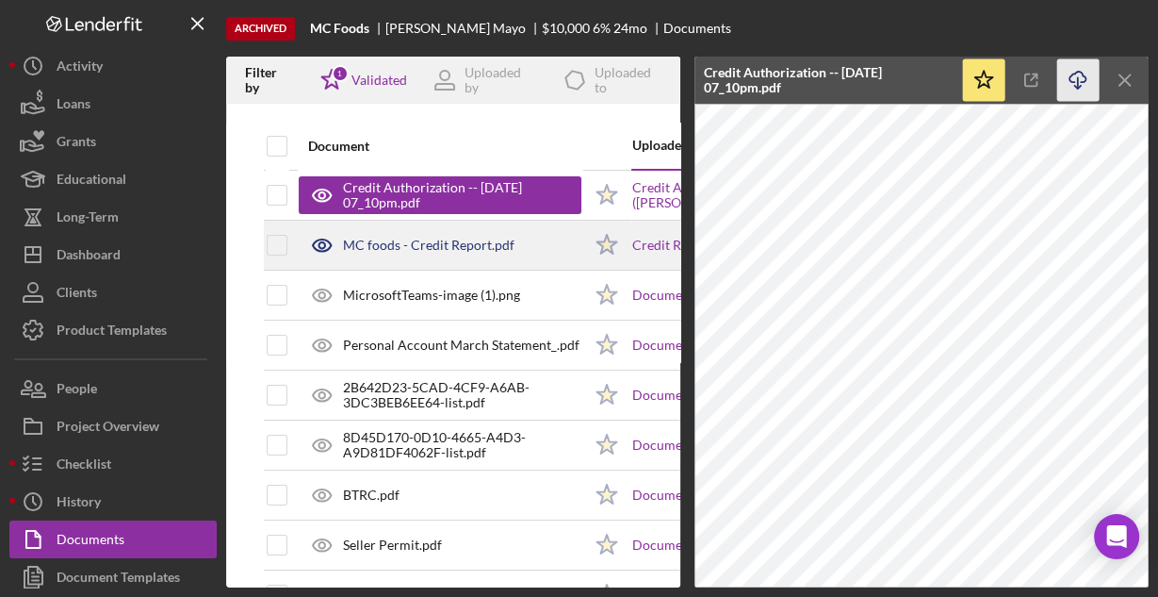
click at [434, 245] on div "MC foods - Credit Report.pdf" at bounding box center [429, 245] width 172 height 15
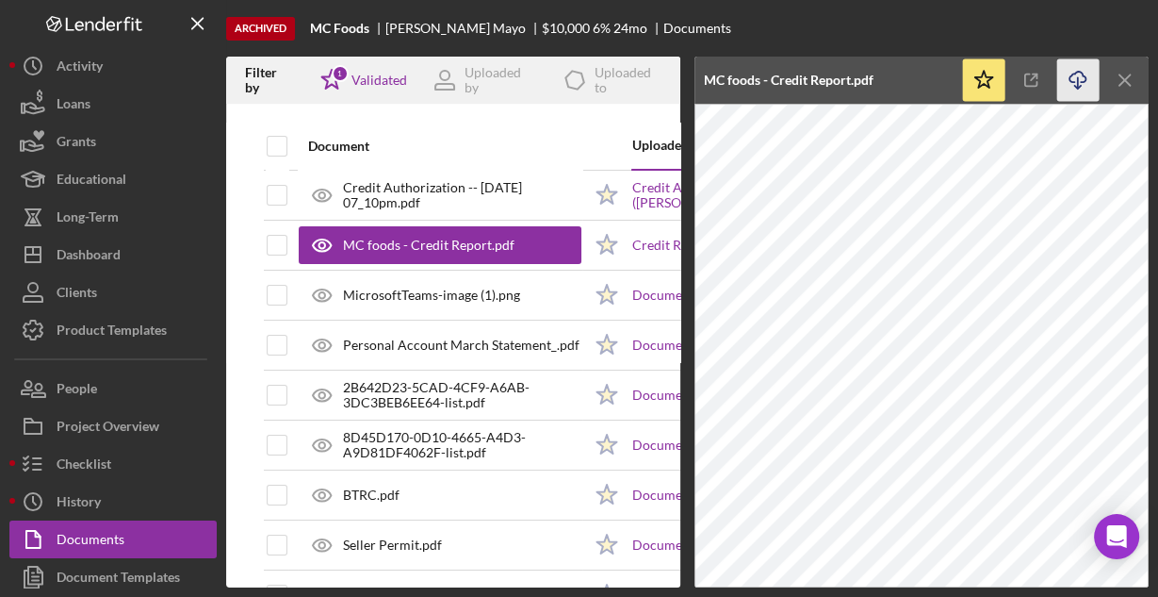
click at [1079, 80] on icon "Icon/Download" at bounding box center [1078, 80] width 42 height 42
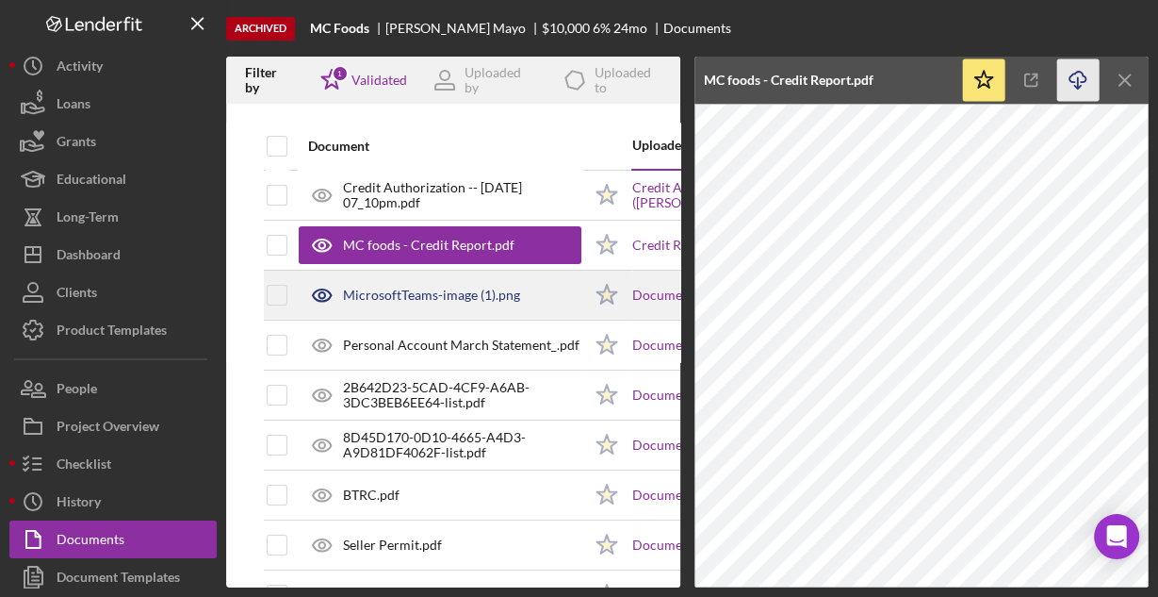
click at [388, 283] on div "MicrosoftTeams-image (1).png" at bounding box center [440, 294] width 283 height 47
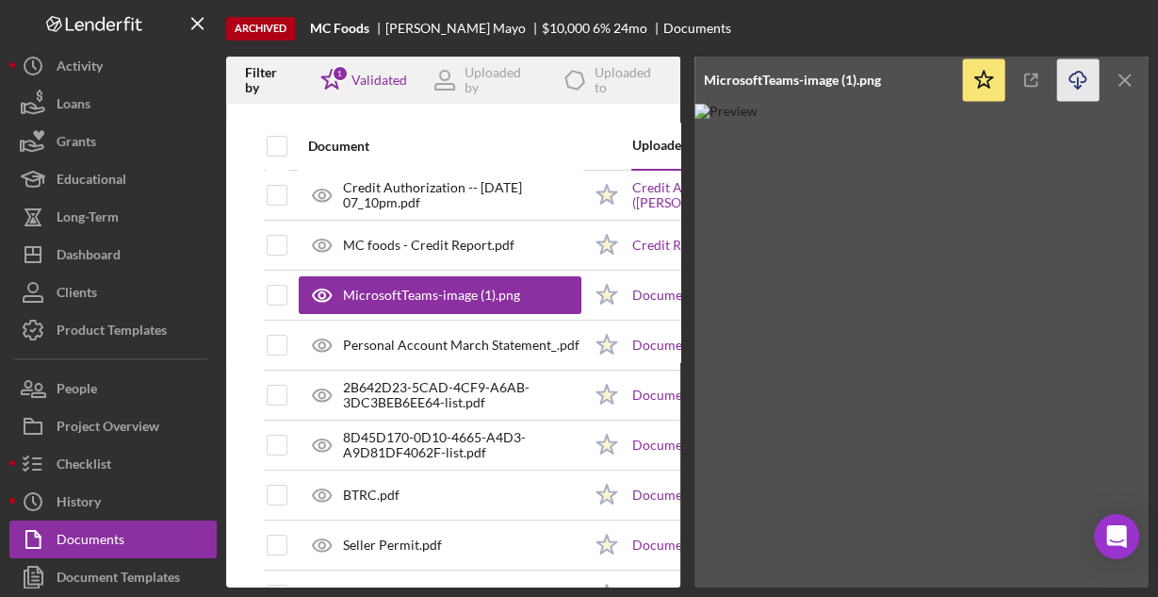
click at [1080, 79] on icon "Icon/Download" at bounding box center [1078, 80] width 42 height 42
click at [1139, 81] on icon "Icon/Menu Close" at bounding box center [1126, 80] width 42 height 42
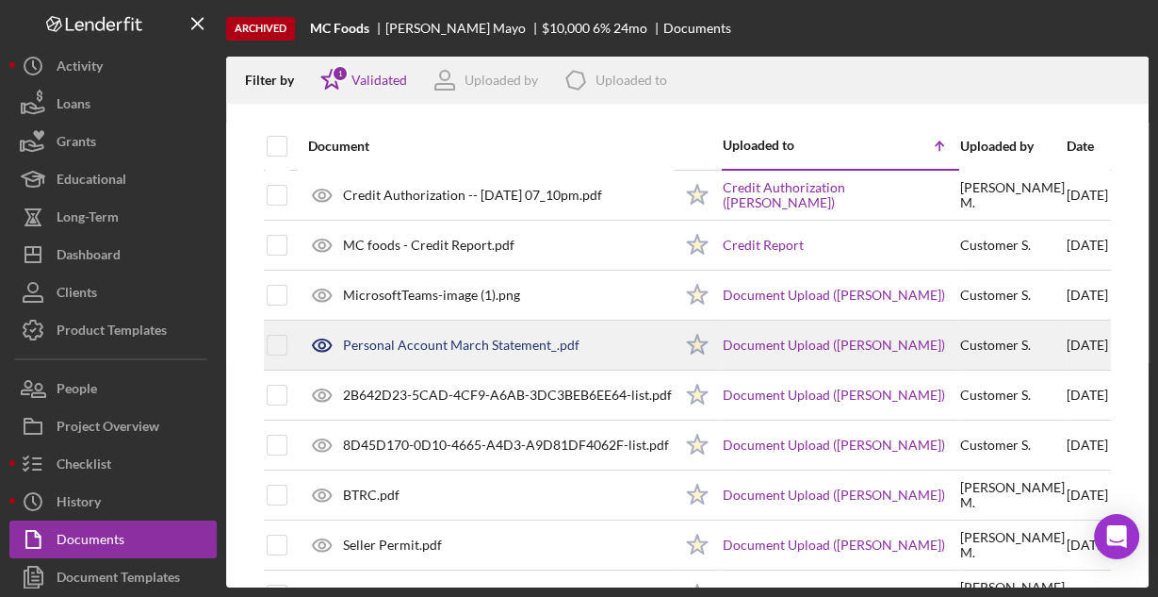
click at [415, 346] on div "Personal Account March Statement_.pdf" at bounding box center [461, 344] width 237 height 15
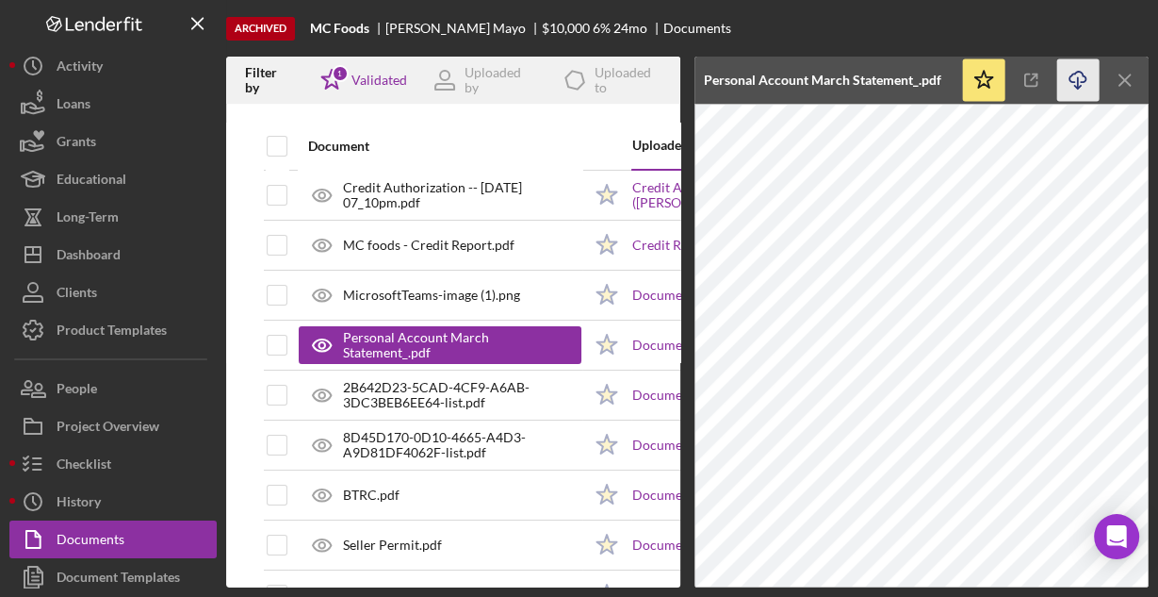
click at [1073, 79] on icon "Icon/Download" at bounding box center [1078, 80] width 42 height 42
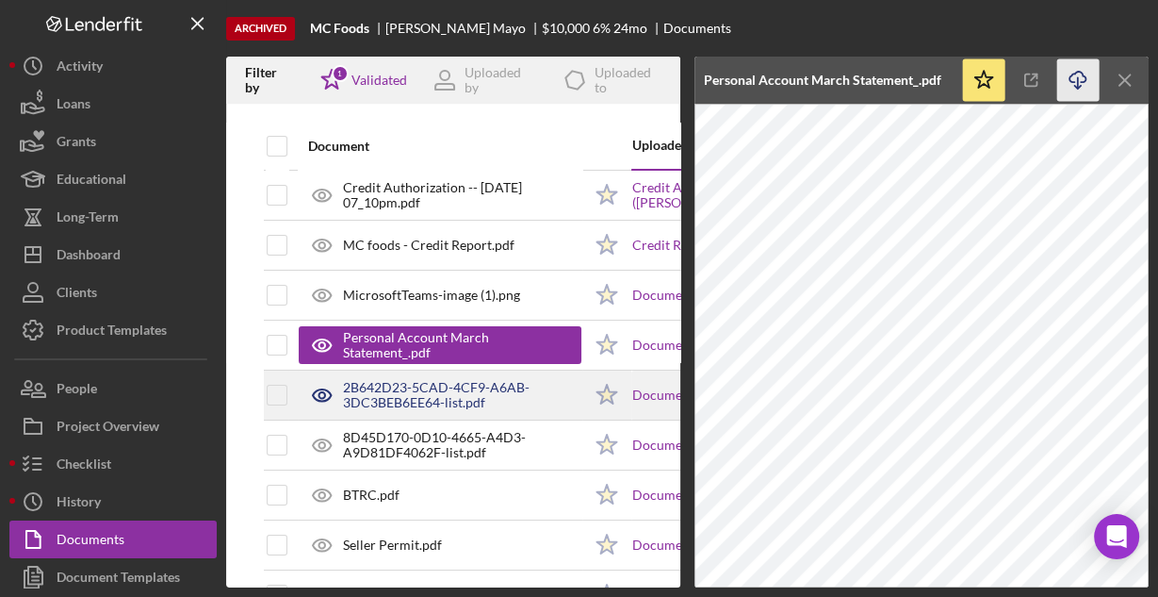
click at [451, 385] on div "2B642D23-5CAD-4CF9-A6AB-3DC3BEB6EE64-list.pdf" at bounding box center [462, 395] width 238 height 30
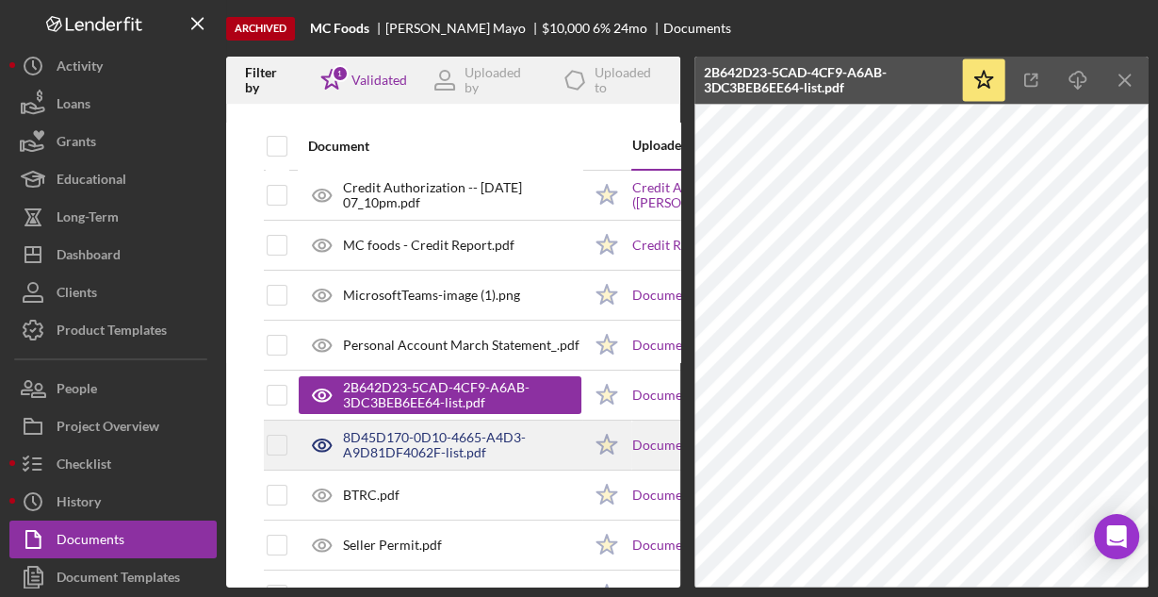
click at [447, 438] on div "8D45D170-0D10-4665-A4D3-A9D81DF4062F-list.pdf" at bounding box center [462, 445] width 238 height 30
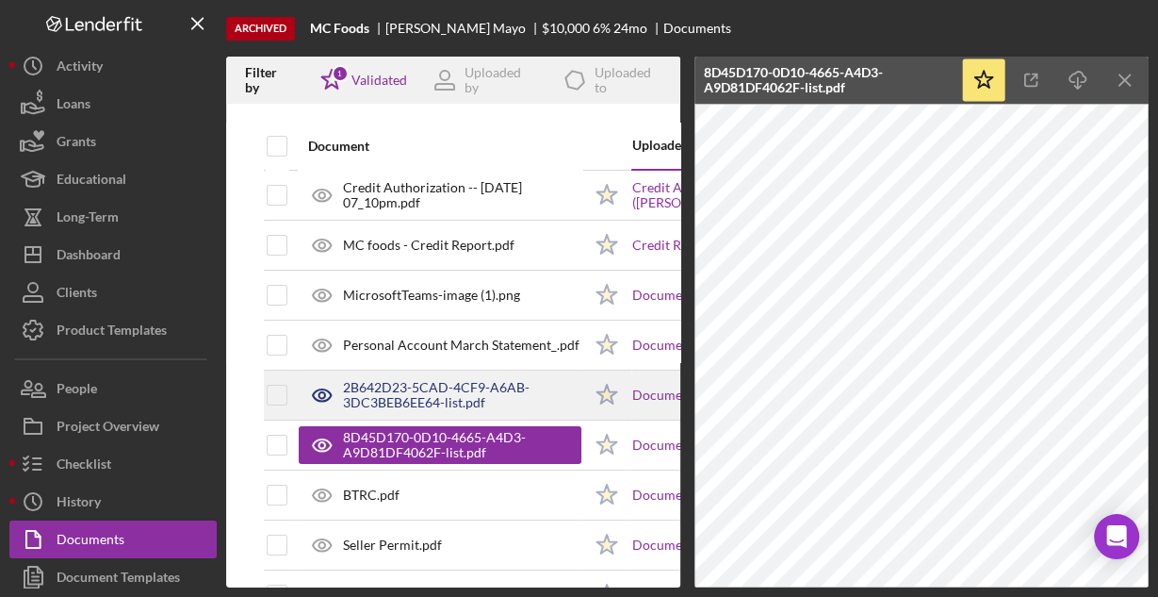
click at [445, 391] on div "2B642D23-5CAD-4CF9-A6AB-3DC3BEB6EE64-list.pdf" at bounding box center [462, 395] width 238 height 30
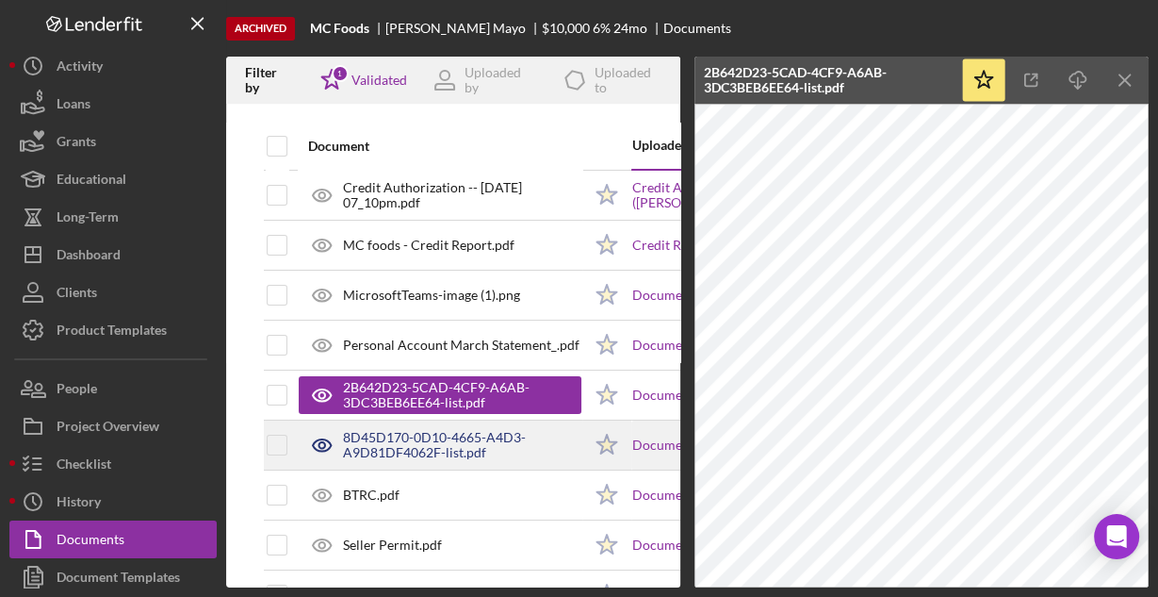
click at [441, 440] on div "8D45D170-0D10-4665-A4D3-A9D81DF4062F-list.pdf" at bounding box center [462, 445] width 238 height 30
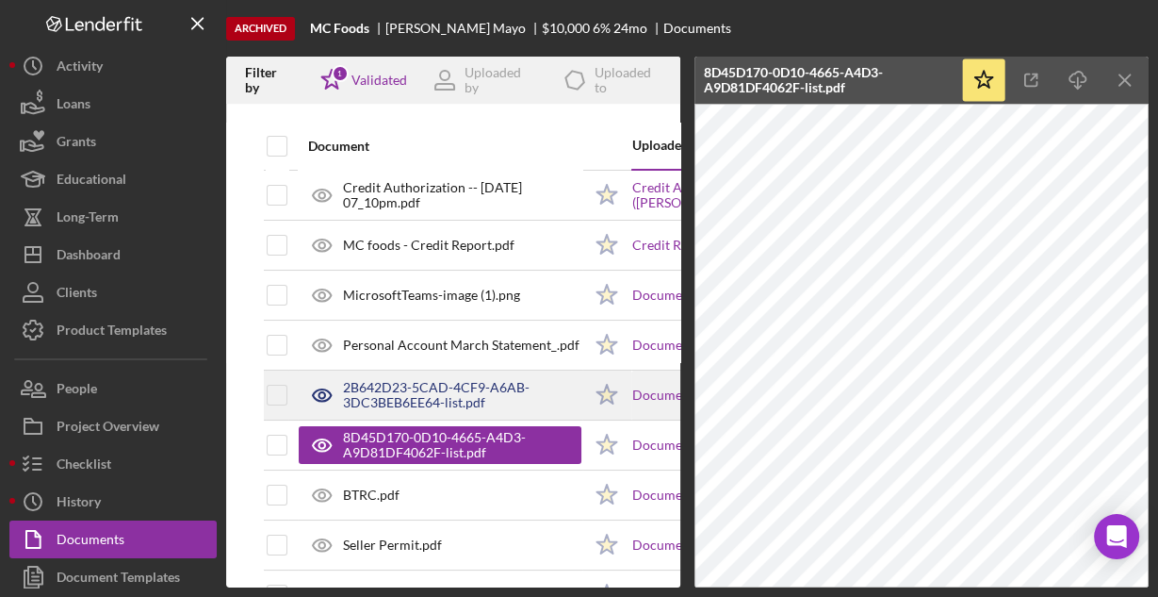
click at [453, 400] on div "2B642D23-5CAD-4CF9-A6AB-3DC3BEB6EE64-list.pdf" at bounding box center [462, 395] width 238 height 30
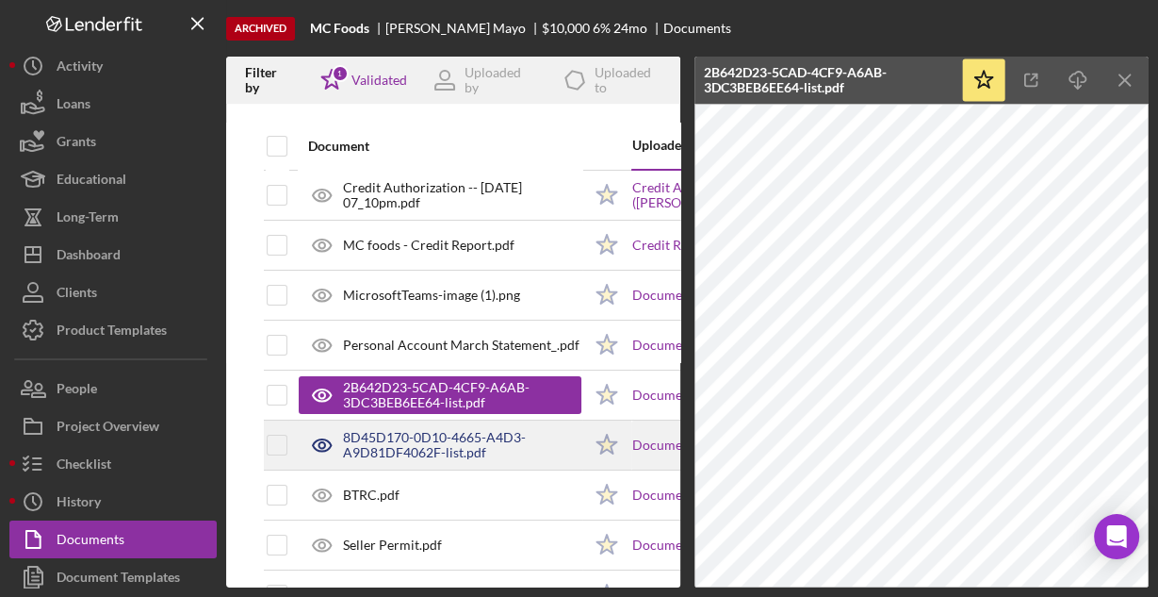
click at [442, 437] on div "8D45D170-0D10-4665-A4D3-A9D81DF4062F-list.pdf" at bounding box center [462, 445] width 238 height 30
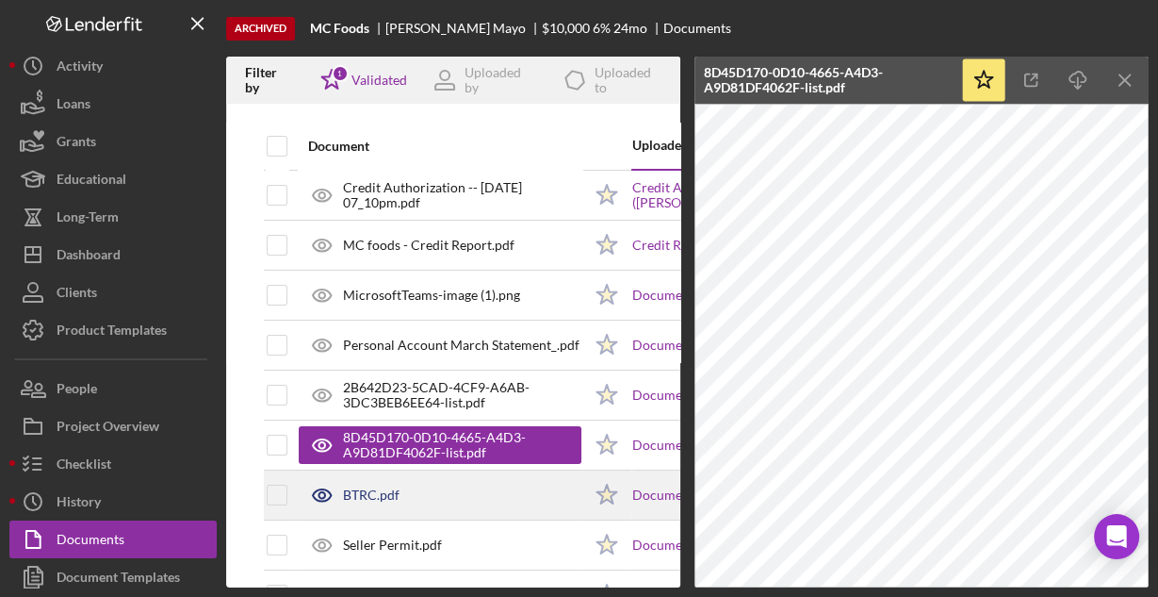
click at [389, 487] on div "BTRC.pdf" at bounding box center [371, 494] width 57 height 15
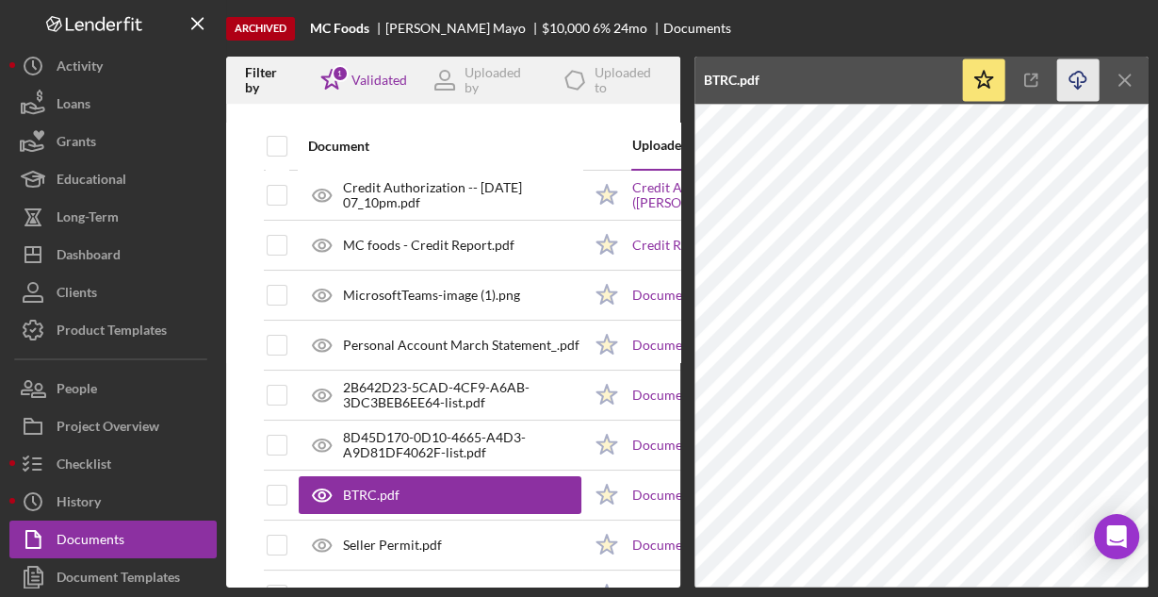
click at [1078, 78] on icon "Icon/Download" at bounding box center [1078, 80] width 42 height 42
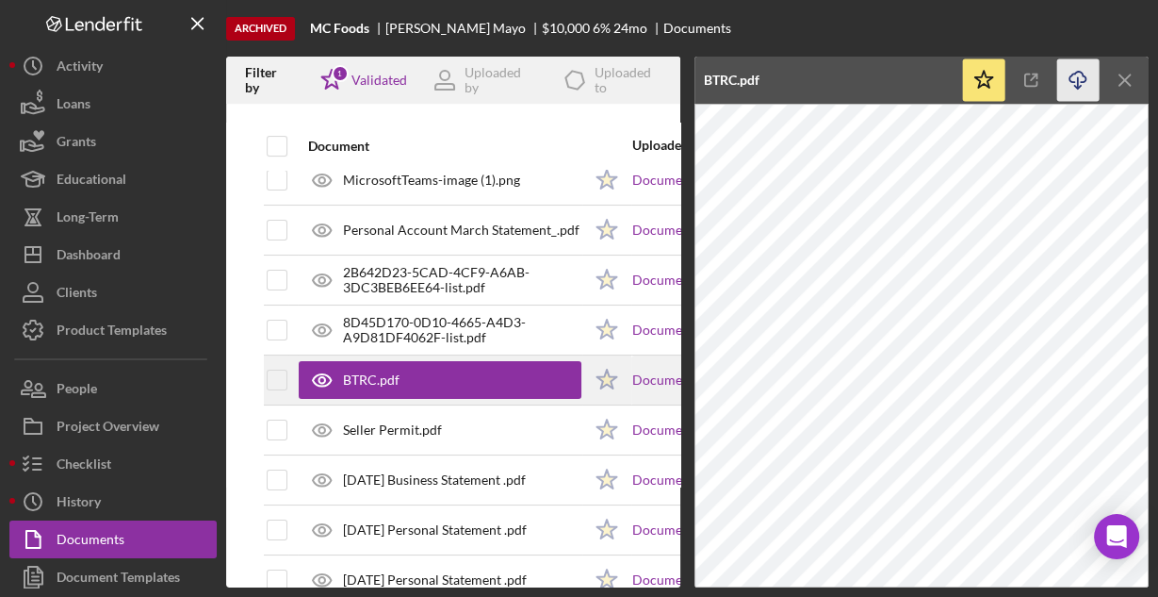
scroll to position [151, 0]
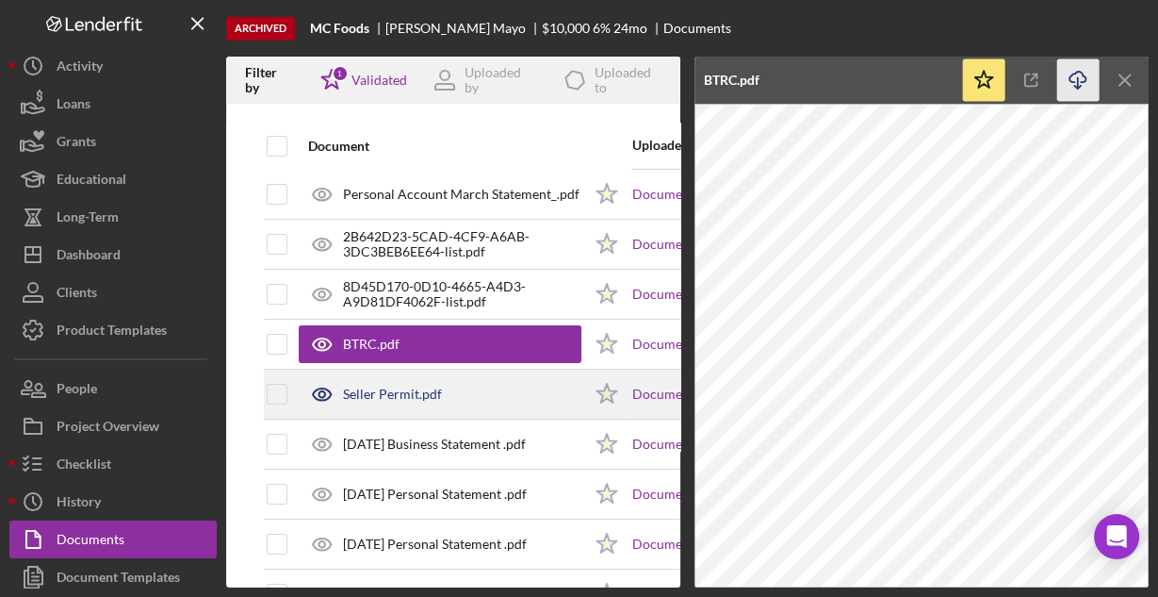
click at [440, 391] on div "Seller Permit.pdf" at bounding box center [440, 393] width 283 height 47
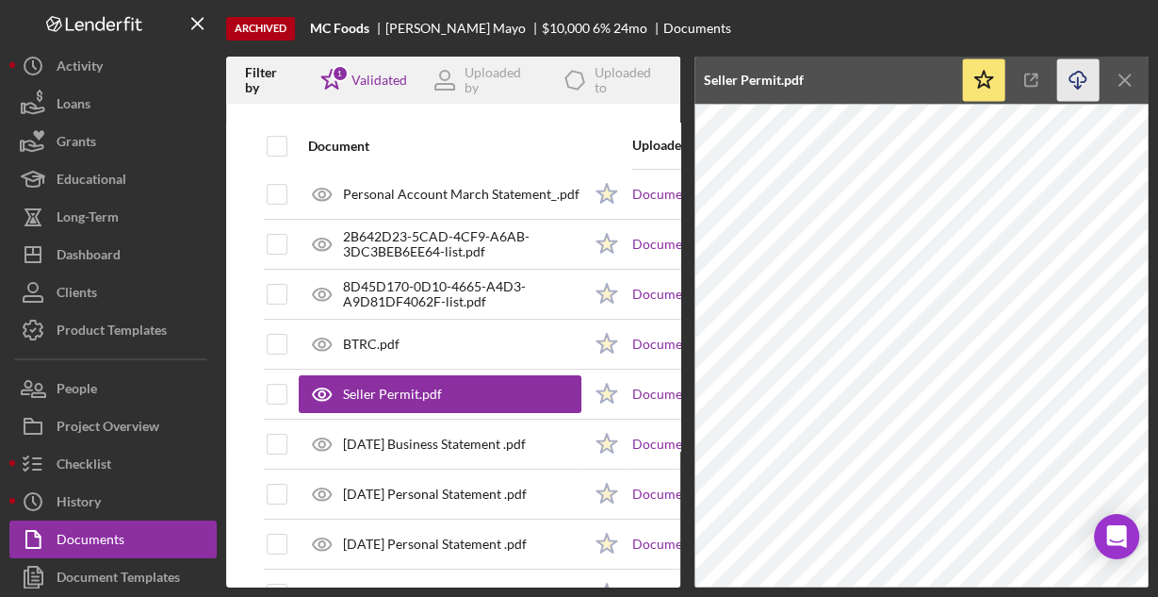
click at [1074, 79] on icon "Icon/Download" at bounding box center [1078, 80] width 42 height 42
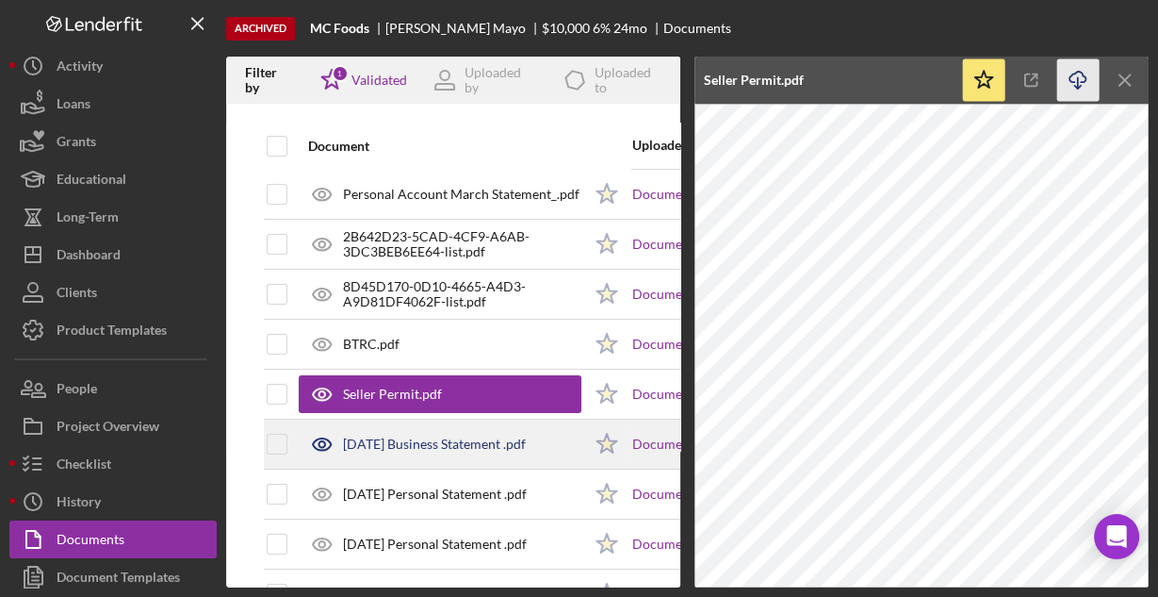
click at [460, 443] on div "[DATE] Business Statement .pdf" at bounding box center [434, 443] width 183 height 15
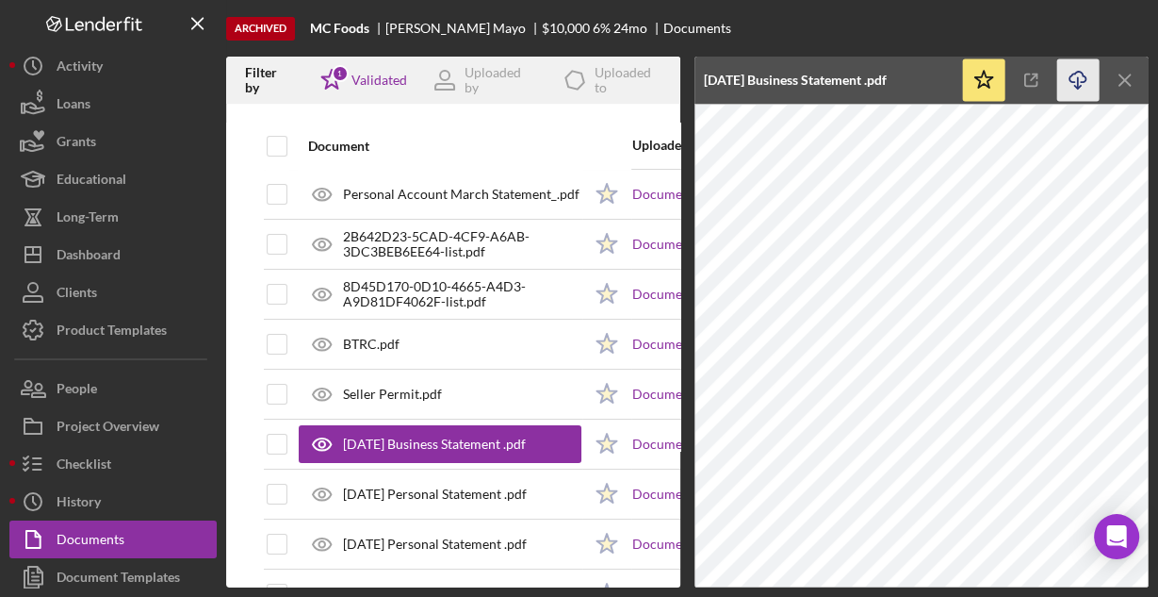
click at [1078, 85] on line "button" at bounding box center [1078, 82] width 0 height 10
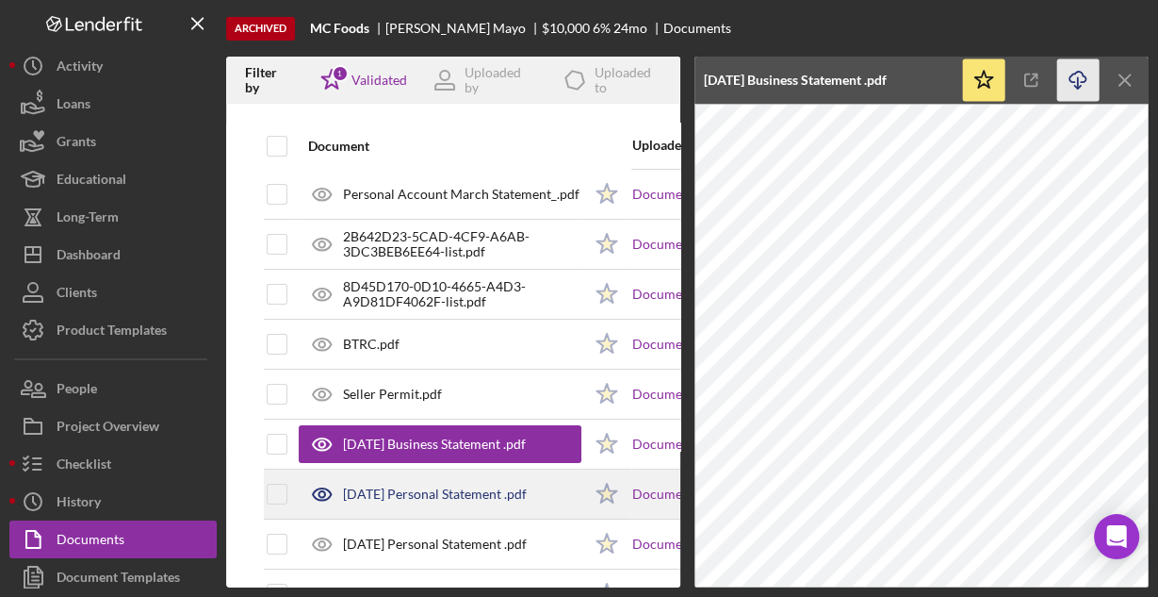
click at [437, 487] on div "[DATE] Personal Statement .pdf" at bounding box center [435, 493] width 184 height 15
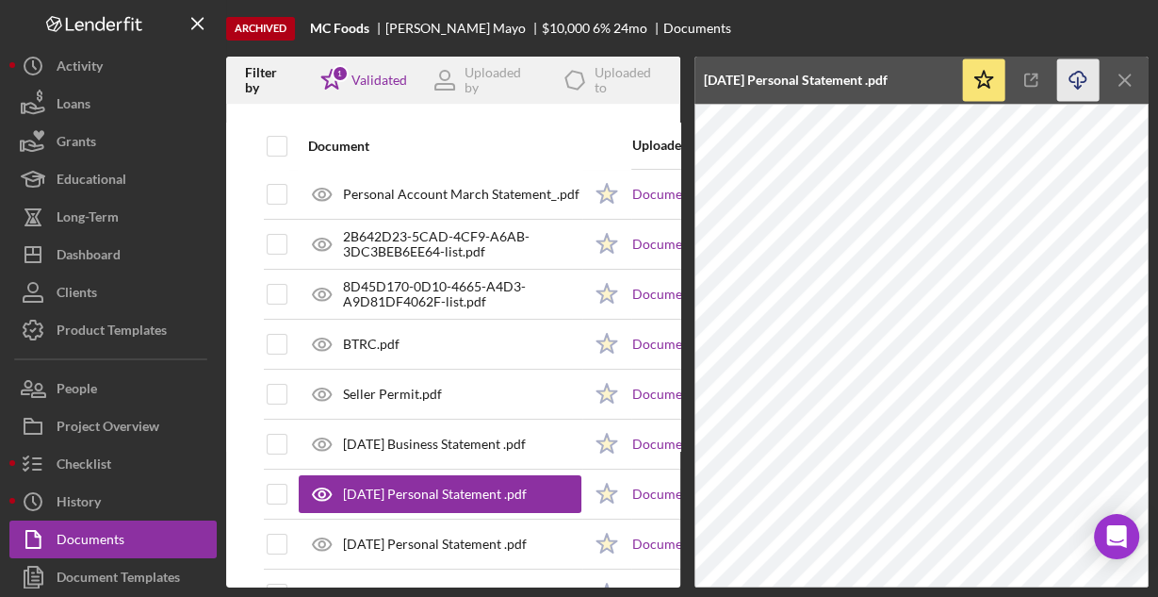
click at [1072, 73] on icon "Icon/Download" at bounding box center [1078, 80] width 42 height 42
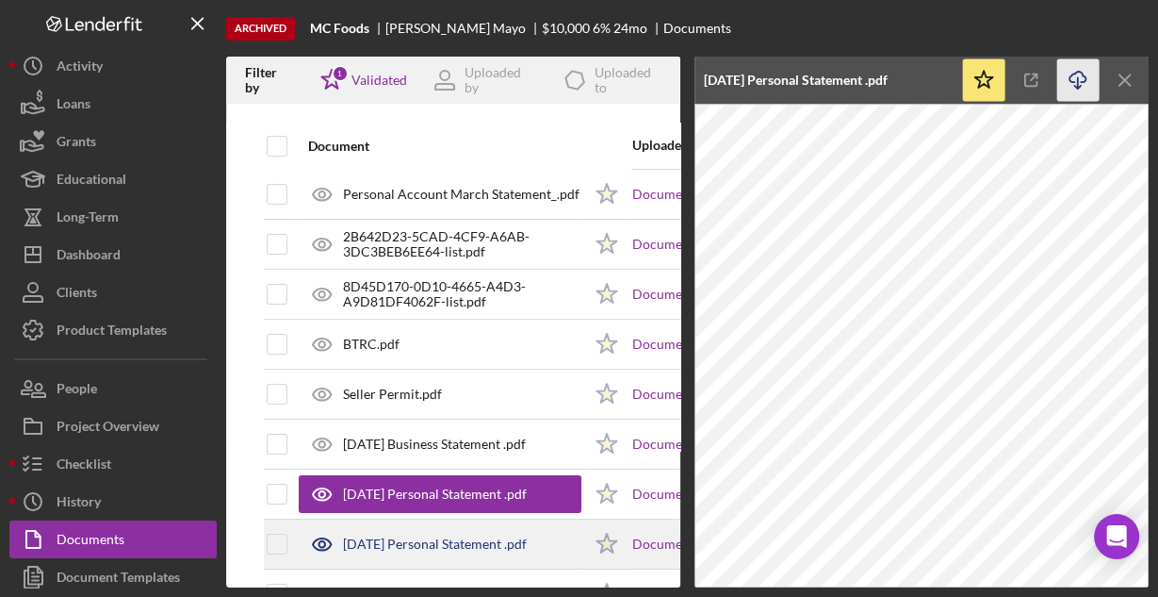
click at [431, 549] on div "[DATE] Personal Statement .pdf" at bounding box center [440, 543] width 283 height 47
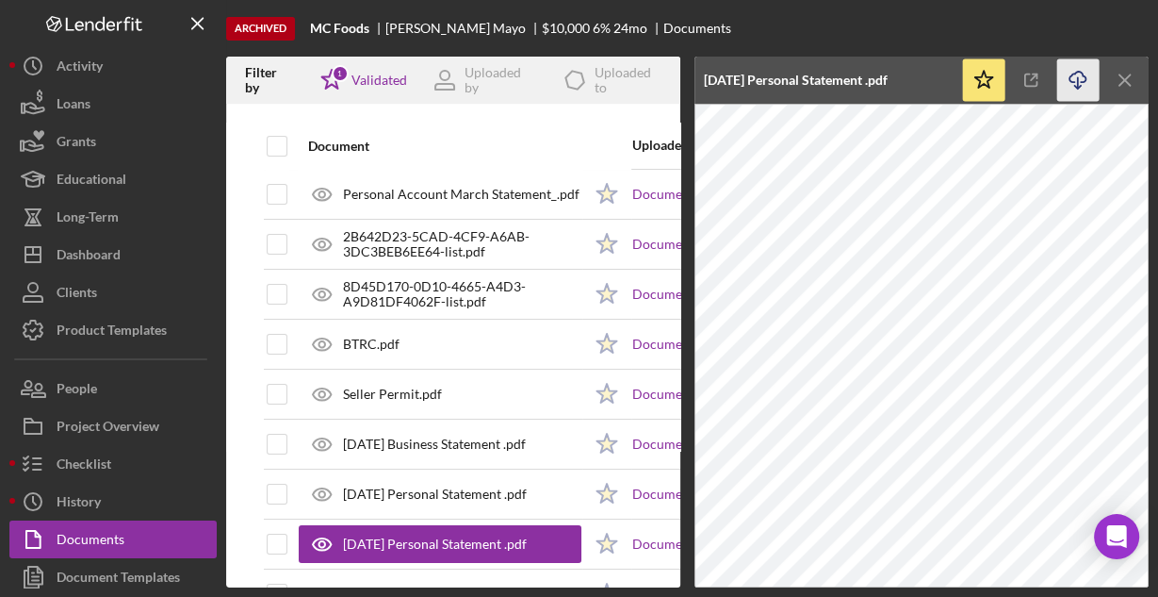
click at [1075, 79] on icon "Icon/Download" at bounding box center [1078, 80] width 42 height 42
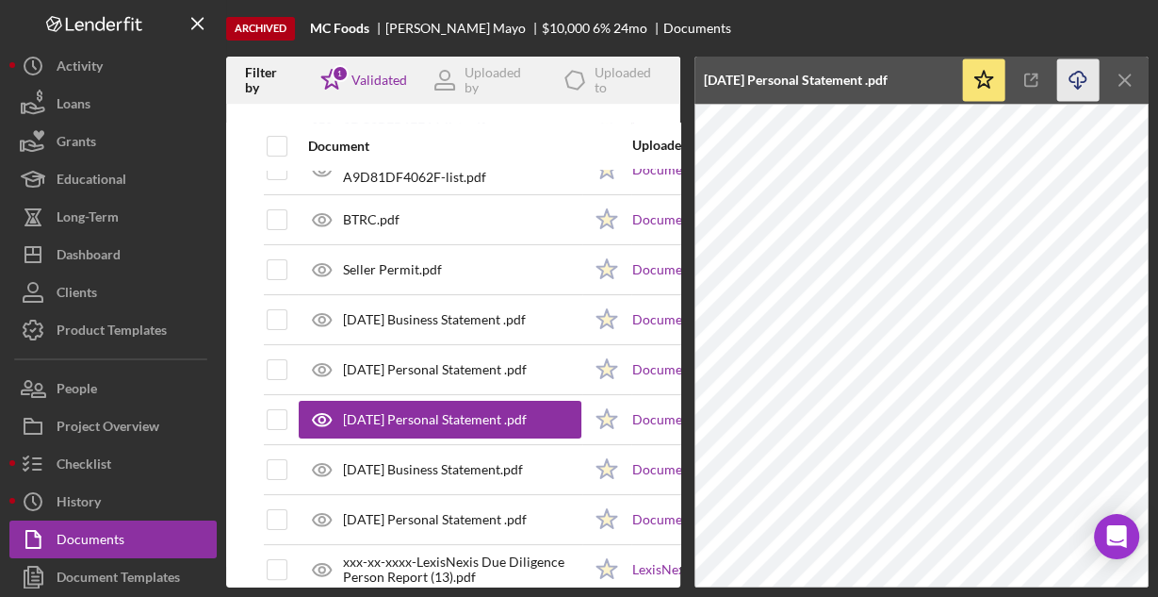
scroll to position [302, 0]
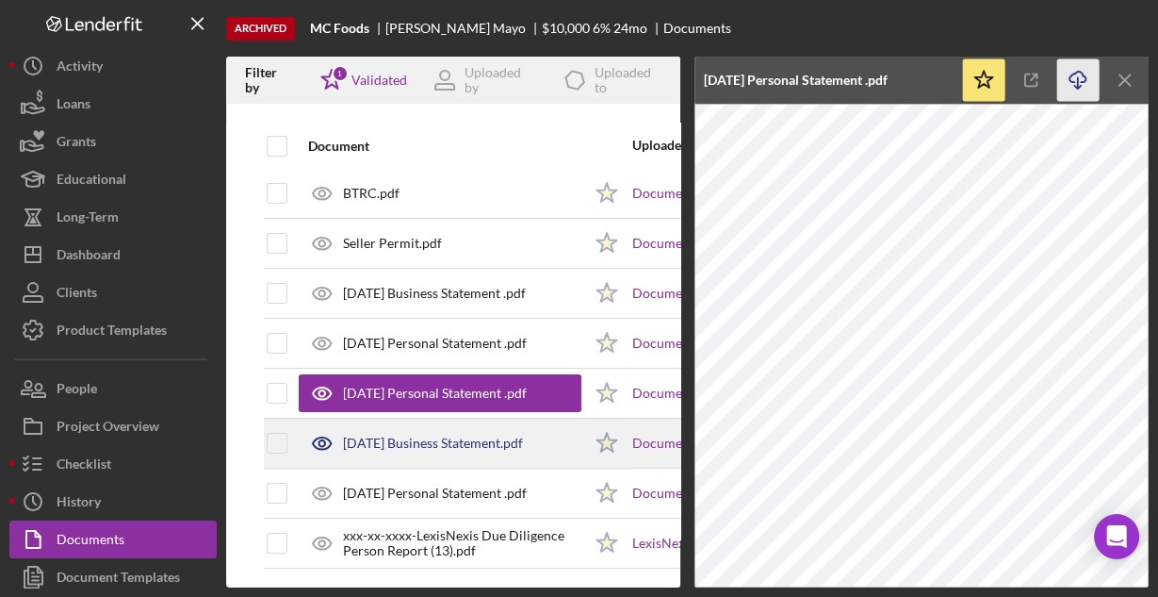
click at [435, 436] on div "[DATE] Business Statement.pdf" at bounding box center [433, 442] width 180 height 15
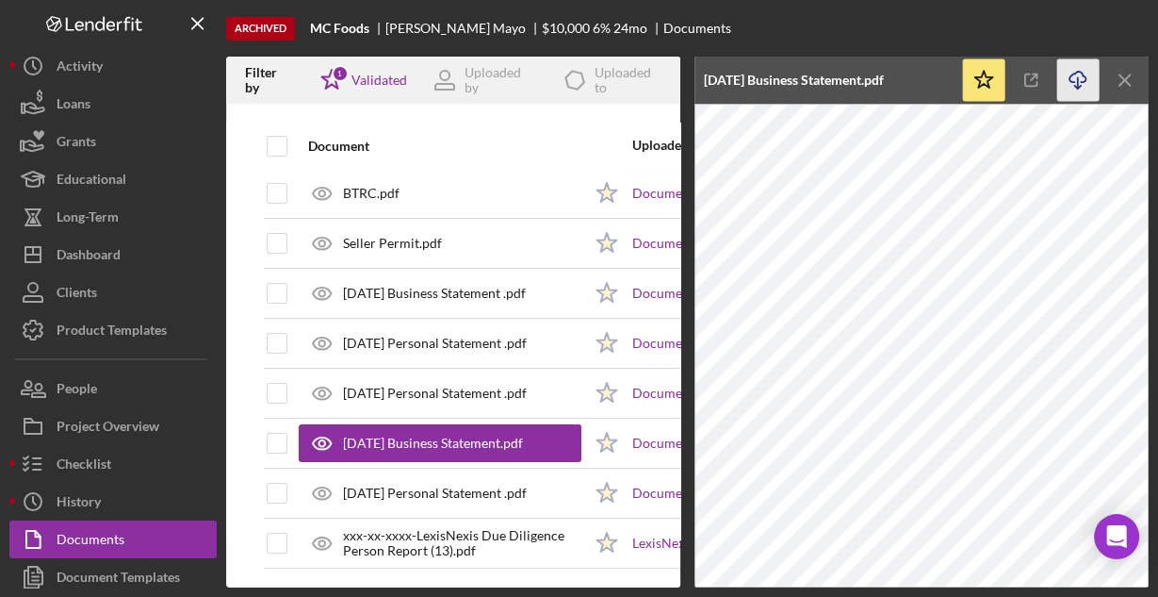
click at [1072, 77] on icon "Icon/Download" at bounding box center [1078, 80] width 42 height 42
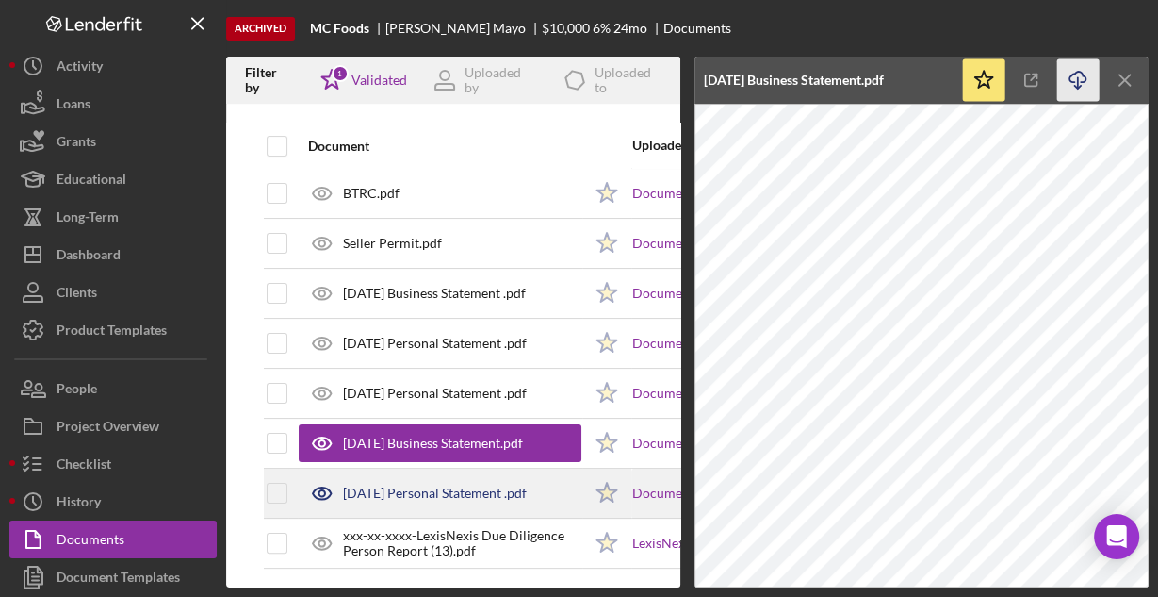
click at [438, 485] on div "[DATE] Personal Statement .pdf" at bounding box center [435, 492] width 184 height 15
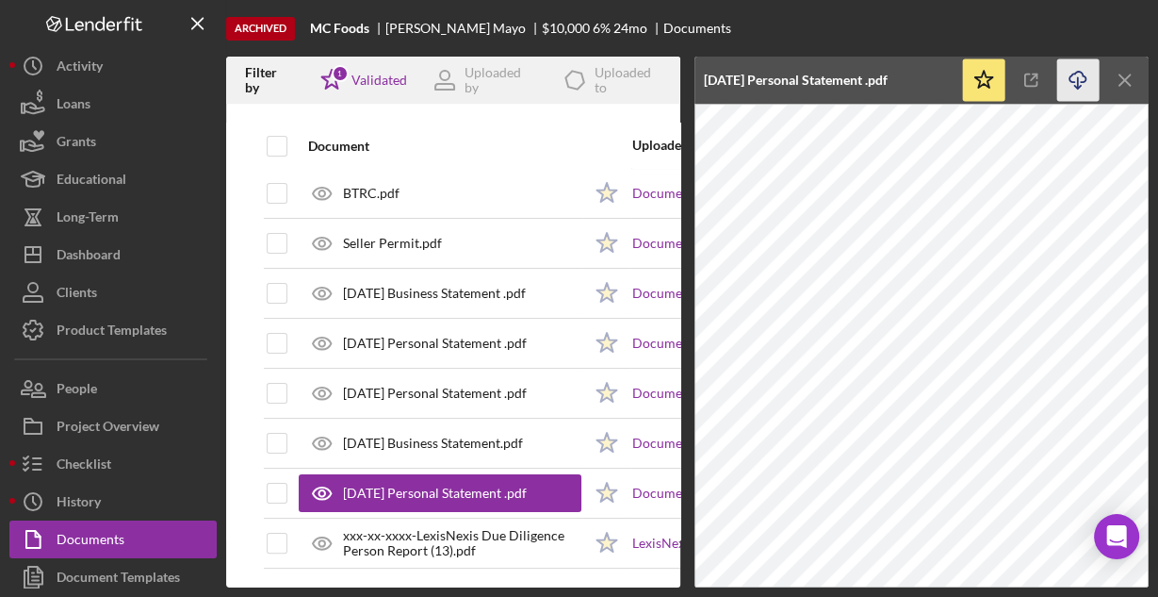
click at [1071, 83] on icon "Icon/Download" at bounding box center [1078, 80] width 42 height 42
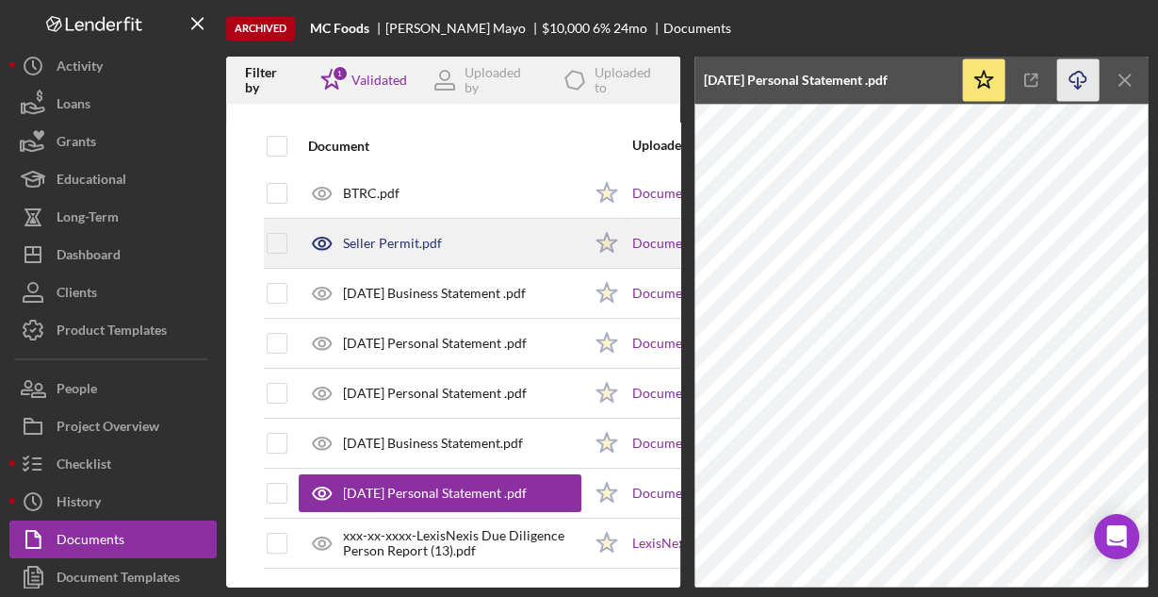
scroll to position [308, 0]
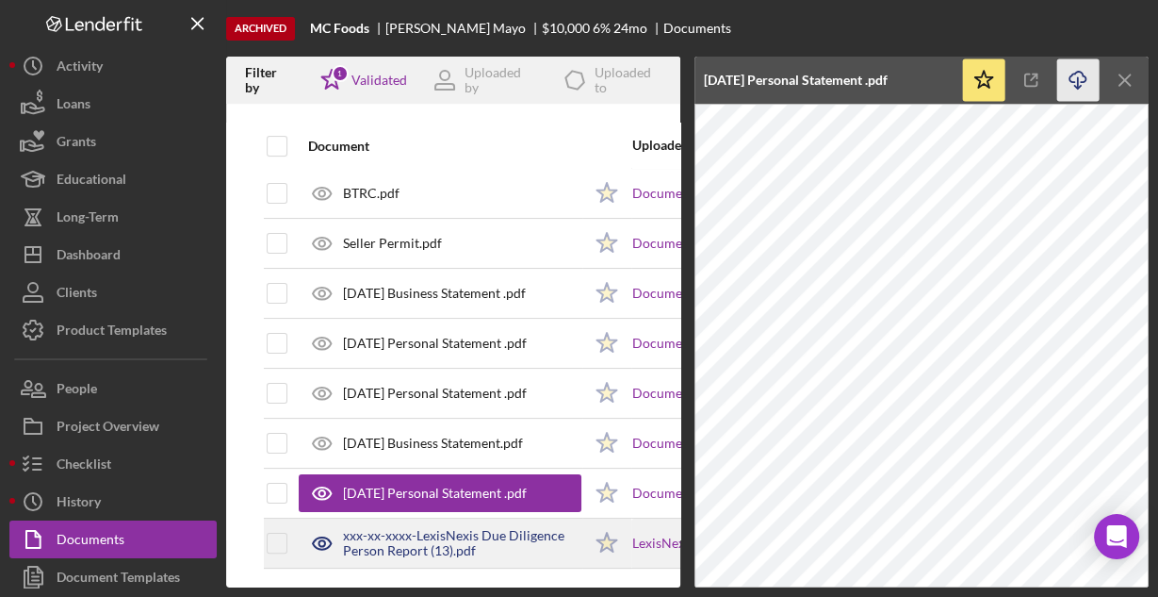
click at [496, 528] on div "xxx-xx-xxxx-LexisNexis Due Diligence Person Report (13).pdf" at bounding box center [462, 543] width 238 height 30
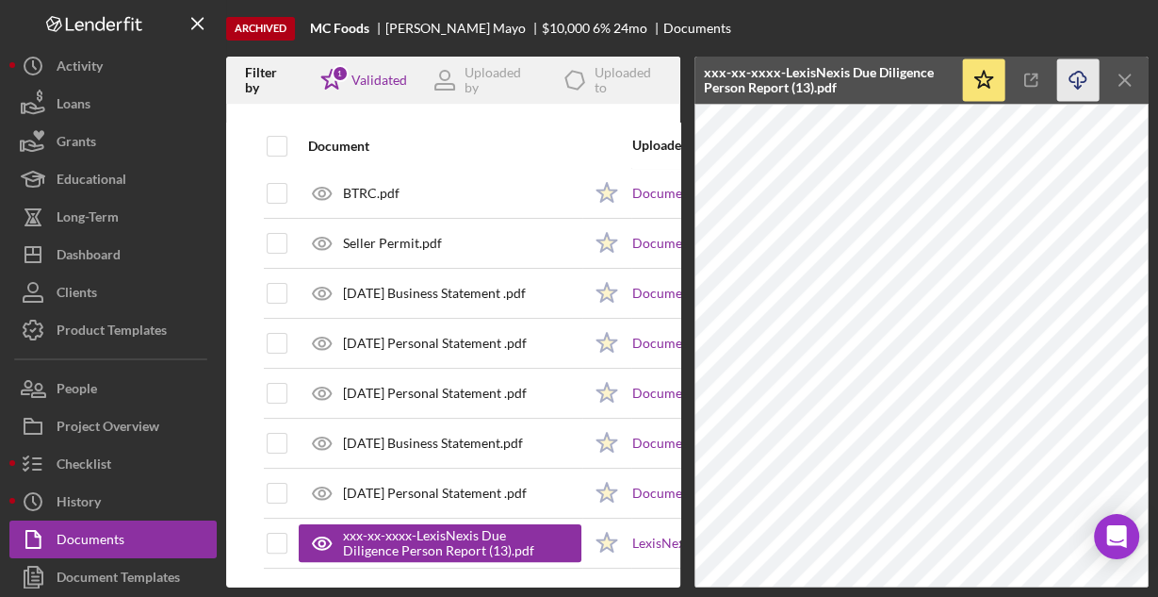
click at [1074, 78] on icon "Icon/Download" at bounding box center [1078, 80] width 42 height 42
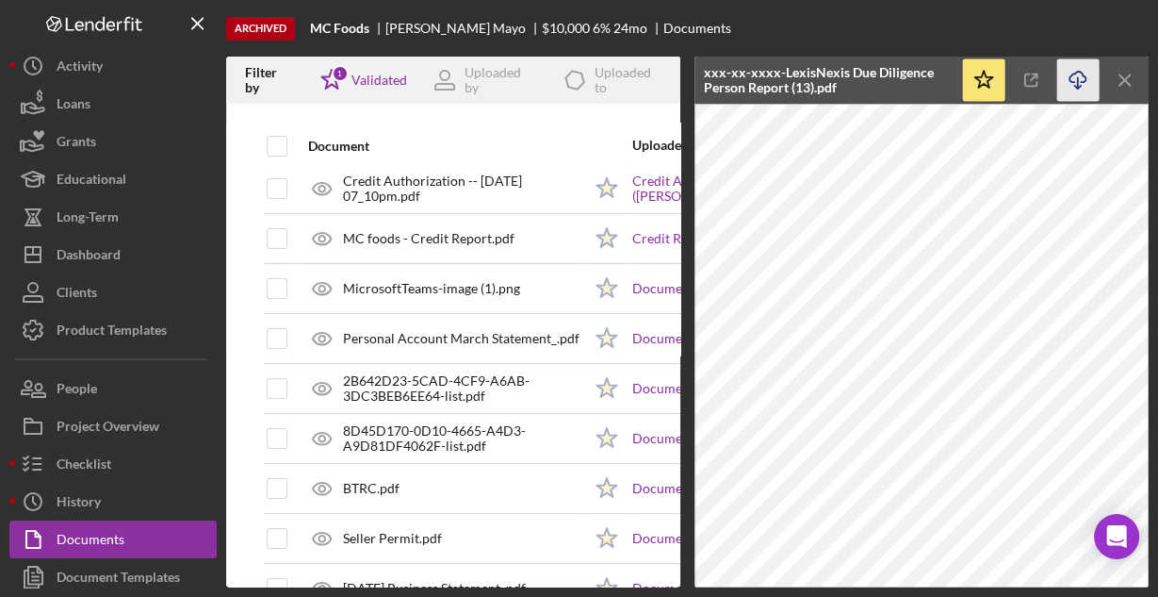
scroll to position [0, 0]
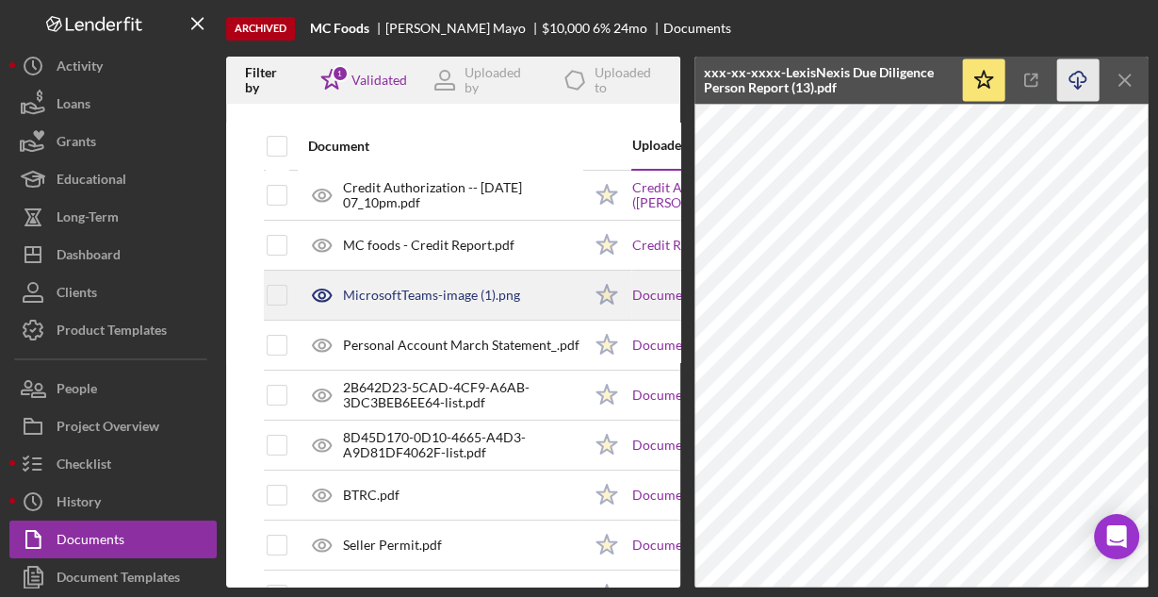
click at [462, 287] on div "MicrosoftTeams-image (1).png" at bounding box center [431, 294] width 177 height 15
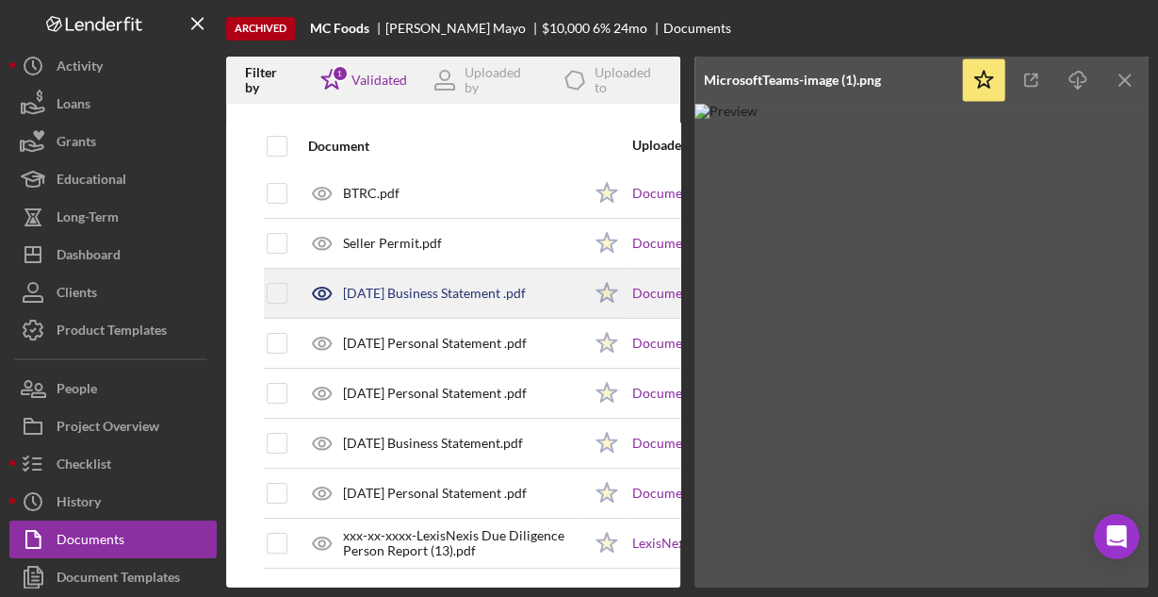
scroll to position [308, 0]
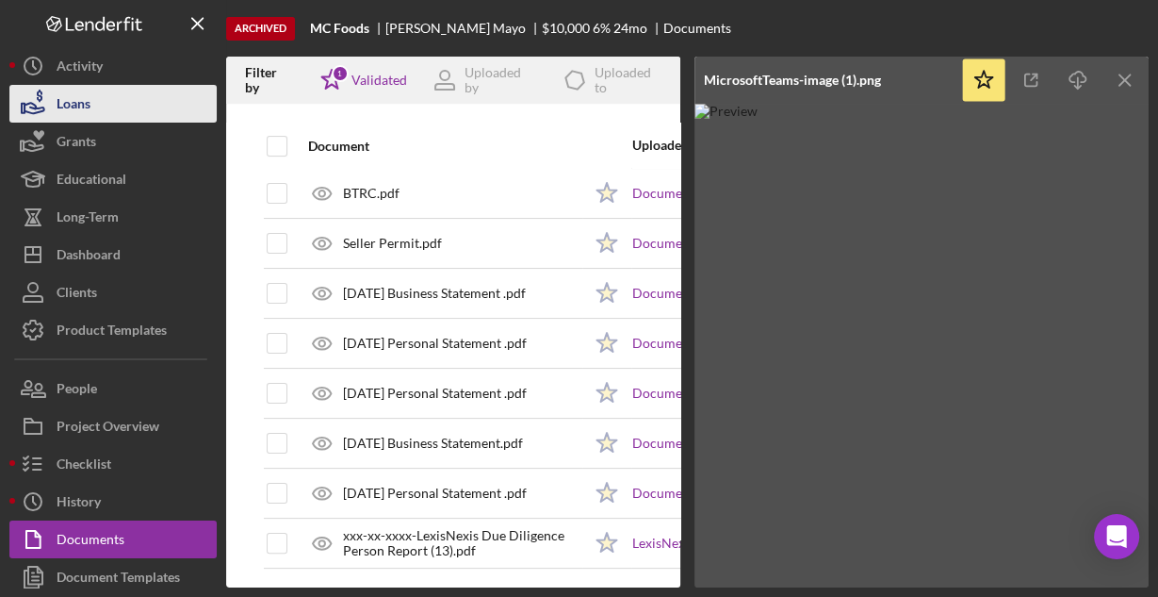
click at [101, 103] on button "Loans" at bounding box center [112, 104] width 207 height 38
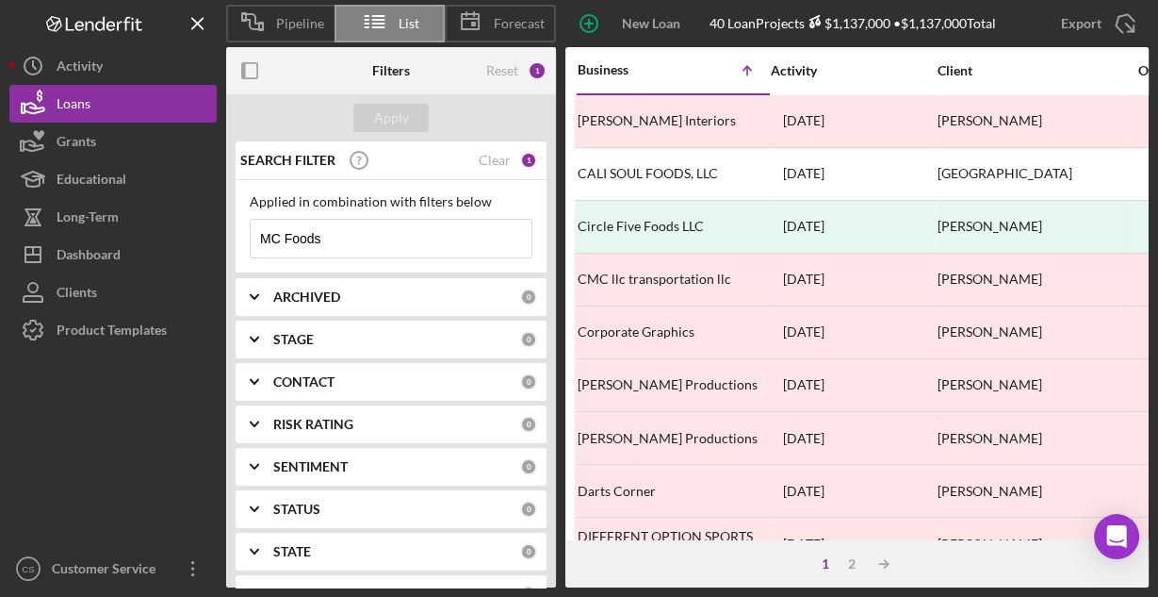
click at [353, 234] on input "MC Foods" at bounding box center [391, 239] width 281 height 38
type input "[PERSON_NAME] Beauty Salon"
click at [399, 123] on div "Apply" at bounding box center [391, 118] width 35 height 28
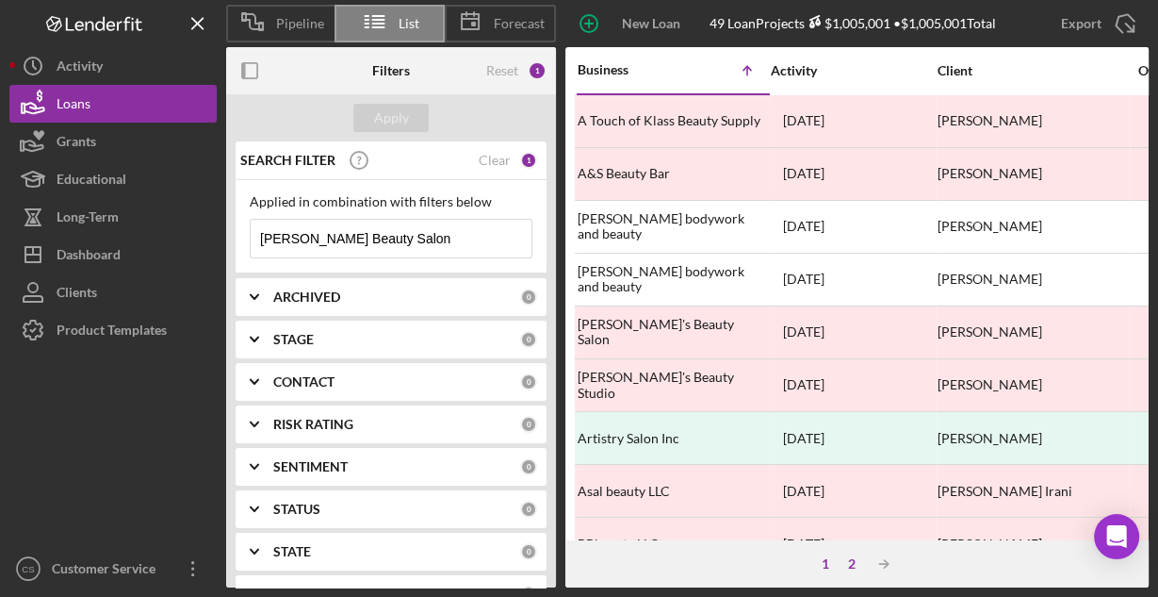
click at [856, 567] on div "2" at bounding box center [852, 563] width 26 height 15
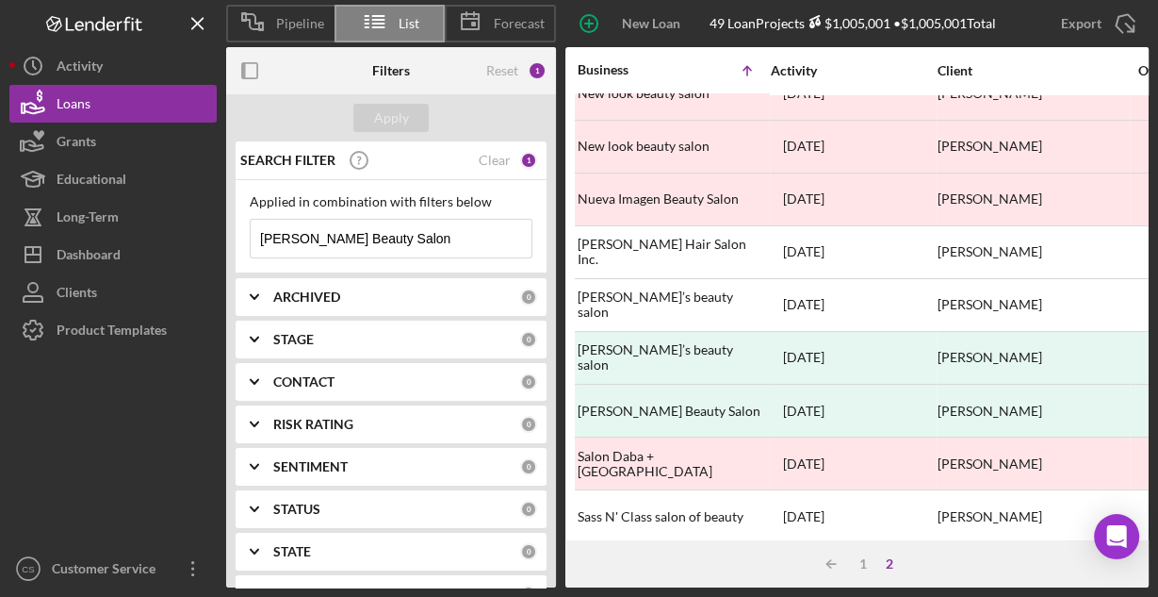
scroll to position [603, 0]
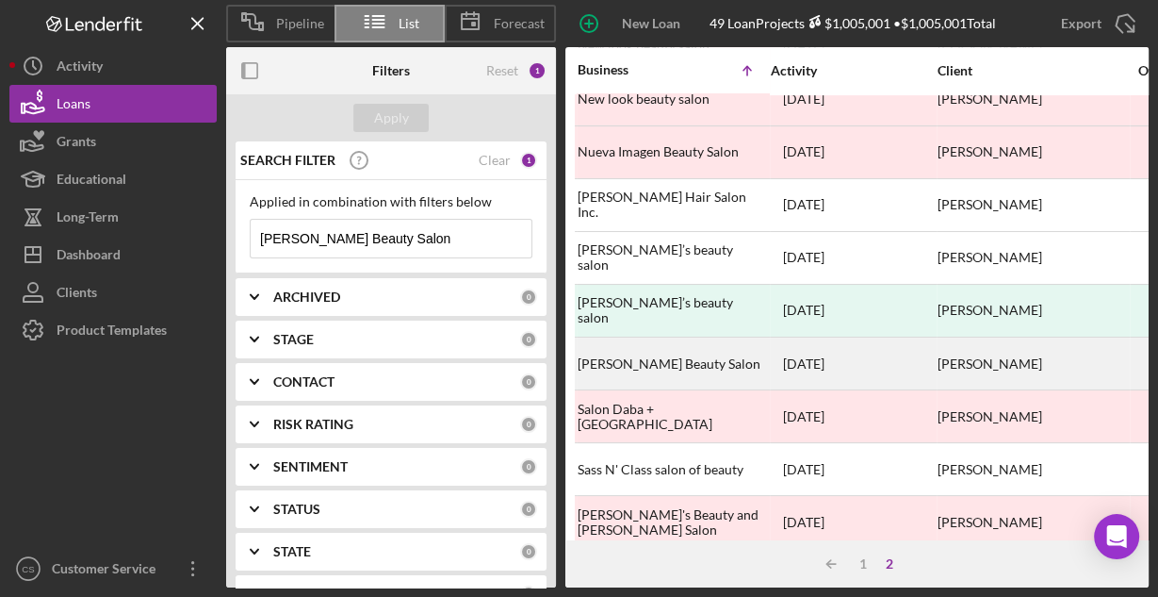
click at [653, 346] on div "[PERSON_NAME] Beauty Salon" at bounding box center [672, 363] width 189 height 50
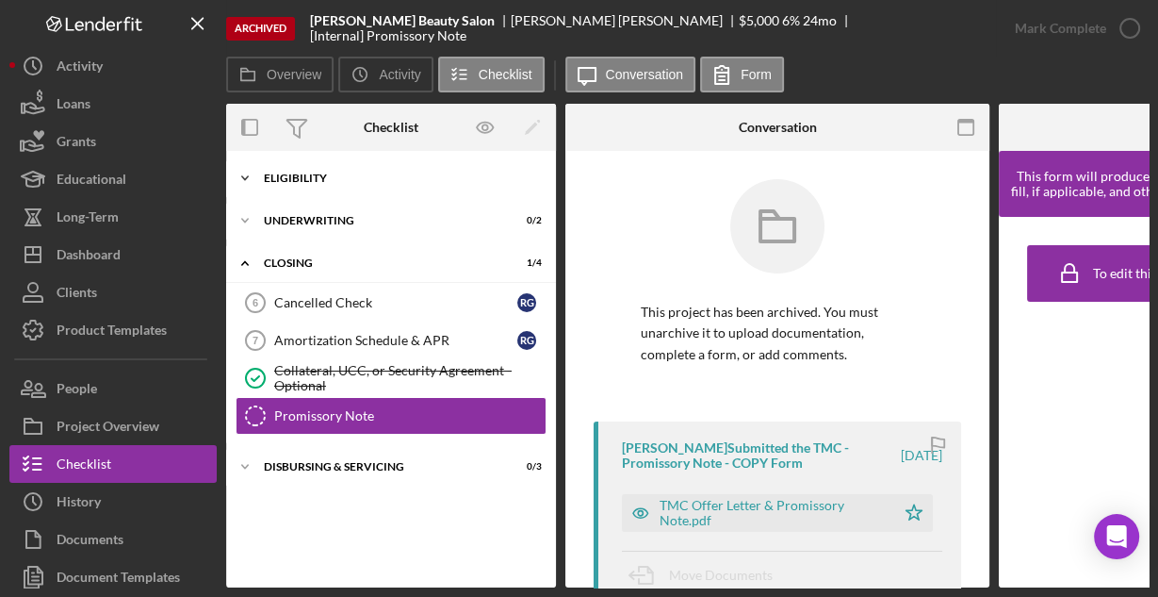
click at [299, 173] on div "Eligibility" at bounding box center [398, 177] width 269 height 11
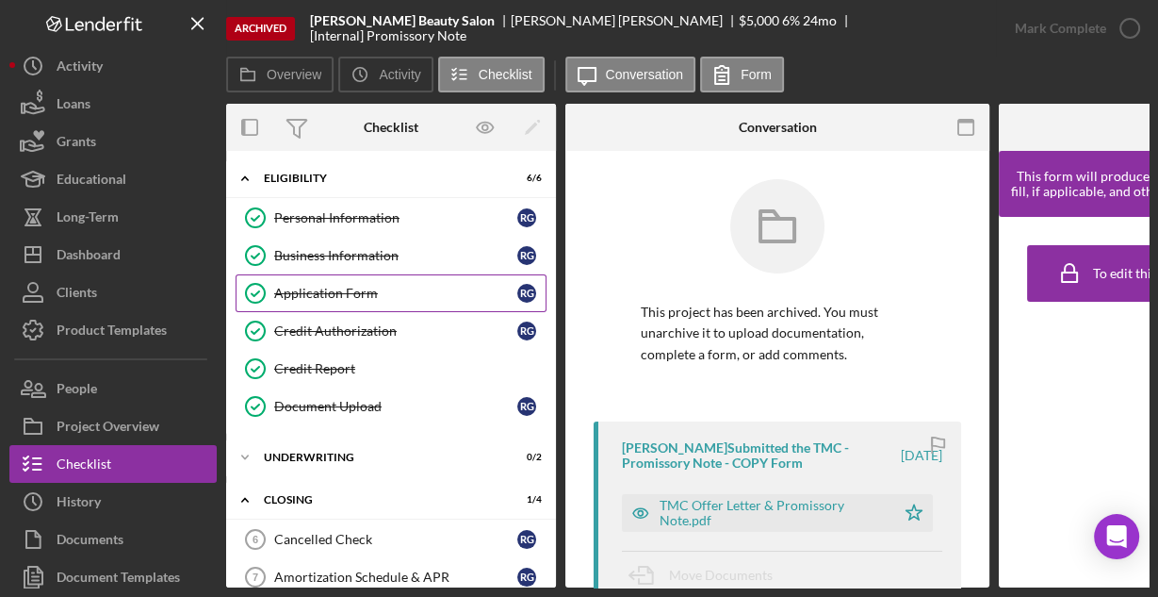
click at [313, 289] on div "Application Form" at bounding box center [395, 293] width 243 height 15
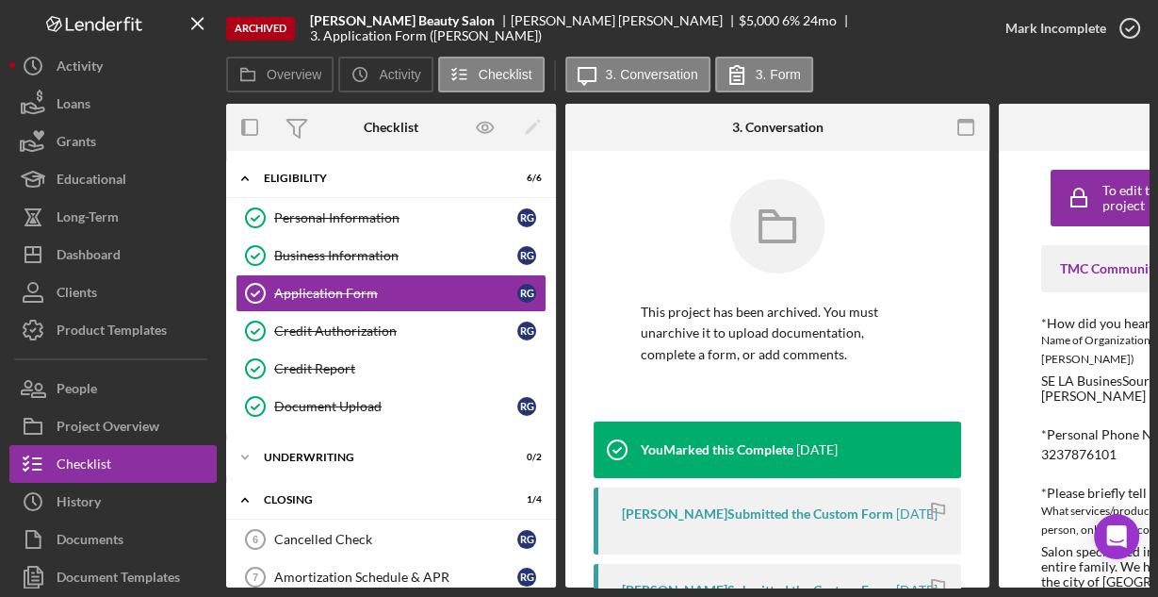
click at [965, 127] on icon "button" at bounding box center [966, 128] width 42 height 42
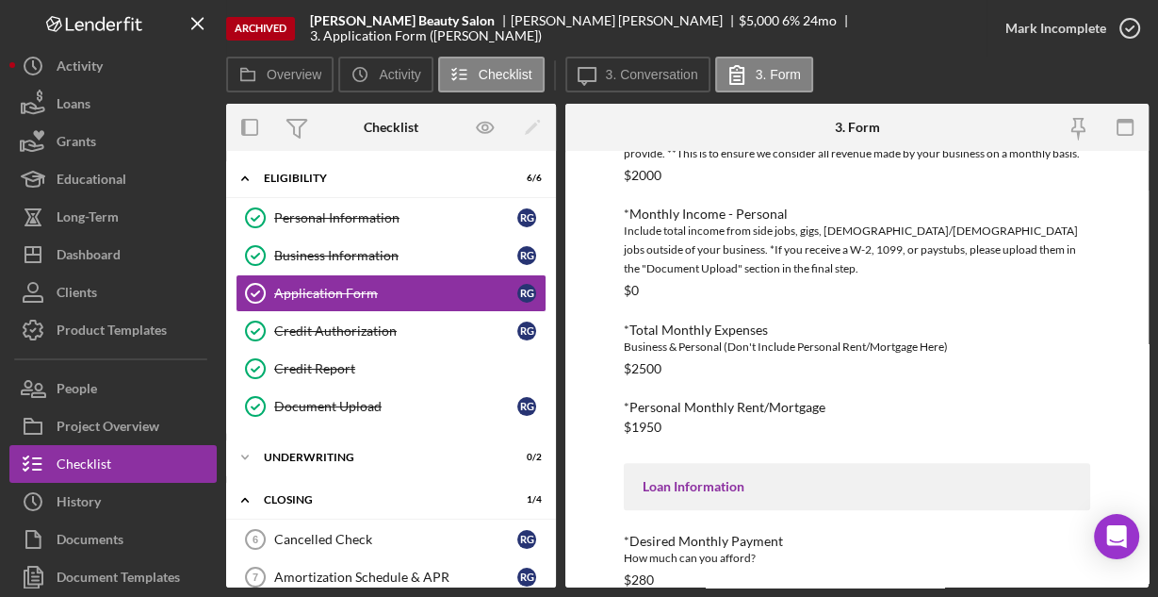
scroll to position [912, 0]
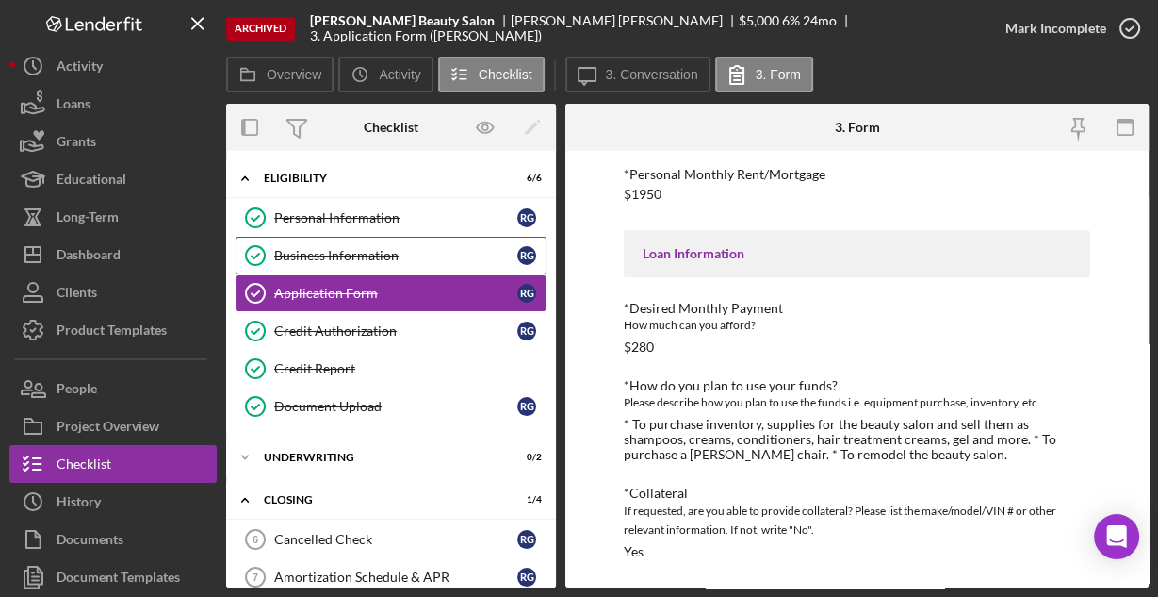
click at [385, 249] on div "Business Information" at bounding box center [395, 255] width 243 height 15
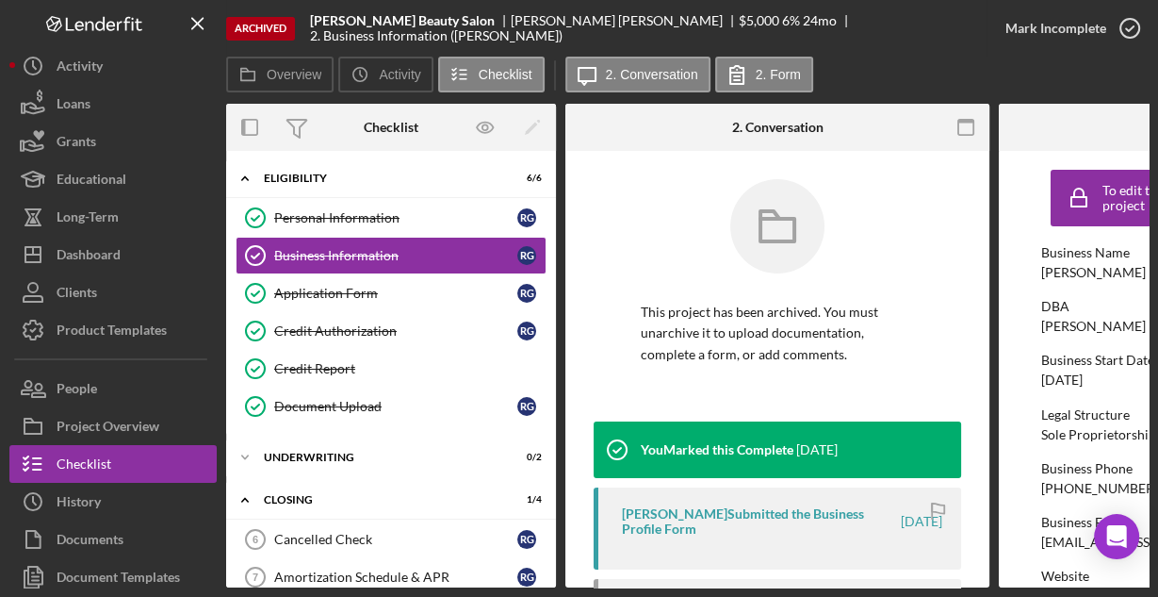
click at [625, 93] on div "Icon/Message 2. Conversation 2. Form" at bounding box center [692, 76] width 253 height 38
click at [635, 77] on label "2. Conversation" at bounding box center [652, 74] width 92 height 15
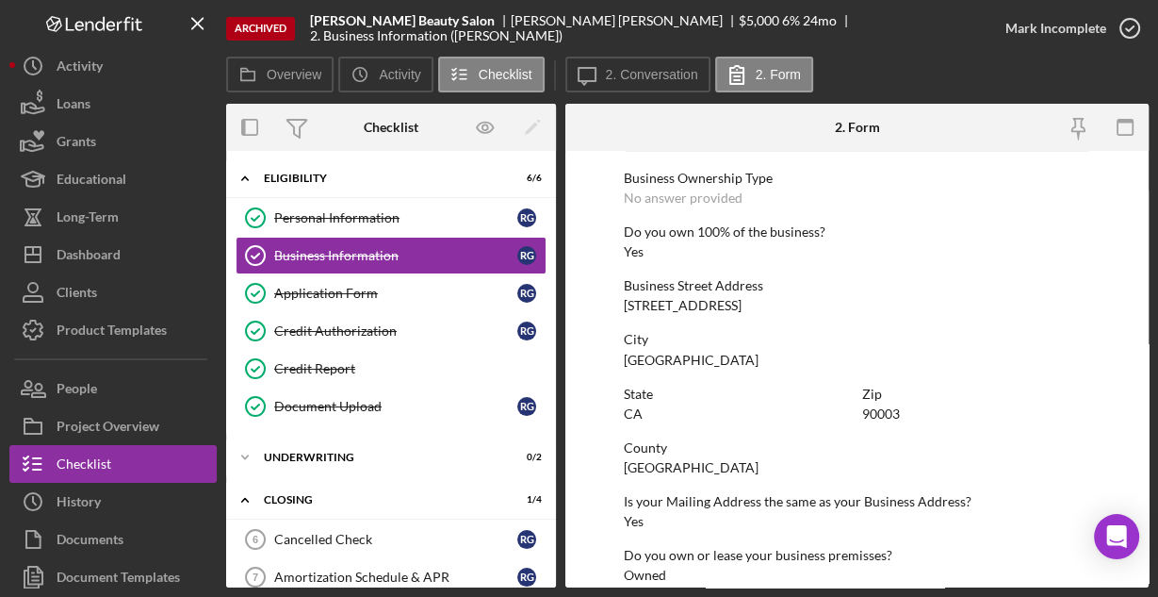
scroll to position [985, 0]
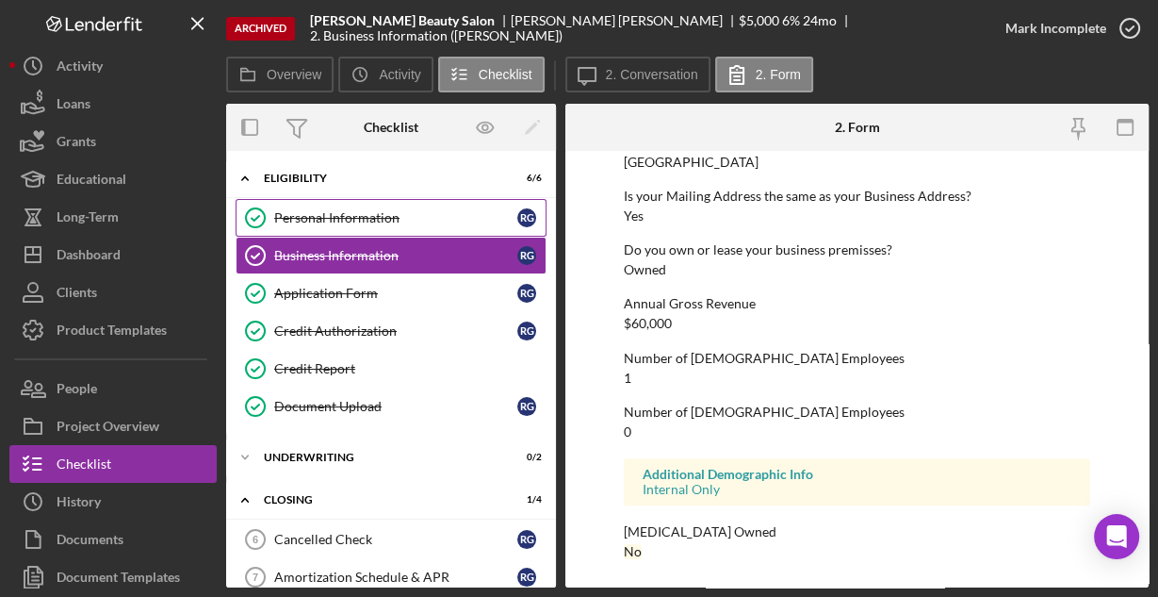
click at [364, 210] on div "Personal Information" at bounding box center [395, 217] width 243 height 15
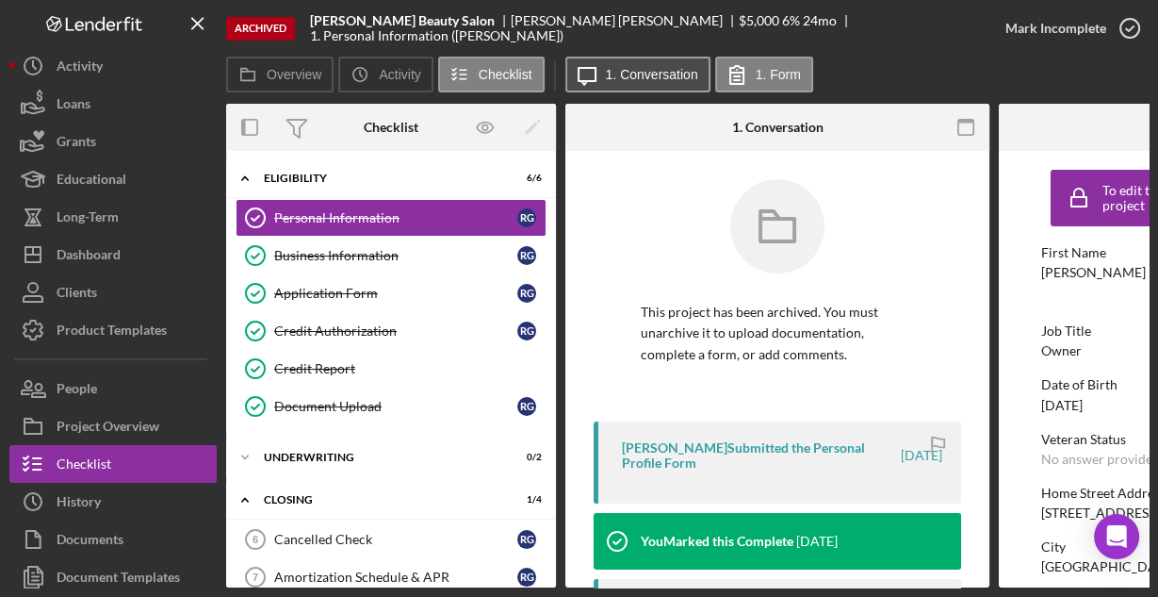
click at [657, 85] on button "Icon/Message 1. Conversation" at bounding box center [638, 75] width 145 height 36
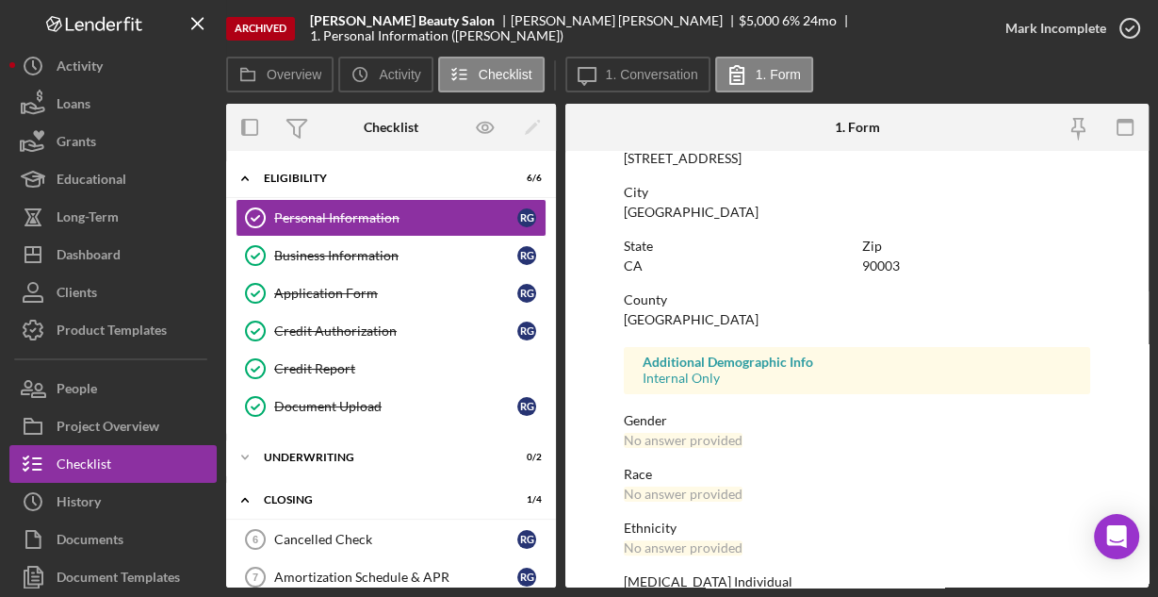
scroll to position [444, 0]
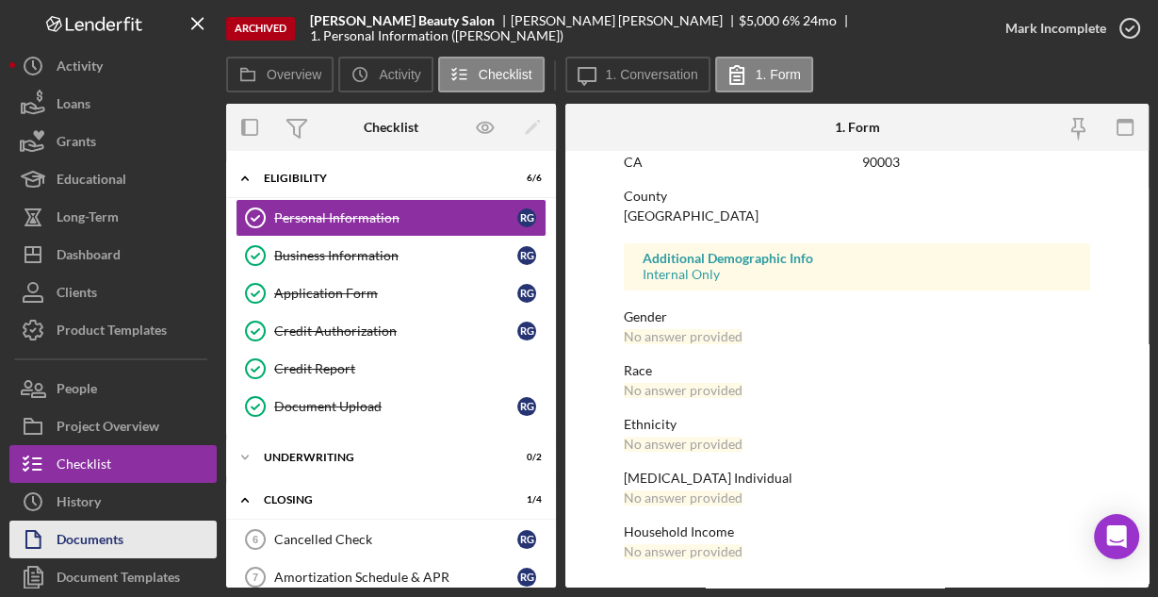
click at [111, 533] on div "Documents" at bounding box center [90, 541] width 67 height 42
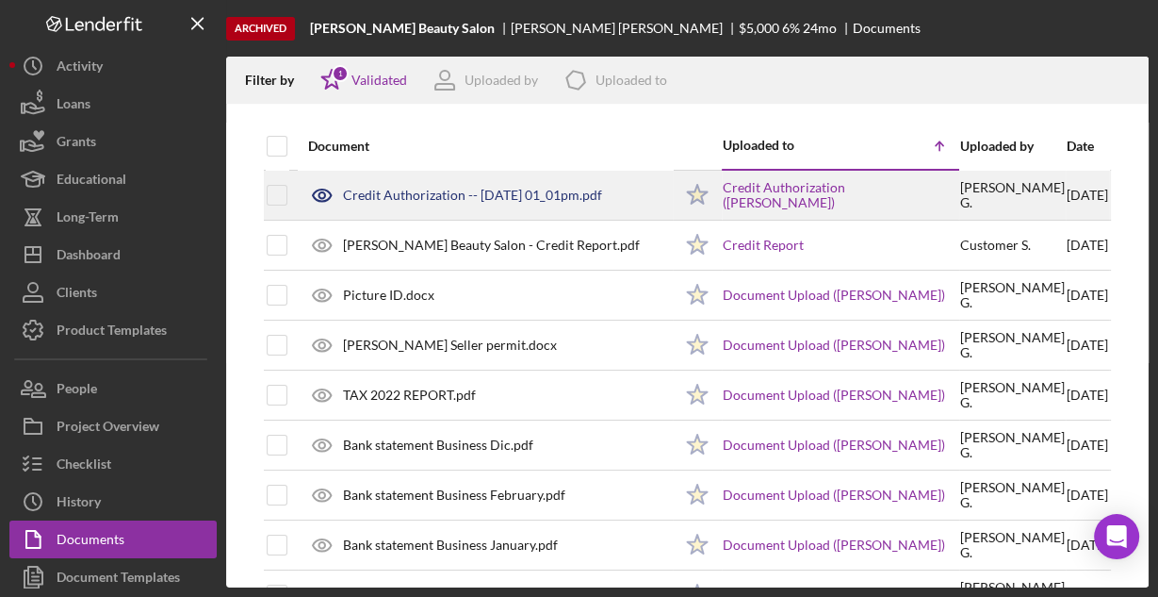
click at [440, 197] on div "Credit Authorization -- [DATE] 01_01pm.pdf" at bounding box center [472, 195] width 259 height 15
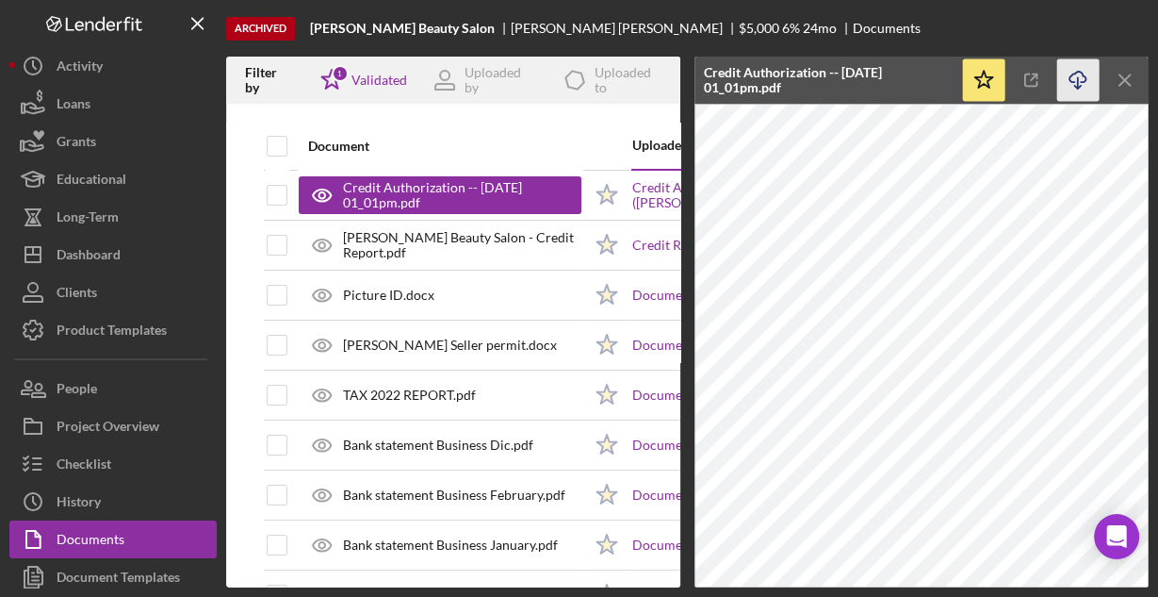
click at [1074, 75] on icon "Icon/Download" at bounding box center [1078, 80] width 42 height 42
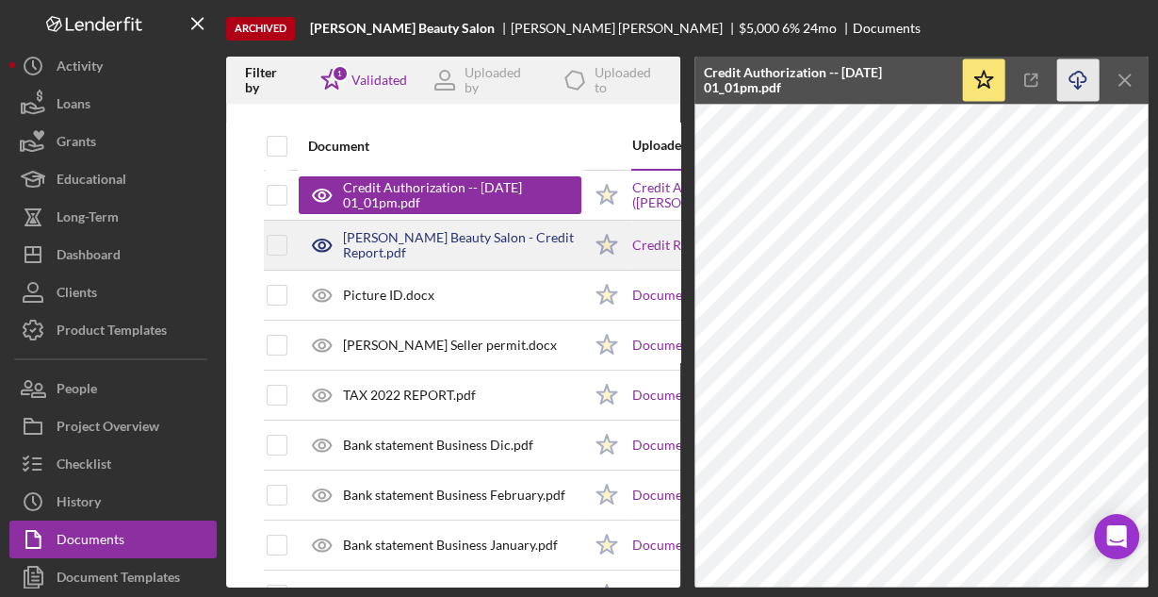
click at [476, 249] on div "[PERSON_NAME] Beauty Salon - Credit Report.pdf" at bounding box center [462, 245] width 238 height 30
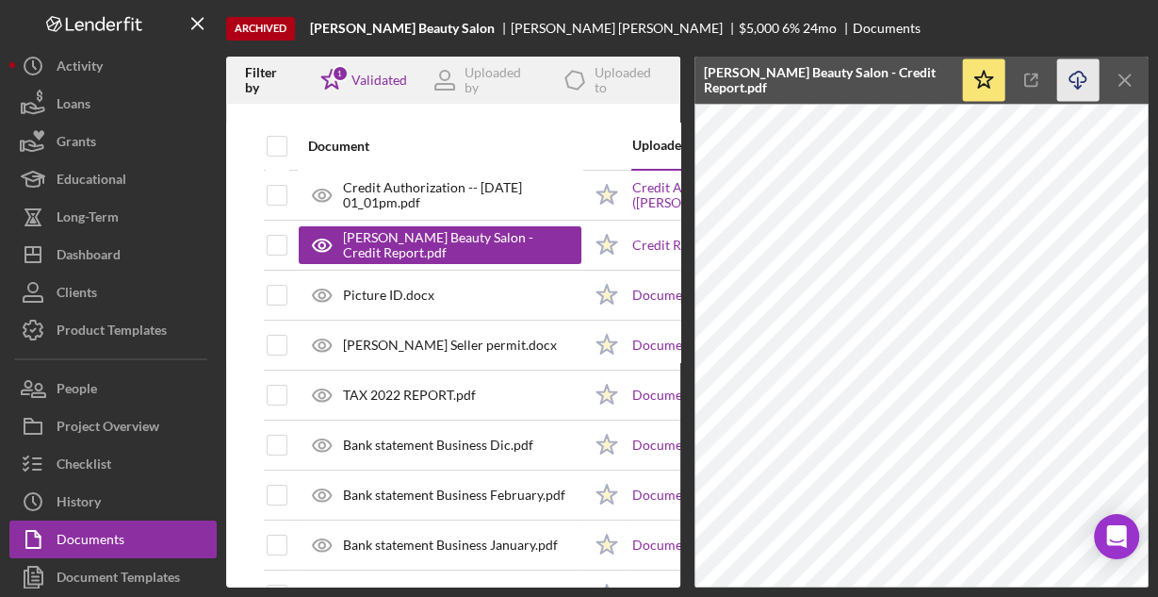
click at [1066, 85] on icon "Icon/Download" at bounding box center [1078, 80] width 42 height 42
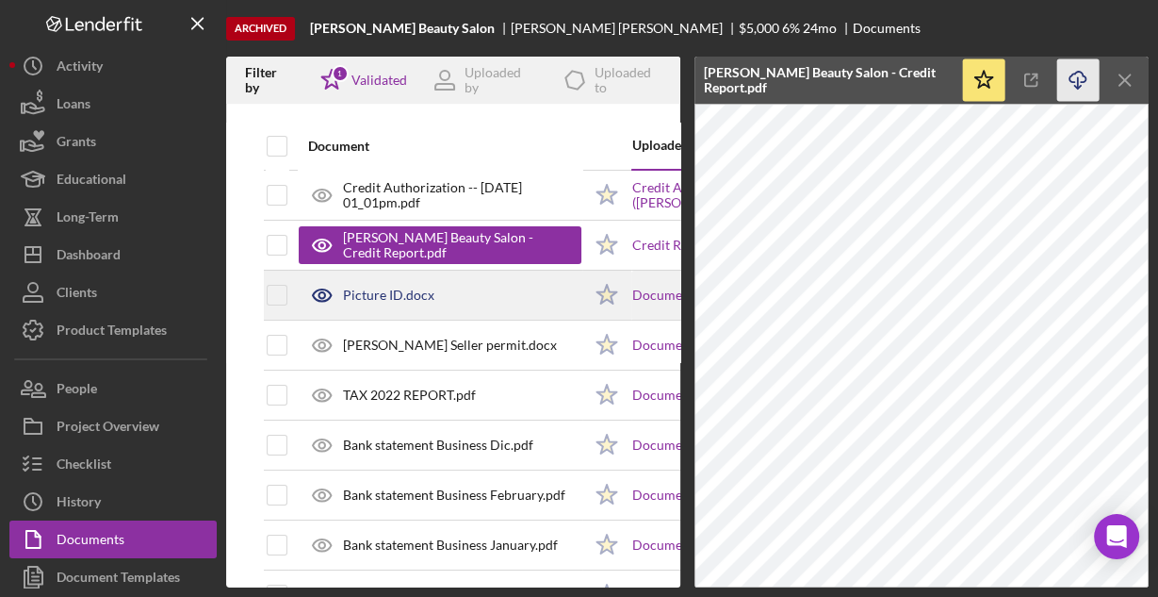
click at [477, 301] on div "Picture ID.docx" at bounding box center [440, 294] width 283 height 47
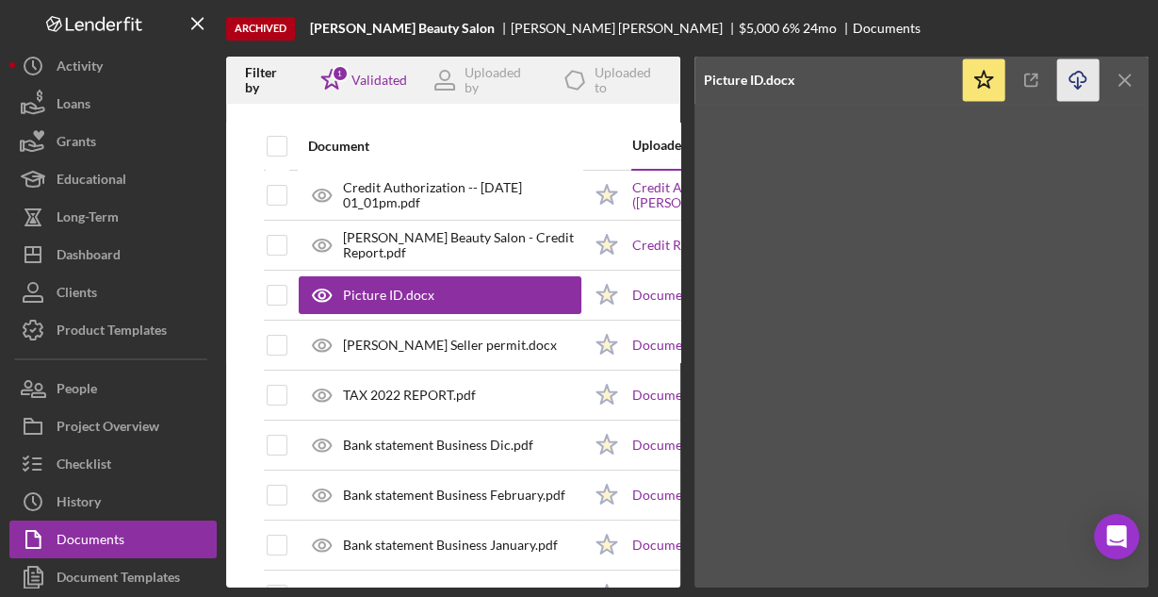
click at [1079, 76] on icon "Icon/Download" at bounding box center [1078, 80] width 42 height 42
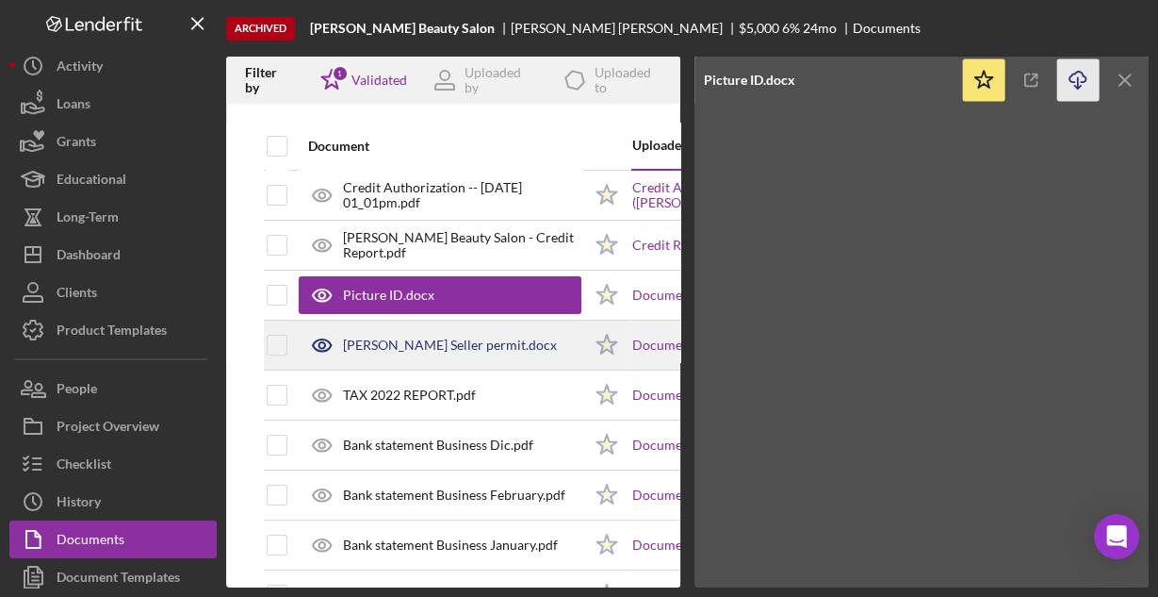
click at [417, 346] on div "[PERSON_NAME] Seller permit.docx" at bounding box center [450, 344] width 214 height 15
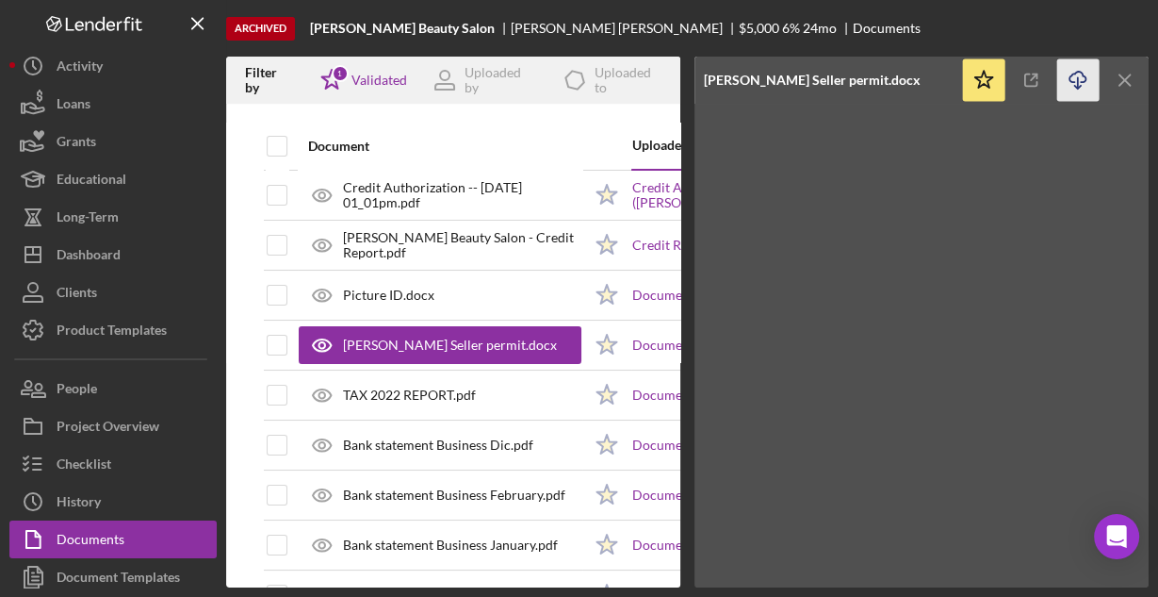
click at [1086, 82] on icon "Icon/Download" at bounding box center [1078, 80] width 42 height 42
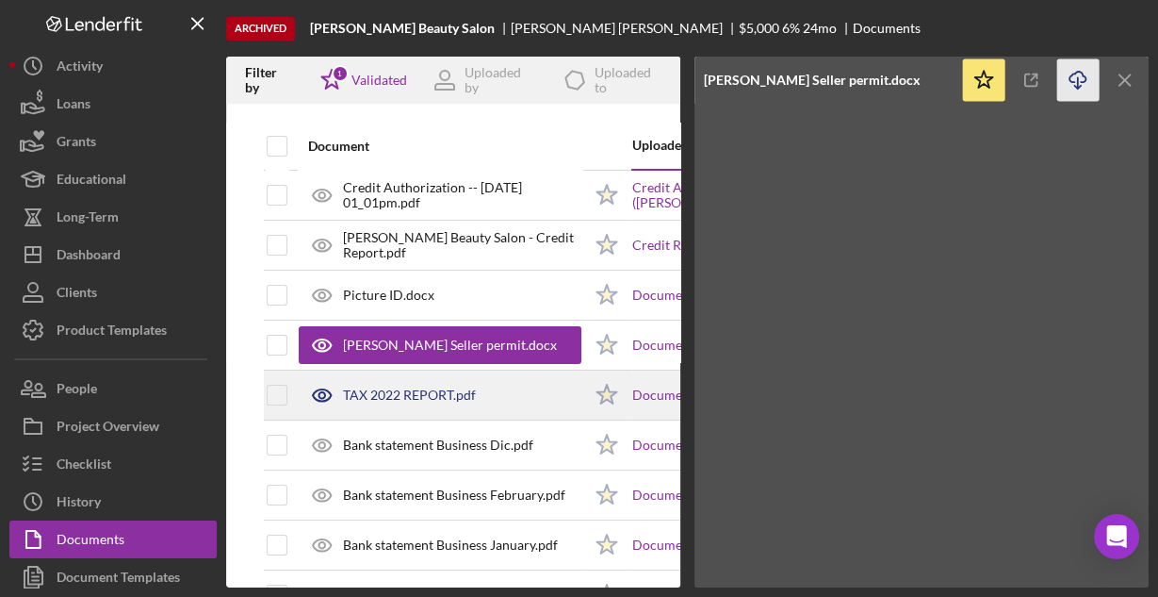
click at [414, 400] on div "TAX 2022 REPORT.pdf" at bounding box center [409, 394] width 133 height 15
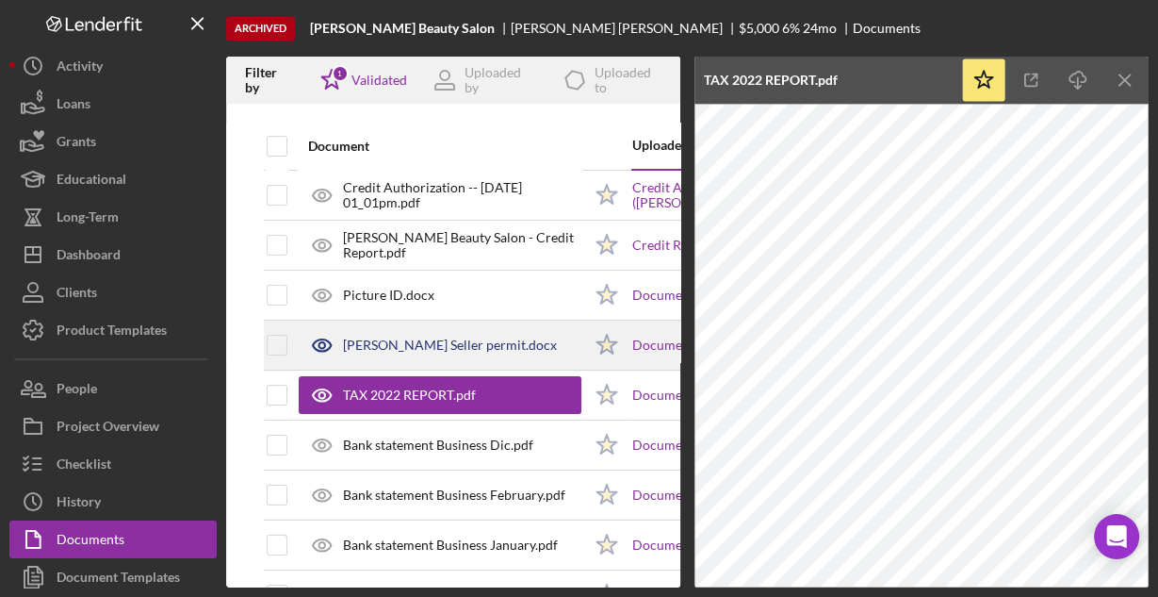
scroll to position [75, 0]
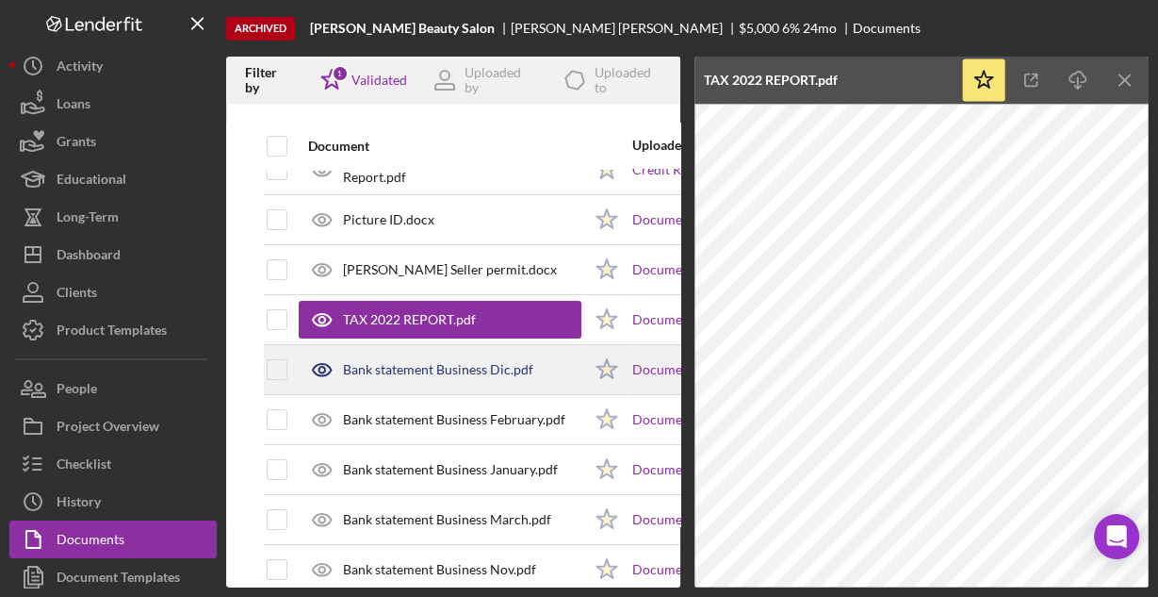
click at [396, 369] on div "Bank statement Business Dic.pdf" at bounding box center [438, 369] width 190 height 15
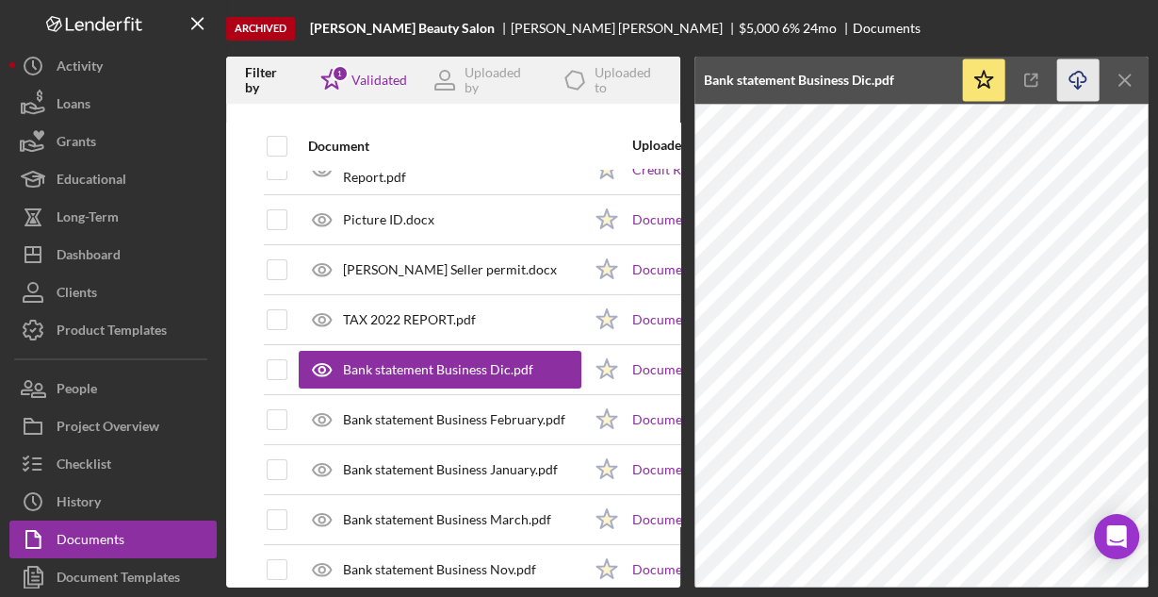
click at [1074, 87] on polyline "button" at bounding box center [1077, 87] width 7 height 3
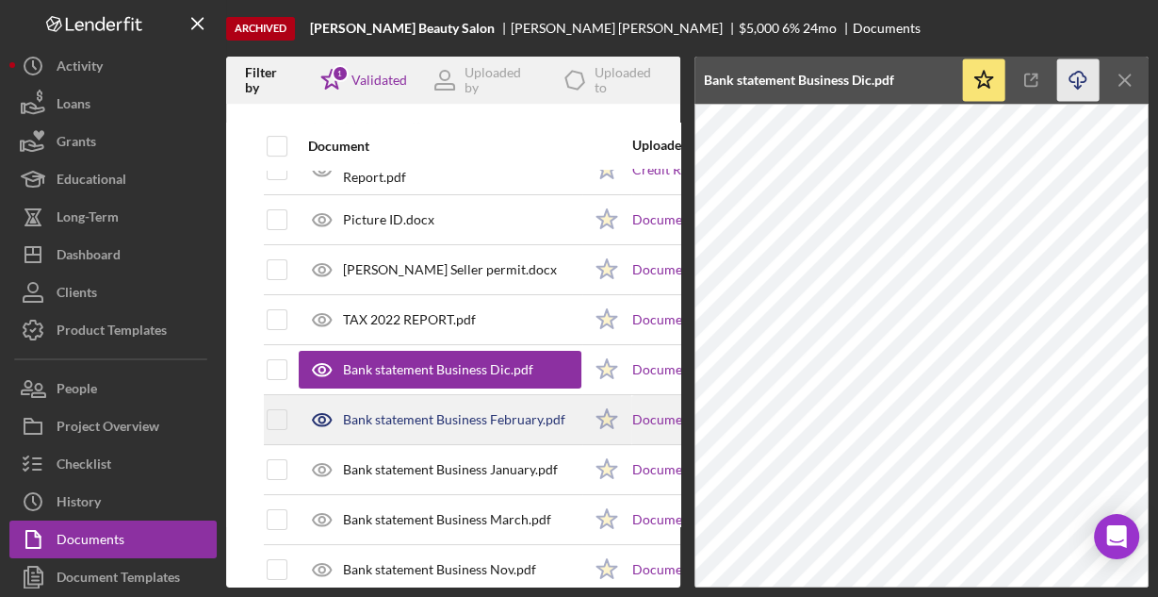
click at [481, 413] on div "Bank statement Business February.pdf" at bounding box center [454, 419] width 222 height 15
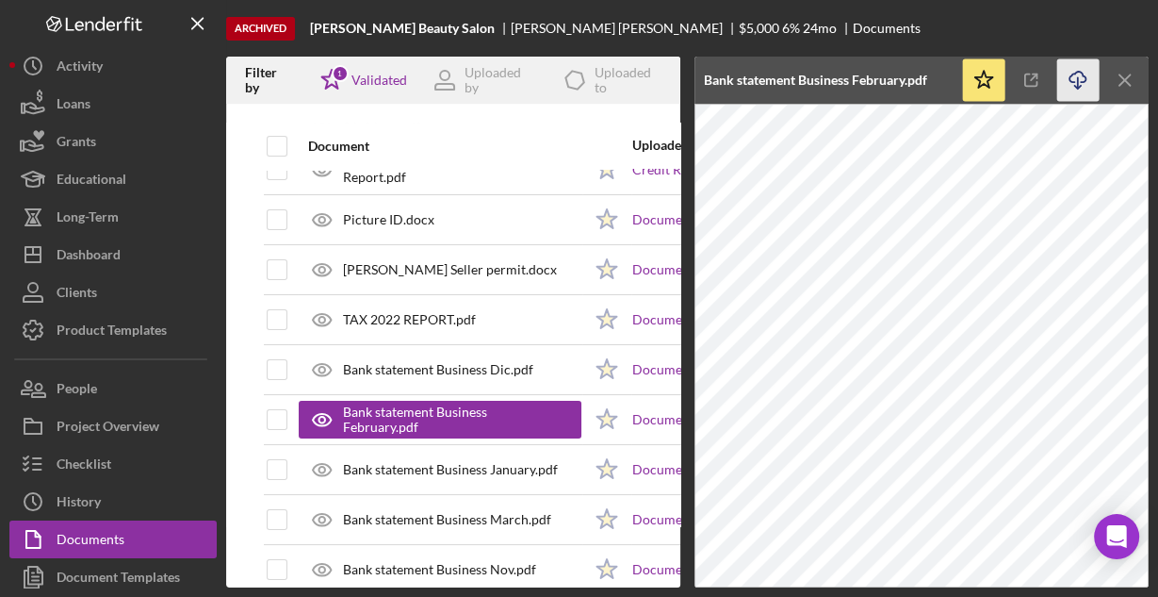
click at [1075, 87] on polyline "button" at bounding box center [1077, 87] width 7 height 3
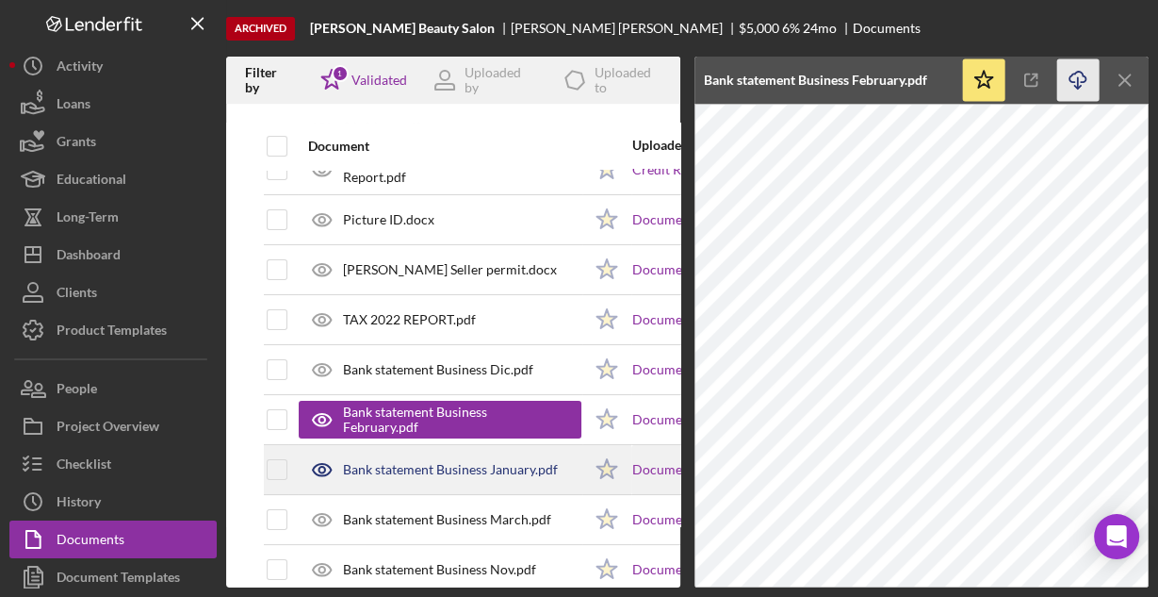
click at [482, 462] on div "Bank statement Business January.pdf" at bounding box center [450, 469] width 215 height 15
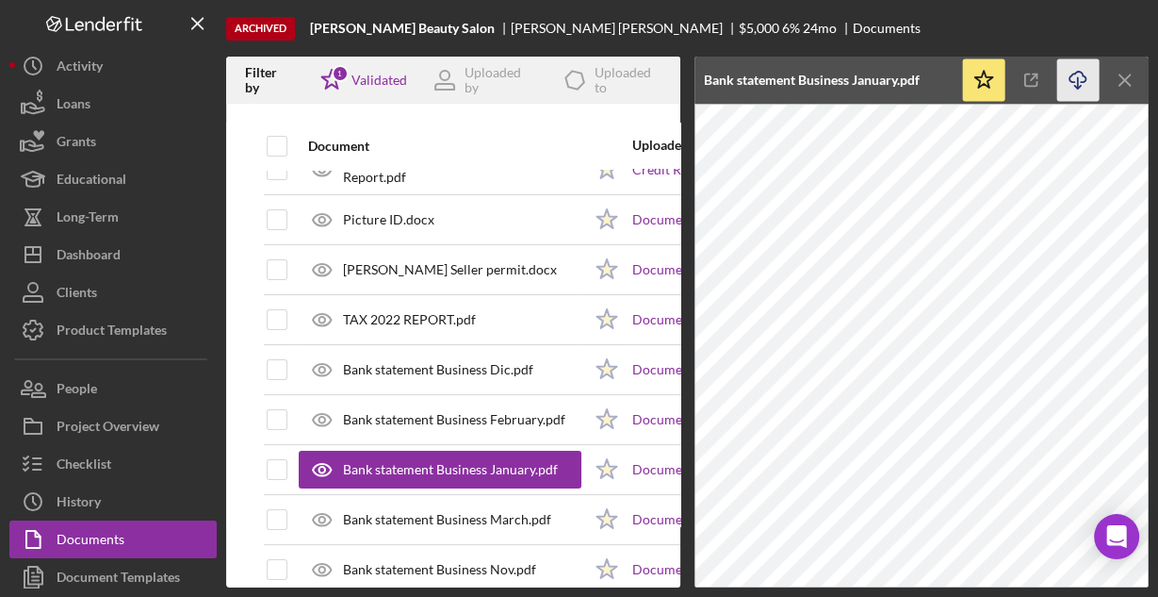
click at [1078, 78] on line "button" at bounding box center [1078, 82] width 0 height 10
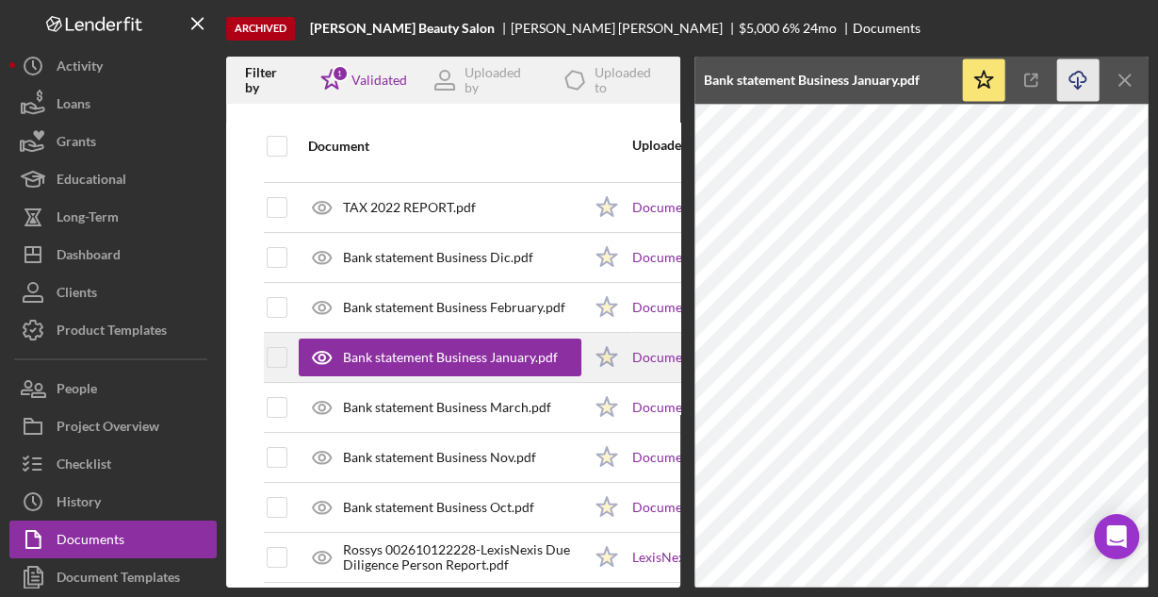
scroll to position [226, 0]
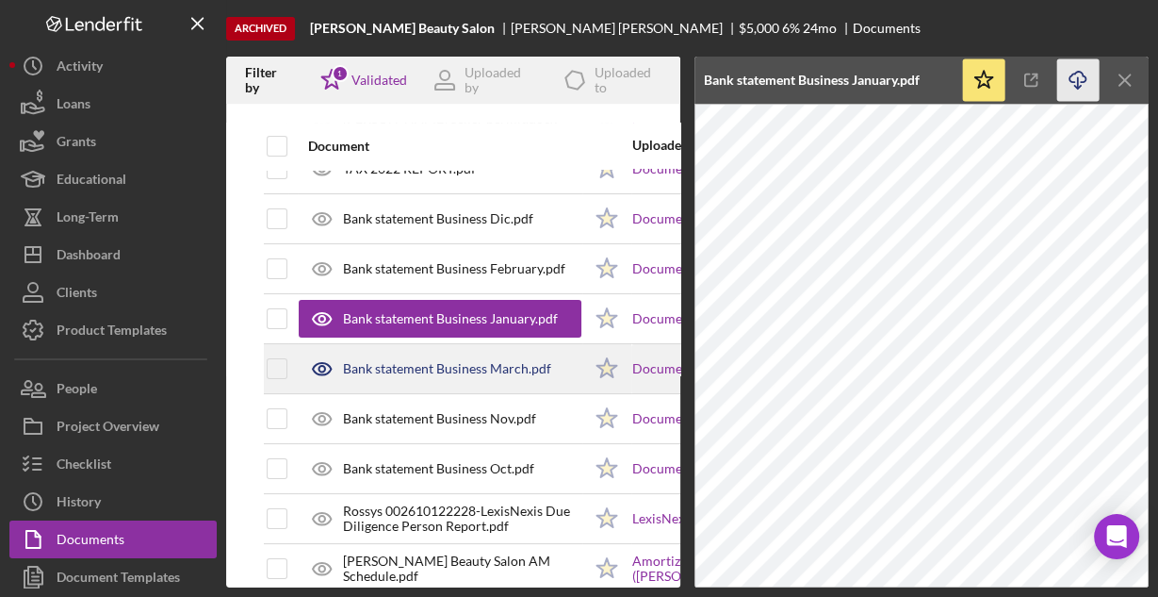
click at [454, 356] on div "Bank statement Business March.pdf" at bounding box center [440, 368] width 283 height 47
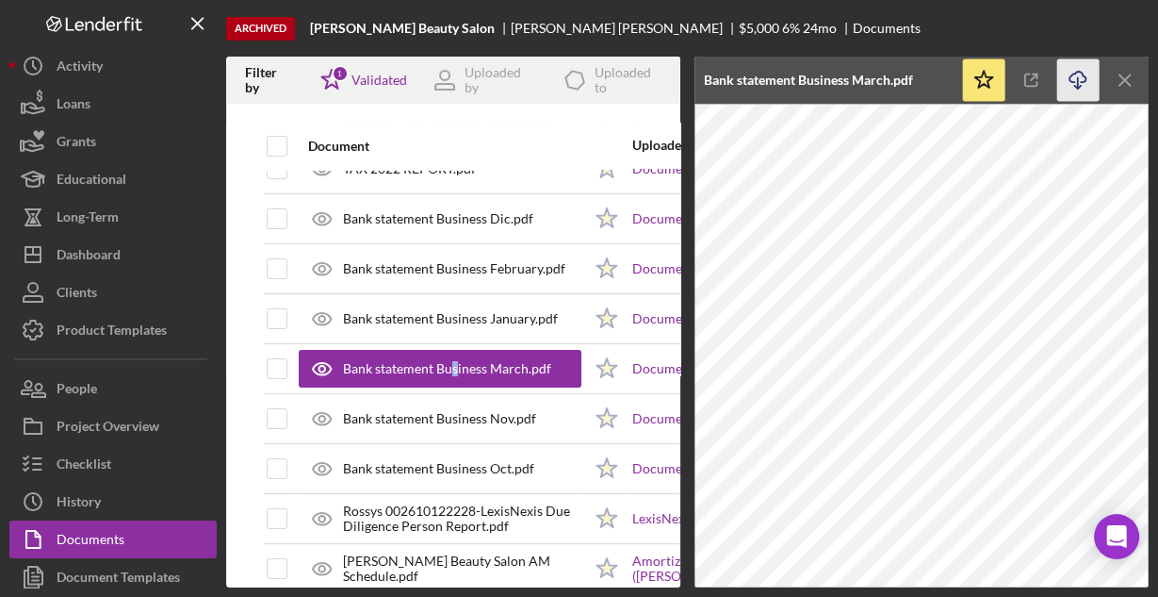
click at [1069, 78] on icon "Icon/Download" at bounding box center [1078, 80] width 42 height 42
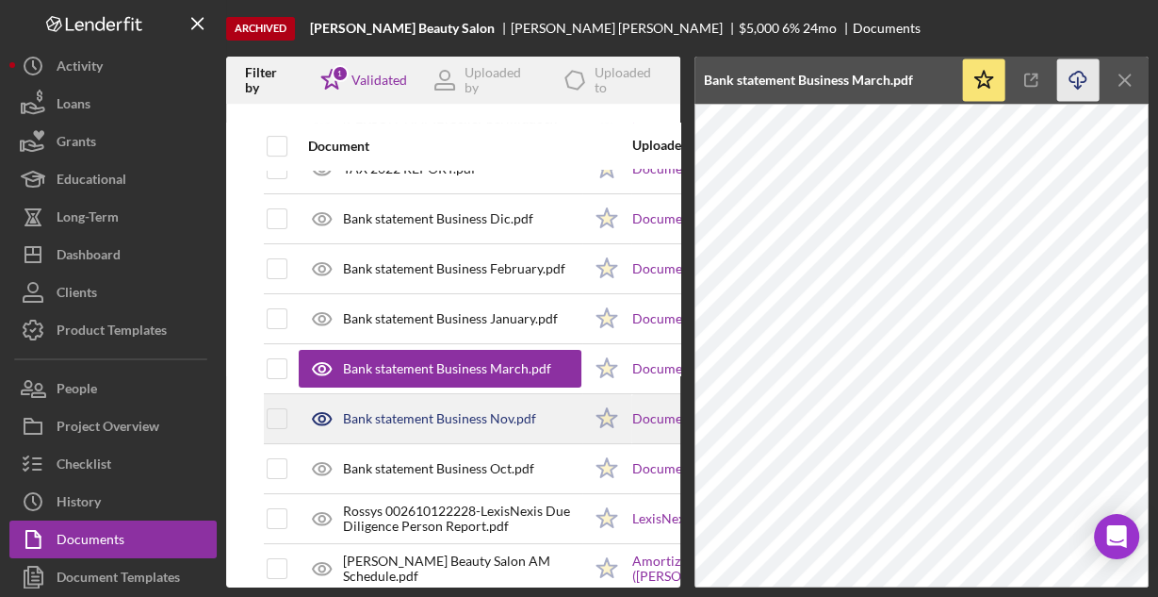
click at [475, 411] on div "Bank statement Business Nov.pdf" at bounding box center [439, 418] width 193 height 15
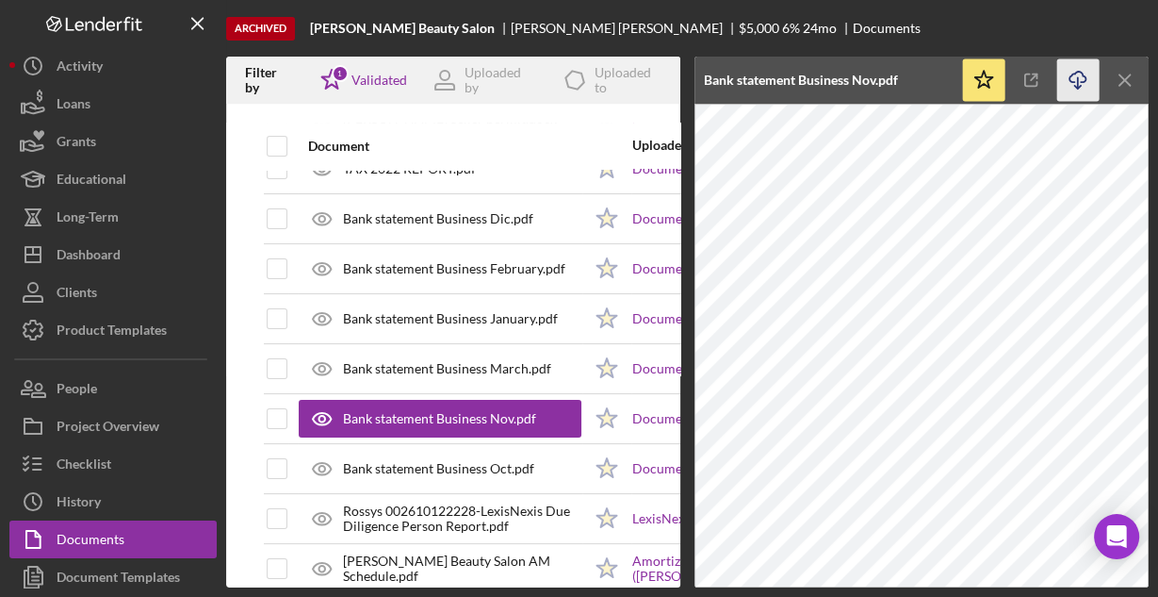
click at [1081, 81] on icon "Icon/Download" at bounding box center [1078, 80] width 42 height 42
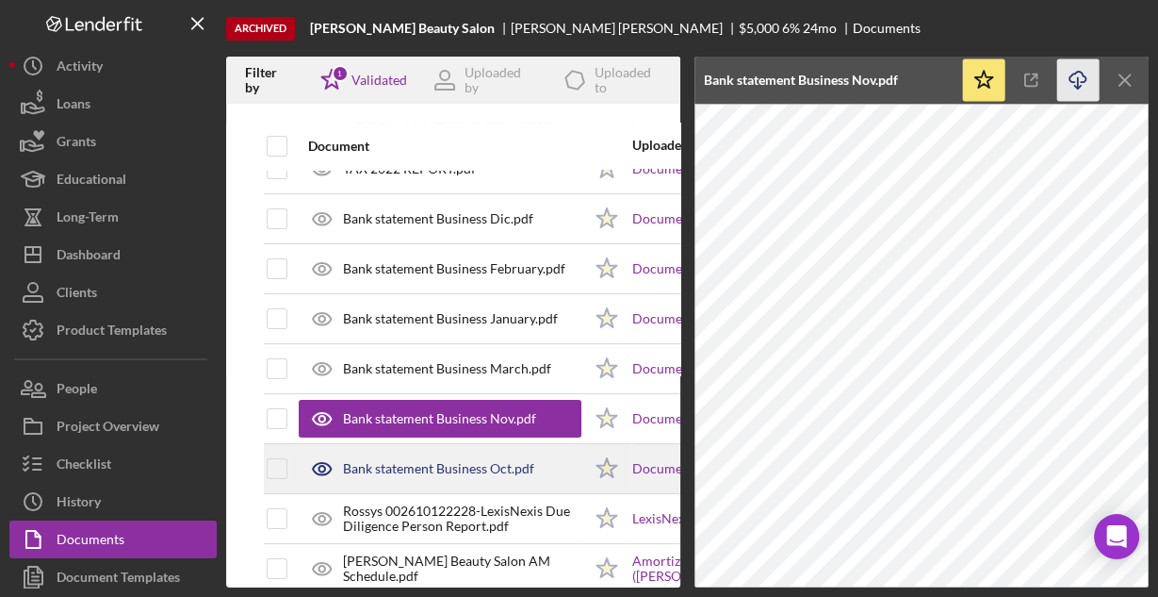
click at [443, 467] on div "Bank statement Business Oct.pdf" at bounding box center [438, 468] width 191 height 15
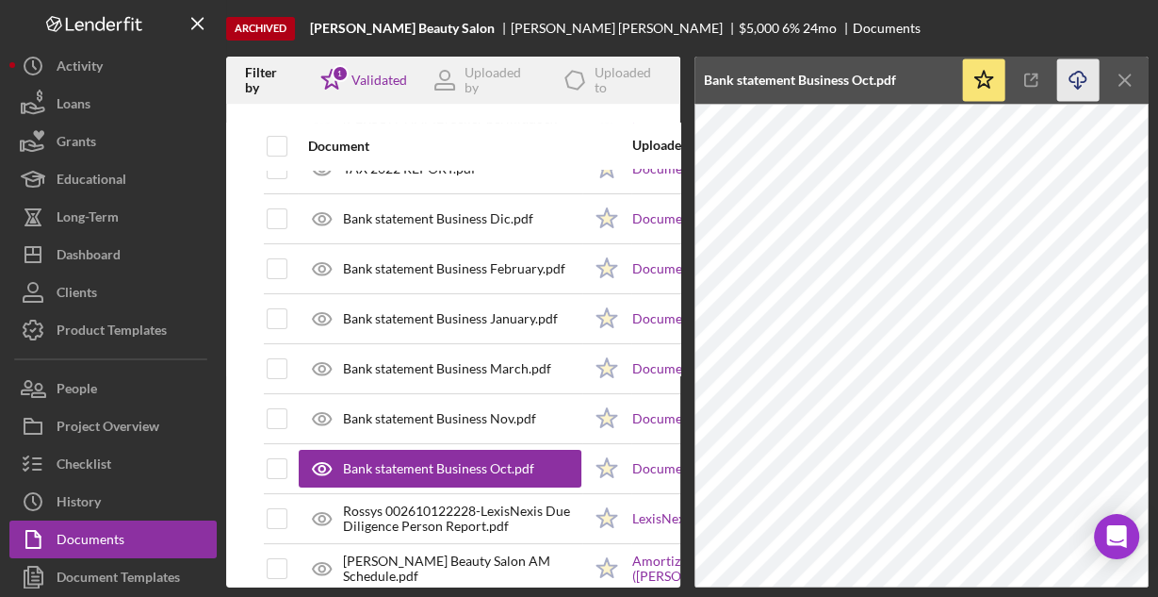
click at [1085, 76] on icon "Icon/Download" at bounding box center [1078, 80] width 42 height 42
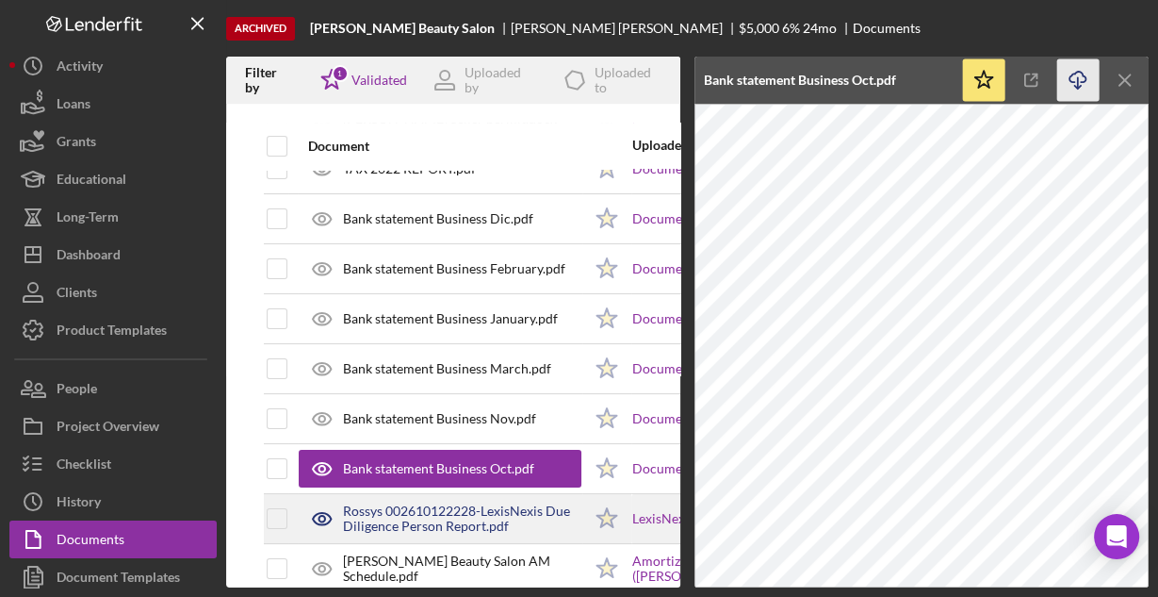
click at [410, 514] on div "Rossys 002610122228-LexisNexis Due Diligence Person Report.pdf" at bounding box center [462, 518] width 238 height 30
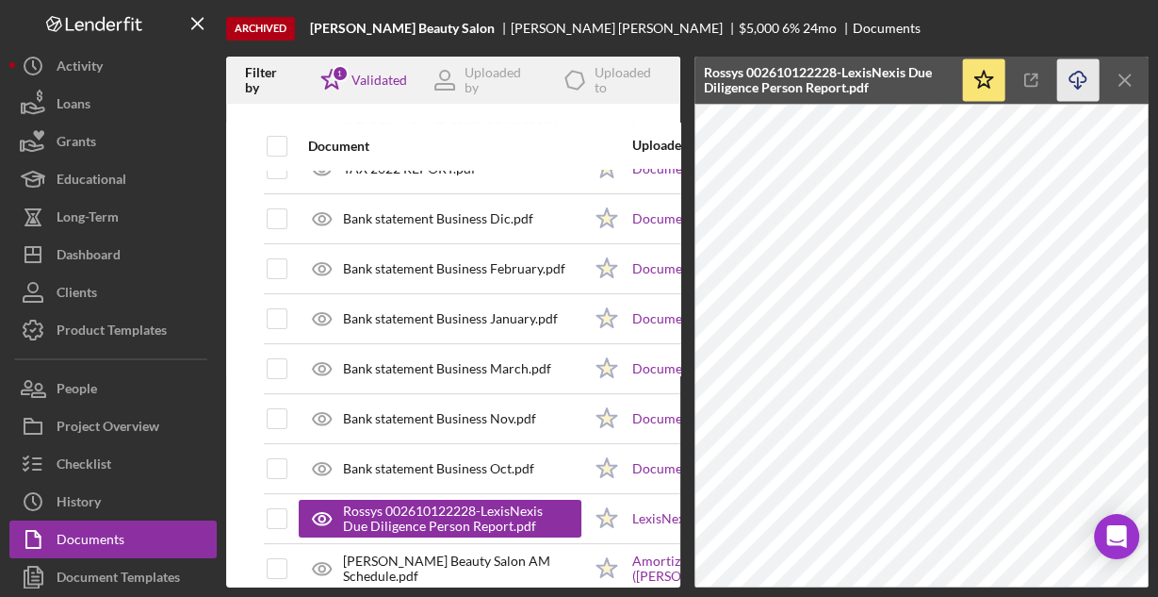
click at [1080, 76] on icon "Icon/Download" at bounding box center [1078, 80] width 42 height 42
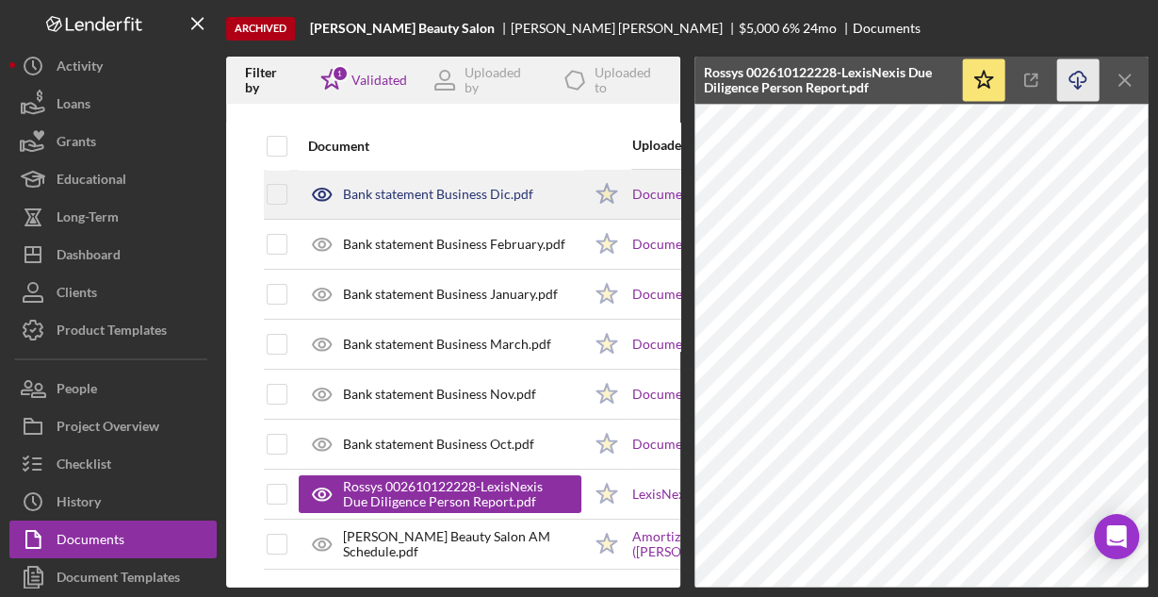
scroll to position [258, 0]
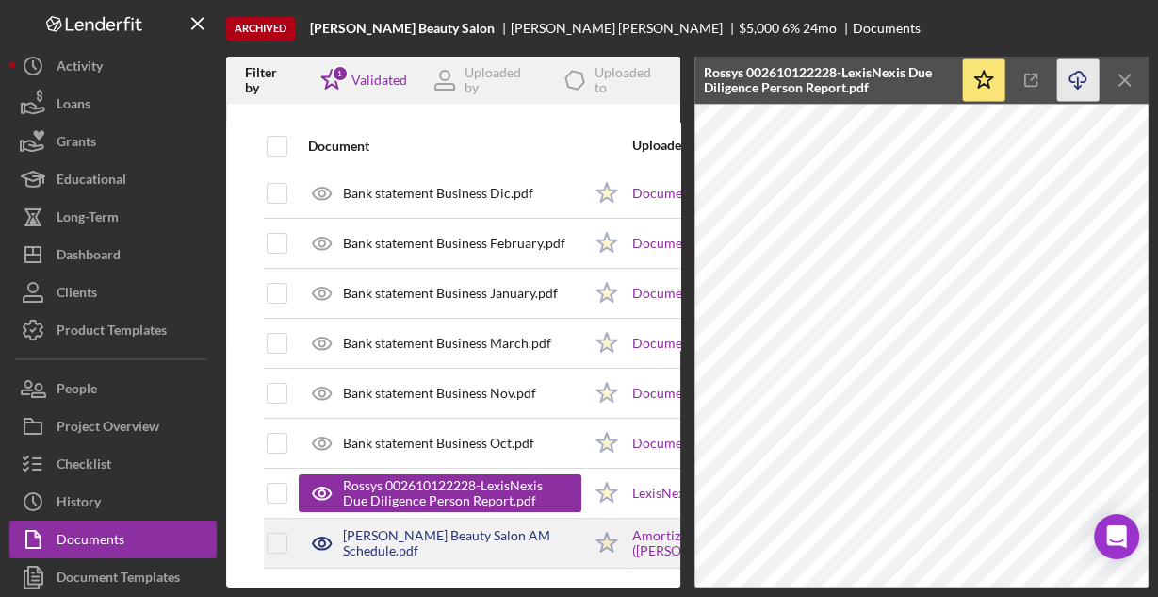
click at [365, 528] on div "[PERSON_NAME] Beauty Salon AM Schedule.pdf" at bounding box center [462, 543] width 238 height 30
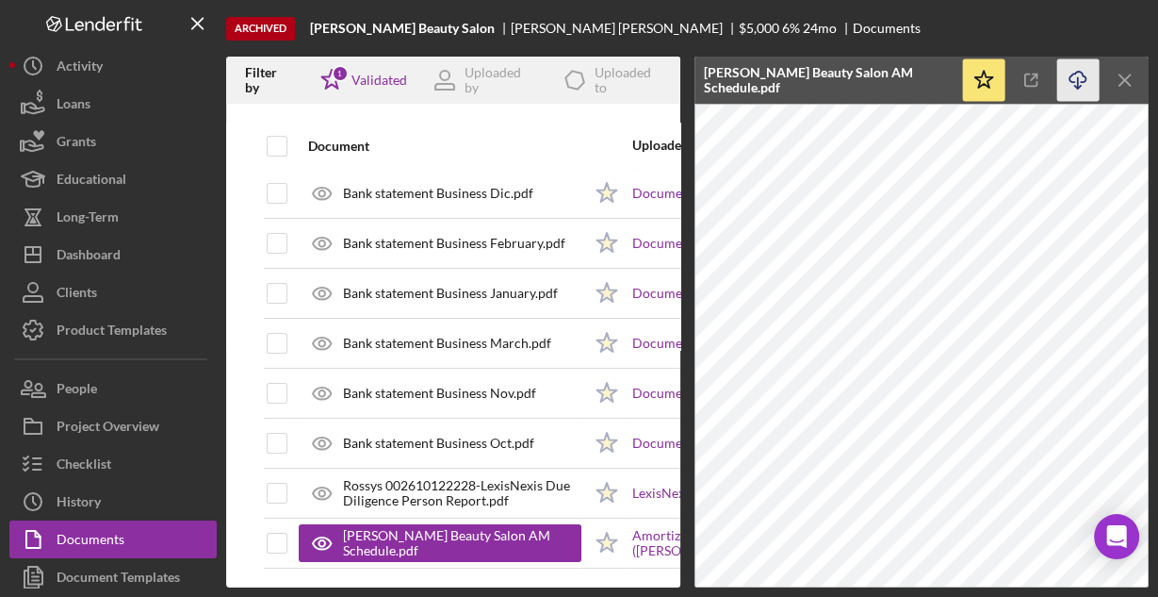
click at [1078, 81] on icon "Icon/Download" at bounding box center [1078, 80] width 42 height 42
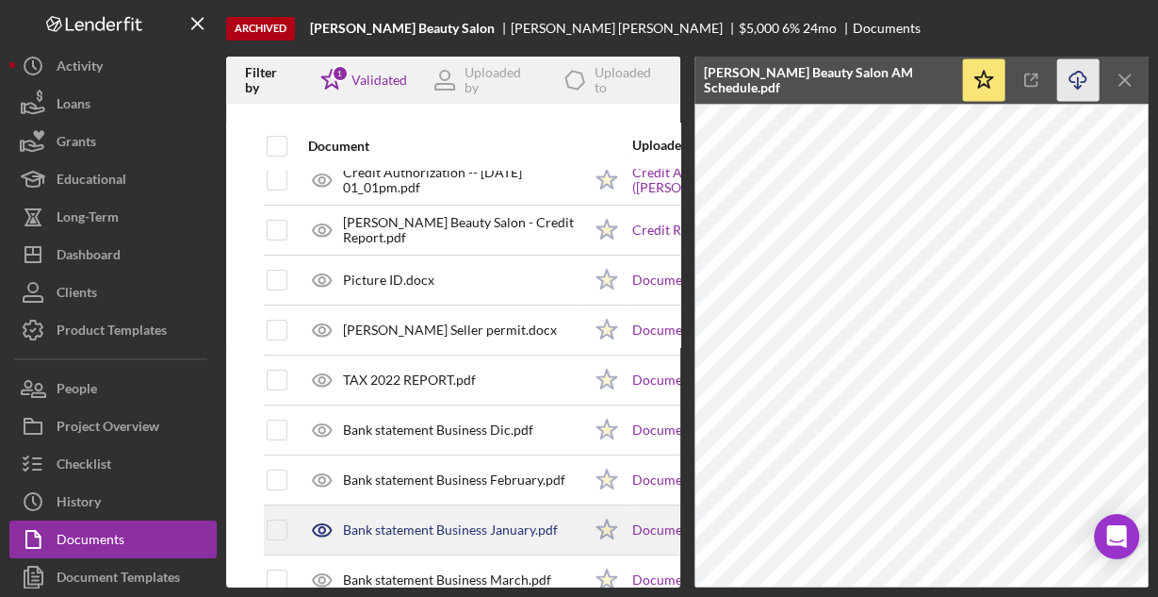
scroll to position [0, 0]
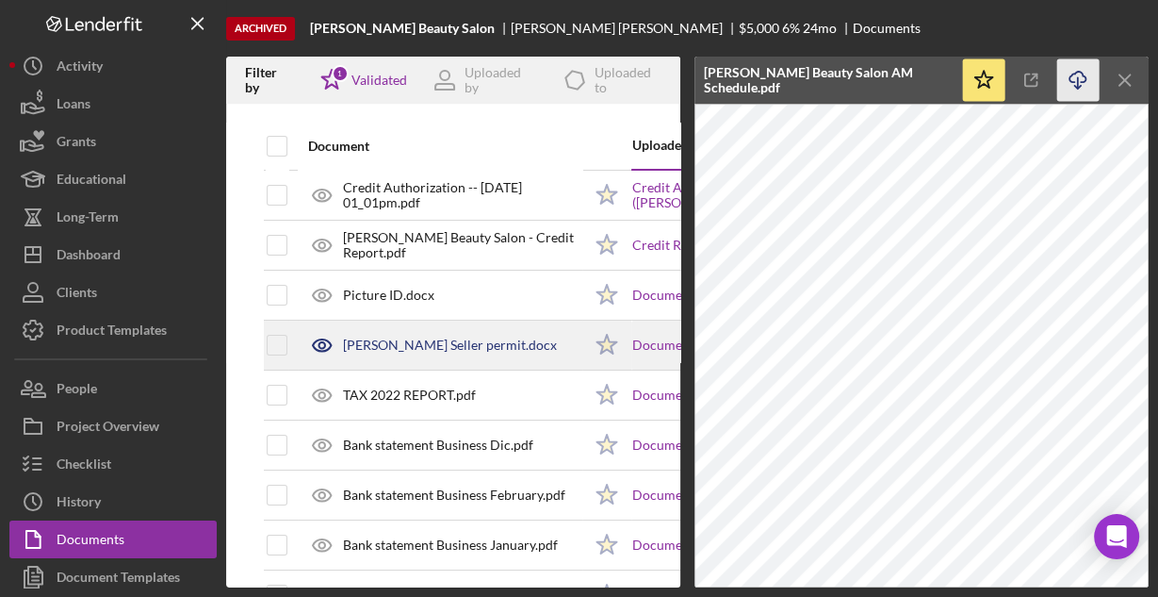
click at [491, 345] on div "[PERSON_NAME] Seller permit.docx" at bounding box center [450, 344] width 214 height 15
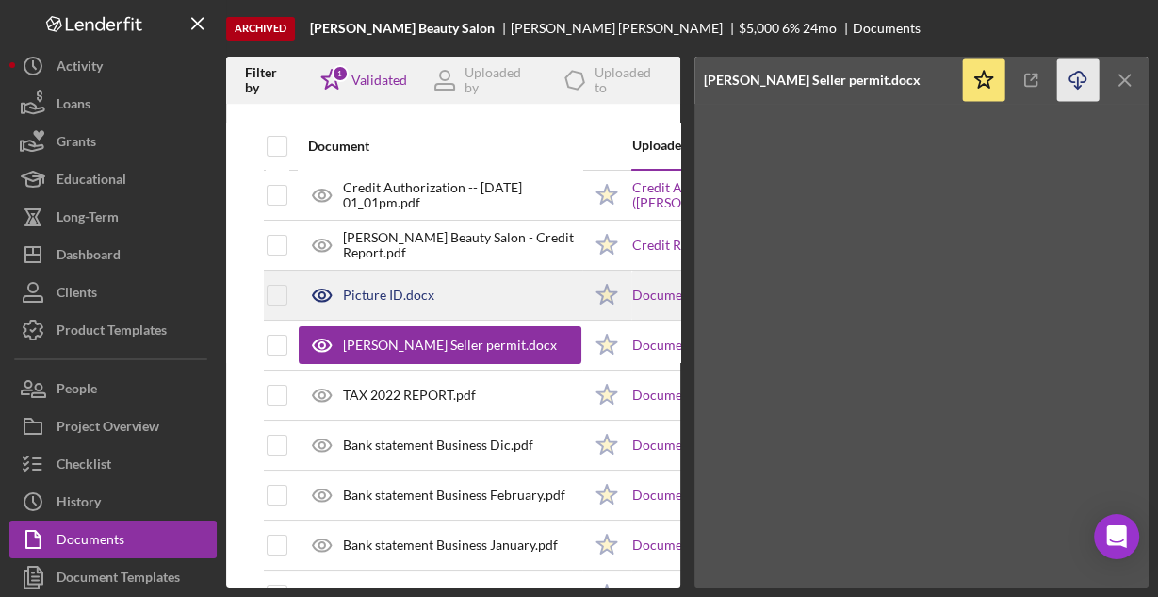
click at [411, 295] on div "Picture ID.docx" at bounding box center [388, 294] width 91 height 15
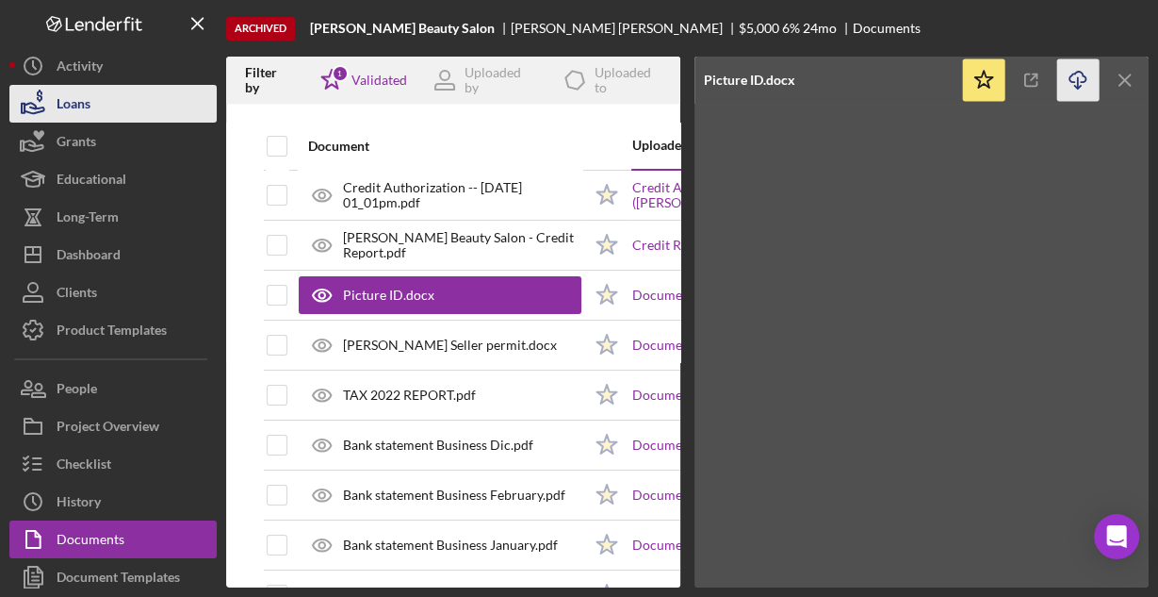
click at [93, 101] on button "Loans" at bounding box center [112, 104] width 207 height 38
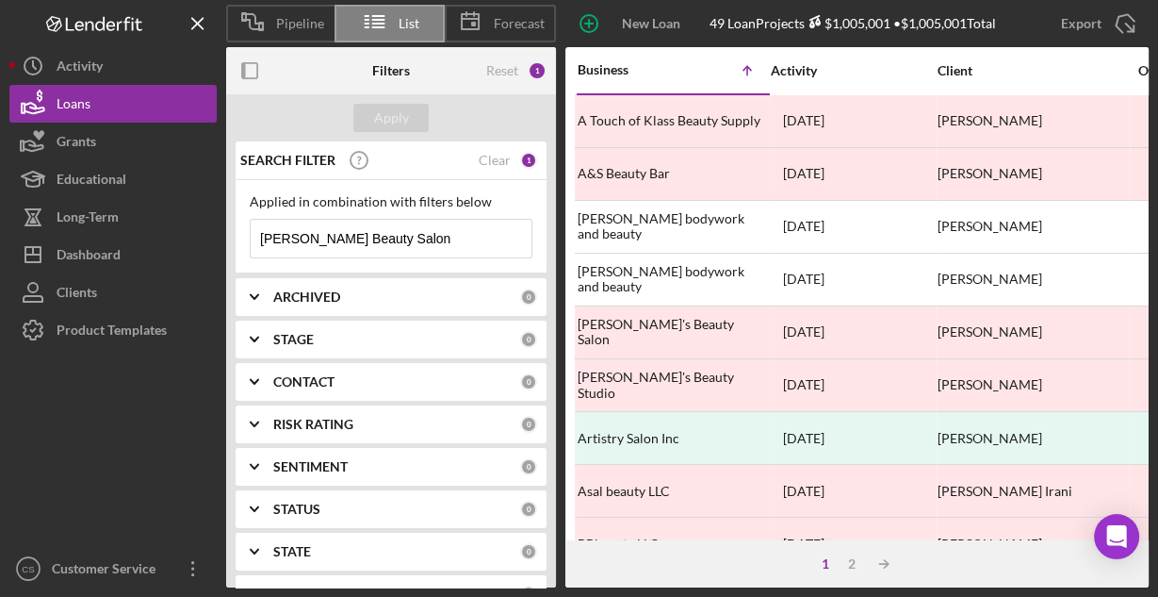
click at [408, 230] on input "[PERSON_NAME] Beauty Salon" at bounding box center [391, 239] width 281 height 38
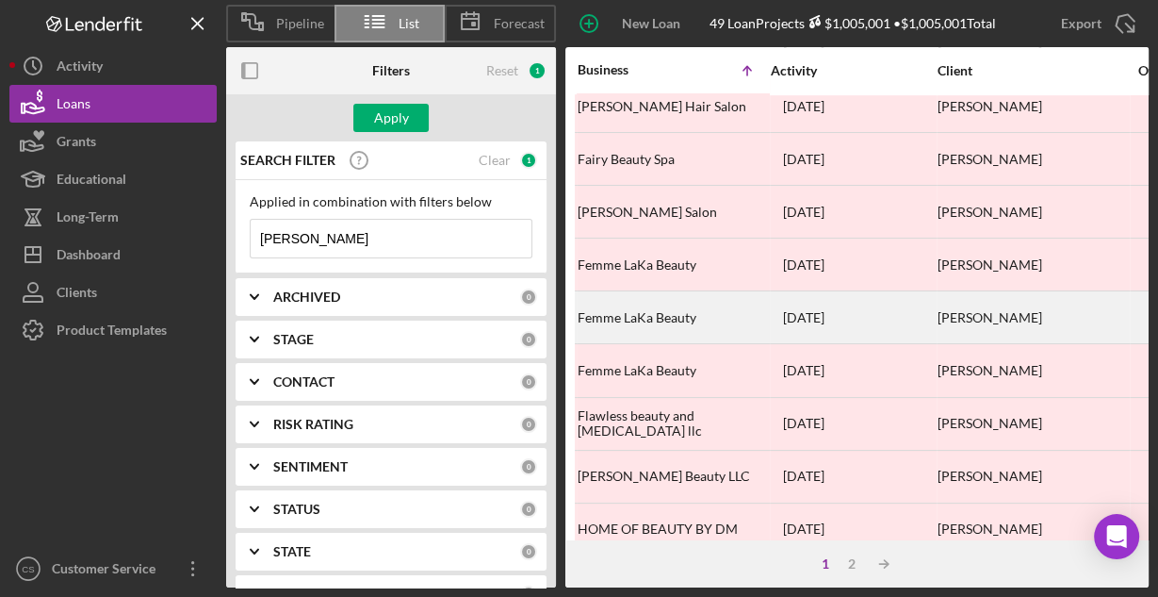
scroll to position [877, 0]
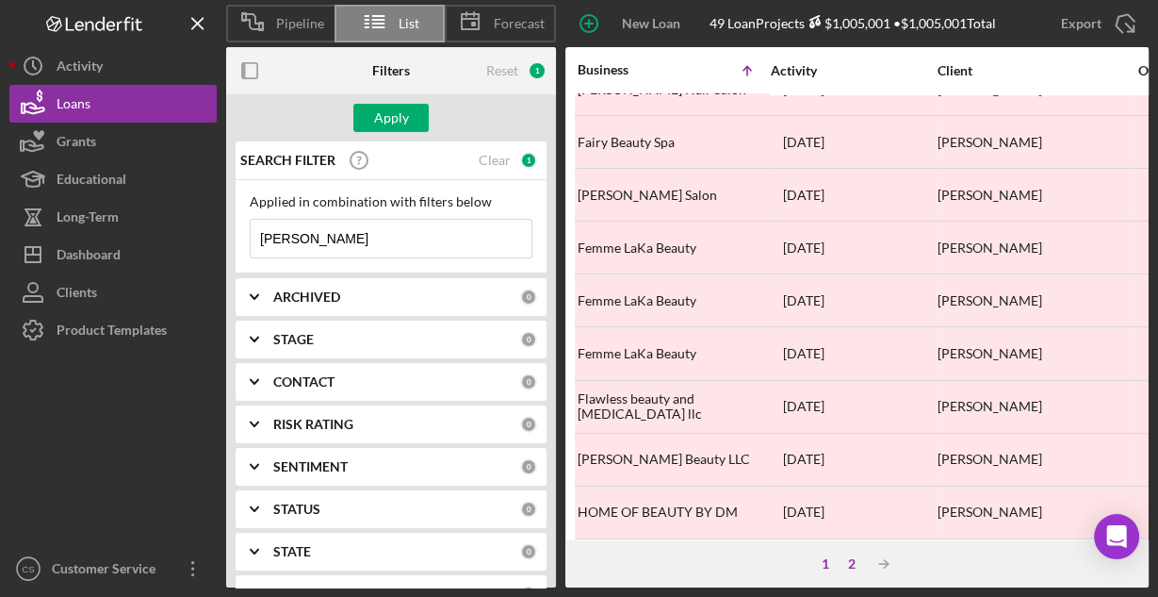
click at [853, 564] on div "2" at bounding box center [852, 563] width 26 height 15
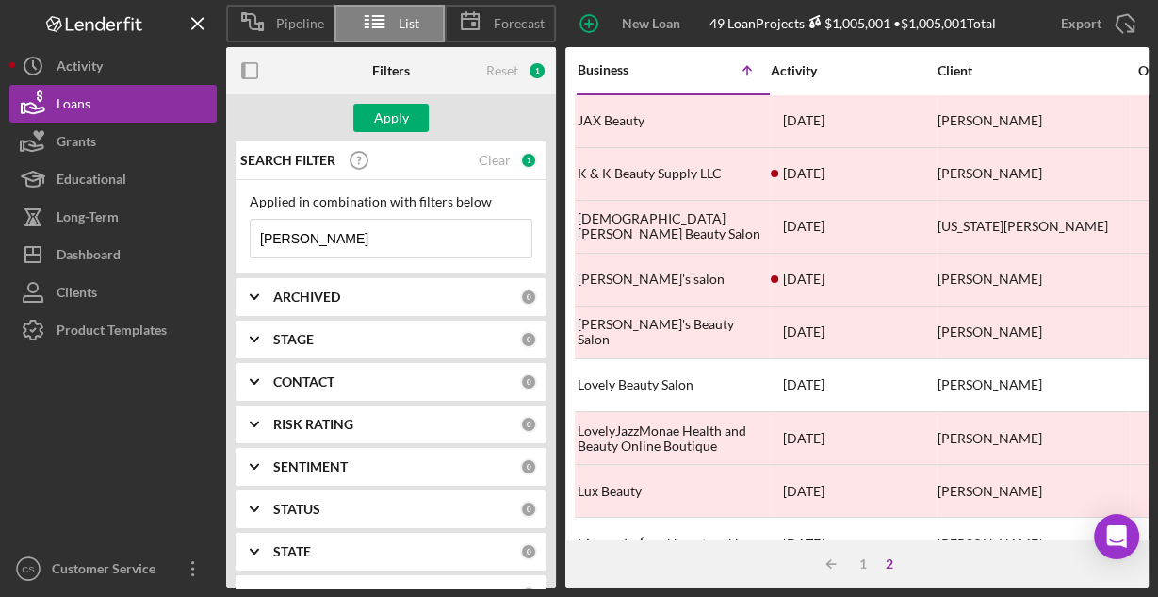
scroll to position [0, 0]
click at [864, 564] on div "1" at bounding box center [863, 563] width 26 height 15
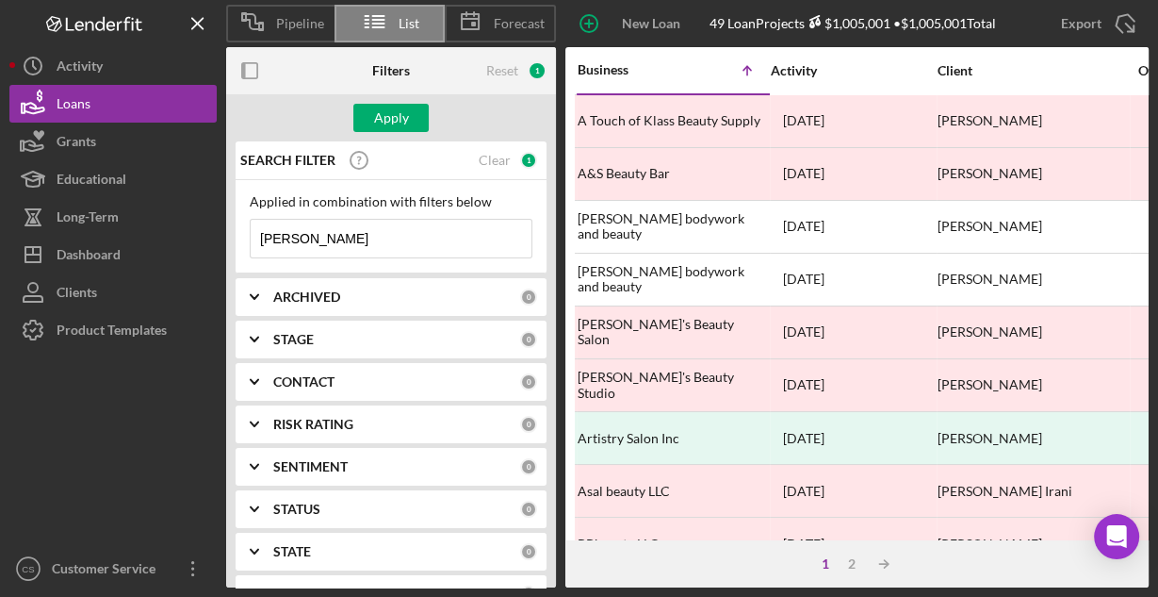
drag, startPoint x: 389, startPoint y: 253, endPoint x: 234, endPoint y: 259, distance: 155.7
click at [234, 259] on div "SEARCH FILTER Clear 1 Applied in combination with filters below [PERSON_NAME] I…" at bounding box center [391, 364] width 330 height 446
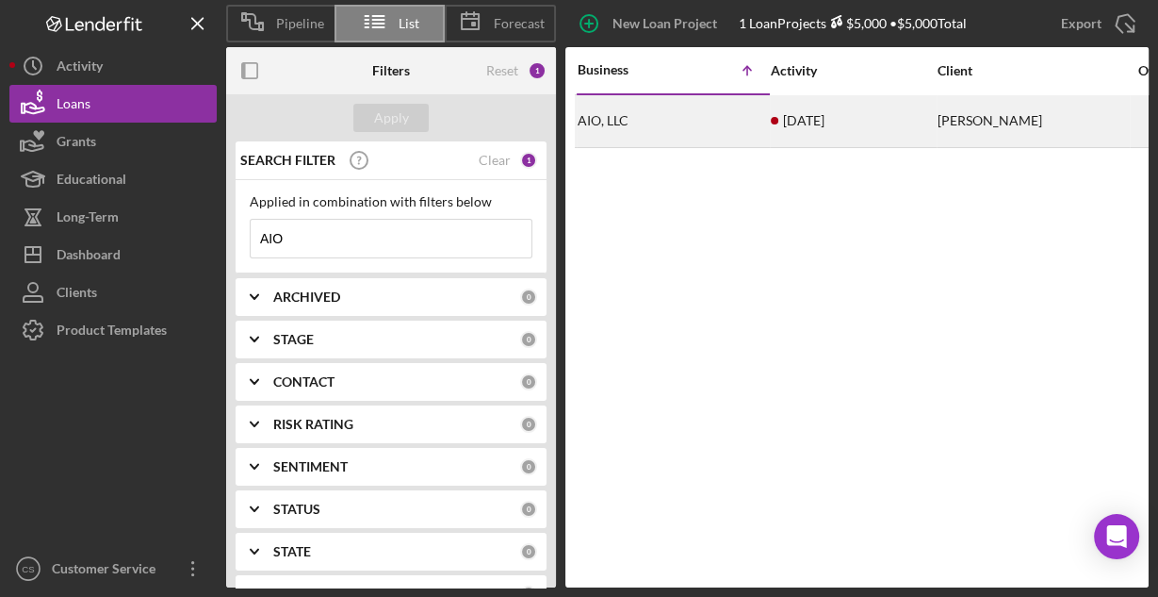
type input "AIO"
click at [674, 134] on div "AIO, LLC" at bounding box center [672, 121] width 189 height 50
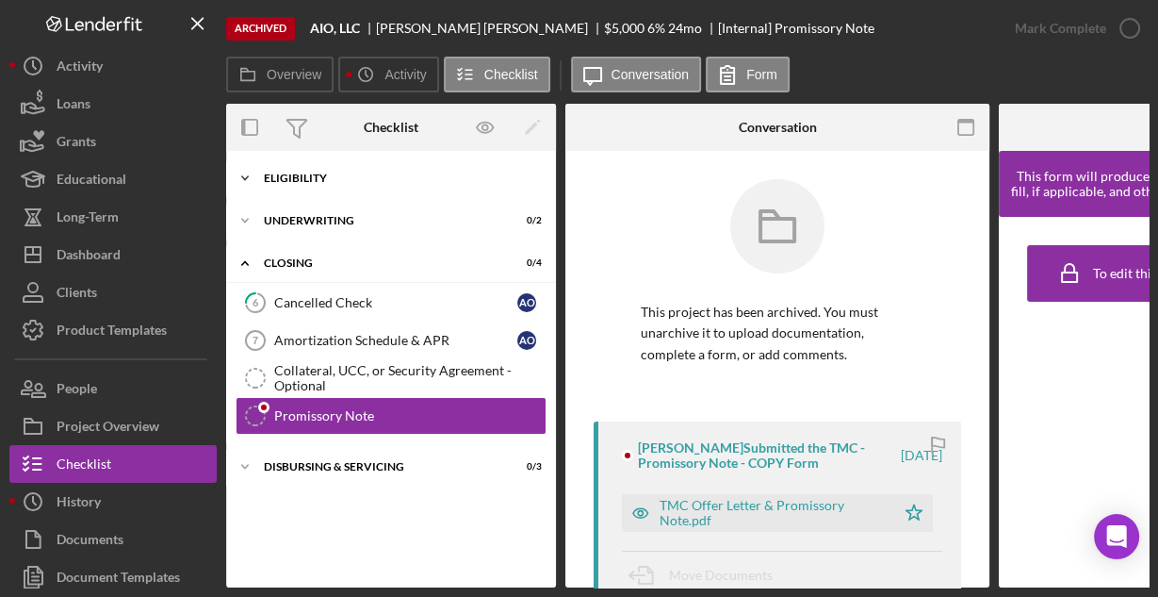
click at [330, 184] on div "Icon/Expander Eligibility 6 / 6" at bounding box center [391, 178] width 330 height 38
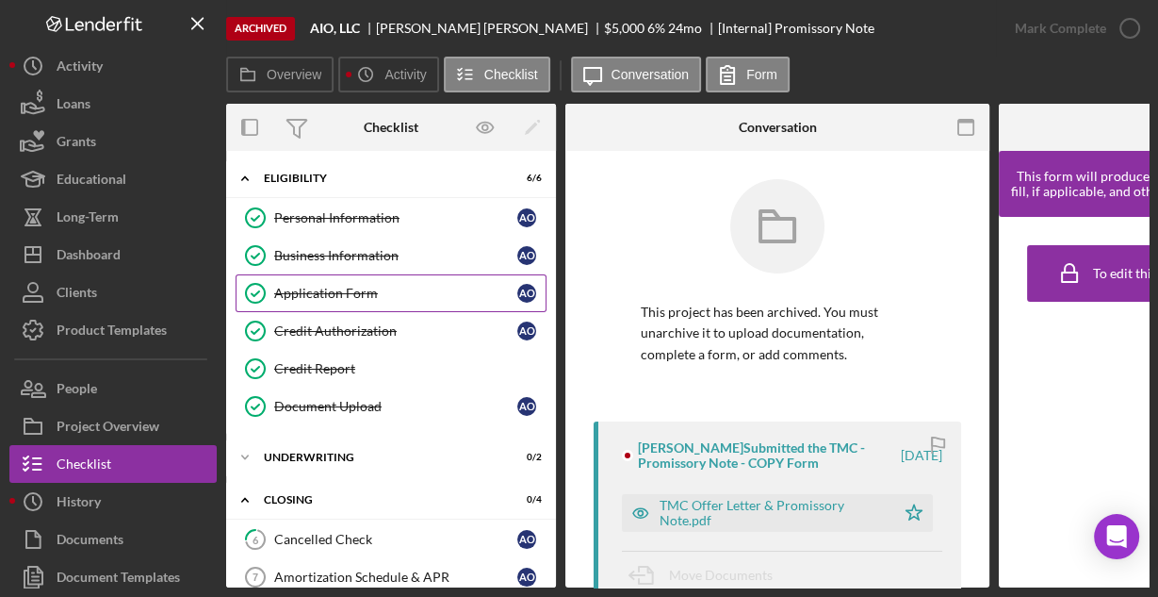
click at [305, 291] on div "Application Form" at bounding box center [395, 293] width 243 height 15
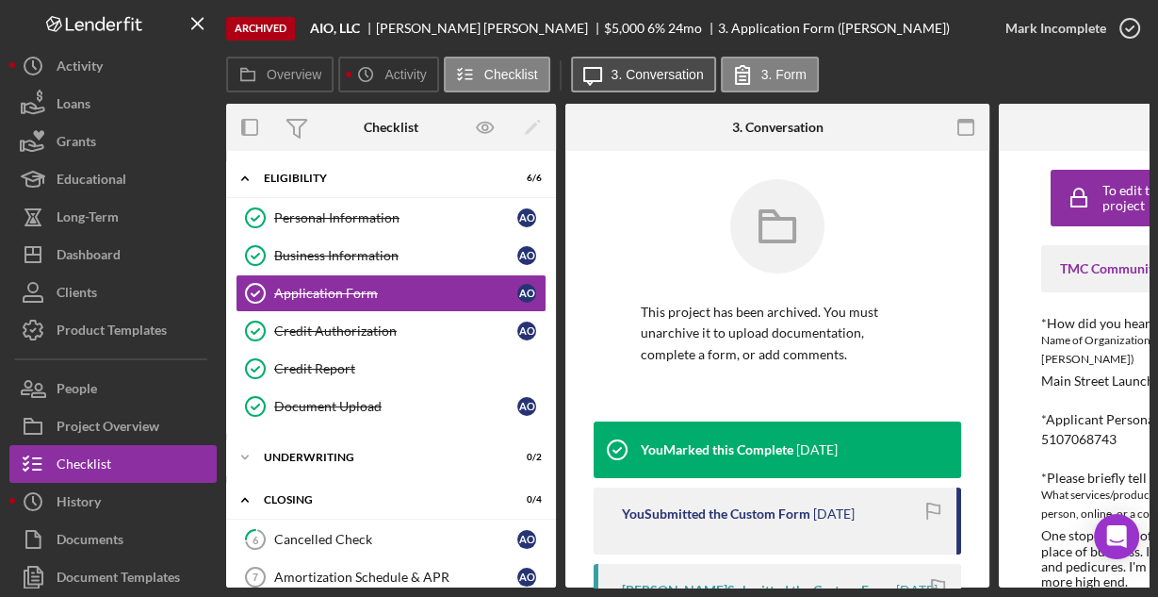
click at [687, 74] on label "3. Conversation" at bounding box center [658, 74] width 92 height 15
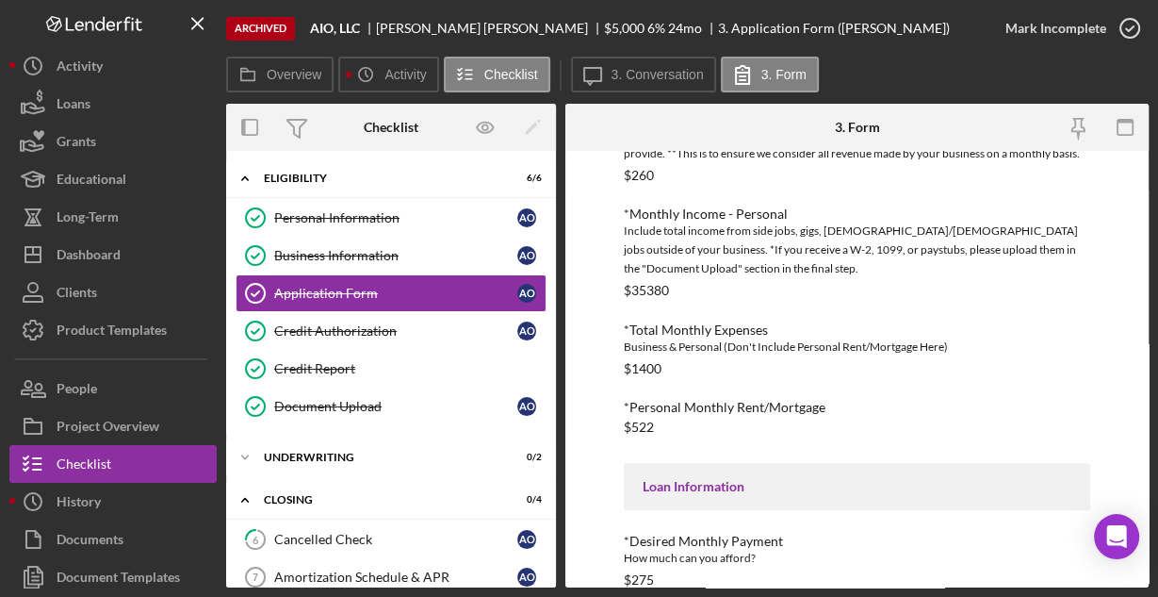
scroll to position [927, 0]
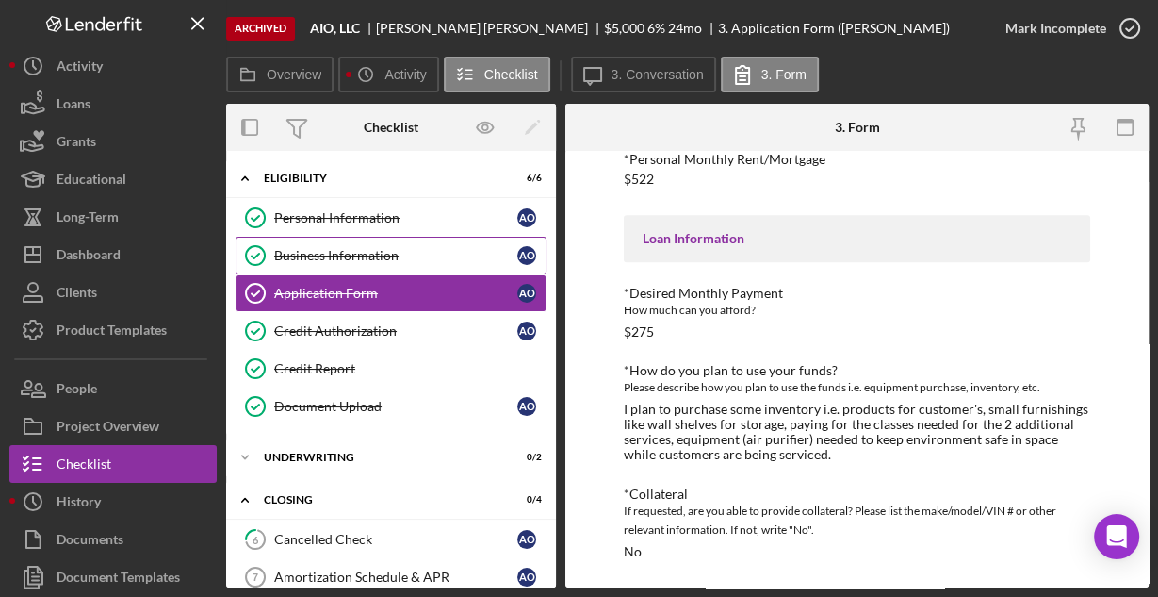
click at [362, 249] on div "Business Information" at bounding box center [395, 255] width 243 height 15
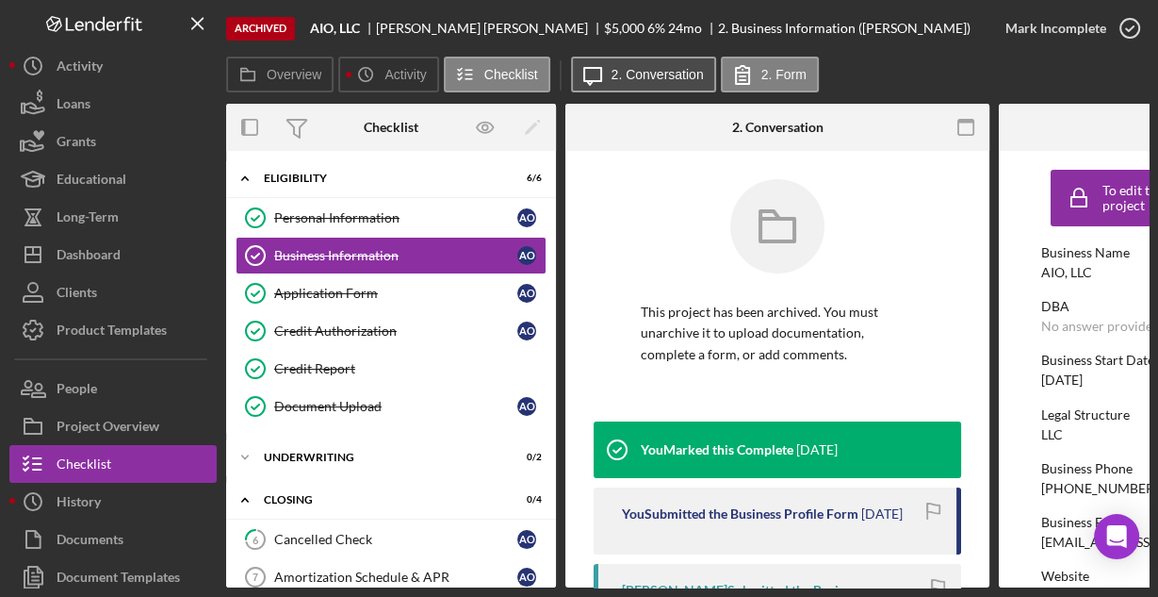
click at [639, 67] on label "2. Conversation" at bounding box center [658, 74] width 92 height 15
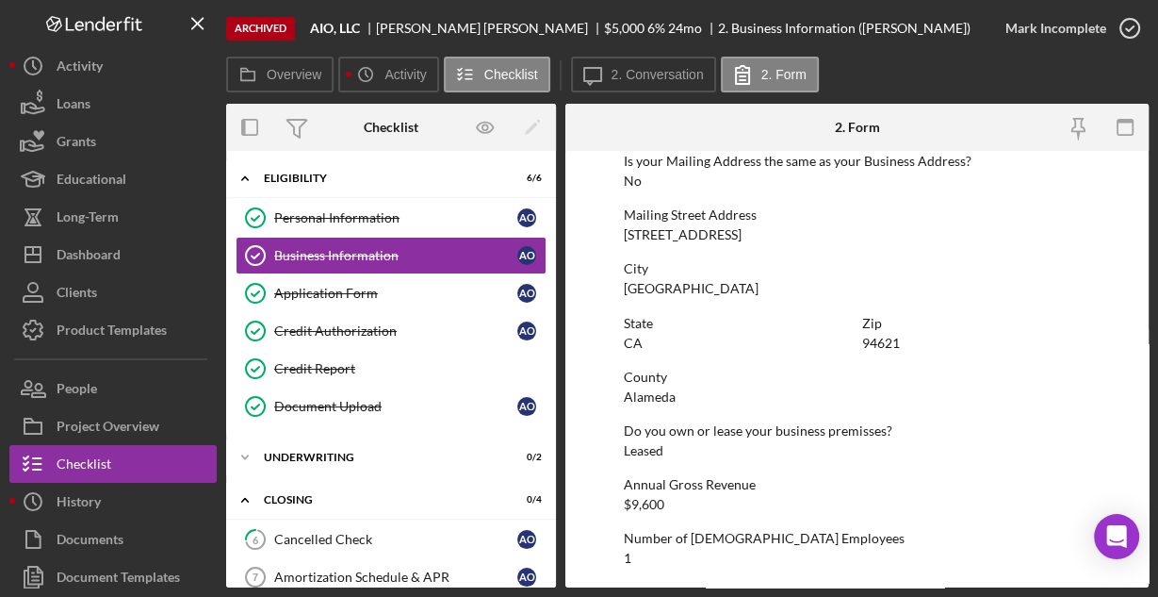
scroll to position [1201, 0]
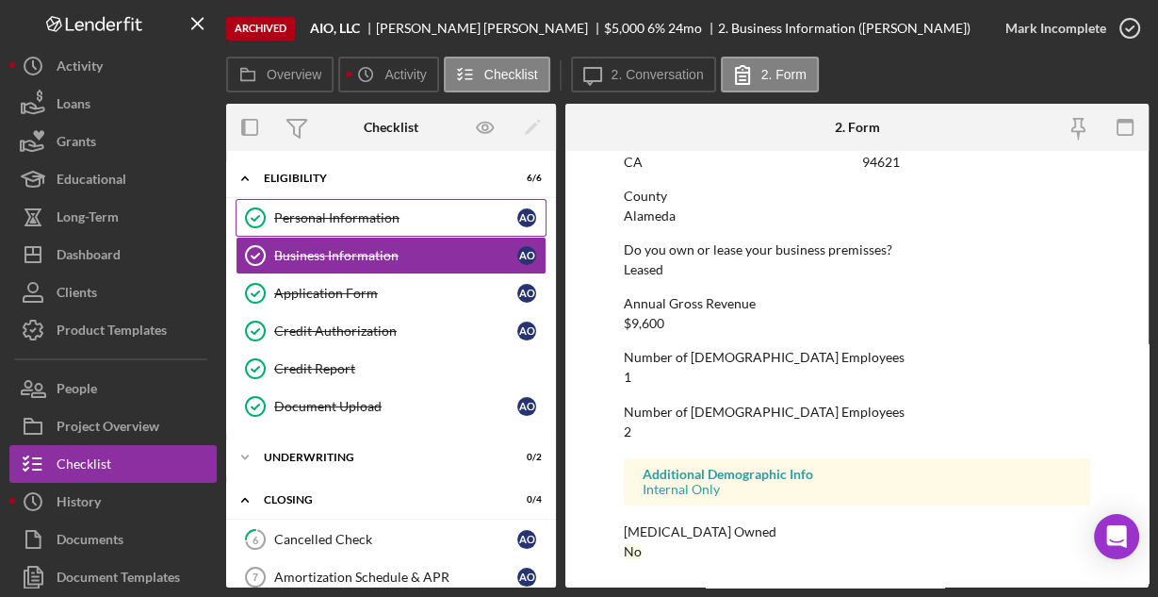
click at [353, 210] on div "Personal Information" at bounding box center [395, 217] width 243 height 15
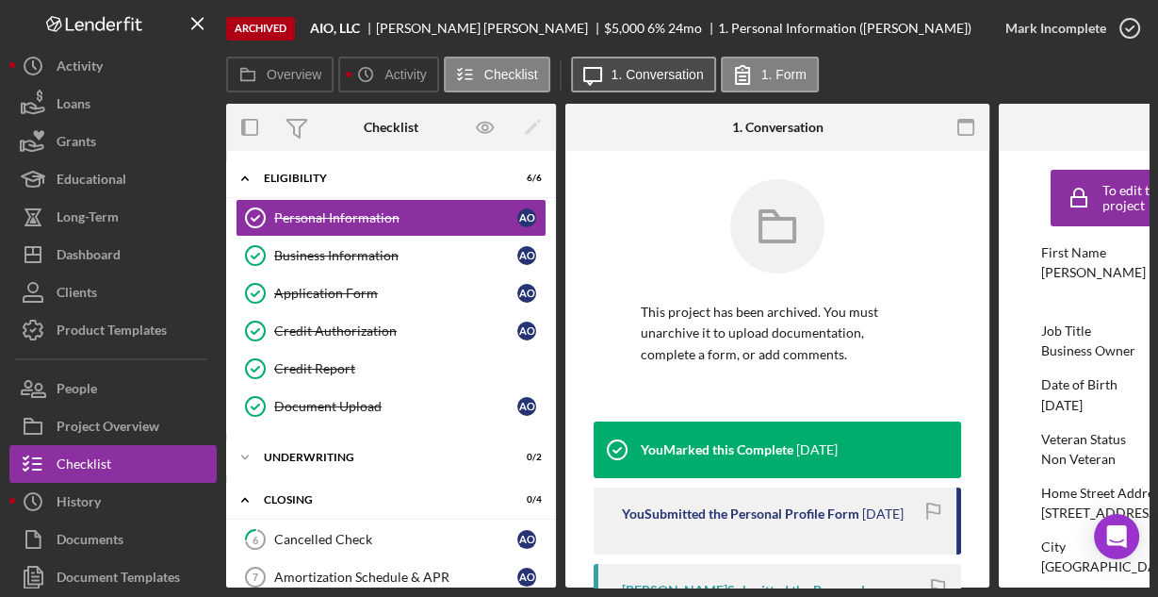
click at [648, 67] on label "1. Conversation" at bounding box center [658, 74] width 92 height 15
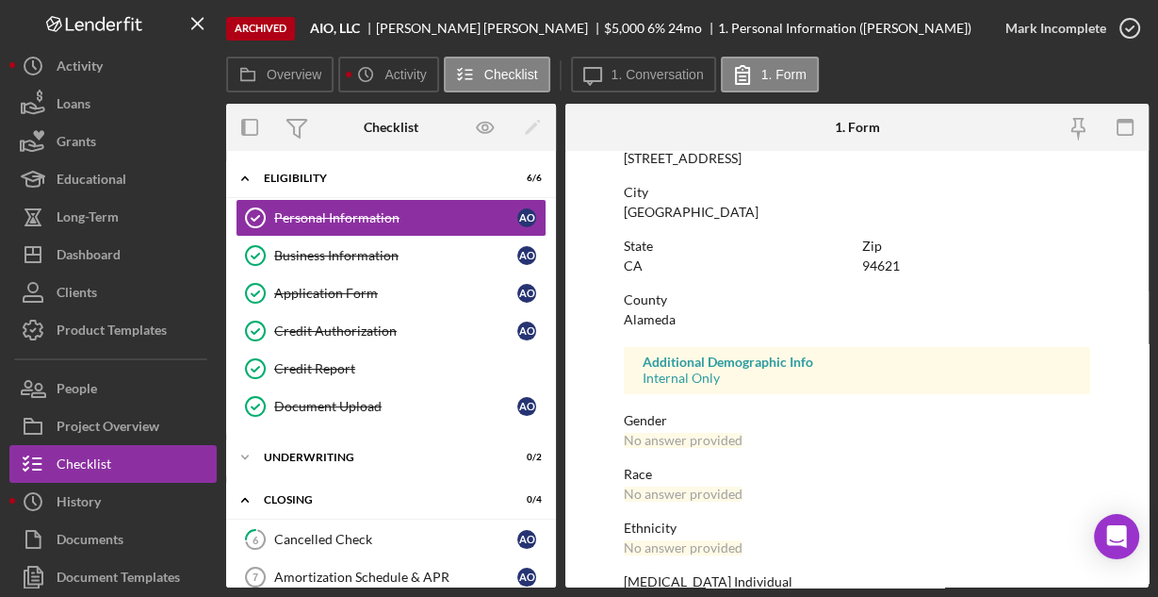
scroll to position [444, 0]
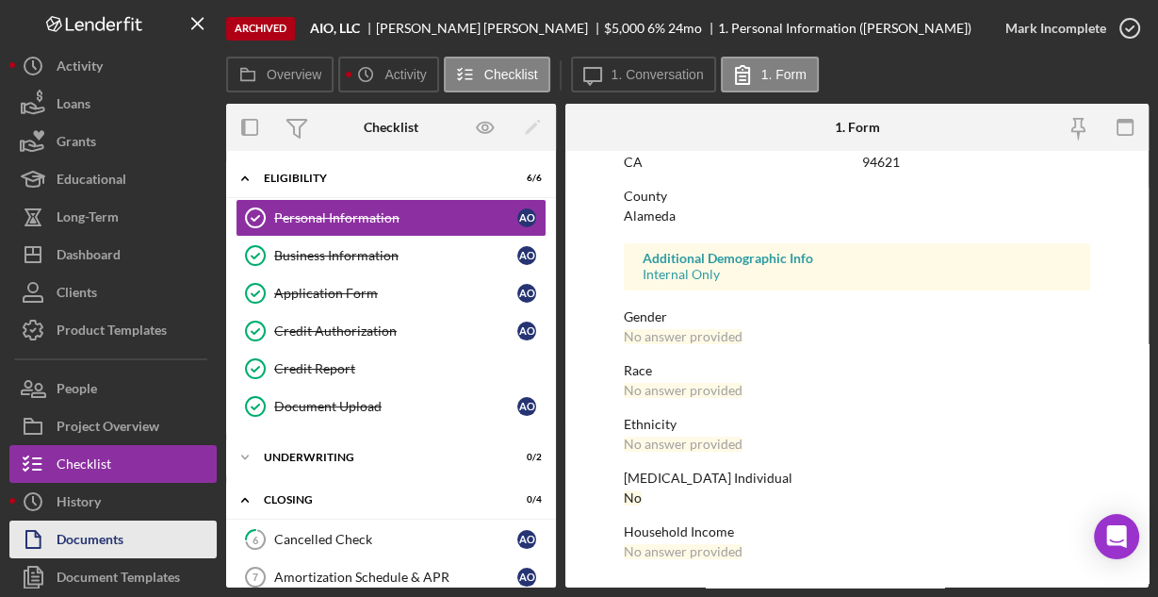
click at [95, 534] on div "Documents" at bounding box center [90, 541] width 67 height 42
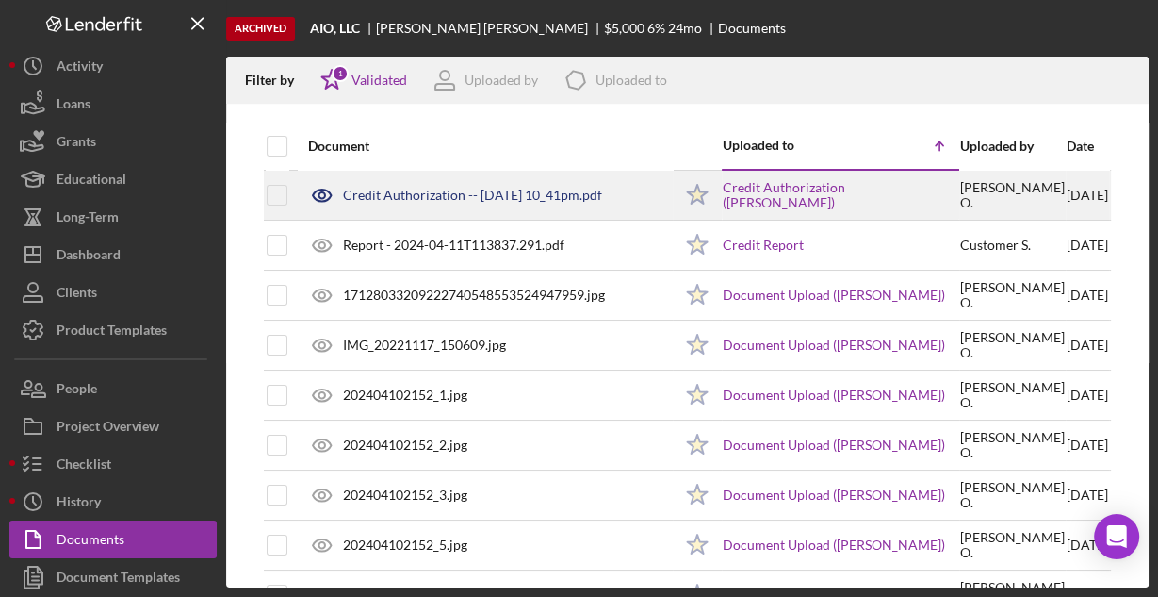
click at [424, 190] on div "Credit Authorization -- [DATE] 10_41pm.pdf" at bounding box center [472, 195] width 259 height 15
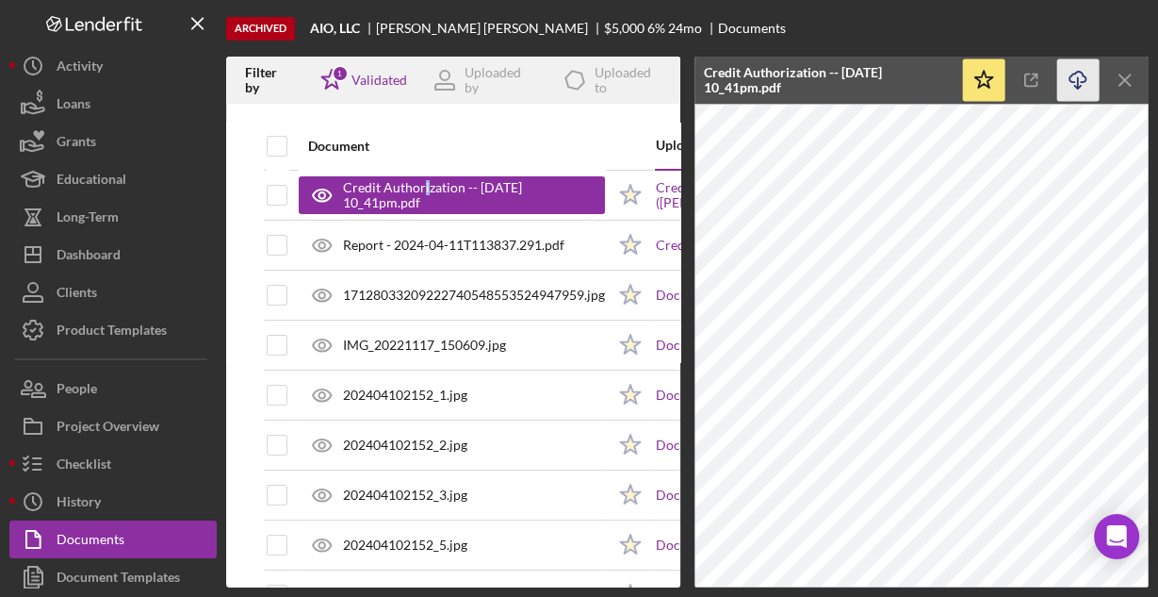
click at [1070, 79] on icon "Icon/Download" at bounding box center [1078, 80] width 42 height 42
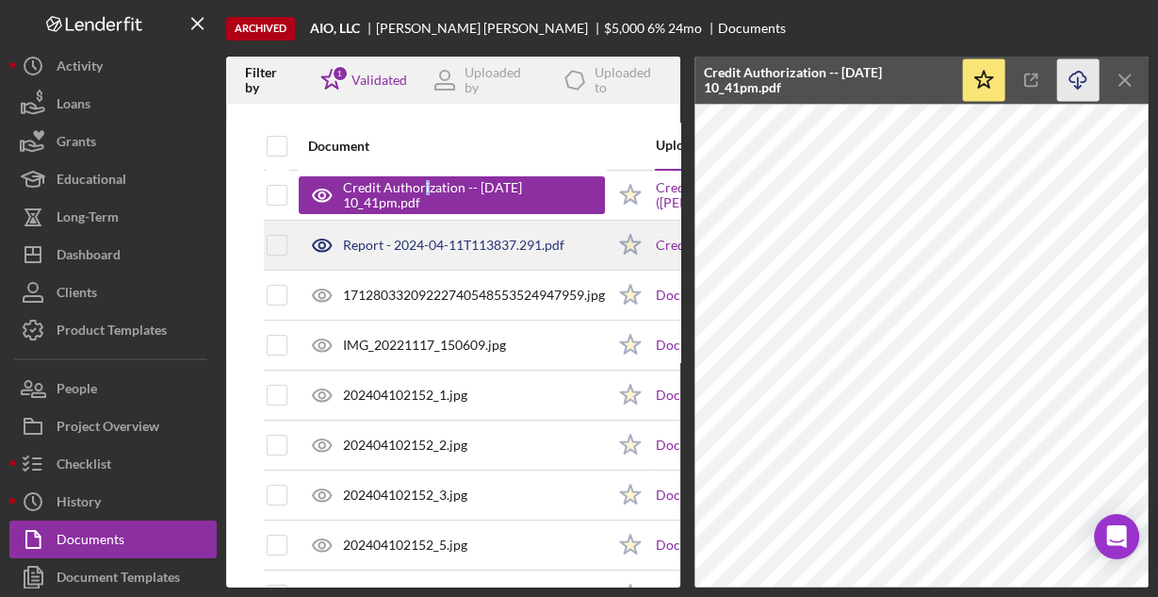
click at [500, 238] on div "Report - 2024-04-11T113837.291.pdf" at bounding box center [453, 245] width 221 height 15
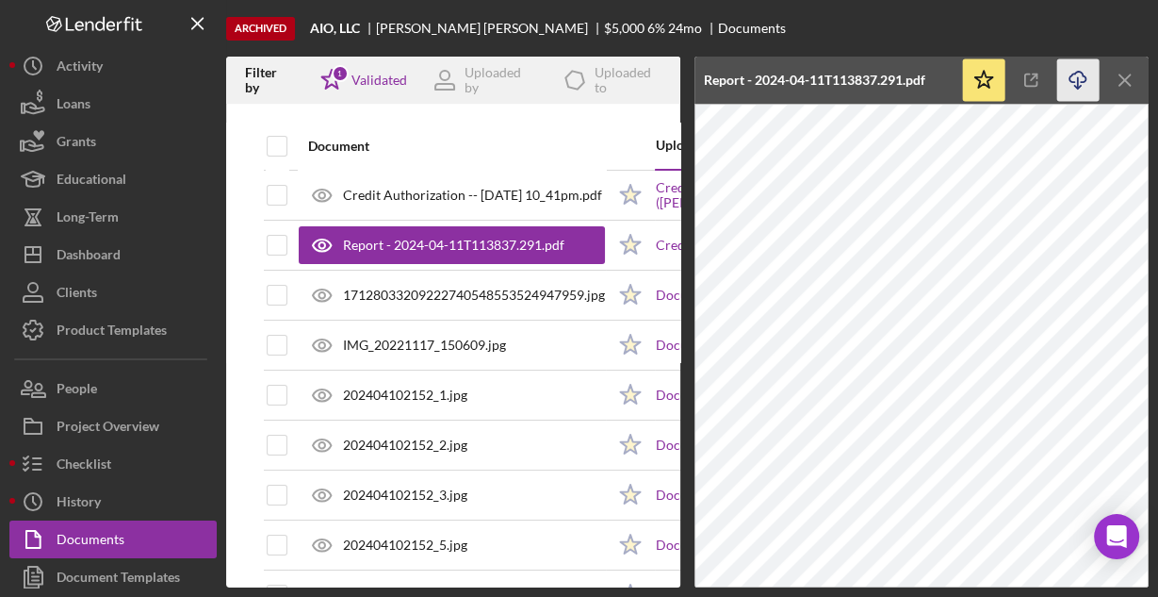
click at [1077, 76] on icon "Icon/Download" at bounding box center [1078, 80] width 42 height 42
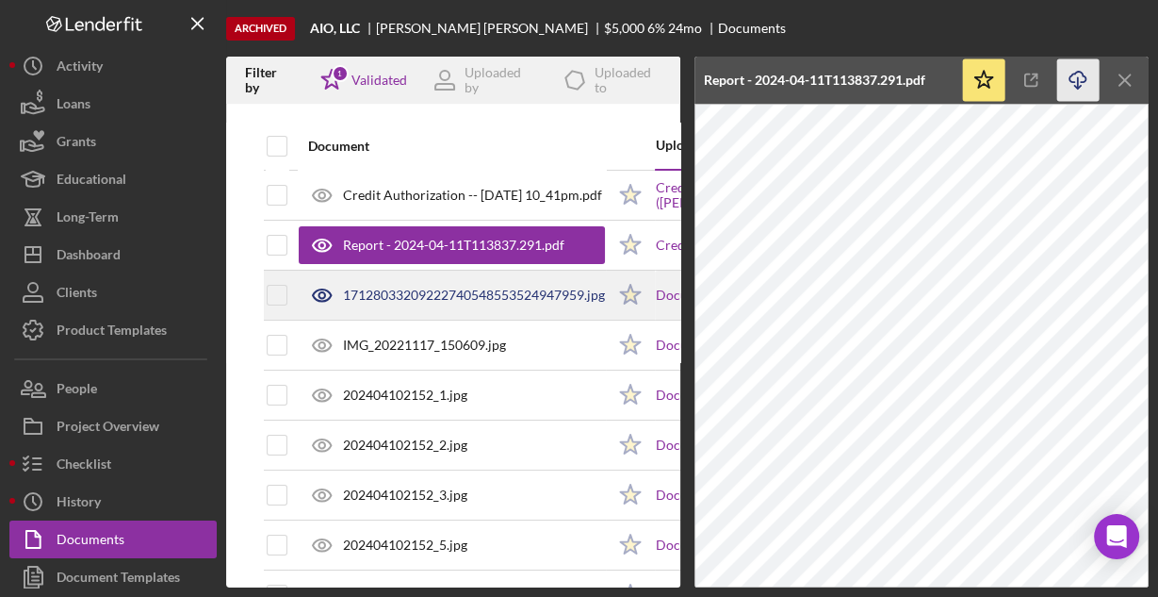
click at [397, 291] on div "17128033209222740548553524947959.jpg" at bounding box center [474, 294] width 262 height 15
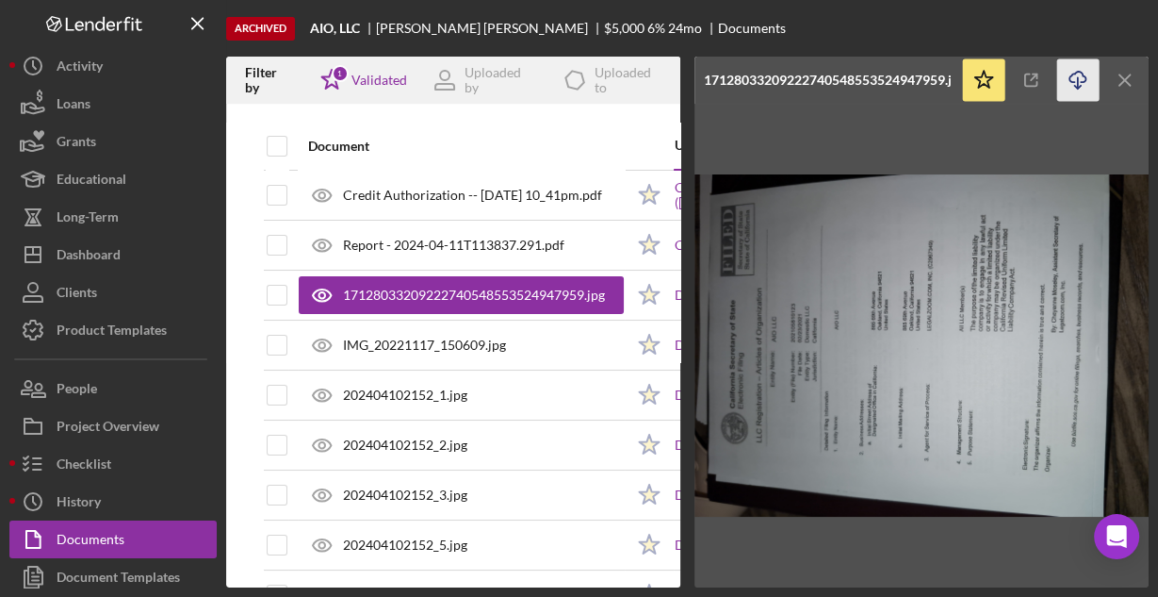
click at [1081, 81] on icon "button" at bounding box center [1078, 77] width 16 height 10
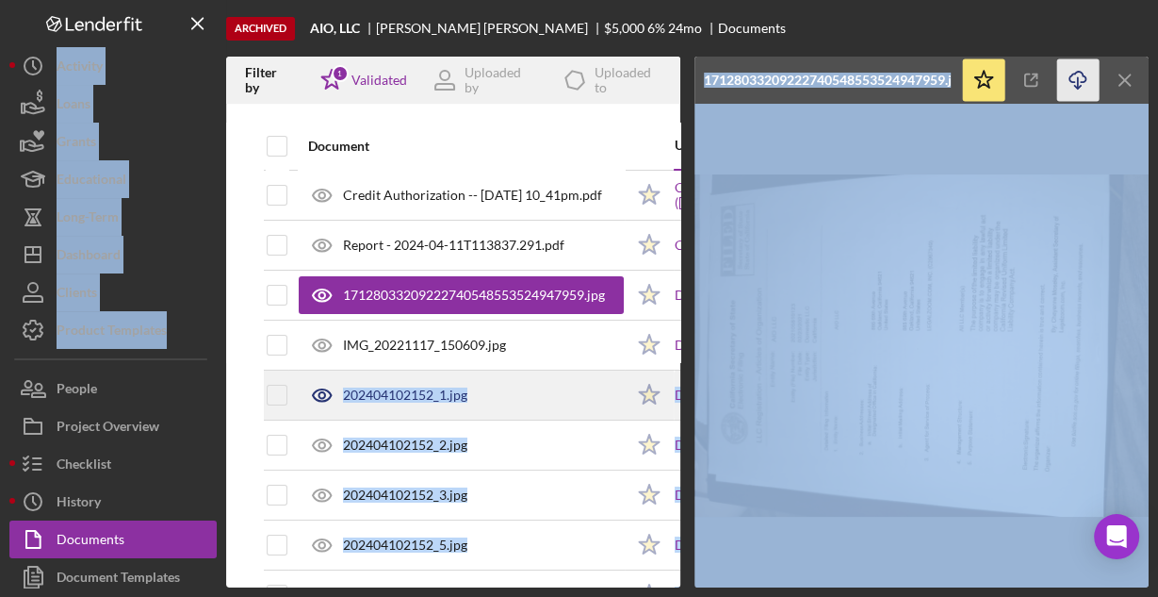
drag, startPoint x: 74, startPoint y: 368, endPoint x: 335, endPoint y: 381, distance: 261.4
click at [332, 383] on div "Archived AIO, LLC [PERSON_NAME] $5,000 6 % 24 mo Documents Filter by Icon/Star …" at bounding box center [578, 293] width 1139 height 587
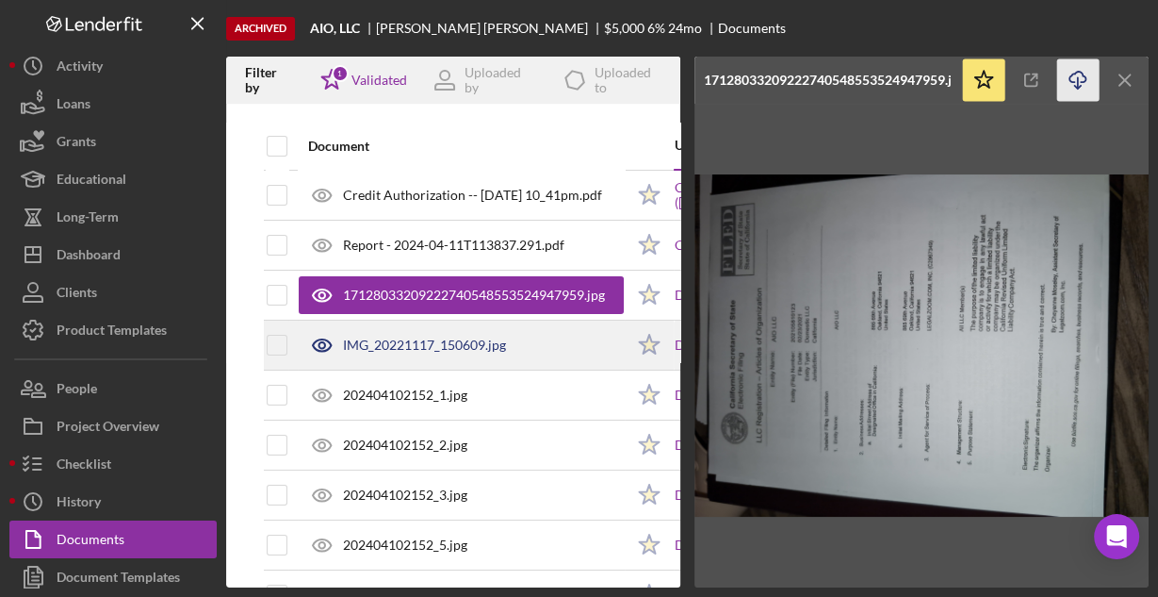
click at [385, 342] on div "IMG_20221117_150609.jpg" at bounding box center [424, 344] width 163 height 15
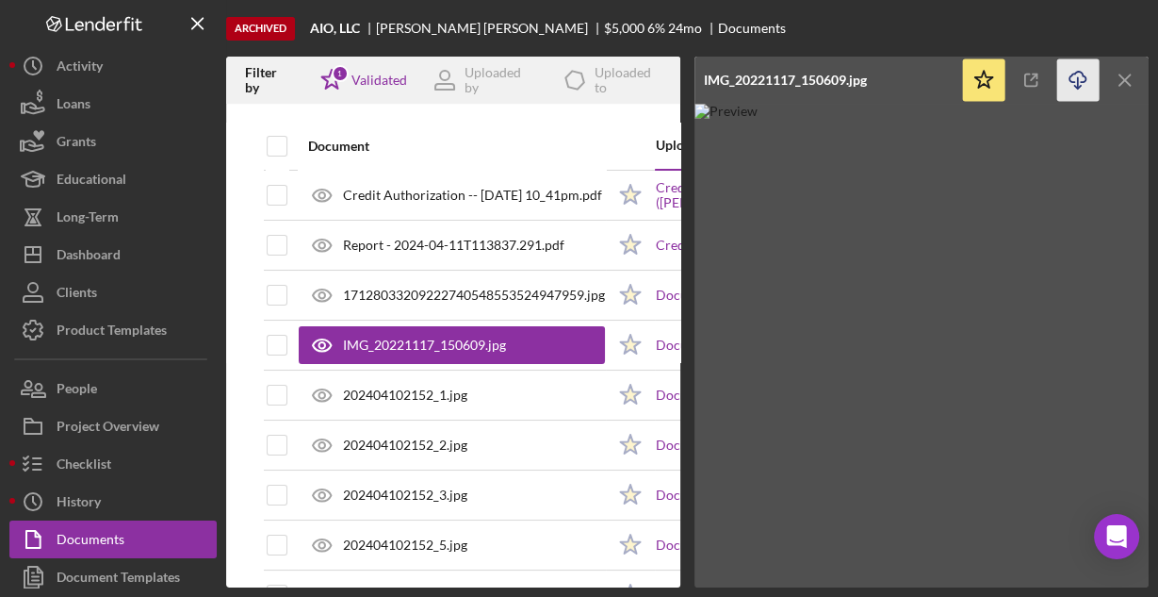
click at [1071, 80] on icon "Icon/Download" at bounding box center [1078, 80] width 42 height 42
click at [1089, 27] on div "Archived AIO, LLC [PERSON_NAME] $5,000 6 % 24 mo Documents" at bounding box center [687, 28] width 923 height 57
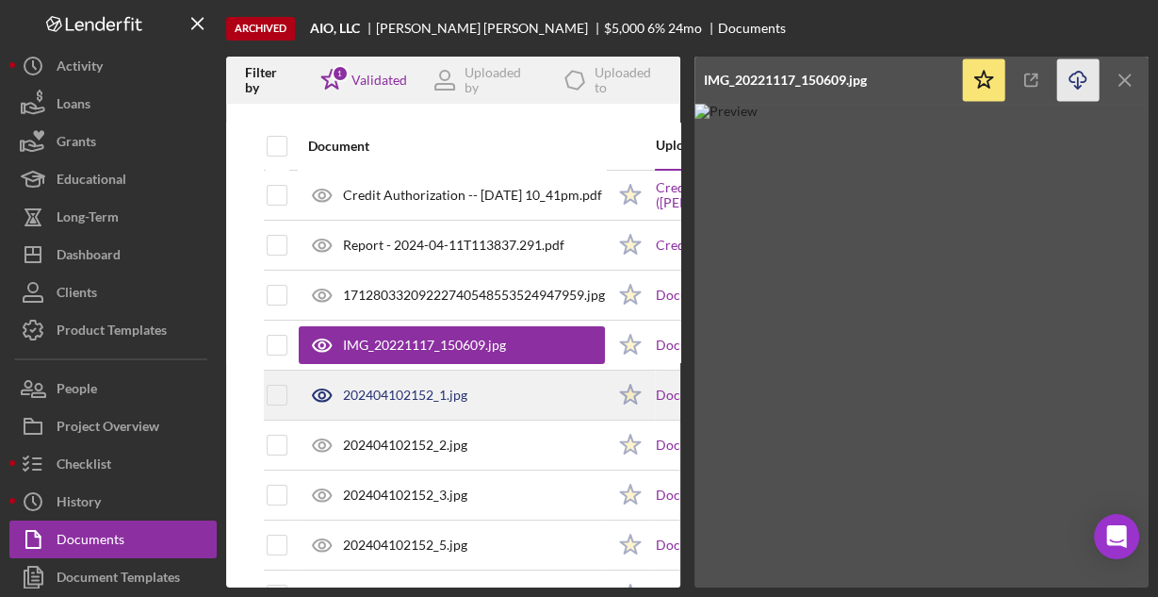
click at [396, 393] on div "202404102152_1.jpg" at bounding box center [405, 394] width 124 height 15
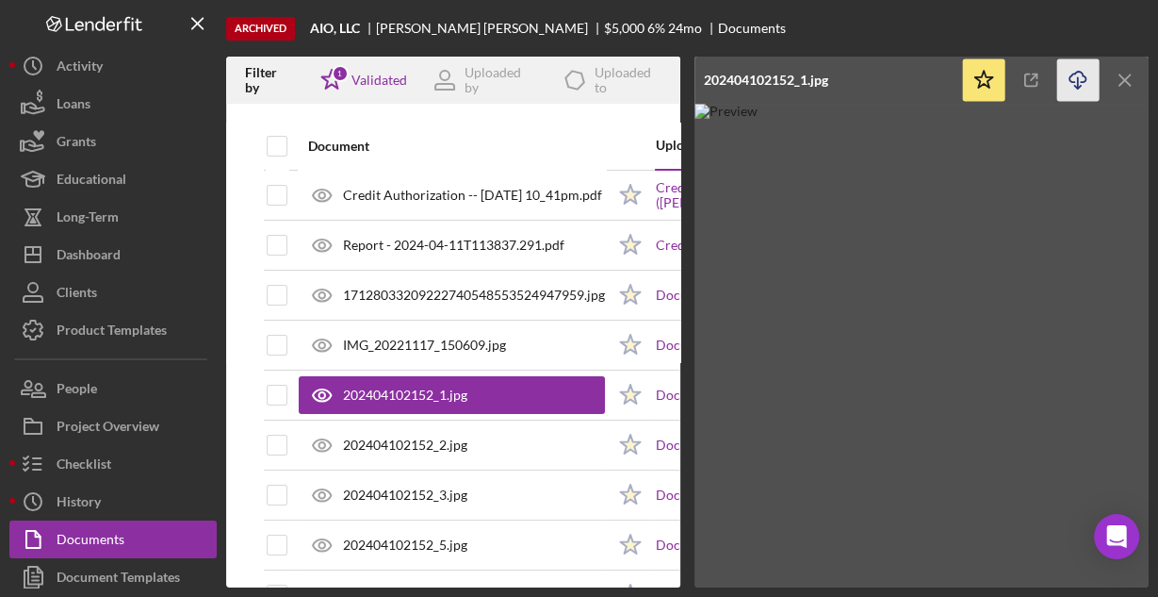
click at [1072, 83] on icon "Icon/Download" at bounding box center [1078, 80] width 42 height 42
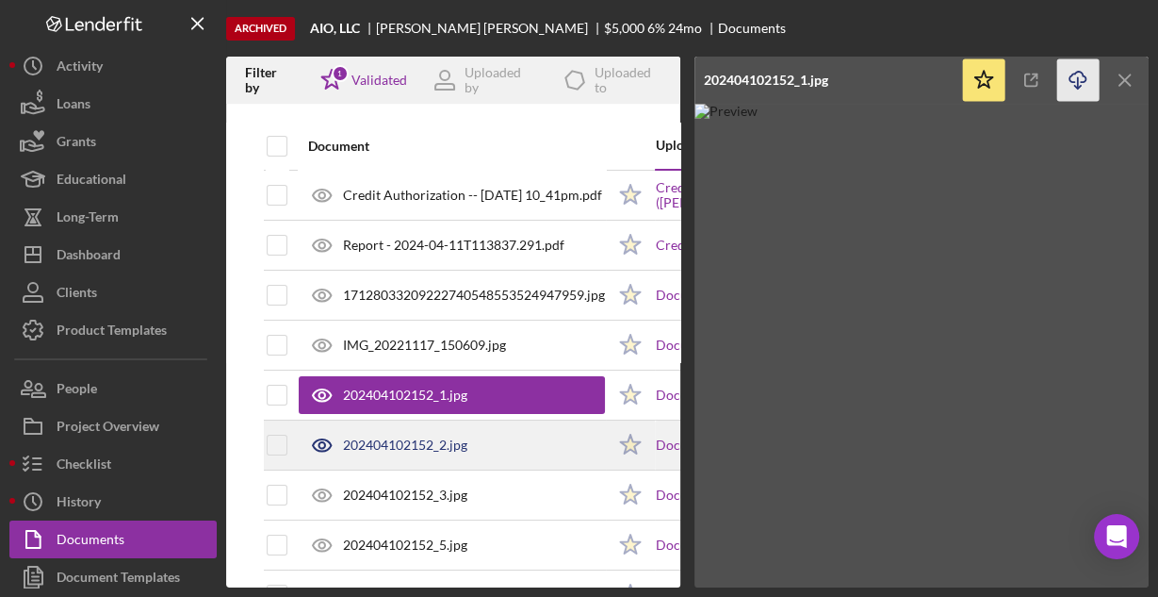
click at [433, 443] on div "202404102152_2.jpg" at bounding box center [405, 444] width 124 height 15
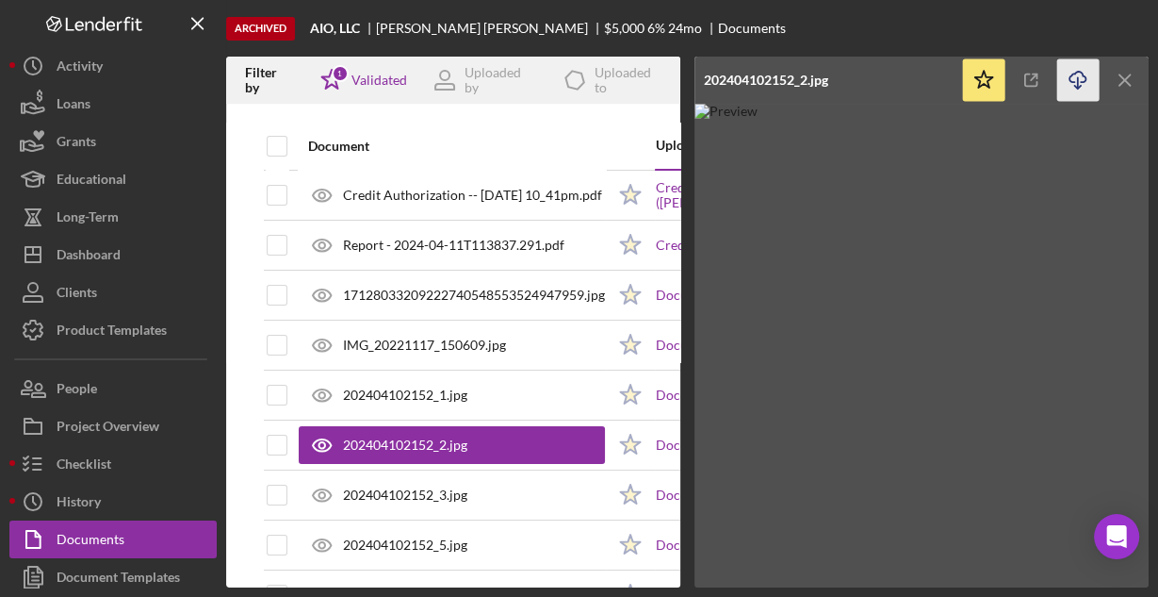
click at [1076, 73] on icon "Icon/Download" at bounding box center [1078, 80] width 42 height 42
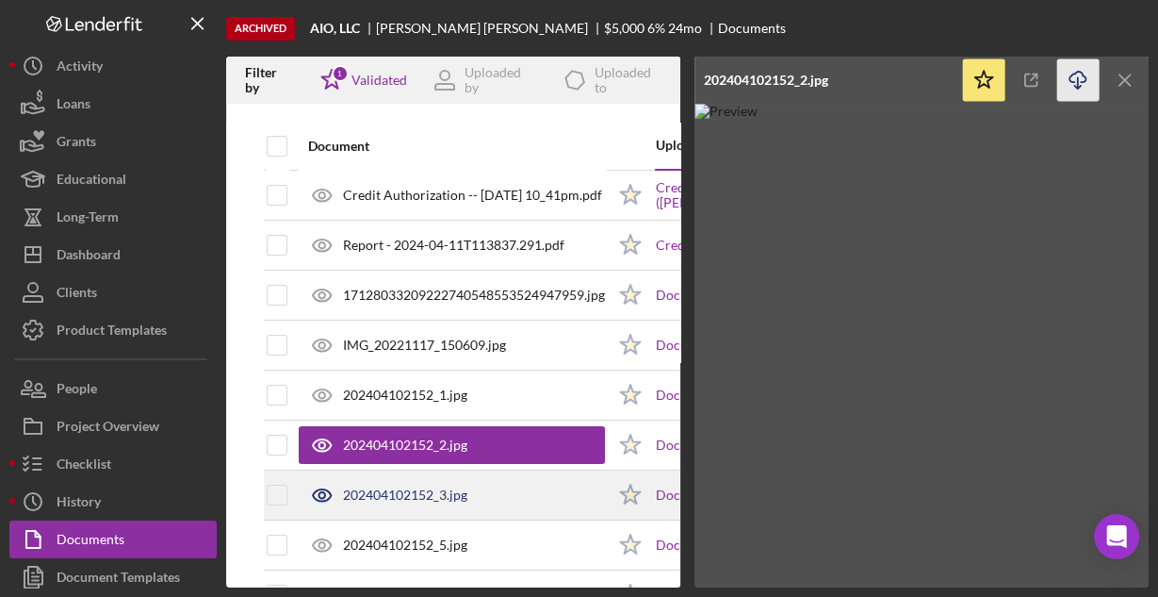
click at [437, 489] on div "202404102152_3.jpg" at bounding box center [405, 494] width 124 height 15
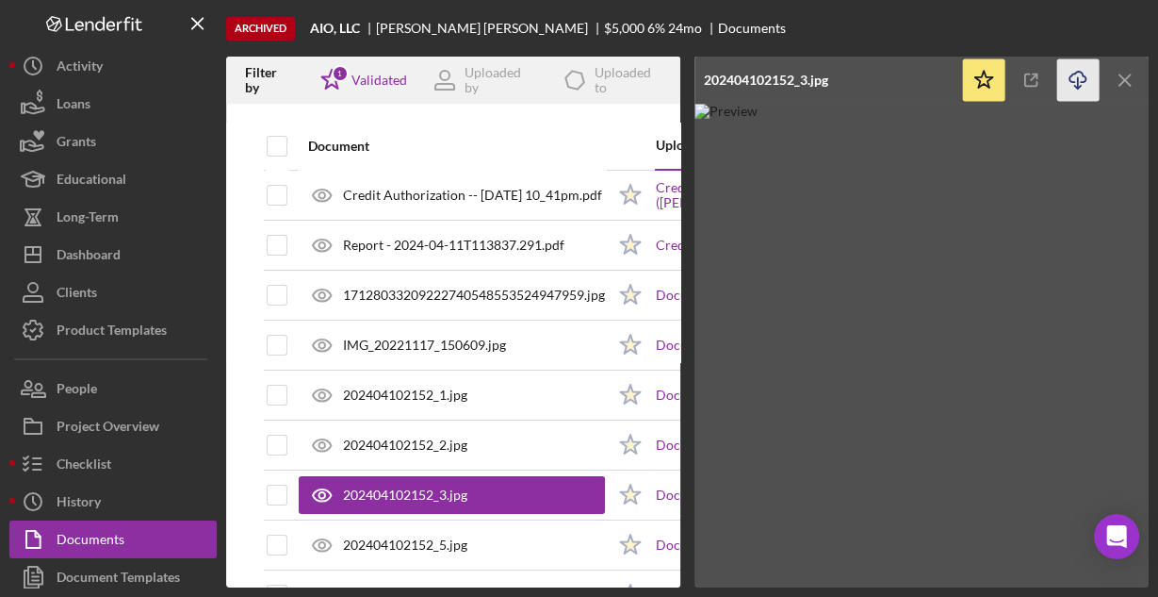
click at [1069, 82] on icon "Icon/Download" at bounding box center [1078, 80] width 42 height 42
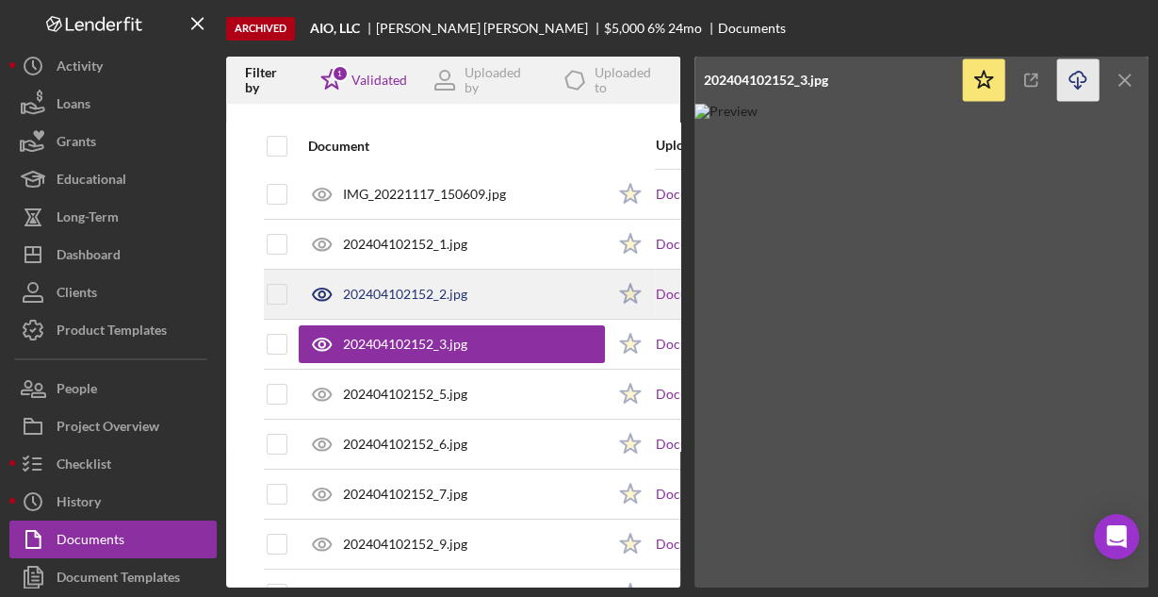
scroll to position [226, 0]
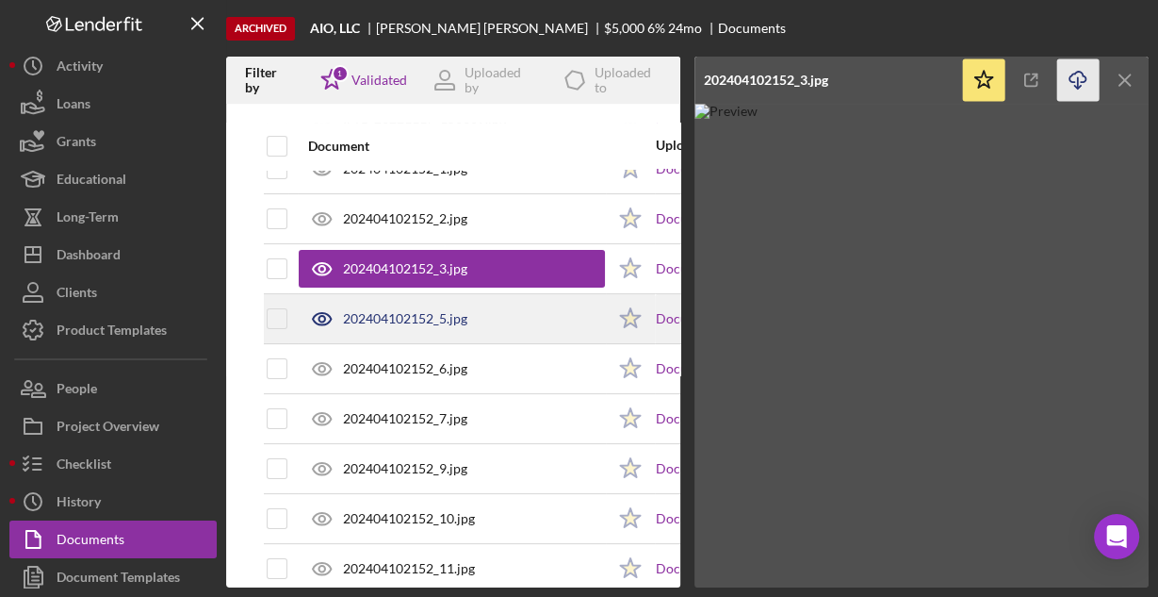
click at [381, 318] on div "202404102152_5.jpg" at bounding box center [405, 318] width 124 height 15
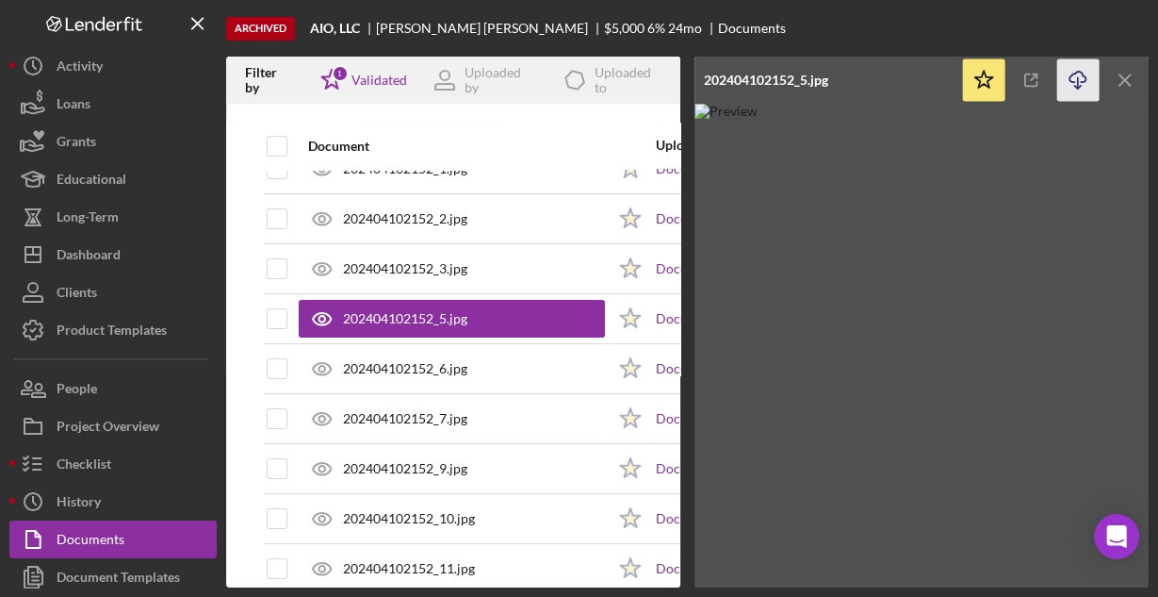
click at [1077, 72] on icon "button" at bounding box center [1078, 77] width 16 height 10
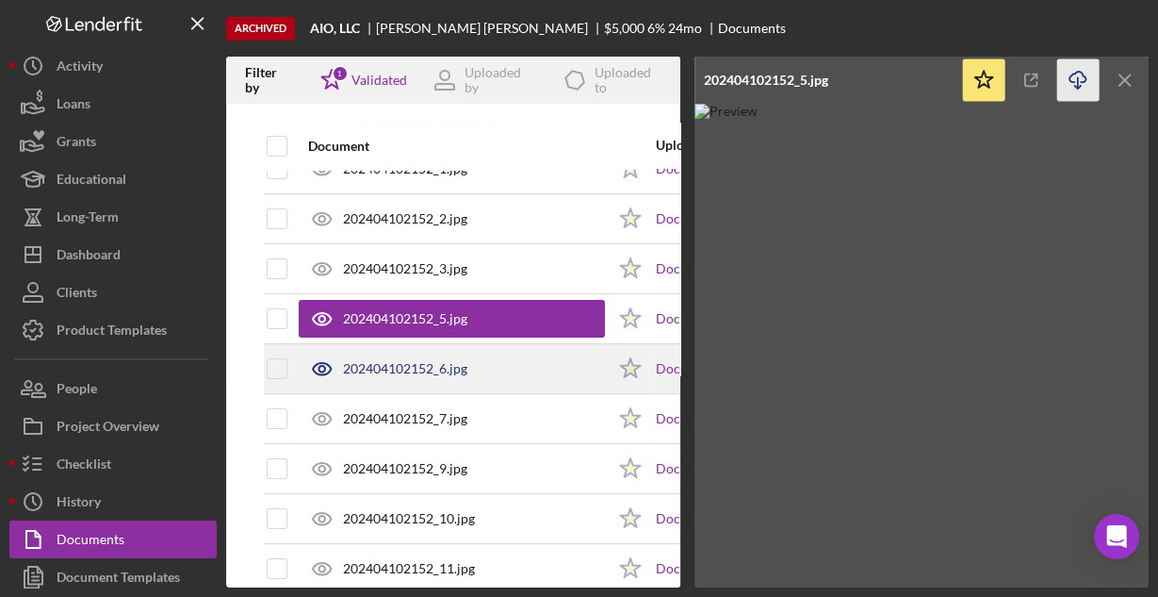
click at [399, 361] on div "202404102152_6.jpg" at bounding box center [405, 368] width 124 height 15
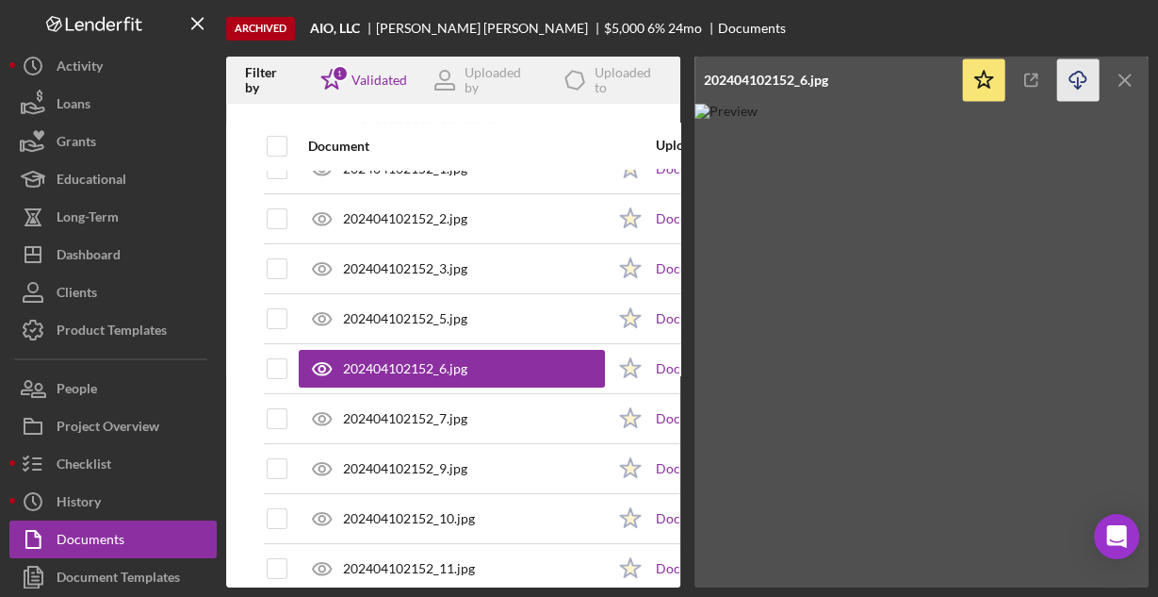
click at [1083, 76] on icon "Icon/Download" at bounding box center [1078, 80] width 42 height 42
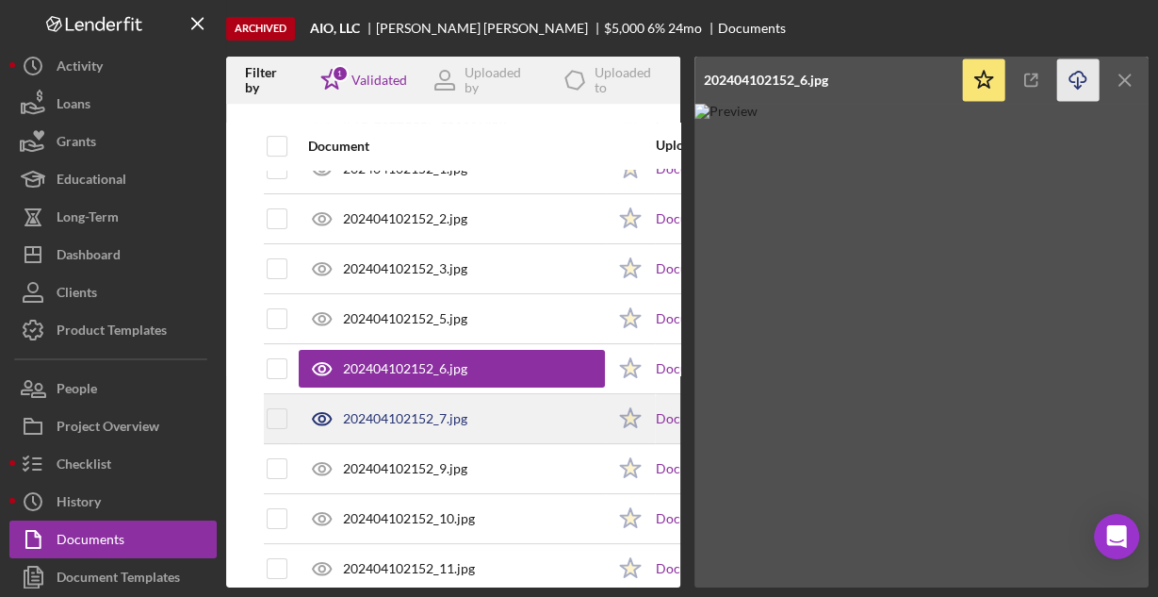
click at [450, 413] on div "202404102152_7.jpg" at bounding box center [405, 418] width 124 height 15
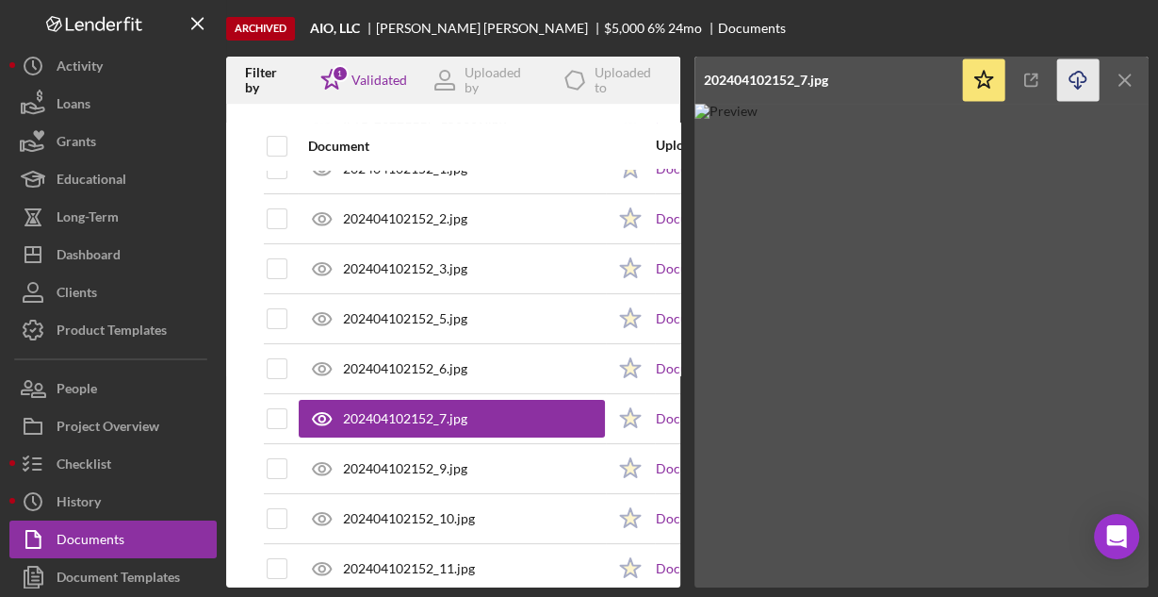
click at [1080, 78] on icon "Icon/Download" at bounding box center [1078, 80] width 42 height 42
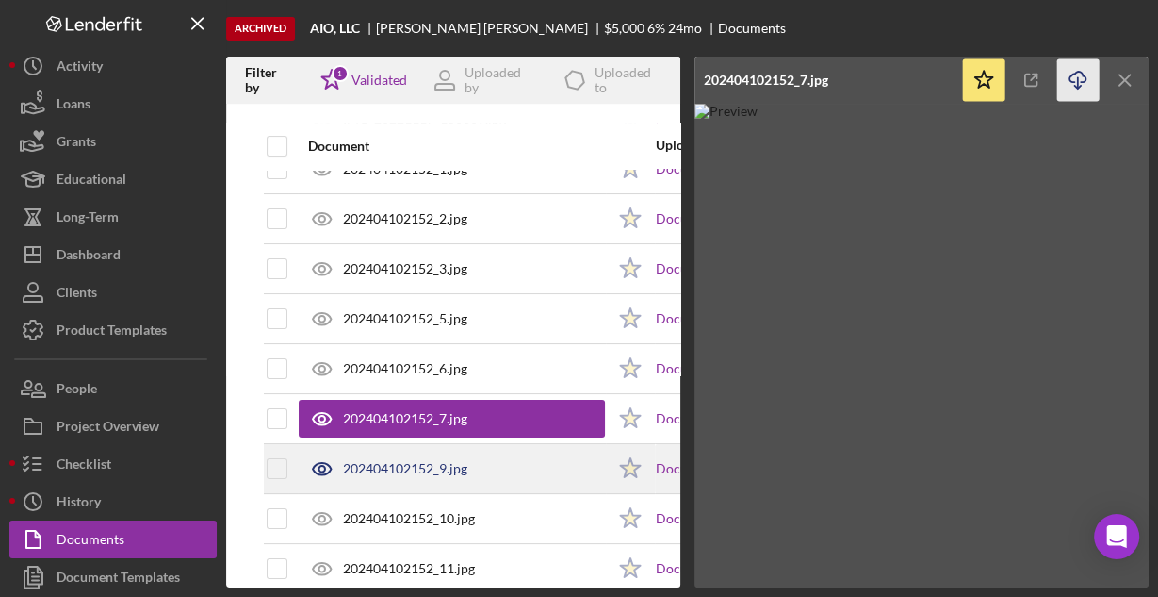
click at [388, 461] on div "202404102152_9.jpg" at bounding box center [405, 468] width 124 height 15
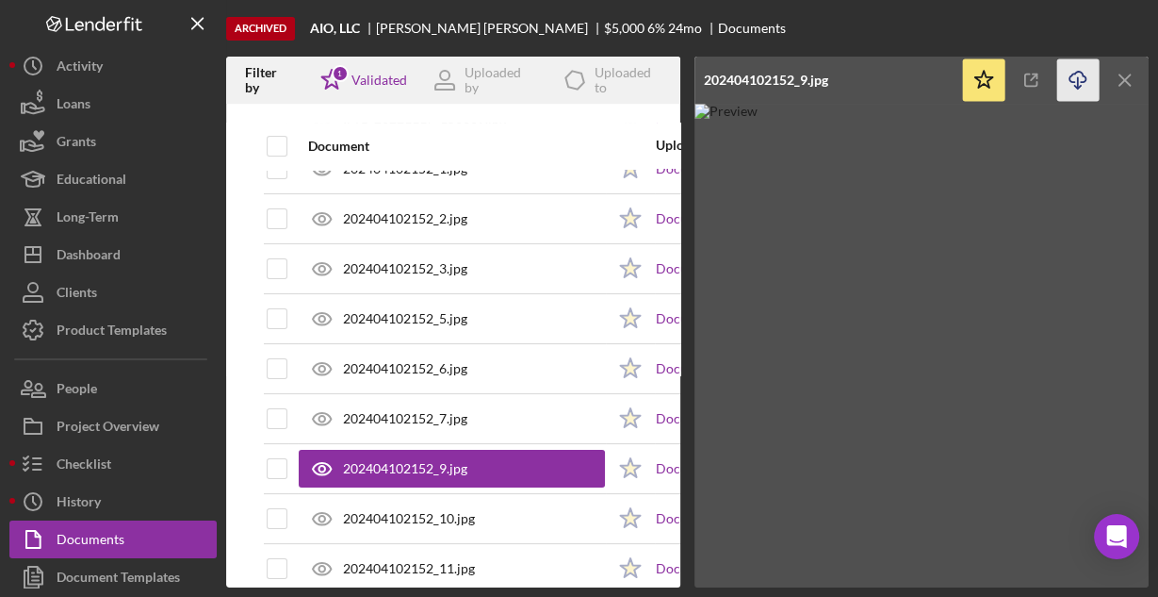
click at [1072, 84] on icon "Icon/Download" at bounding box center [1078, 80] width 42 height 42
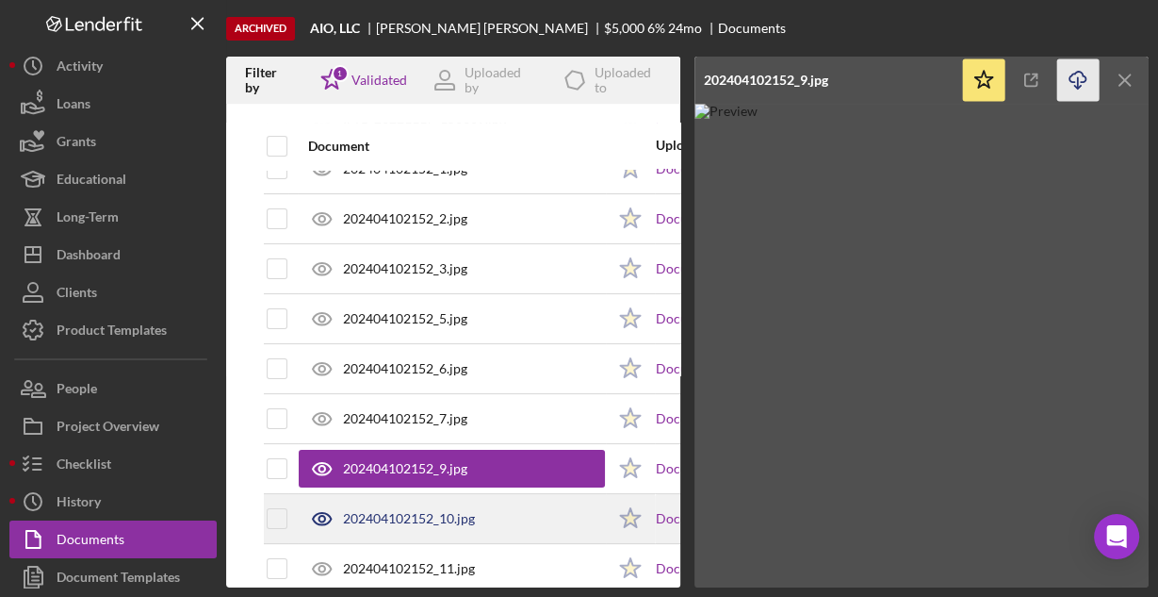
click at [403, 511] on div "202404102152_10.jpg" at bounding box center [409, 518] width 132 height 15
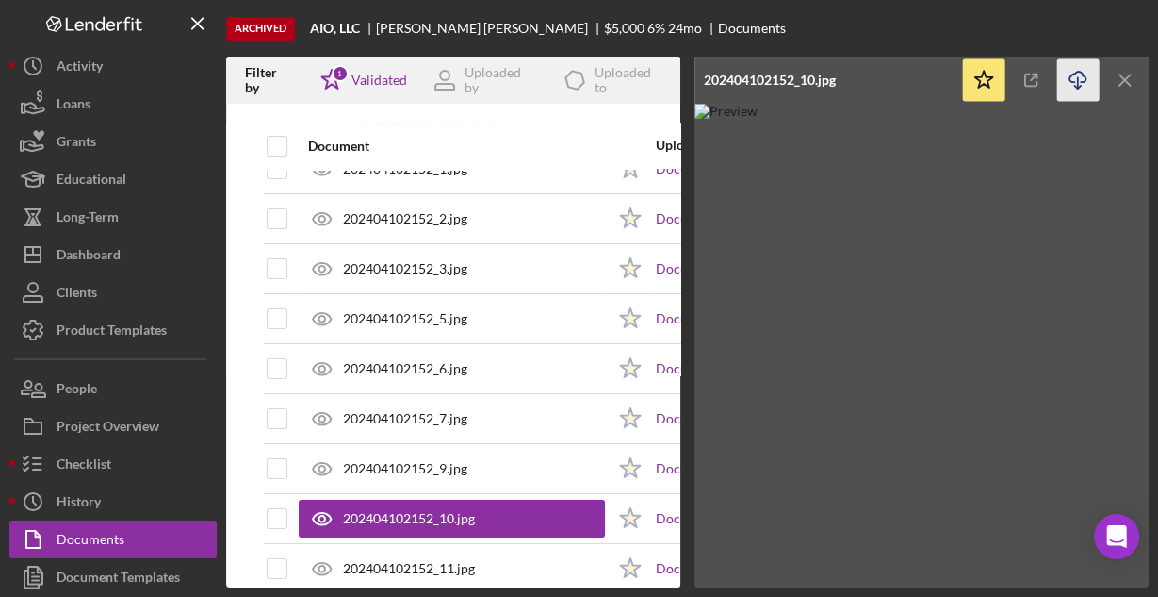
click at [1080, 83] on icon "Icon/Download" at bounding box center [1078, 80] width 42 height 42
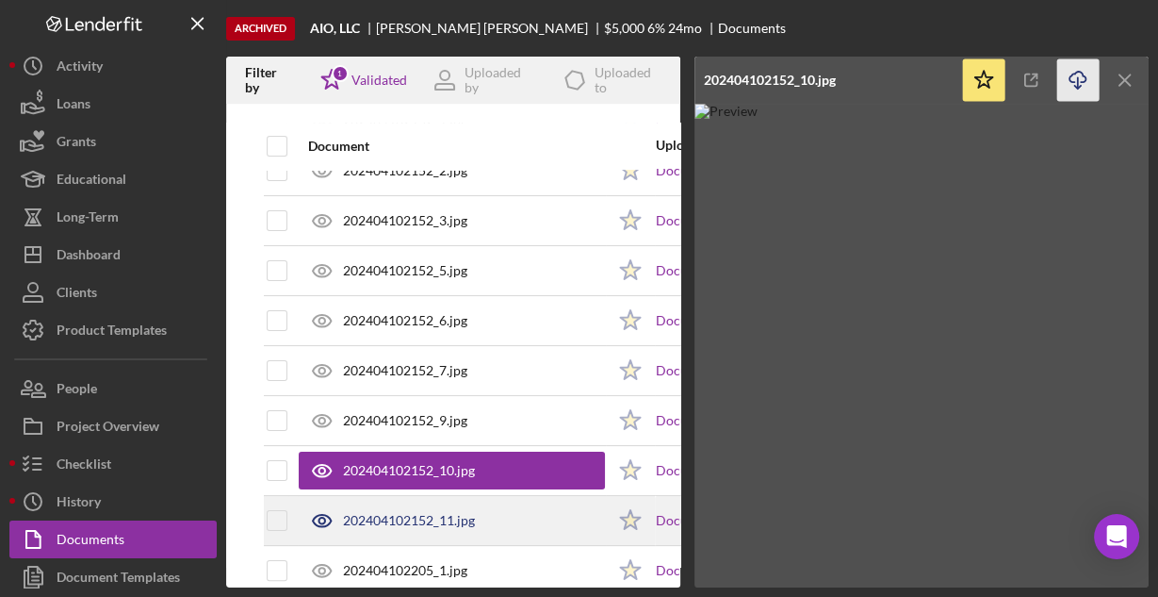
scroll to position [377, 0]
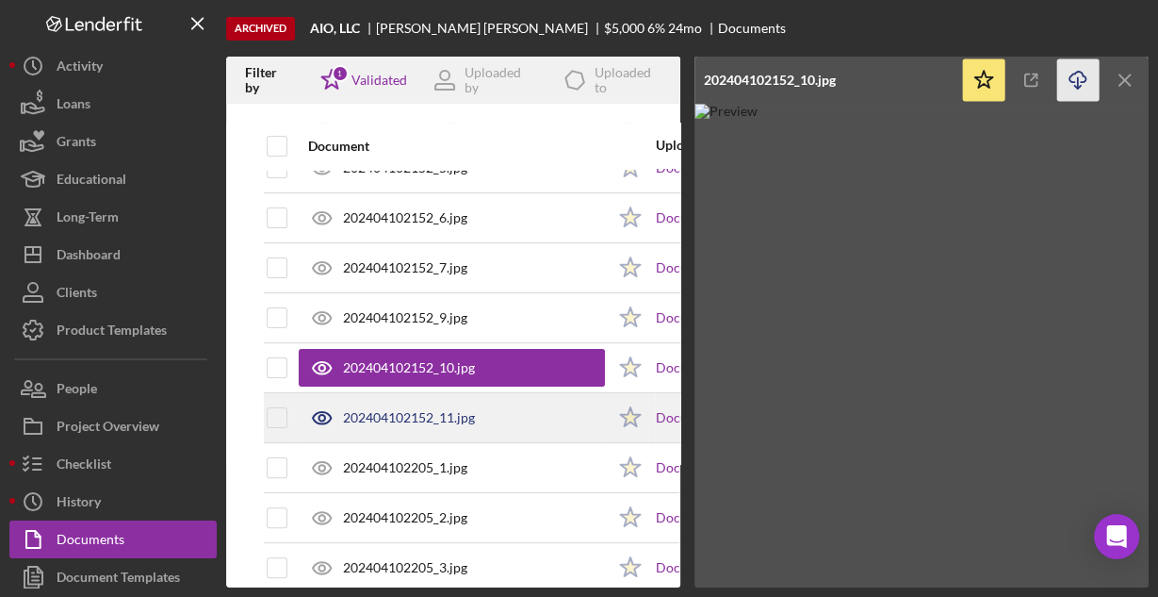
click at [463, 417] on div "202404102152_11.jpg" at bounding box center [409, 417] width 132 height 15
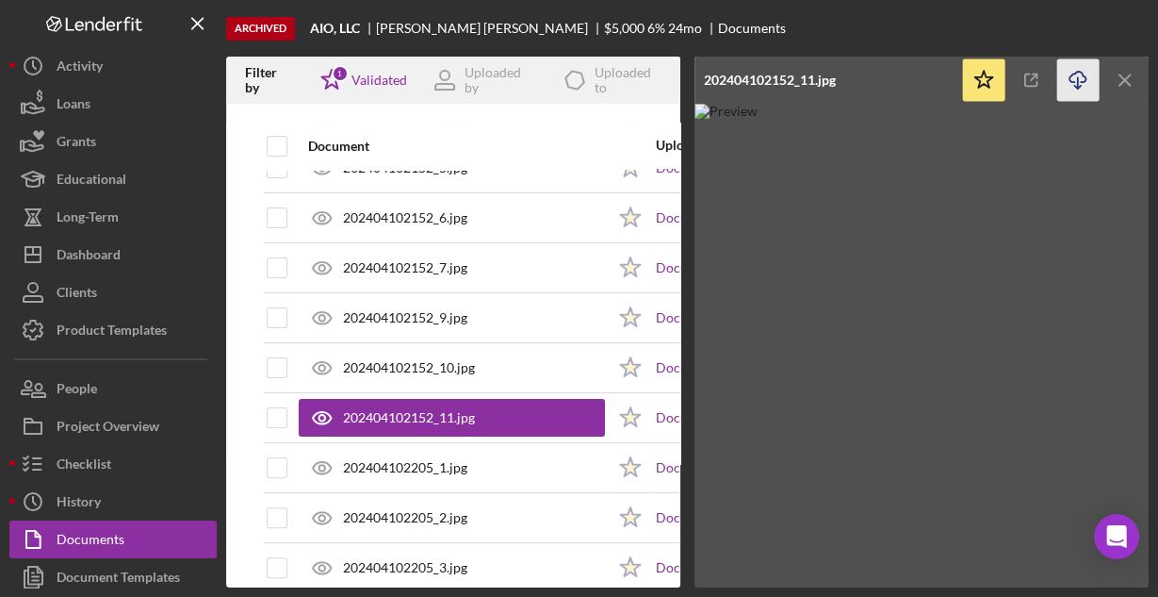
click at [1078, 77] on line "button" at bounding box center [1078, 82] width 0 height 10
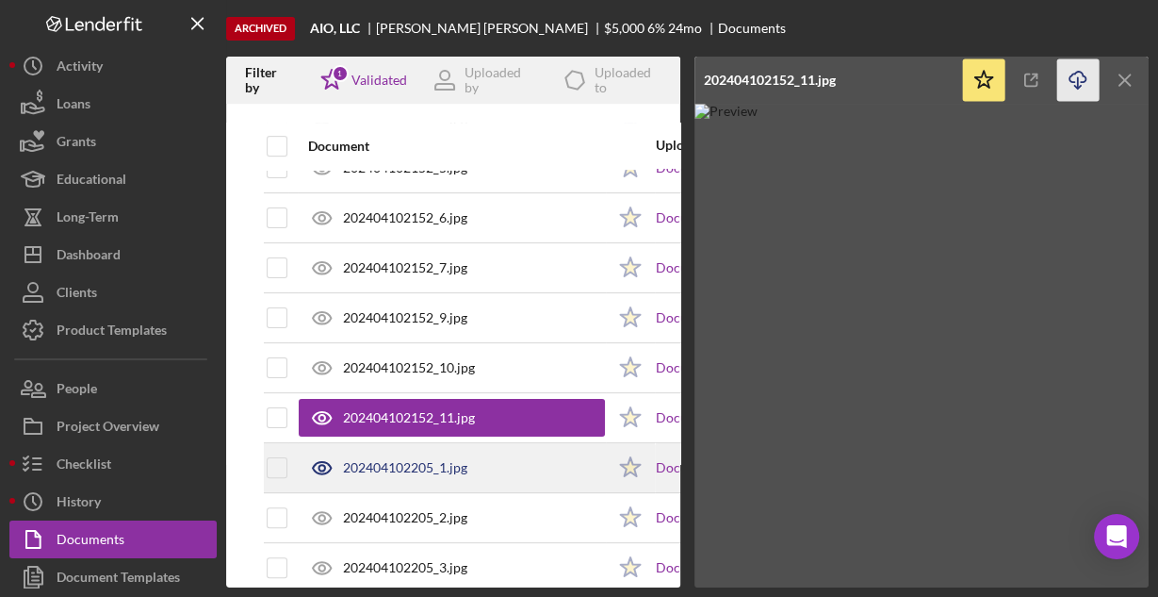
click at [461, 462] on div "202404102205_1.jpg" at bounding box center [405, 467] width 124 height 15
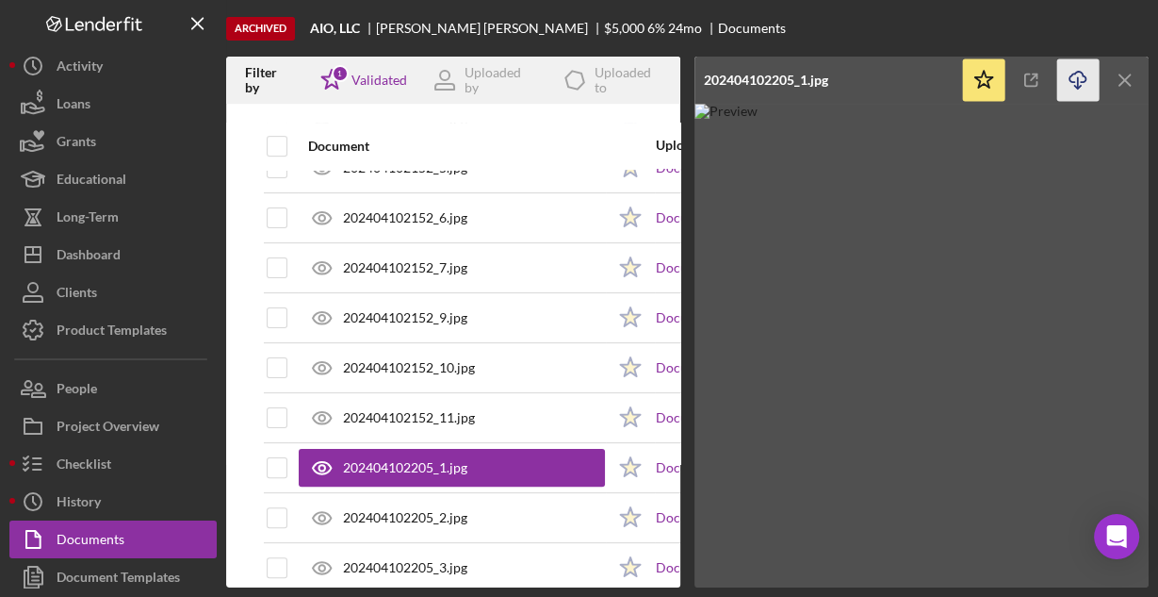
click at [1074, 80] on icon "Icon/Download" at bounding box center [1078, 80] width 42 height 42
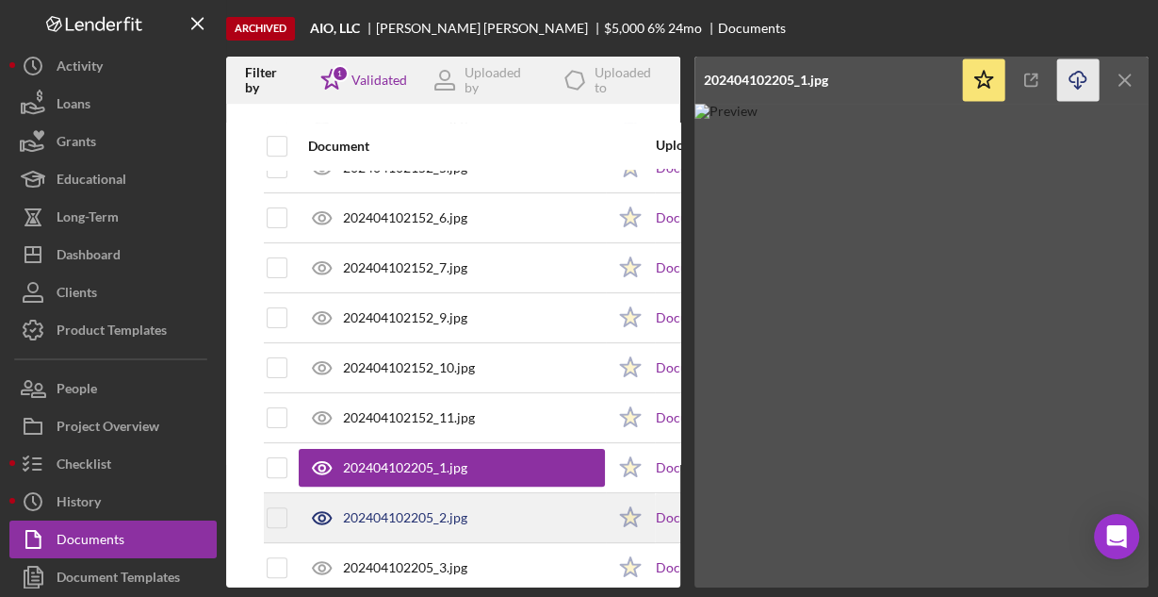
click at [387, 515] on div "202404102205_2.jpg" at bounding box center [405, 517] width 124 height 15
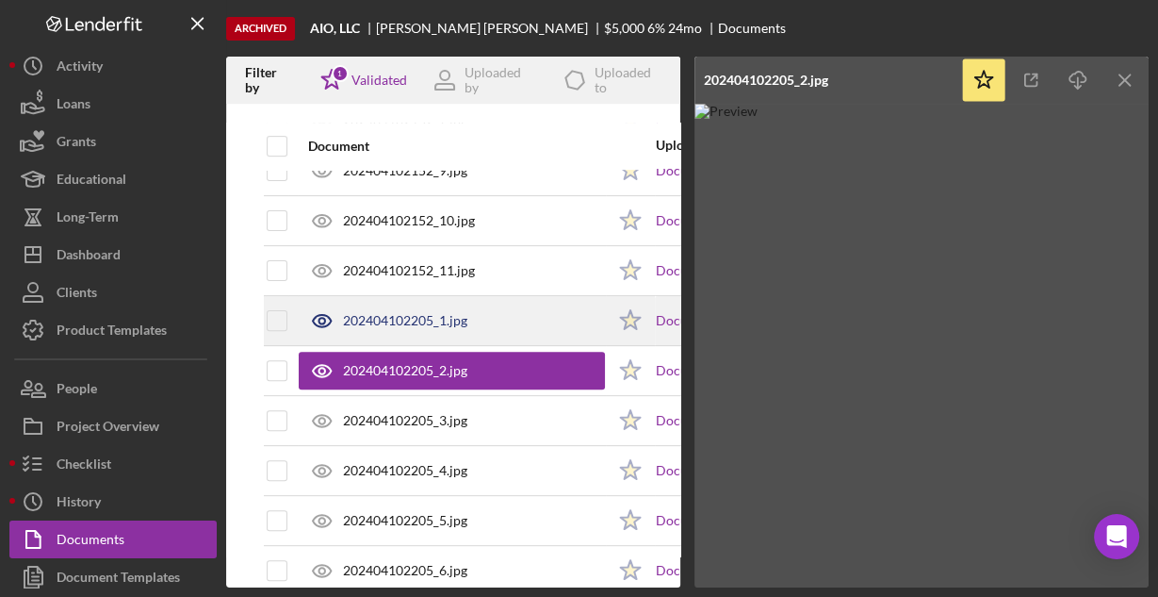
scroll to position [528, 0]
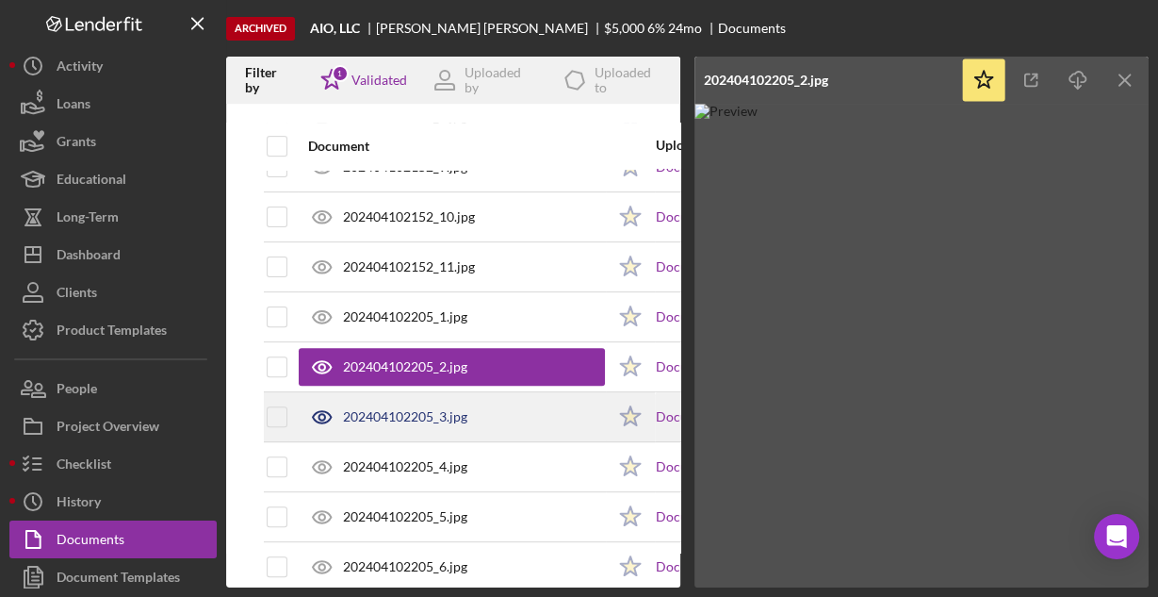
click at [385, 415] on div "202404102205_3.jpg" at bounding box center [405, 416] width 124 height 15
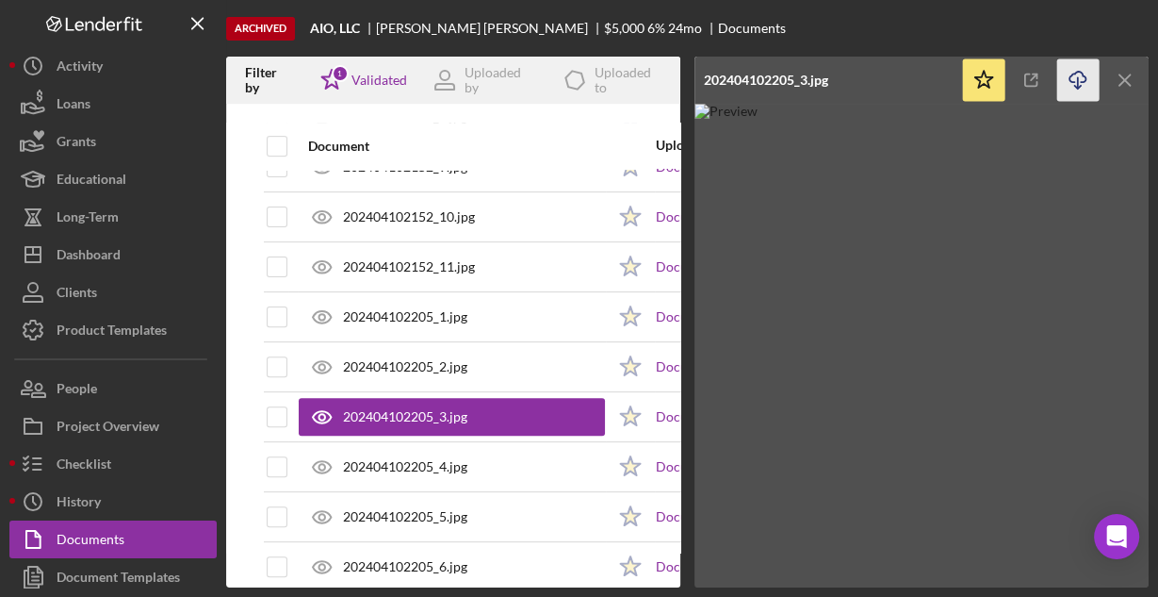
click at [1075, 79] on icon "Icon/Download" at bounding box center [1078, 80] width 42 height 42
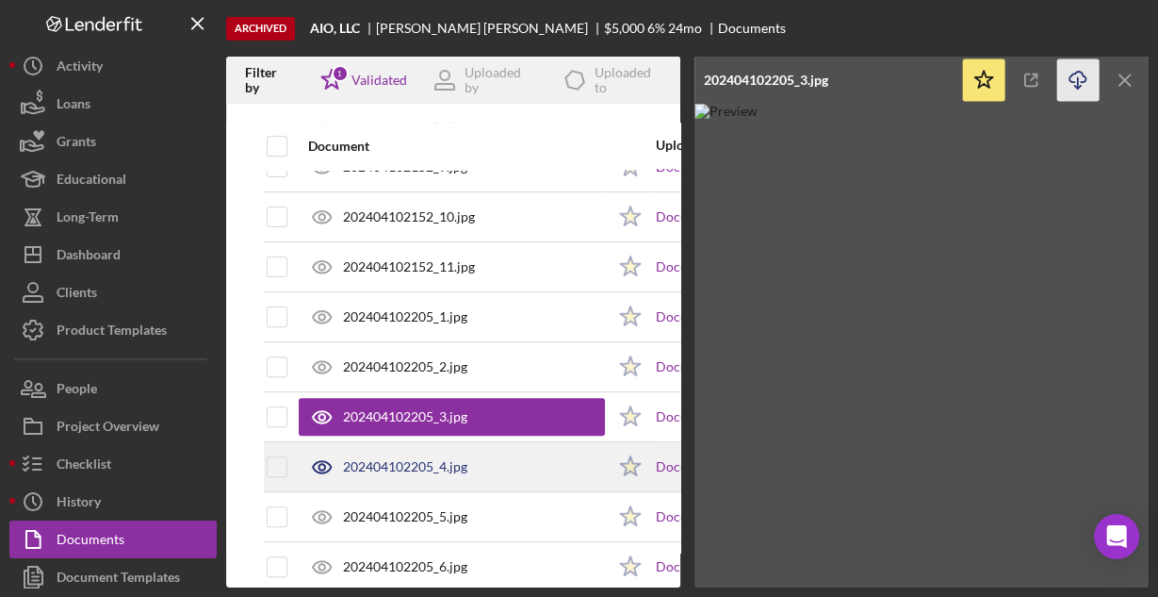
click at [420, 463] on div "202404102205_4.jpg" at bounding box center [405, 466] width 124 height 15
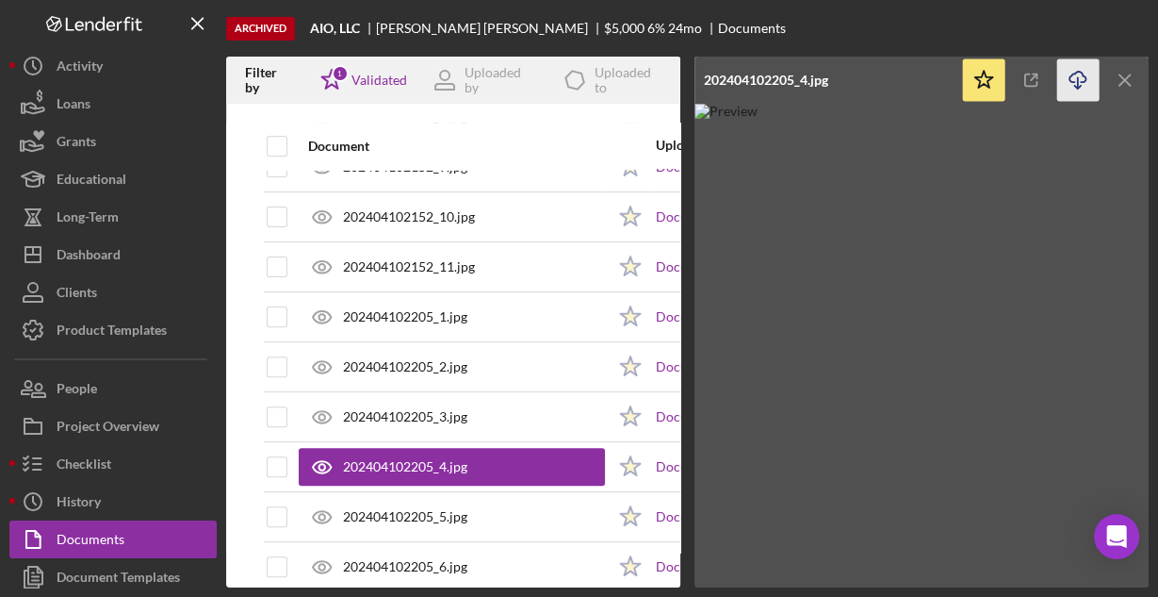
click at [1072, 84] on icon "Icon/Download" at bounding box center [1078, 80] width 42 height 42
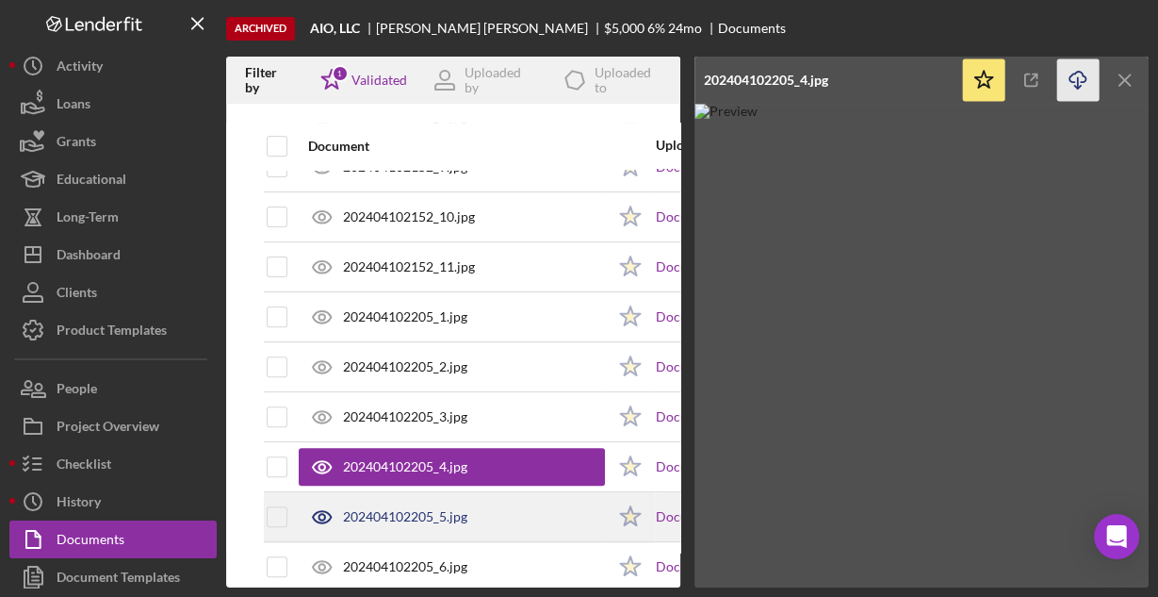
click at [459, 514] on div "202404102205_5.jpg" at bounding box center [405, 516] width 124 height 15
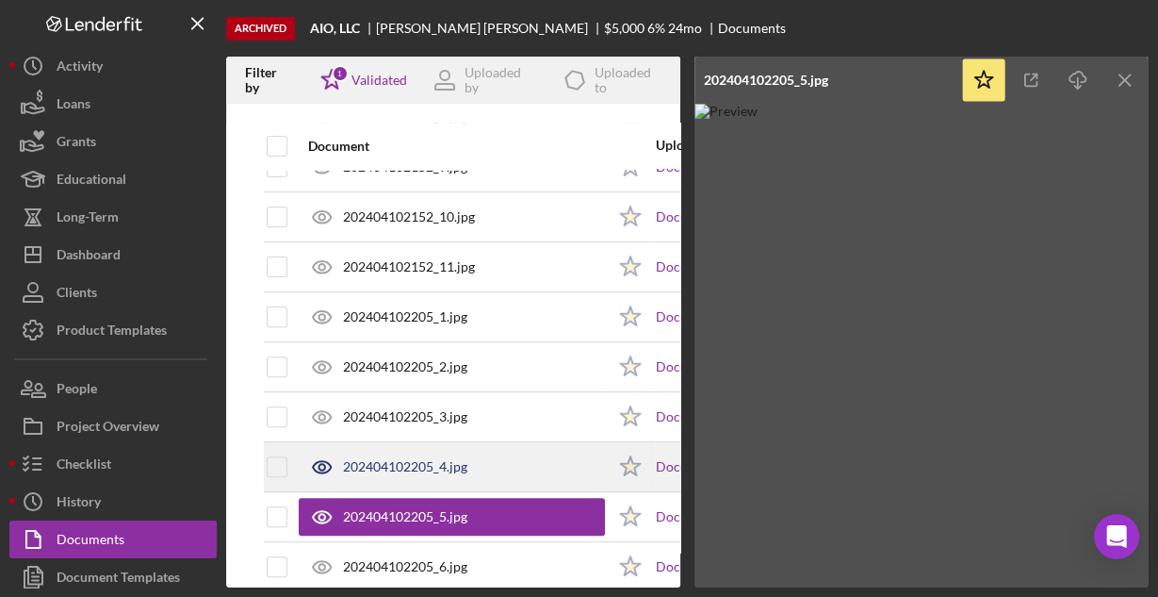
click at [489, 458] on div "202404102205_4.jpg" at bounding box center [452, 466] width 306 height 47
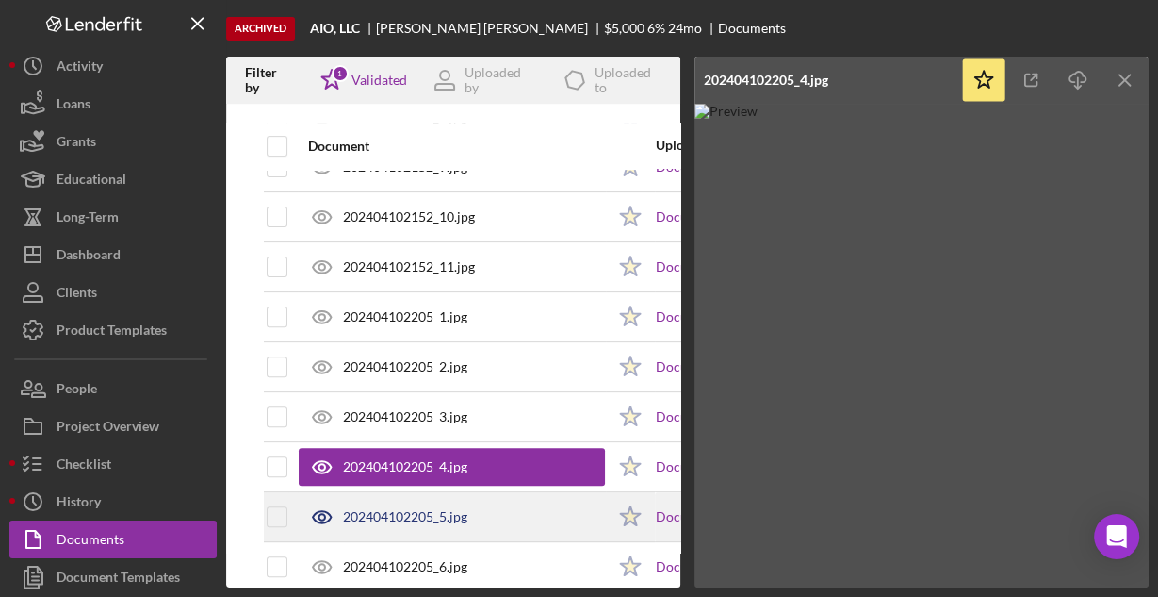
click at [484, 505] on div "202404102205_5.jpg" at bounding box center [452, 516] width 306 height 47
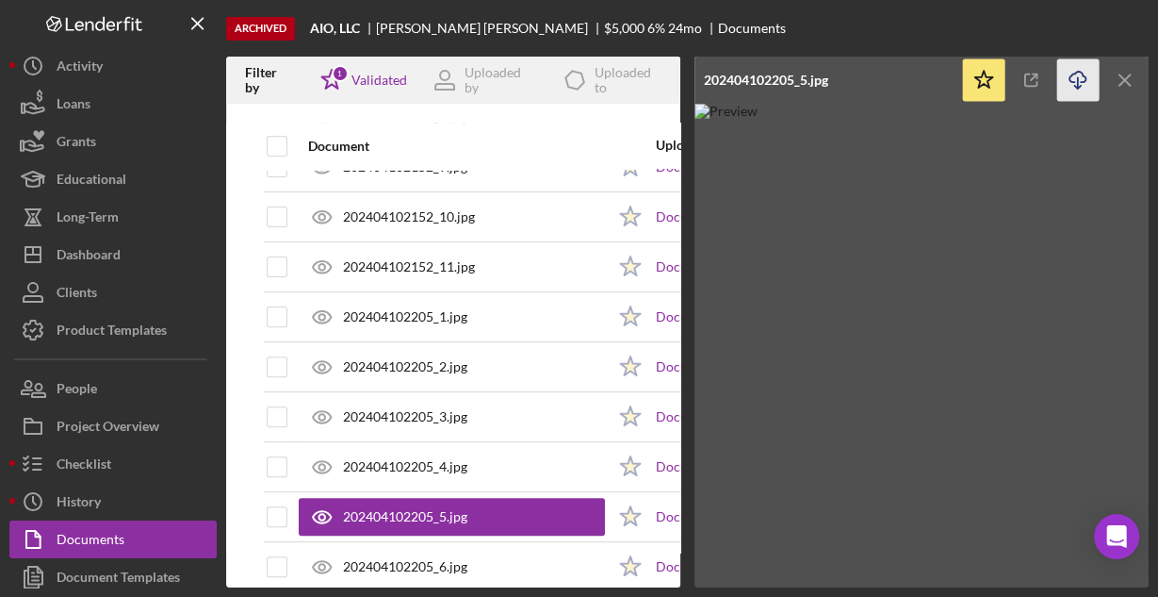
click at [1068, 77] on icon "Icon/Download" at bounding box center [1078, 80] width 42 height 42
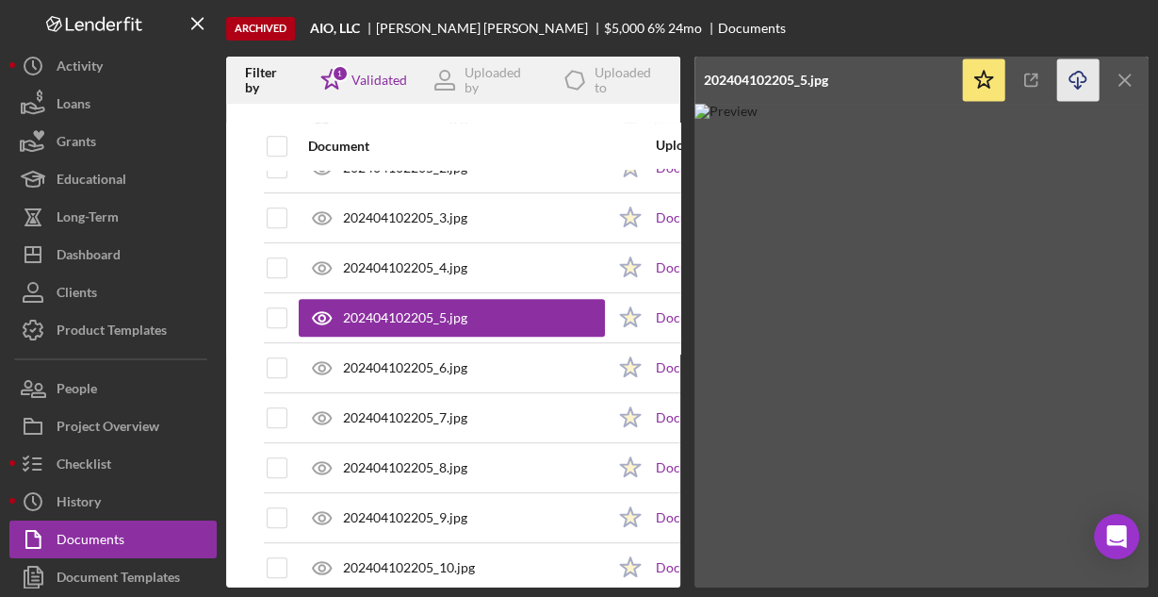
scroll to position [754, 0]
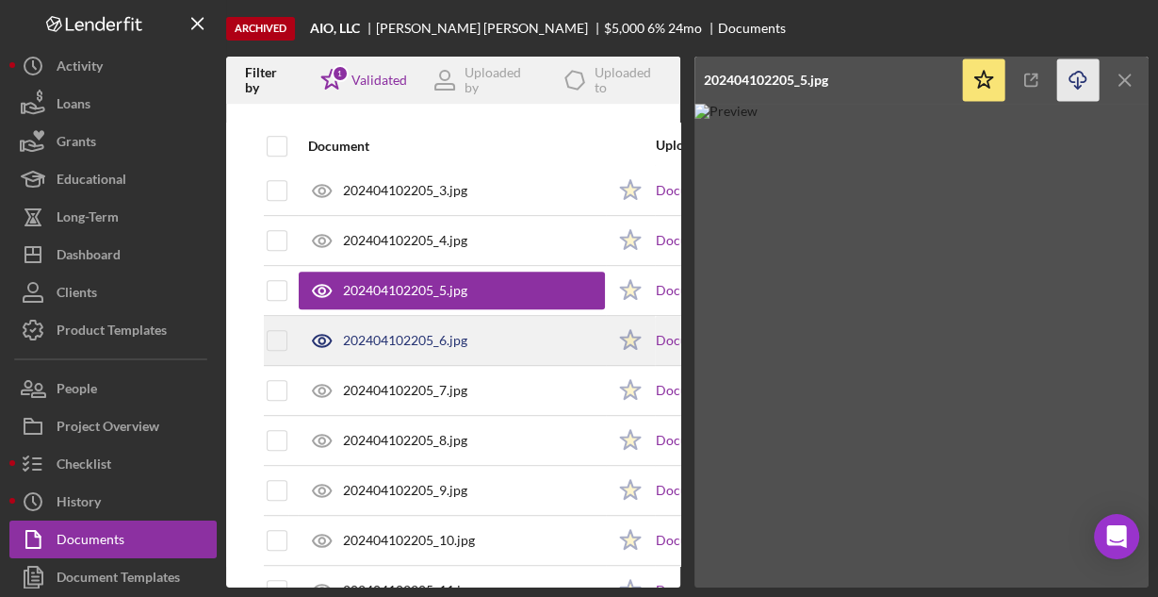
click at [441, 333] on div "202404102205_6.jpg" at bounding box center [405, 340] width 124 height 15
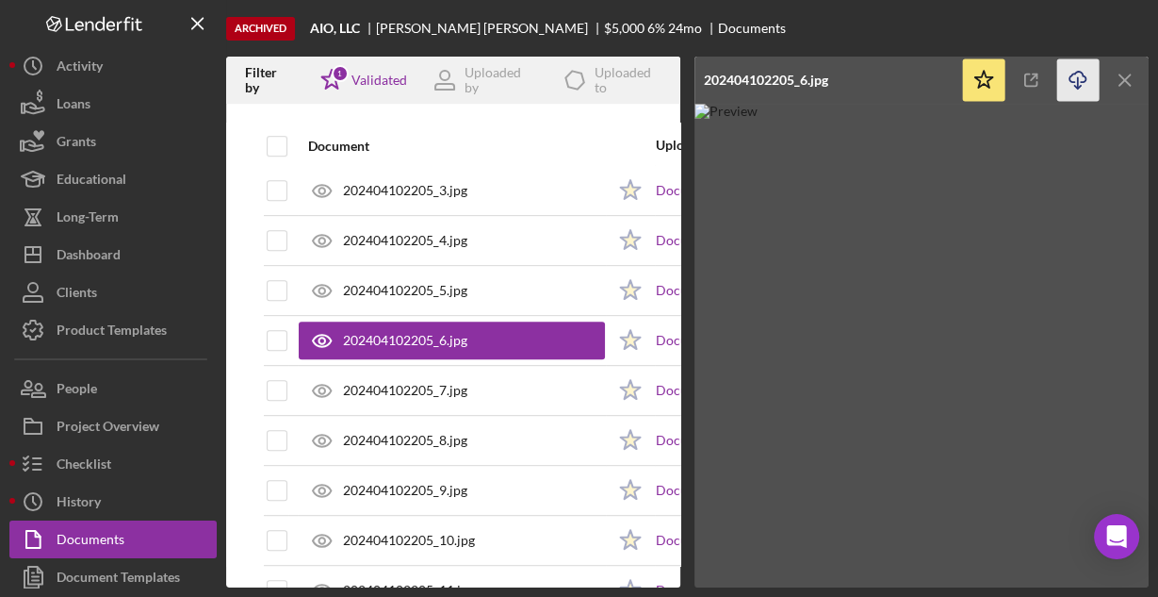
click at [1072, 78] on icon "Icon/Download" at bounding box center [1078, 80] width 42 height 42
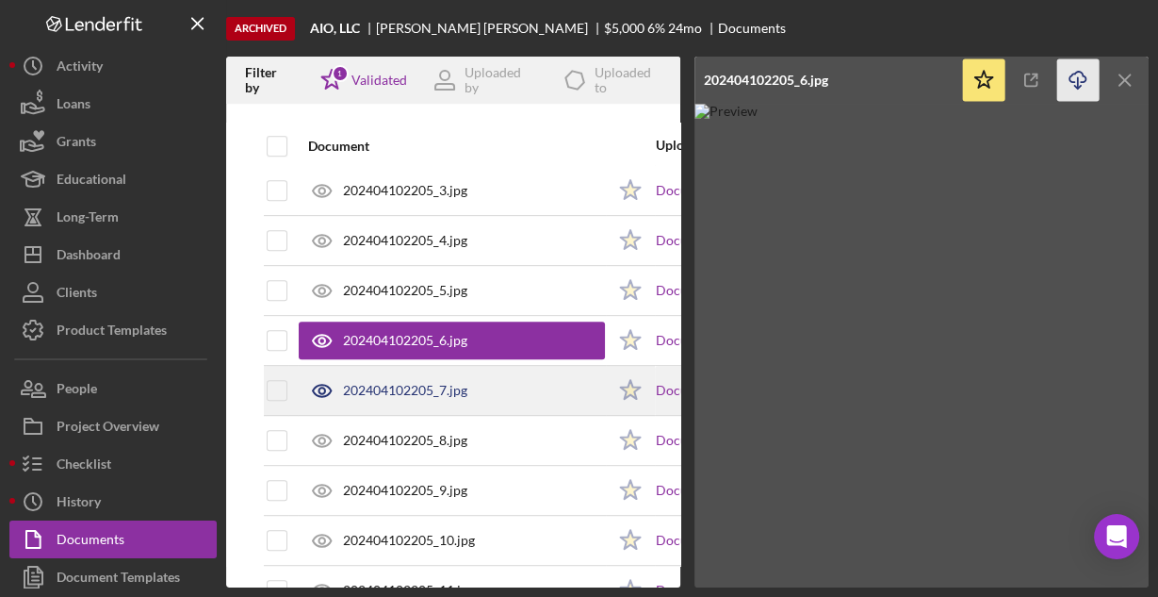
click at [422, 387] on div "202404102205_7.jpg" at bounding box center [405, 390] width 124 height 15
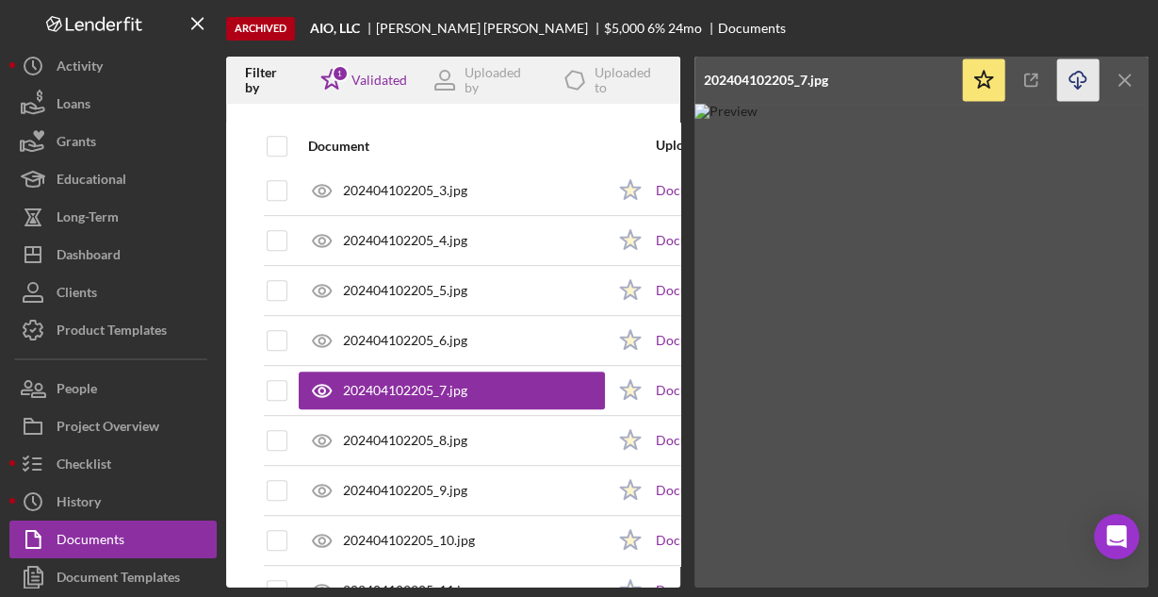
click at [1078, 74] on icon "Icon/Download" at bounding box center [1078, 80] width 42 height 42
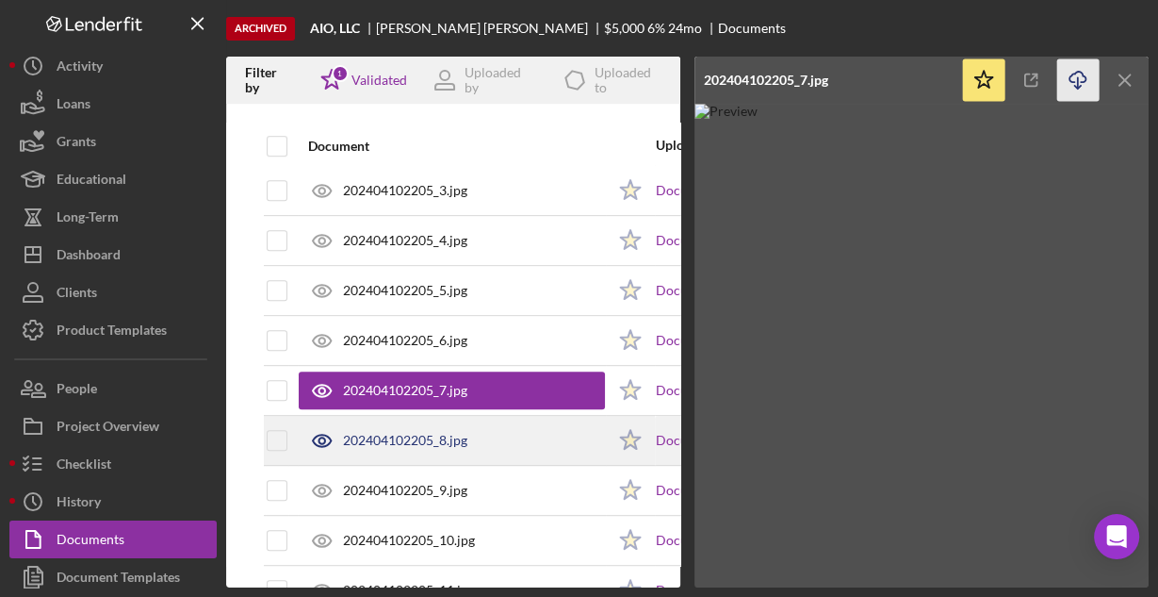
click at [499, 447] on div "202404102205_8.jpg" at bounding box center [452, 440] width 306 height 47
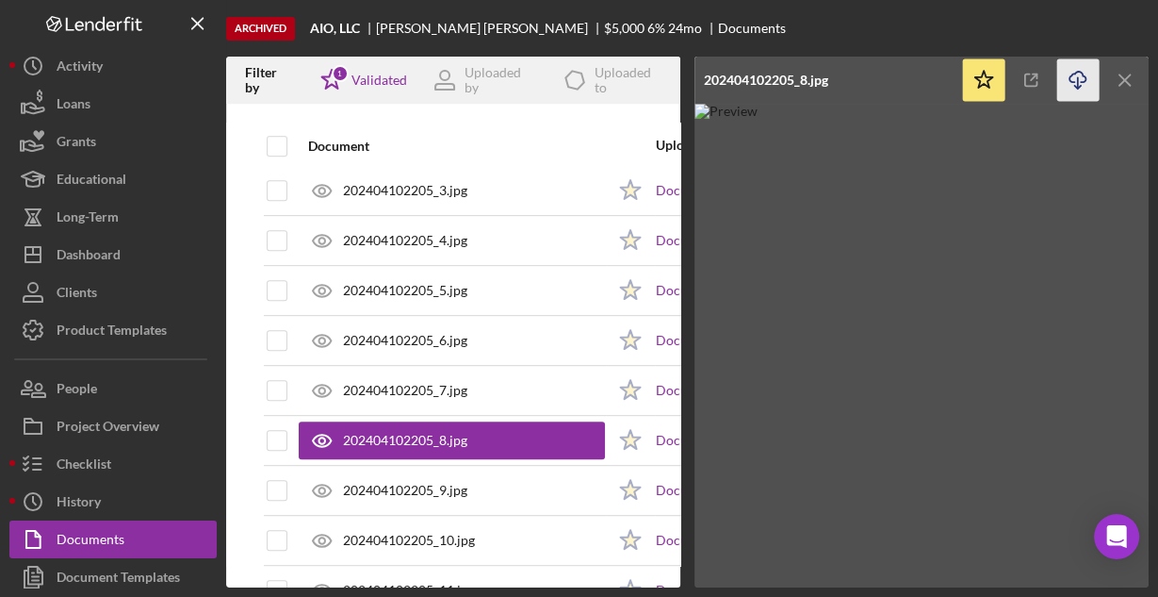
click at [1074, 79] on icon "Icon/Download" at bounding box center [1078, 80] width 42 height 42
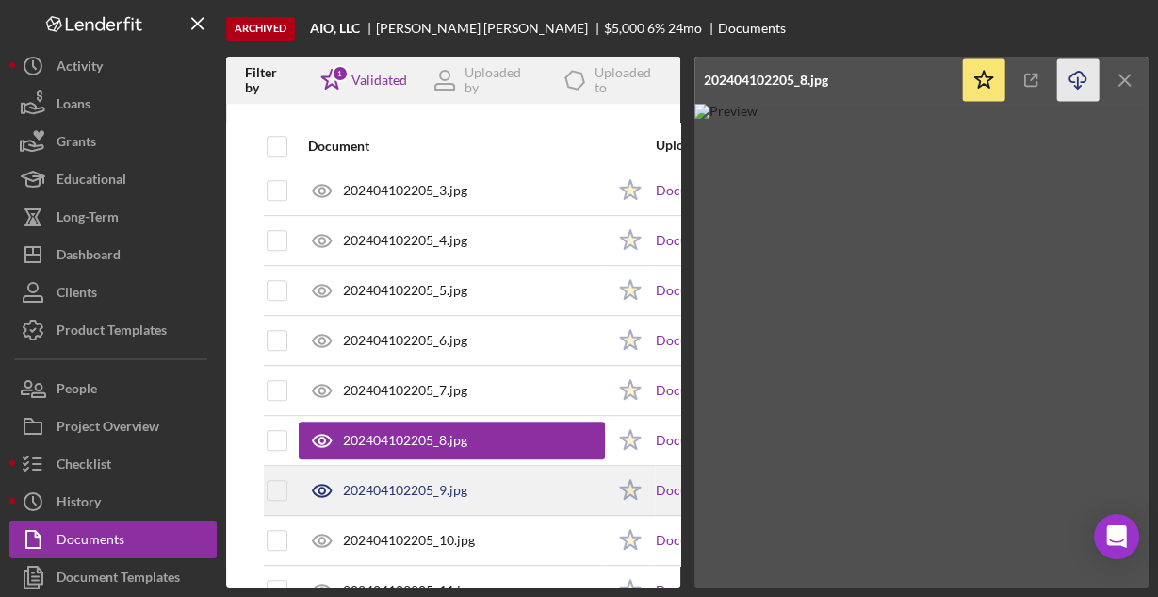
click at [384, 485] on div "202404102205_9.jpg" at bounding box center [405, 490] width 124 height 15
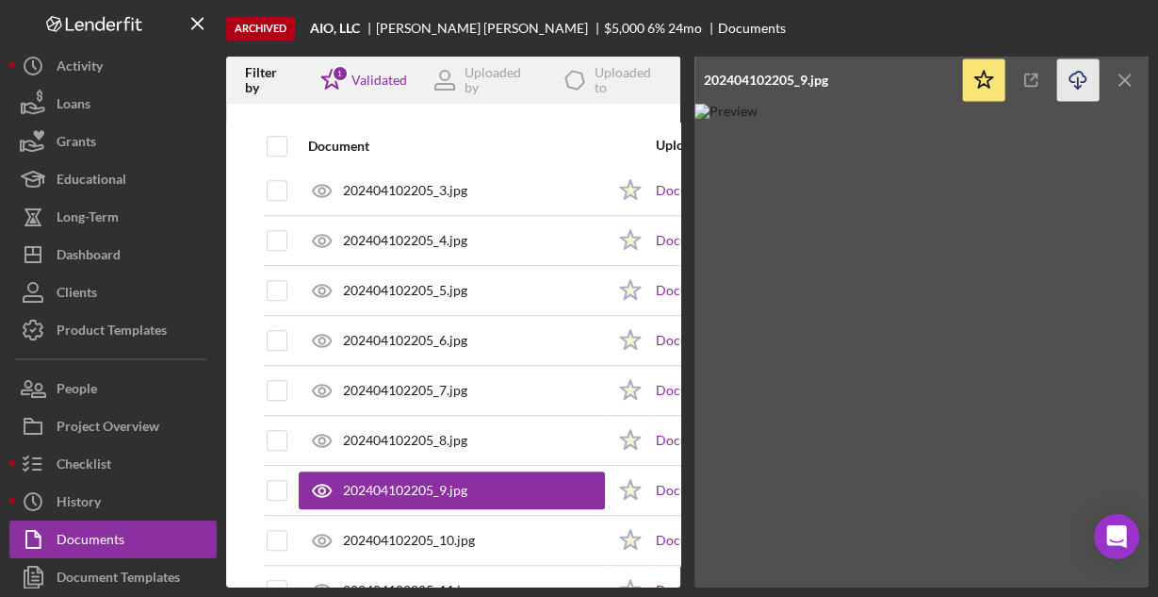
click at [1072, 79] on icon "Icon/Download" at bounding box center [1078, 80] width 42 height 42
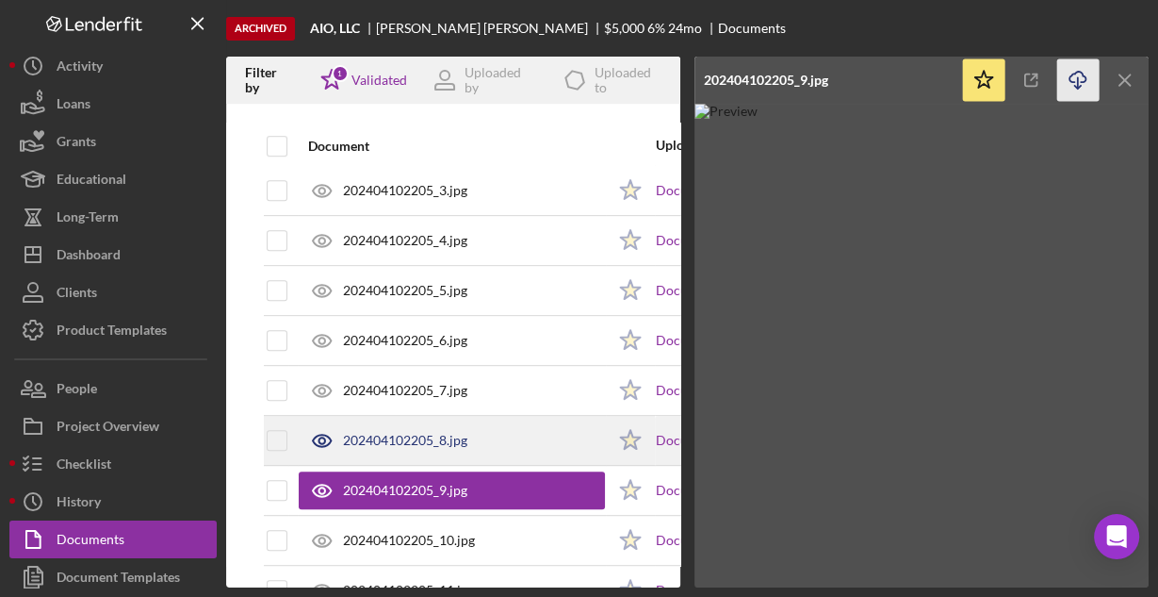
scroll to position [829, 0]
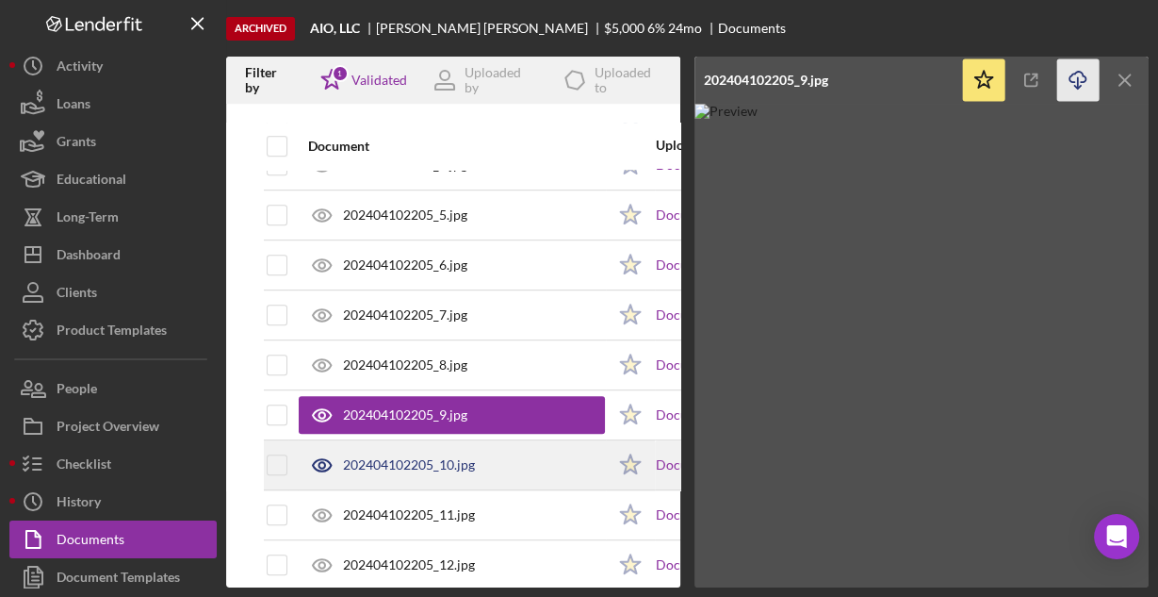
click at [464, 458] on div "202404102205_10.jpg" at bounding box center [409, 464] width 132 height 15
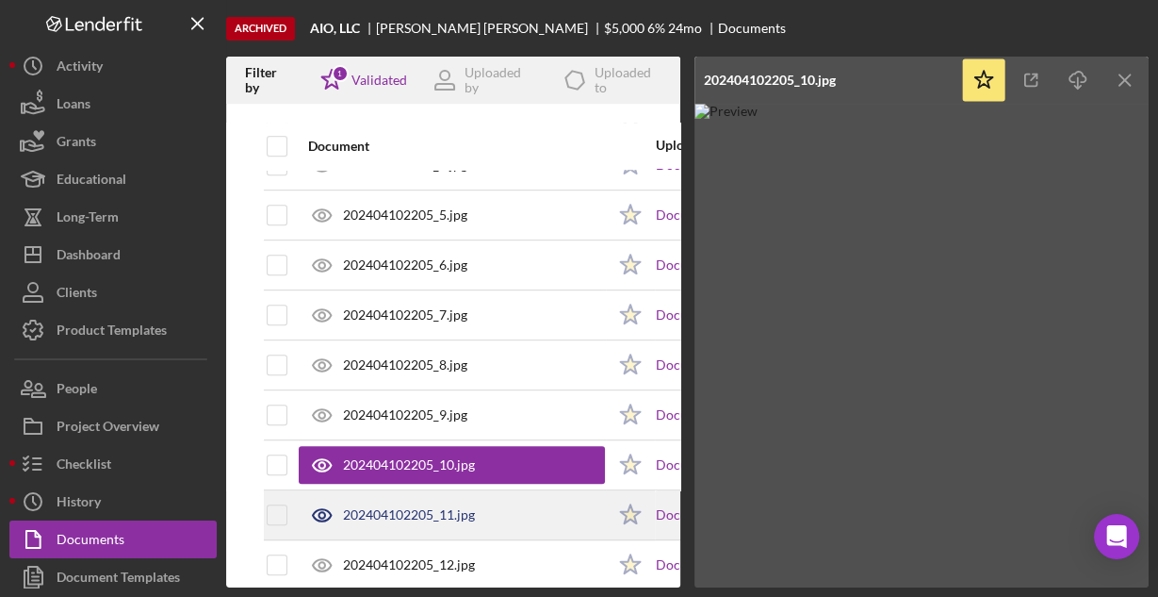
click at [397, 507] on div "202404102205_11.jpg" at bounding box center [409, 514] width 132 height 15
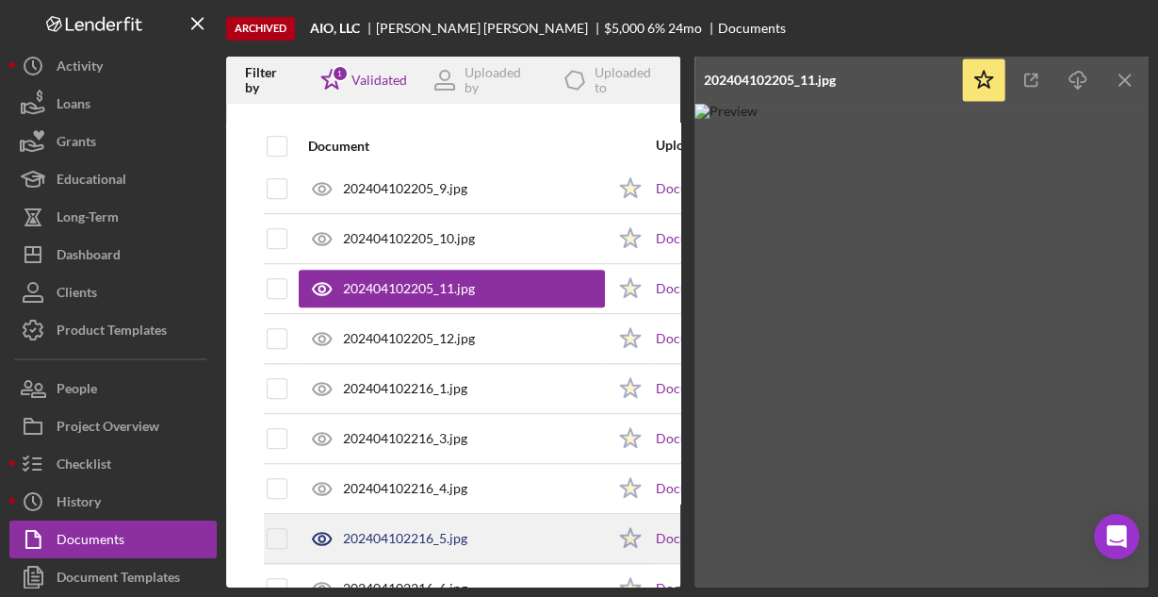
scroll to position [1056, 0]
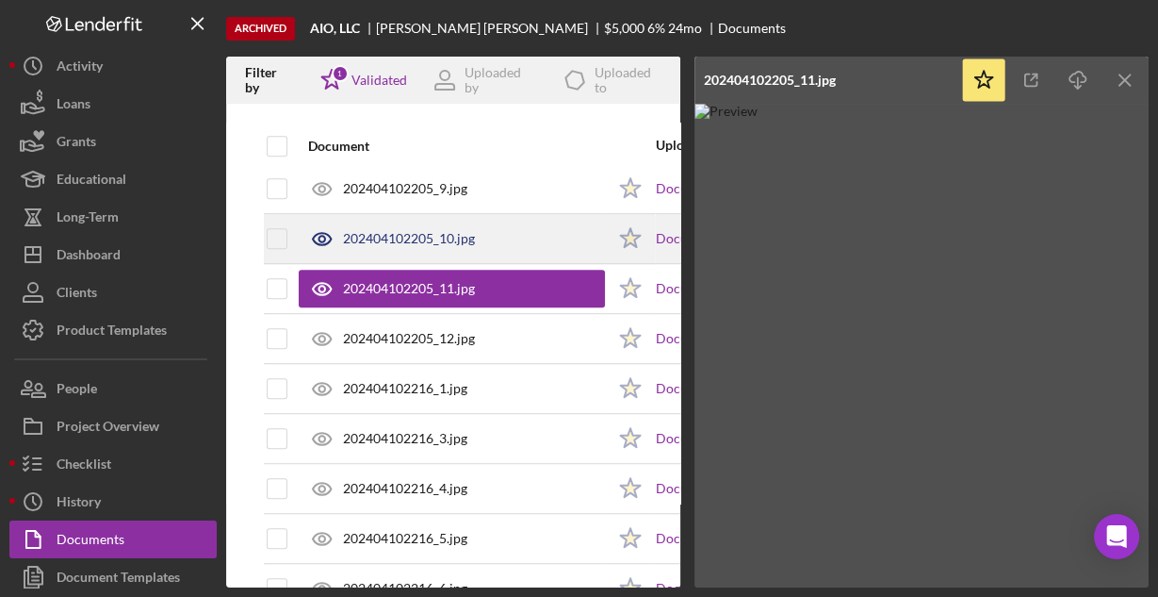
click at [403, 234] on div "202404102205_10.jpg" at bounding box center [409, 238] width 132 height 15
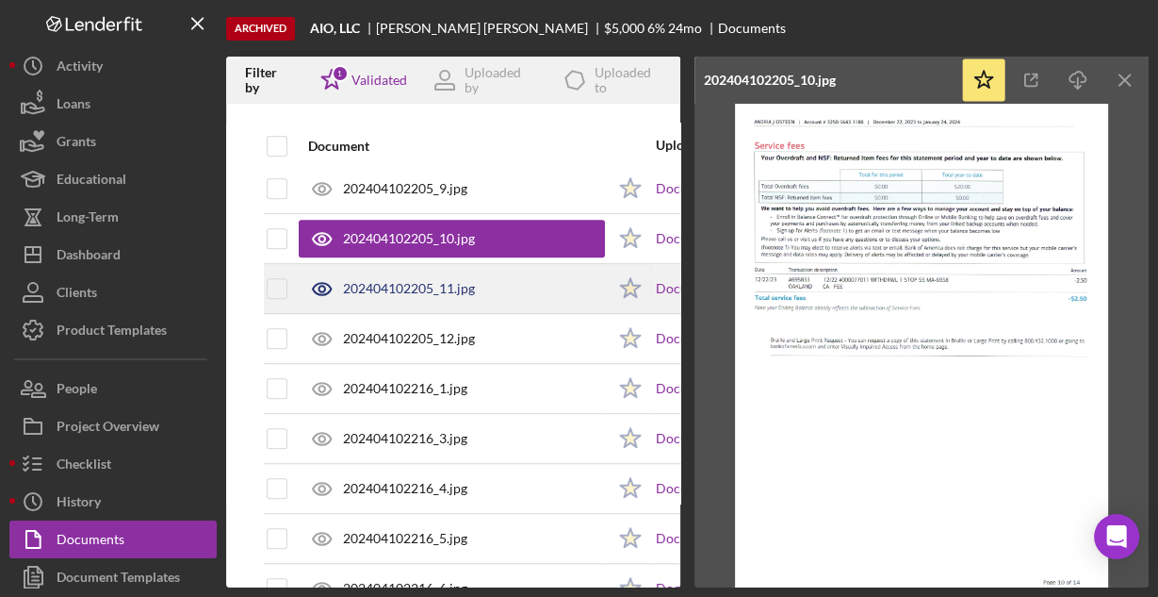
click at [395, 281] on div "202404102205_11.jpg" at bounding box center [409, 288] width 132 height 15
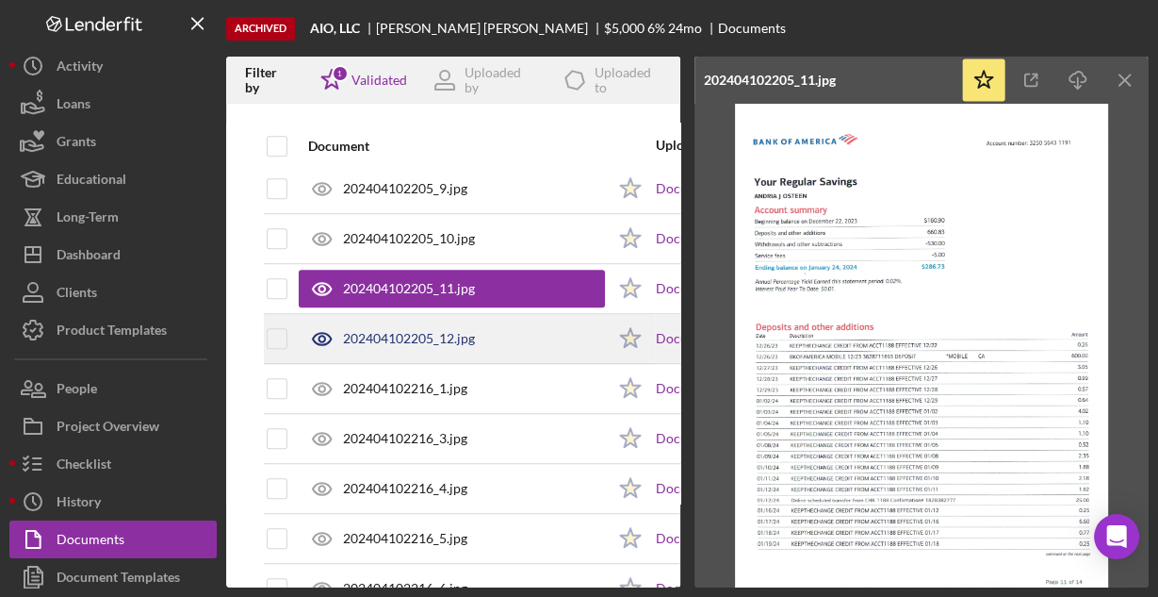
click at [398, 334] on div "202404102205_12.jpg" at bounding box center [409, 338] width 132 height 15
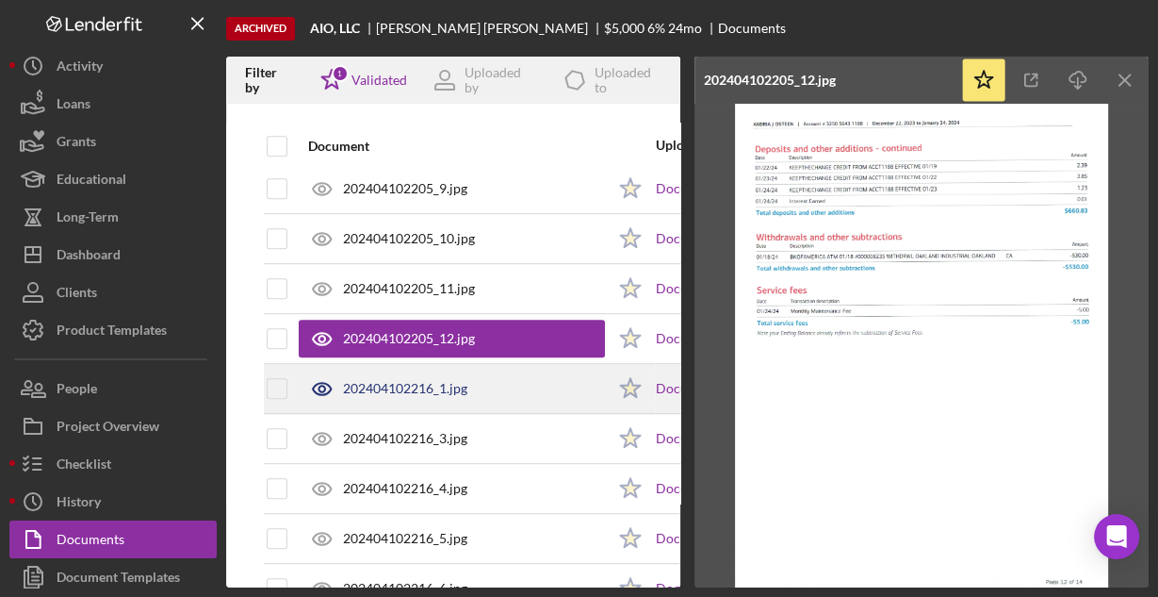
click at [410, 381] on div "202404102216_1.jpg" at bounding box center [405, 388] width 124 height 15
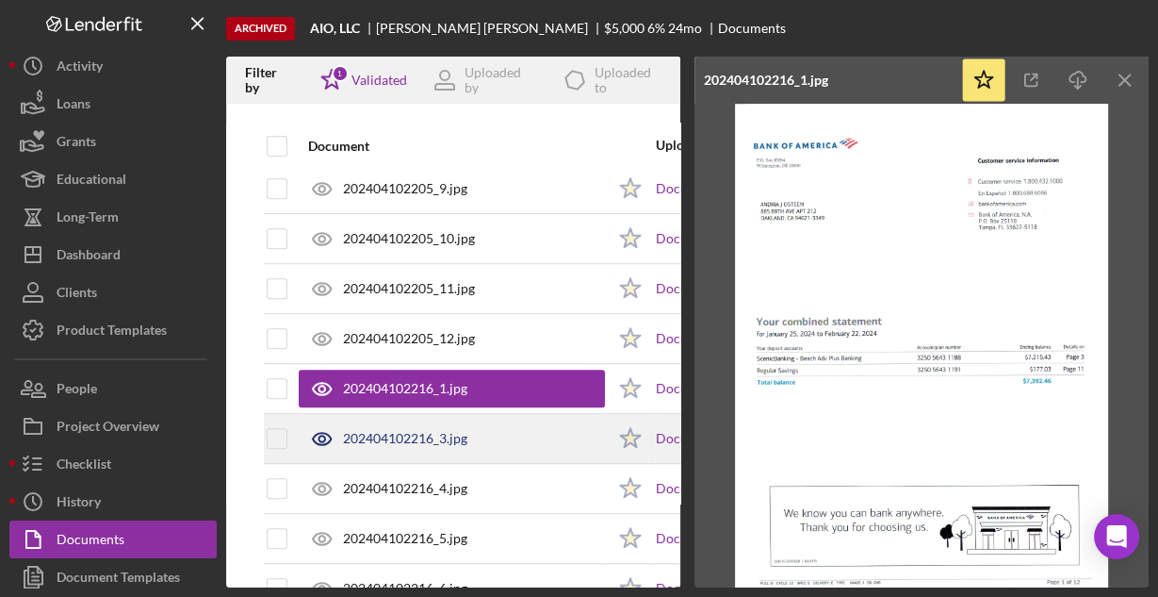
click at [405, 431] on div "202404102216_3.jpg" at bounding box center [405, 438] width 124 height 15
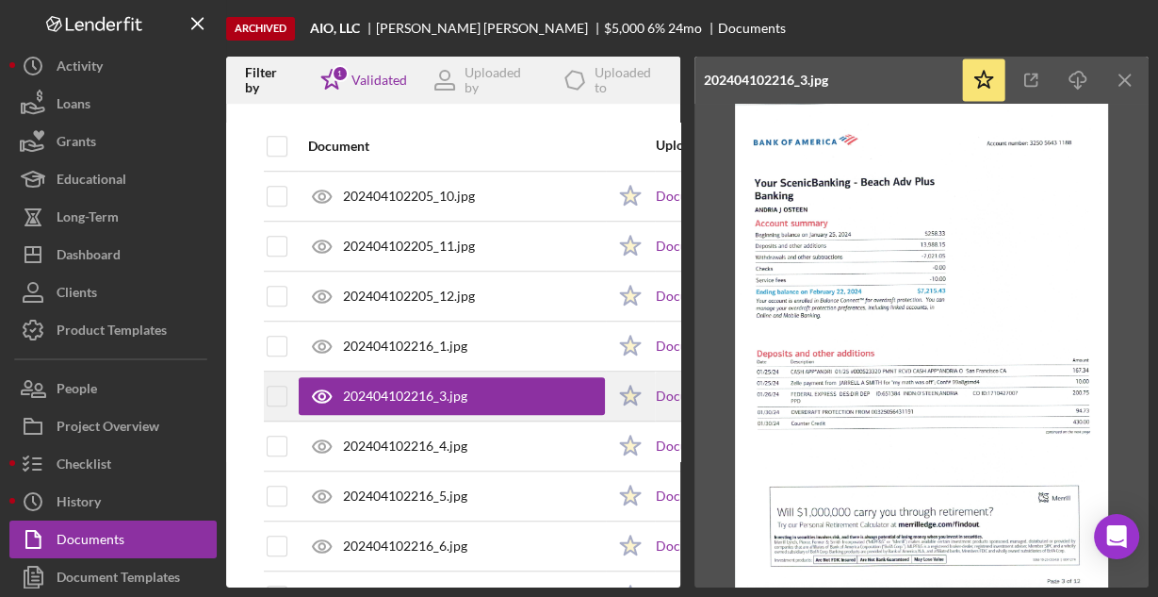
scroll to position [1131, 0]
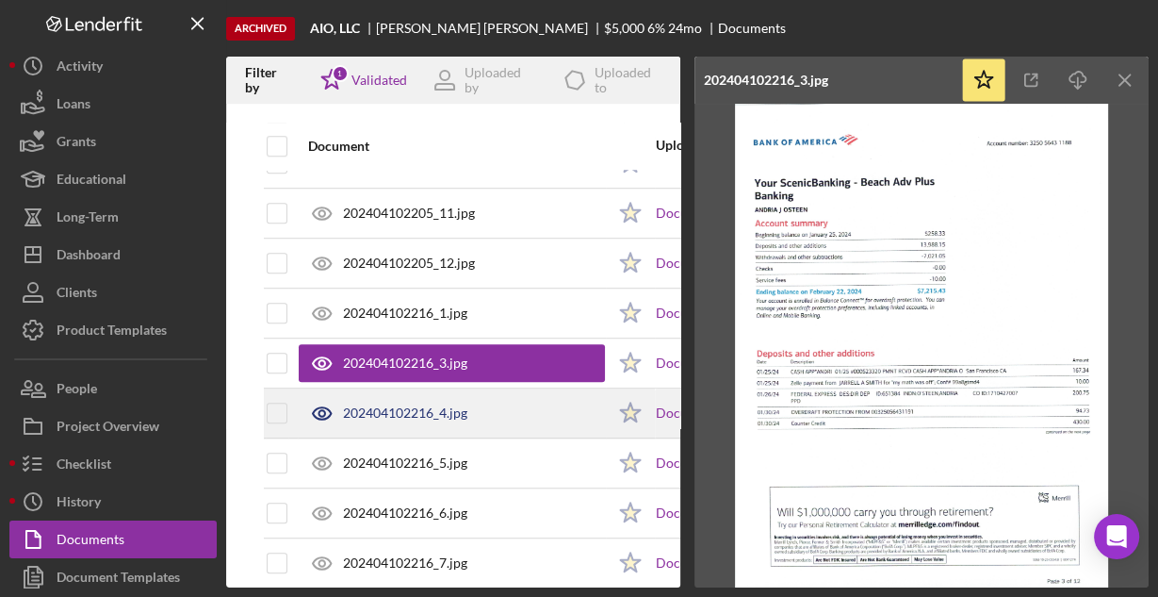
click at [405, 412] on div "202404102216_4.jpg" at bounding box center [452, 412] width 306 height 47
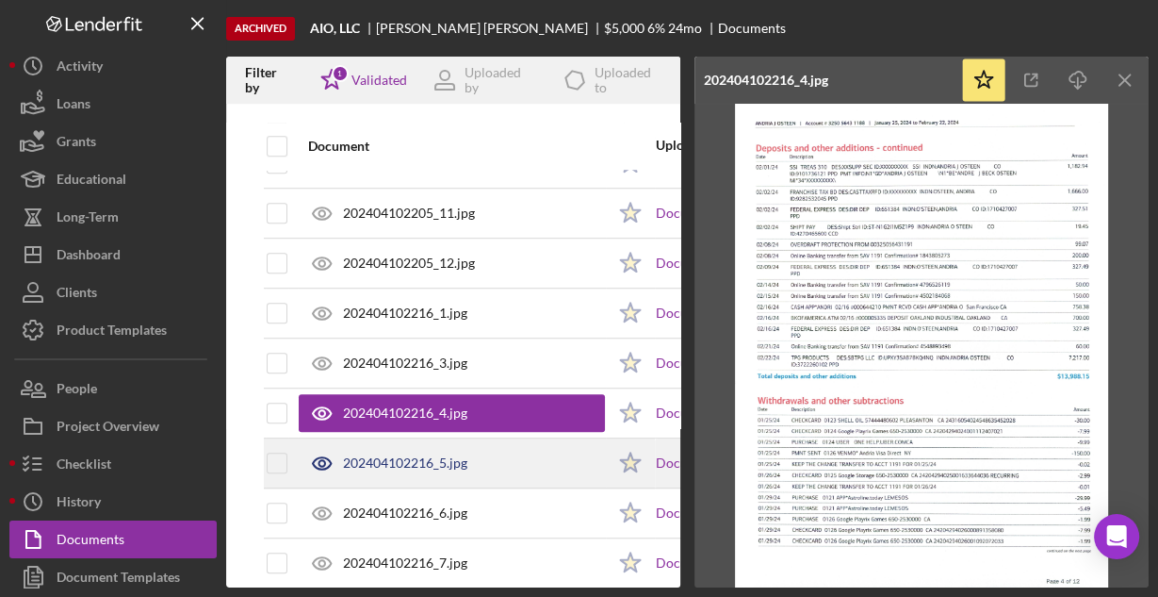
click at [408, 455] on div "202404102216_5.jpg" at bounding box center [405, 462] width 124 height 15
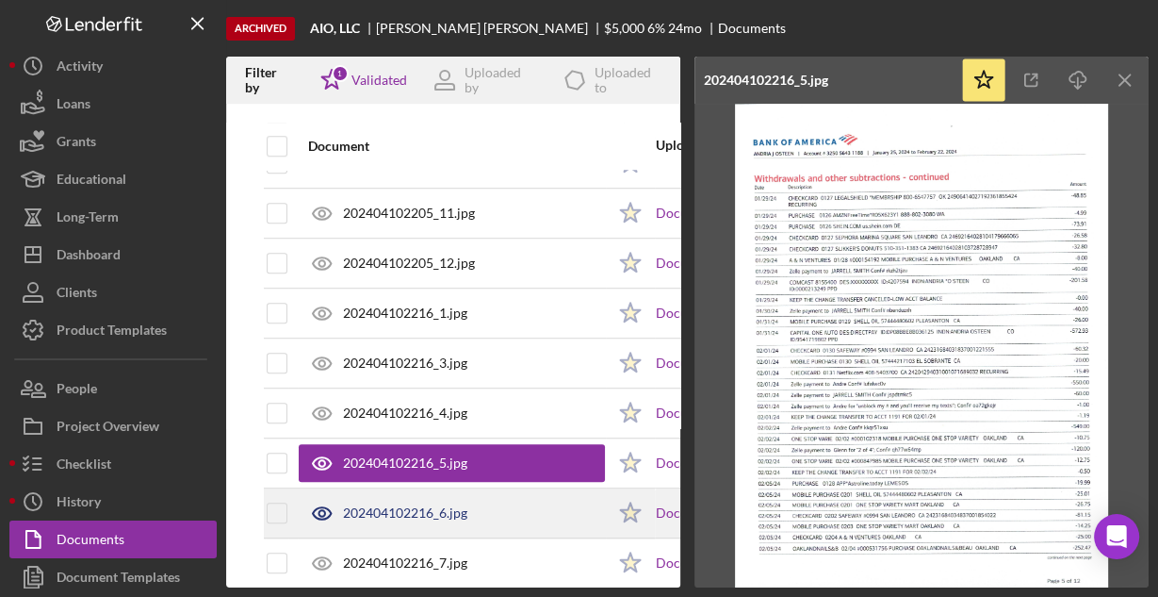
click at [412, 505] on div "202404102216_6.jpg" at bounding box center [405, 512] width 124 height 15
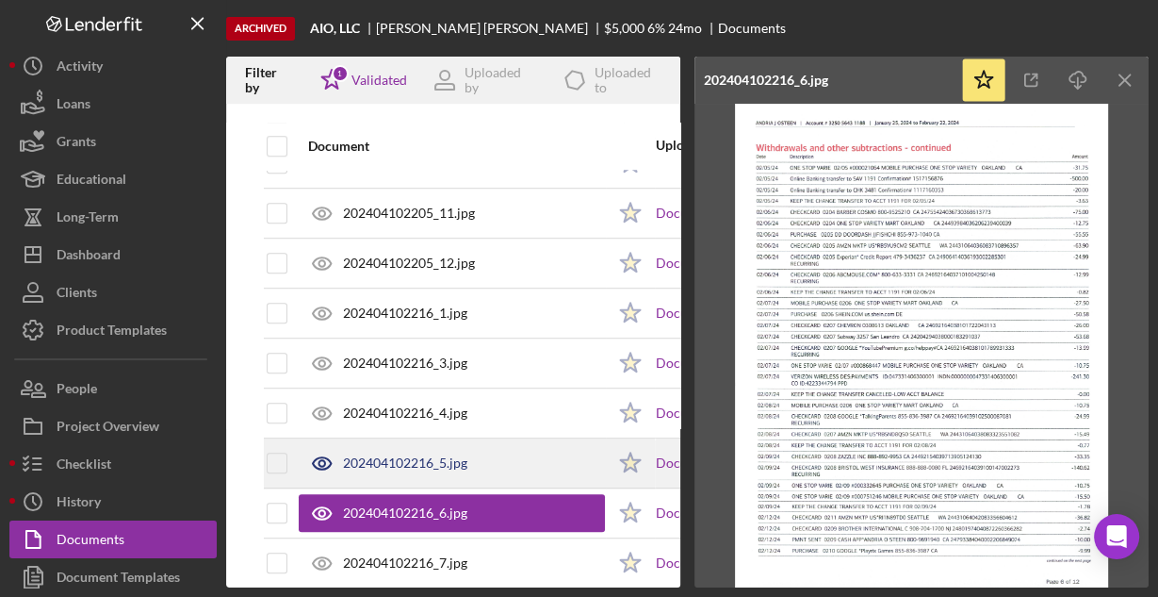
click at [401, 459] on div "202404102216_5.jpg" at bounding box center [405, 462] width 124 height 15
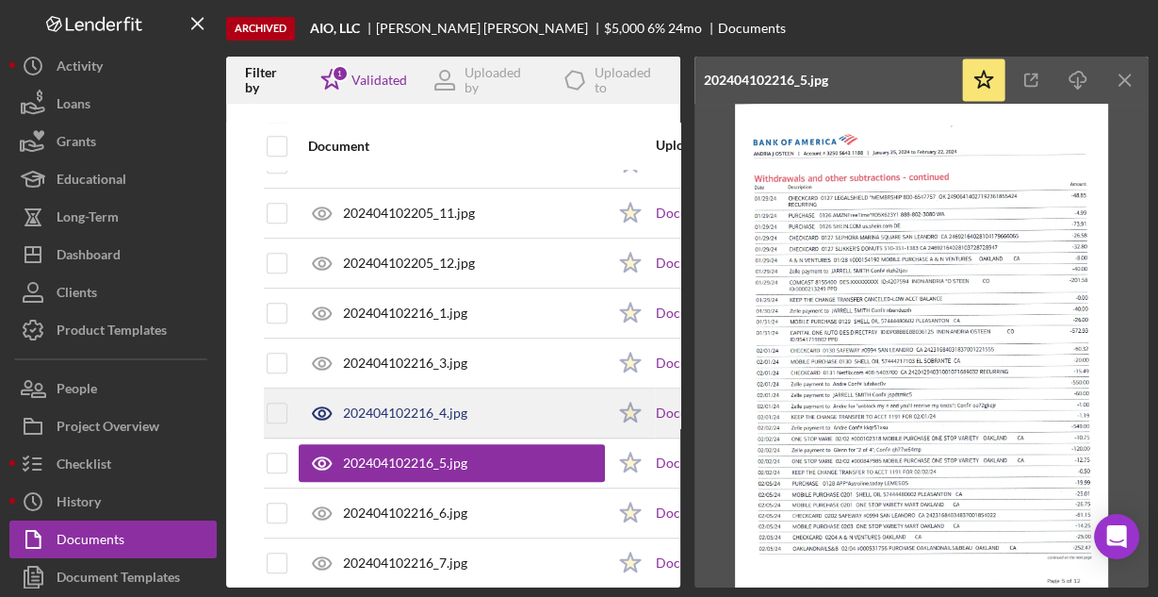
click at [417, 410] on div "202404102216_4.jpg" at bounding box center [405, 412] width 124 height 15
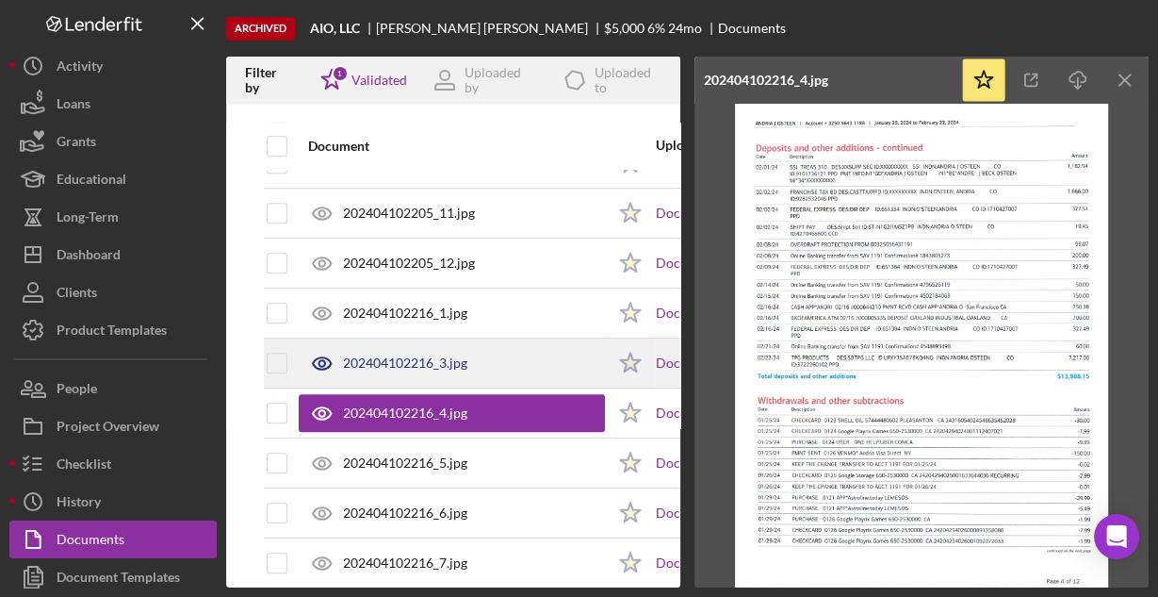
click at [423, 355] on div "202404102216_3.jpg" at bounding box center [405, 362] width 124 height 15
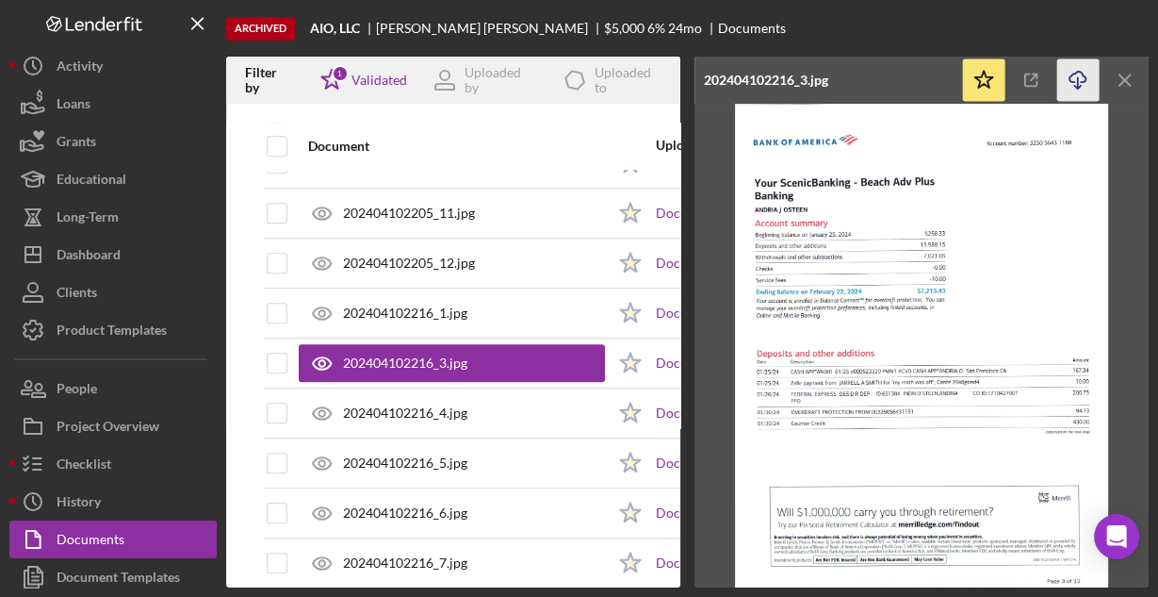
click at [1070, 76] on icon "button" at bounding box center [1078, 77] width 16 height 10
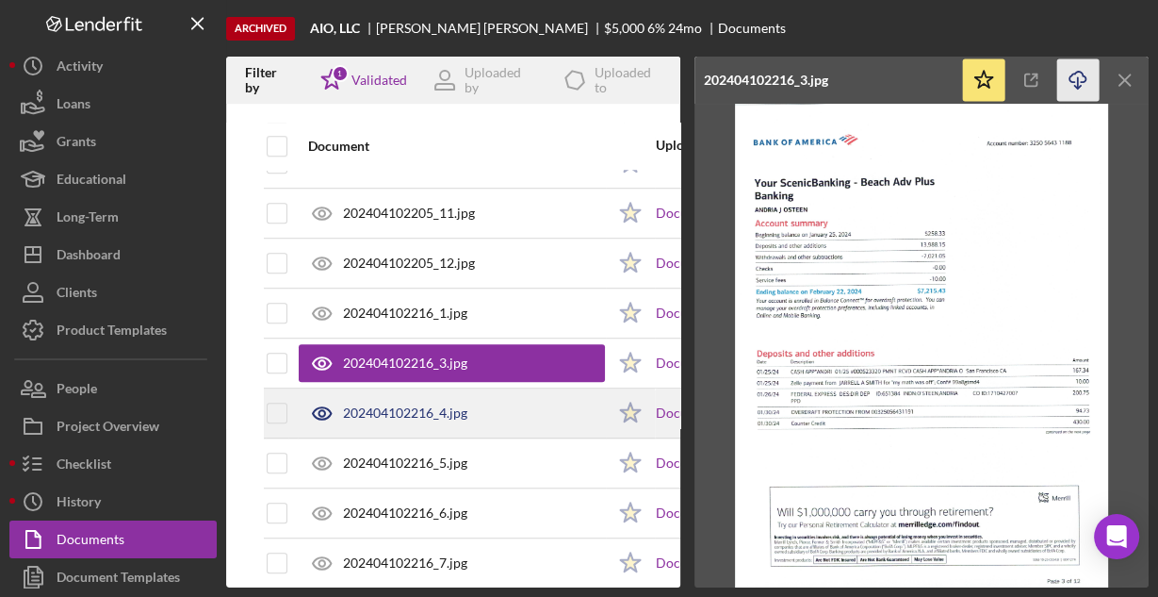
click at [434, 405] on div "202404102216_4.jpg" at bounding box center [405, 412] width 124 height 15
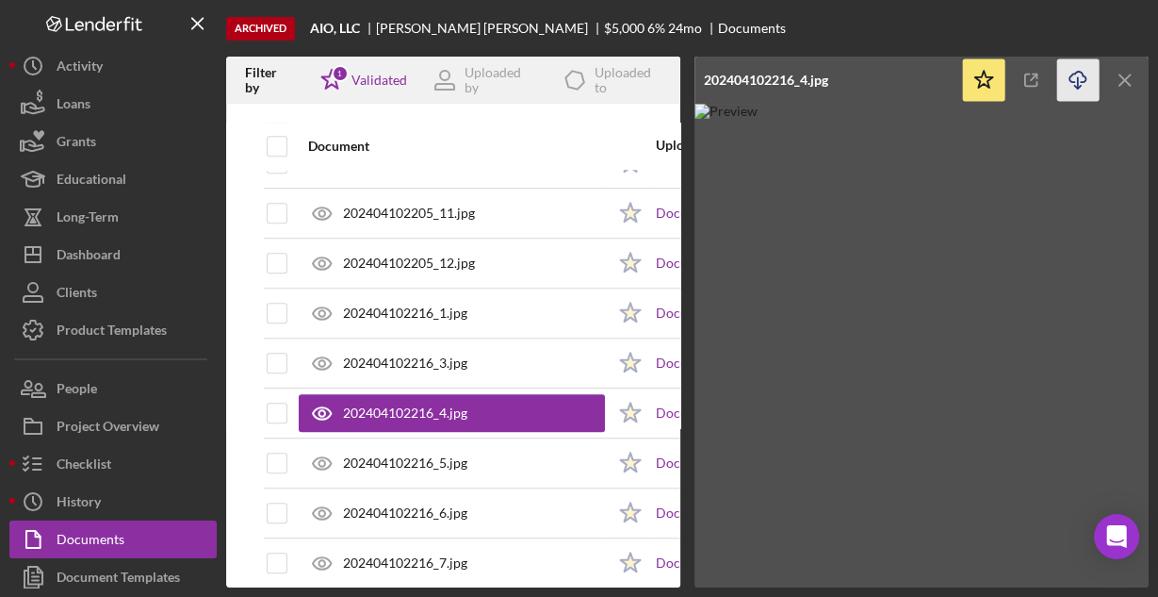
click at [1063, 79] on icon "Icon/Download" at bounding box center [1078, 80] width 42 height 42
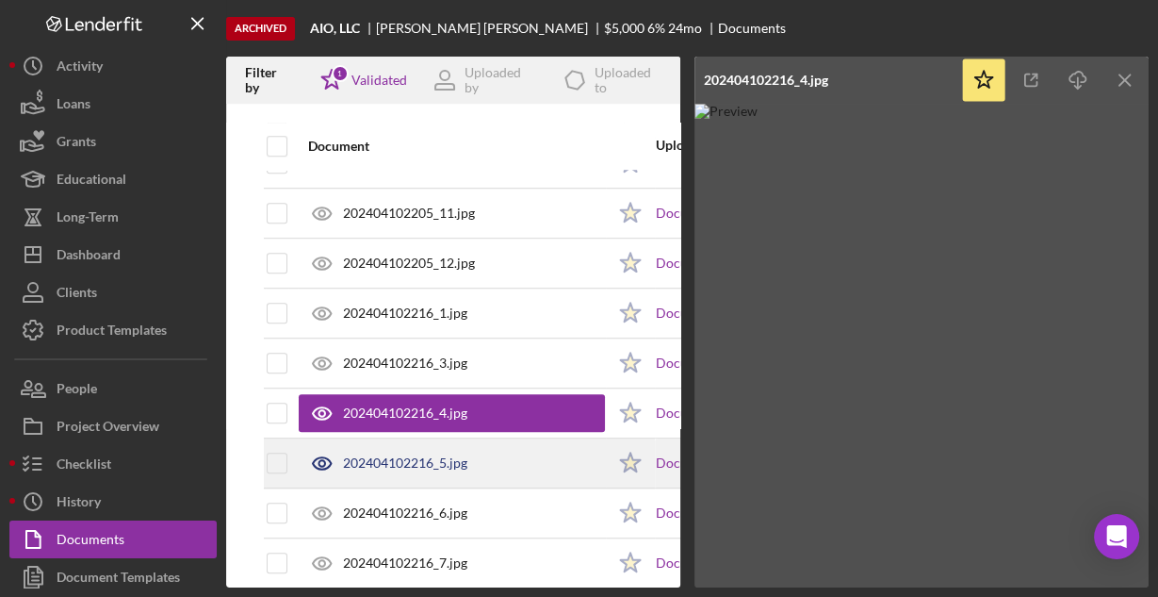
click at [383, 458] on div "202404102216_5.jpg" at bounding box center [405, 462] width 124 height 15
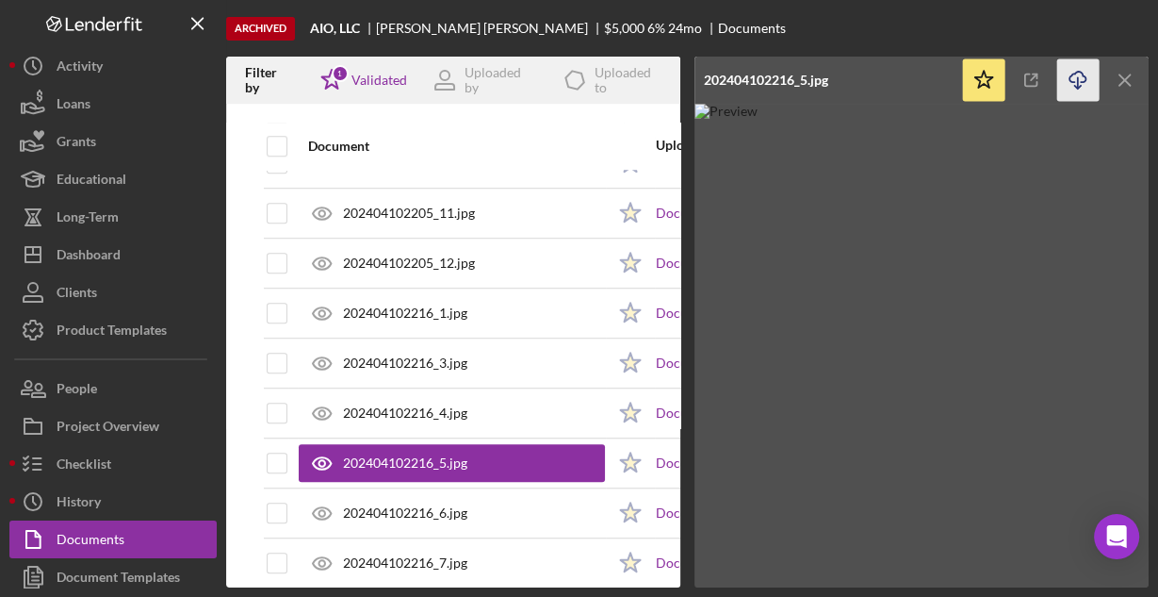
click at [1079, 81] on icon "Icon/Download" at bounding box center [1078, 80] width 42 height 42
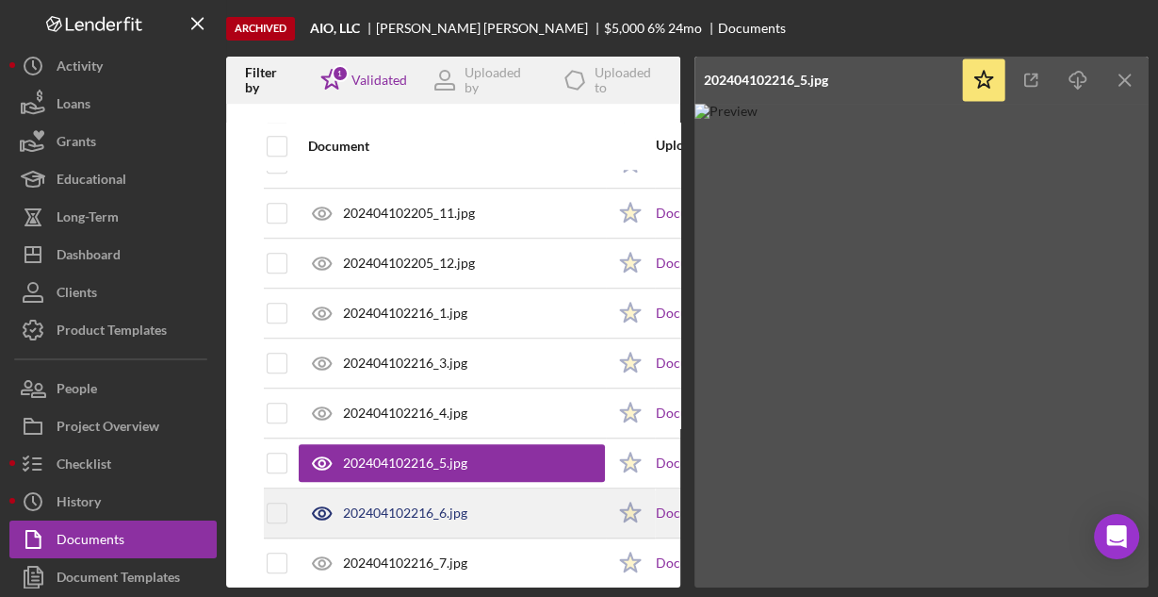
click at [399, 505] on div "202404102216_6.jpg" at bounding box center [405, 512] width 124 height 15
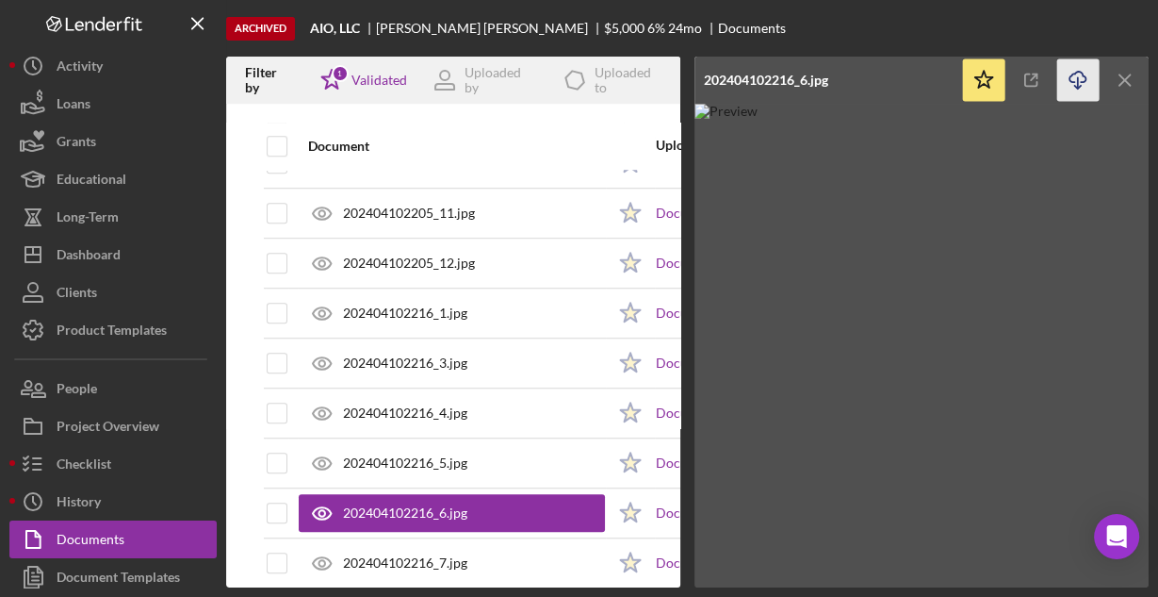
click at [1085, 85] on icon "Icon/Download" at bounding box center [1078, 80] width 42 height 42
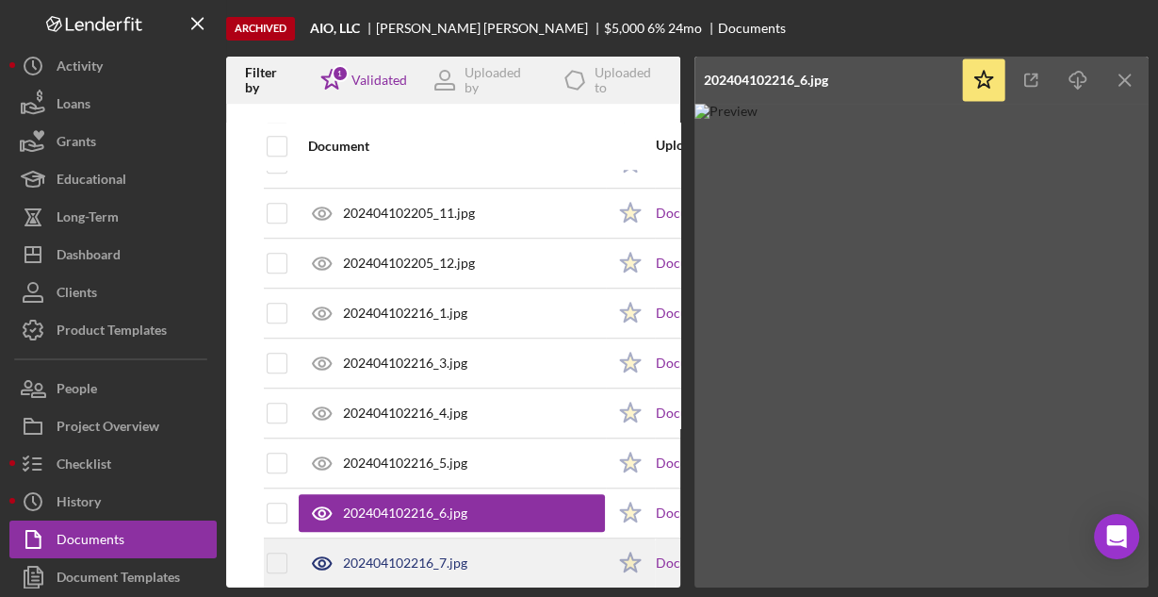
click at [417, 541] on div "202404102216_7.jpg" at bounding box center [452, 562] width 306 height 47
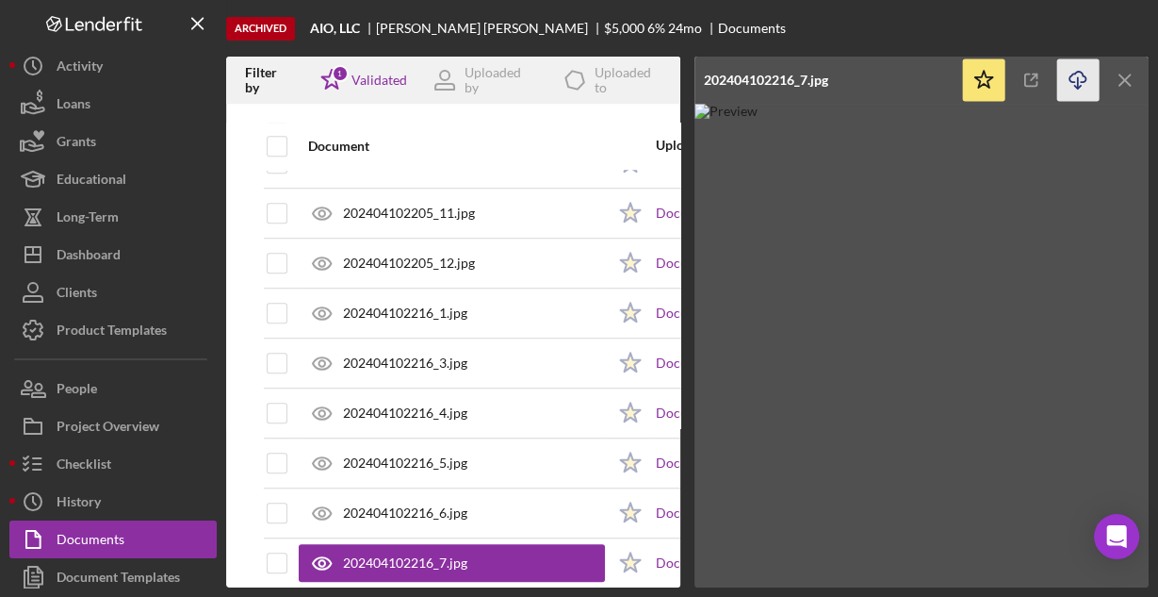
click at [1078, 78] on icon "Icon/Download" at bounding box center [1078, 80] width 42 height 42
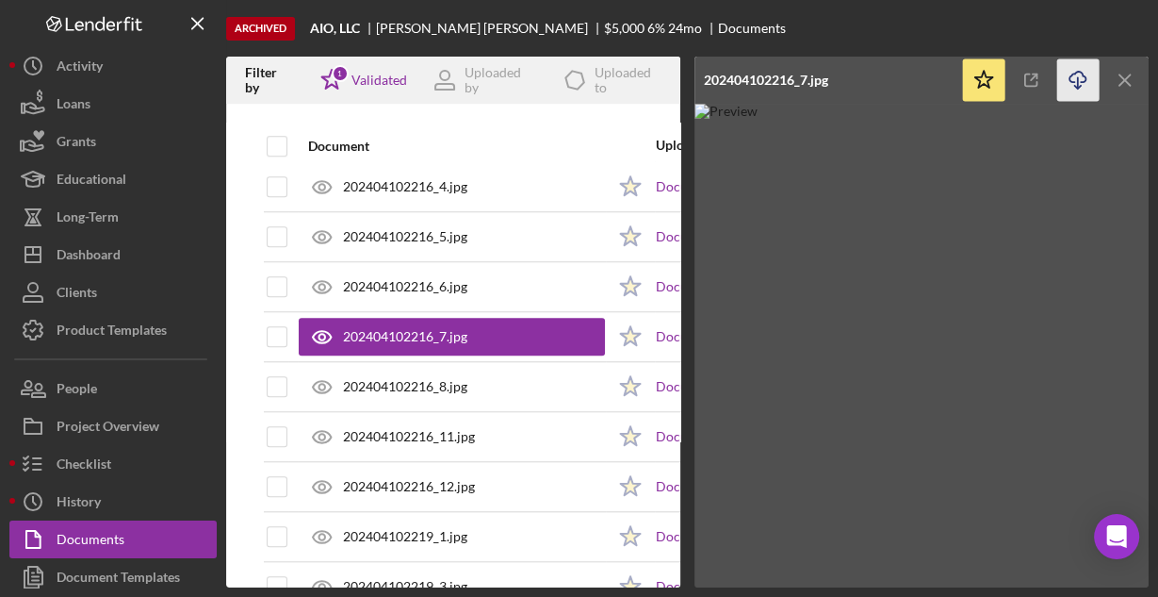
scroll to position [1433, 0]
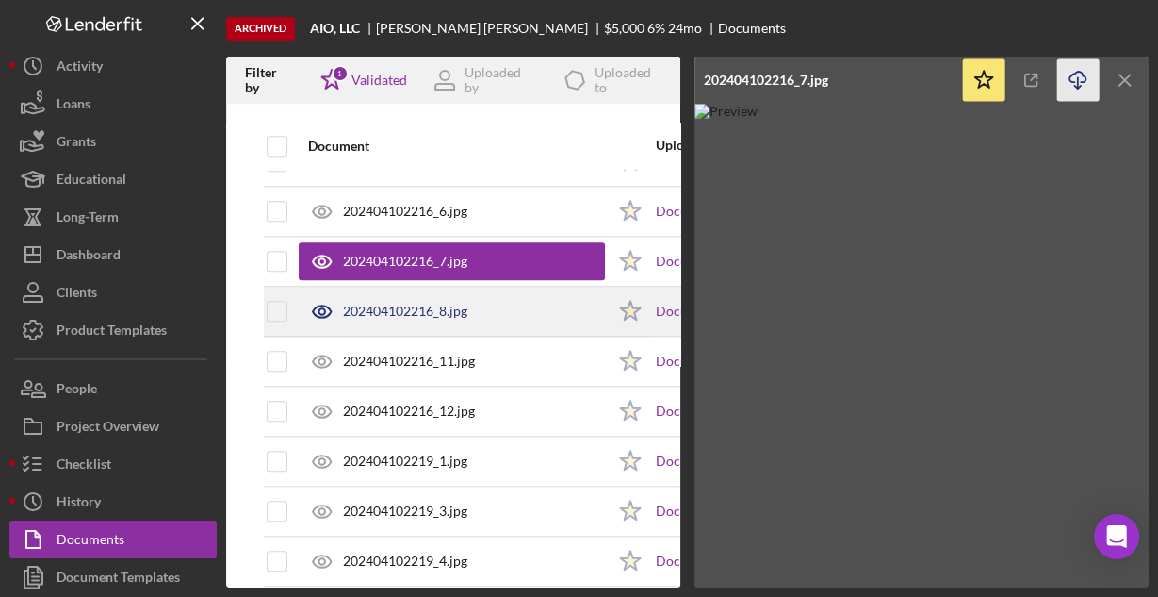
click at [434, 303] on div "202404102216_8.jpg" at bounding box center [405, 310] width 124 height 15
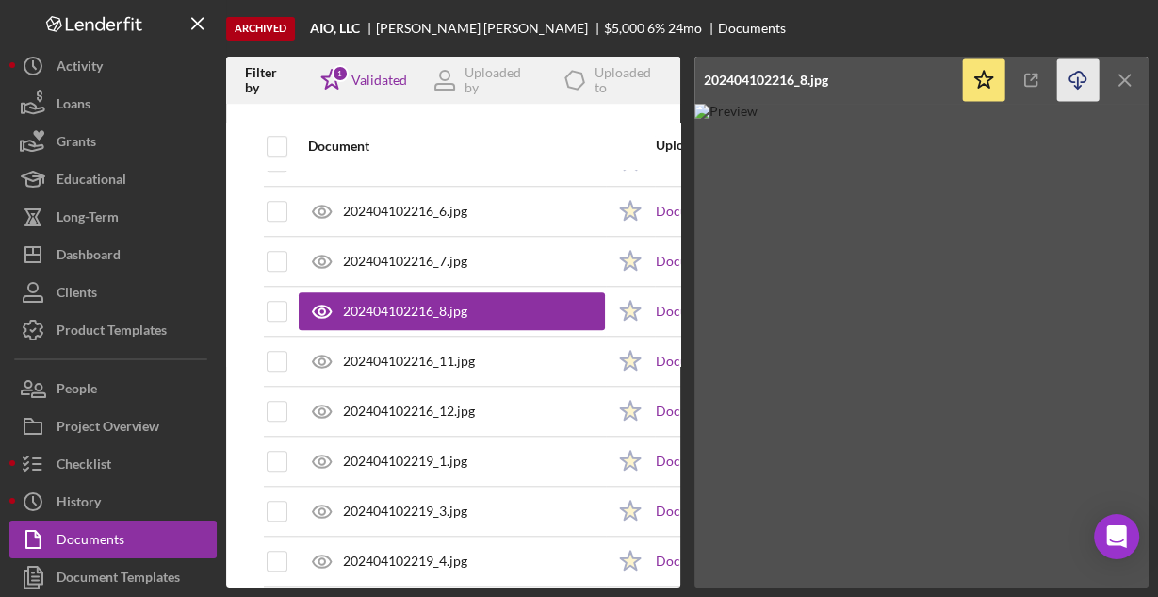
click at [1074, 76] on icon "Icon/Download" at bounding box center [1078, 80] width 42 height 42
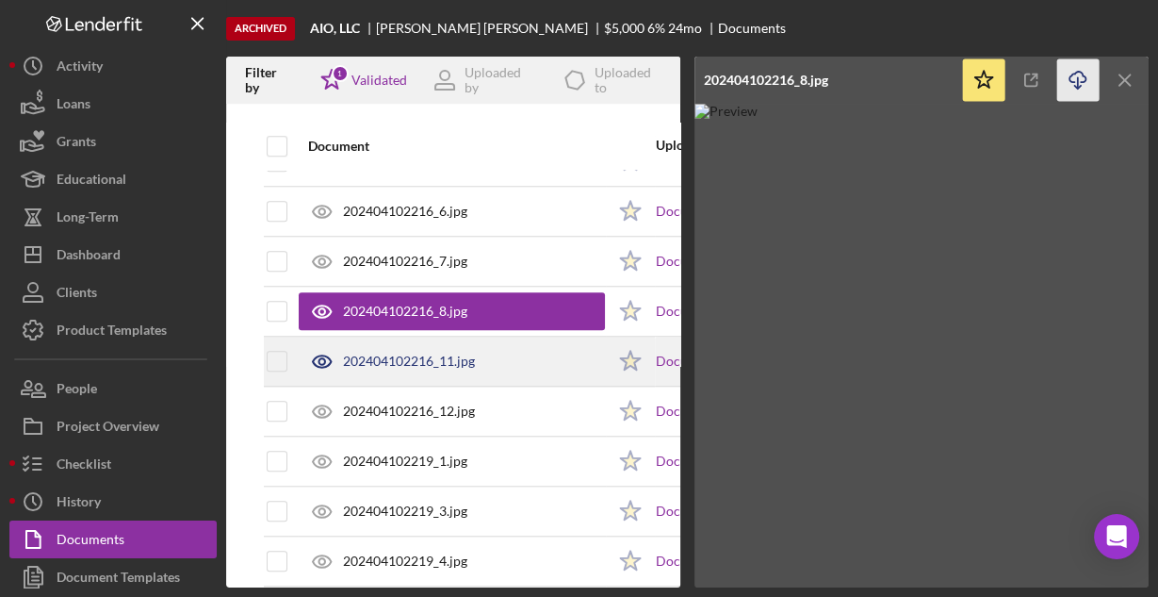
click at [429, 353] on div "202404102216_11.jpg" at bounding box center [409, 360] width 132 height 15
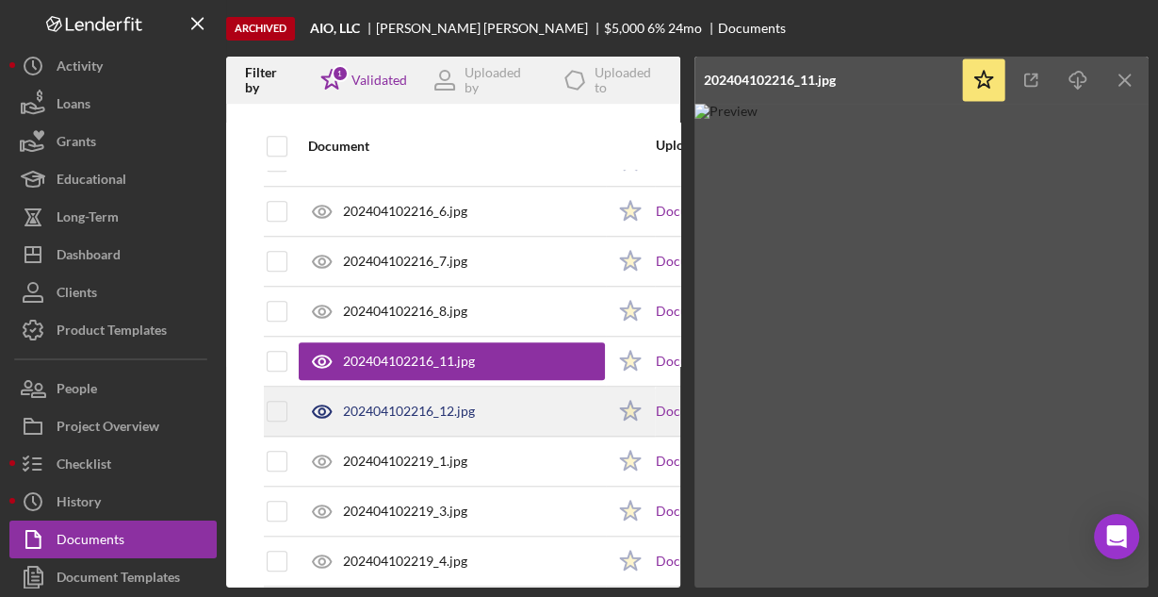
click at [414, 403] on div "202404102216_12.jpg" at bounding box center [409, 410] width 132 height 15
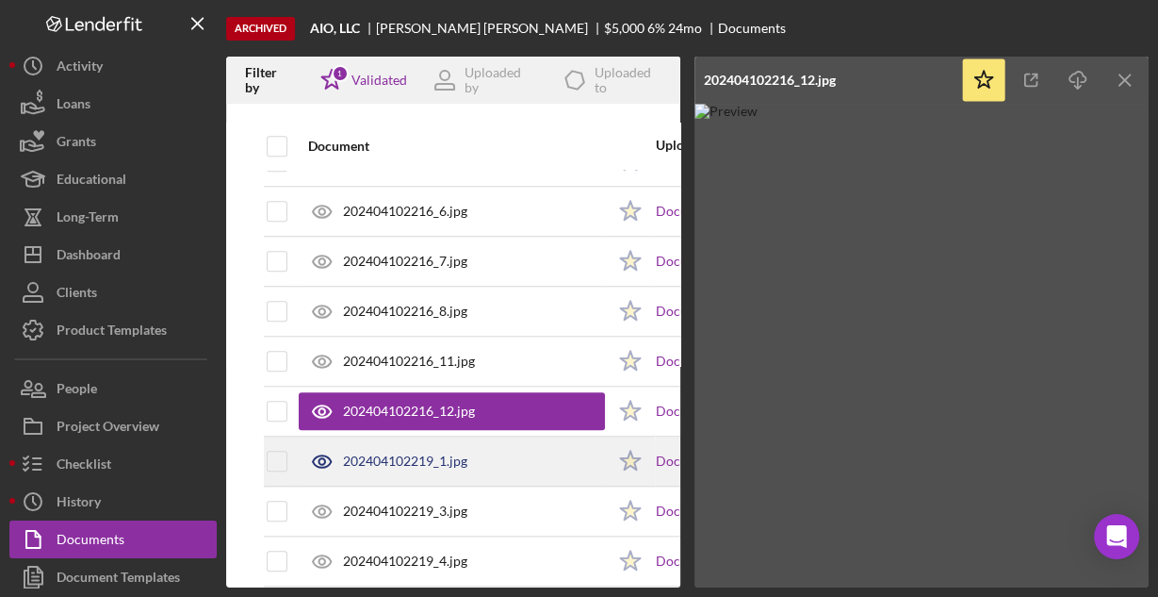
click at [408, 453] on div "202404102219_1.jpg" at bounding box center [405, 460] width 124 height 15
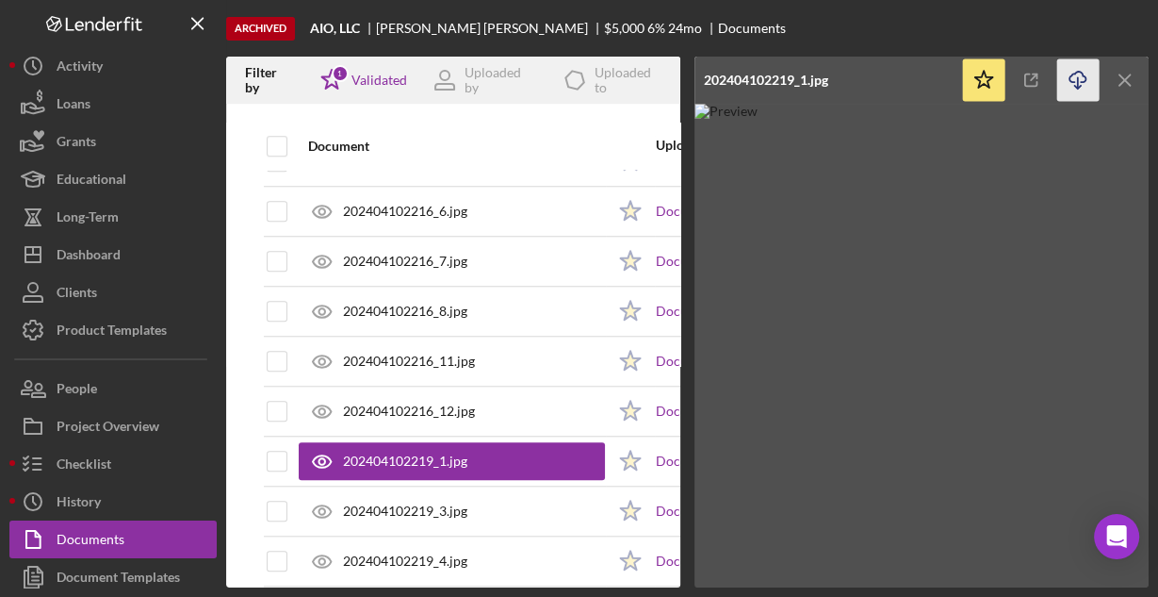
click at [1078, 81] on line "button" at bounding box center [1078, 82] width 0 height 10
click at [806, 418] on img at bounding box center [922, 346] width 454 height 484
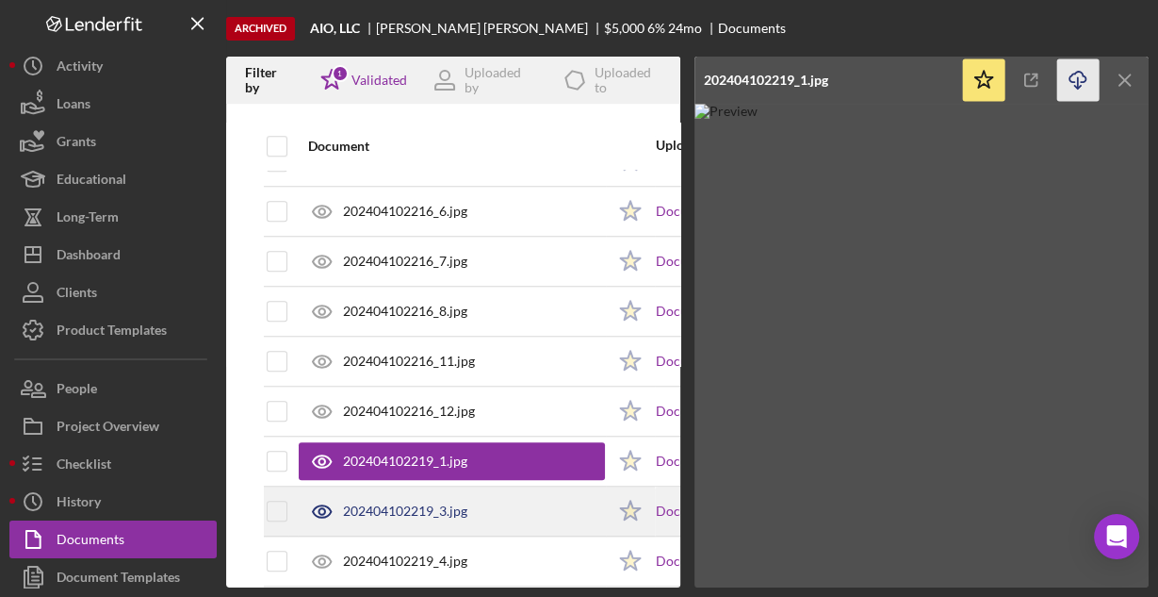
click at [395, 503] on div "202404102219_3.jpg" at bounding box center [405, 510] width 124 height 15
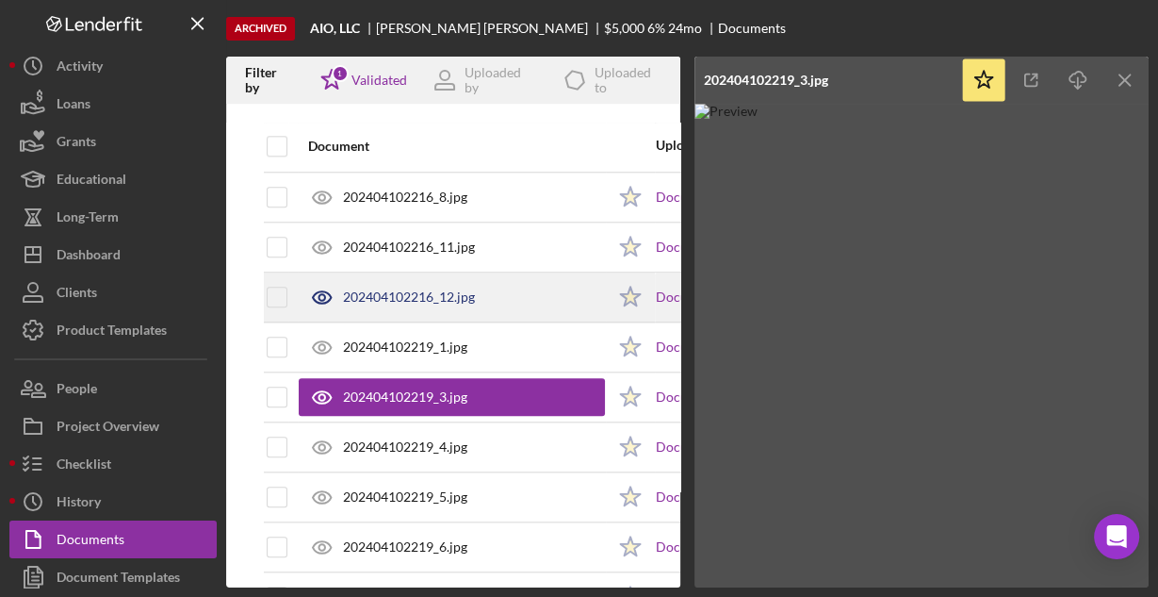
scroll to position [1583, 0]
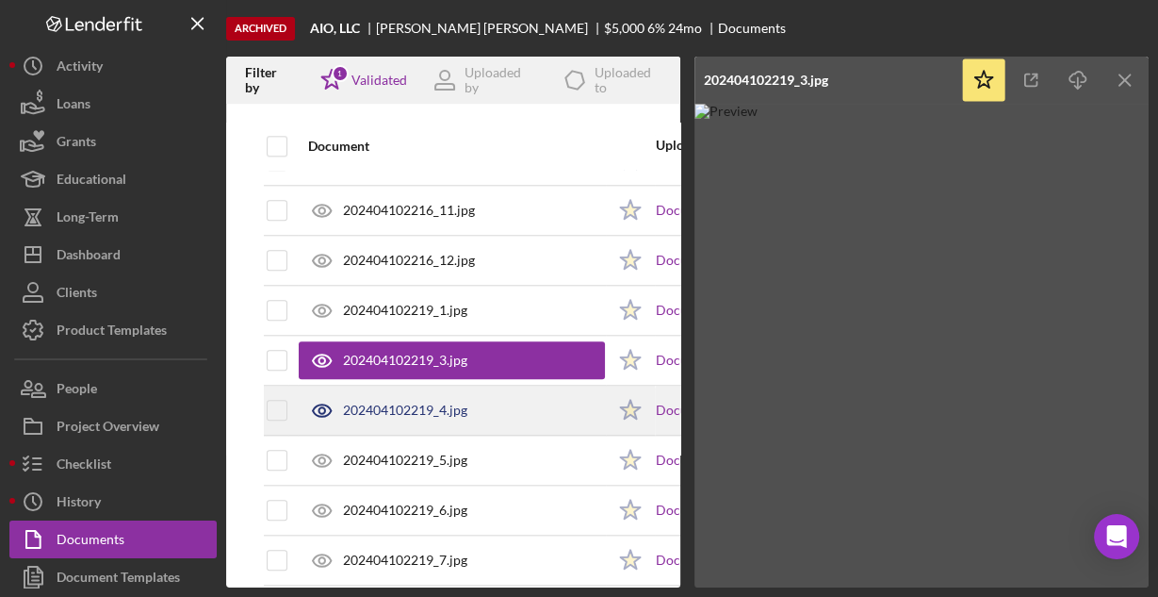
click at [431, 402] on div "202404102219_4.jpg" at bounding box center [405, 409] width 124 height 15
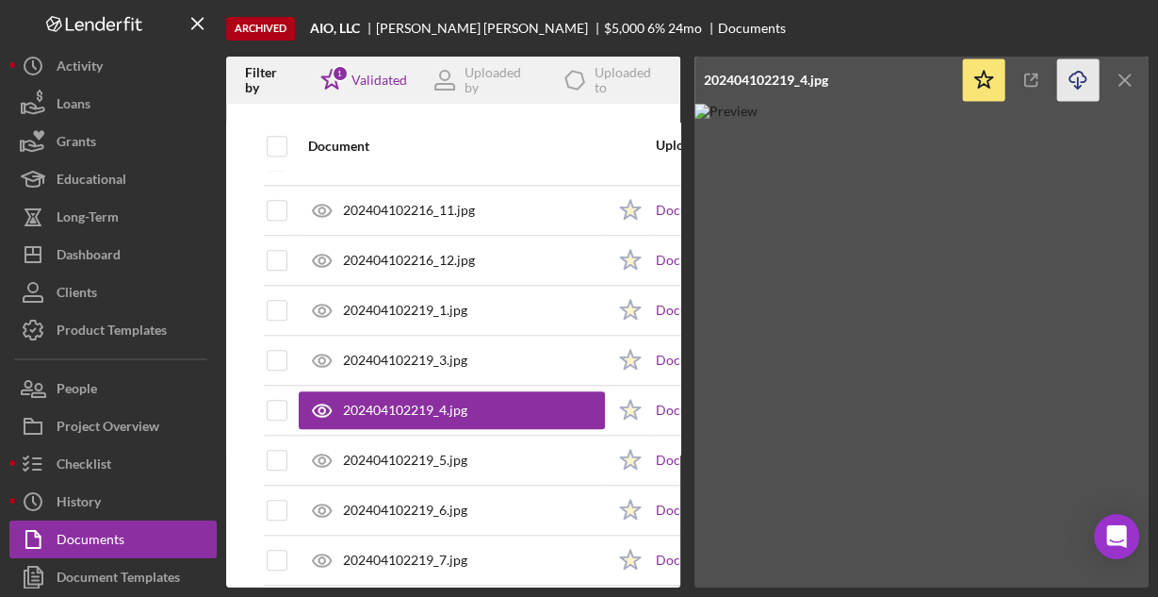
click at [1065, 73] on icon "Icon/Download" at bounding box center [1078, 80] width 42 height 42
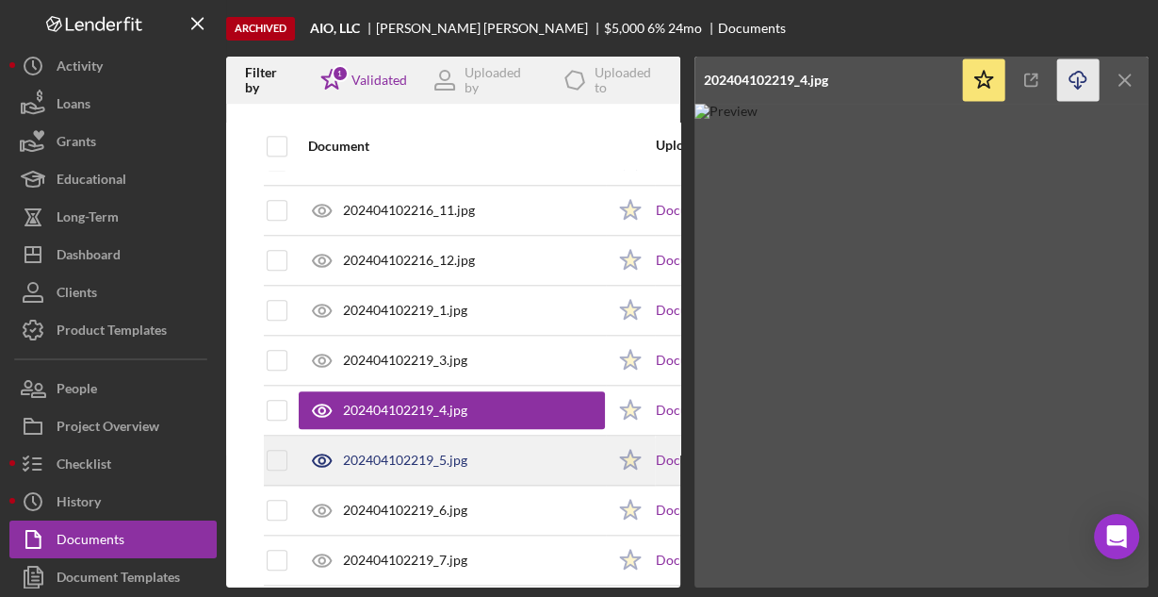
click at [434, 452] on div "202404102219_5.jpg" at bounding box center [405, 459] width 124 height 15
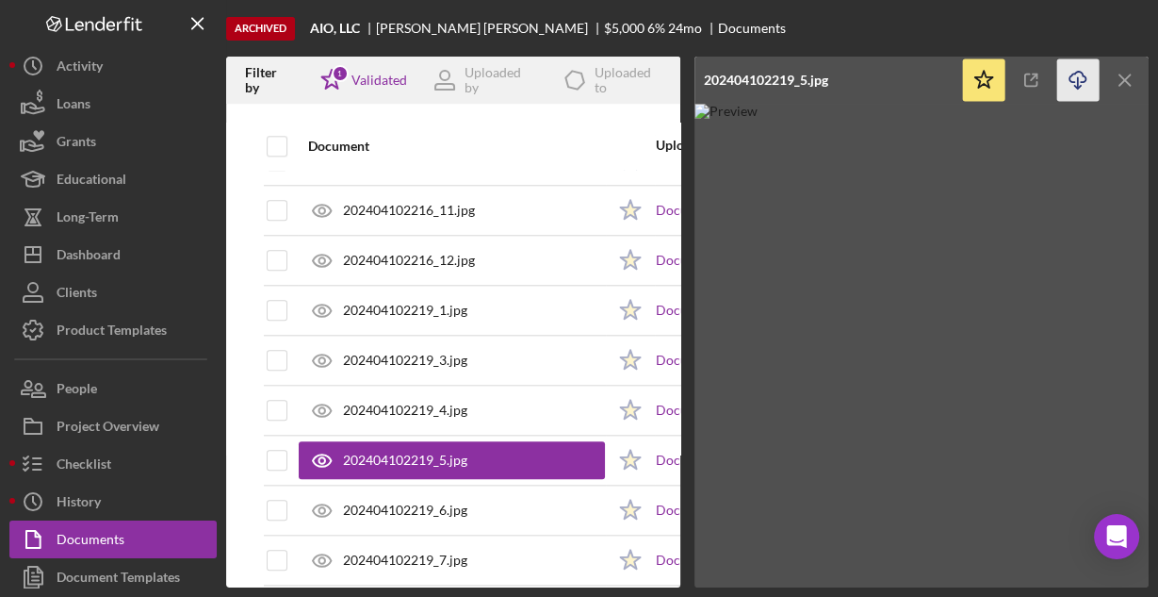
click at [1078, 73] on icon "Icon/Download" at bounding box center [1078, 80] width 42 height 42
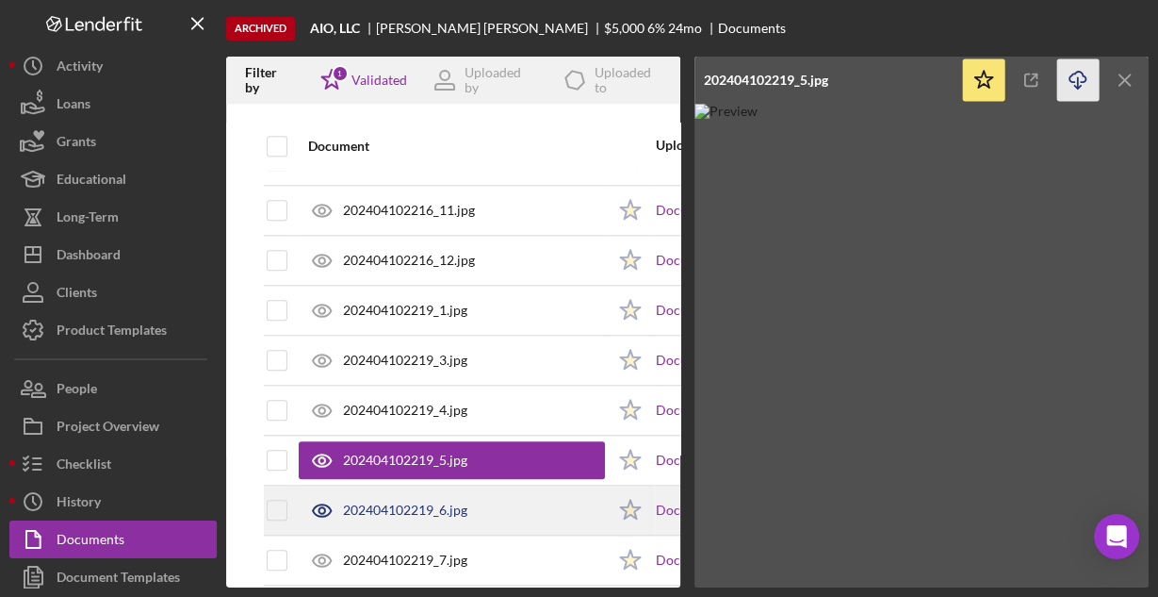
click at [434, 502] on div "202404102219_6.jpg" at bounding box center [405, 509] width 124 height 15
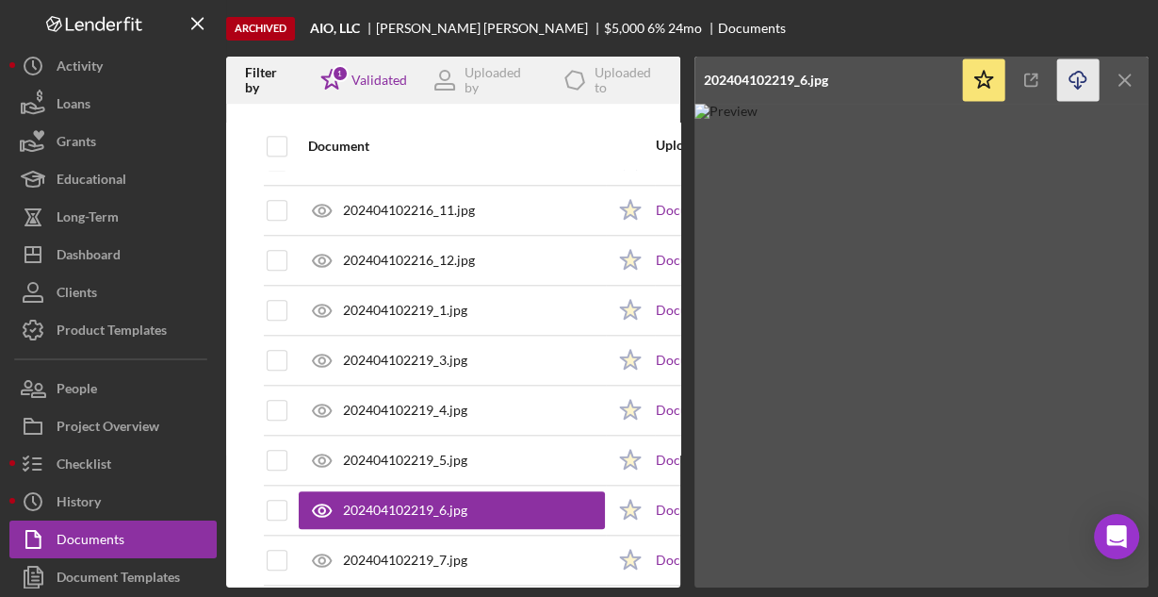
click at [1084, 80] on icon "Icon/Download" at bounding box center [1078, 80] width 42 height 42
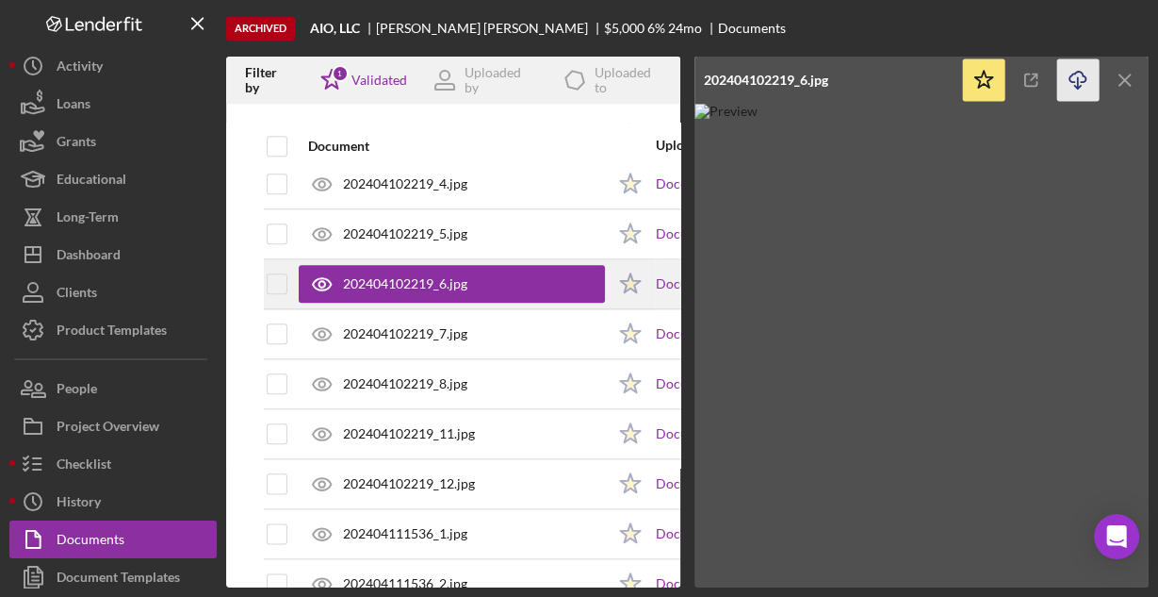
scroll to position [1734, 0]
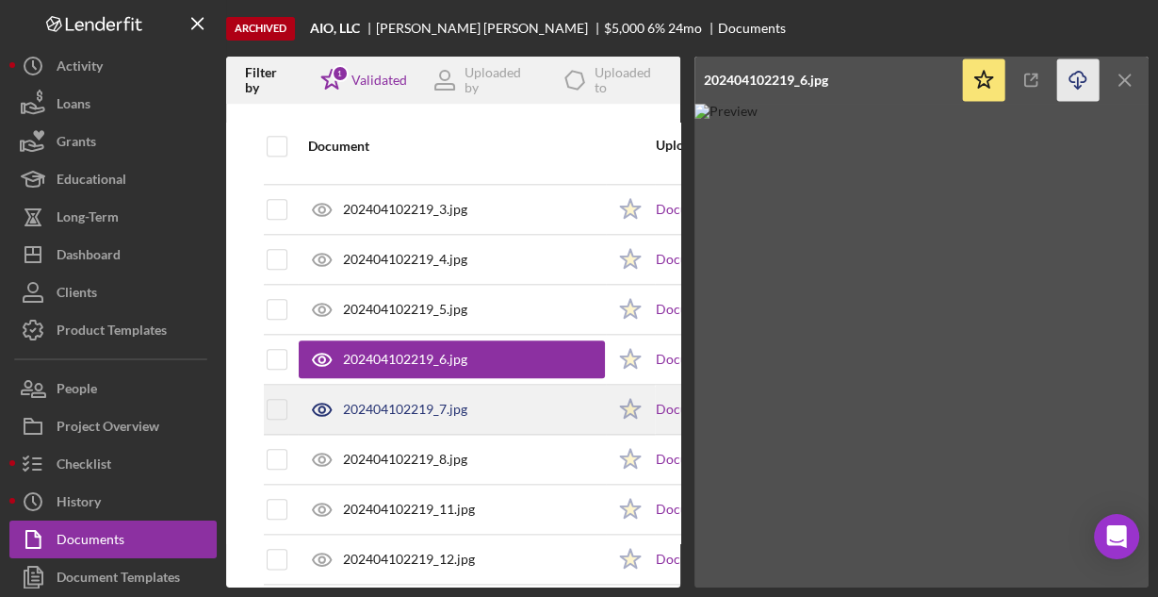
click at [466, 402] on div "202404102219_7.jpg" at bounding box center [405, 409] width 124 height 15
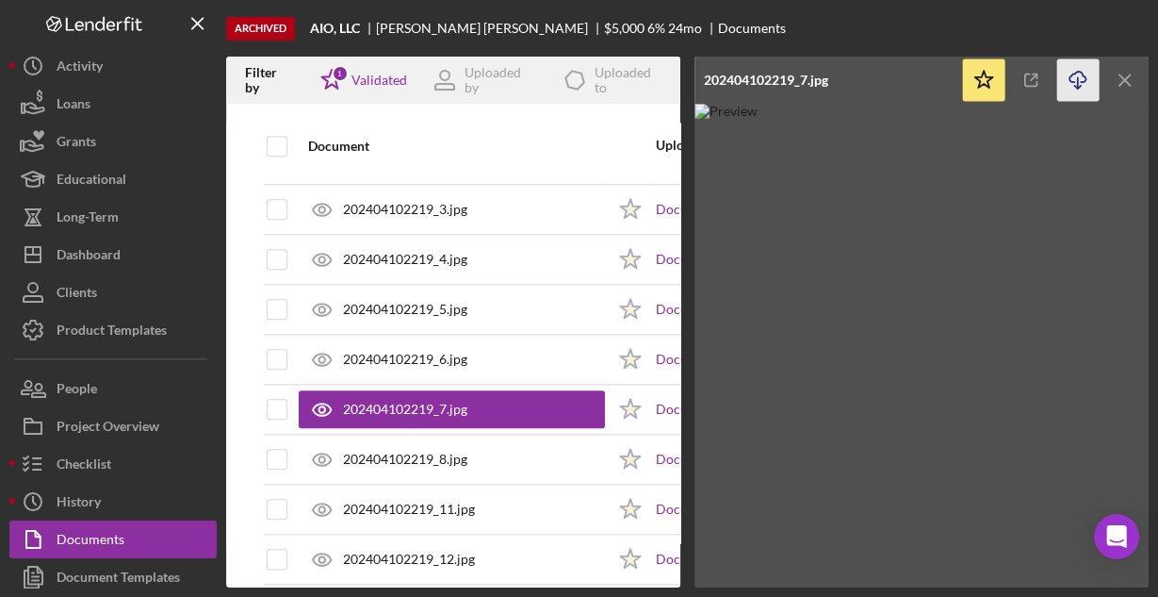
click at [1075, 79] on icon "Icon/Download" at bounding box center [1078, 80] width 42 height 42
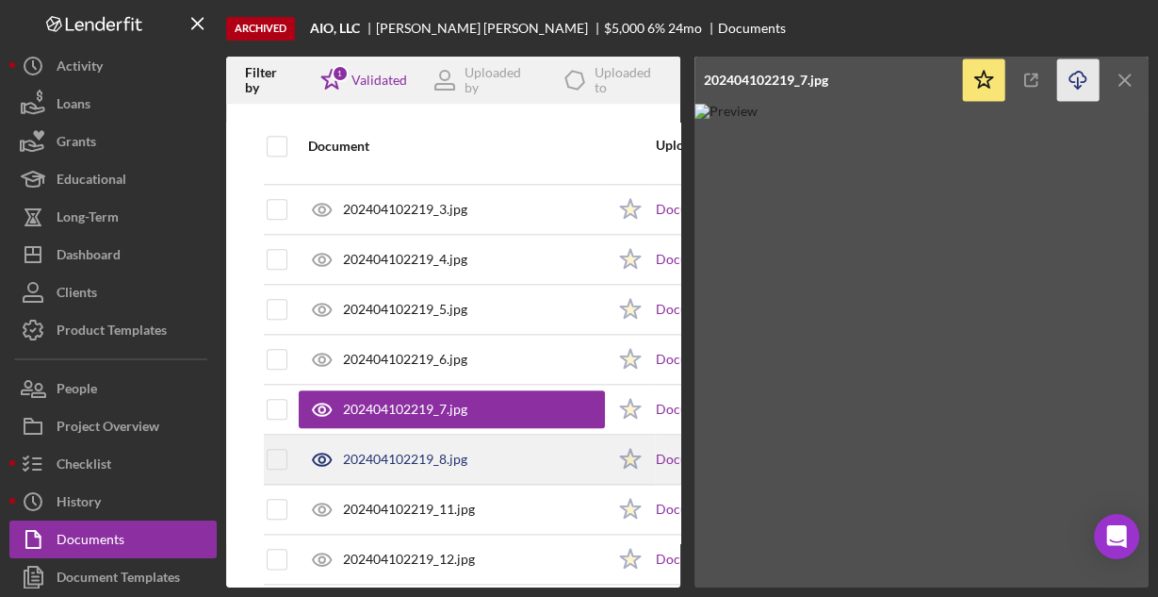
click at [404, 451] on div "202404102219_8.jpg" at bounding box center [405, 458] width 124 height 15
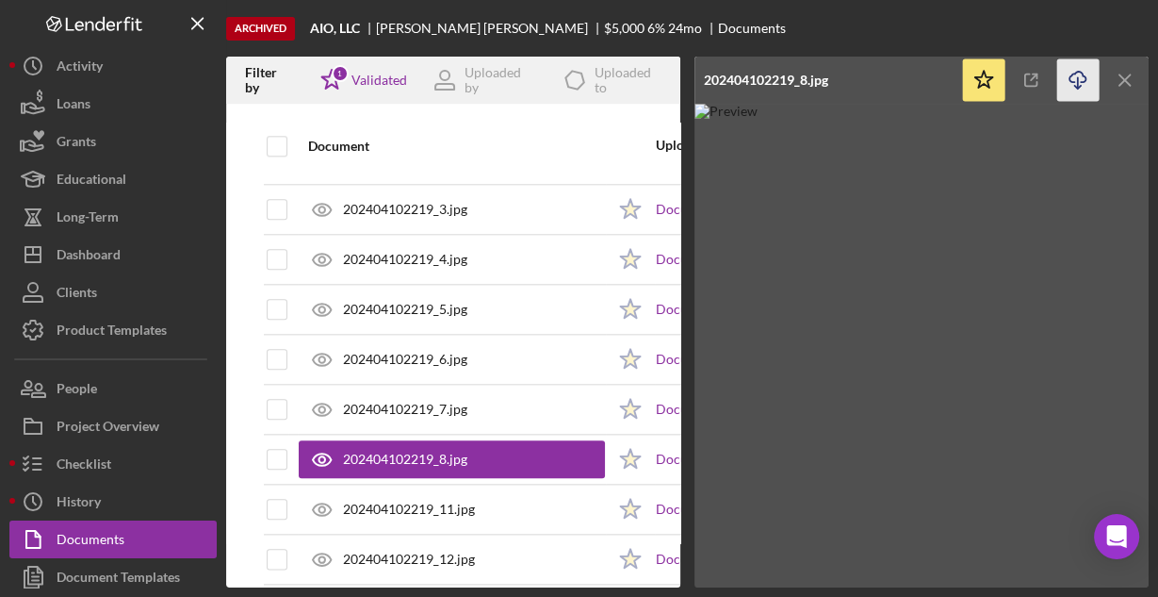
click at [1080, 80] on icon "Icon/Download" at bounding box center [1078, 80] width 42 height 42
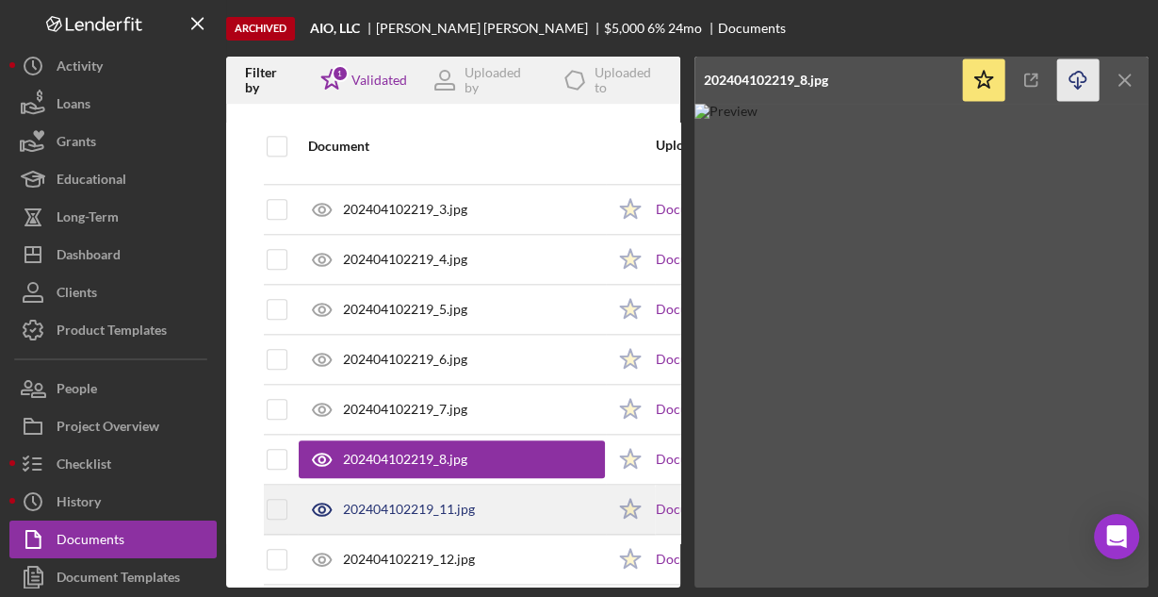
click at [422, 501] on div "202404102219_11.jpg" at bounding box center [409, 508] width 132 height 15
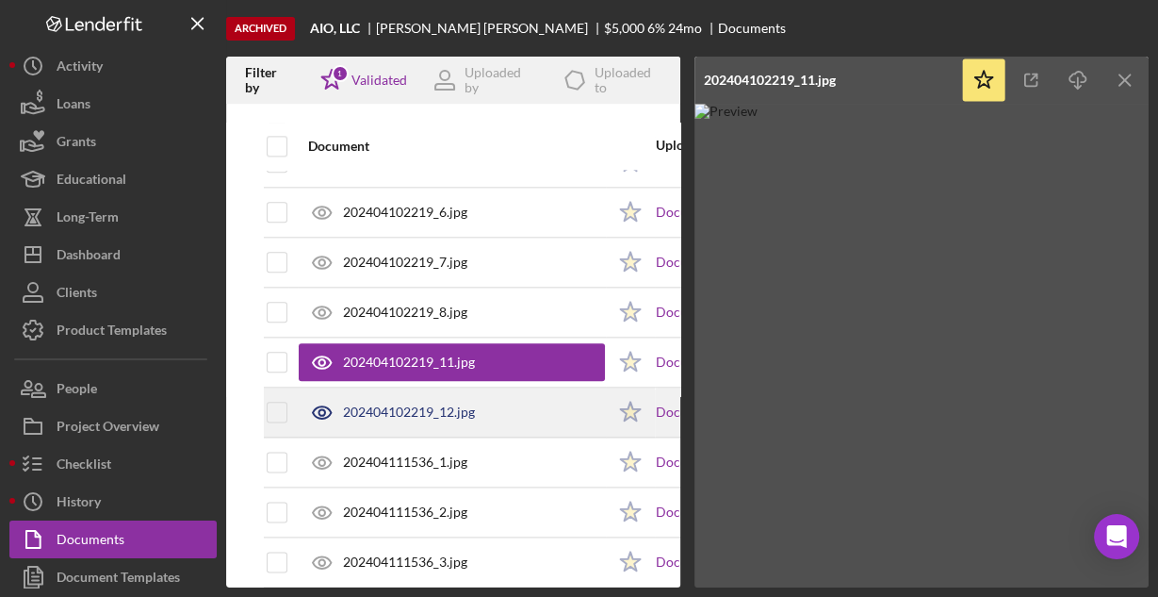
scroll to position [1885, 0]
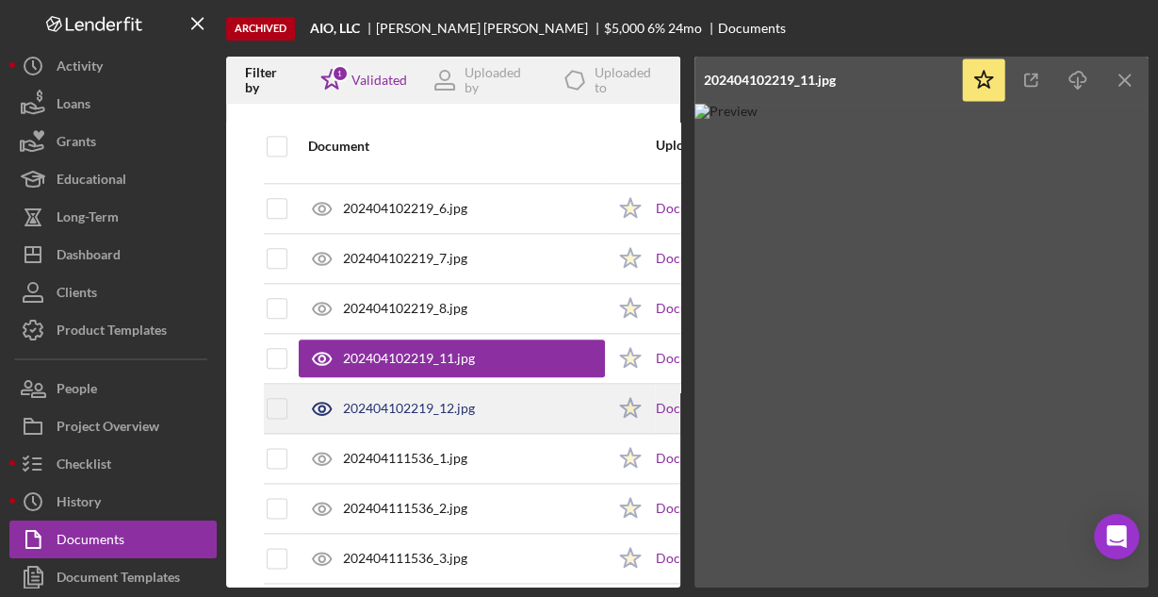
click at [412, 401] on div "202404102219_12.jpg" at bounding box center [409, 408] width 132 height 15
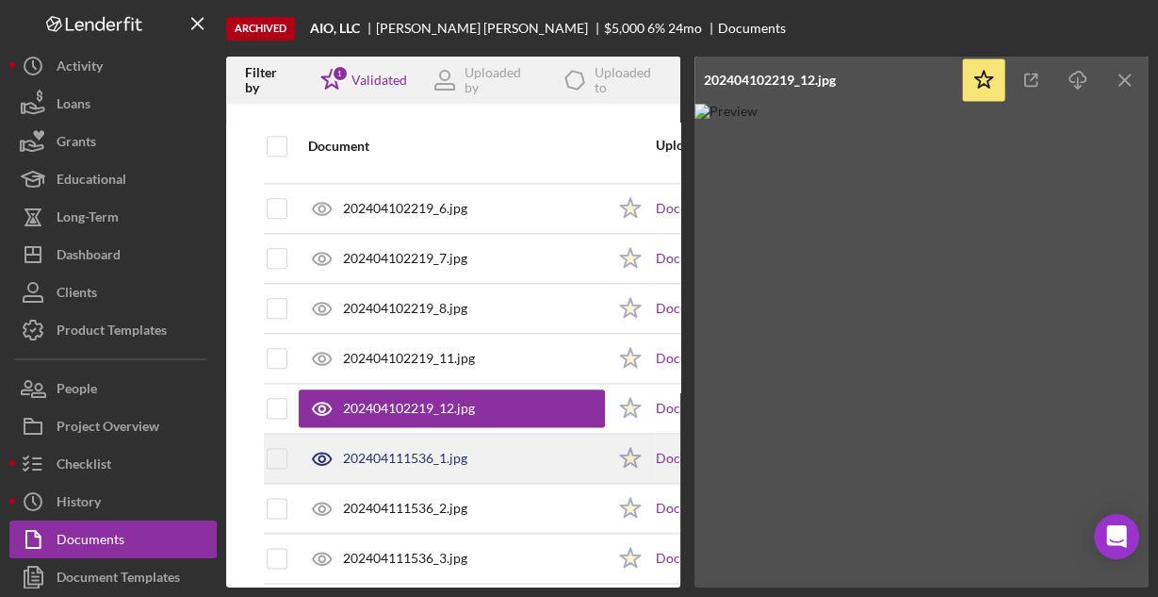
click at [416, 451] on div "202404111536_1.jpg" at bounding box center [405, 458] width 124 height 15
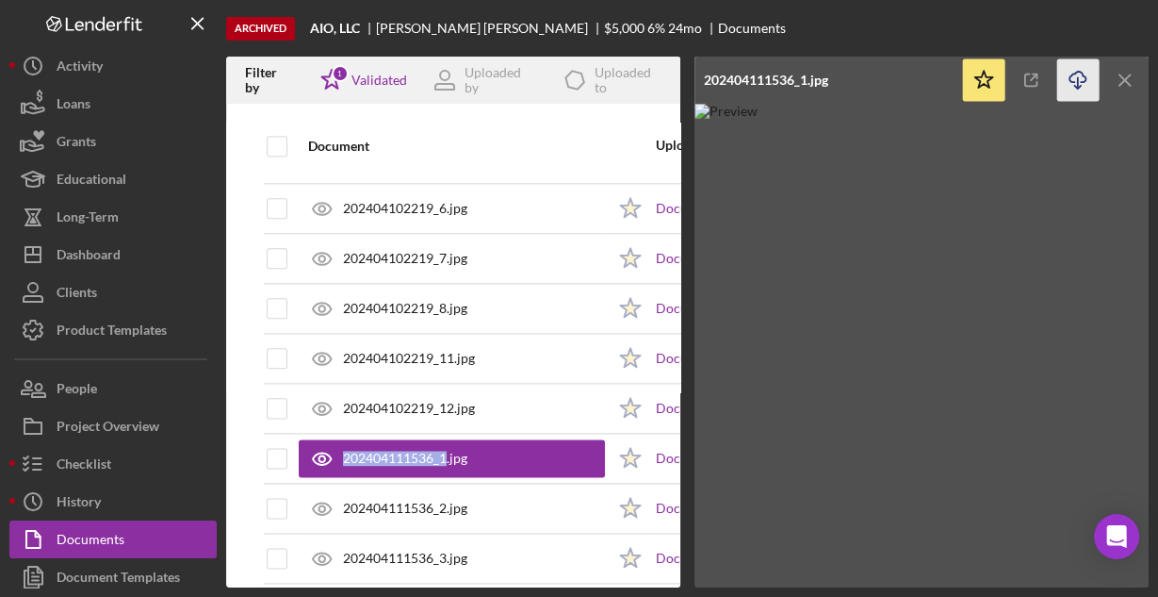
click at [1074, 78] on icon "Icon/Download" at bounding box center [1078, 80] width 42 height 42
click at [735, 238] on img at bounding box center [922, 346] width 454 height 484
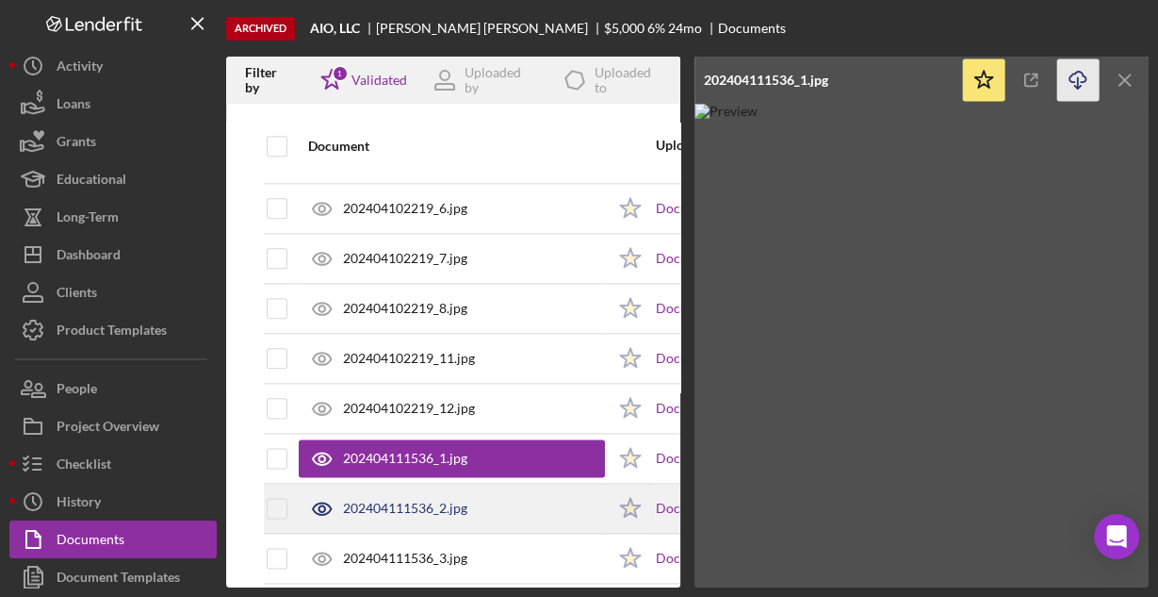
click at [401, 500] on div "202404111536_2.jpg" at bounding box center [405, 507] width 124 height 15
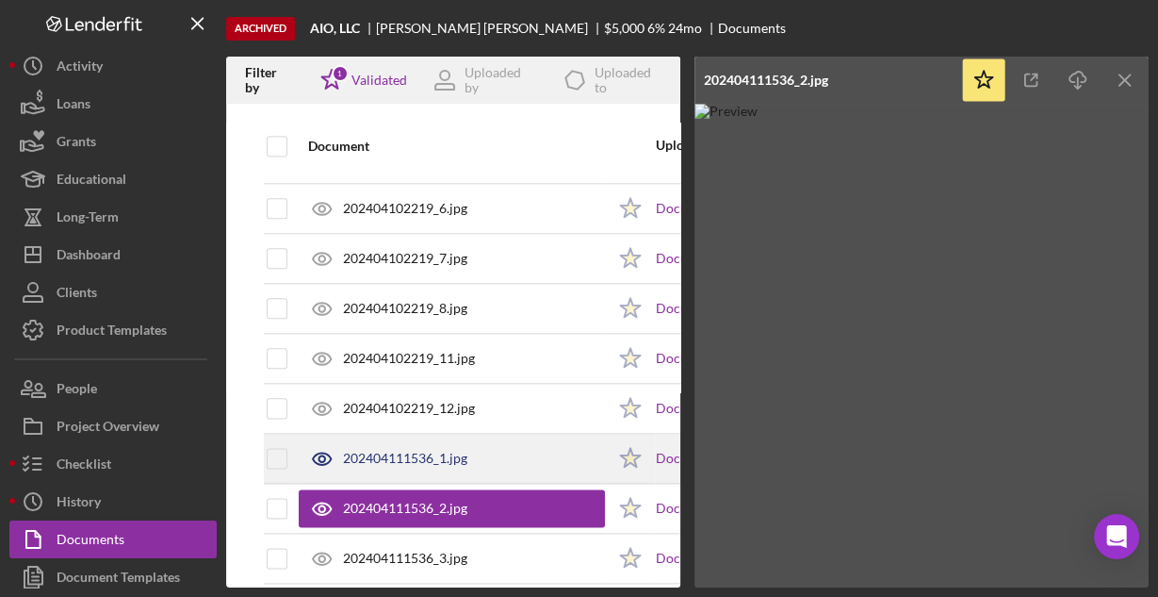
click at [495, 442] on div "202404111536_1.jpg" at bounding box center [452, 457] width 306 height 47
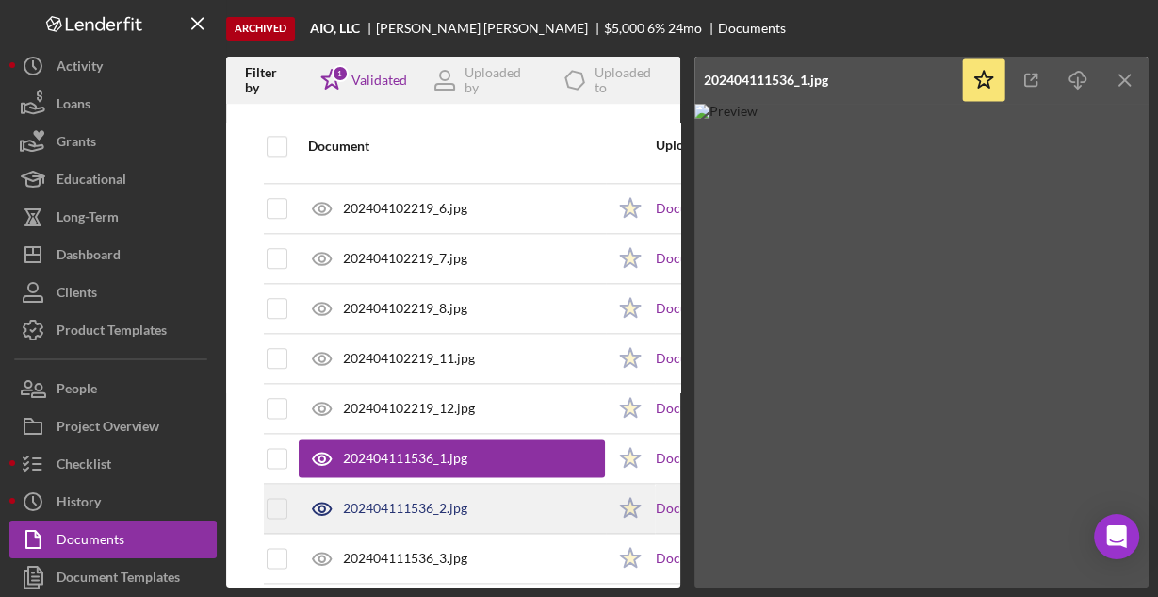
click at [500, 496] on div "202404111536_2.jpg" at bounding box center [452, 507] width 306 height 47
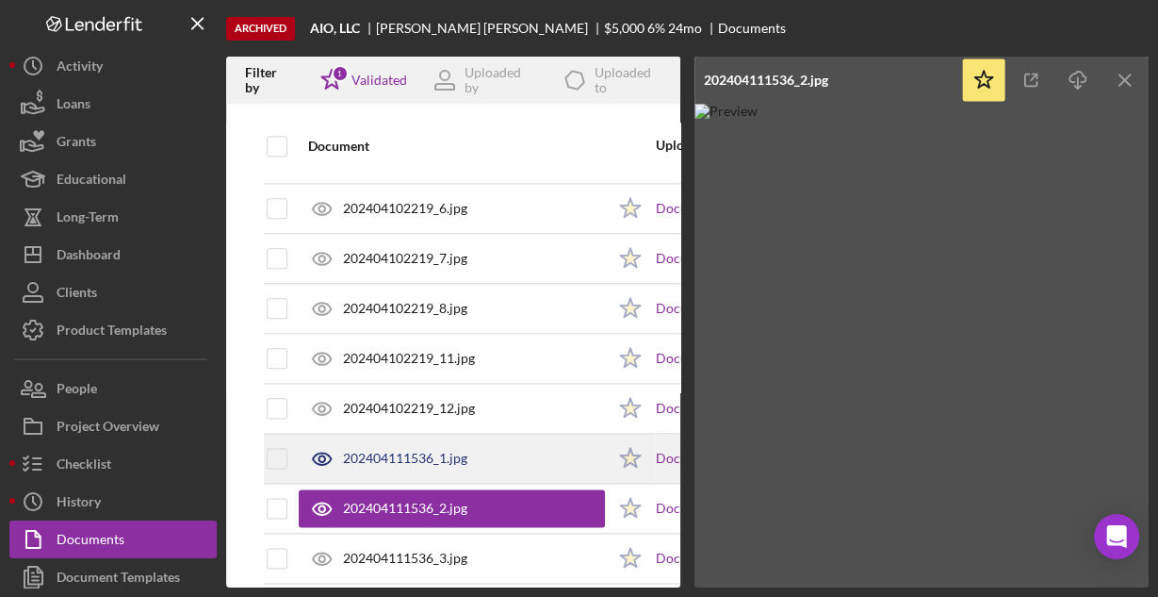
click at [505, 451] on div "202404111536_1.jpg" at bounding box center [452, 457] width 306 height 47
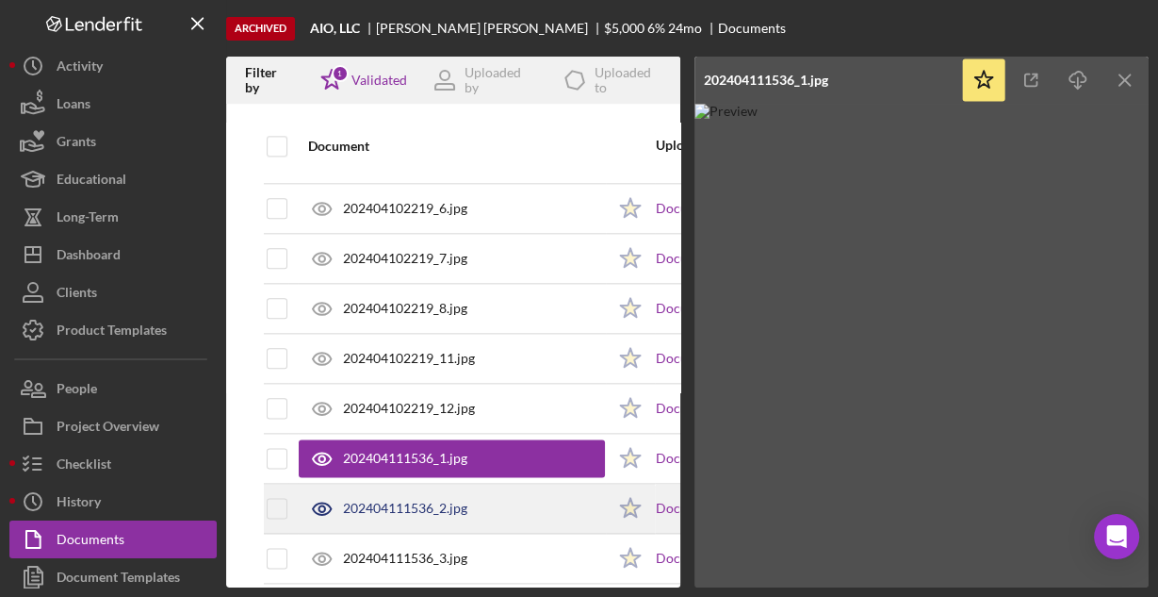
click at [500, 490] on div "202404111536_2.jpg" at bounding box center [452, 507] width 306 height 47
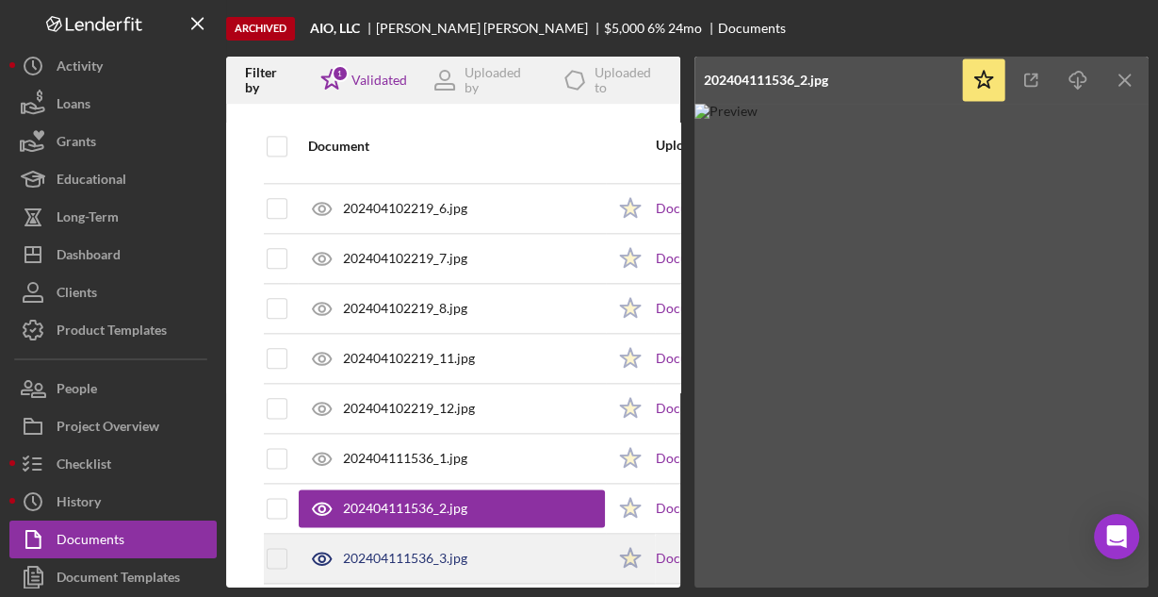
click at [497, 534] on div "202404111536_3.jpg" at bounding box center [452, 557] width 306 height 47
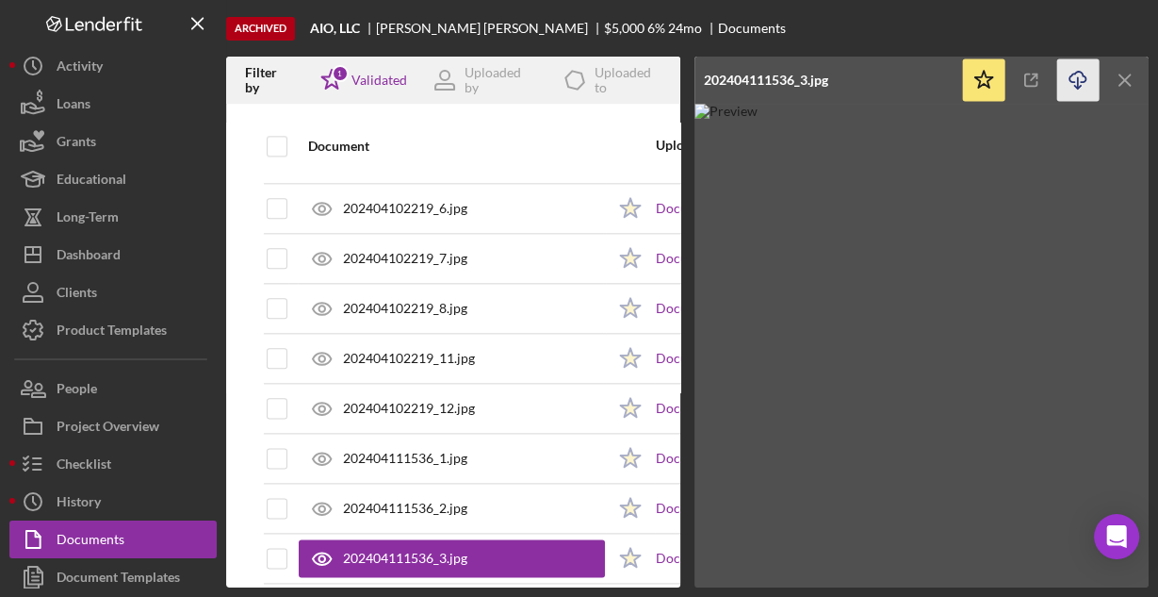
click at [1075, 74] on icon "button" at bounding box center [1078, 77] width 16 height 10
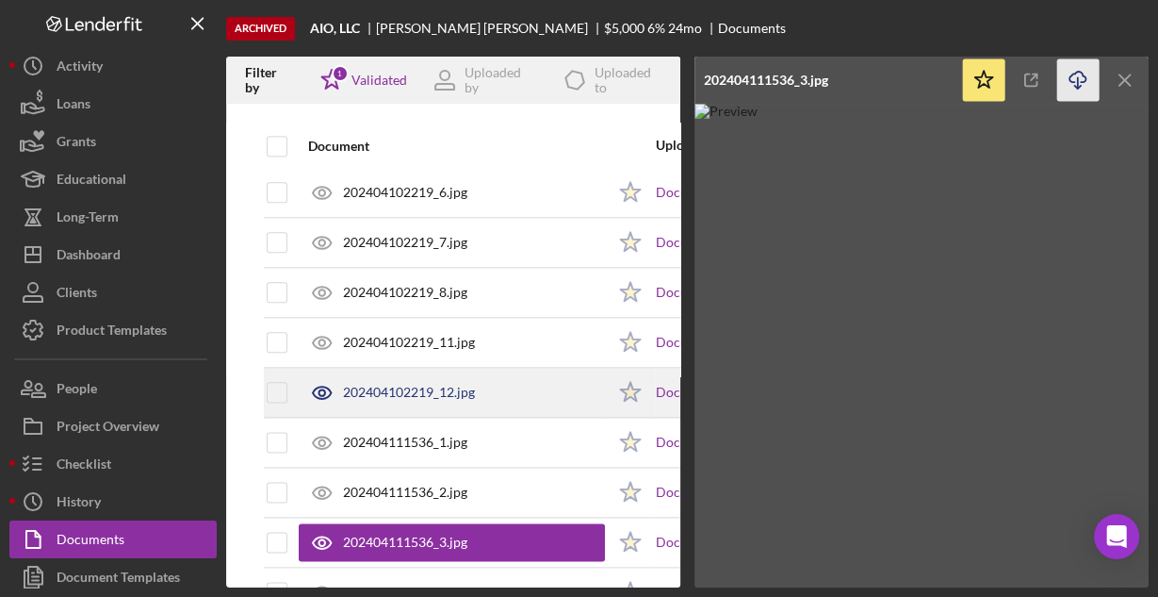
scroll to position [1945, 0]
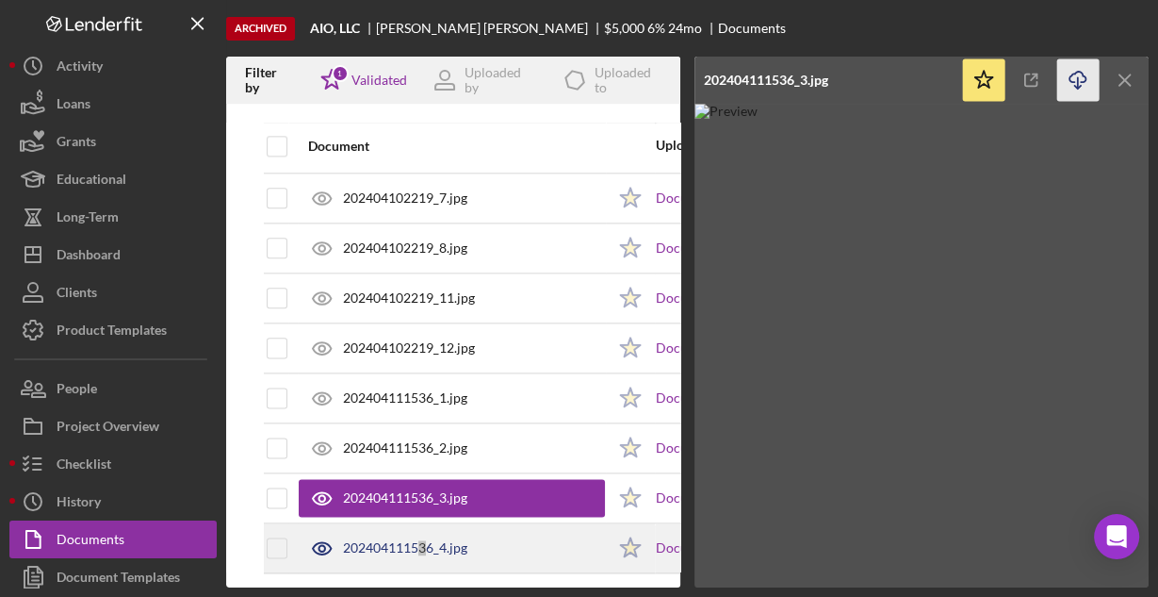
click at [421, 540] on div "202404111536_4.jpg" at bounding box center [405, 547] width 124 height 15
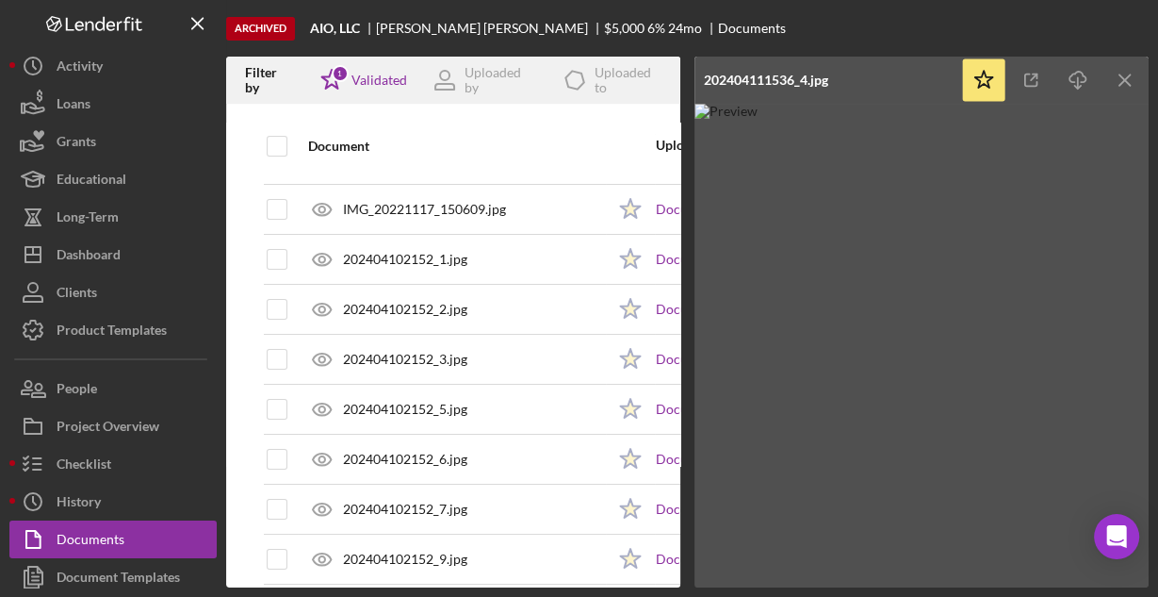
scroll to position [0, 0]
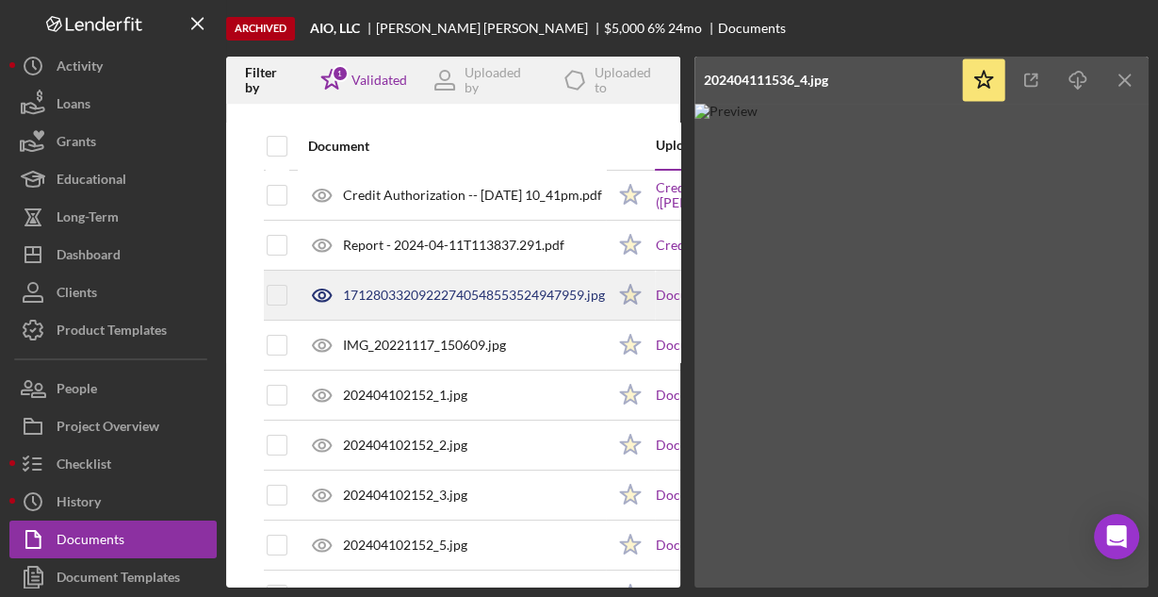
click at [496, 292] on div "17128033209222740548553524947959.jpg" at bounding box center [474, 294] width 262 height 15
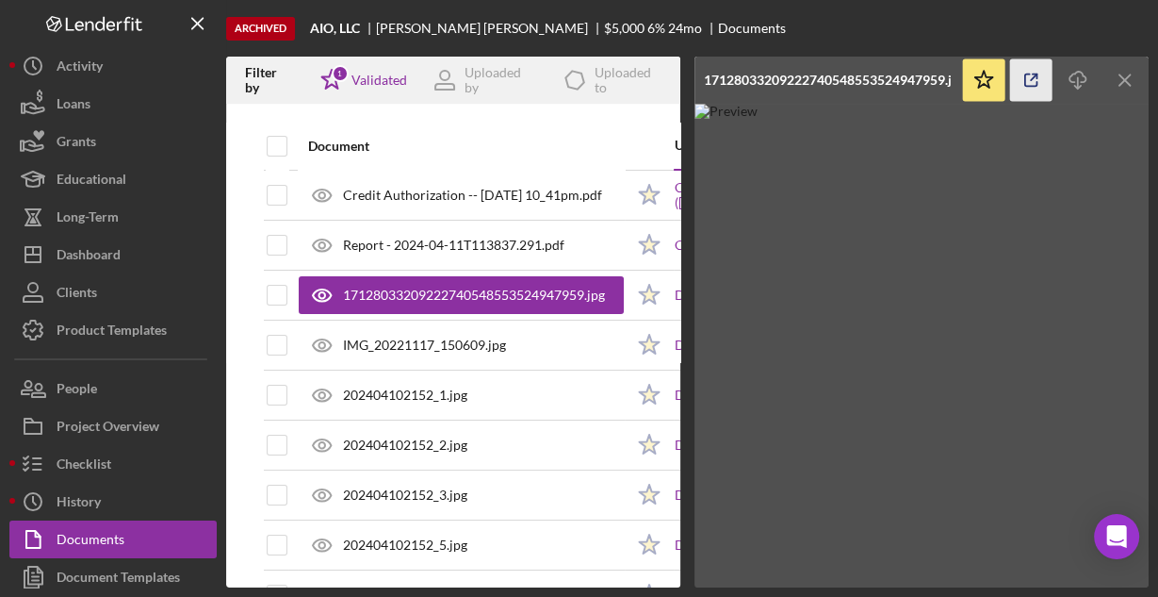
click at [1028, 83] on icon "button" at bounding box center [1031, 80] width 42 height 42
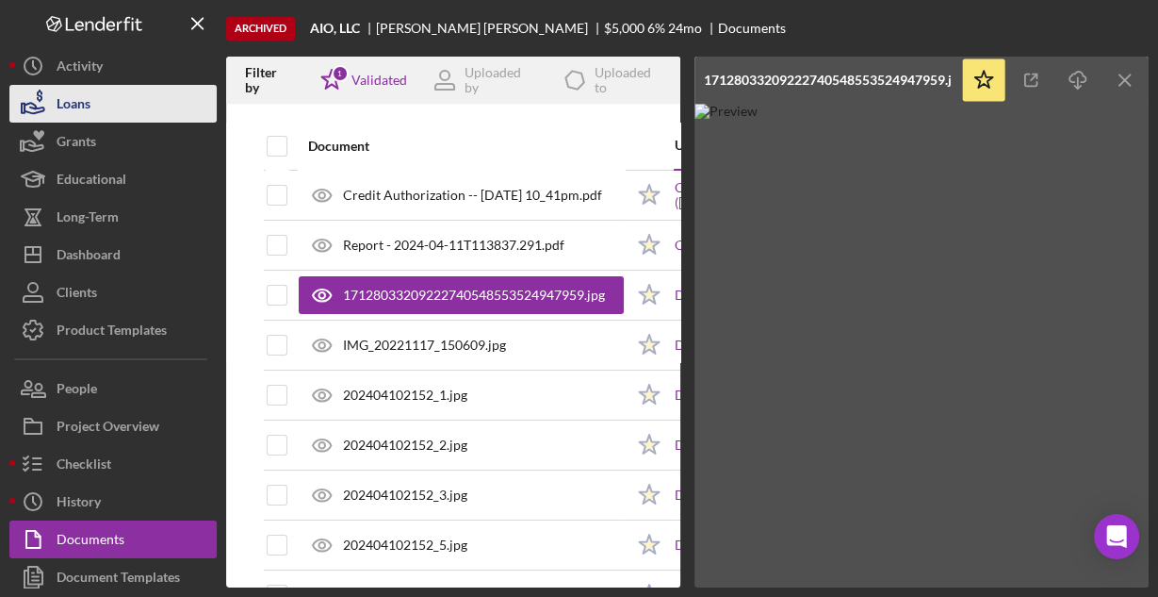
click at [92, 107] on button "Loans" at bounding box center [112, 104] width 207 height 38
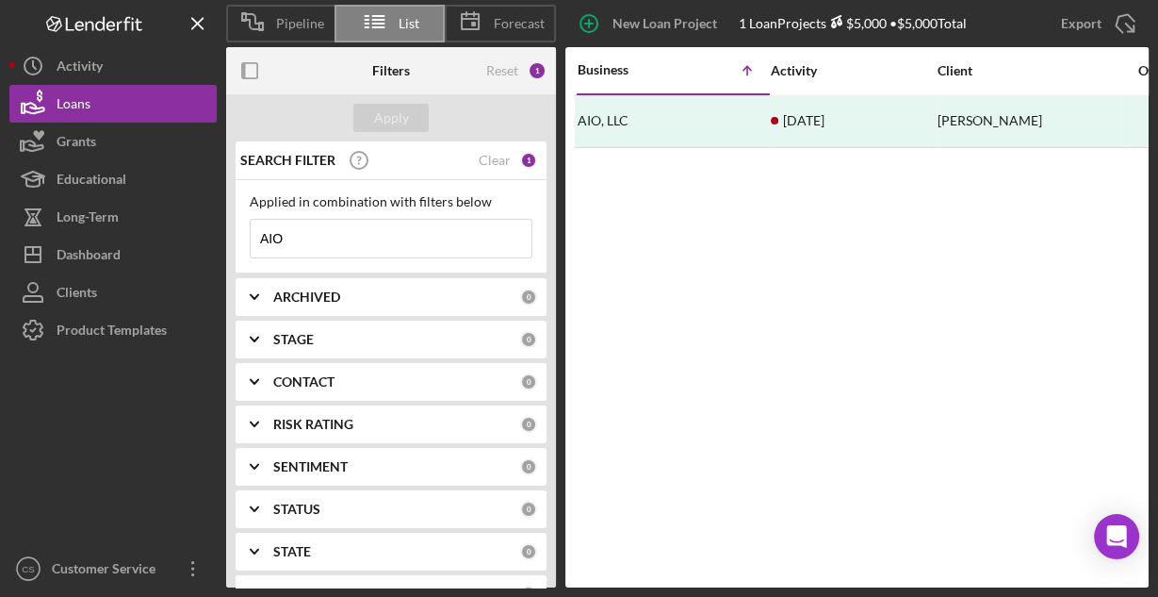
click at [311, 237] on input "AIO" at bounding box center [391, 239] width 281 height 38
click at [310, 237] on input "AIO" at bounding box center [391, 239] width 281 height 38
type input "y"
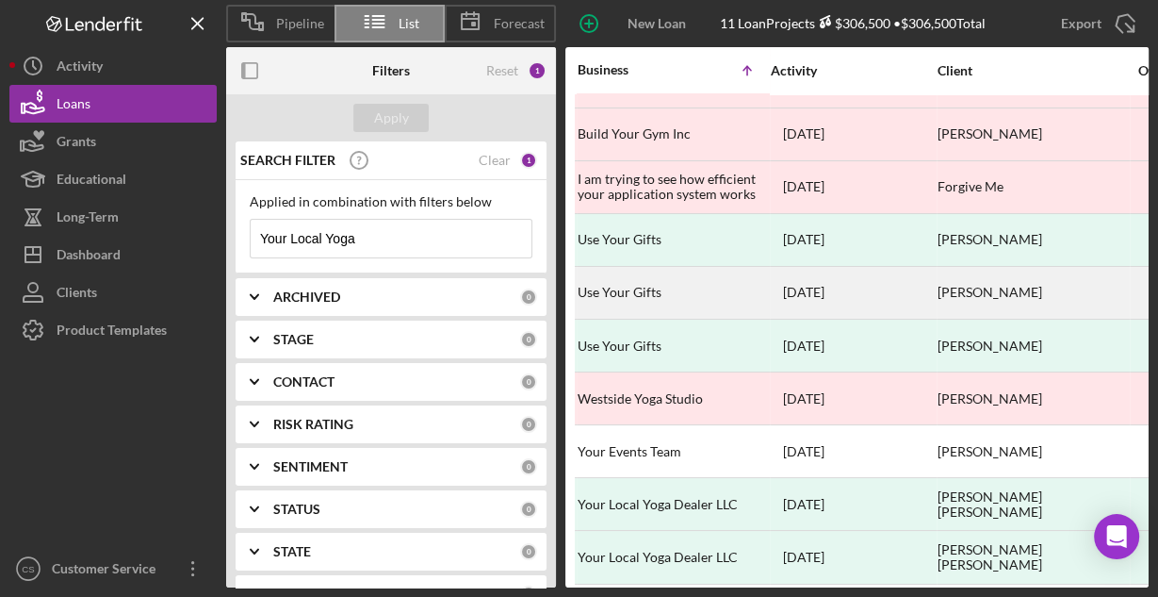
scroll to position [102, 0]
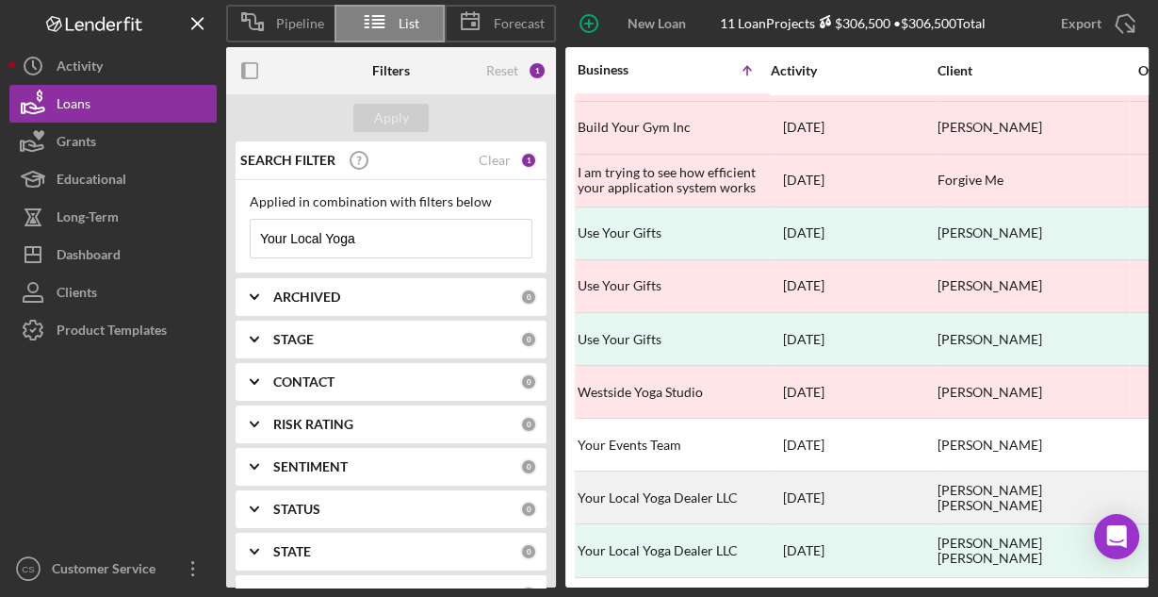
type input "Your Local Yoga"
click at [682, 488] on div "Your Local Yoga Dealer LLC" at bounding box center [672, 497] width 189 height 50
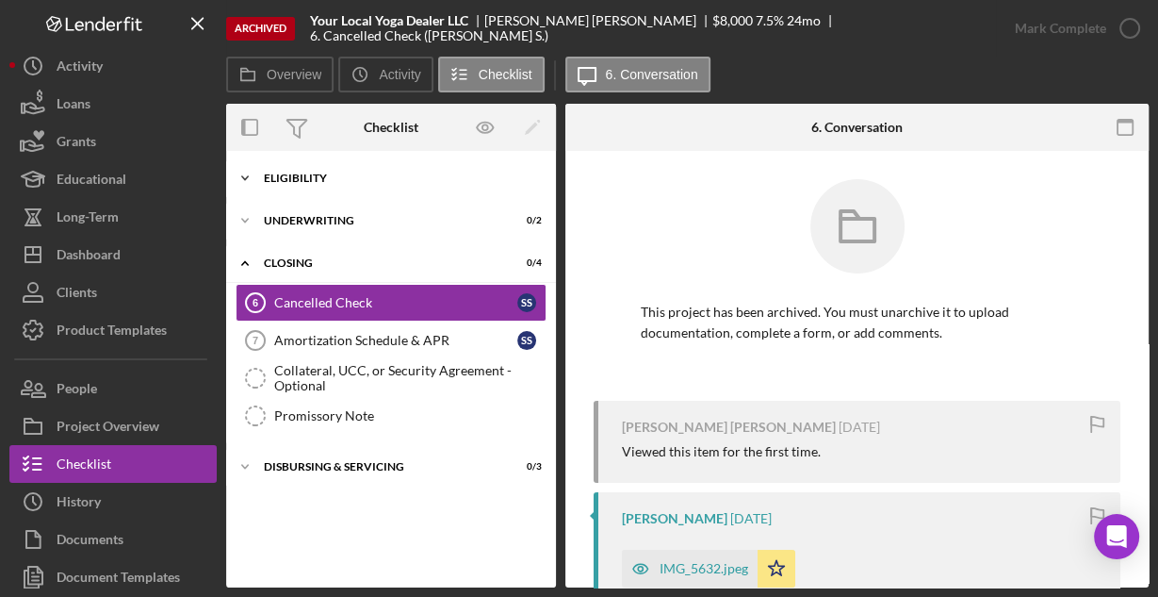
click at [350, 177] on div "Eligibility" at bounding box center [398, 177] width 269 height 11
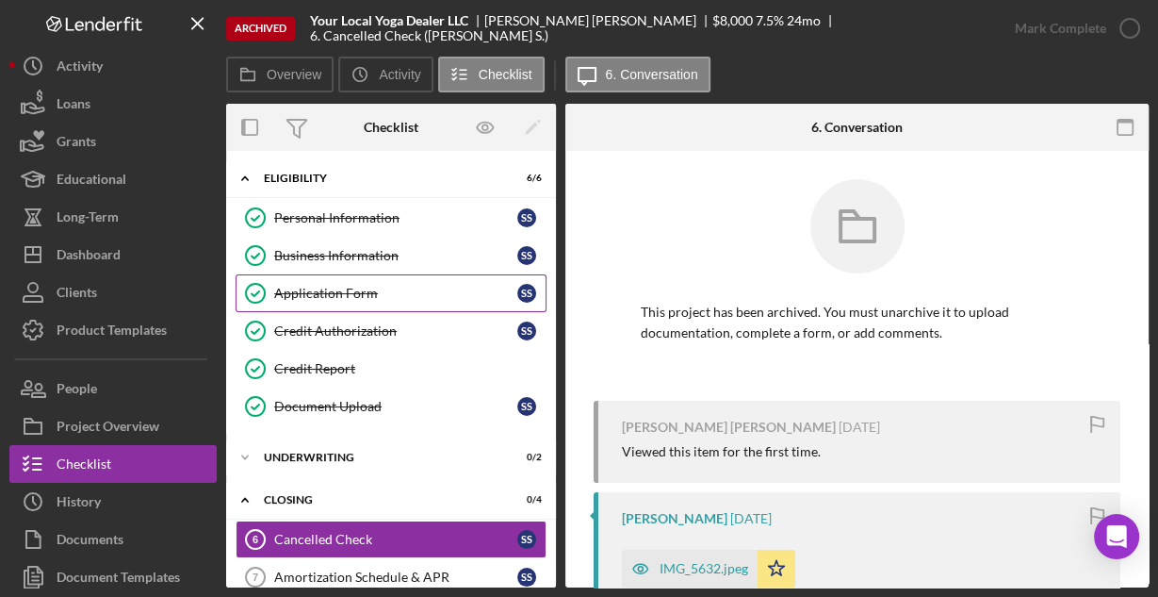
click at [320, 288] on div "Application Form" at bounding box center [395, 293] width 243 height 15
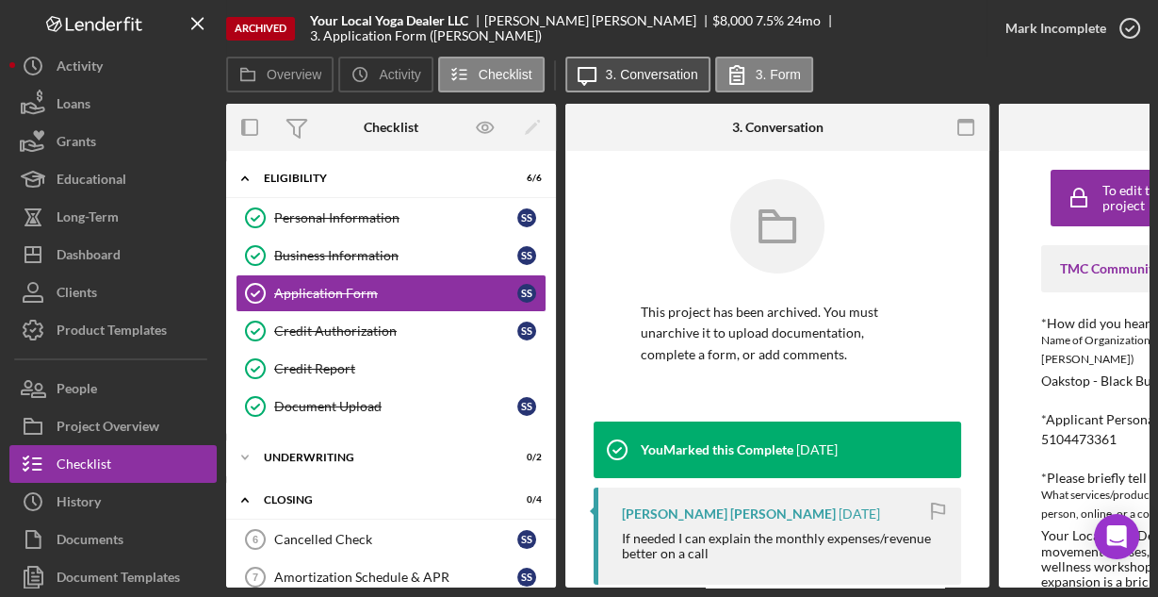
click at [628, 74] on label "3. Conversation" at bounding box center [652, 74] width 92 height 15
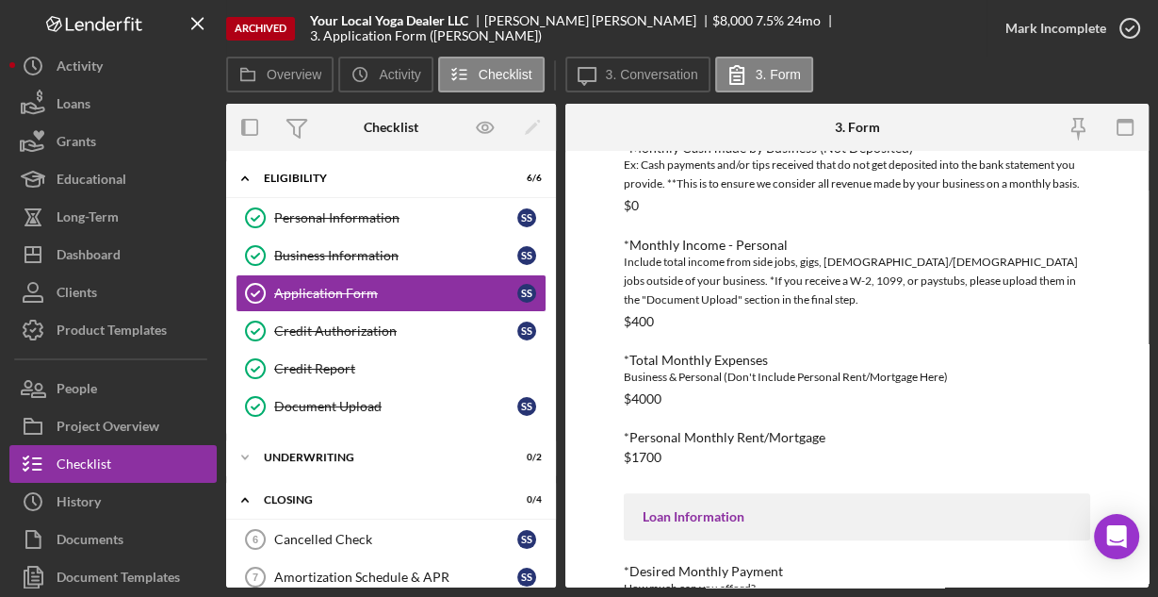
scroll to position [912, 0]
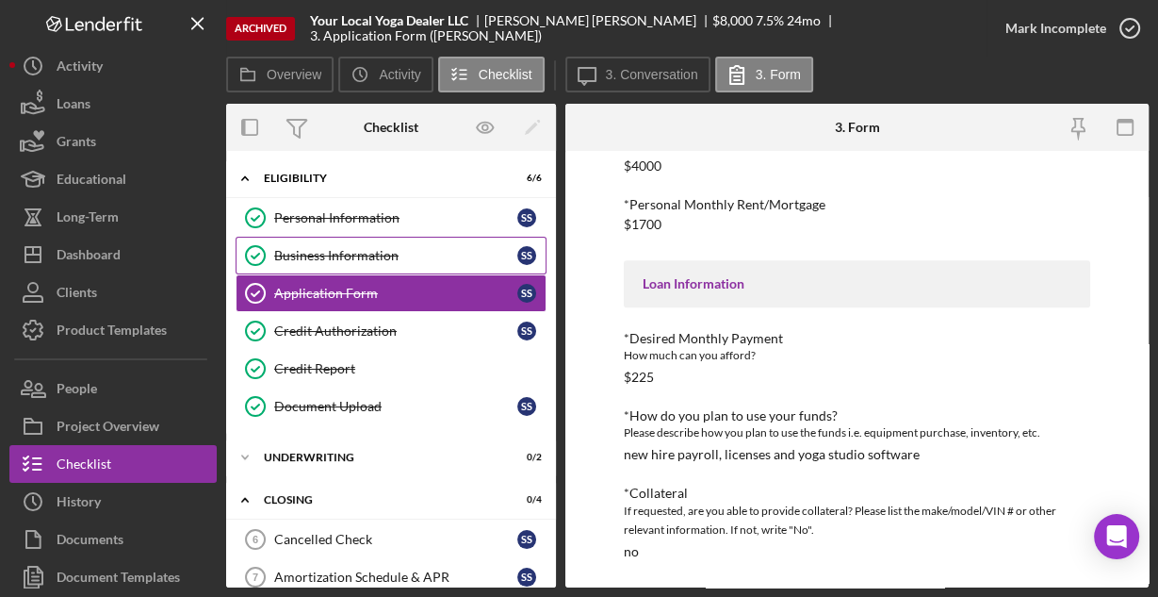
click at [352, 259] on div "Business Information" at bounding box center [395, 255] width 243 height 15
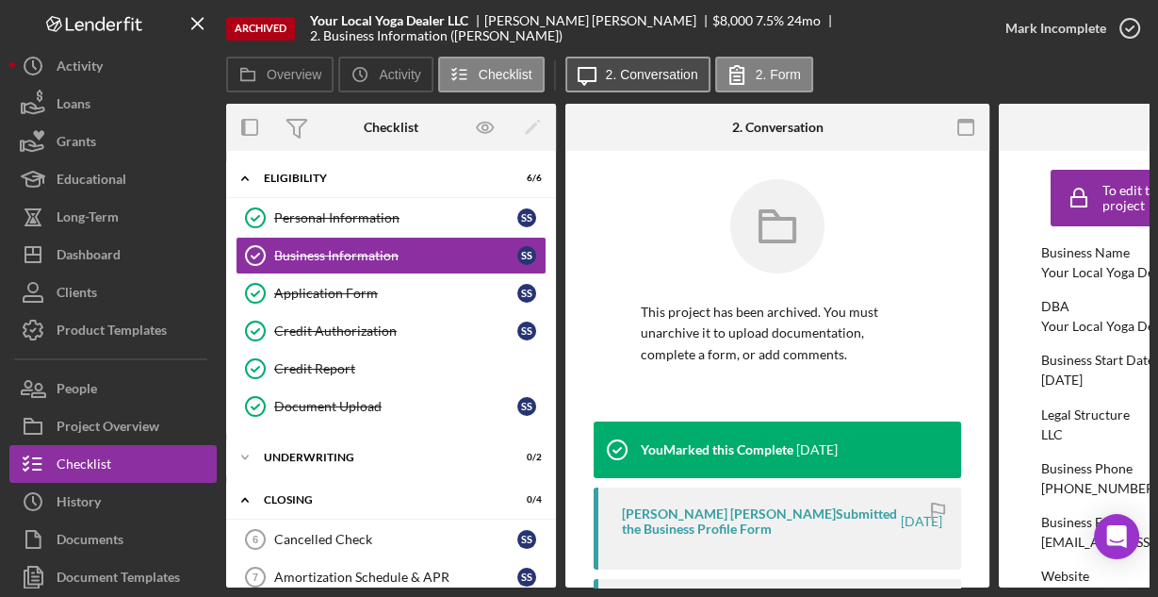
click at [647, 83] on button "Icon/Message 2. Conversation" at bounding box center [638, 75] width 145 height 36
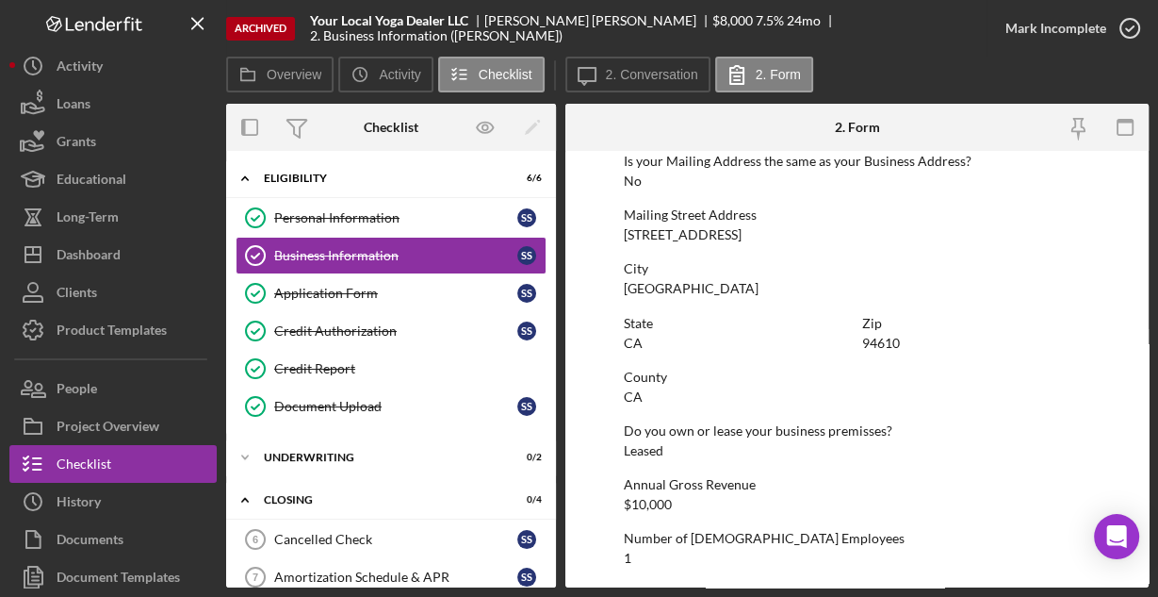
scroll to position [1201, 0]
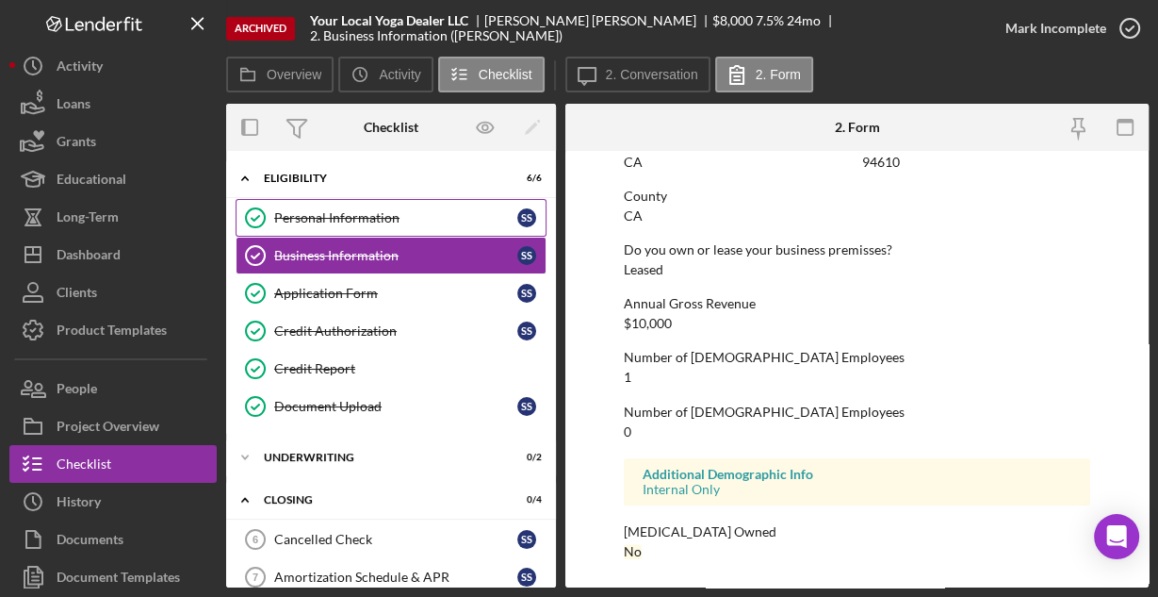
click at [356, 215] on div "Personal Information" at bounding box center [395, 217] width 243 height 15
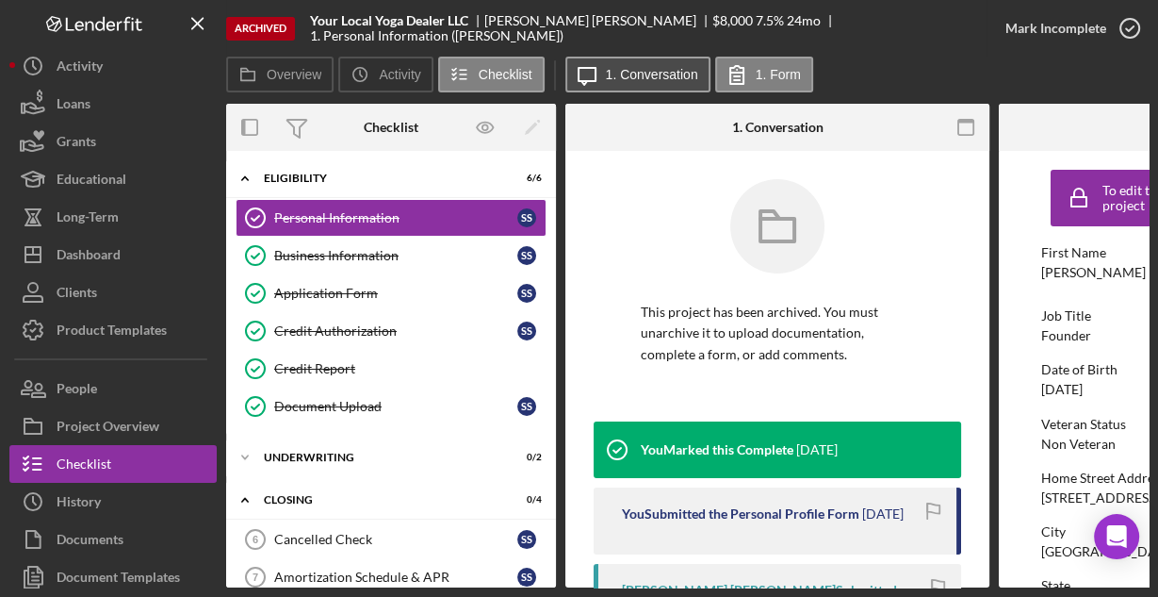
click at [660, 64] on button "Icon/Message 1. Conversation" at bounding box center [638, 75] width 145 height 36
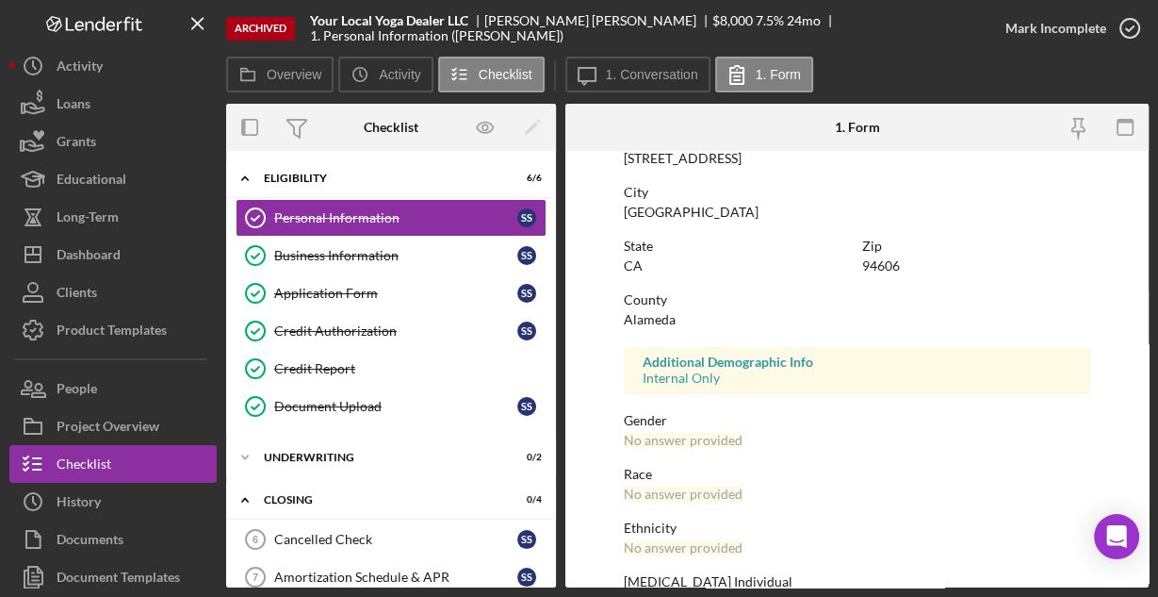
scroll to position [444, 0]
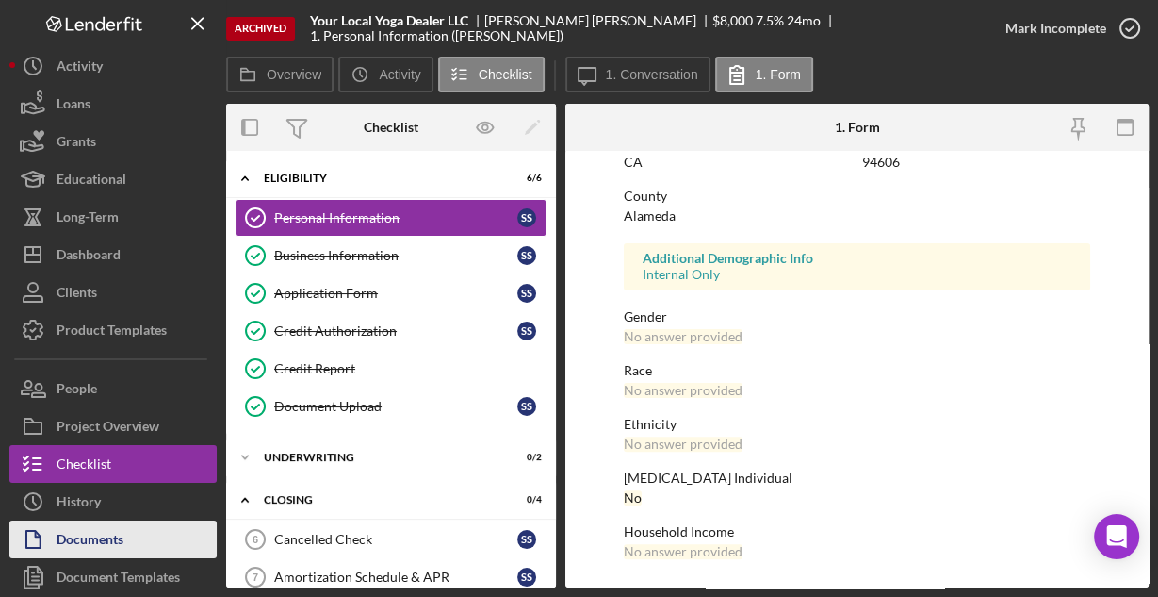
click at [103, 532] on div "Documents" at bounding box center [90, 541] width 67 height 42
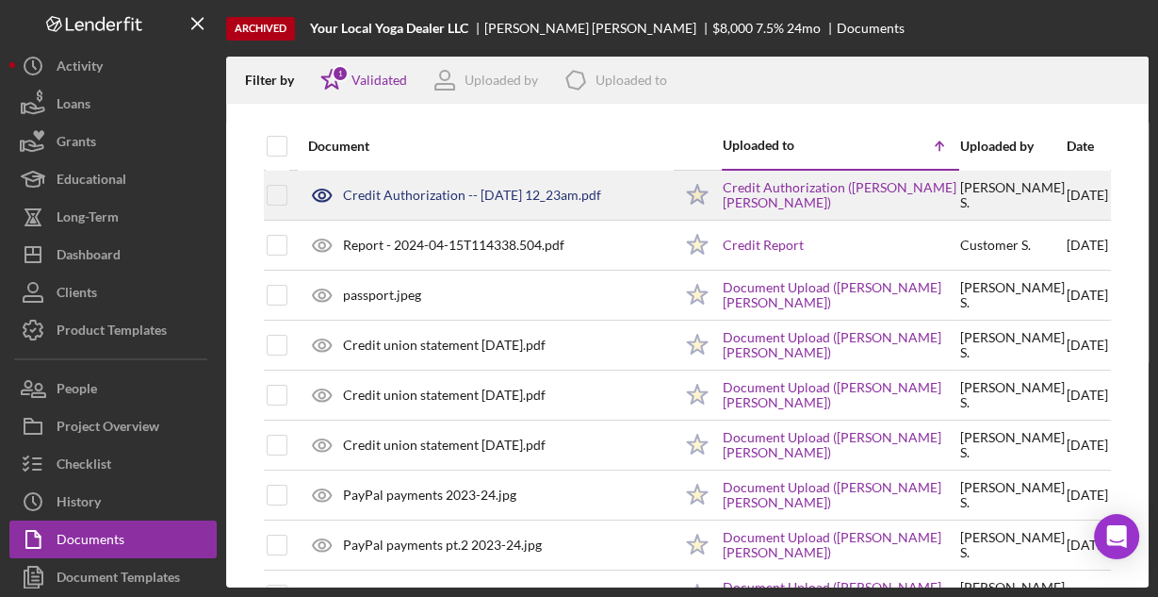
click at [465, 201] on div "Credit Authorization -- [DATE] 12_23am.pdf" at bounding box center [472, 195] width 258 height 15
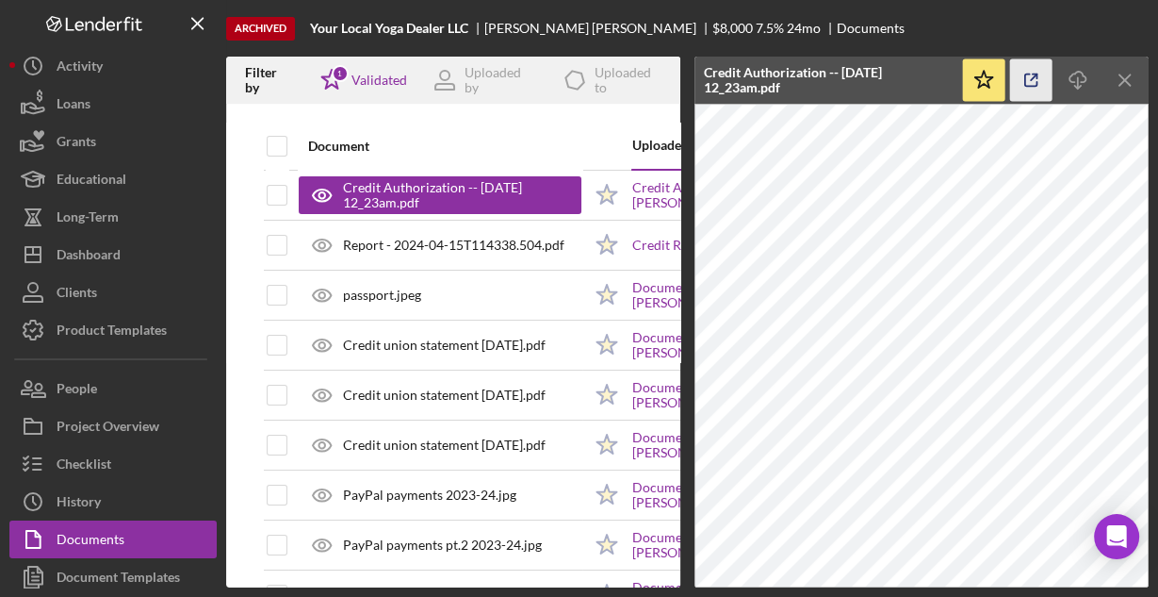
drag, startPoint x: 1076, startPoint y: 78, endPoint x: 1049, endPoint y: 83, distance: 27.7
click at [1075, 78] on icon "Icon/Download" at bounding box center [1078, 80] width 42 height 42
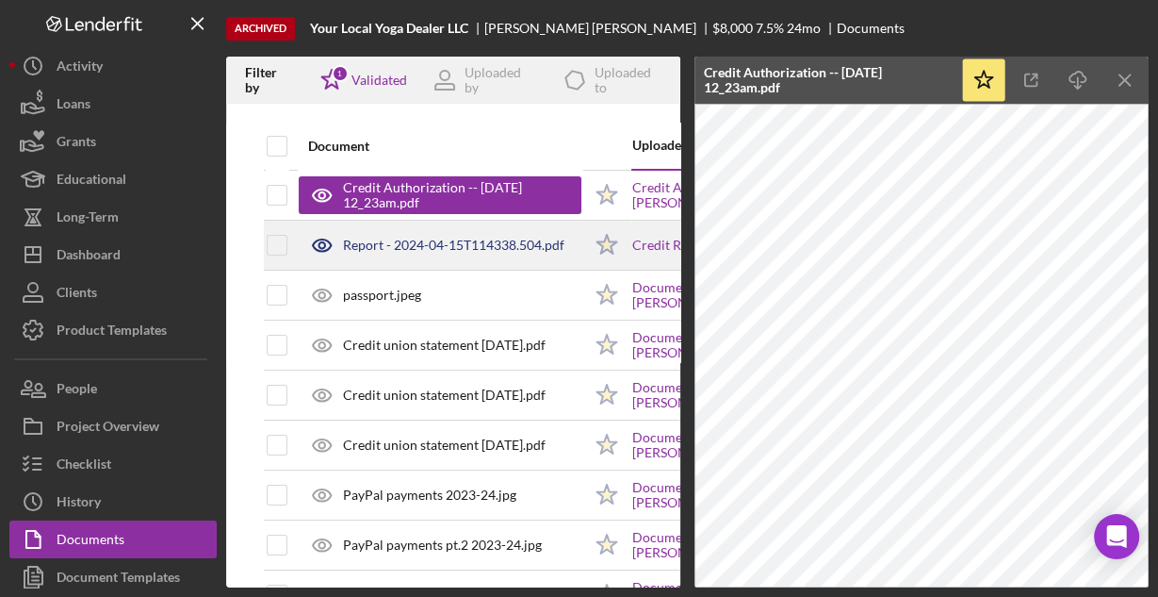
click at [472, 240] on div "Report - 2024-04-15T114338.504.pdf" at bounding box center [453, 245] width 221 height 15
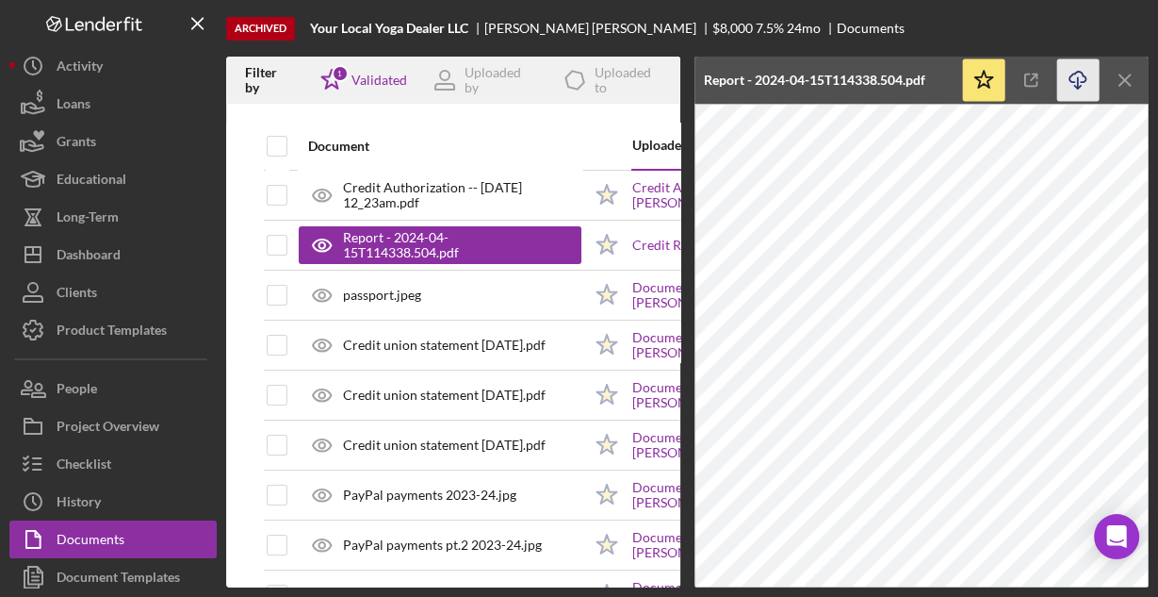
click at [1078, 83] on line "button" at bounding box center [1078, 82] width 0 height 10
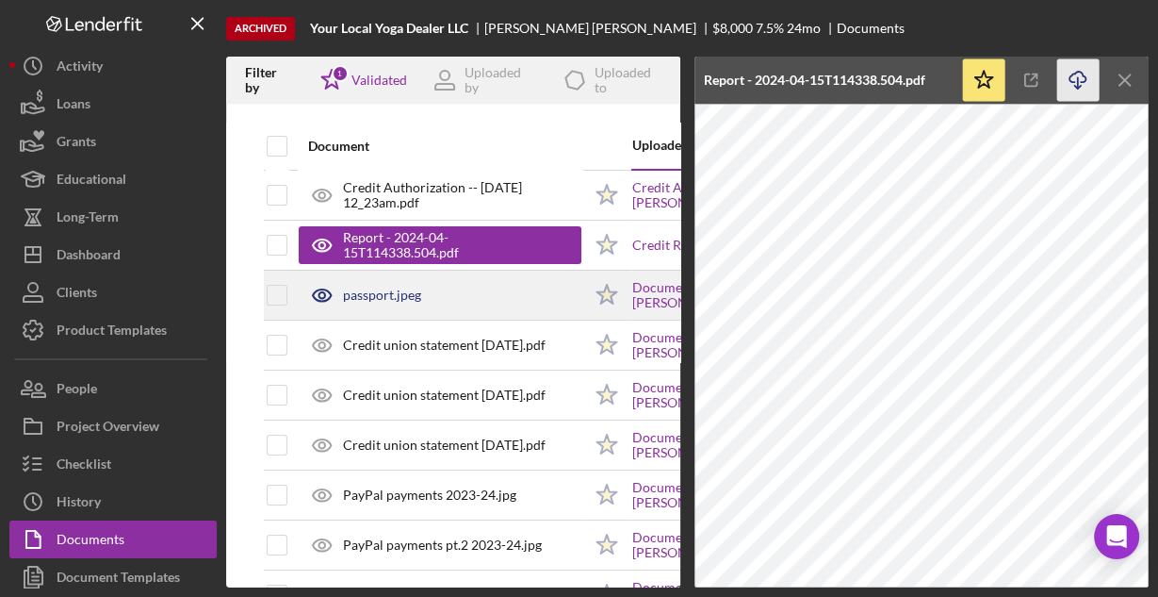
click at [364, 290] on div "passport.jpeg" at bounding box center [382, 294] width 78 height 15
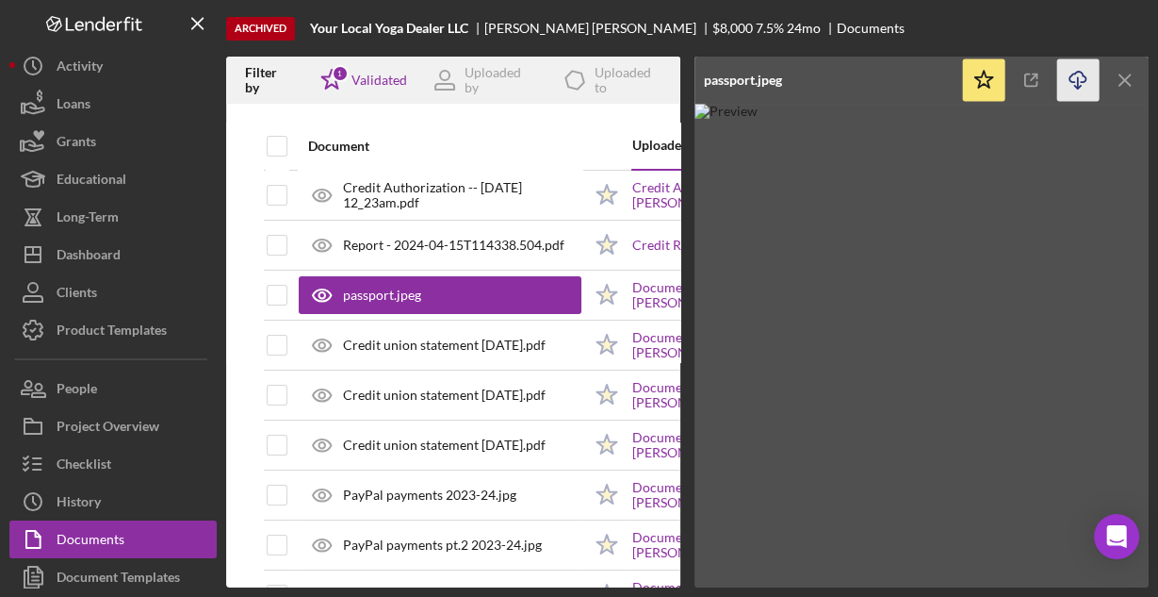
click at [1078, 79] on icon "Icon/Download" at bounding box center [1078, 80] width 42 height 42
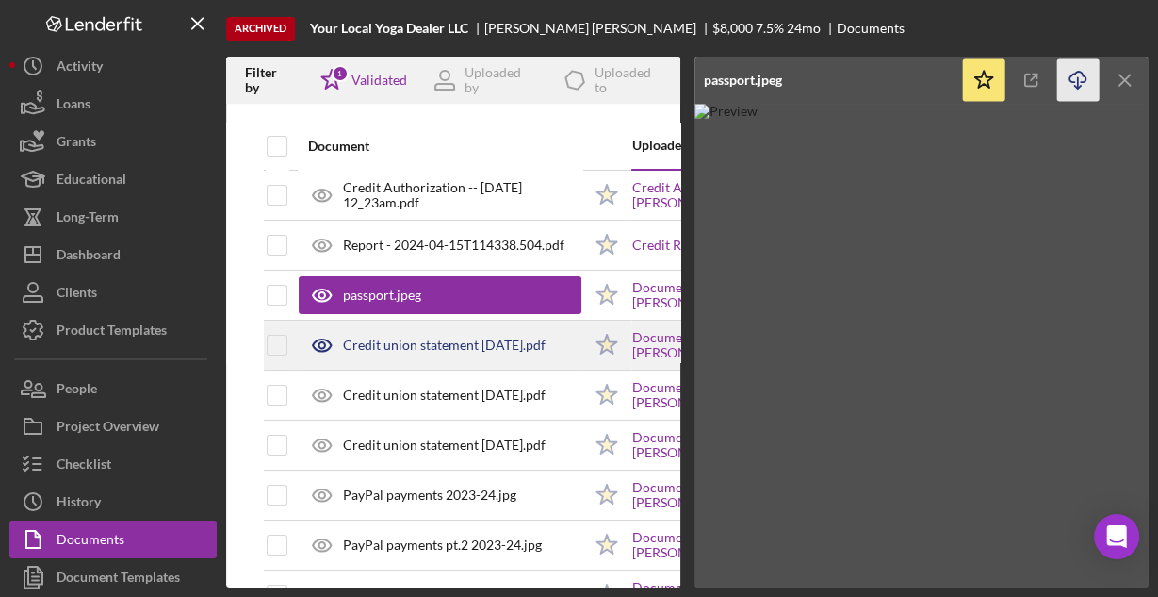
click at [389, 350] on div "Credit union statement [DATE].pdf" at bounding box center [444, 344] width 203 height 15
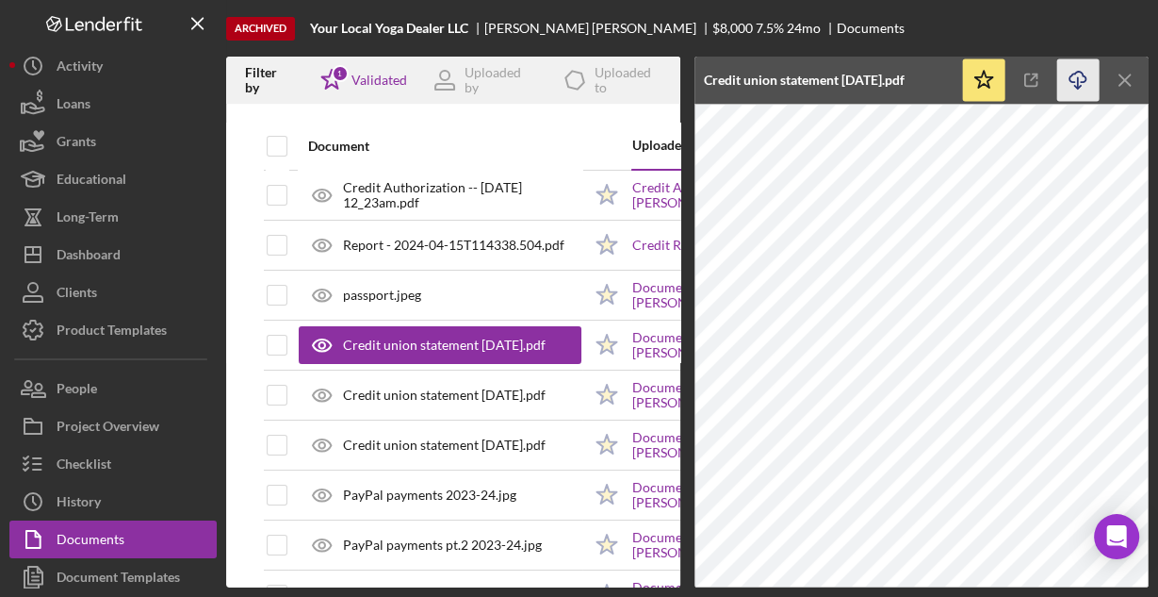
click at [1070, 80] on icon "button" at bounding box center [1078, 77] width 16 height 10
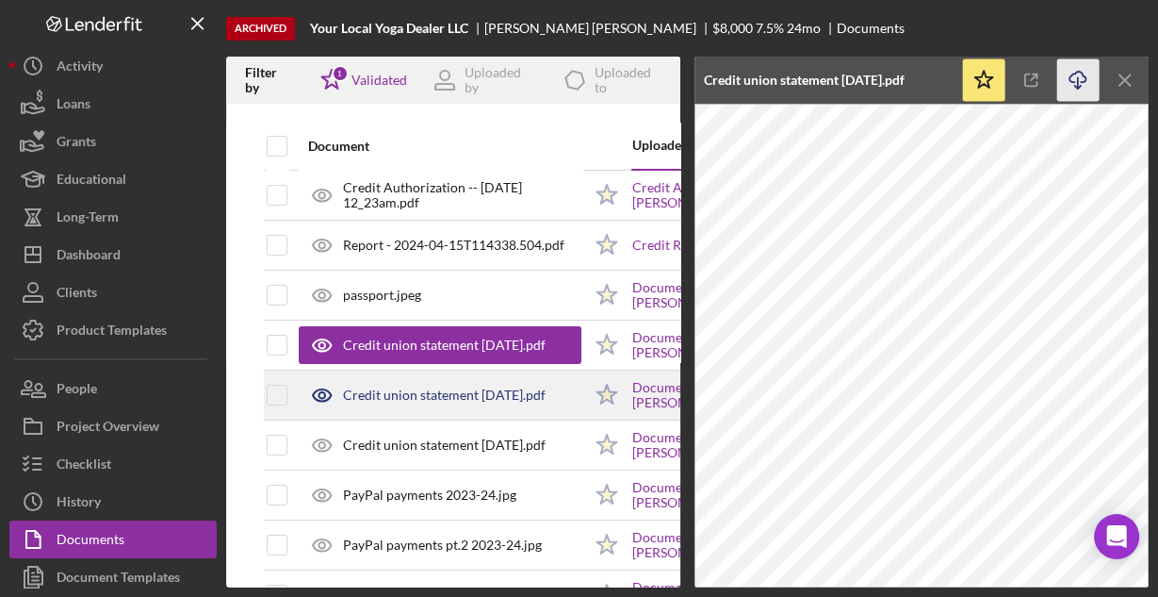
drag, startPoint x: 479, startPoint y: 388, endPoint x: 525, endPoint y: 376, distance: 47.8
click at [479, 388] on div "Credit union statement [DATE].pdf" at bounding box center [444, 394] width 203 height 15
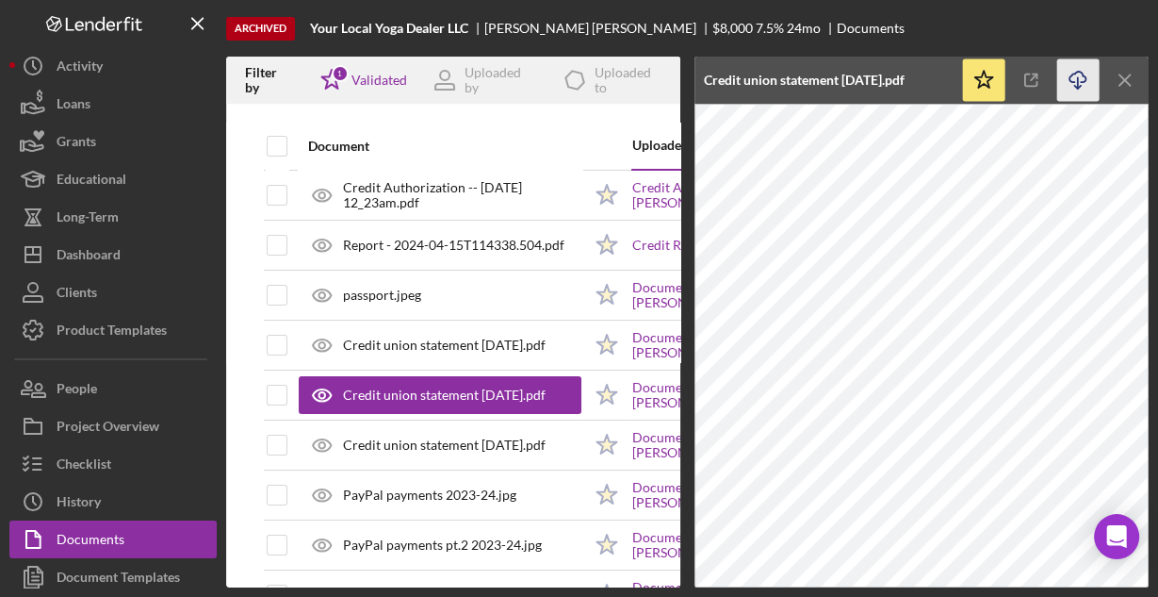
click at [1079, 78] on icon "Icon/Download" at bounding box center [1078, 80] width 42 height 42
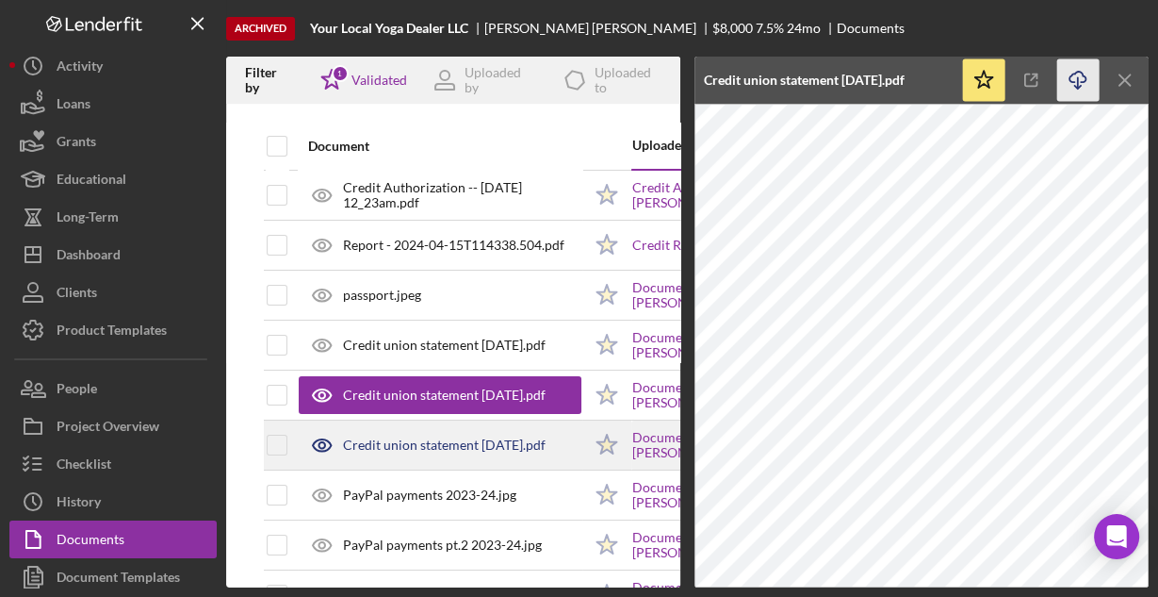
click at [465, 438] on div "Credit union statement [DATE].pdf" at bounding box center [444, 444] width 203 height 15
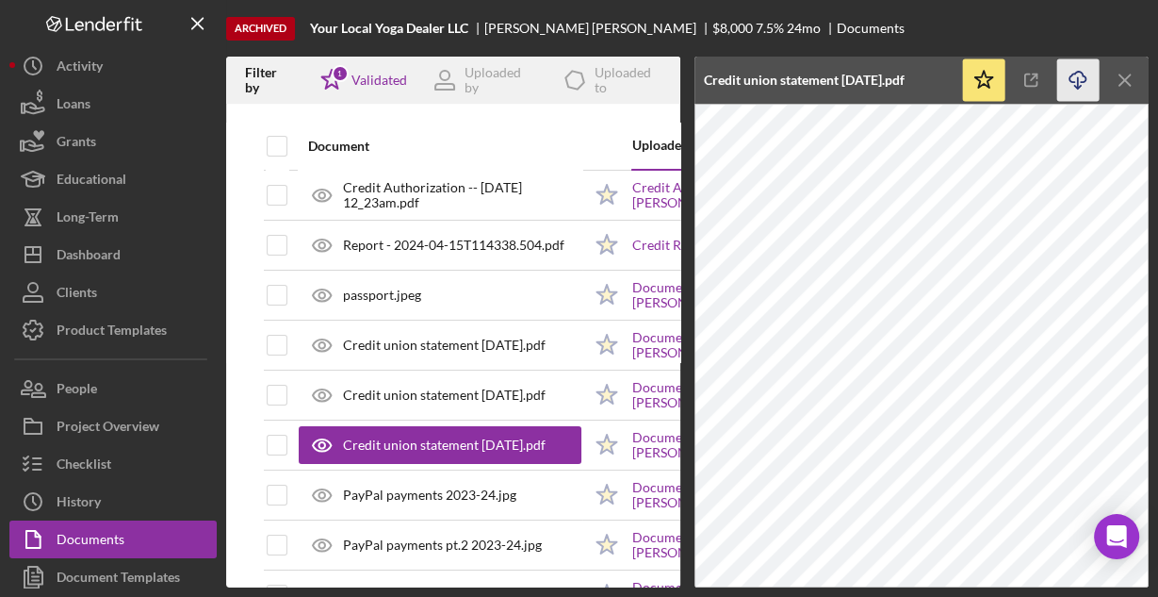
click at [1073, 80] on icon "Icon/Download" at bounding box center [1078, 80] width 42 height 42
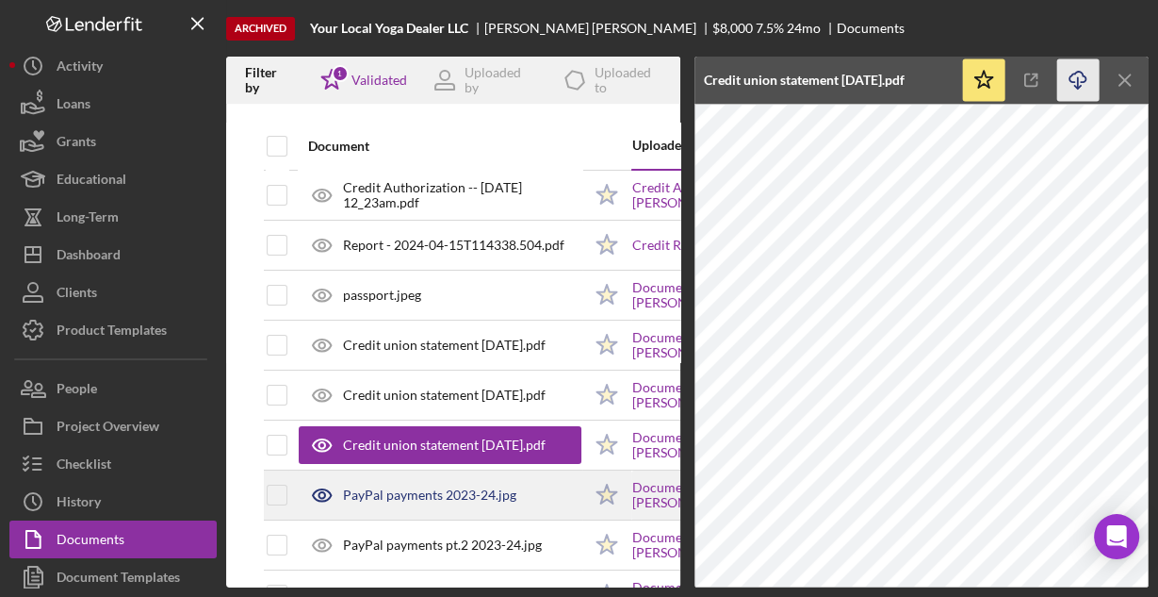
click at [367, 499] on div "PayPal payments 2023-24.jpg" at bounding box center [429, 494] width 173 height 15
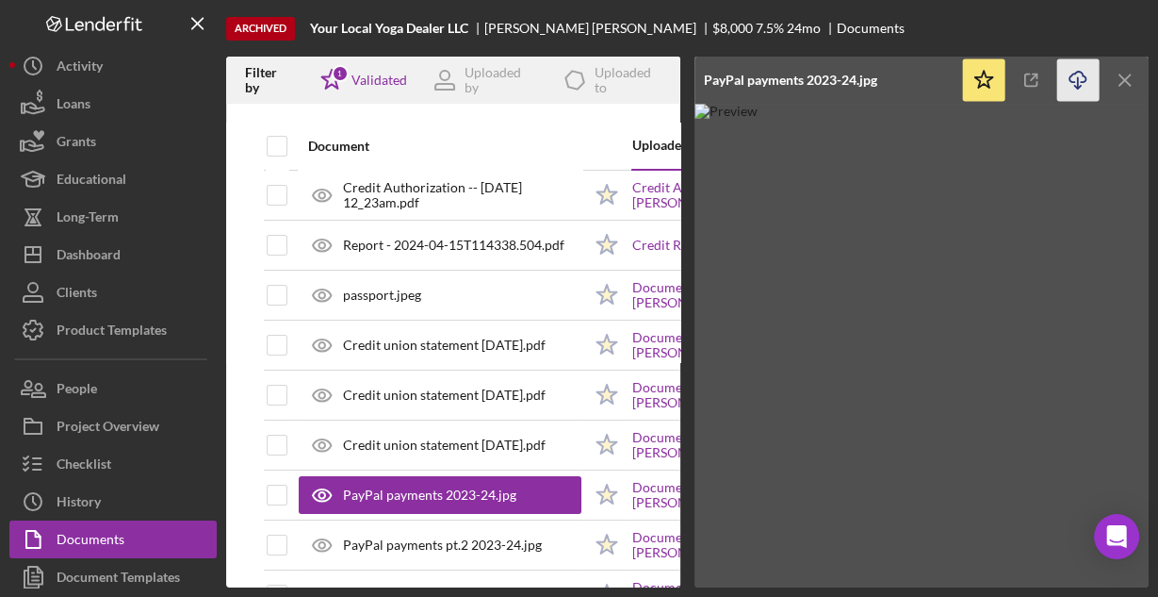
click at [1076, 72] on icon "button" at bounding box center [1078, 77] width 16 height 10
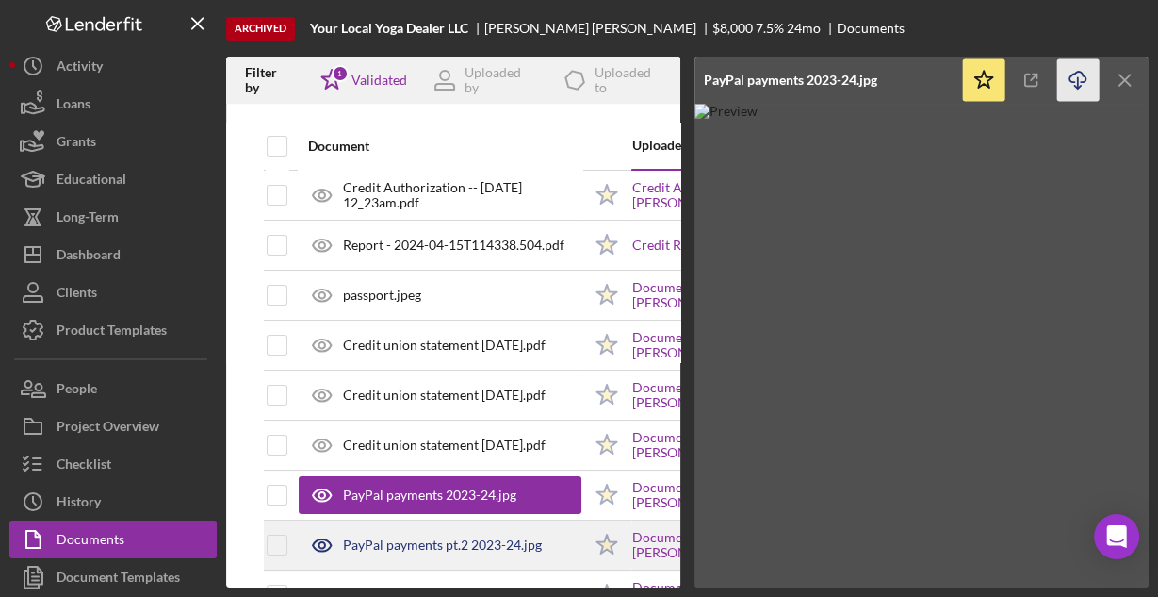
click at [440, 537] on div "PayPal payments pt.2 2023-24.jpg" at bounding box center [442, 544] width 199 height 15
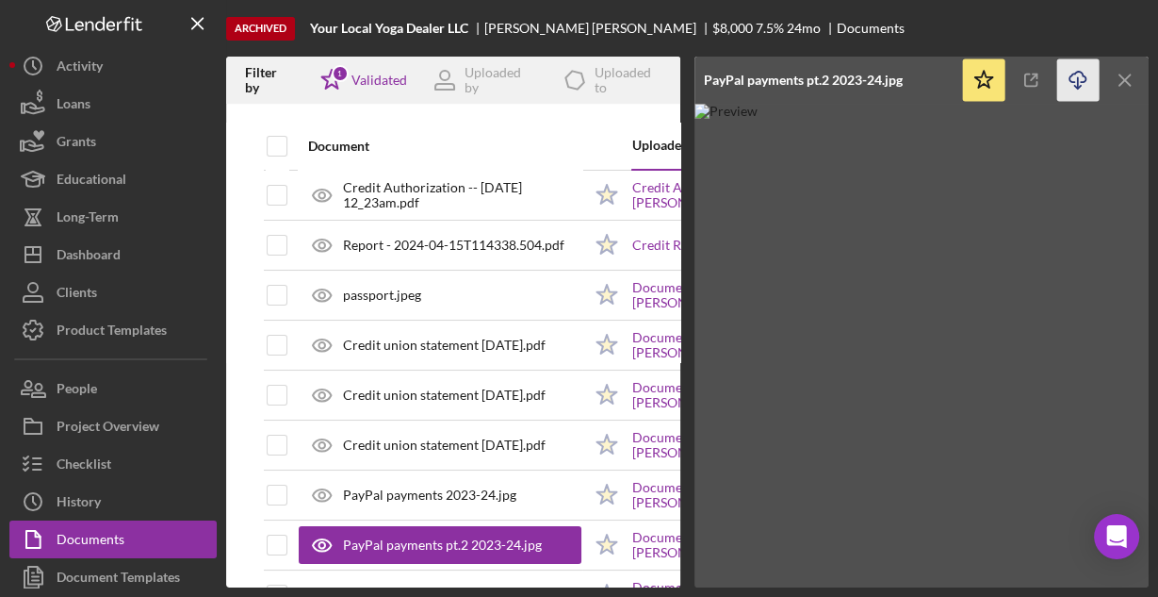
click at [1075, 69] on icon "Icon/Download" at bounding box center [1078, 80] width 42 height 42
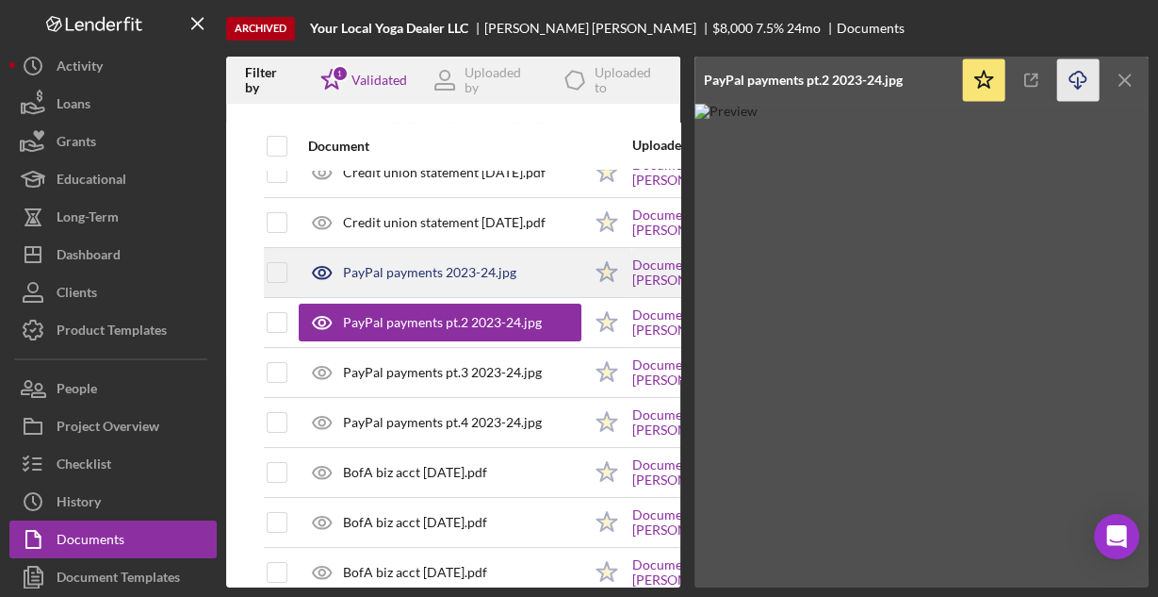
scroll to position [226, 0]
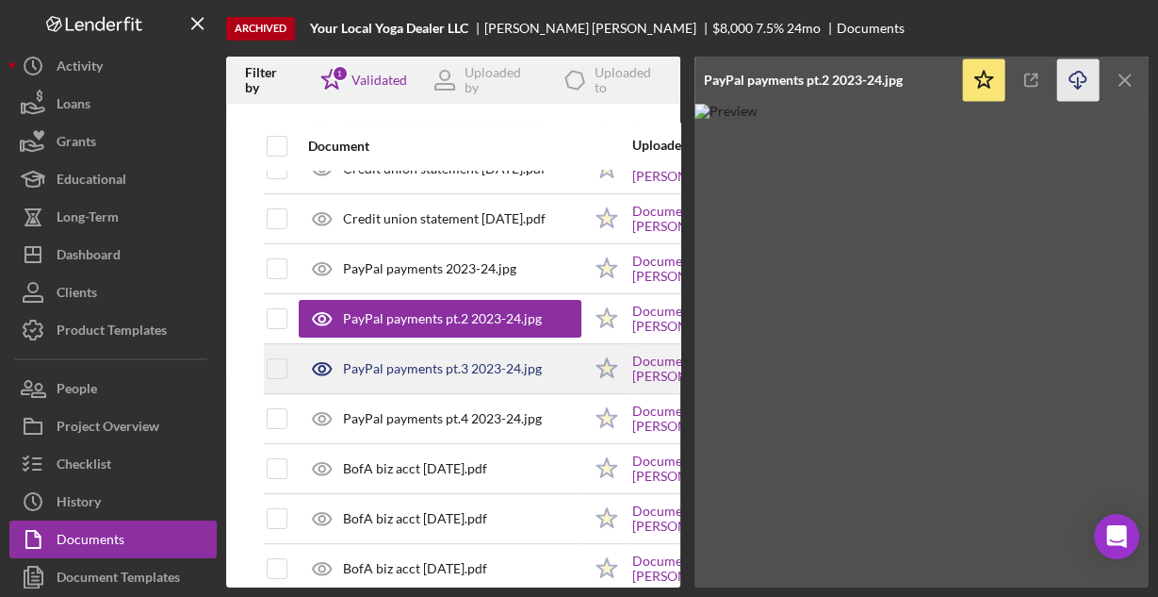
click at [440, 361] on div "PayPal payments pt.3 2023-24.jpg" at bounding box center [442, 368] width 199 height 15
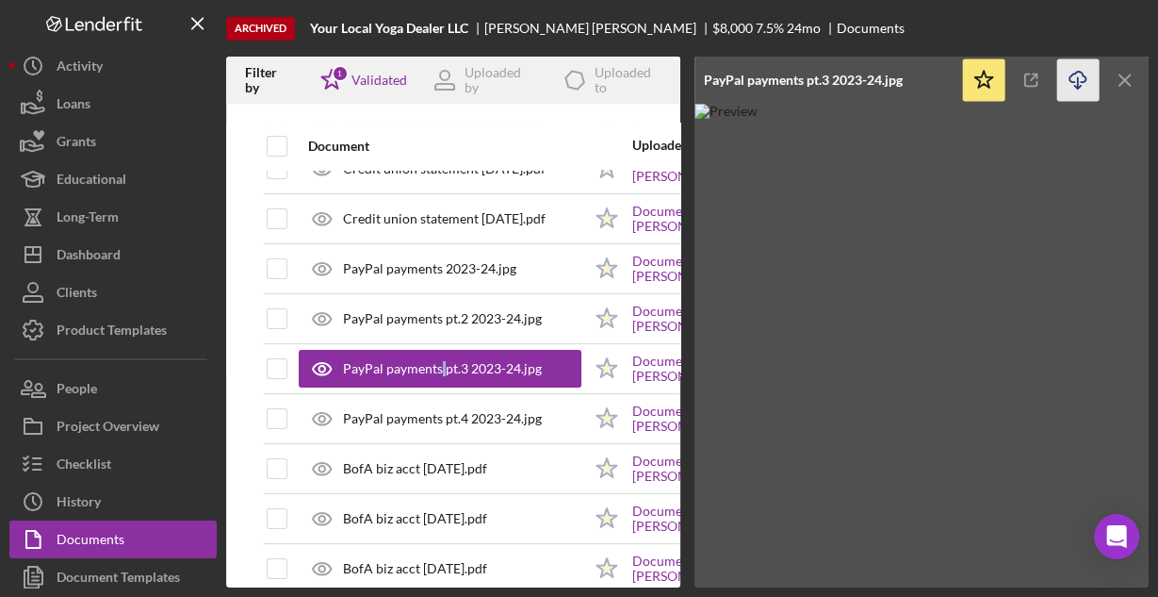
click at [1068, 75] on icon "Icon/Download" at bounding box center [1078, 80] width 42 height 42
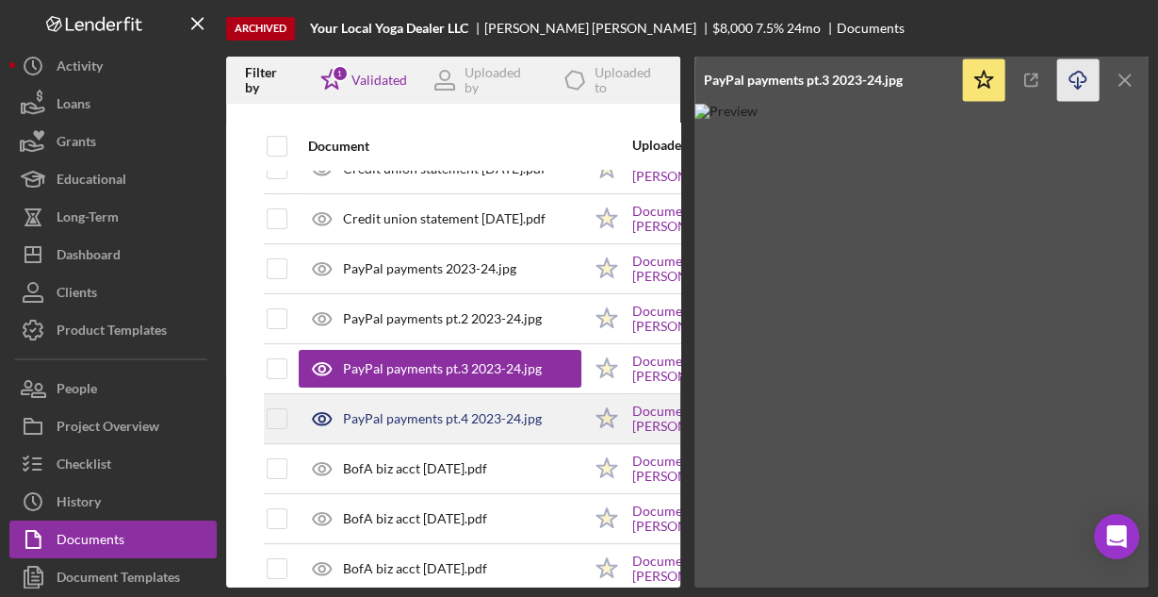
click at [441, 411] on div "PayPal payments pt.4 2023-24.jpg" at bounding box center [442, 418] width 199 height 15
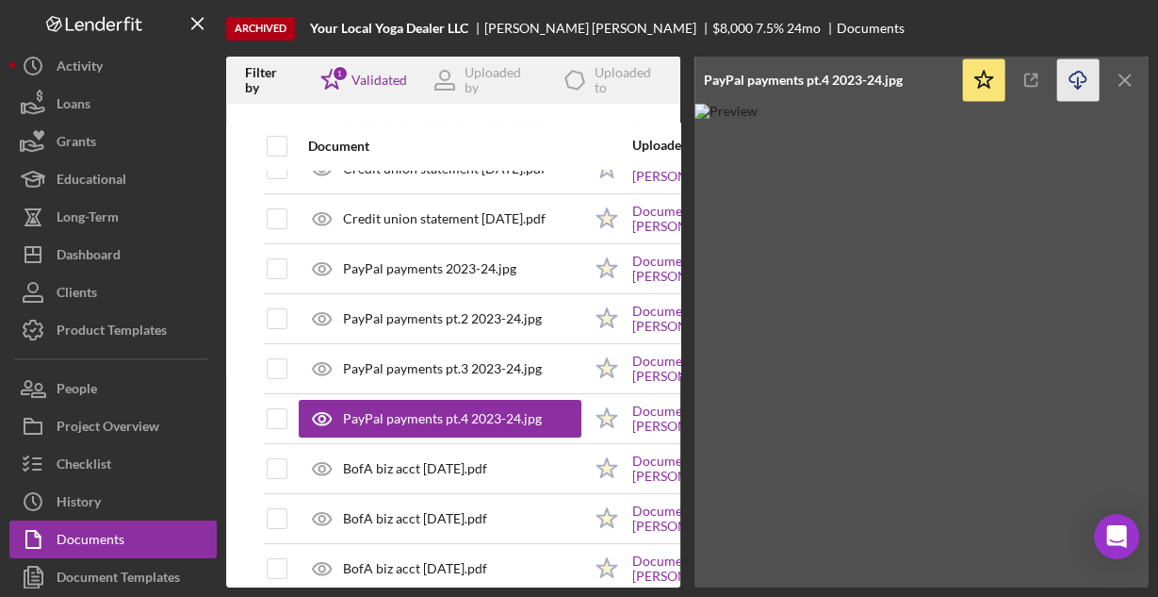
drag, startPoint x: 1062, startPoint y: 77, endPoint x: 1077, endPoint y: 71, distance: 16.5
click at [1077, 71] on icon "Icon/Download" at bounding box center [1078, 80] width 42 height 42
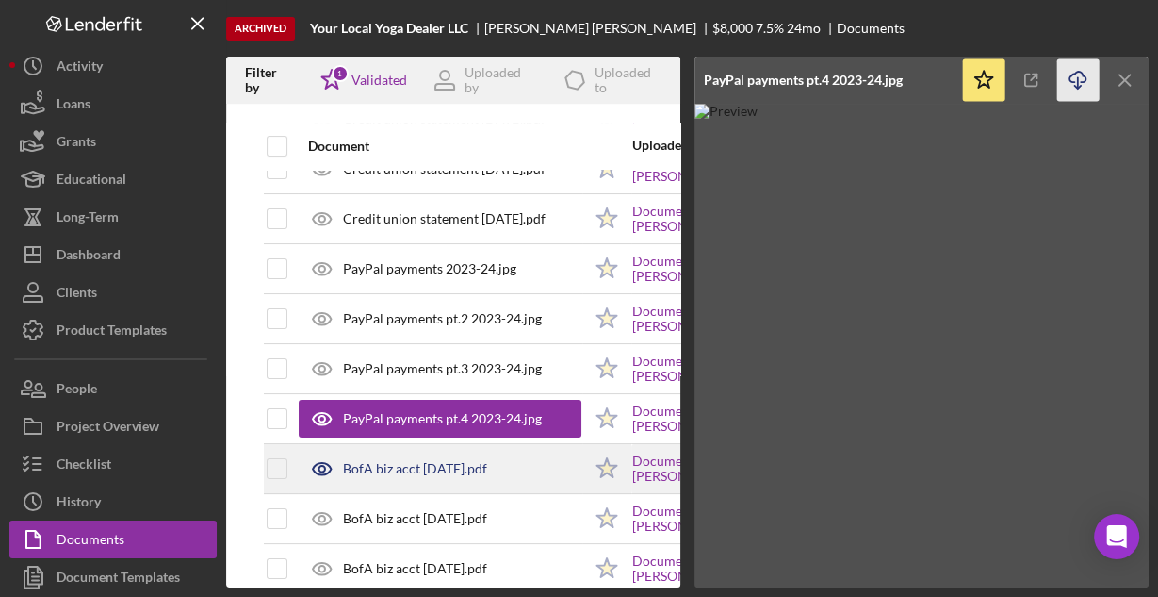
click at [418, 456] on div "BofA biz acct [DATE].pdf" at bounding box center [440, 468] width 283 height 47
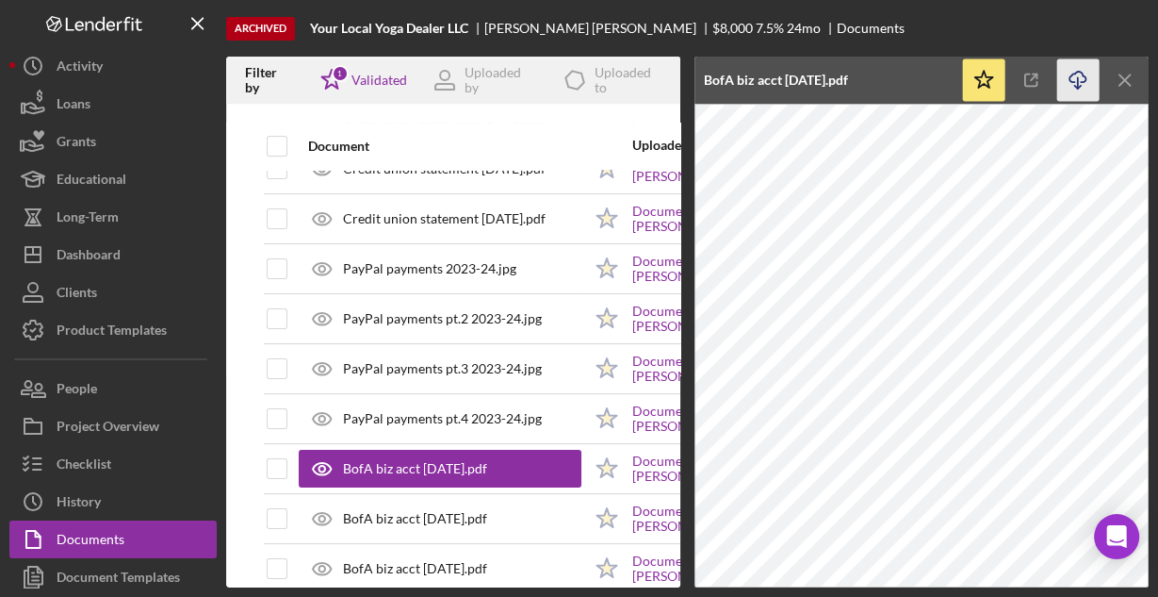
click at [1063, 84] on icon "Icon/Download" at bounding box center [1078, 80] width 42 height 42
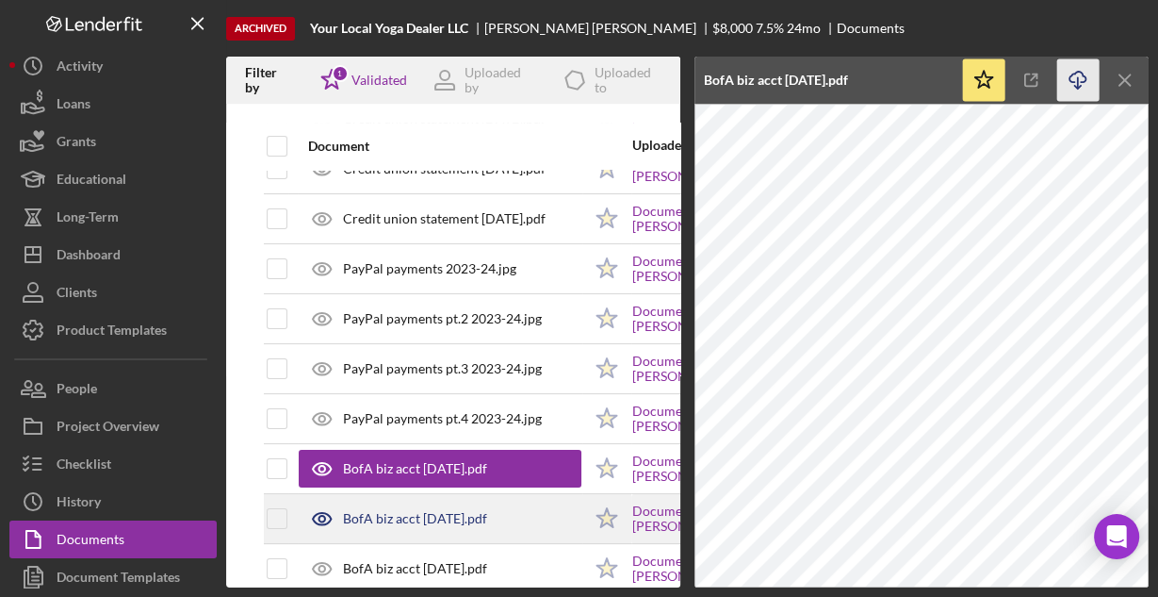
click at [435, 505] on div "BofA biz acct [DATE].pdf" at bounding box center [440, 518] width 283 height 47
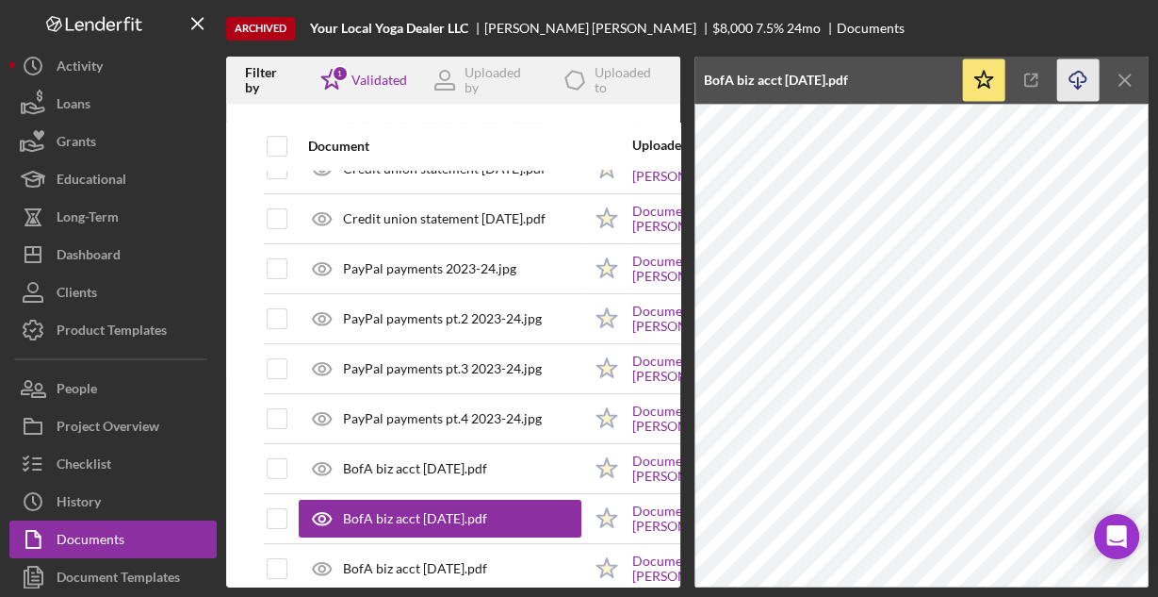
click at [1081, 75] on icon "Icon/Download" at bounding box center [1078, 80] width 42 height 42
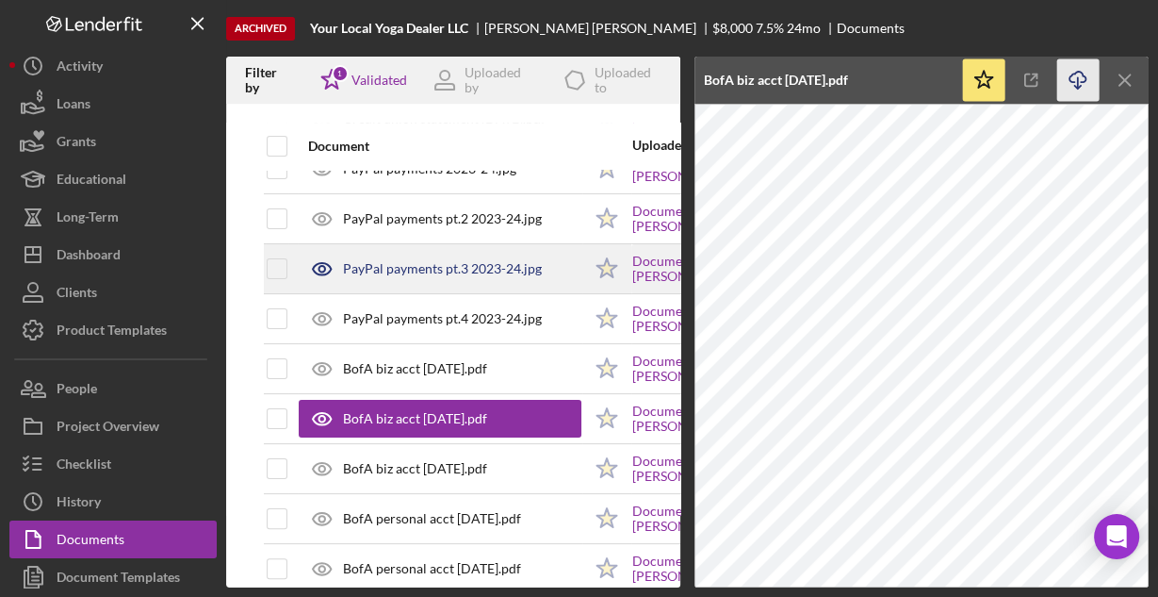
scroll to position [377, 0]
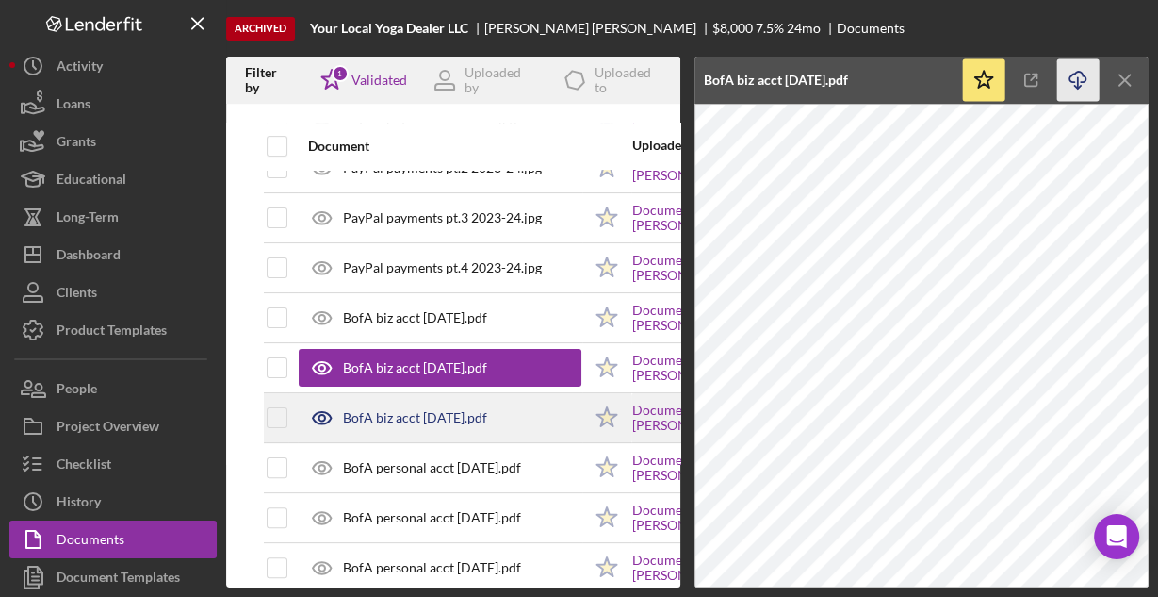
click at [457, 410] on div "BofA biz acct [DATE].pdf" at bounding box center [415, 417] width 144 height 15
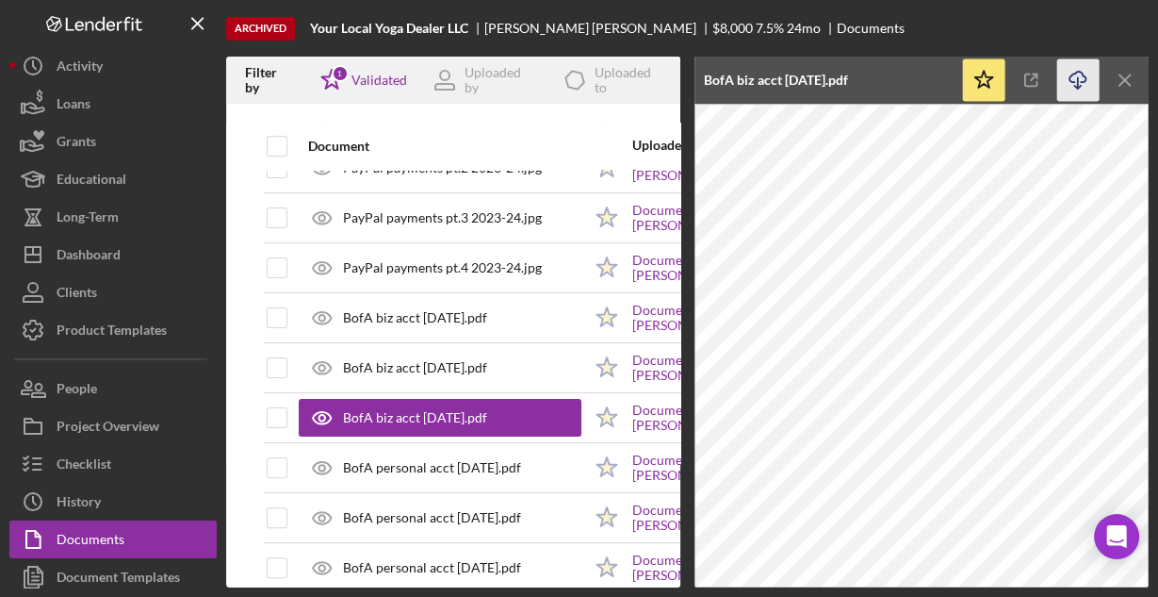
click at [1075, 86] on icon "Icon/Download" at bounding box center [1078, 80] width 42 height 42
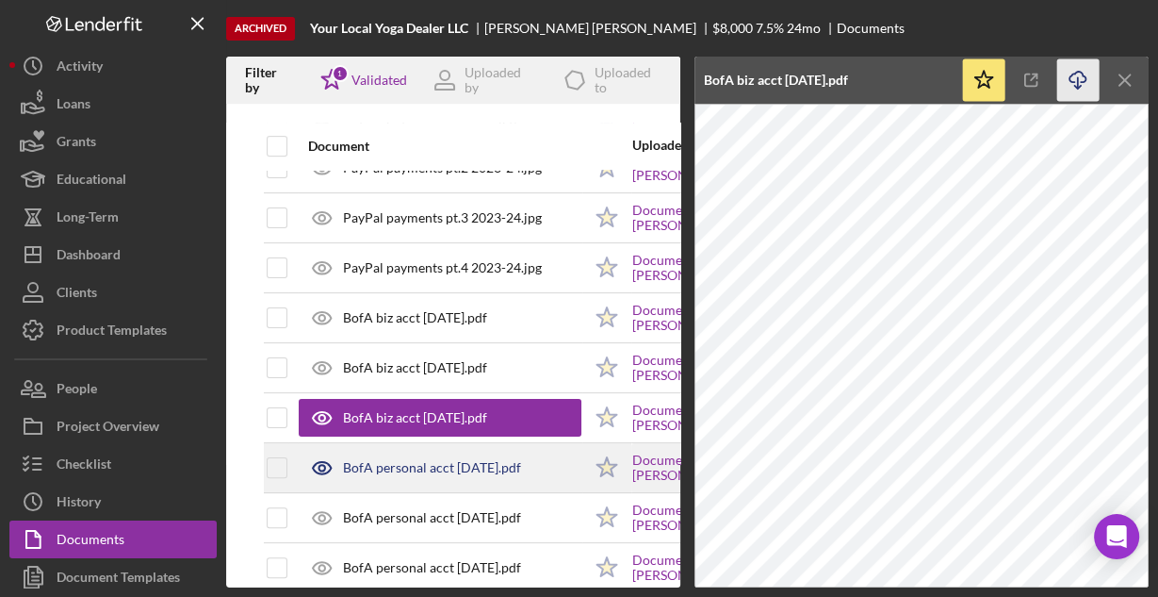
click at [454, 460] on div "BofA personal acct [DATE].pdf" at bounding box center [432, 467] width 178 height 15
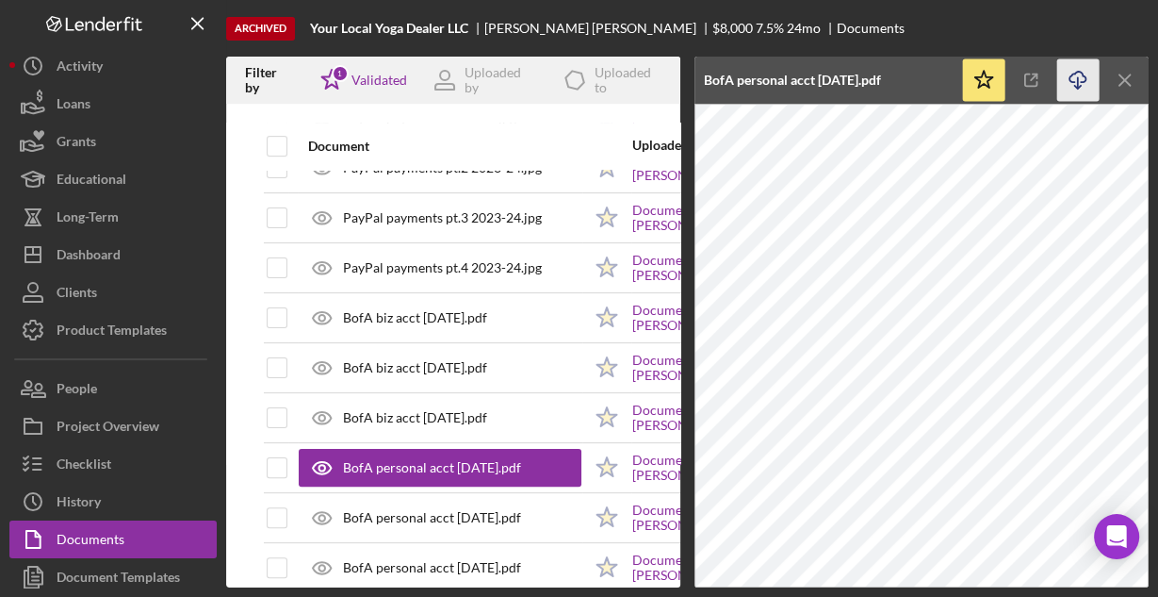
click at [1075, 79] on icon "Icon/Download" at bounding box center [1078, 80] width 42 height 42
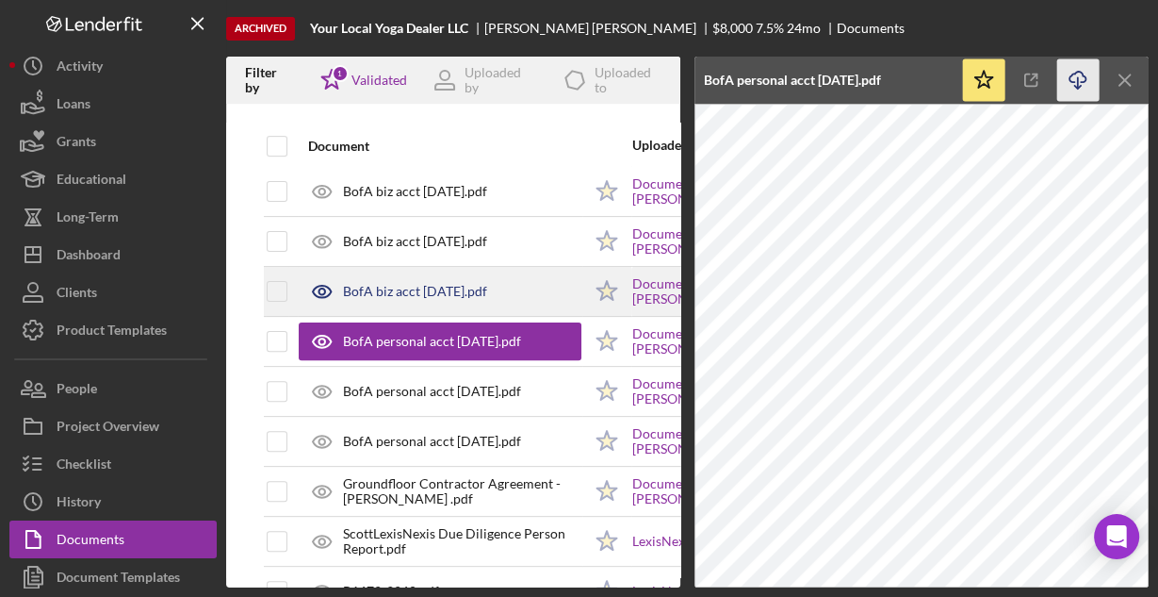
scroll to position [528, 0]
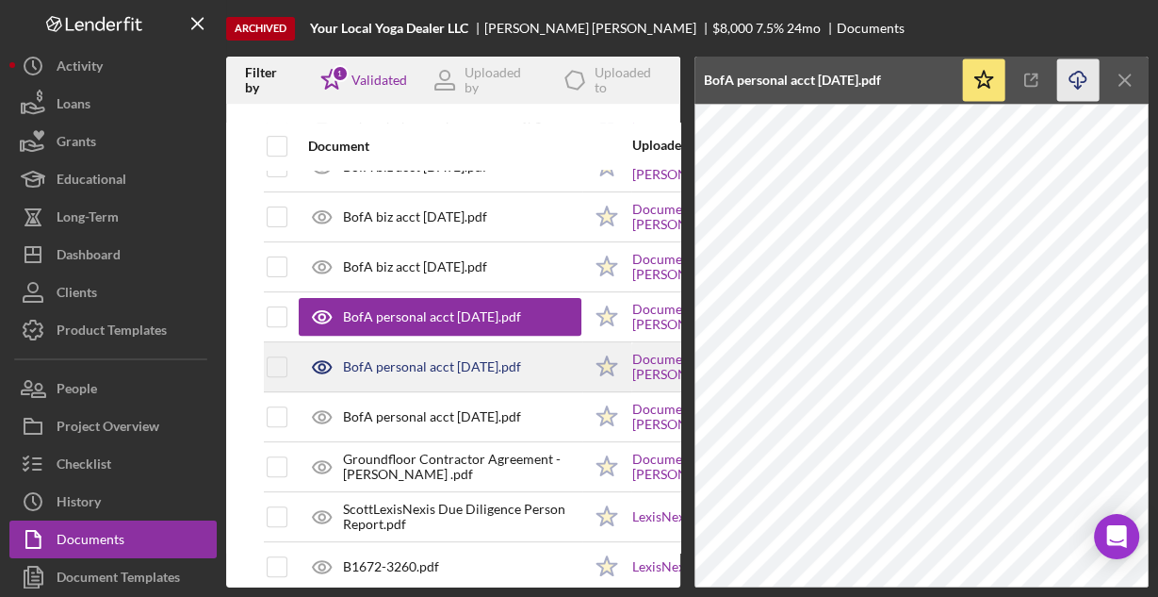
click at [432, 366] on div "BofA personal acct [DATE].pdf" at bounding box center [432, 366] width 178 height 15
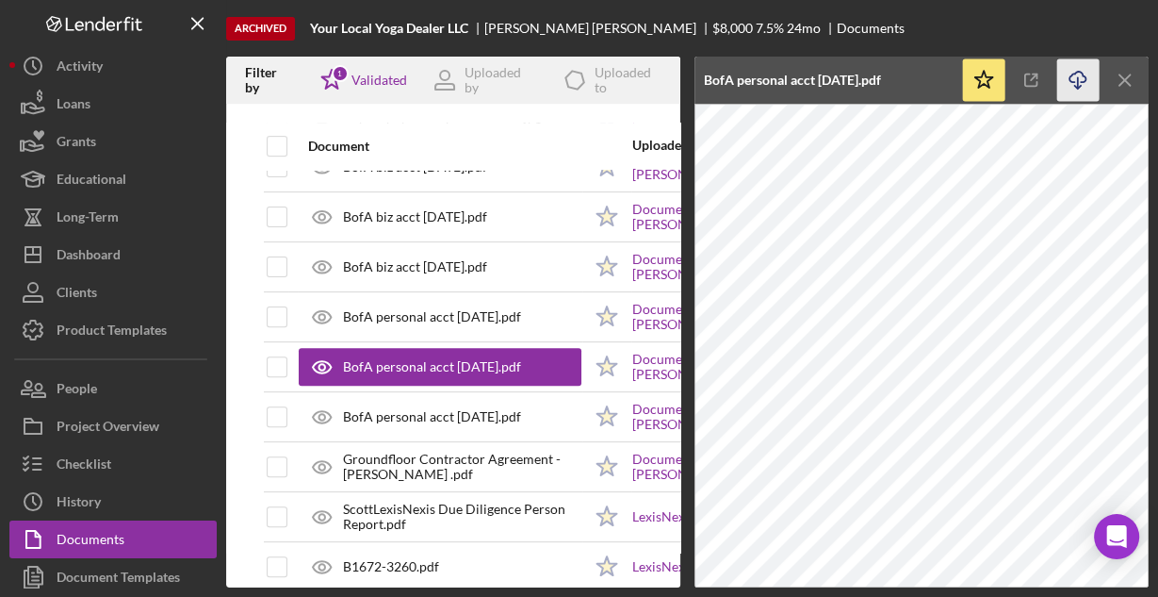
click at [1074, 83] on icon "Icon/Download" at bounding box center [1078, 80] width 42 height 42
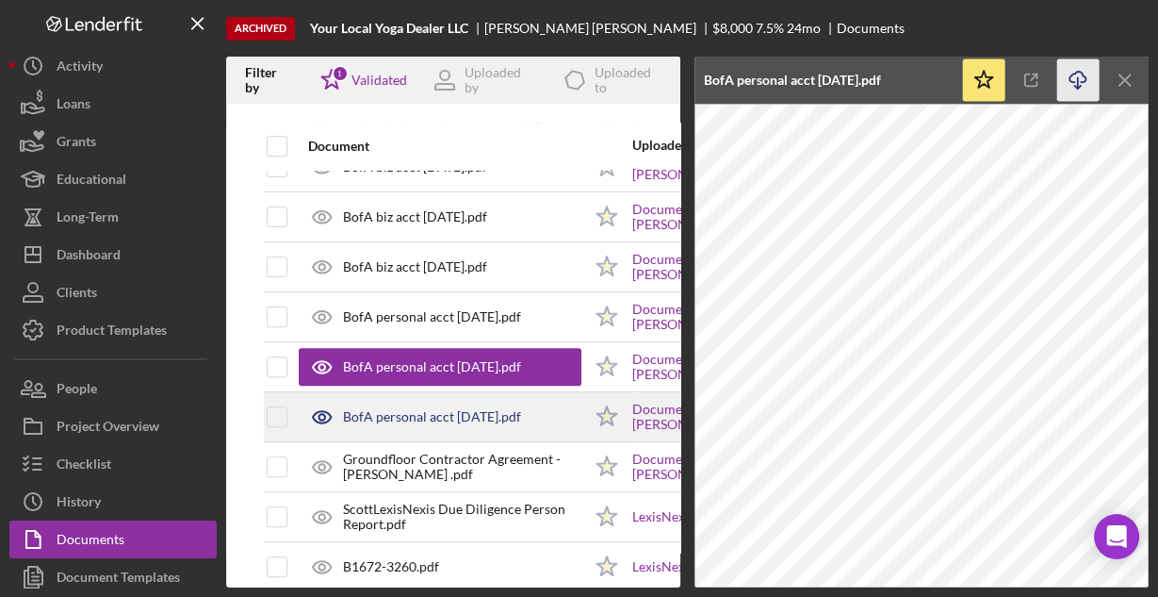
click at [466, 412] on div "BofA personal acct [DATE].pdf" at bounding box center [432, 416] width 178 height 15
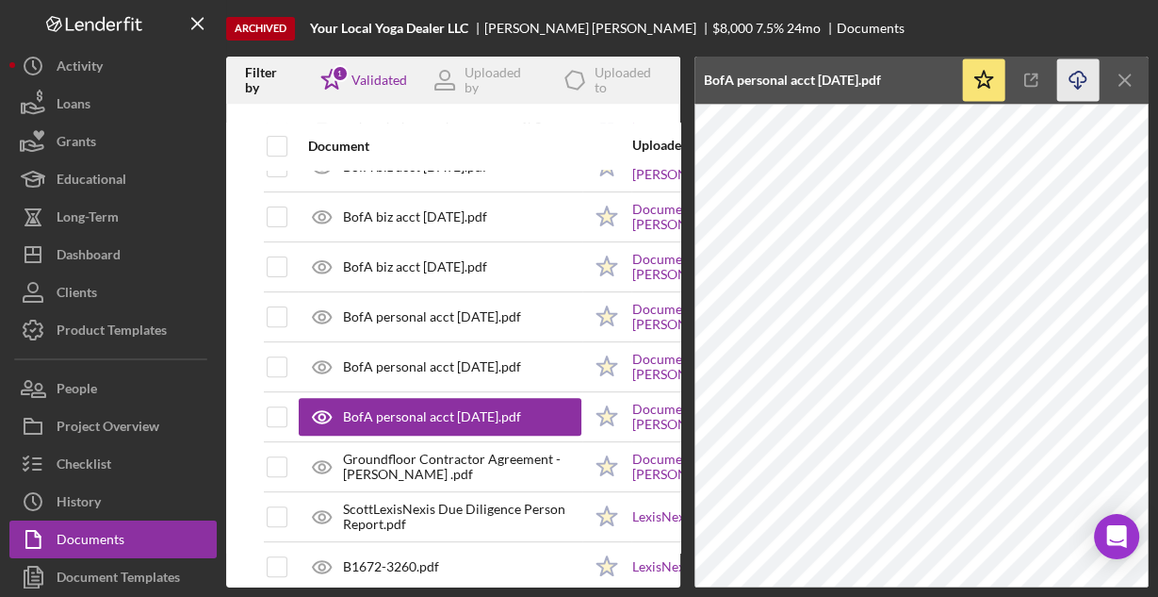
click at [1075, 78] on icon "Icon/Download" at bounding box center [1078, 80] width 42 height 42
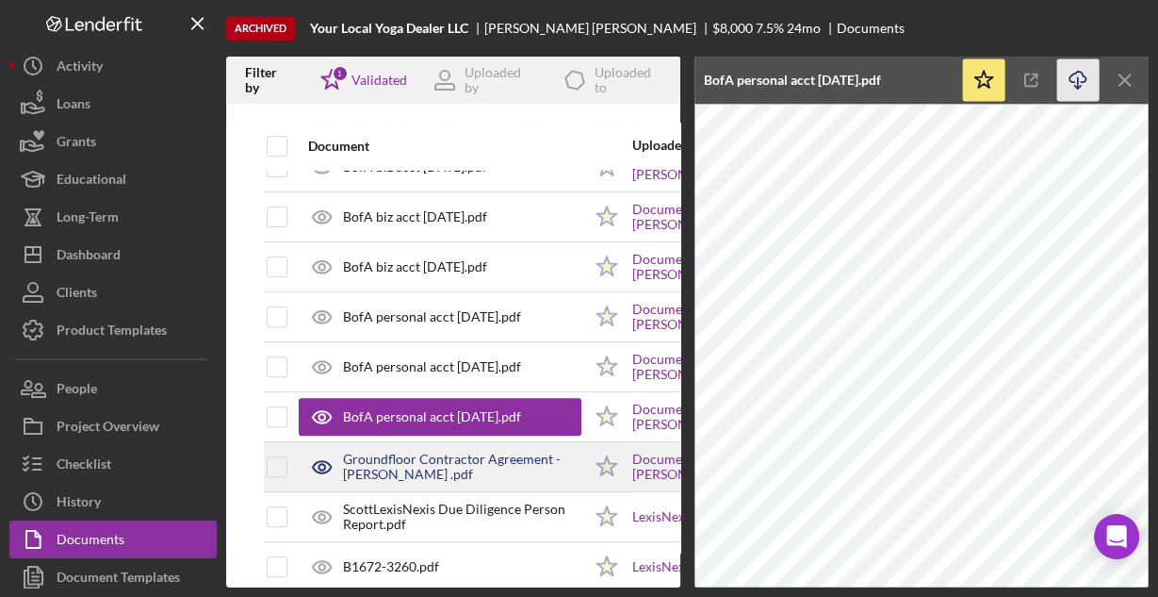
click at [473, 451] on div "Groundfloor Contractor Agreement - [PERSON_NAME] .pdf" at bounding box center [462, 466] width 238 height 30
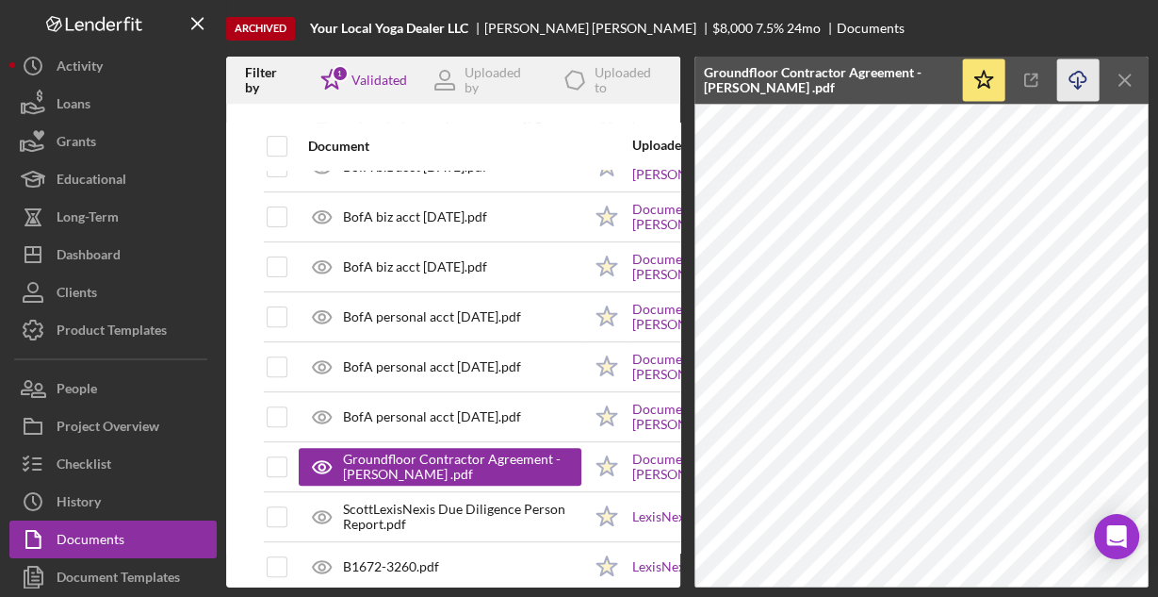
click at [1075, 74] on icon "Icon/Download" at bounding box center [1078, 80] width 42 height 42
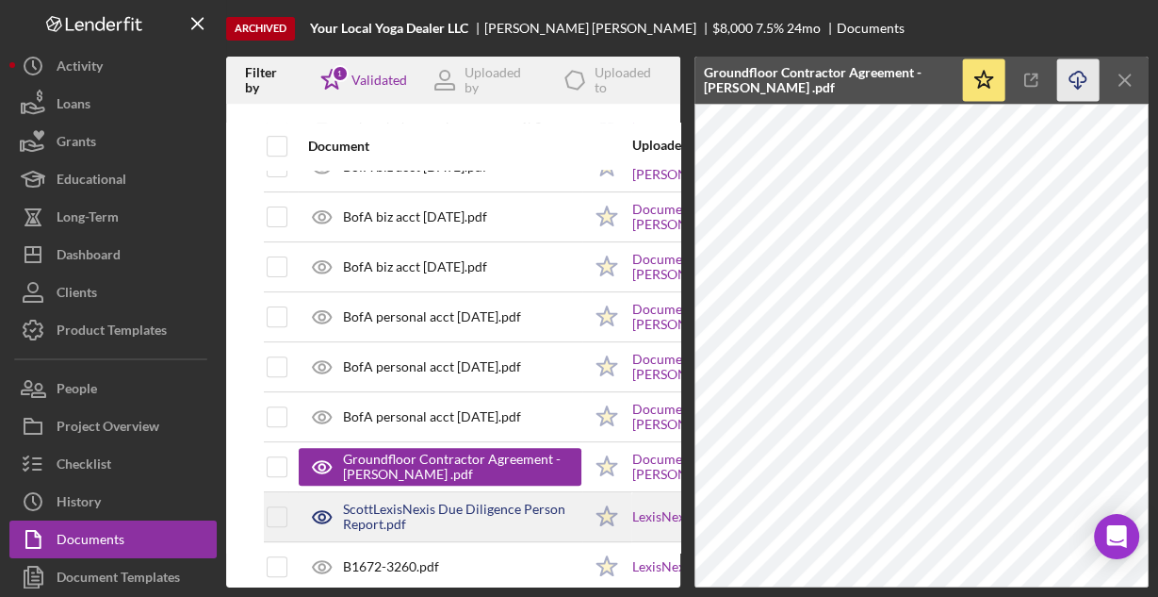
click at [462, 505] on div "ScottLexisNexis Due Diligence Person Report.pdf" at bounding box center [462, 516] width 238 height 30
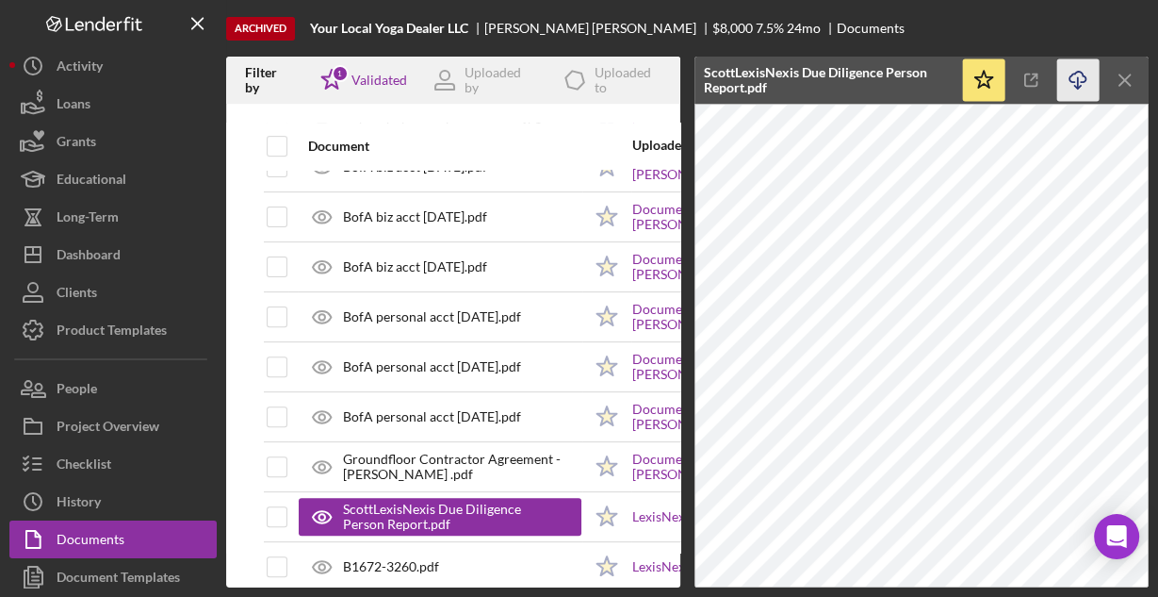
click at [1070, 82] on icon "Icon/Download" at bounding box center [1078, 80] width 42 height 42
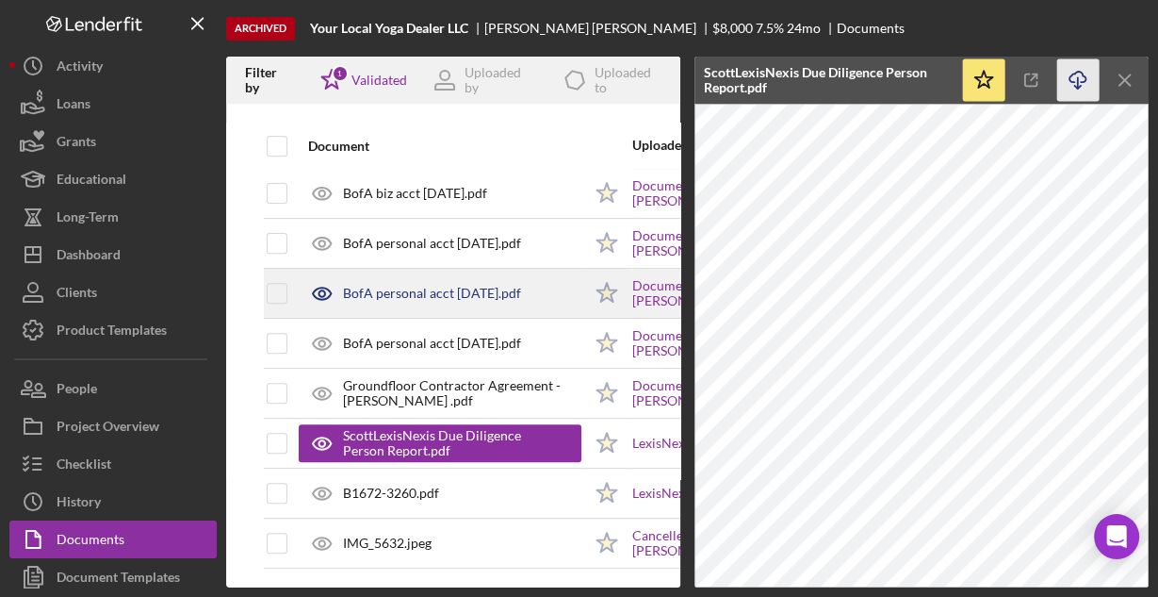
scroll to position [606, 0]
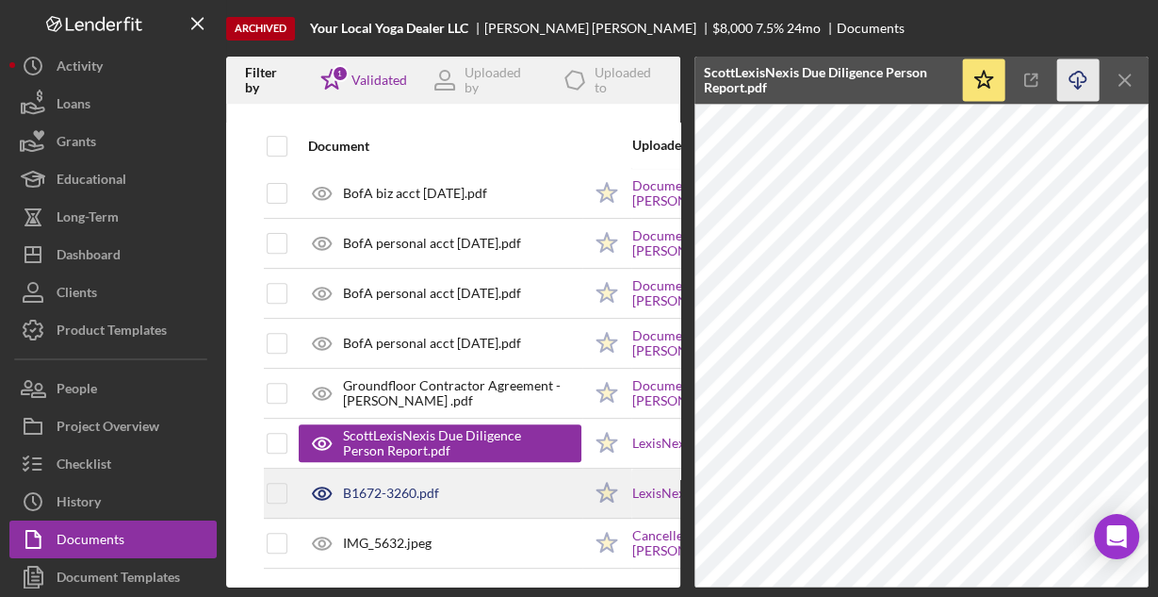
click at [434, 485] on div "B1672-3260.pdf" at bounding box center [391, 492] width 96 height 15
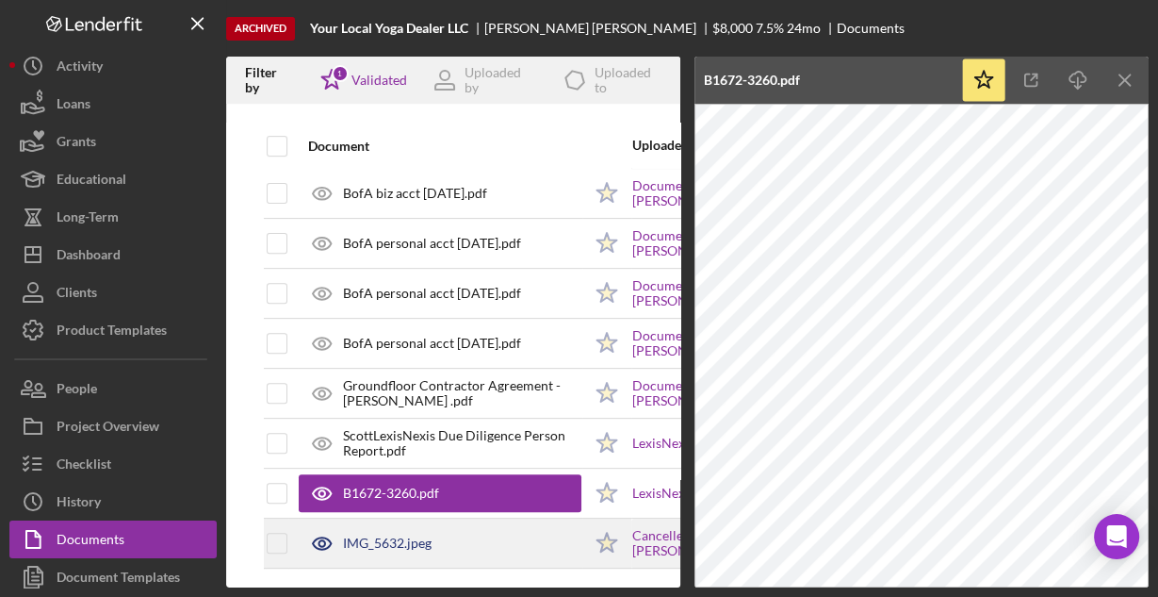
click at [395, 535] on div "IMG_5632.jpeg" at bounding box center [387, 542] width 89 height 15
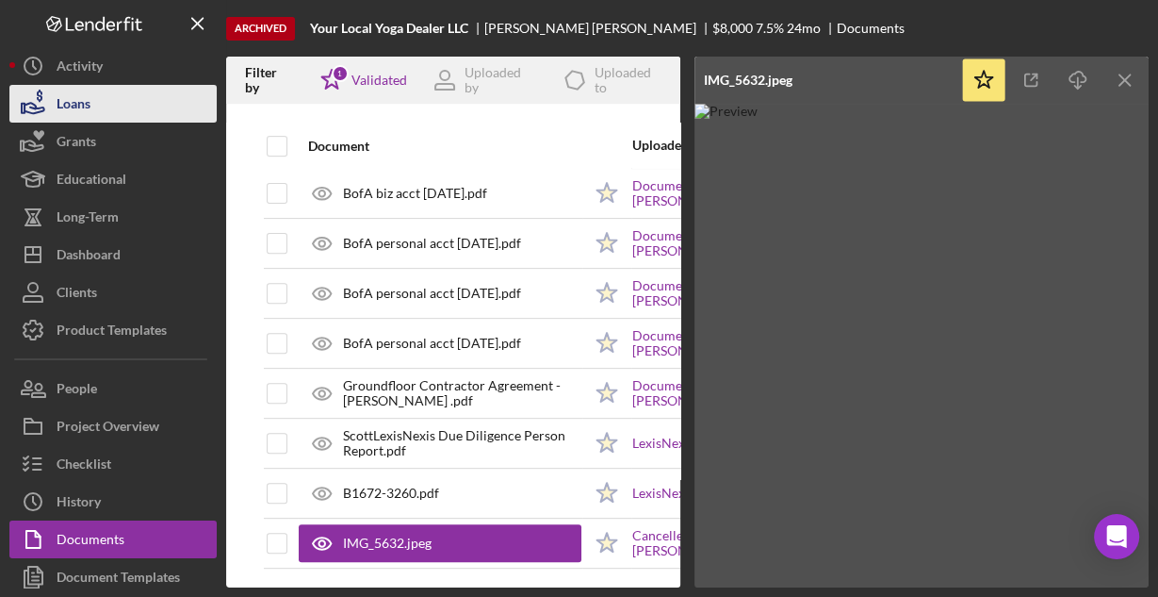
click at [89, 100] on div "Loans" at bounding box center [74, 106] width 34 height 42
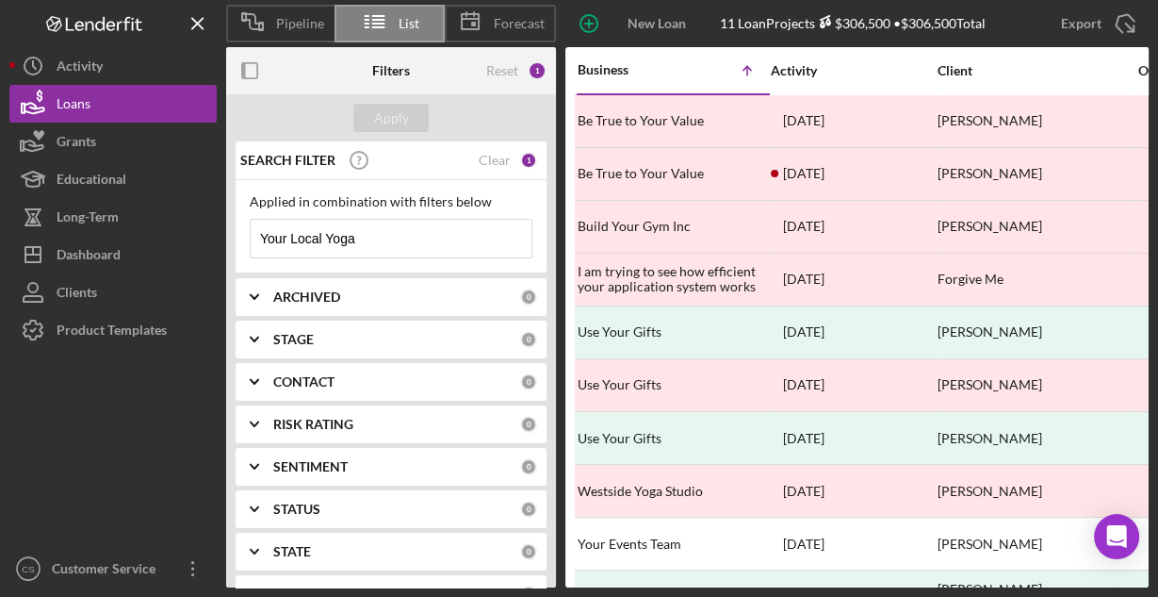
click at [376, 234] on input "Your Local Yoga" at bounding box center [391, 239] width 281 height 38
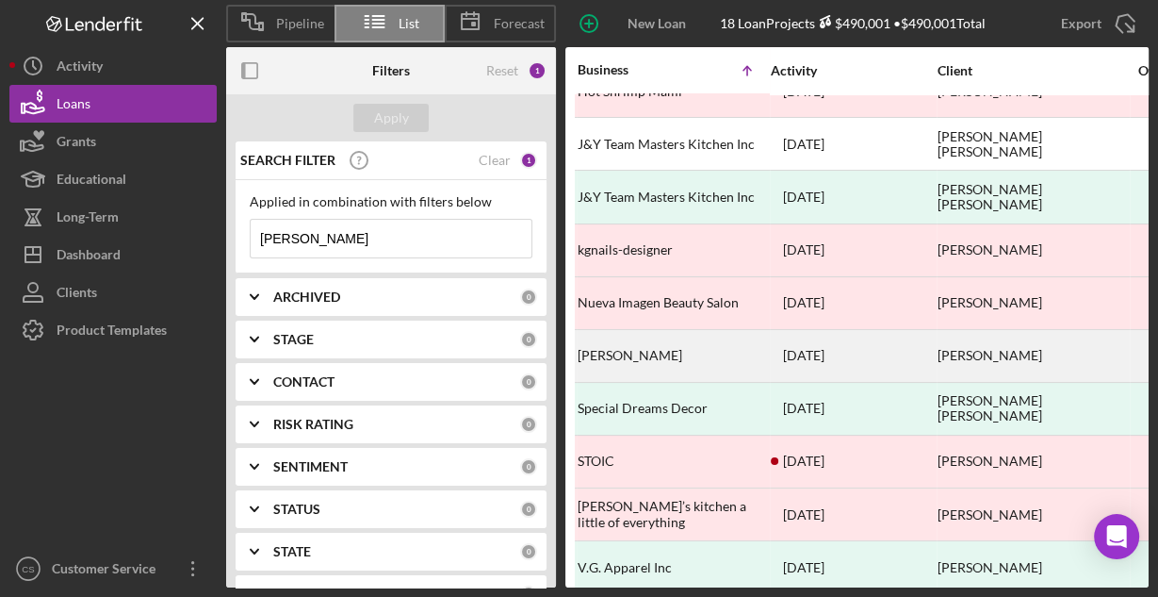
scroll to position [467, 0]
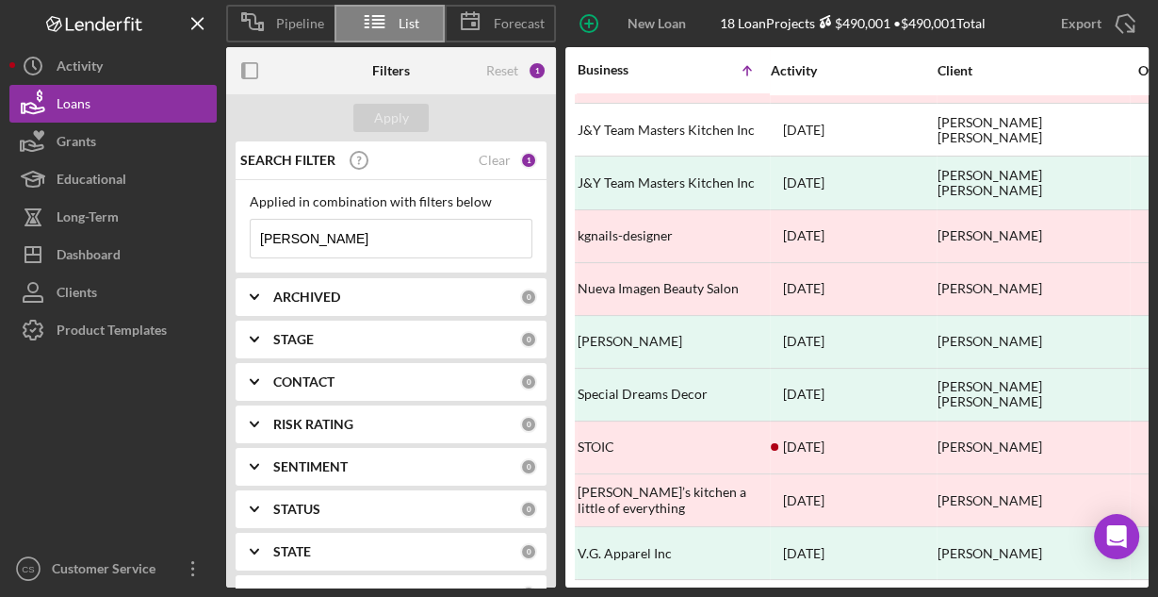
click at [483, 234] on input "[PERSON_NAME]" at bounding box center [391, 239] width 281 height 38
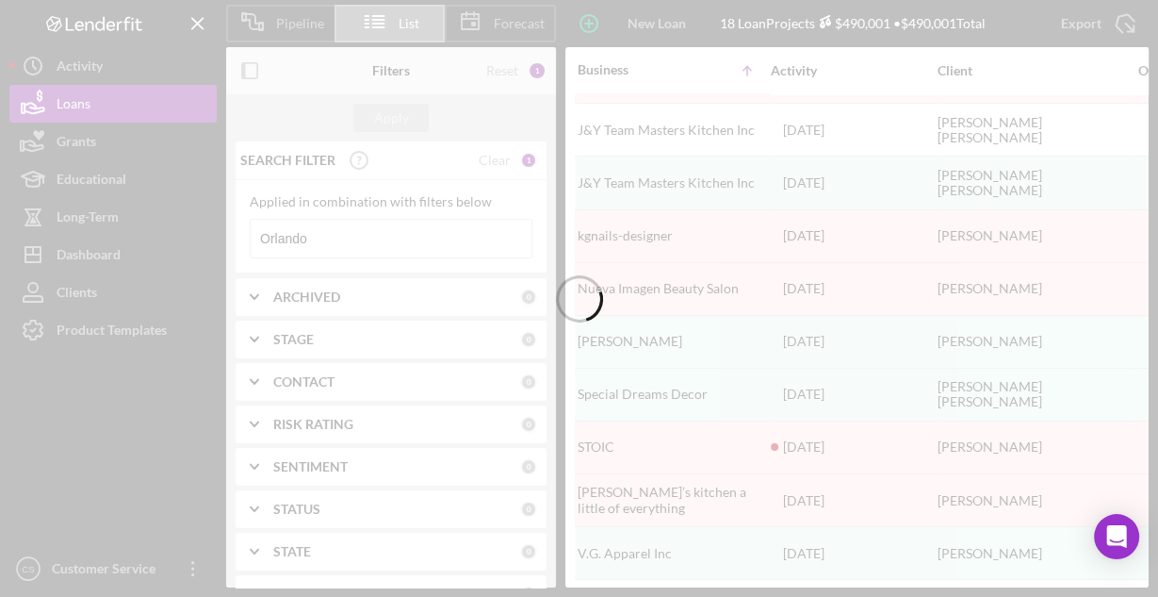
scroll to position [0, 0]
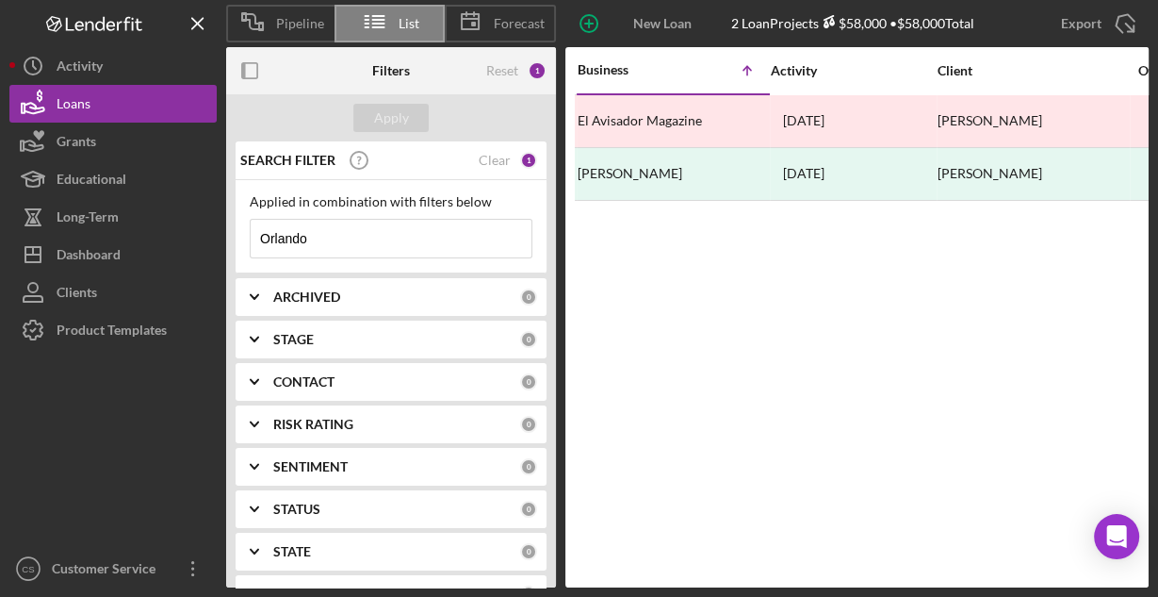
drag, startPoint x: 347, startPoint y: 245, endPoint x: 226, endPoint y: 245, distance: 120.6
click at [226, 245] on div "SEARCH FILTER Clear 1 Applied in combination with filters below Orlando Icon/Me…" at bounding box center [391, 364] width 330 height 446
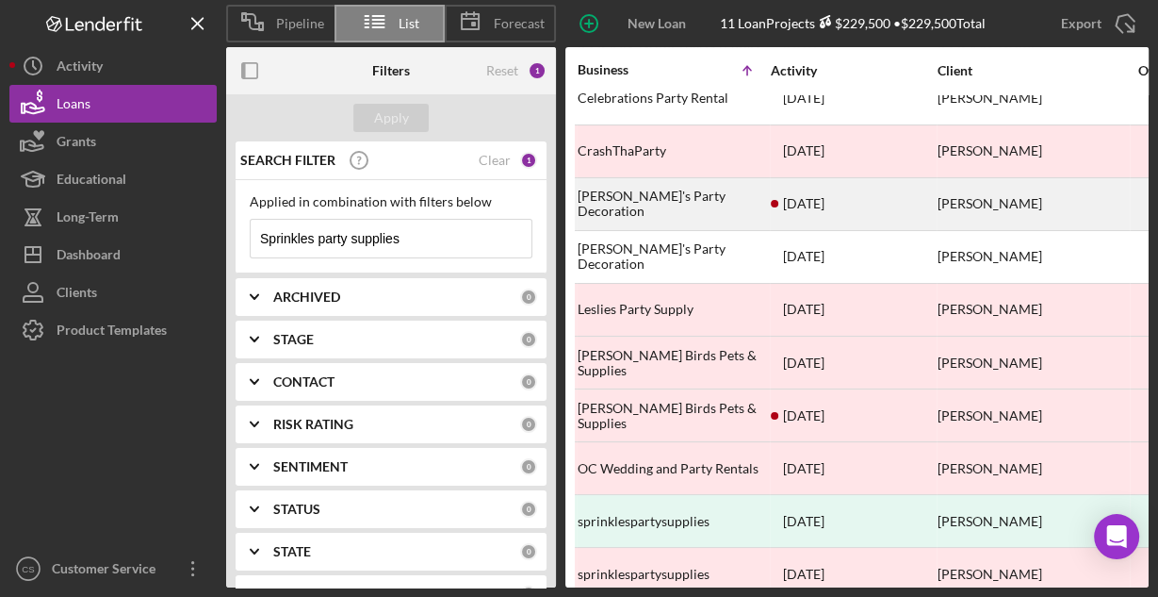
scroll to position [102, 0]
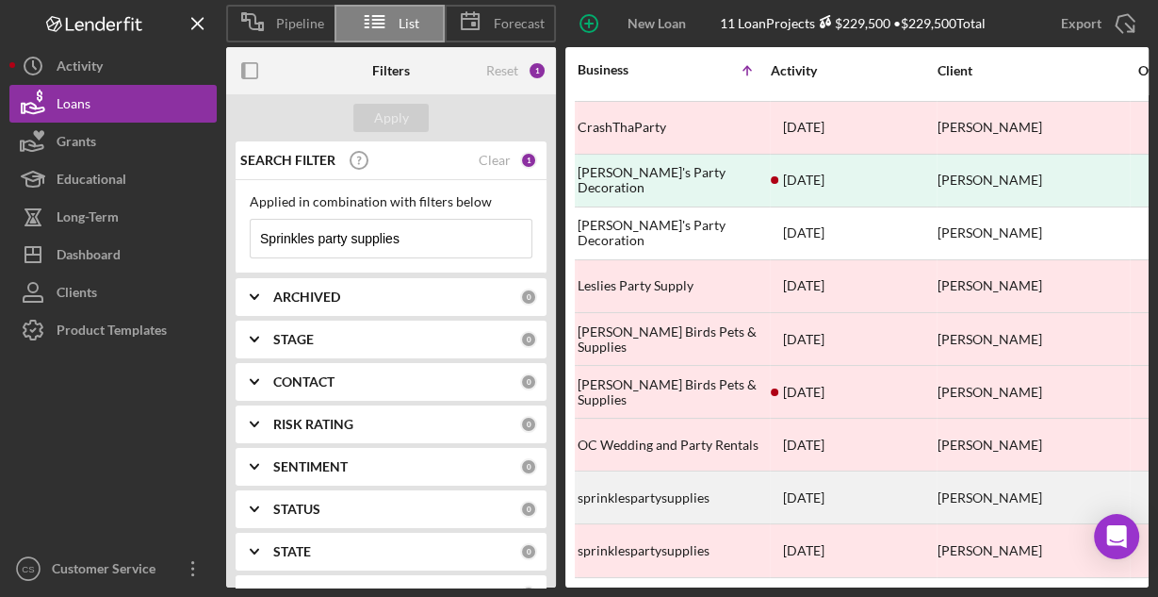
type input "Sprinkles party supplies"
click at [692, 480] on div "sprinklespartysupplies" at bounding box center [672, 497] width 189 height 50
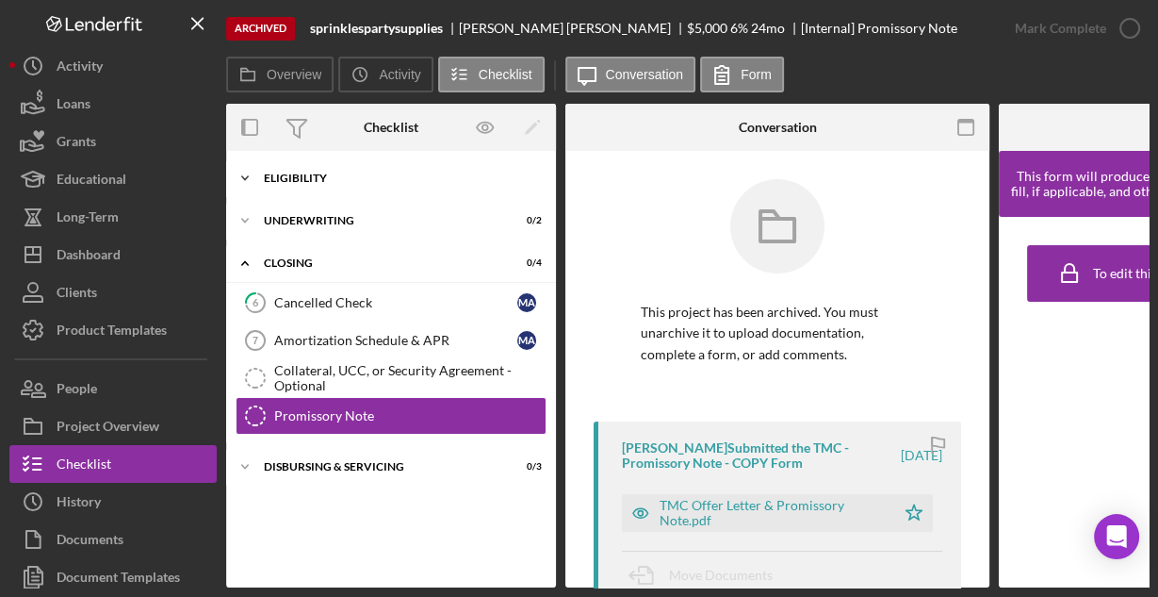
click at [316, 176] on div "Eligibility" at bounding box center [398, 177] width 269 height 11
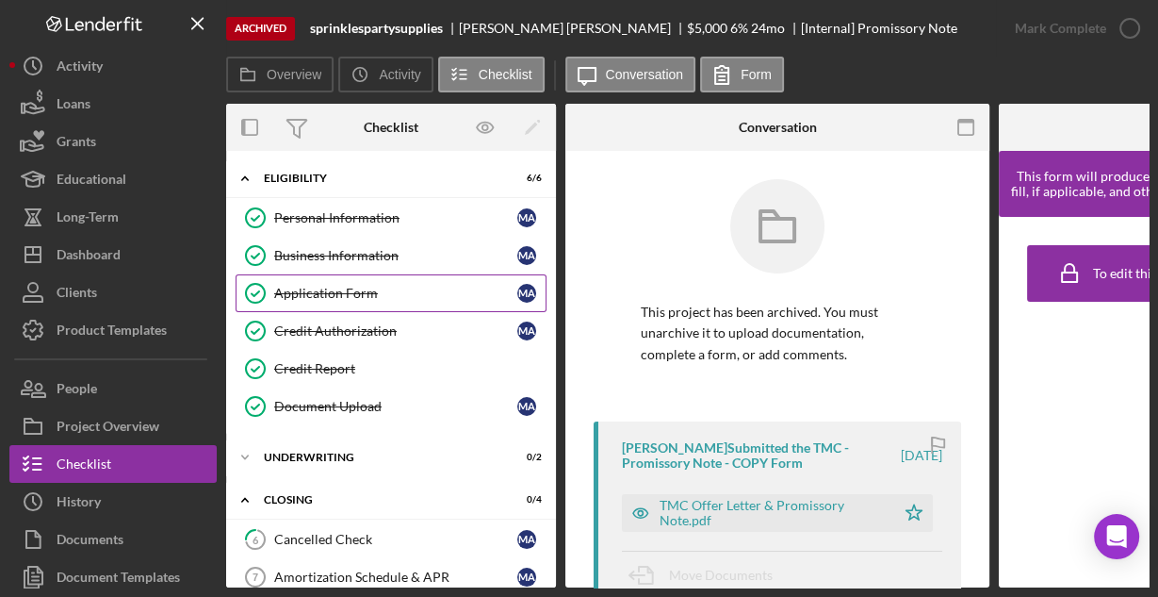
click at [313, 292] on div "Application Form" at bounding box center [395, 293] width 243 height 15
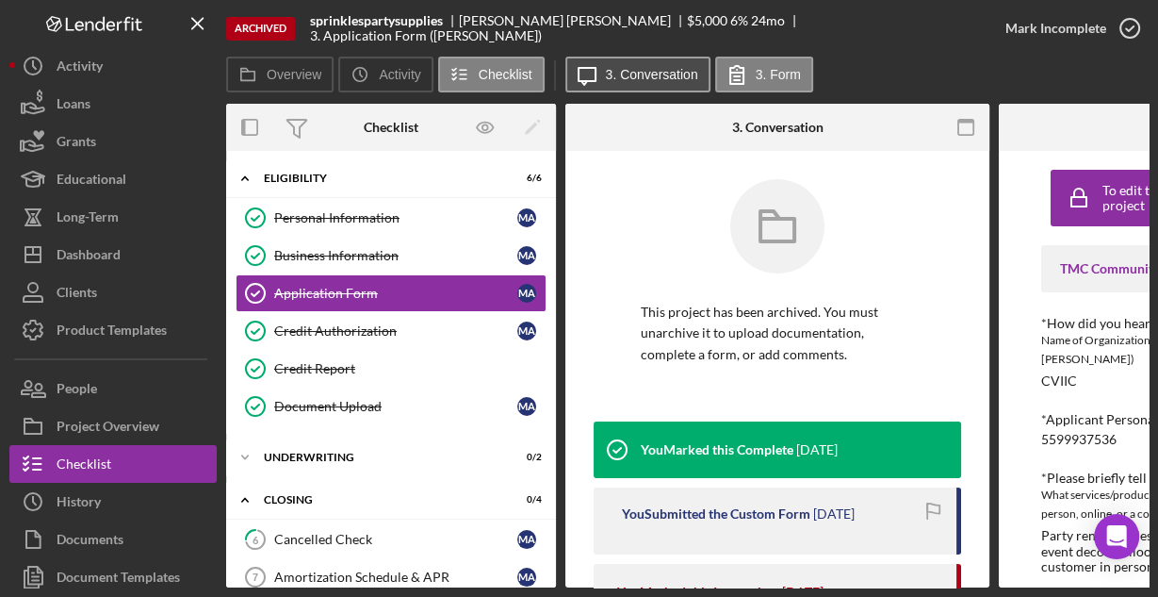
click at [638, 74] on label "3. Conversation" at bounding box center [652, 74] width 92 height 15
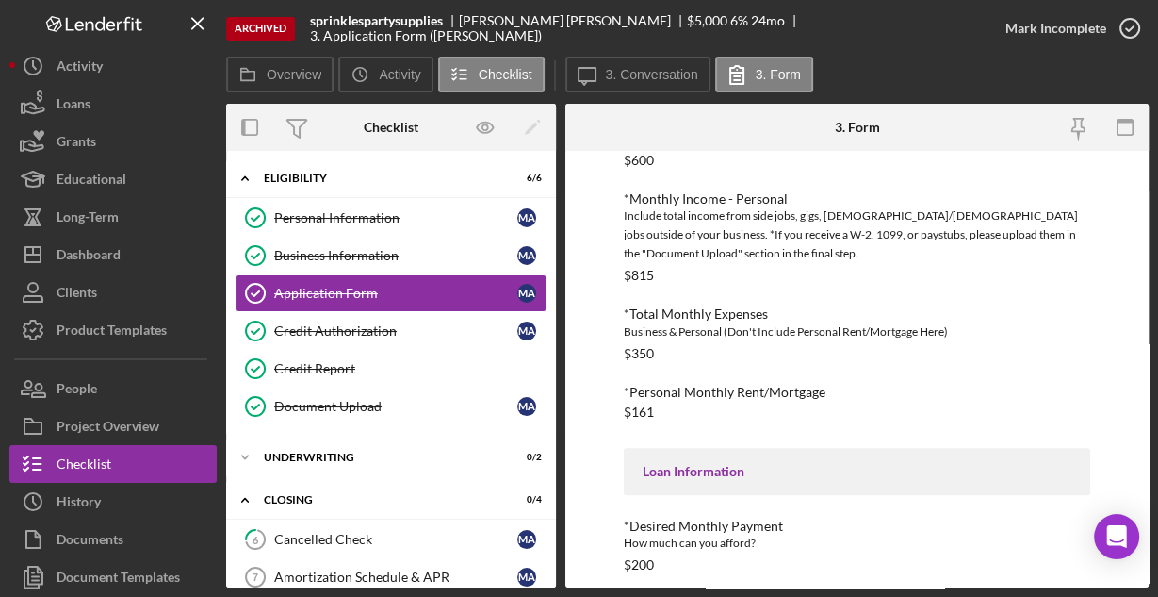
scroll to position [881, 0]
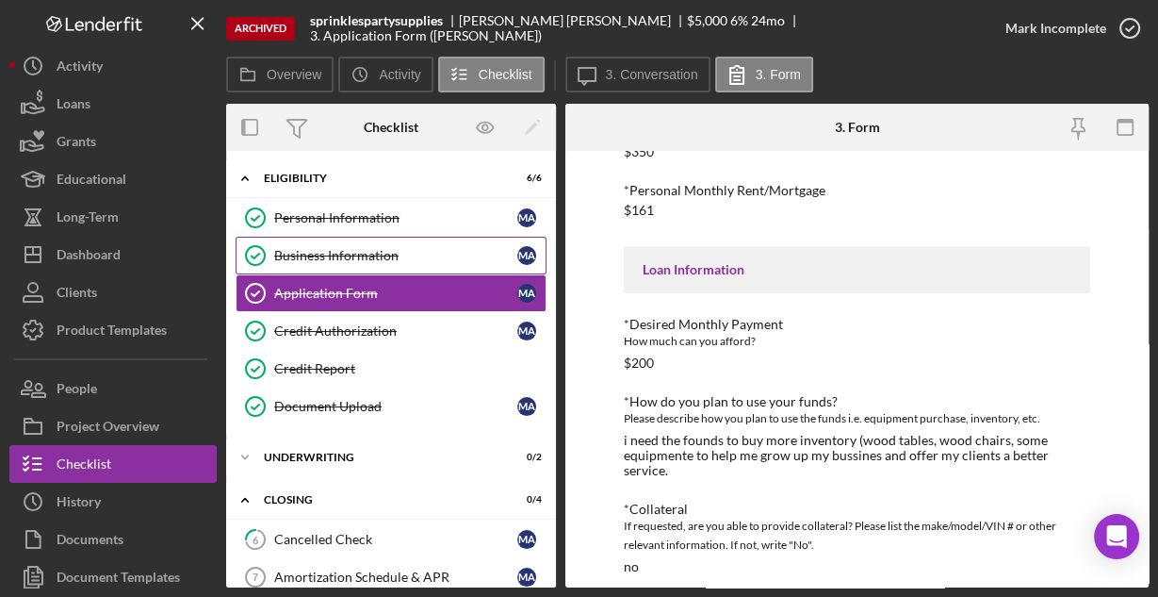
click at [336, 253] on div "Business Information" at bounding box center [395, 255] width 243 height 15
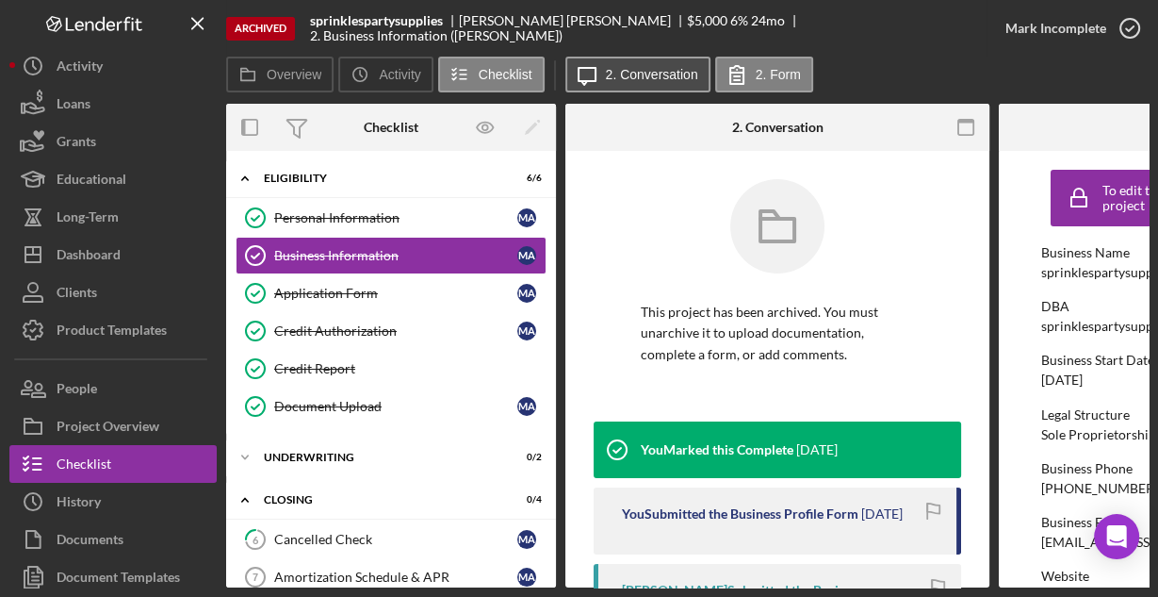
click at [663, 70] on label "2. Conversation" at bounding box center [652, 74] width 92 height 15
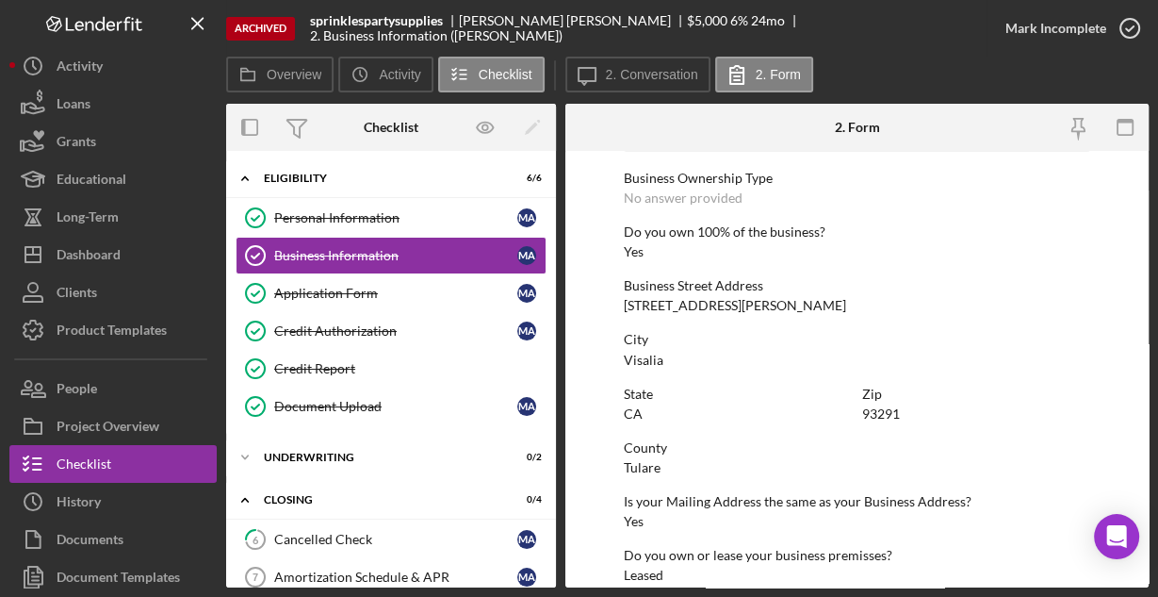
scroll to position [985, 0]
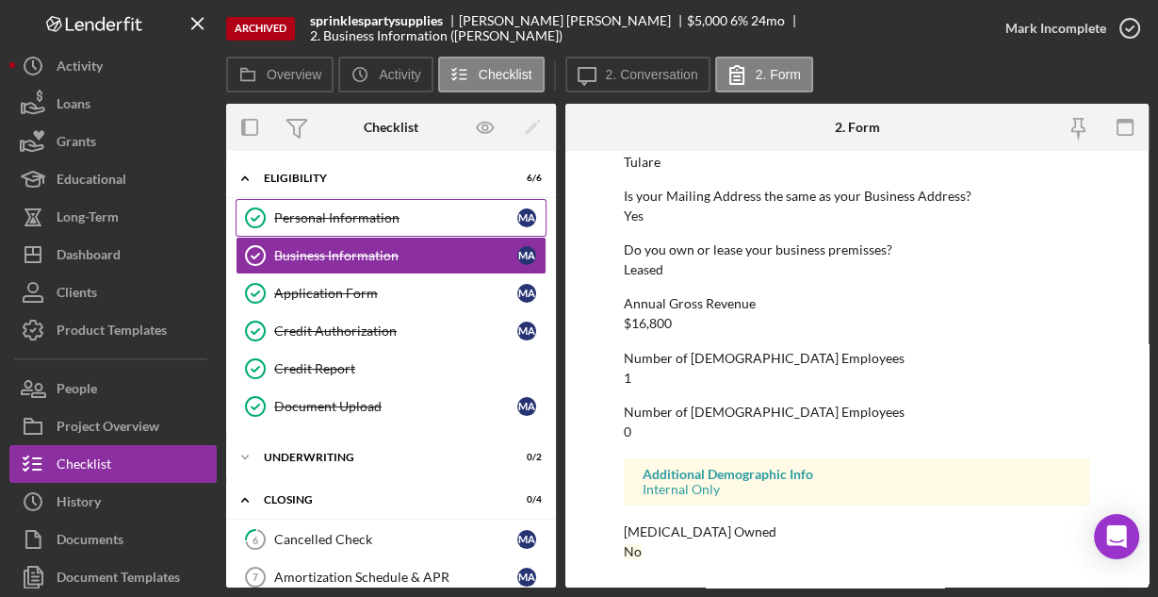
click at [324, 229] on link "Personal Information Personal Information M A" at bounding box center [391, 218] width 311 height 38
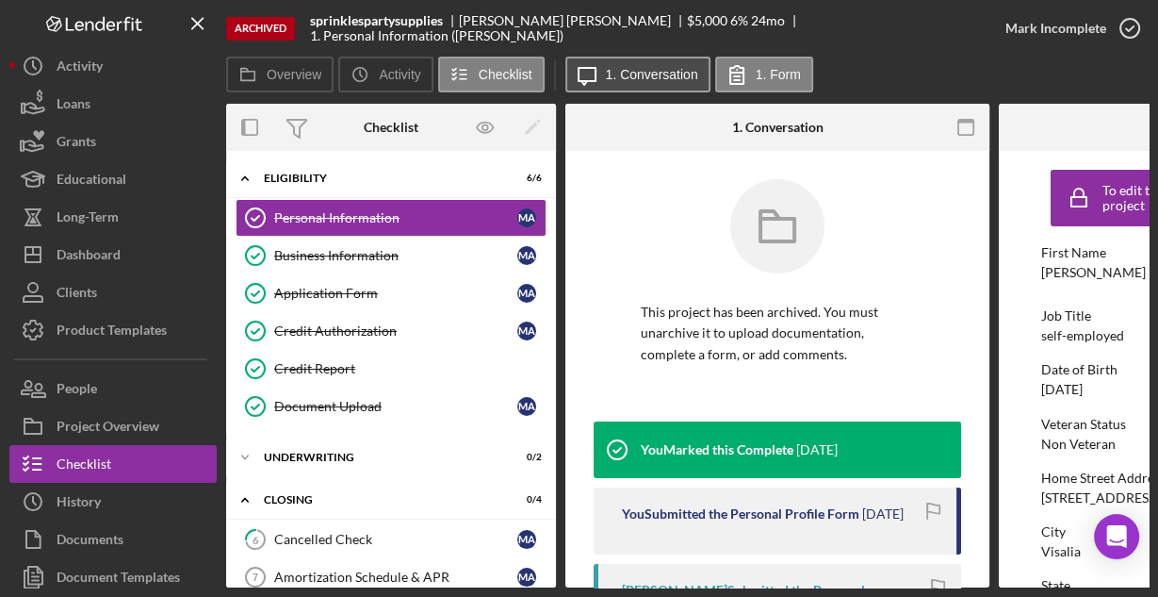
click at [631, 75] on label "1. Conversation" at bounding box center [652, 74] width 92 height 15
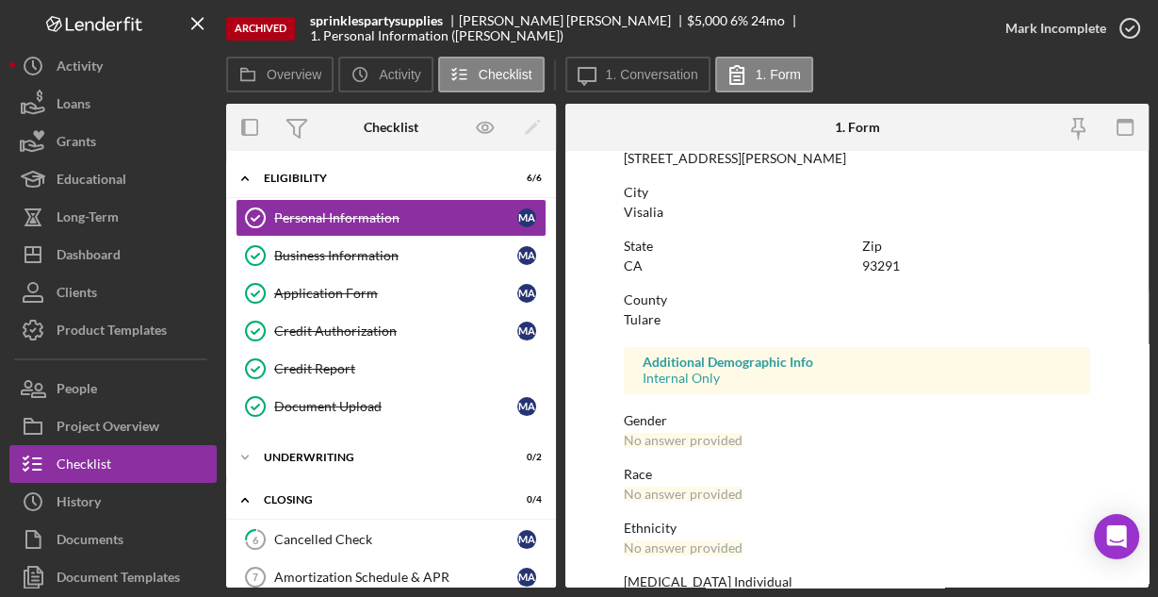
scroll to position [444, 0]
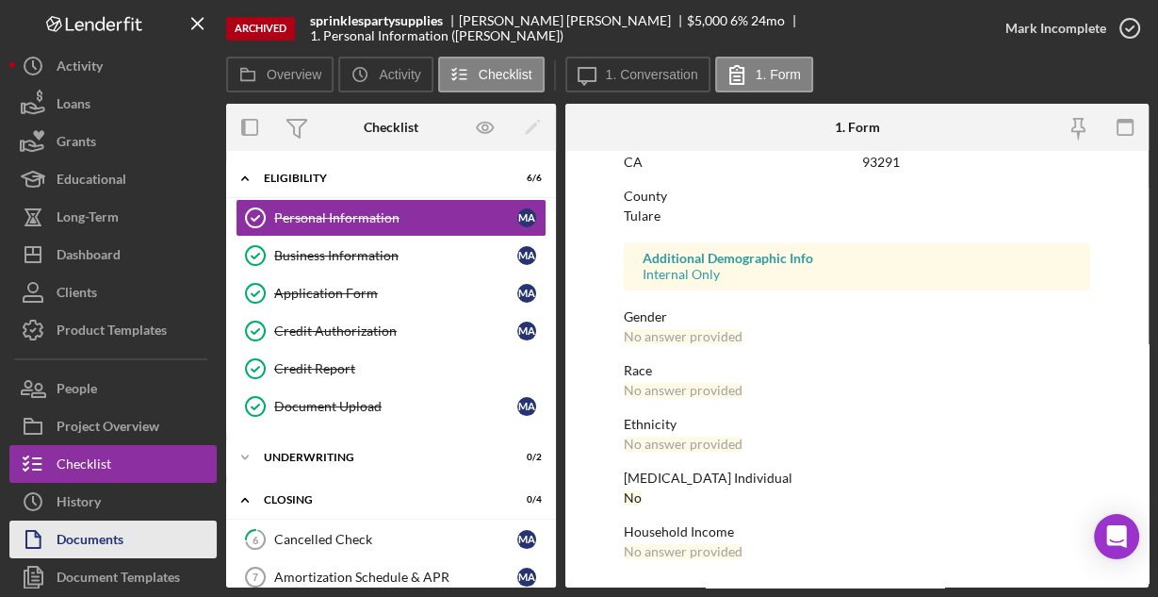
click at [127, 531] on button "Documents" at bounding box center [112, 539] width 207 height 38
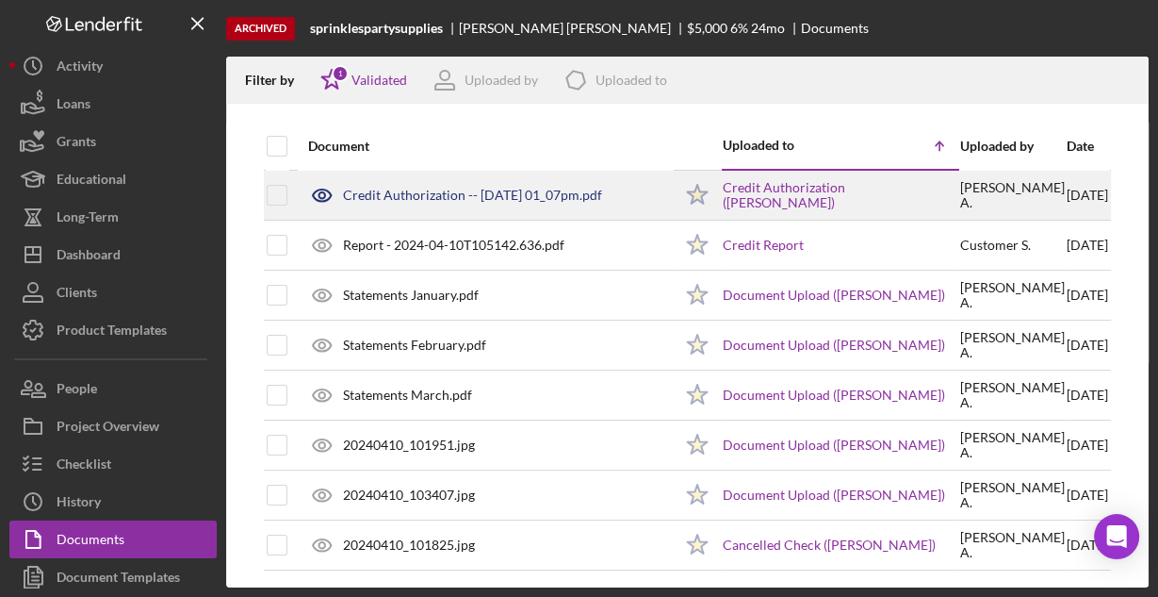
click at [419, 202] on div "Credit Authorization -- [DATE] 01_07pm.pdf" at bounding box center [485, 195] width 373 height 47
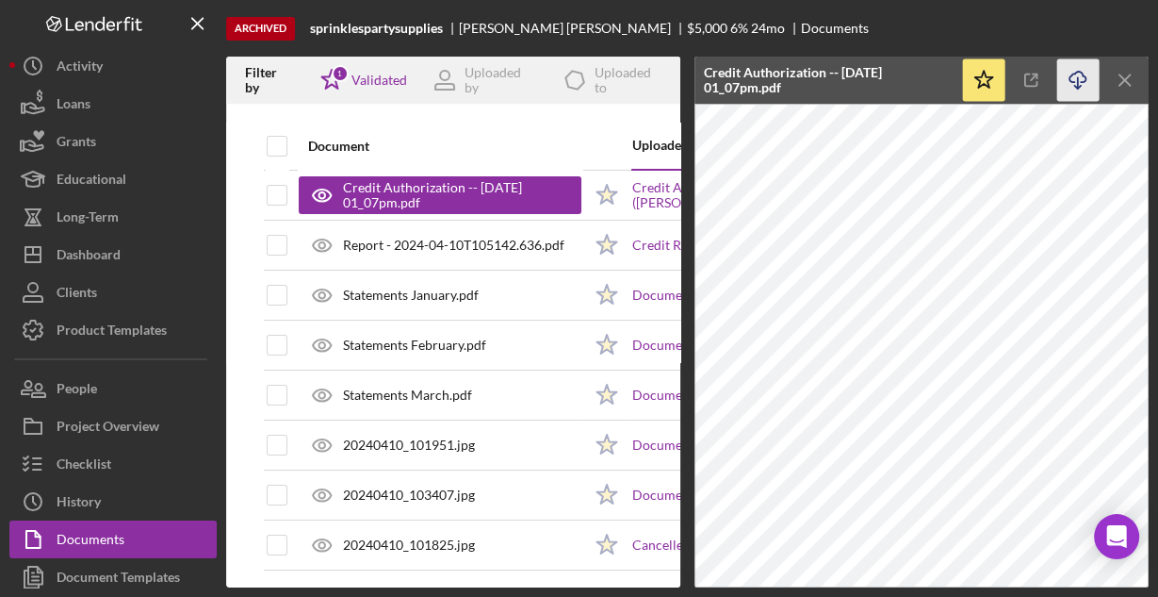
click at [1079, 77] on icon "Icon/Download" at bounding box center [1078, 80] width 42 height 42
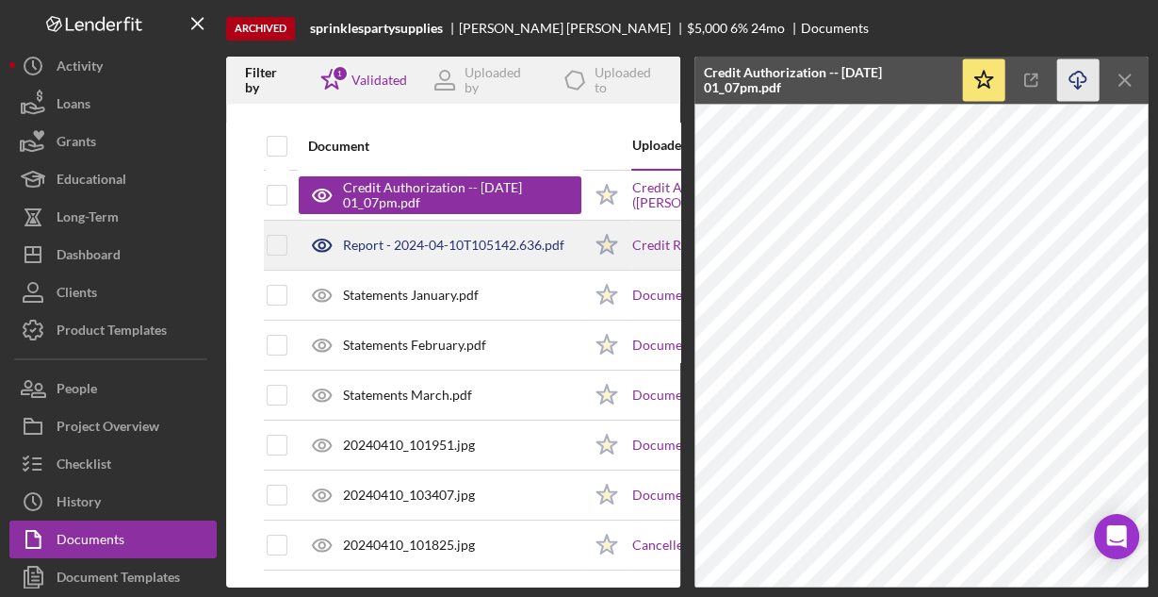
click at [525, 240] on div "Report - 2024-04-10T105142.636.pdf" at bounding box center [453, 245] width 221 height 15
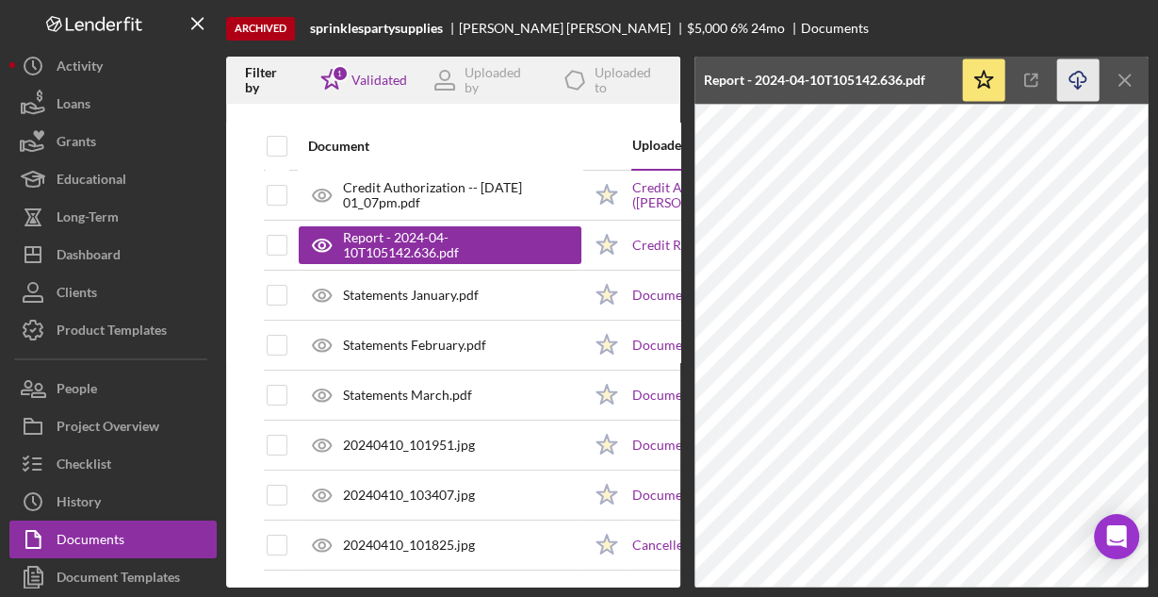
click at [1076, 81] on icon "Icon/Download" at bounding box center [1078, 80] width 42 height 42
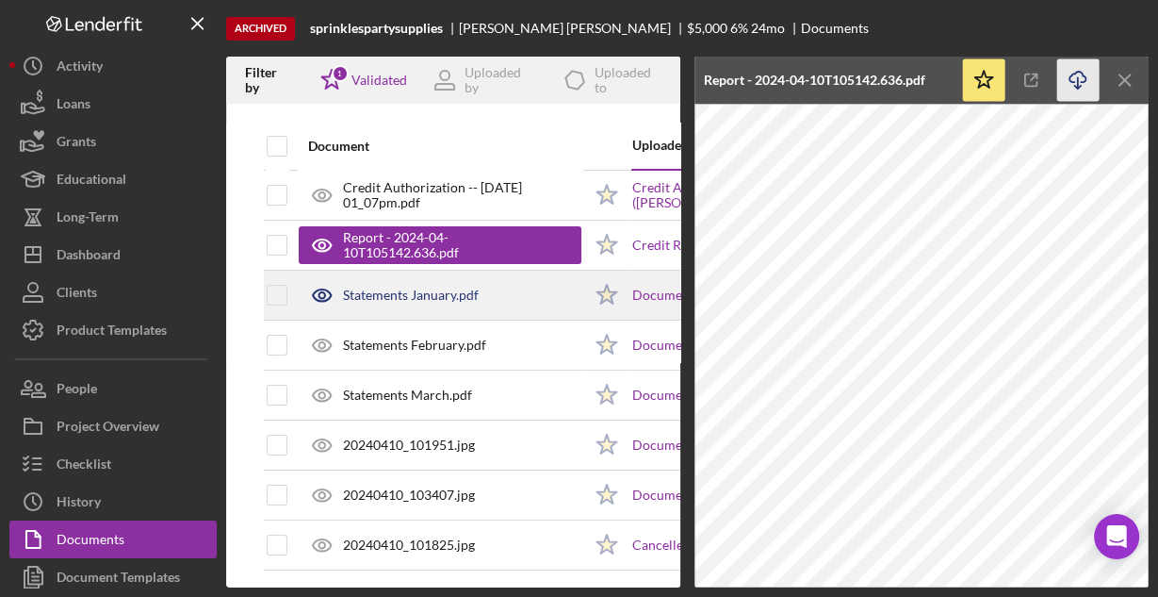
click at [472, 292] on div "Statements January.pdf" at bounding box center [411, 294] width 136 height 15
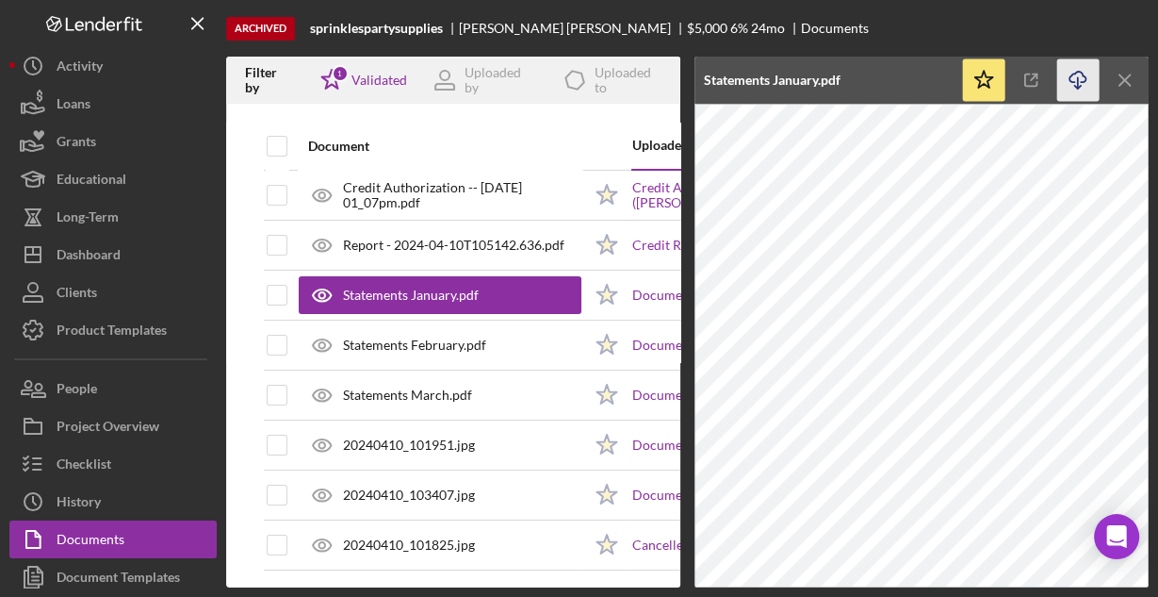
click at [1074, 78] on icon "Icon/Download" at bounding box center [1078, 80] width 42 height 42
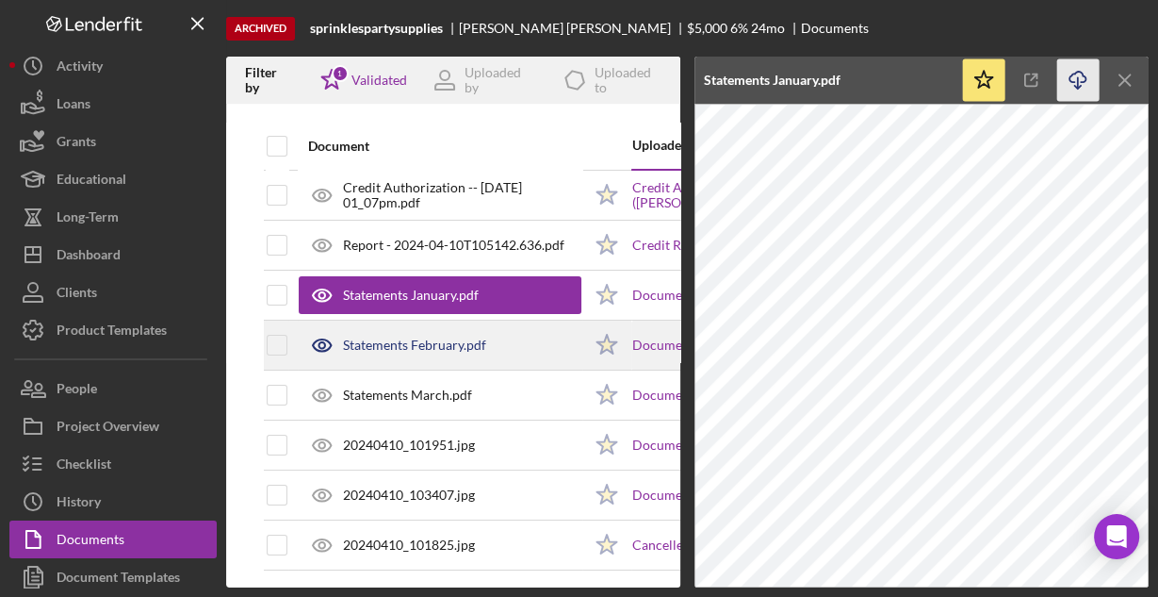
click at [503, 337] on div "Statements February.pdf" at bounding box center [440, 344] width 283 height 47
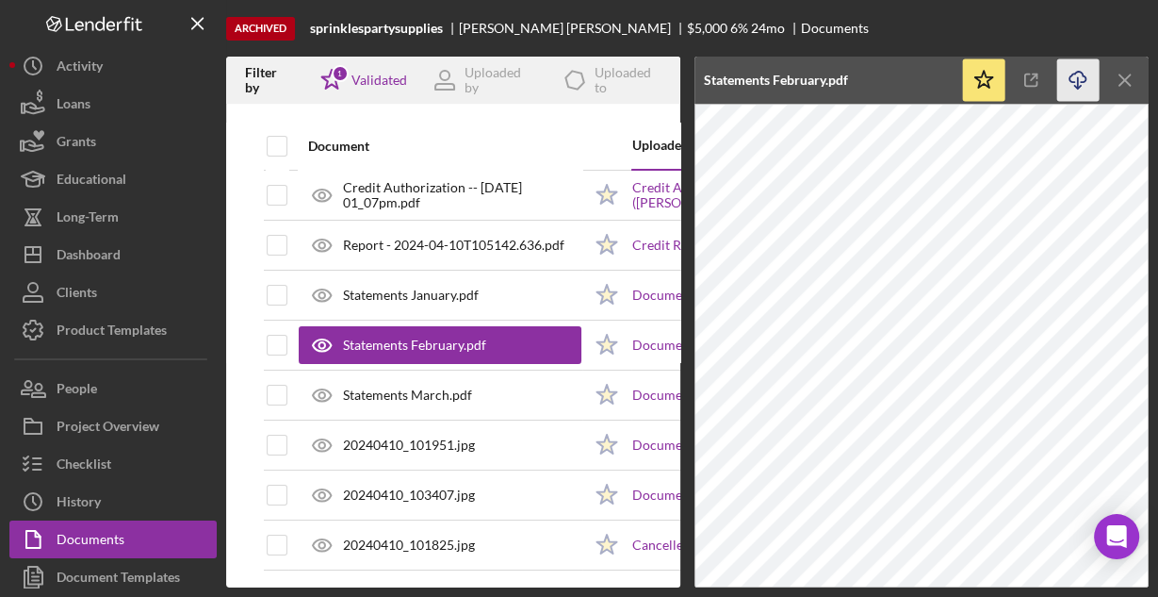
click at [1078, 76] on icon "Icon/Download" at bounding box center [1078, 80] width 42 height 42
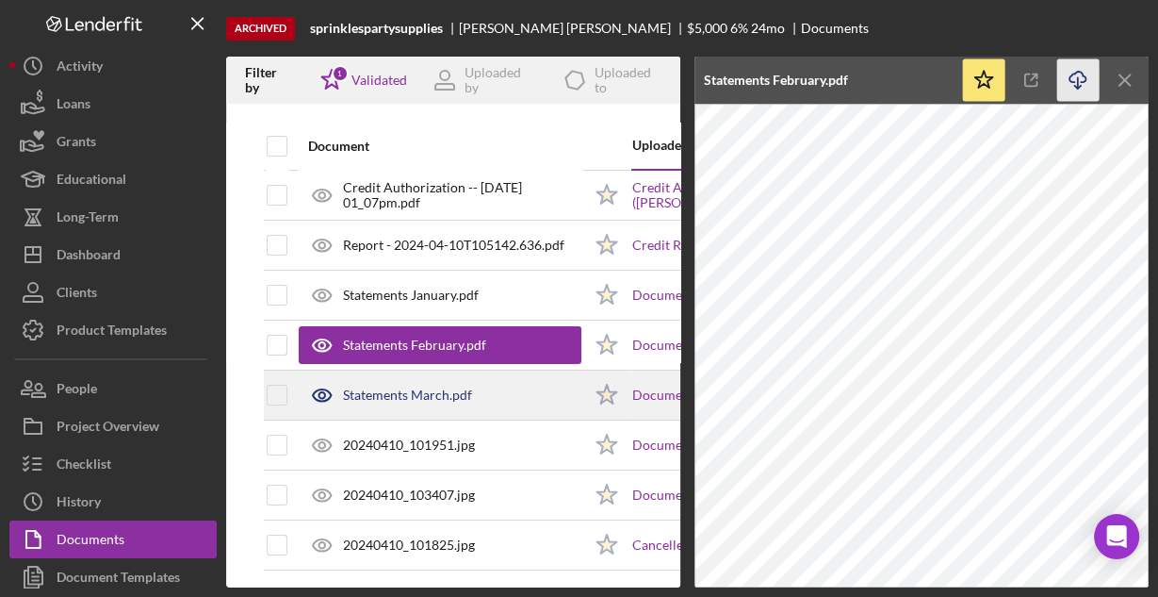
click at [509, 395] on div "Statements March.pdf" at bounding box center [440, 394] width 283 height 47
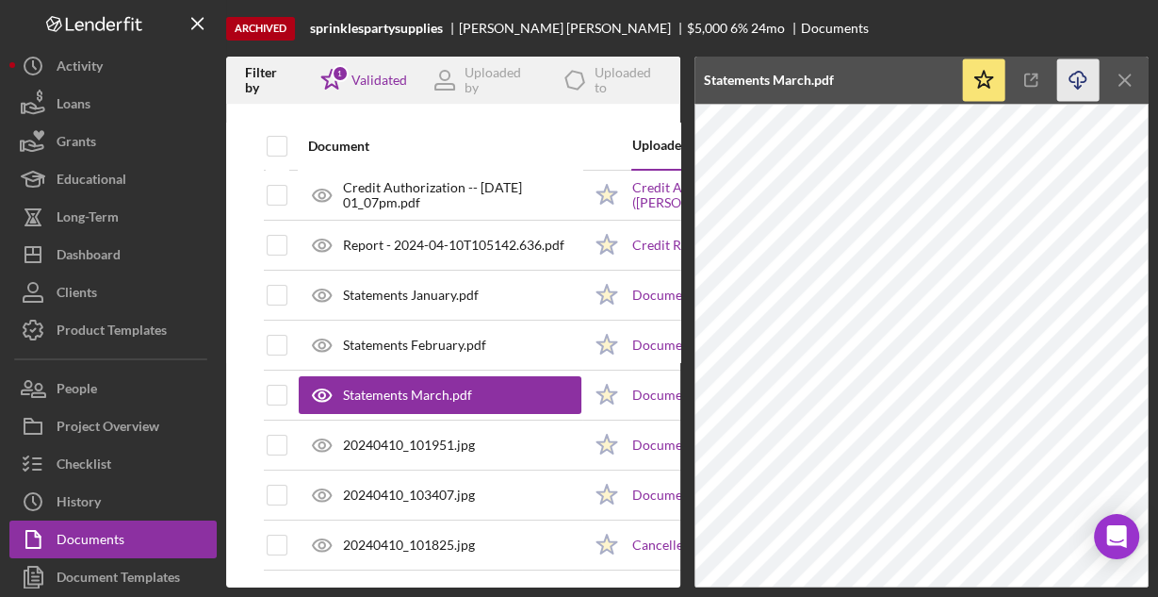
click at [1079, 80] on icon "Icon/Download" at bounding box center [1078, 80] width 42 height 42
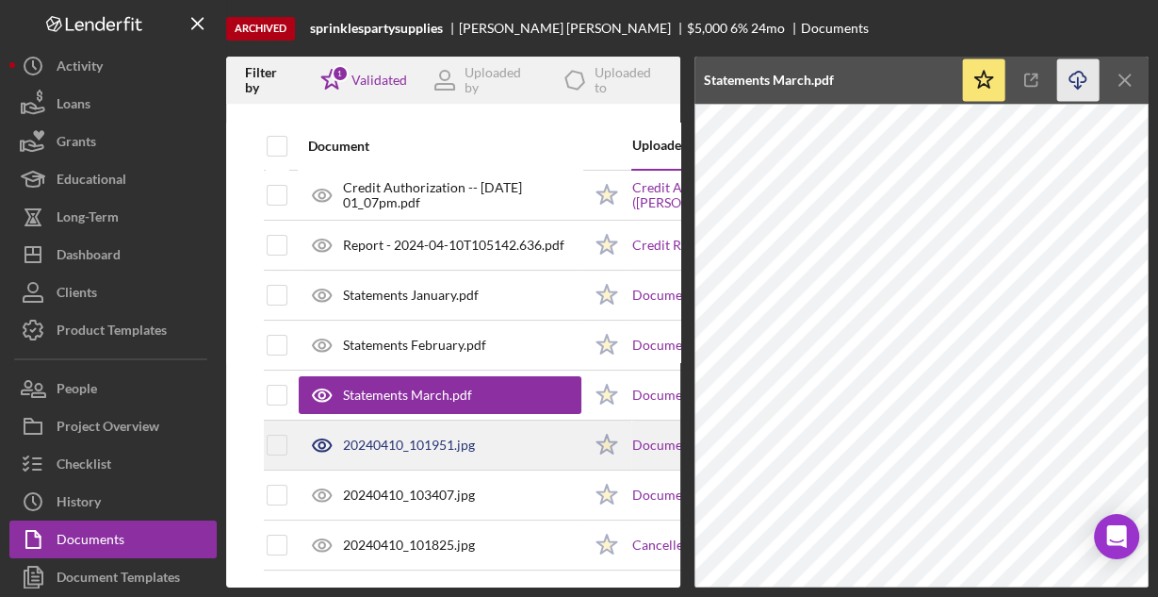
click at [420, 446] on div "20240410_101951.jpg" at bounding box center [409, 444] width 132 height 15
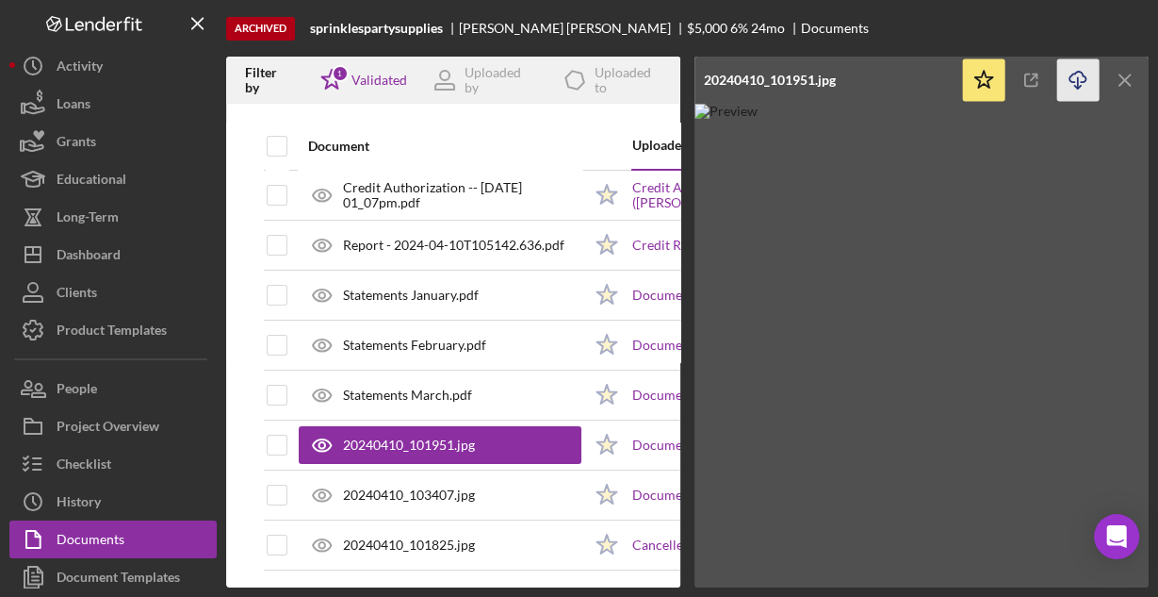
click at [1079, 75] on icon "Icon/Download" at bounding box center [1078, 80] width 42 height 42
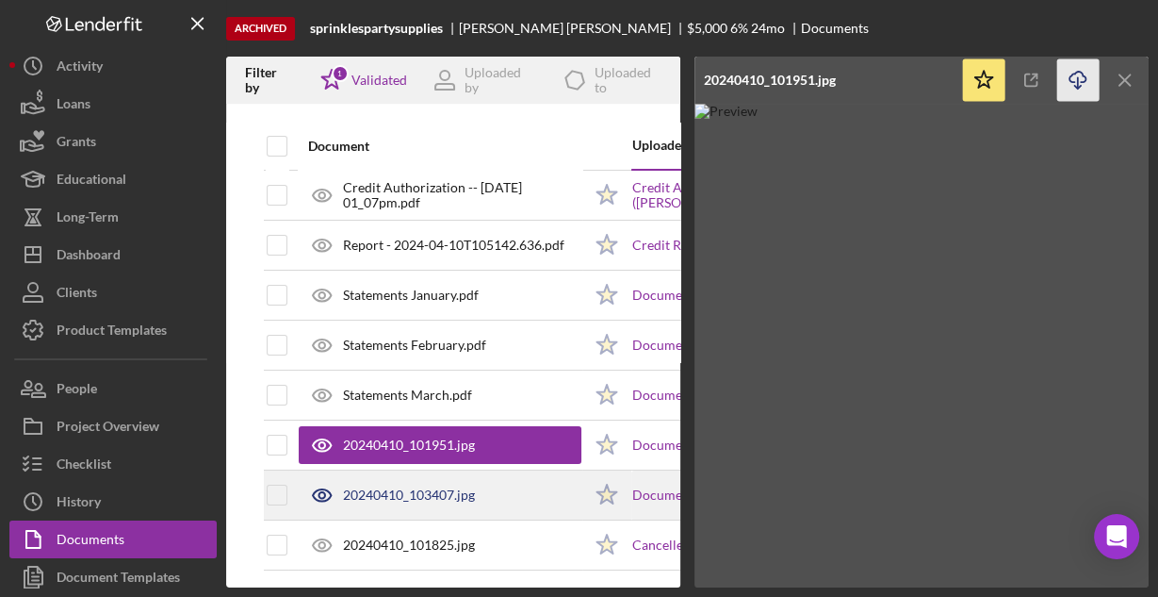
click at [464, 504] on div "20240410_103407.jpg" at bounding box center [440, 494] width 283 height 47
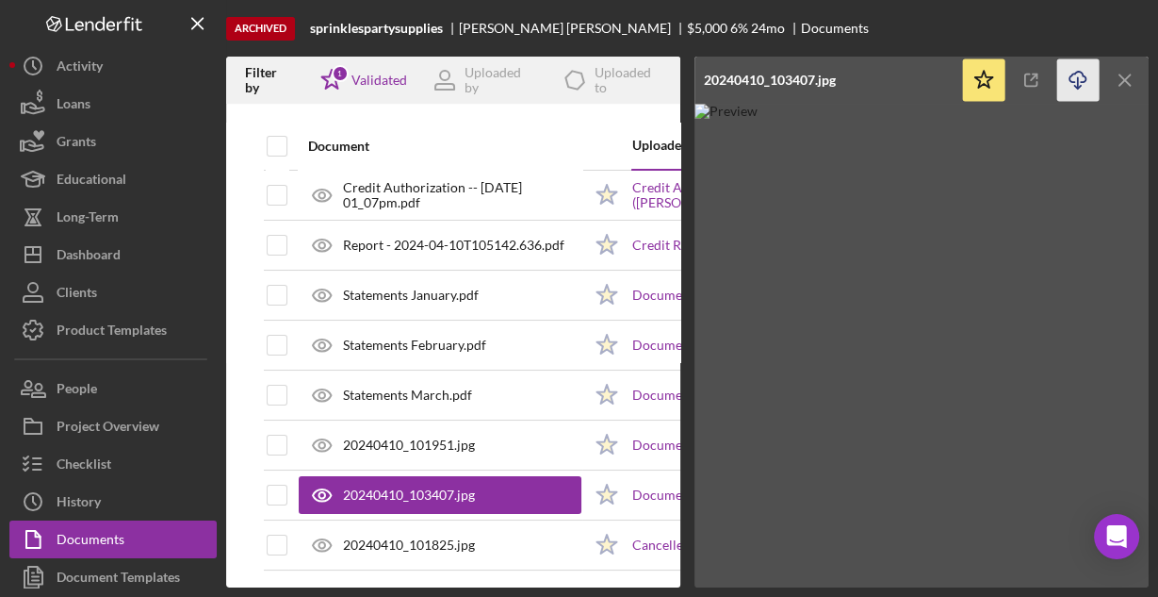
click at [1072, 81] on icon "Icon/Download" at bounding box center [1078, 80] width 42 height 42
click at [841, 451] on img at bounding box center [922, 346] width 454 height 484
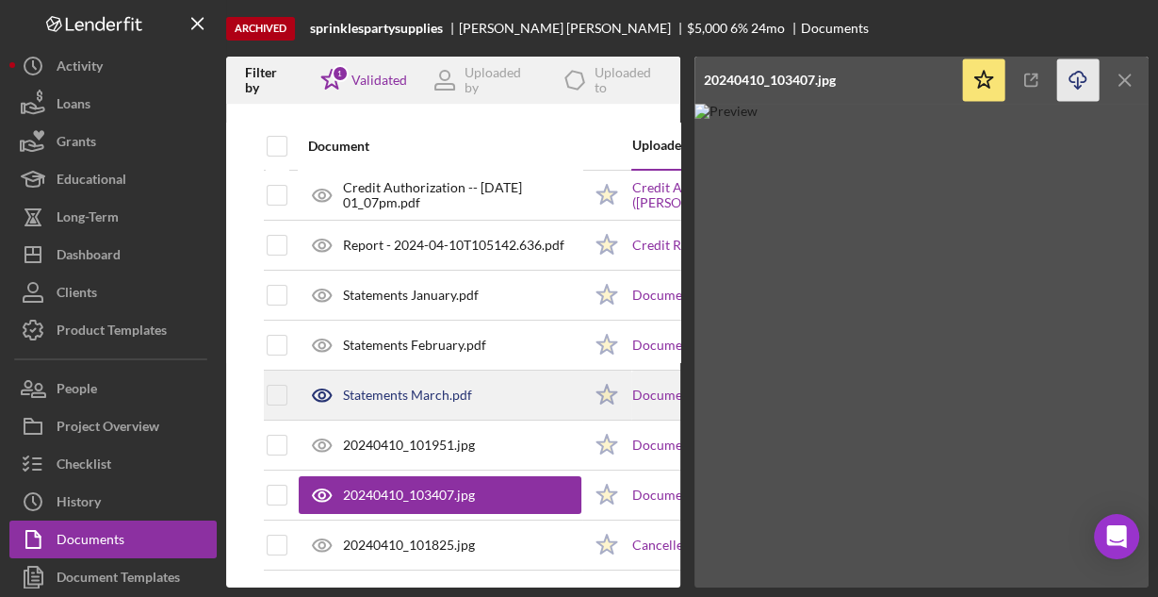
scroll to position [10, 0]
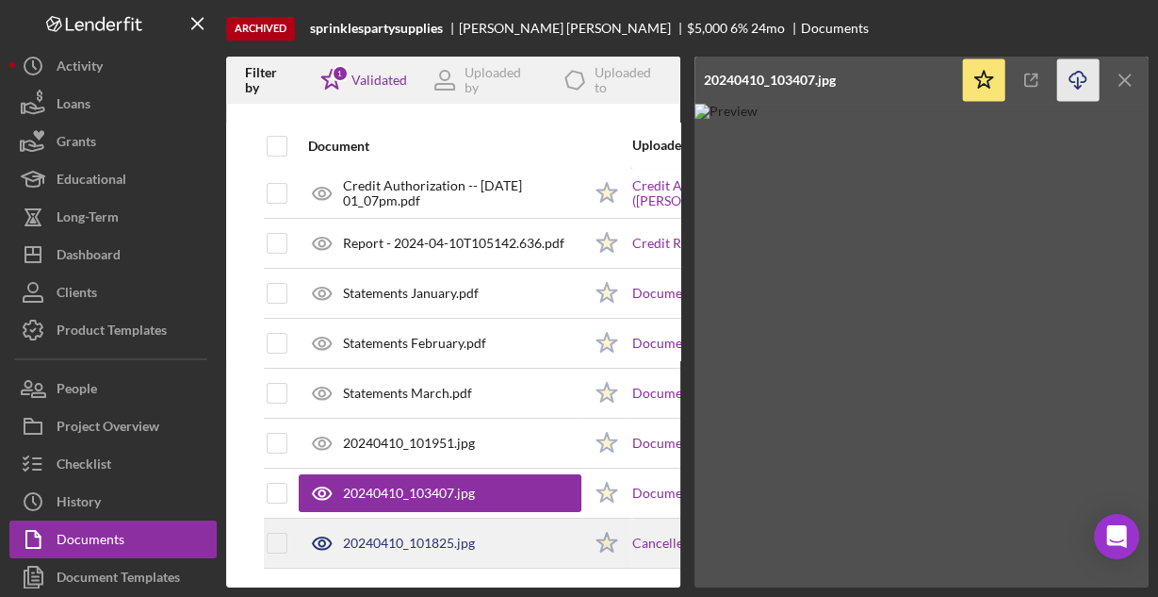
click at [485, 527] on div "20240410_101825.jpg" at bounding box center [440, 542] width 283 height 47
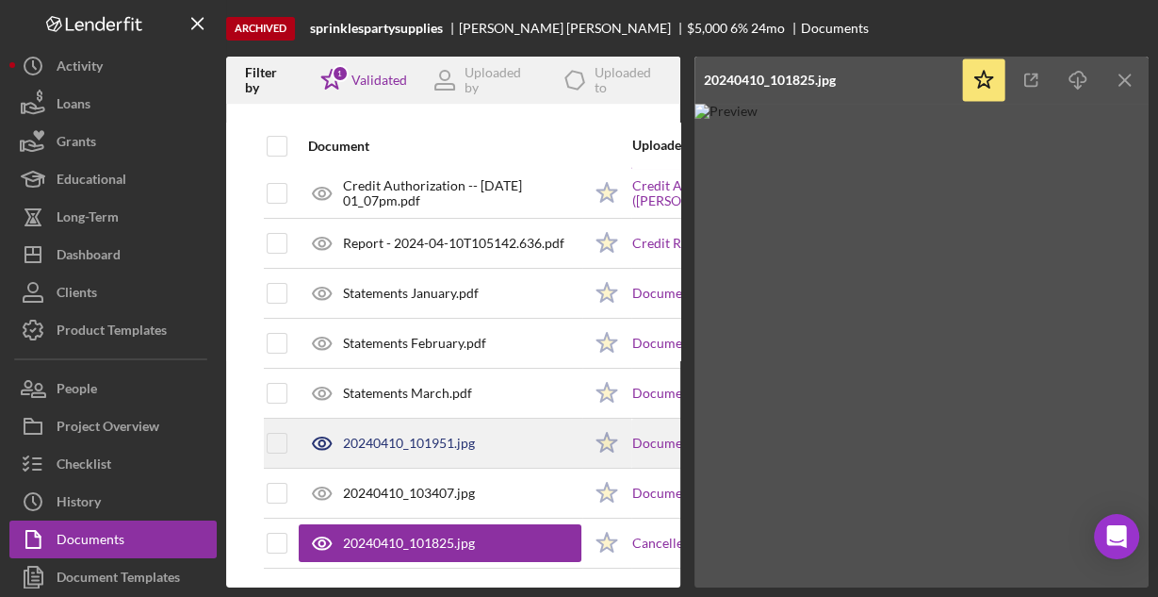
click at [414, 425] on div "20240410_101951.jpg" at bounding box center [440, 442] width 283 height 47
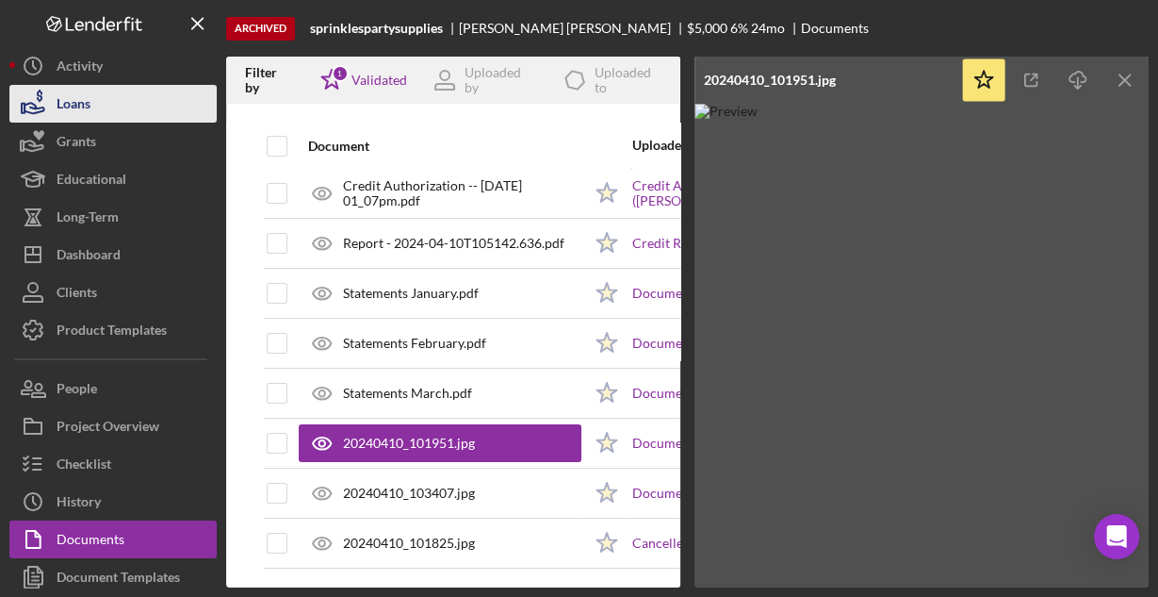
click at [55, 108] on icon "button" at bounding box center [32, 103] width 47 height 47
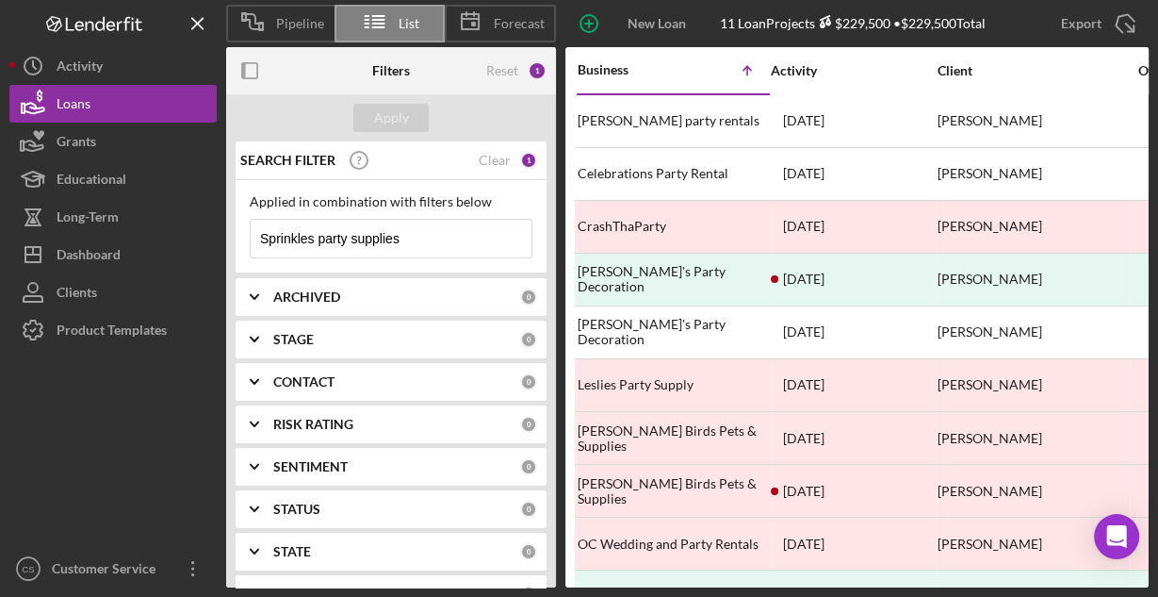
click at [442, 241] on input "Sprinkles party supplies" at bounding box center [391, 239] width 281 height 38
click at [443, 241] on input "Sprinkles party supplies" at bounding box center [391, 239] width 281 height 38
click at [444, 241] on input "Sprinkles party supplies" at bounding box center [391, 239] width 281 height 38
click at [432, 232] on input "Sprinkles party supplies" at bounding box center [391, 239] width 281 height 38
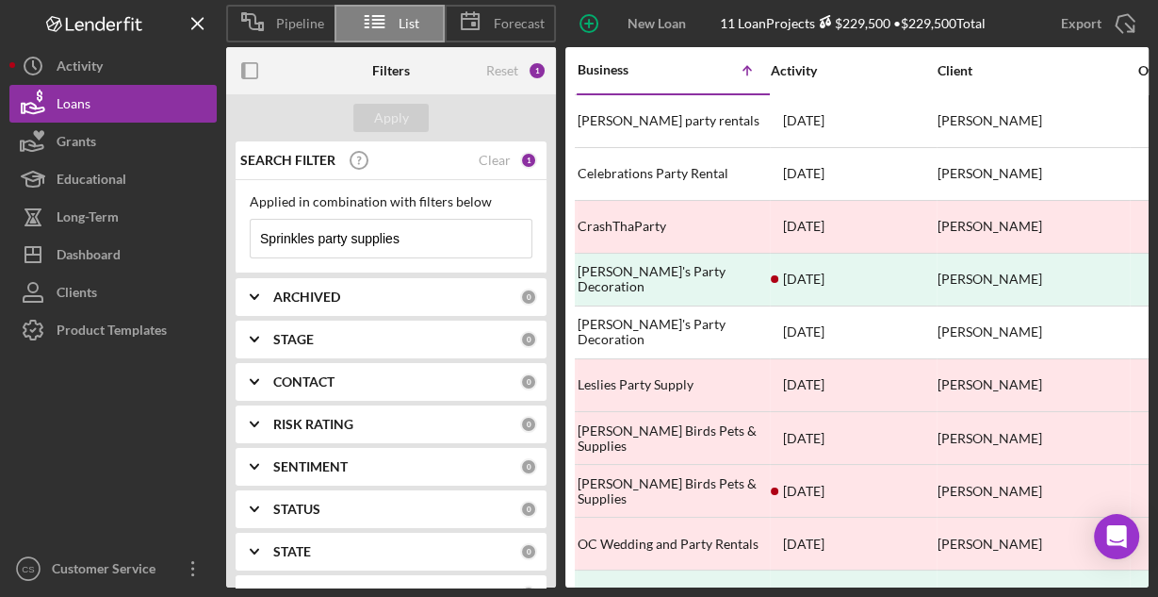
click at [432, 232] on input "Sprinkles party supplies" at bounding box center [391, 239] width 281 height 38
click at [431, 231] on input "Sprinkles party supplies" at bounding box center [391, 239] width 281 height 38
type input "Little Sprouts"
click at [393, 118] on div "Apply" at bounding box center [391, 118] width 35 height 28
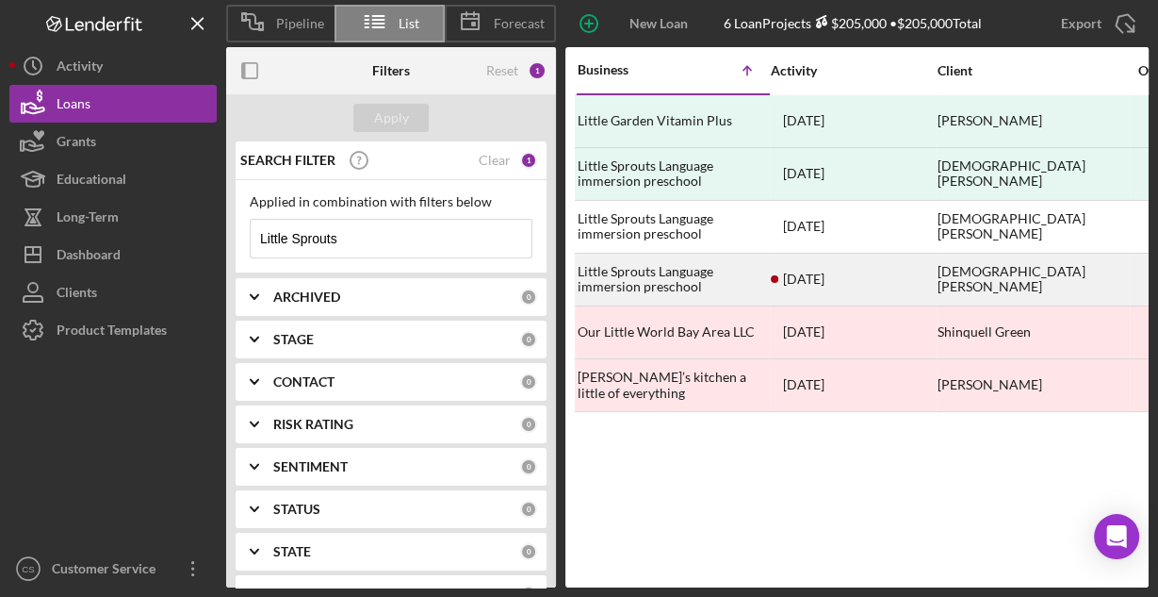
click at [636, 269] on div "Little Sprouts Language immersion preschool" at bounding box center [672, 279] width 189 height 50
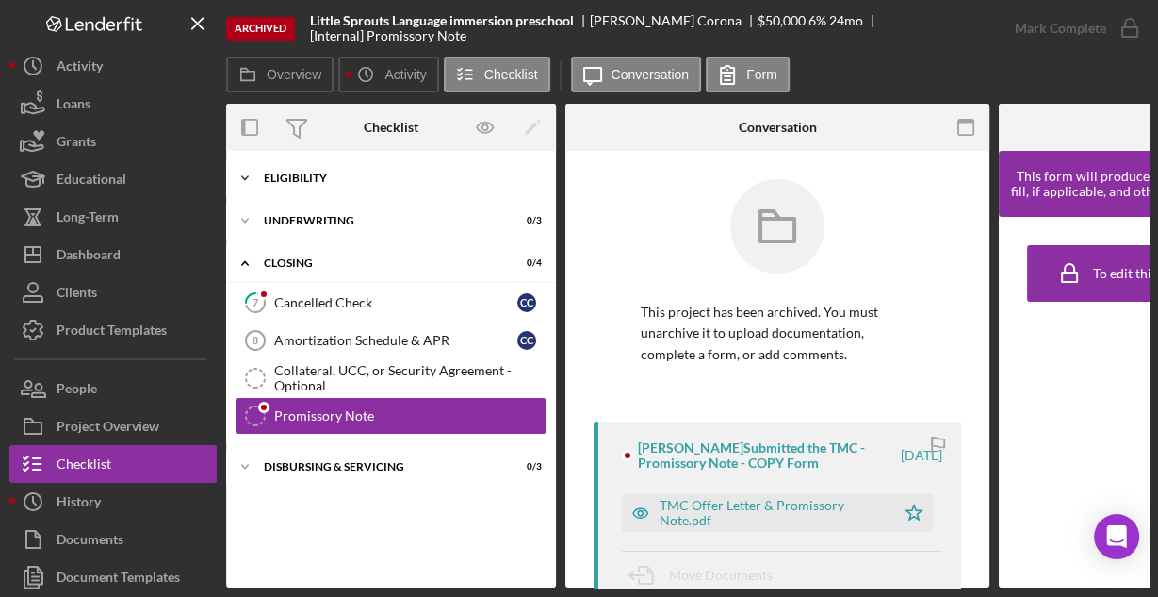
click at [340, 180] on div "Eligibility" at bounding box center [398, 177] width 269 height 11
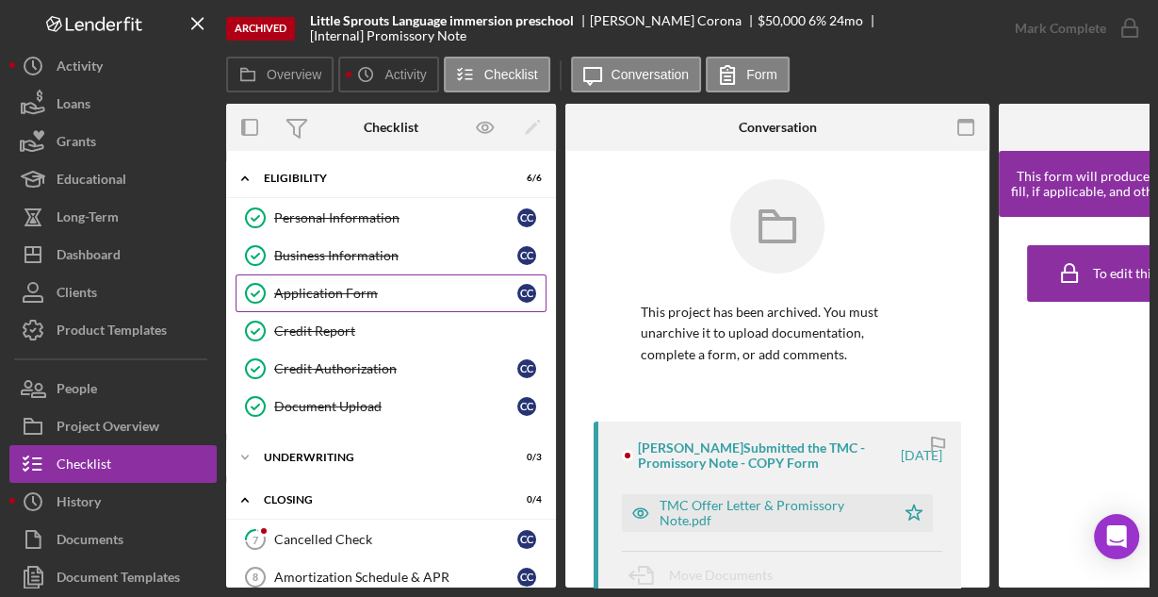
click at [326, 286] on div "Application Form" at bounding box center [395, 293] width 243 height 15
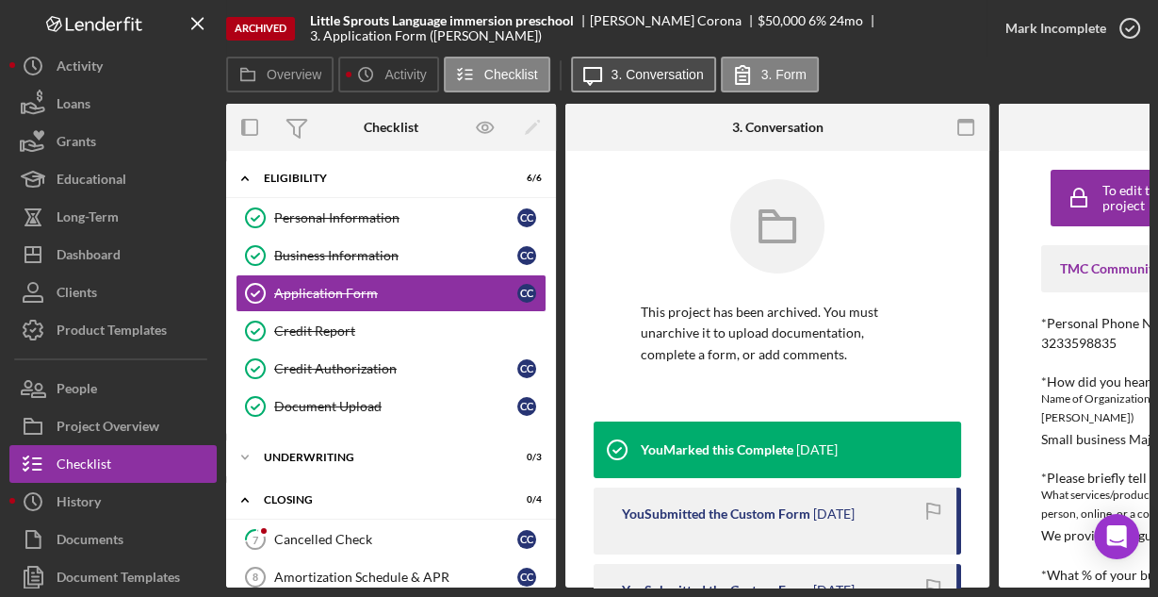
click at [662, 83] on button "Icon/Message 3. Conversation" at bounding box center [643, 75] width 145 height 36
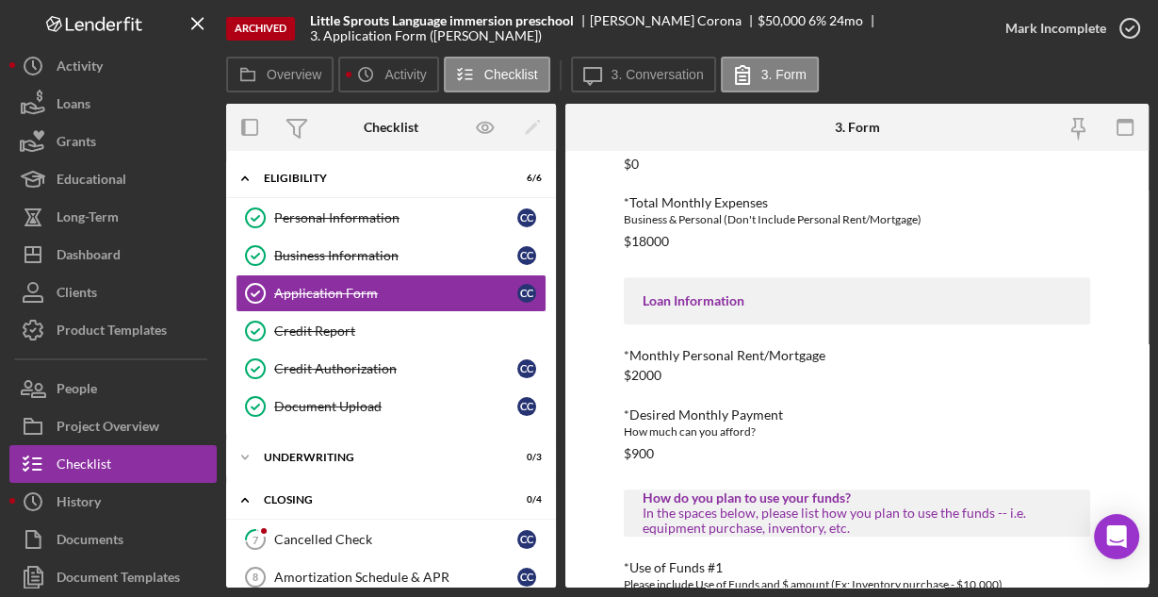
scroll to position [985, 0]
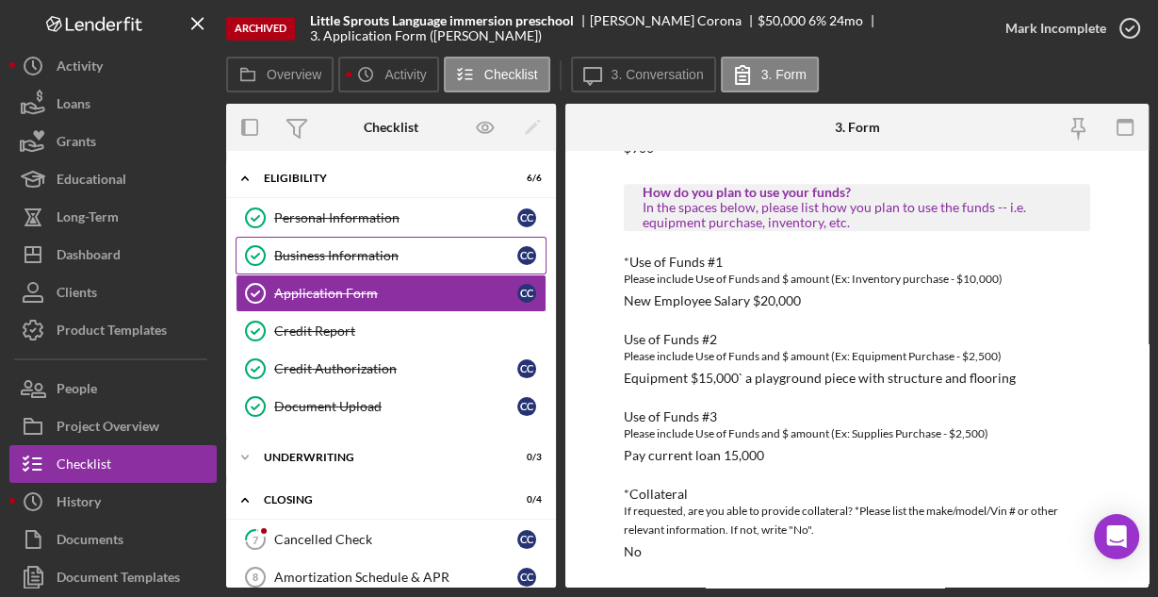
click at [343, 241] on link "Business Information Business Information C C" at bounding box center [391, 256] width 311 height 38
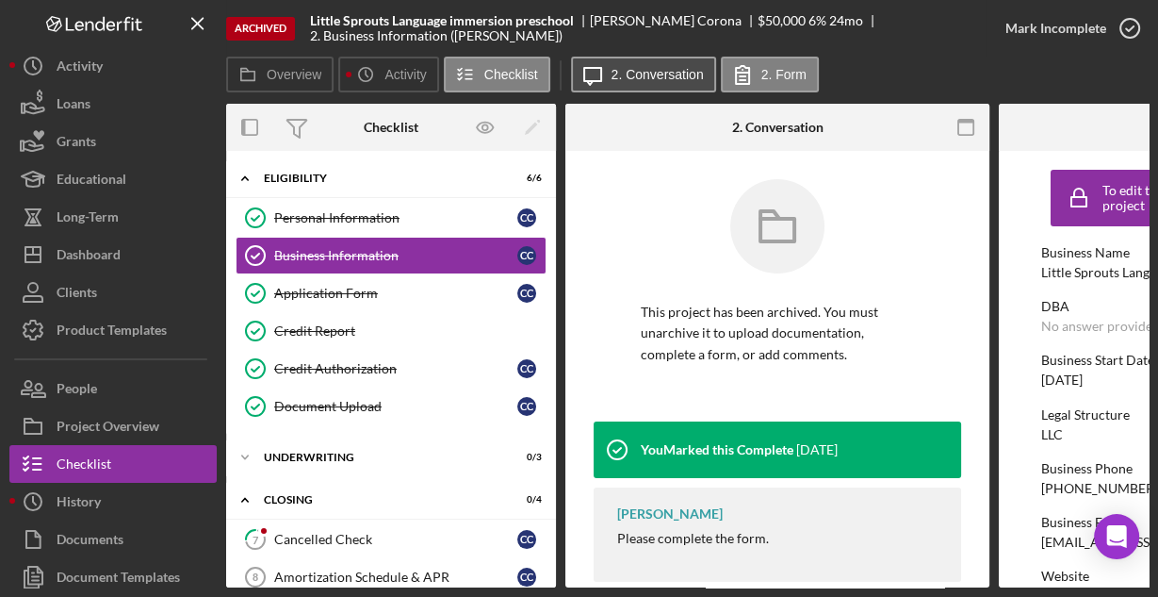
click at [672, 72] on label "2. Conversation" at bounding box center [658, 74] width 92 height 15
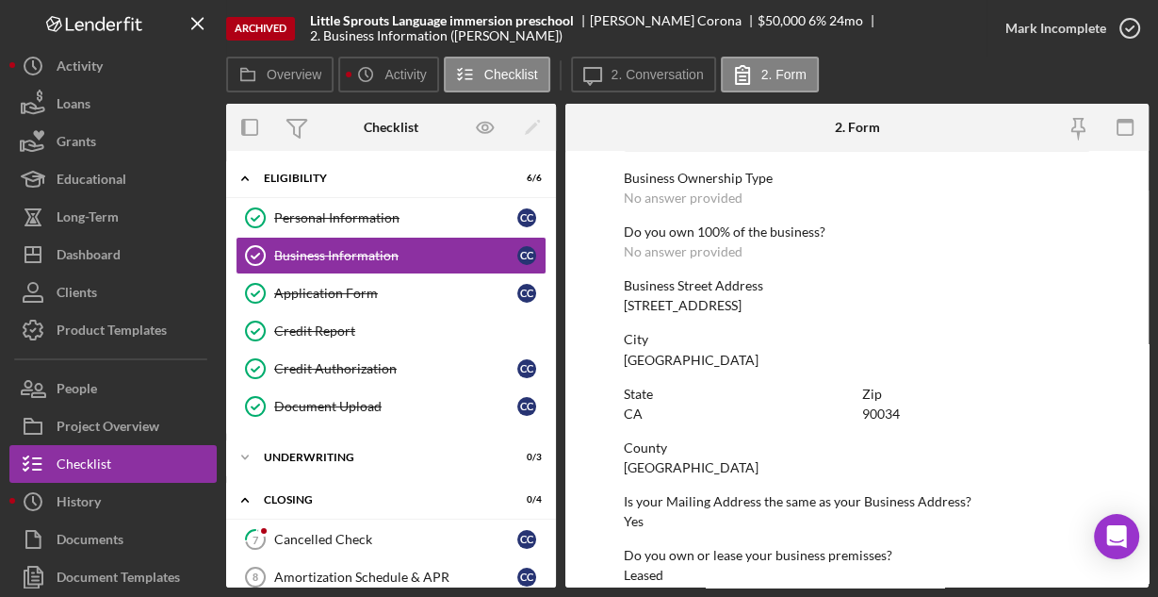
scroll to position [985, 0]
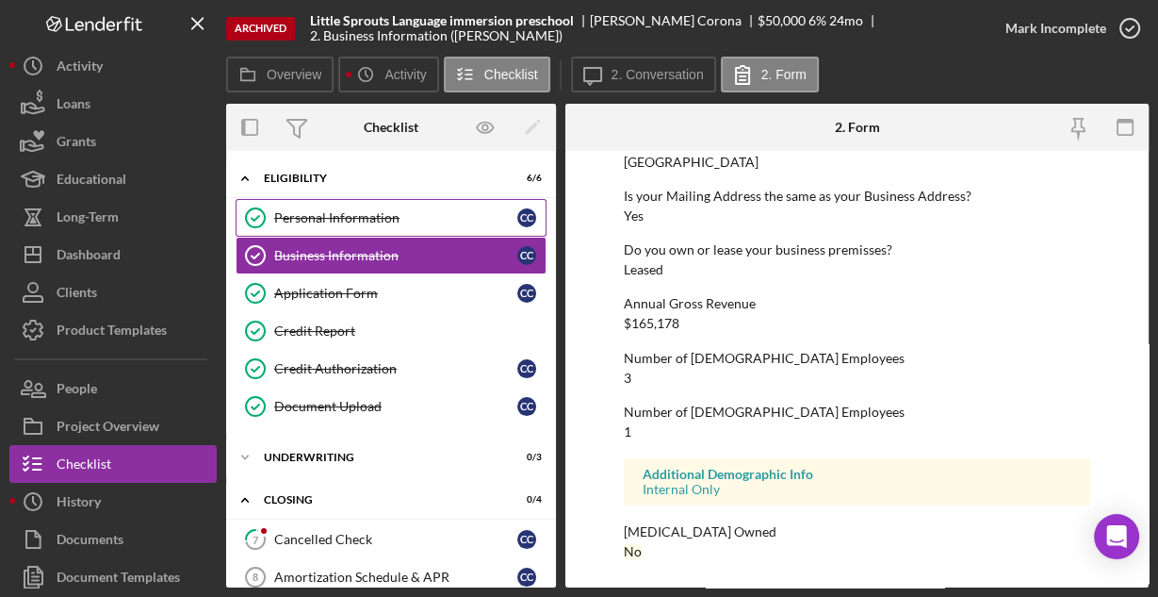
click at [351, 214] on div "Personal Information" at bounding box center [395, 217] width 243 height 15
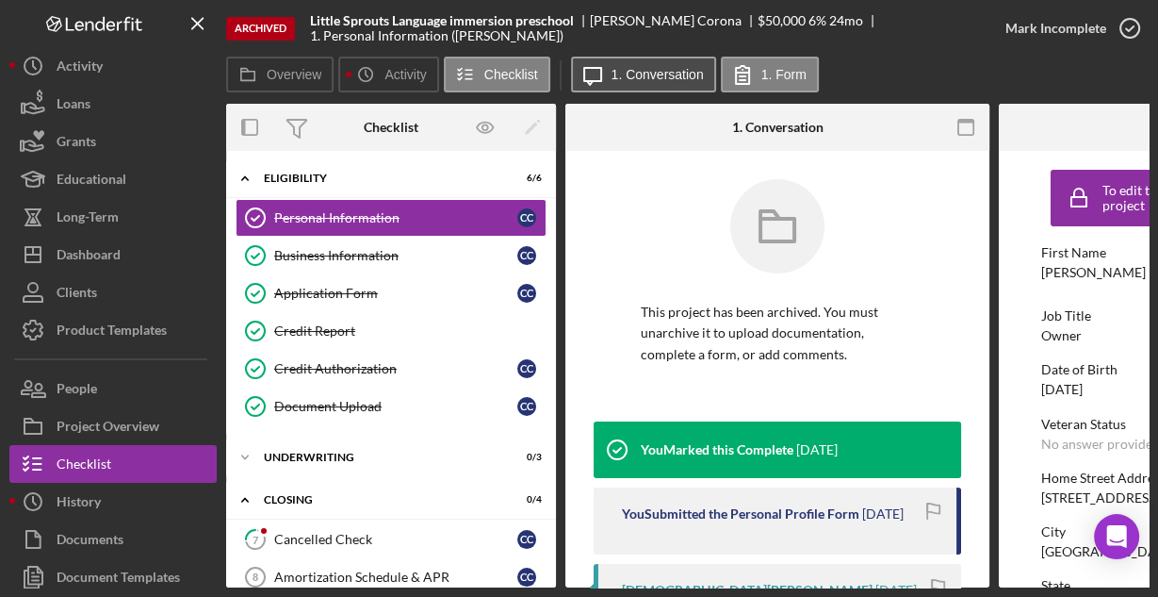
click at [640, 72] on label "1. Conversation" at bounding box center [658, 74] width 92 height 15
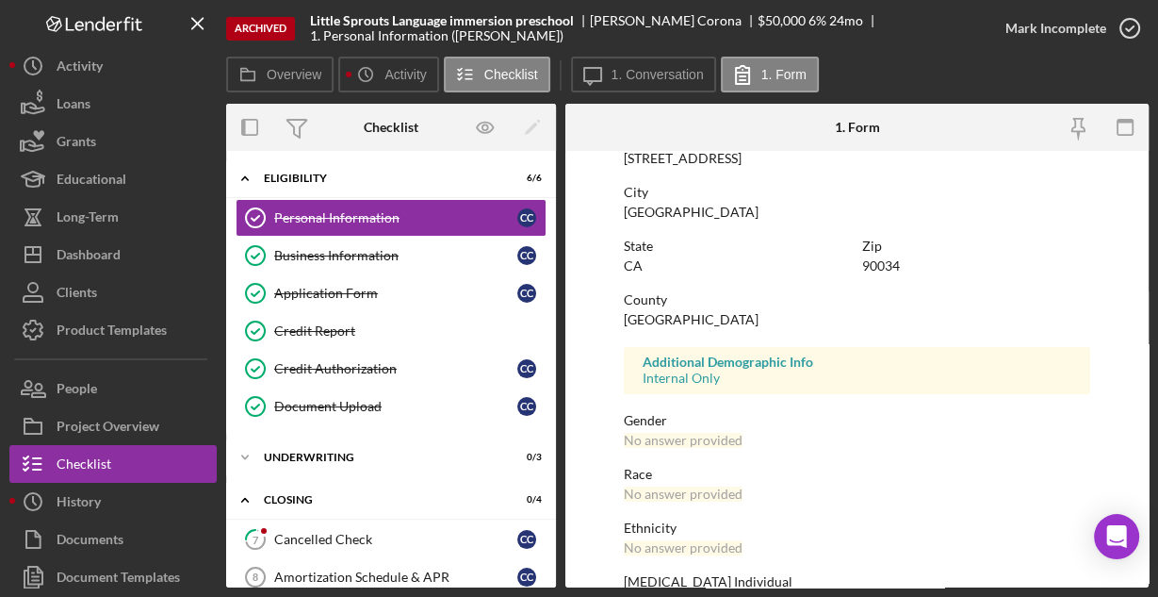
scroll to position [444, 0]
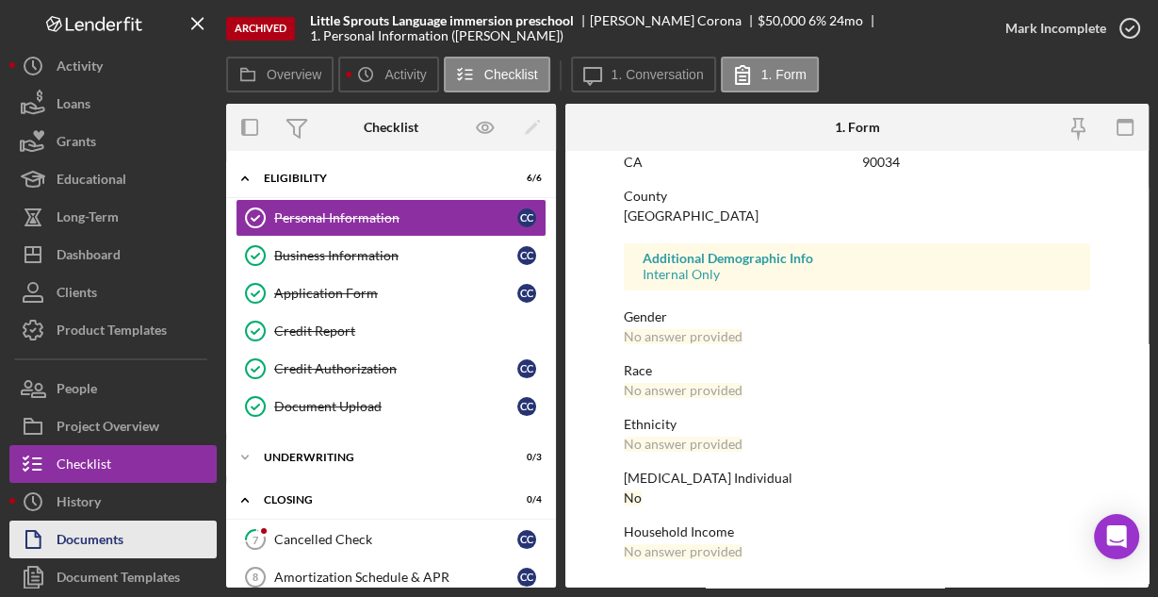
click at [71, 549] on div "Documents" at bounding box center [90, 541] width 67 height 42
